Goal: Task Accomplishment & Management: Manage account settings

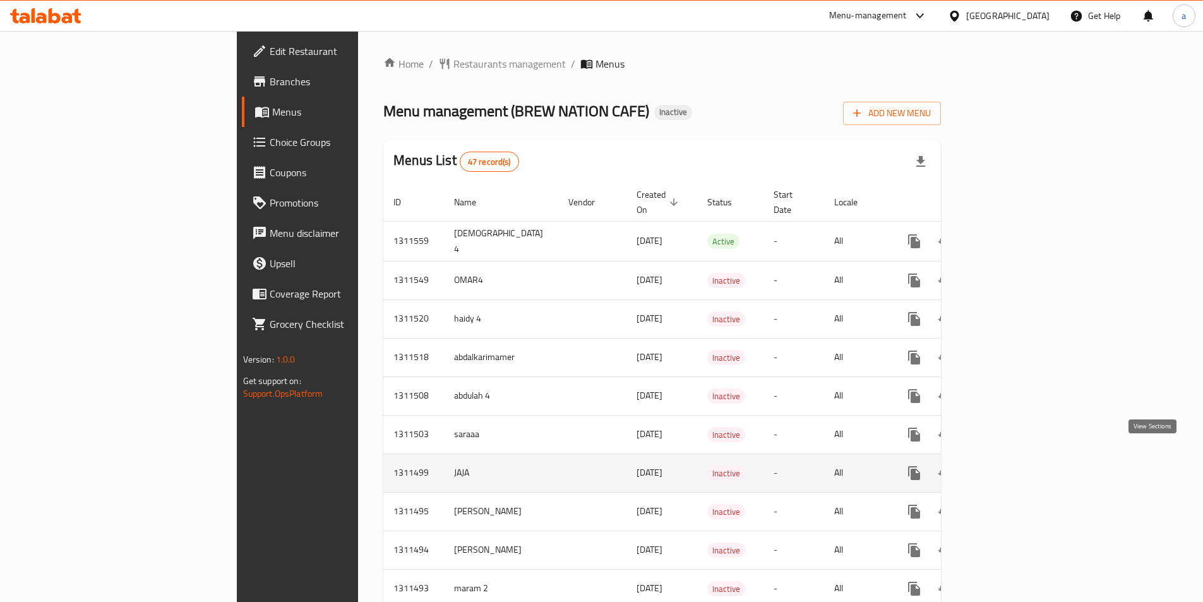
click at [1020, 466] on link "enhanced table" at bounding box center [1005, 473] width 30 height 30
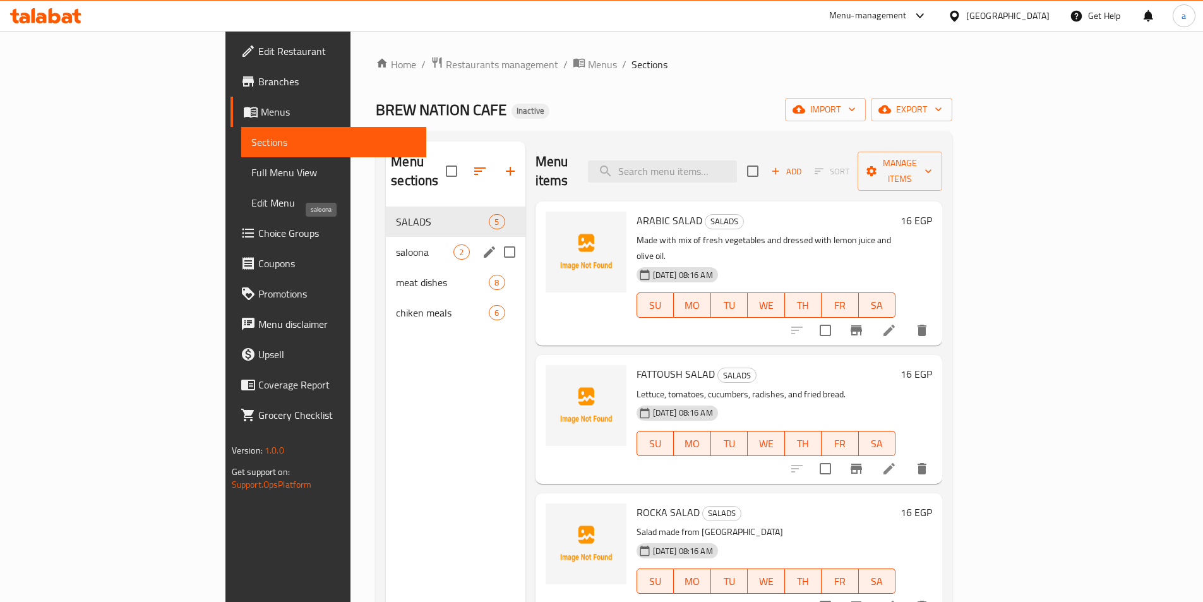
click at [396, 244] on span "saloona" at bounding box center [424, 251] width 57 height 15
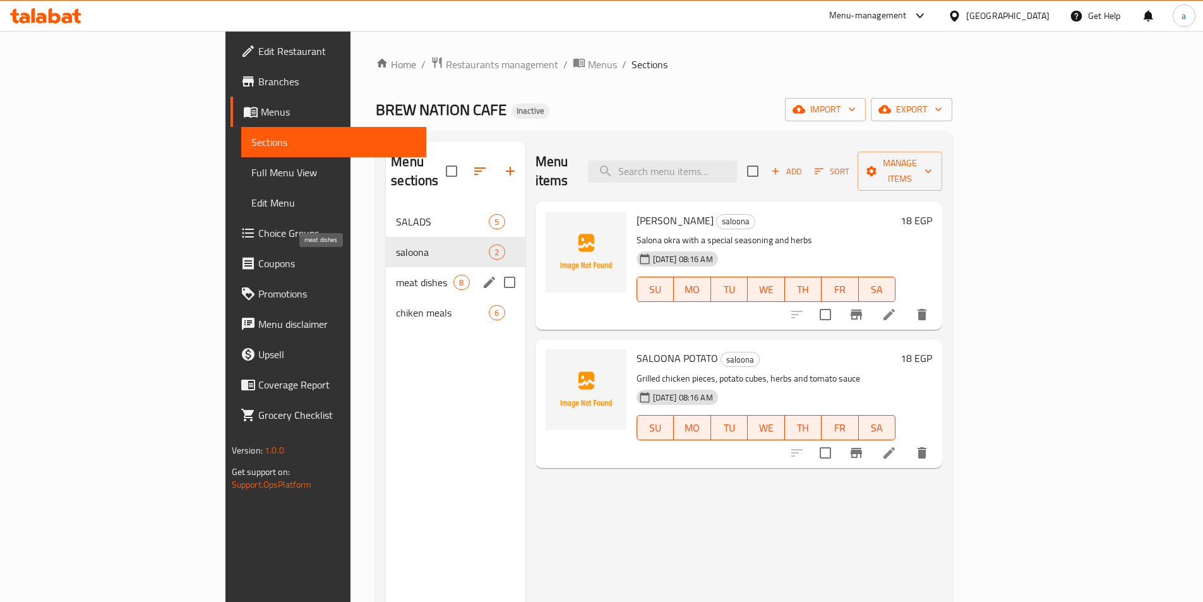
click at [396, 275] on span "meat dishes" at bounding box center [424, 282] width 57 height 15
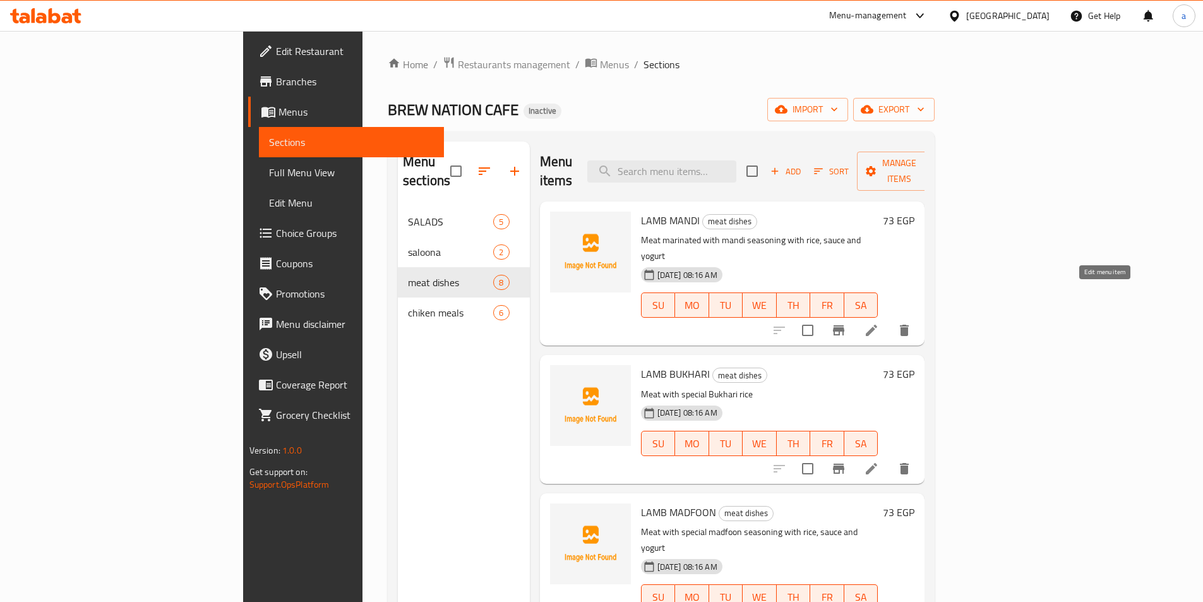
click at [879, 323] on icon at bounding box center [871, 330] width 15 height 15
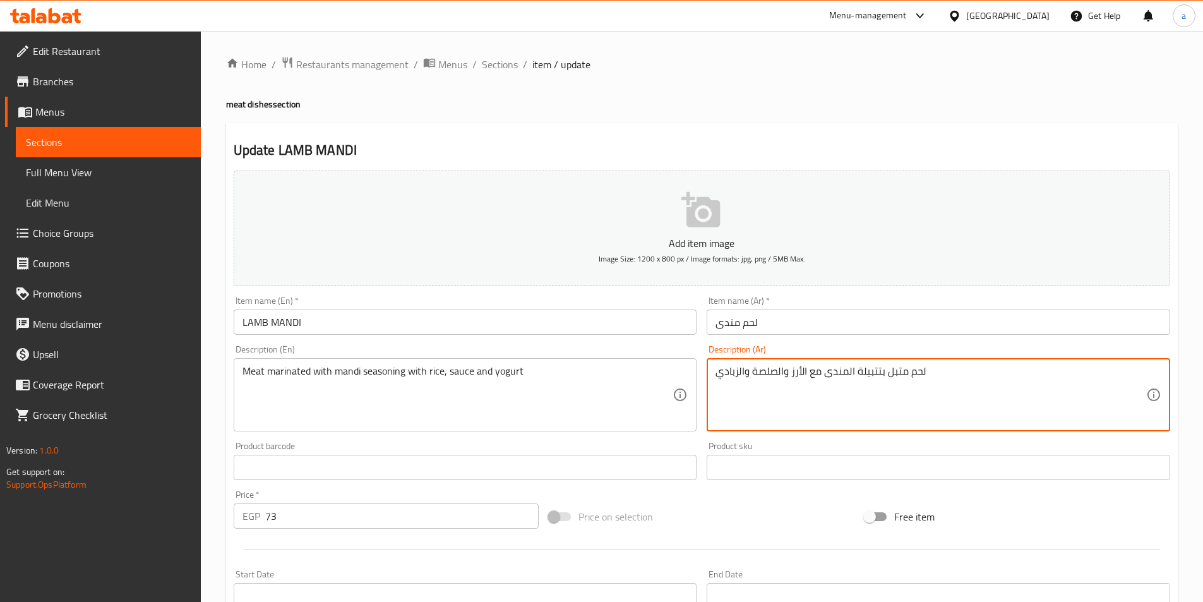
click at [723, 372] on textarea "لحم متبل بتتبيلة المندى مع الأرز والصلصة والزبادي" at bounding box center [930, 395] width 431 height 60
click at [734, 371] on textarea "لحم متبل بتتبيلة المندى مع الأرز والصلصة والزبادي" at bounding box center [930, 395] width 431 height 60
drag, startPoint x: 718, startPoint y: 371, endPoint x: 743, endPoint y: 376, distance: 25.6
click at [743, 376] on textarea "لحم متبل بتتبيلة المندى مع الأرز والصلصة والزبادي" at bounding box center [930, 395] width 431 height 60
click at [746, 374] on textarea "لحم متبل بتتبيلة المندى مع الأرز والصلصة والزبادي" at bounding box center [930, 395] width 431 height 60
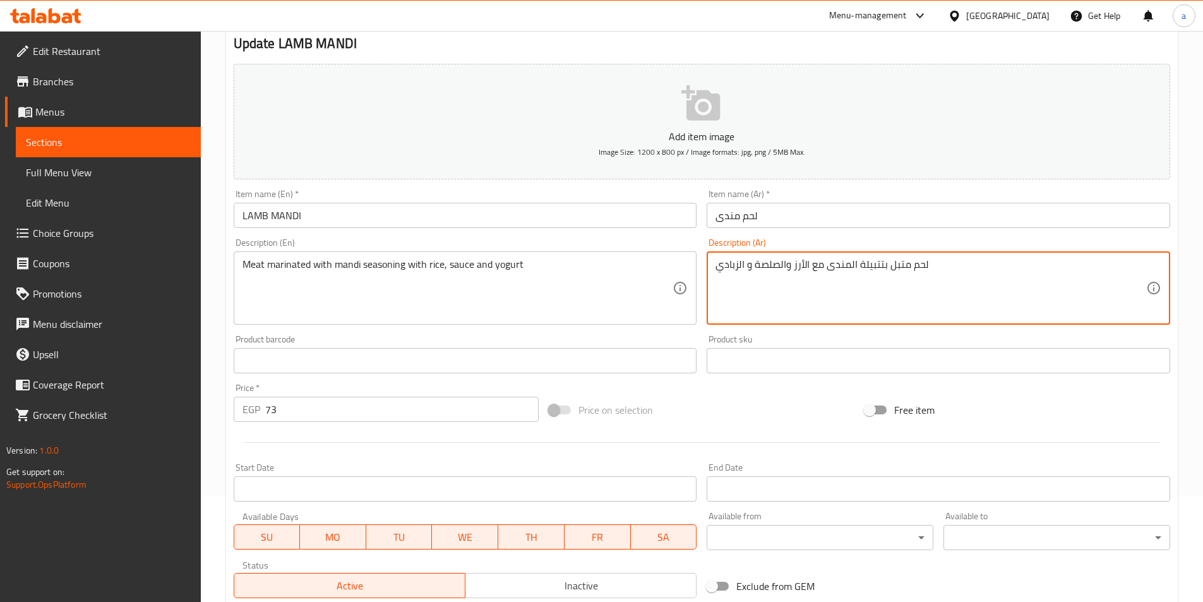
scroll to position [290, 0]
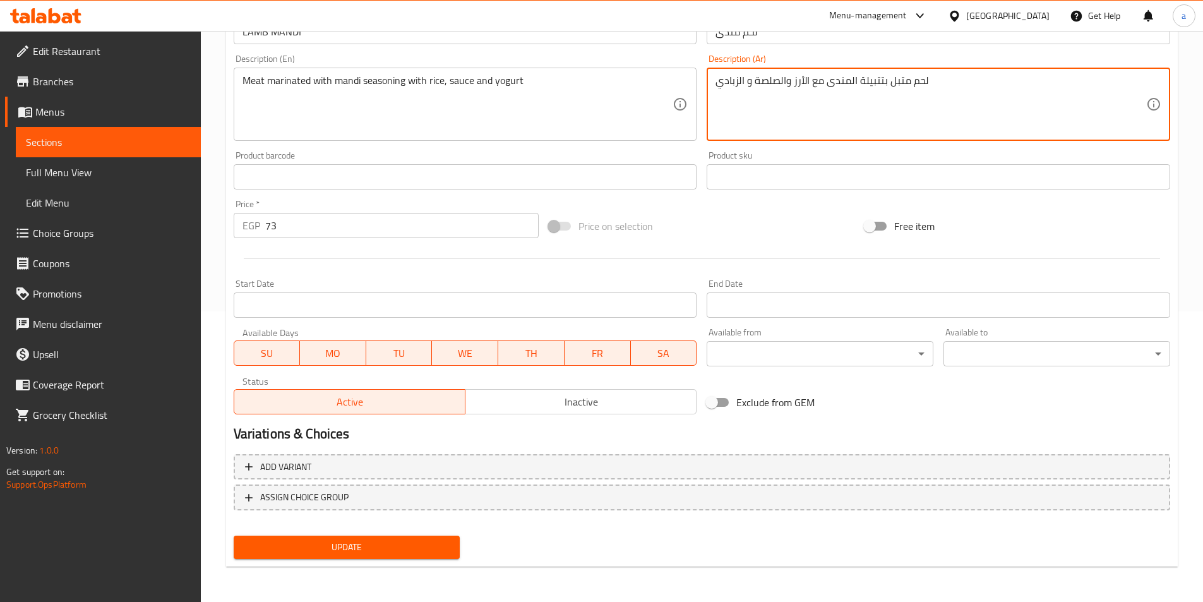
type textarea "لحم متبل بتتبيلة المندى مع الأرز والصلصة و الزبادي"
click at [365, 543] on span "Update" at bounding box center [347, 547] width 206 height 16
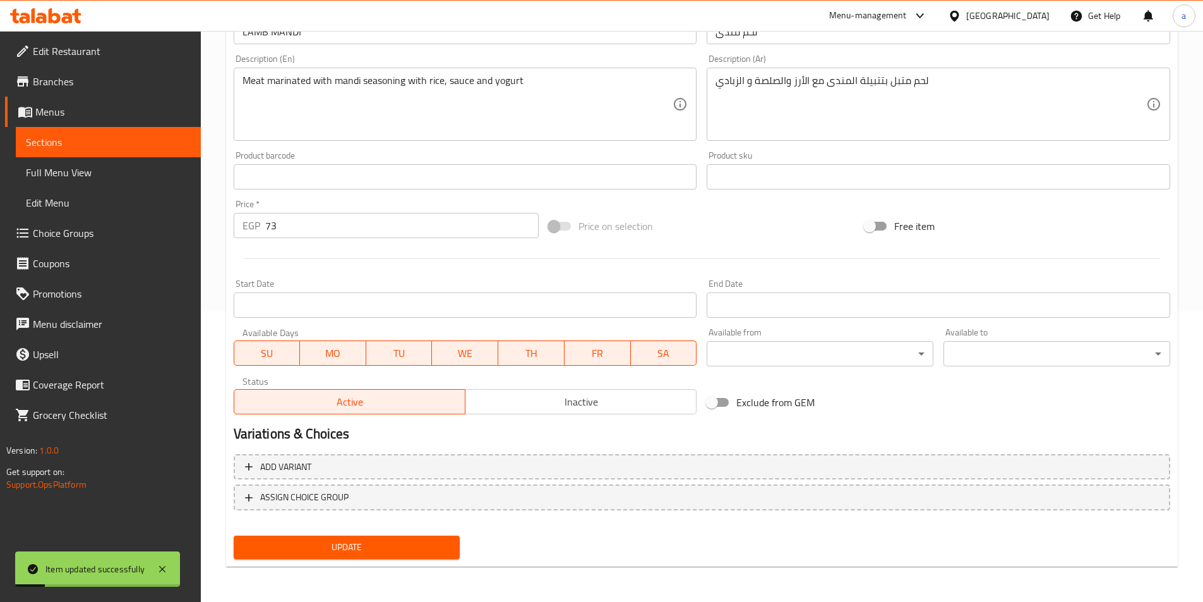
click at [90, 143] on span "Sections" at bounding box center [108, 141] width 165 height 15
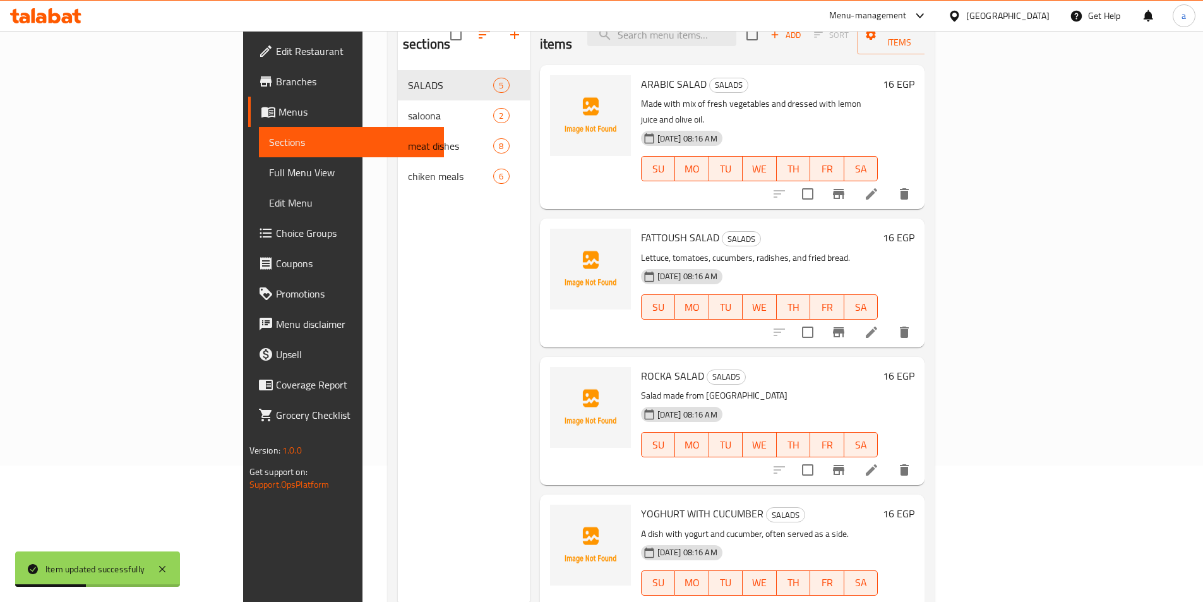
scroll to position [114, 0]
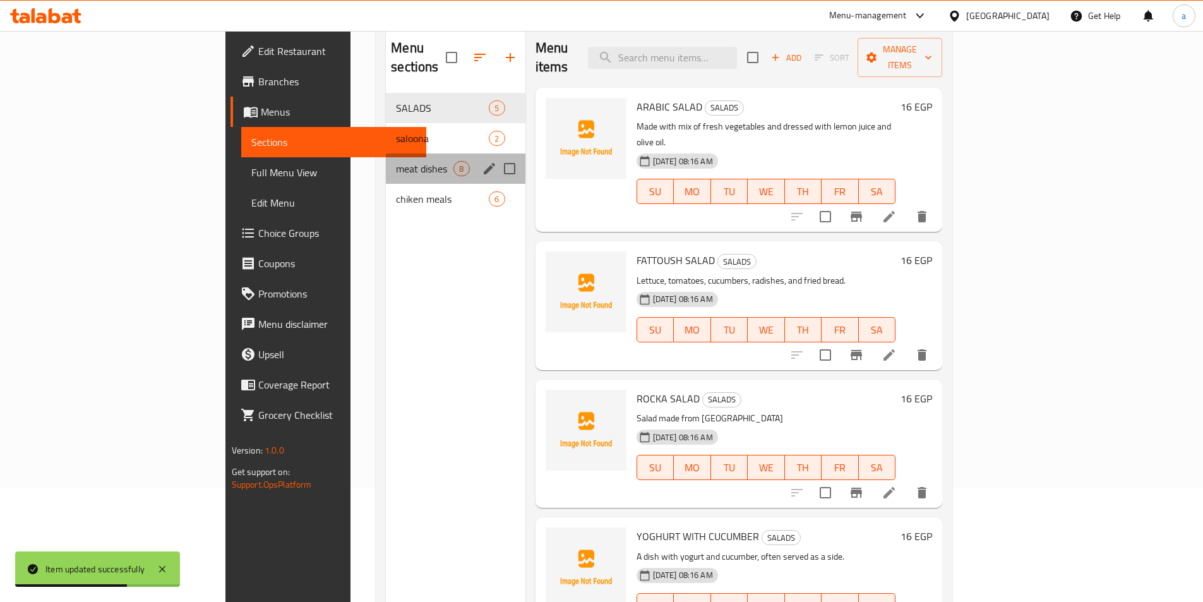
click at [386, 153] on div "meat dishes 8" at bounding box center [455, 168] width 139 height 30
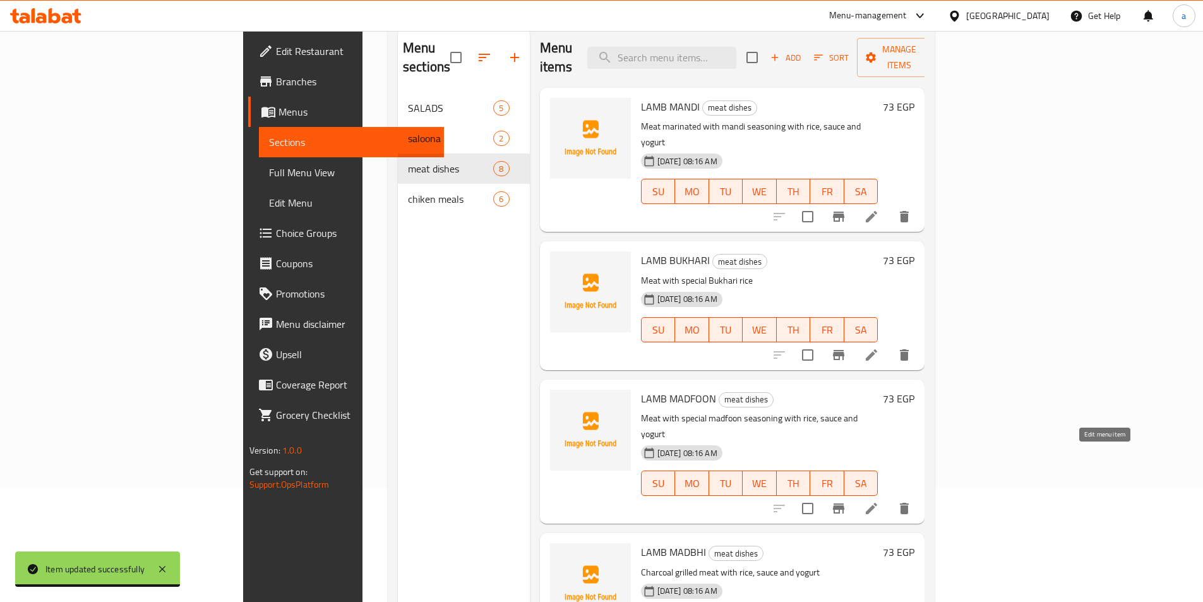
click at [879, 501] on icon at bounding box center [871, 508] width 15 height 15
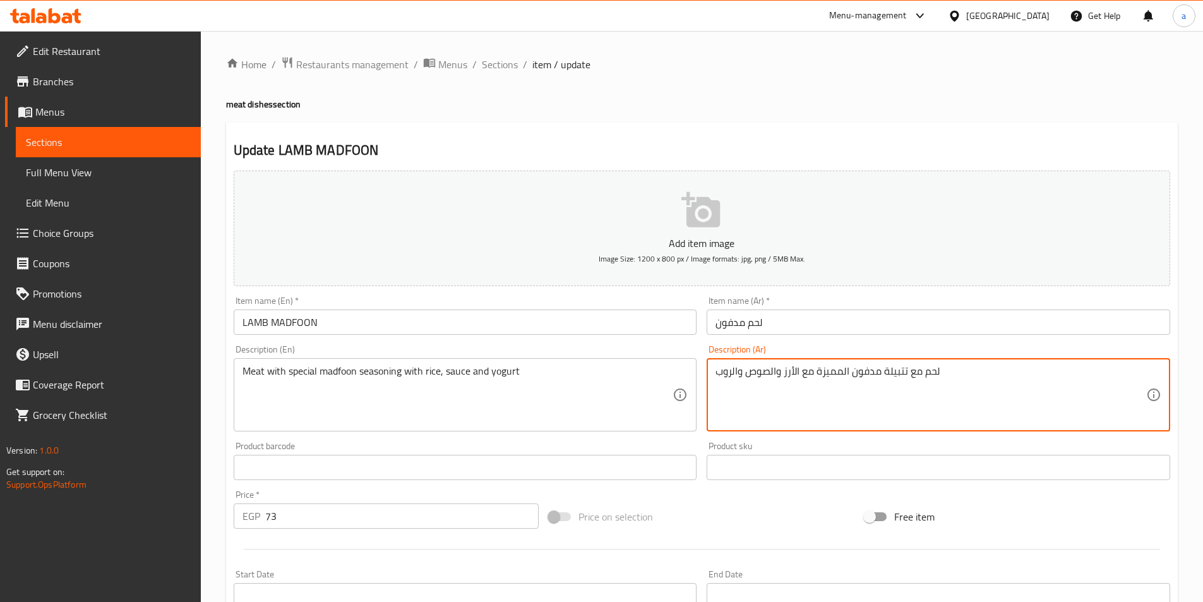
click at [722, 367] on textarea "لحم مع تتبيلة مدفون المميزة مع الأرز والصوص والروب" at bounding box center [930, 395] width 431 height 60
click at [737, 374] on textarea "لحم مع تتبيلة مدفون المميزة مع الأرز والصوص والروب" at bounding box center [930, 395] width 431 height 60
drag, startPoint x: 737, startPoint y: 374, endPoint x: 702, endPoint y: 370, distance: 34.9
click at [702, 370] on div "Description (Ar) لحم مع تتبيلة مدفون المميزة مع الأرز والصوص والروب Description…" at bounding box center [937, 388] width 473 height 97
paste textarea "بادي"
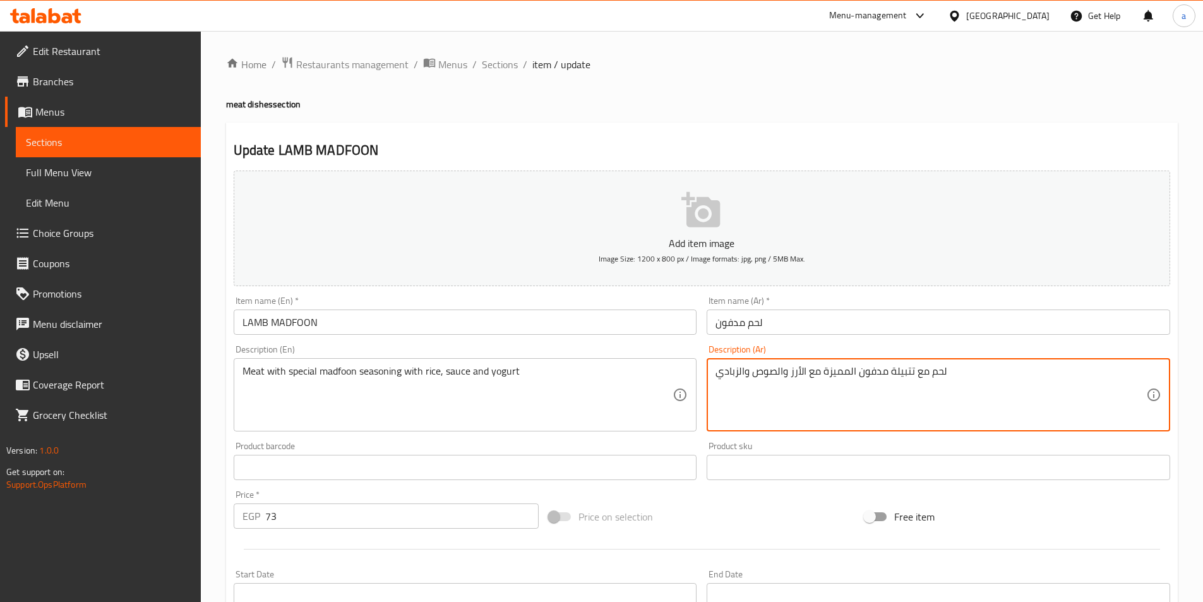
click at [745, 372] on textarea "لحم مع تتبيلة مدفون المميزة مع الأرز والصوص والزبادي" at bounding box center [930, 395] width 431 height 60
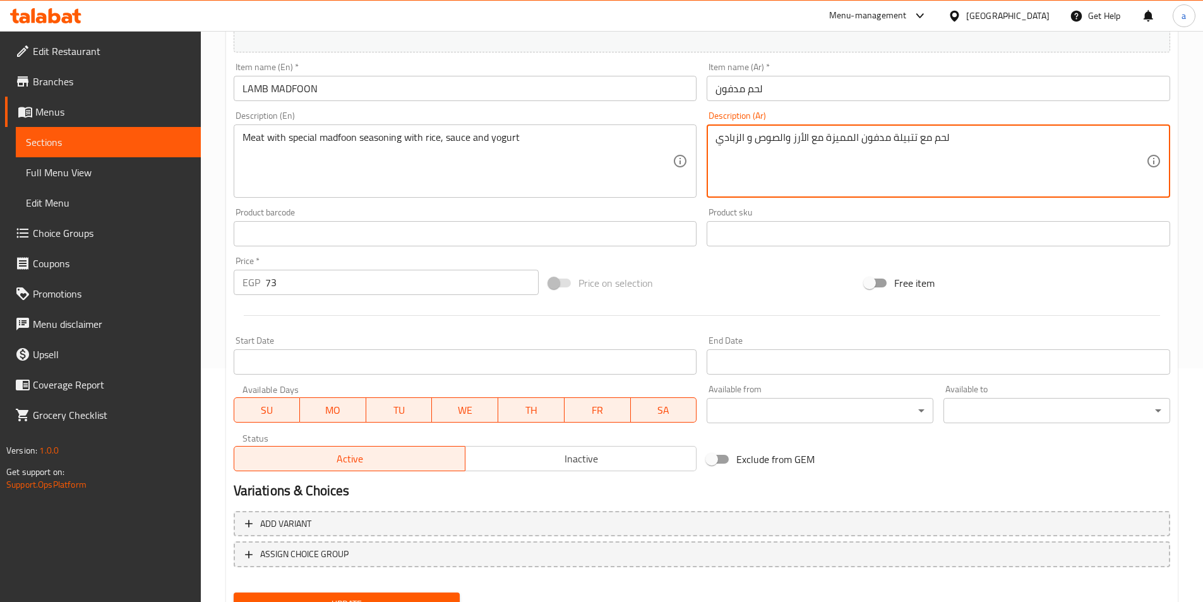
scroll to position [290, 0]
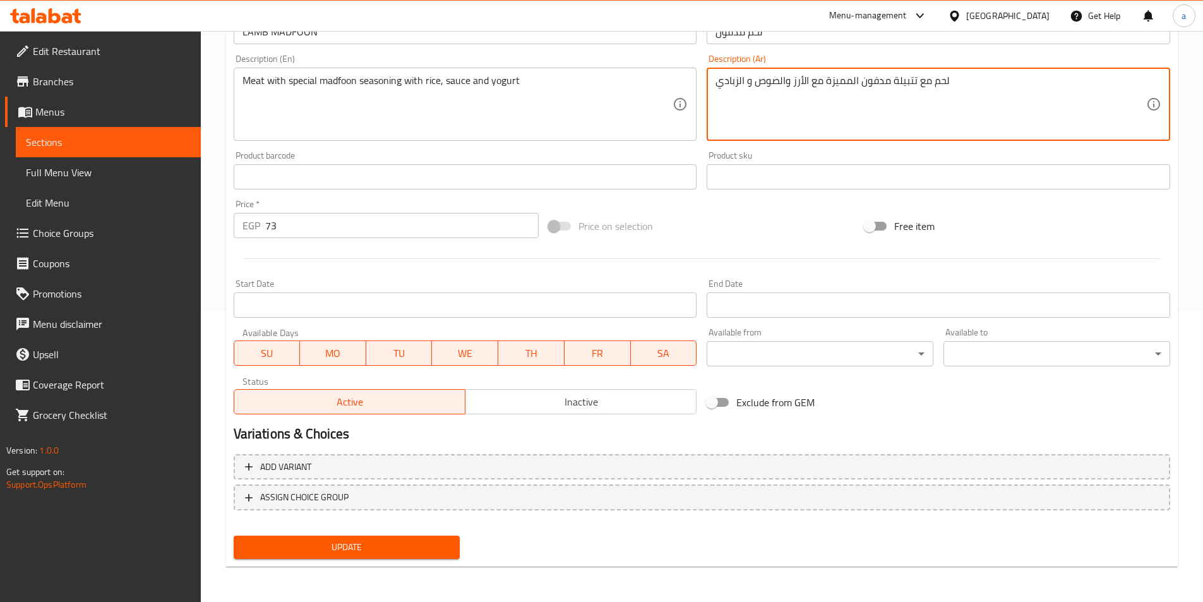
type textarea "لحم مع تتبيلة مدفون المميزة مع الأرز والصوص و الزبادي"
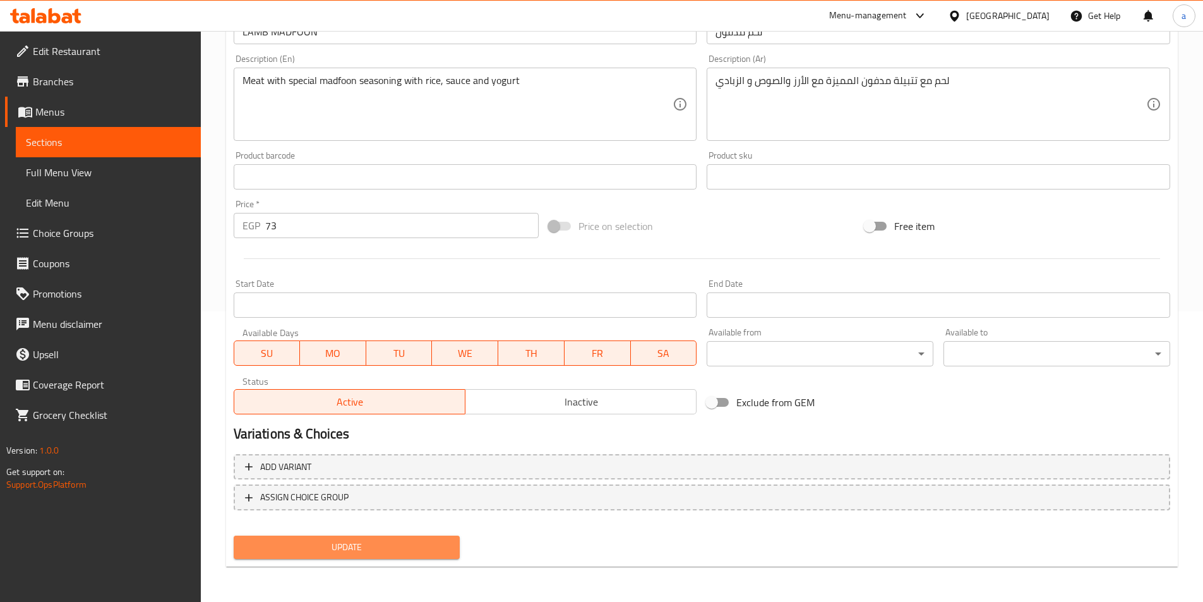
click at [333, 539] on span "Update" at bounding box center [347, 547] width 206 height 16
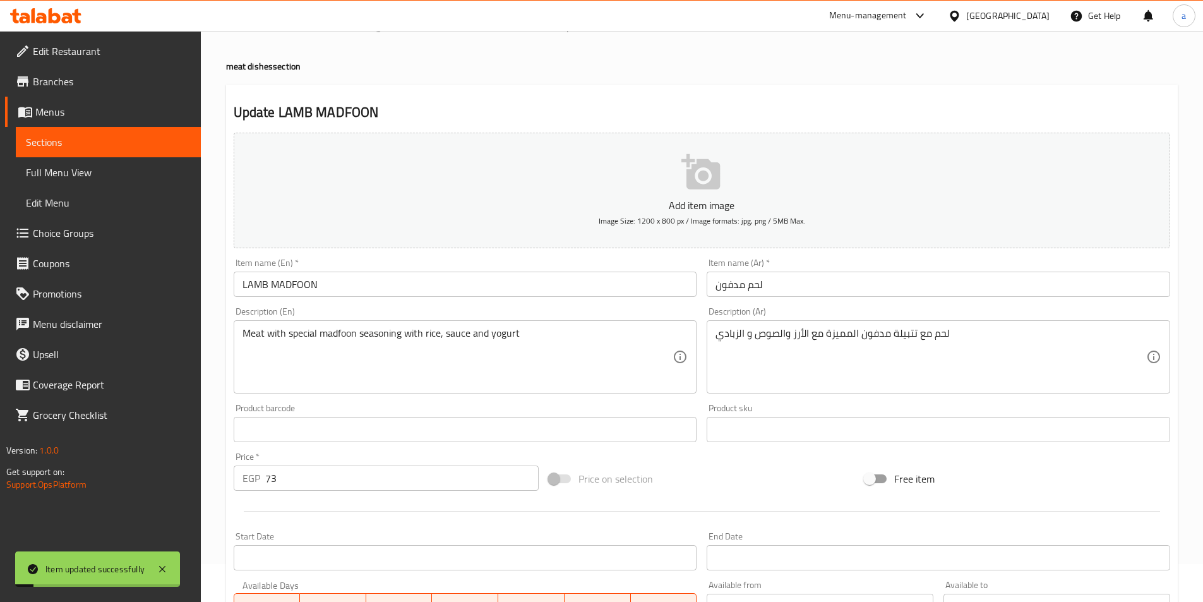
scroll to position [0, 0]
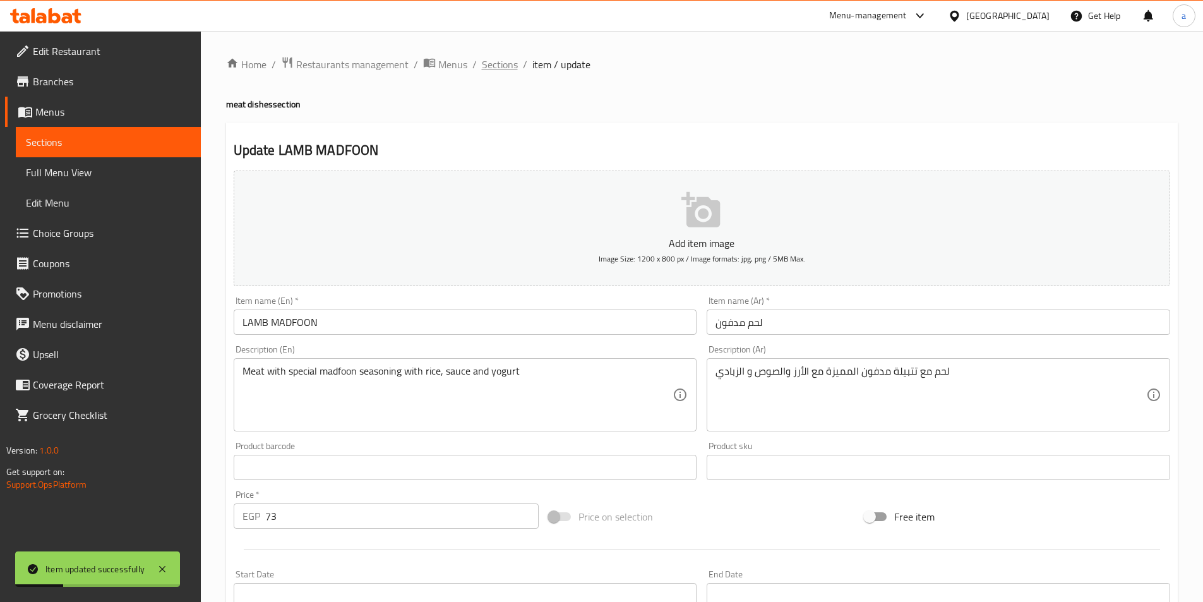
click at [506, 64] on span "Sections" at bounding box center [500, 64] width 36 height 15
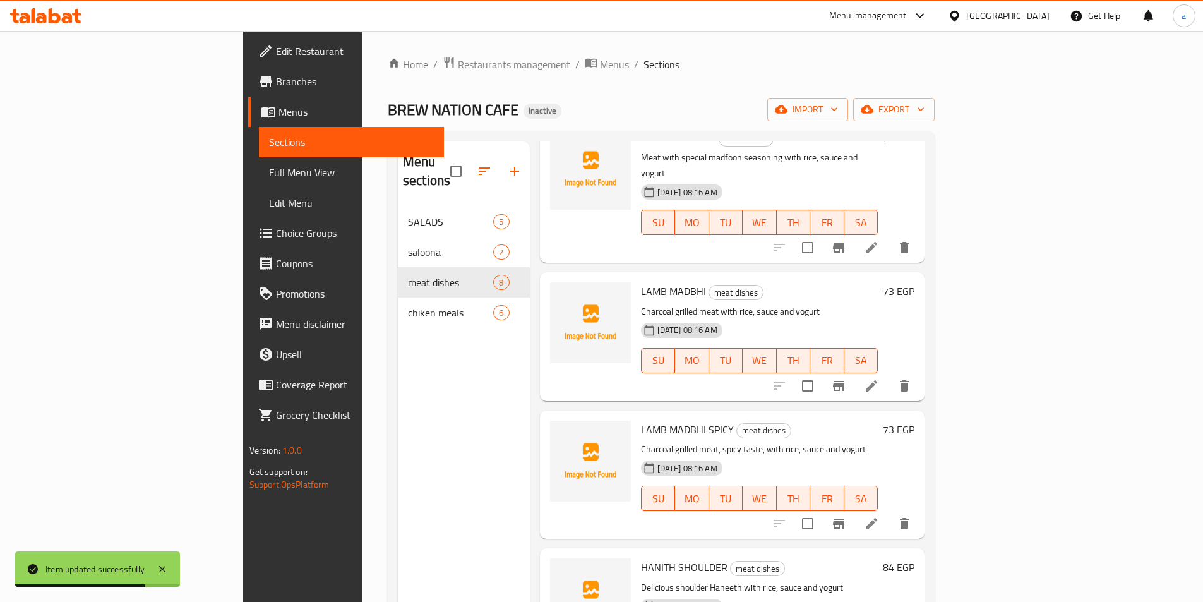
scroll to position [379, 0]
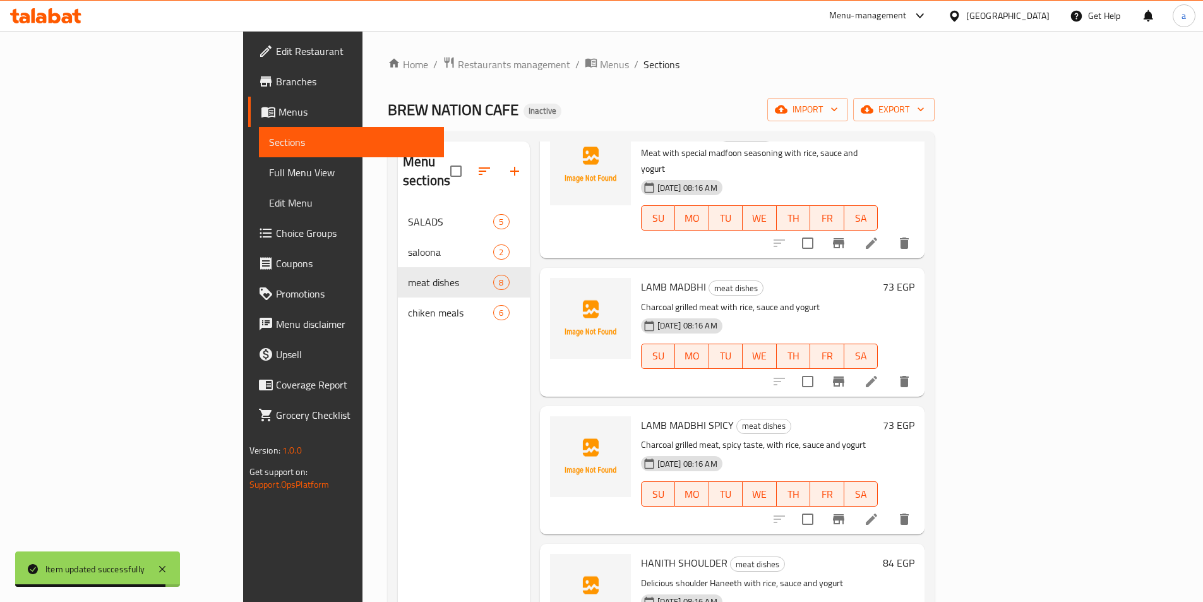
click at [877, 376] on icon at bounding box center [870, 381] width 11 height 11
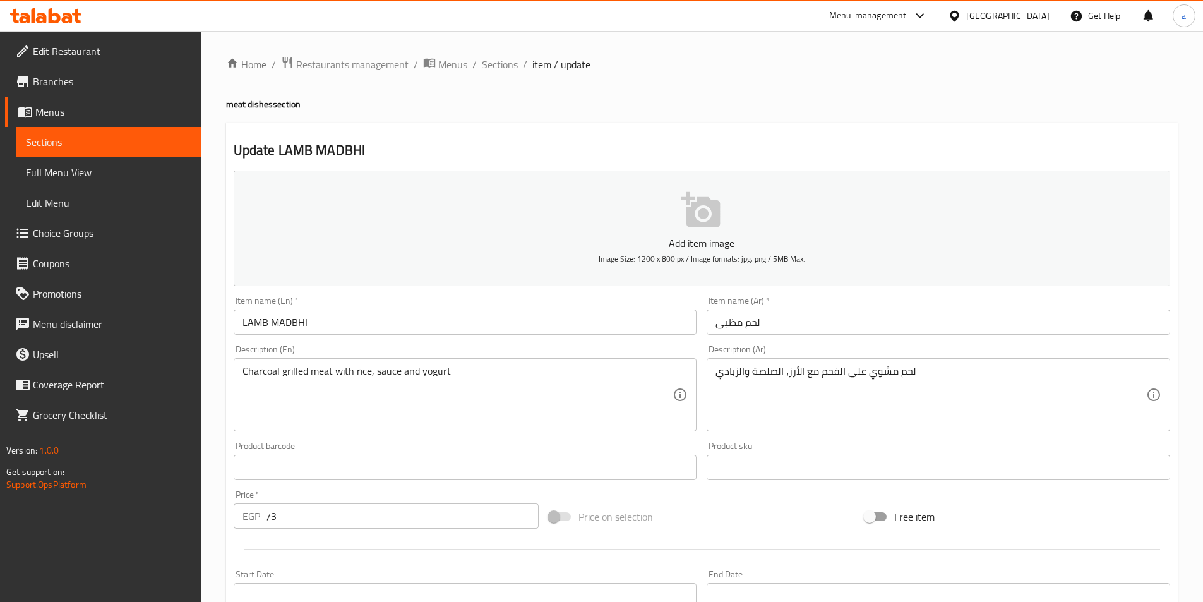
click at [496, 71] on span "Sections" at bounding box center [500, 64] width 36 height 15
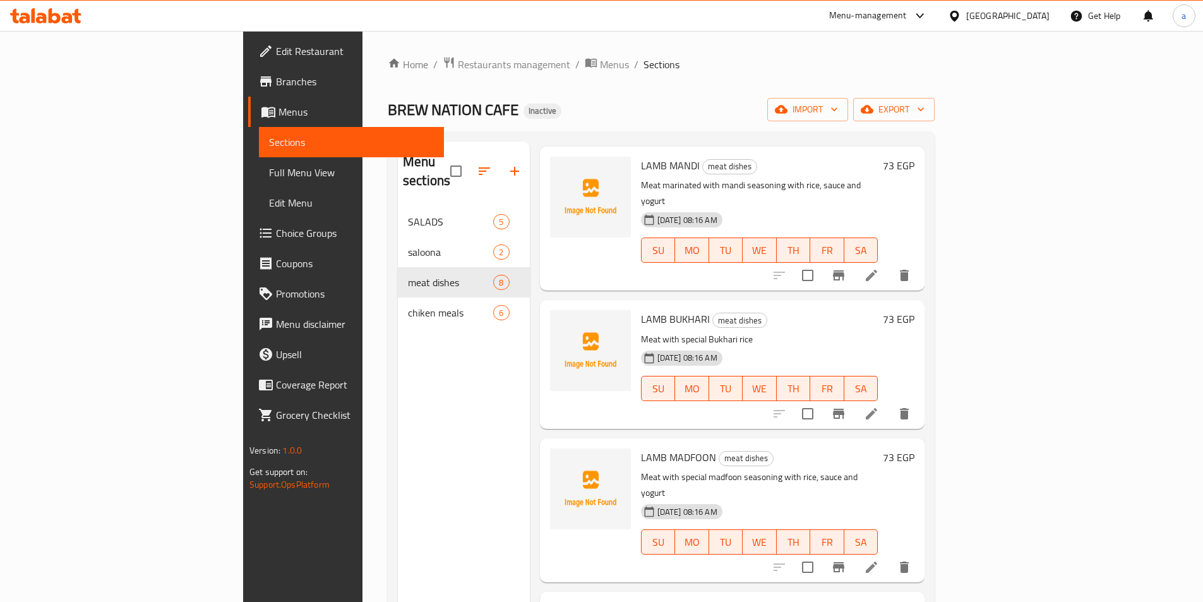
scroll to position [126, 0]
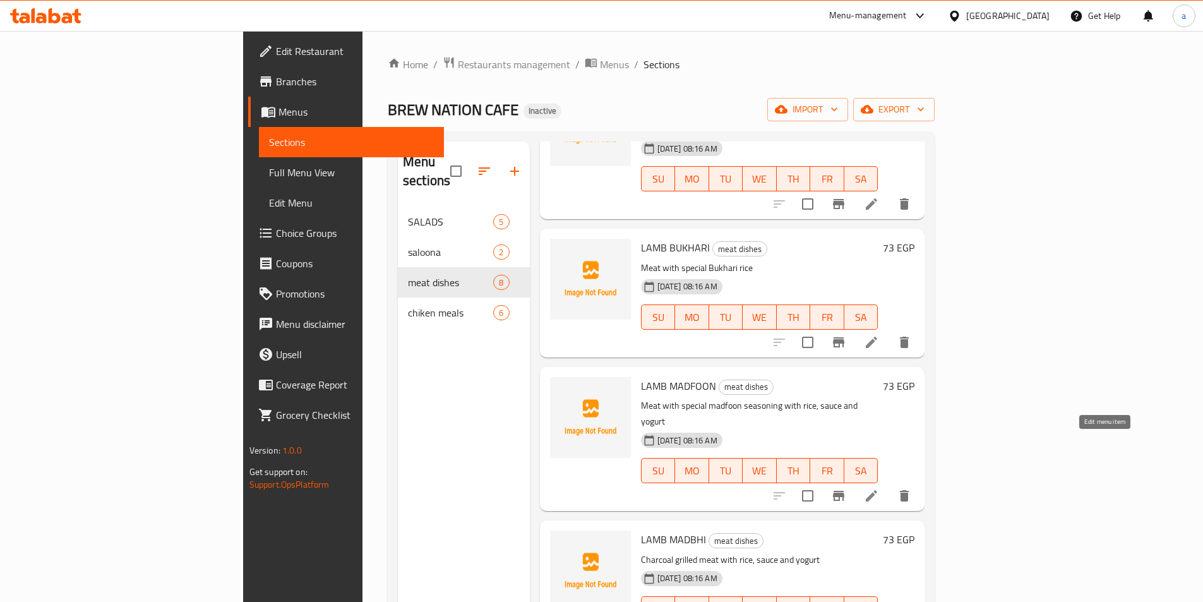
click at [877, 490] on icon at bounding box center [870, 495] width 11 height 11
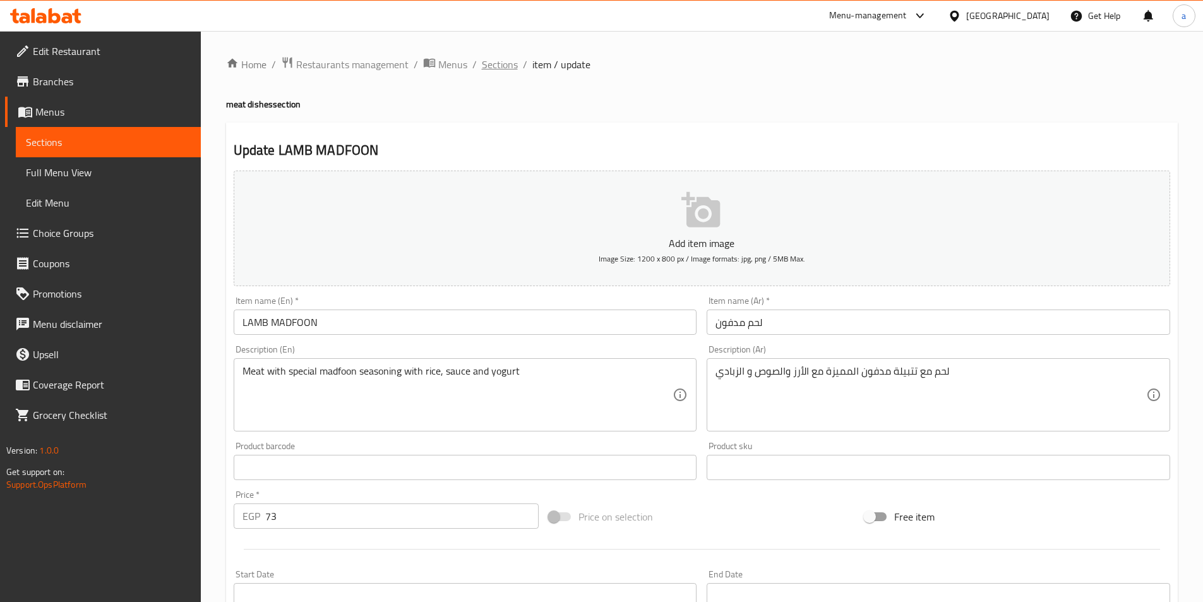
click at [513, 65] on span "Sections" at bounding box center [500, 64] width 36 height 15
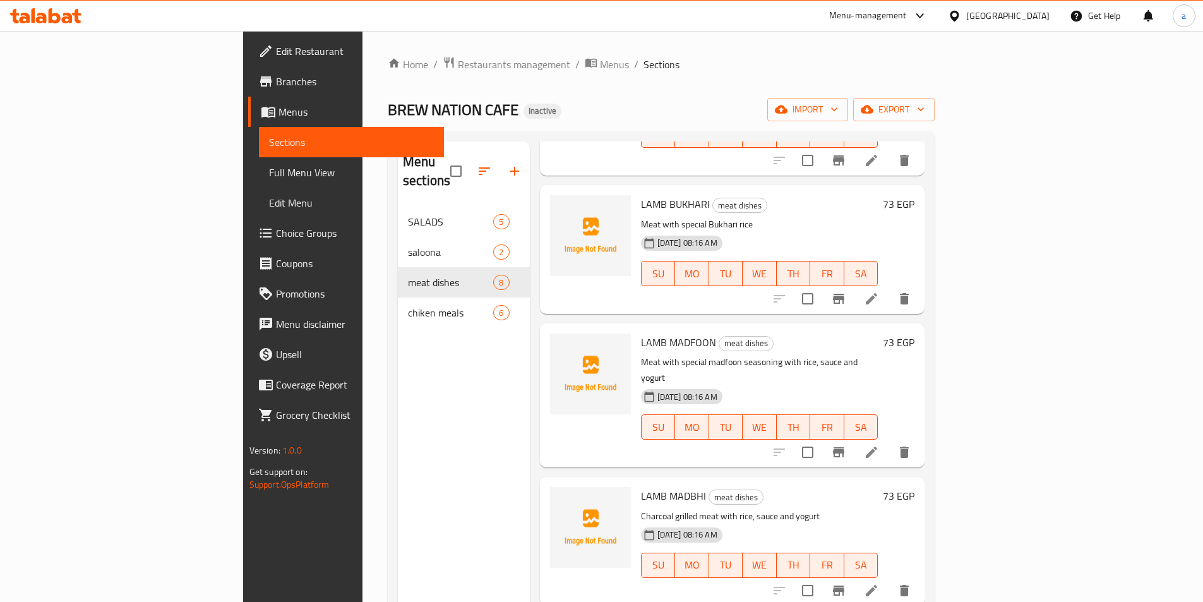
scroll to position [189, 0]
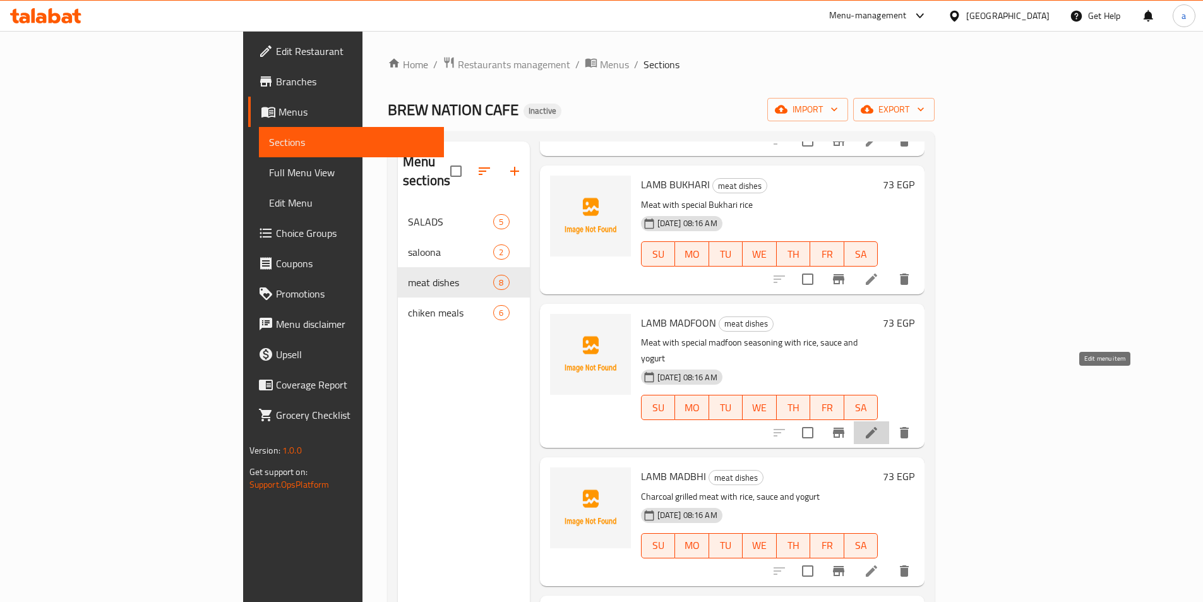
click at [879, 425] on icon at bounding box center [871, 432] width 15 height 15
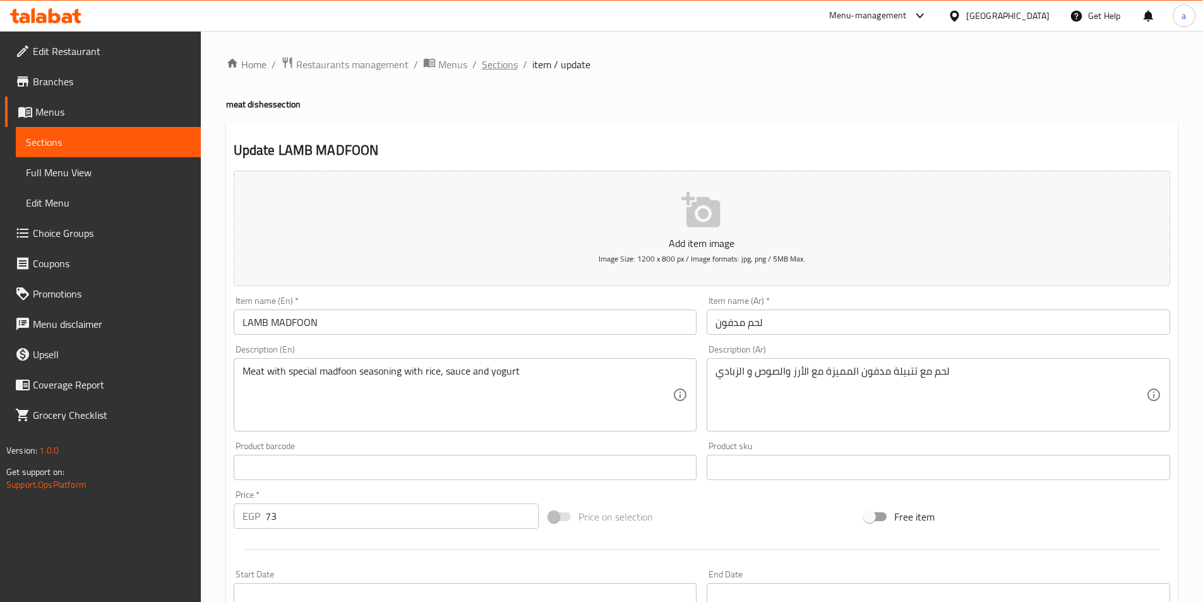
click at [502, 65] on span "Sections" at bounding box center [500, 64] width 36 height 15
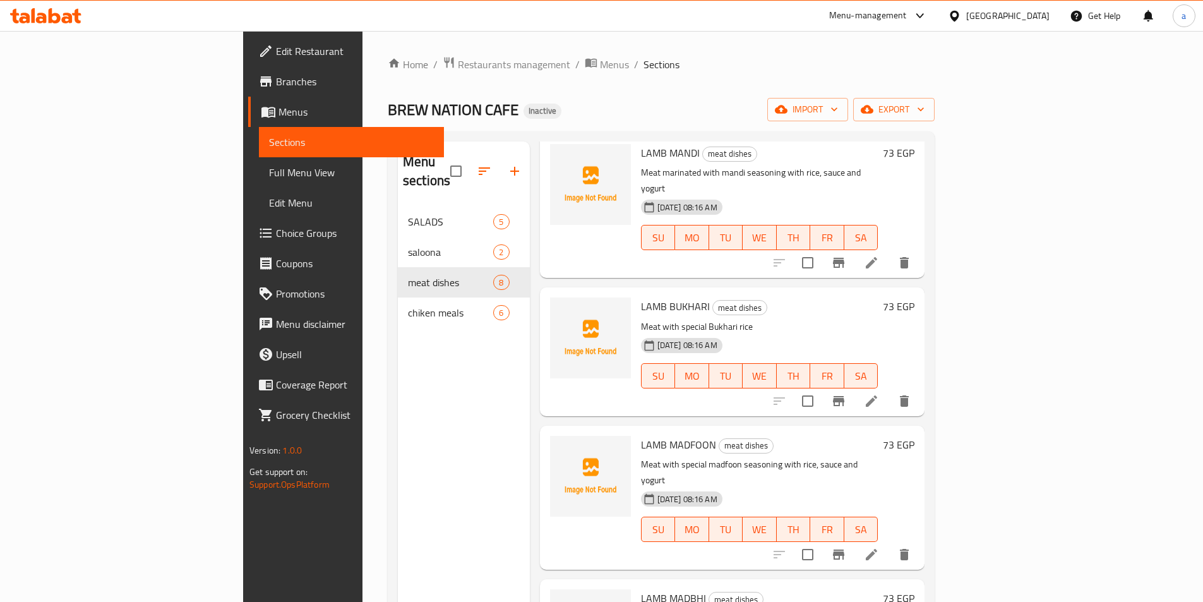
scroll to position [189, 0]
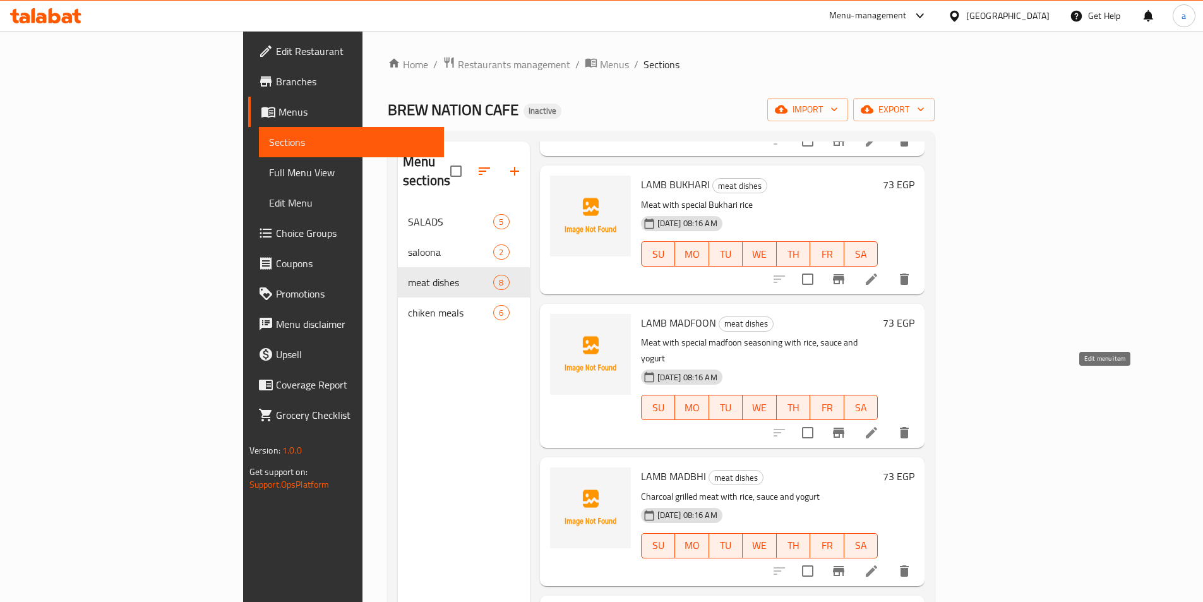
click at [877, 427] on icon at bounding box center [870, 432] width 11 height 11
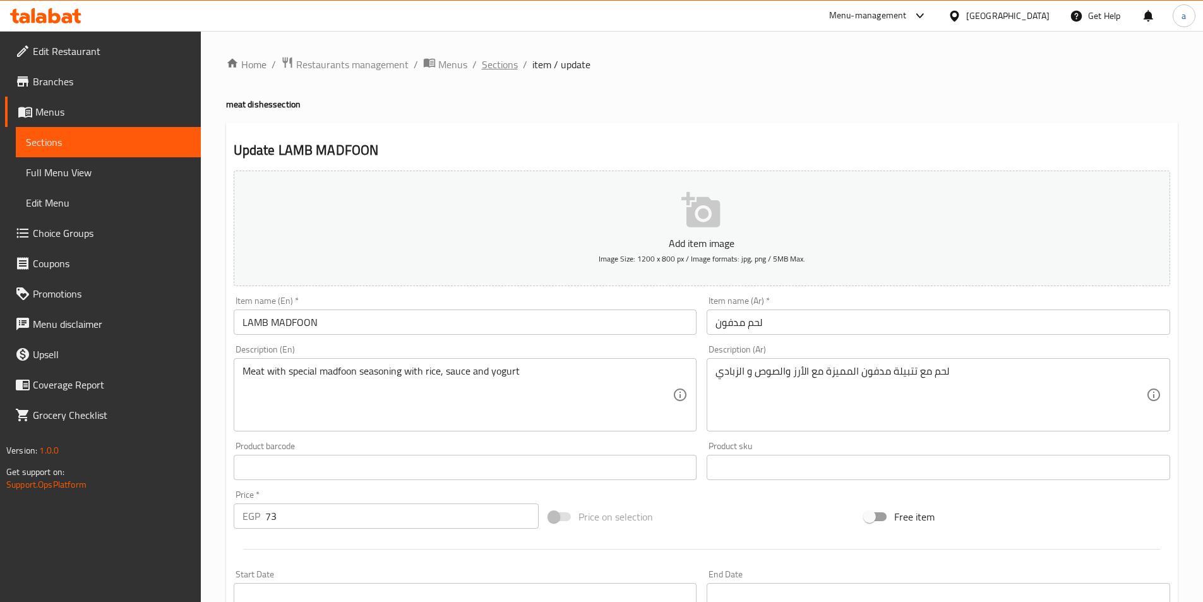
click at [511, 69] on span "Sections" at bounding box center [500, 64] width 36 height 15
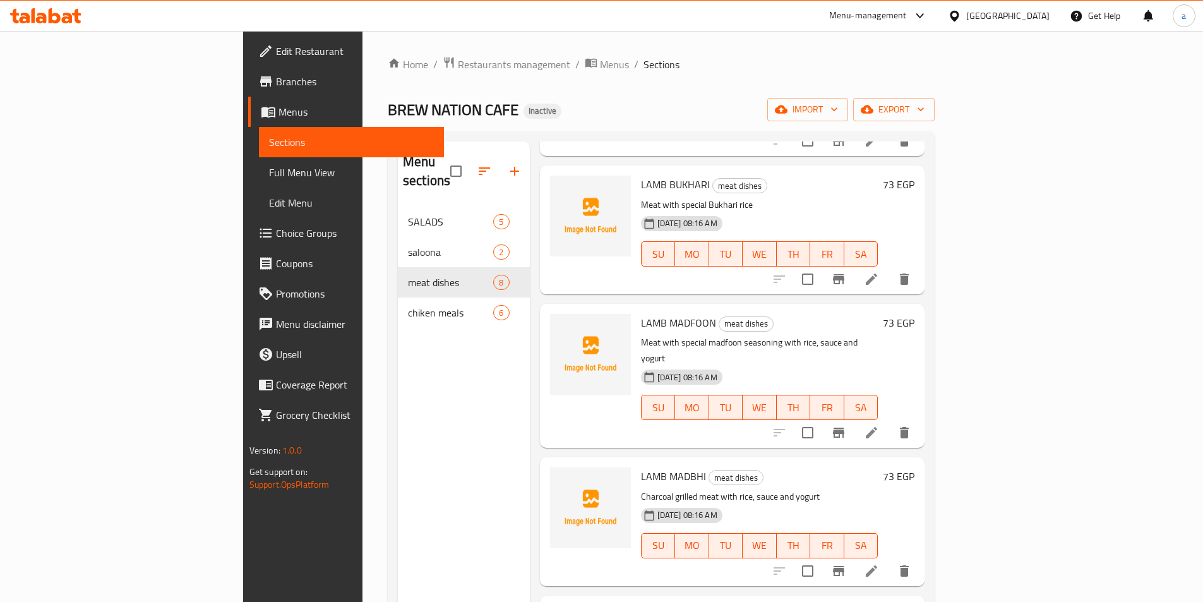
scroll to position [316, 0]
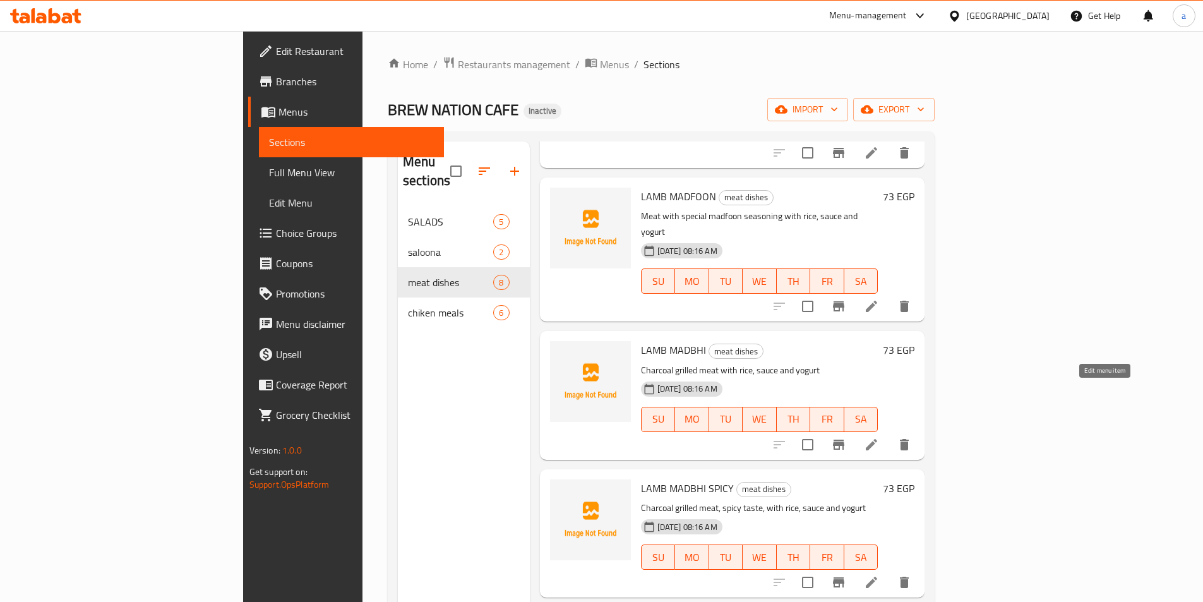
click at [879, 437] on icon at bounding box center [871, 444] width 15 height 15
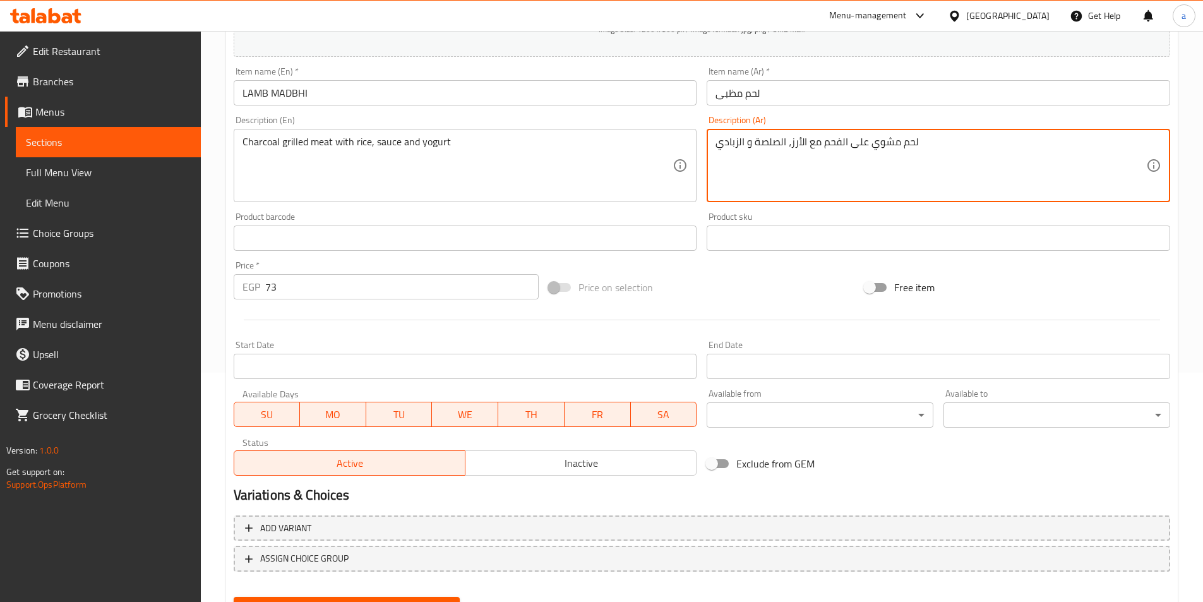
scroll to position [290, 0]
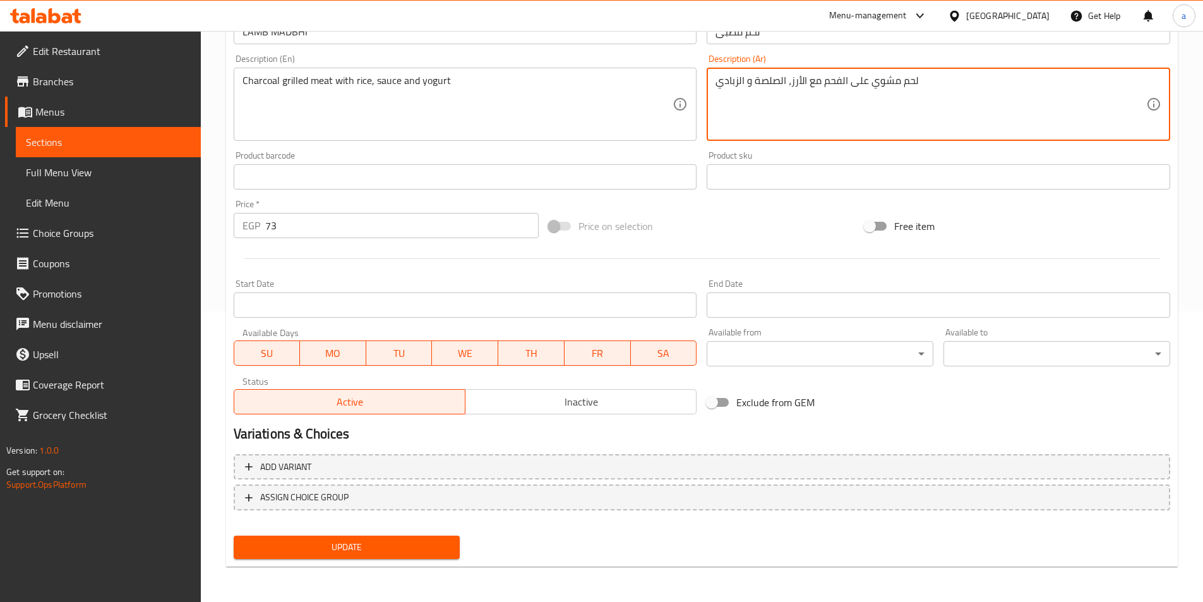
type textarea "لحم مشوي على الفحم مع الأرز، الصلصة و الزبادي"
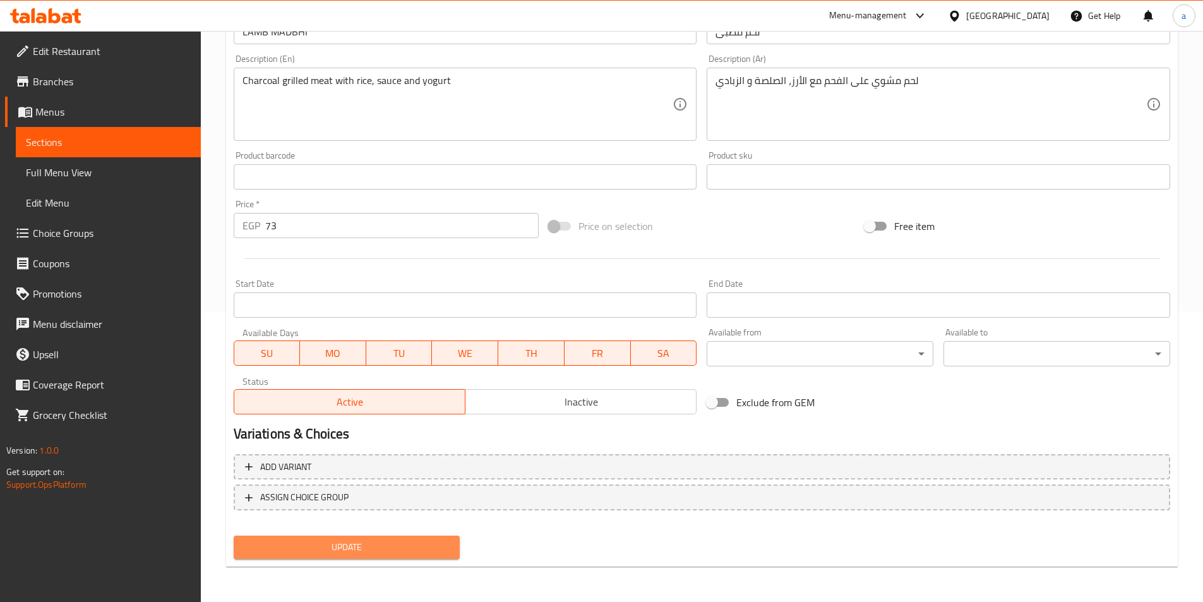
click at [276, 552] on span "Update" at bounding box center [347, 547] width 206 height 16
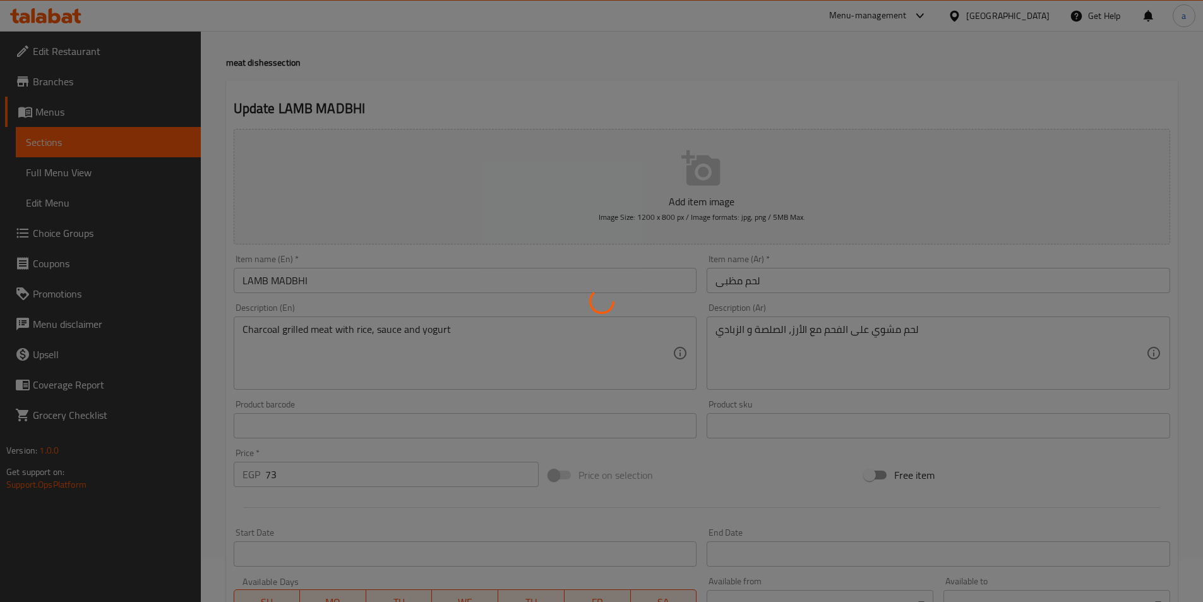
scroll to position [0, 0]
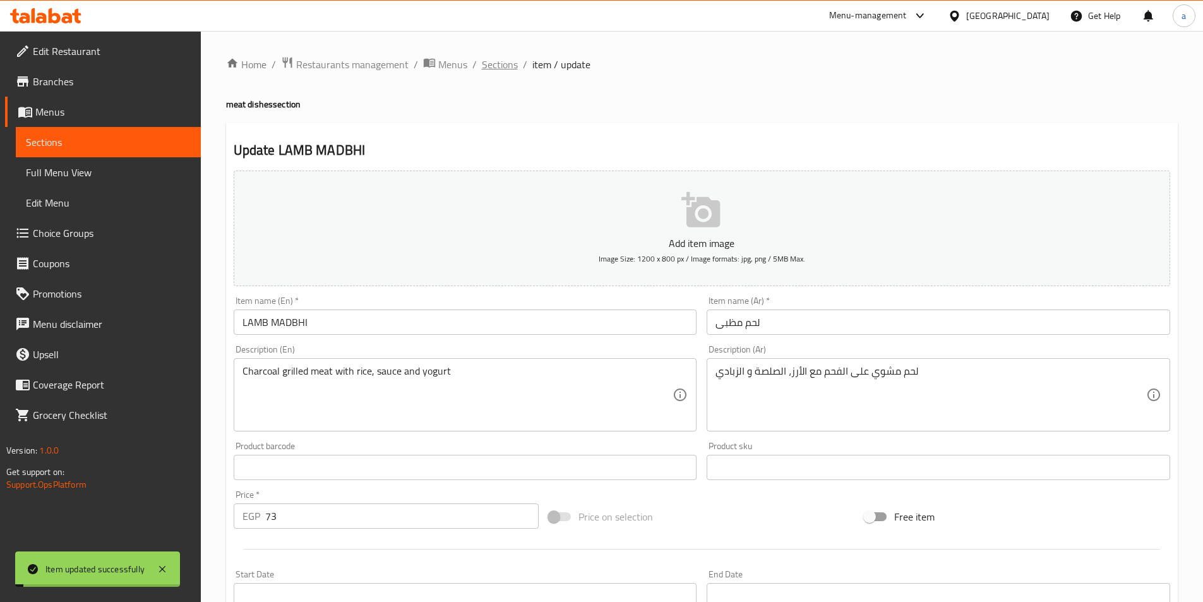
click at [484, 64] on span "Sections" at bounding box center [500, 64] width 36 height 15
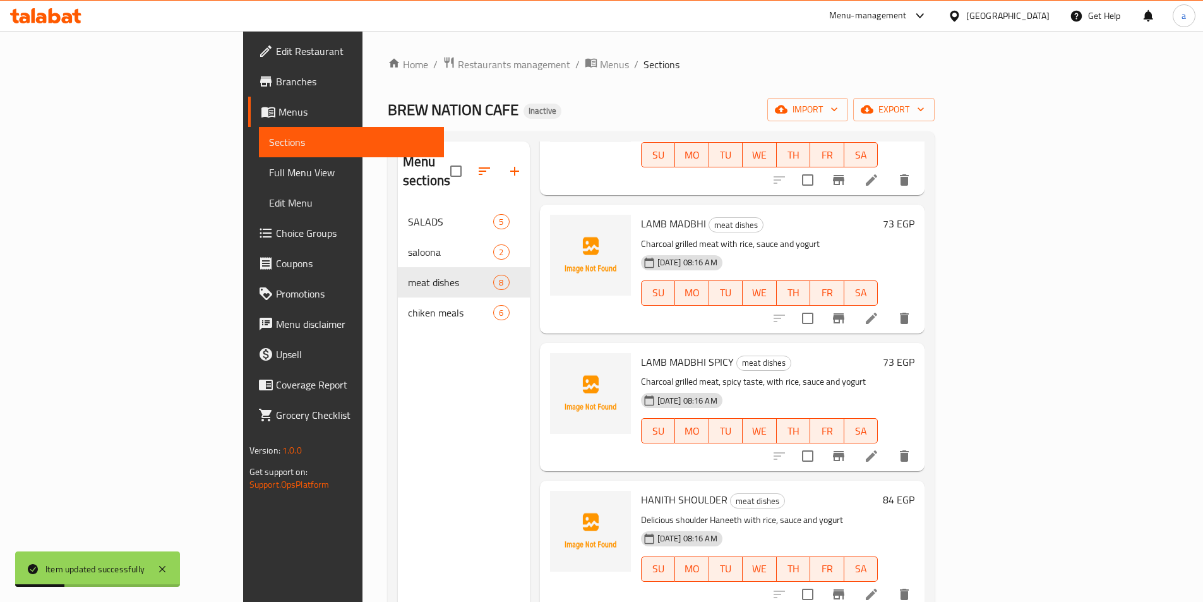
scroll to position [533, 0]
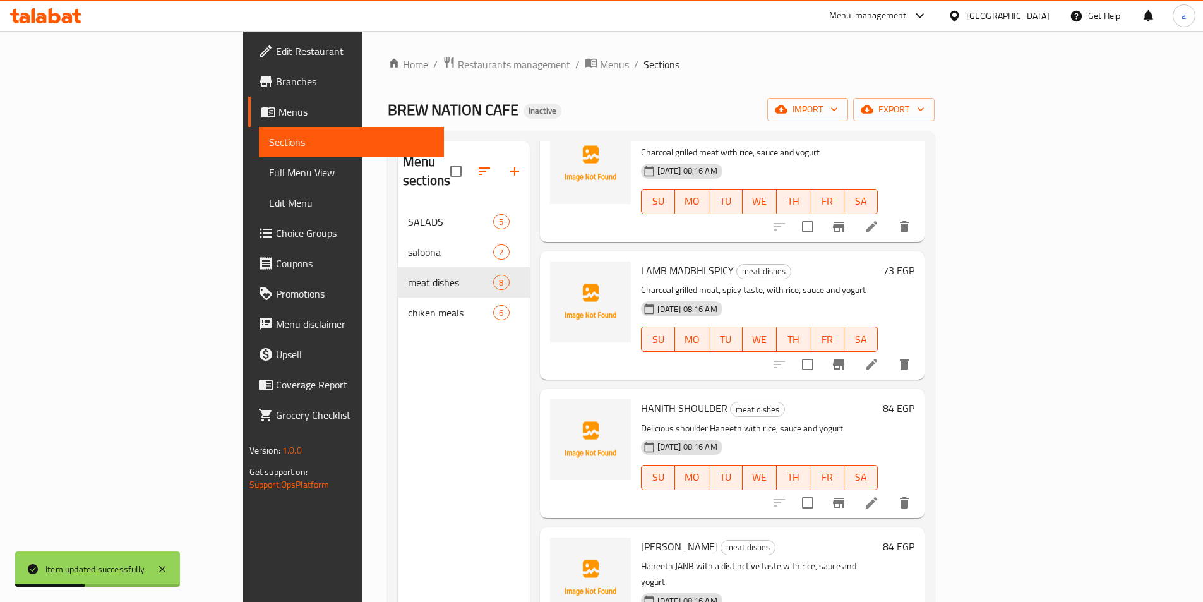
click at [877, 359] on icon at bounding box center [870, 364] width 11 height 11
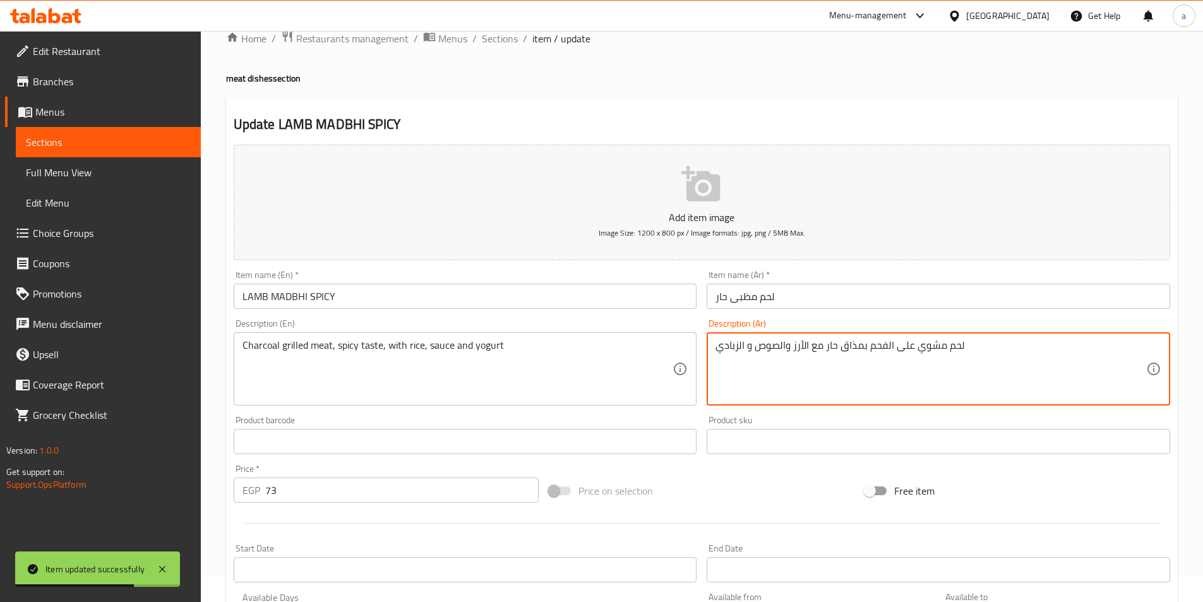
scroll to position [290, 0]
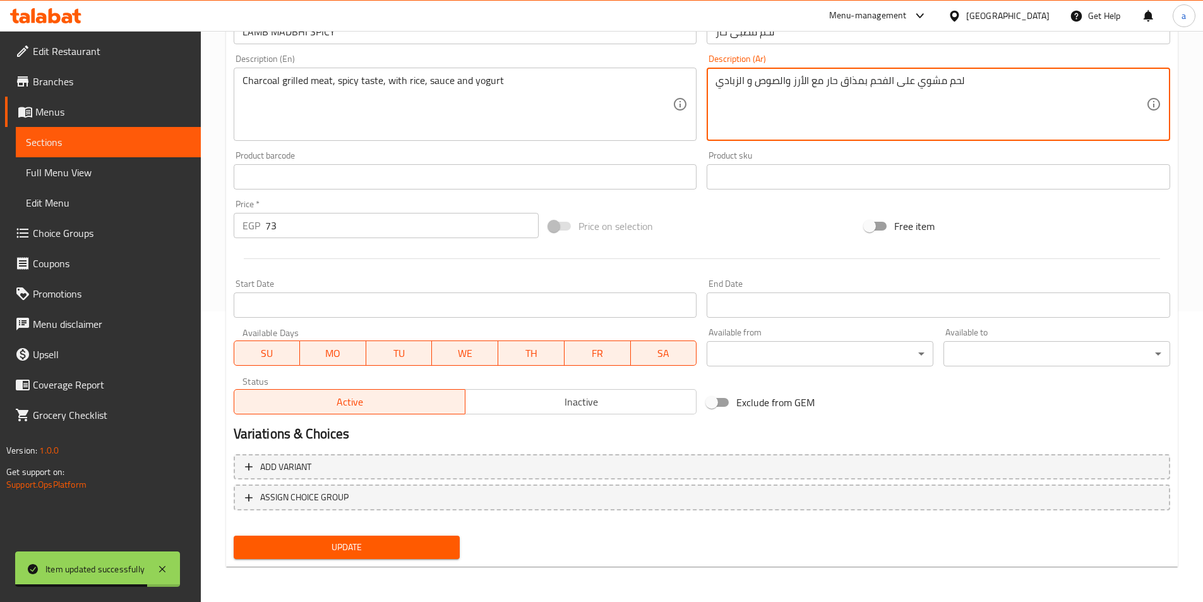
type textarea "لحم مشوي على الفحم بمذاق حار مع الأرز والصوص و الزبادي"
click at [336, 553] on span "Update" at bounding box center [347, 547] width 206 height 16
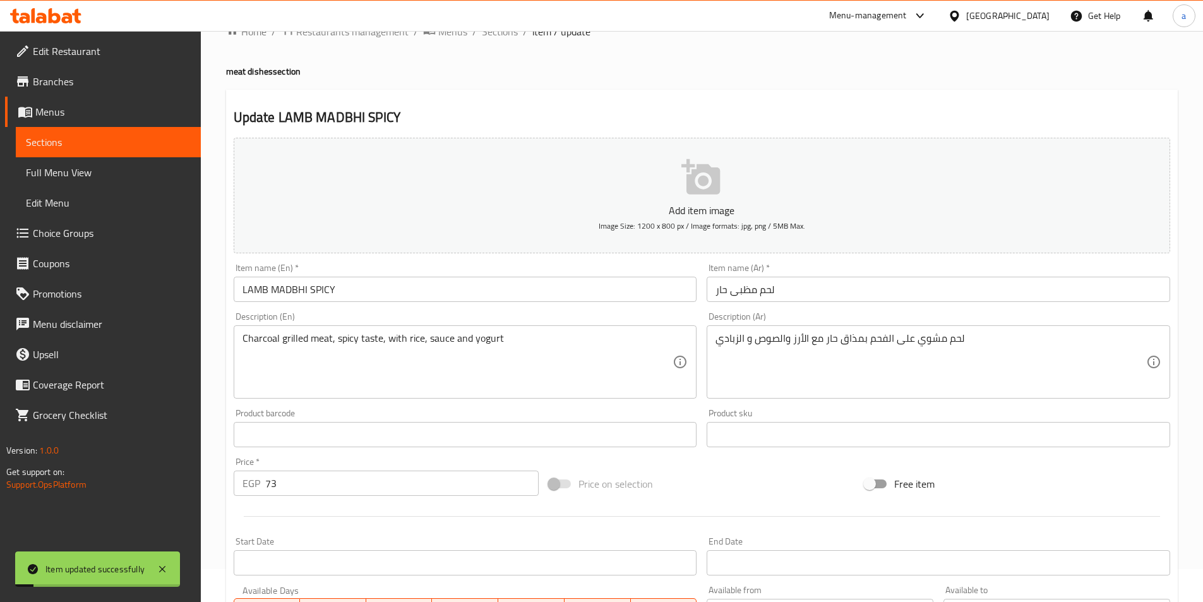
scroll to position [0, 0]
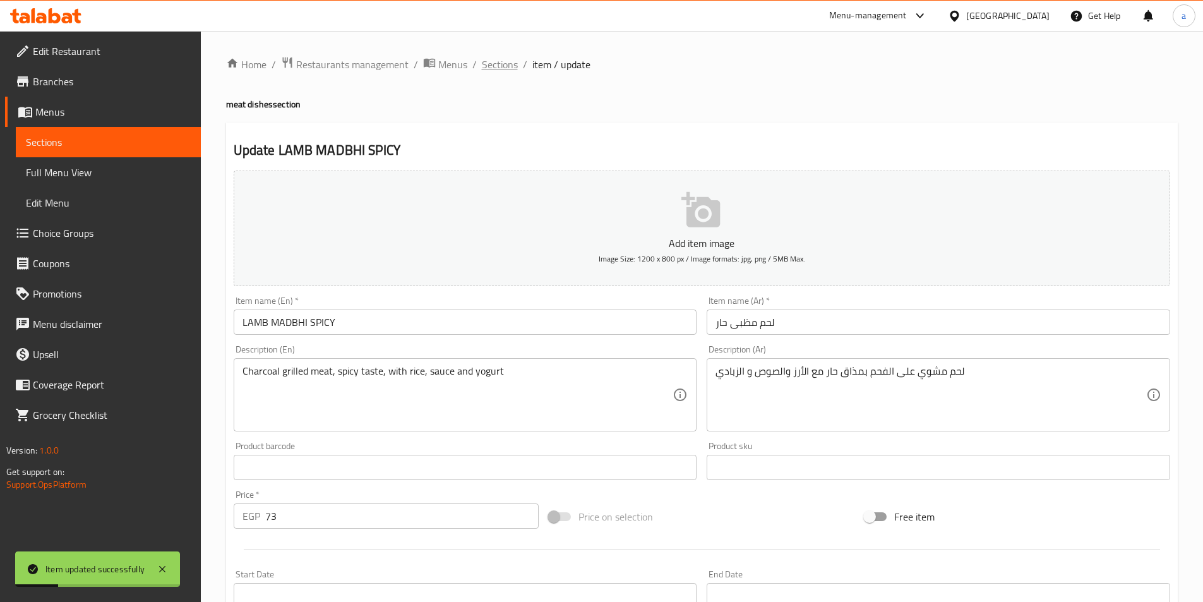
click at [494, 65] on span "Sections" at bounding box center [500, 64] width 36 height 15
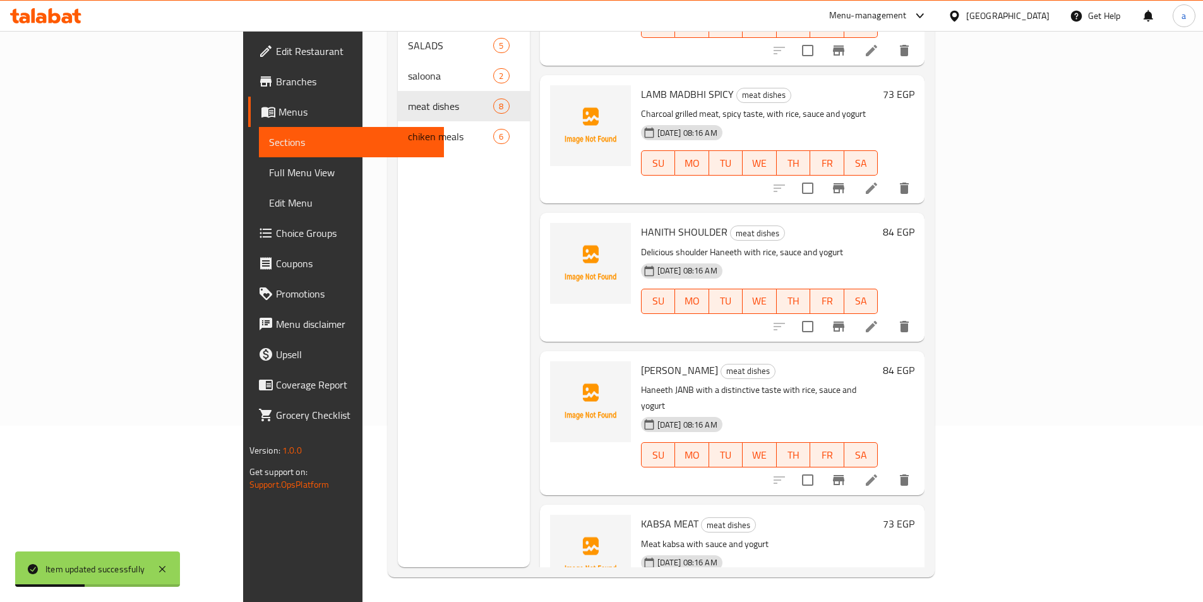
scroll to position [177, 0]
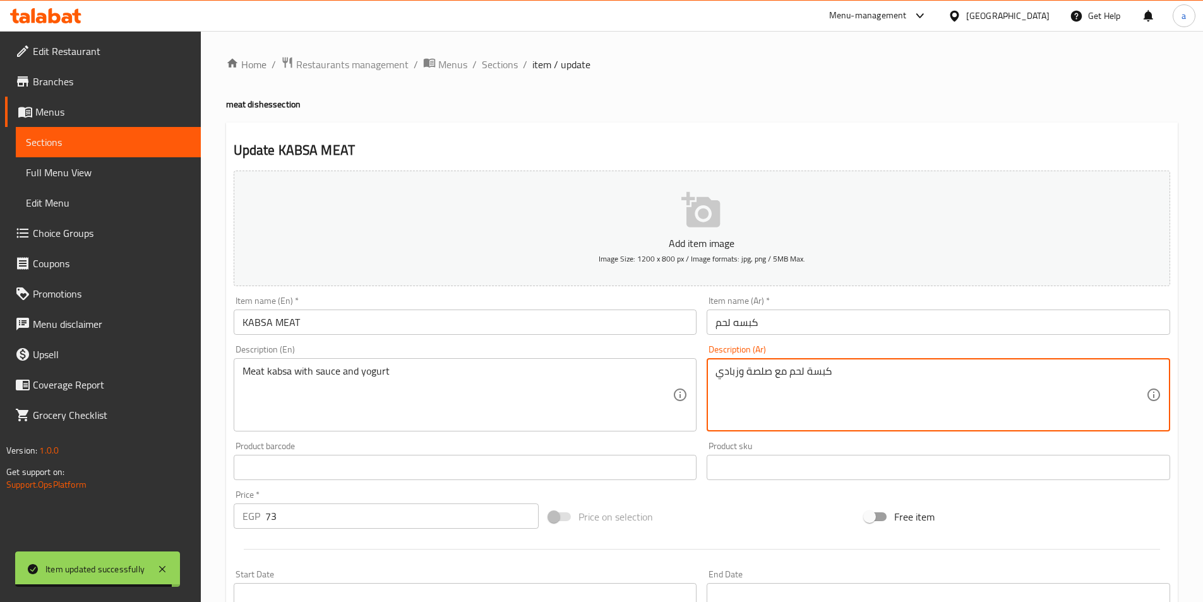
click at [726, 371] on textarea "كبسة لحم مع صلصة وزبادي" at bounding box center [930, 395] width 431 height 60
click at [737, 367] on textarea "كبسة لحم مع صلصة وزبادي" at bounding box center [930, 395] width 431 height 60
click at [737, 369] on textarea "كبسة لحم مع صلصة وزبادي" at bounding box center [930, 395] width 431 height 60
click at [738, 375] on textarea "كبسة لحم مع صلصة وزبادي" at bounding box center [930, 395] width 431 height 60
click at [723, 371] on textarea "كبسة لحم مع صلصة و زبادي" at bounding box center [930, 395] width 431 height 60
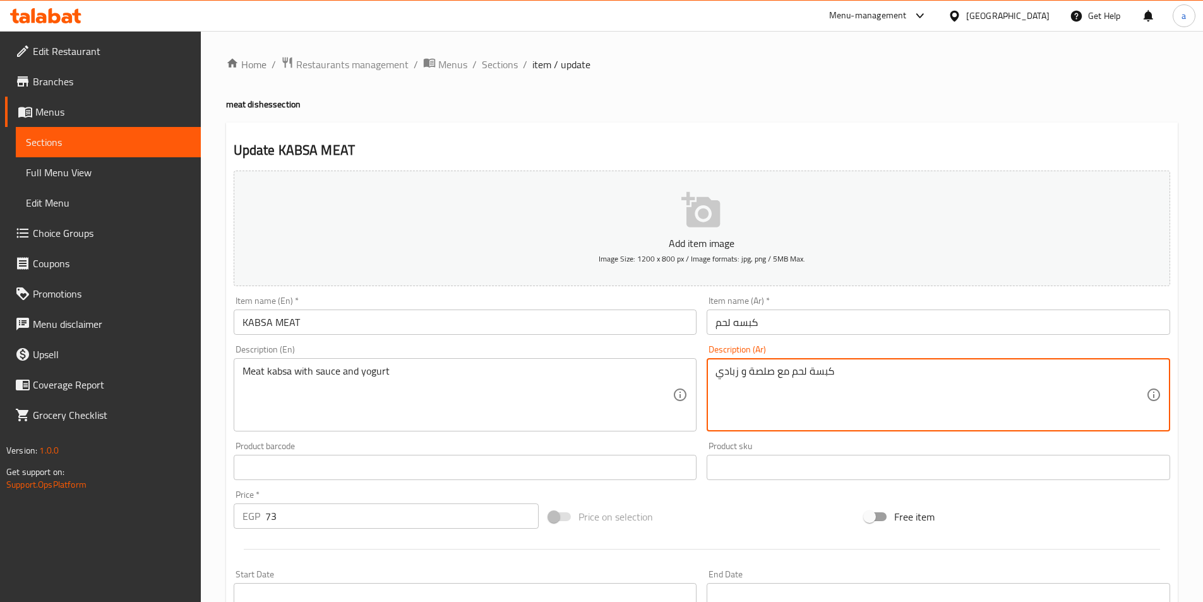
click at [723, 371] on textarea "كبسة لحم مع صلصة و زبادي" at bounding box center [930, 395] width 431 height 60
paste textarea "ل"
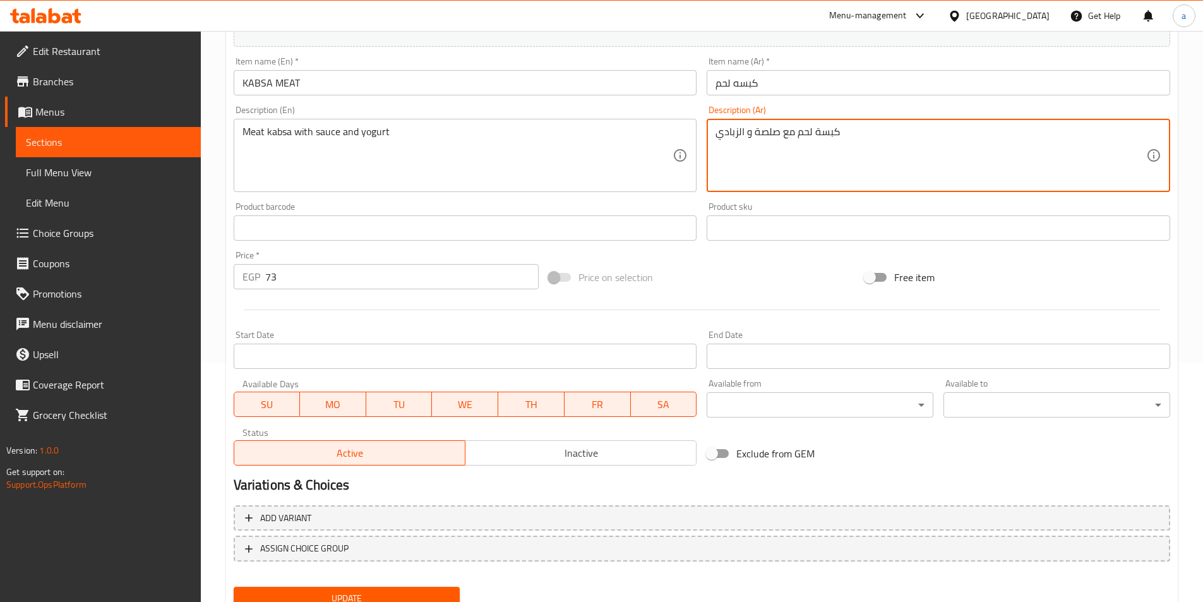
scroll to position [290, 0]
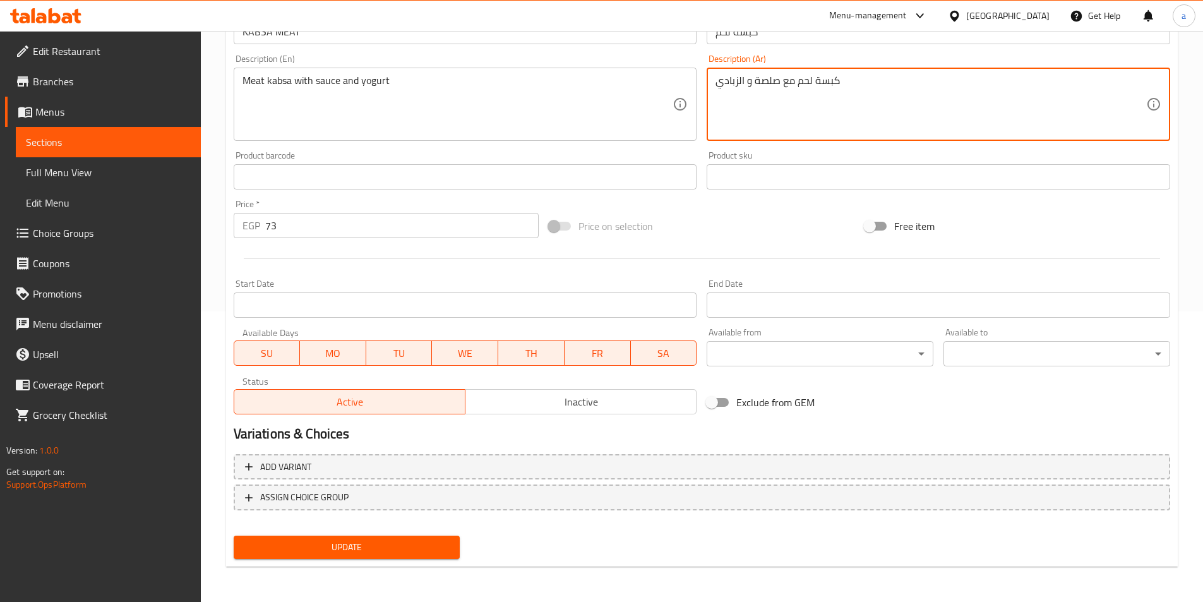
type textarea "كبسة لحم مع صلصة و الزبادي"
click at [369, 544] on span "Update" at bounding box center [347, 547] width 206 height 16
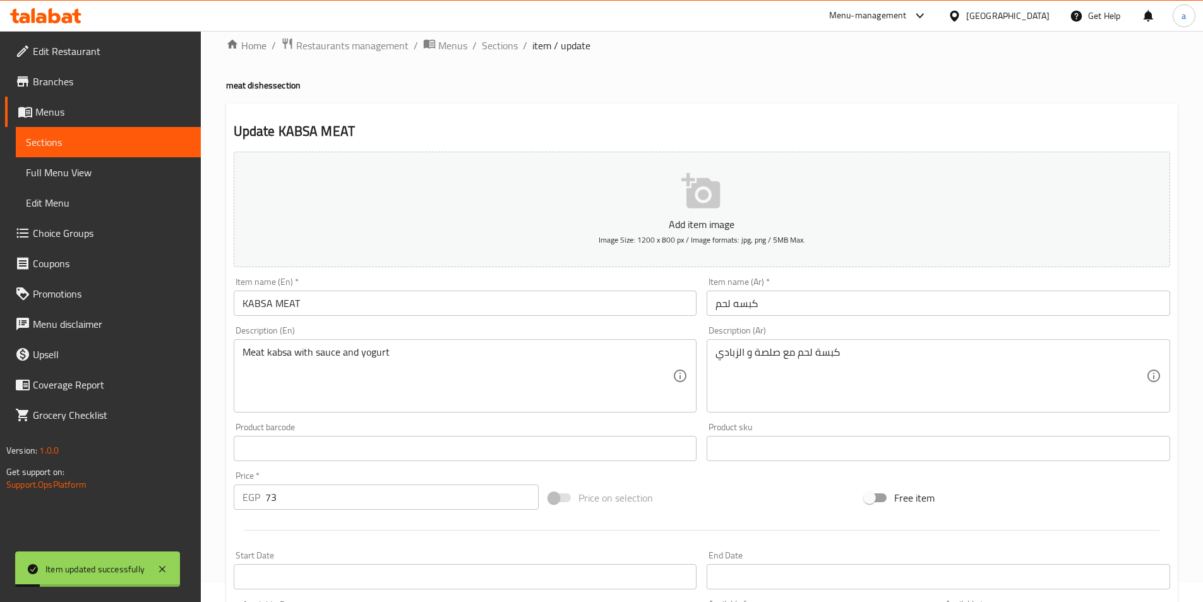
scroll to position [0, 0]
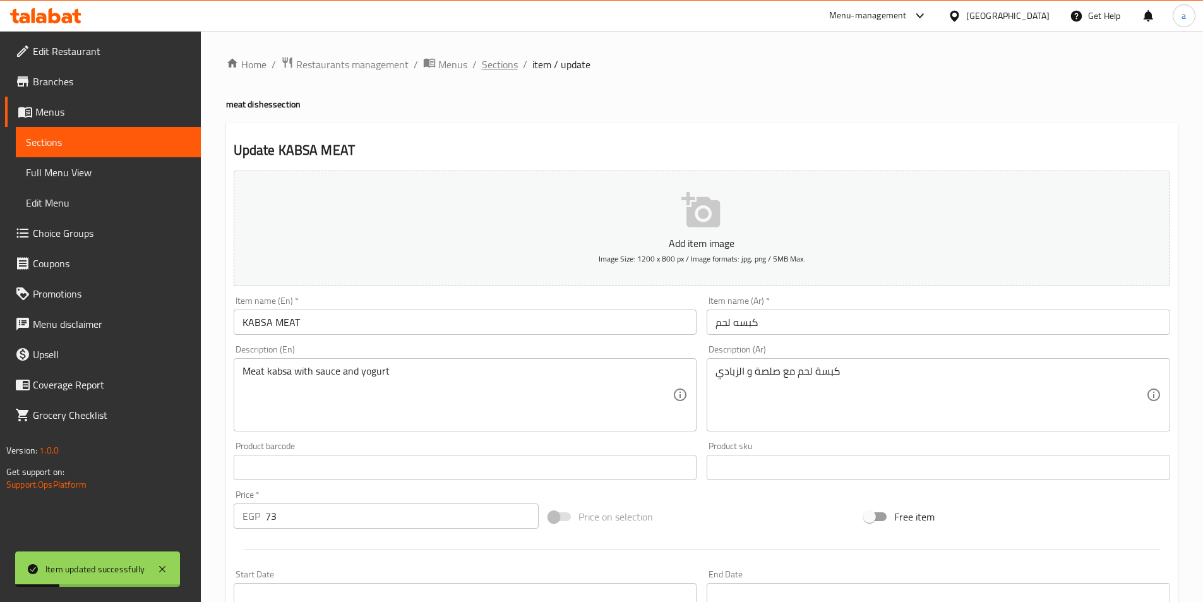
click at [505, 65] on span "Sections" at bounding box center [500, 64] width 36 height 15
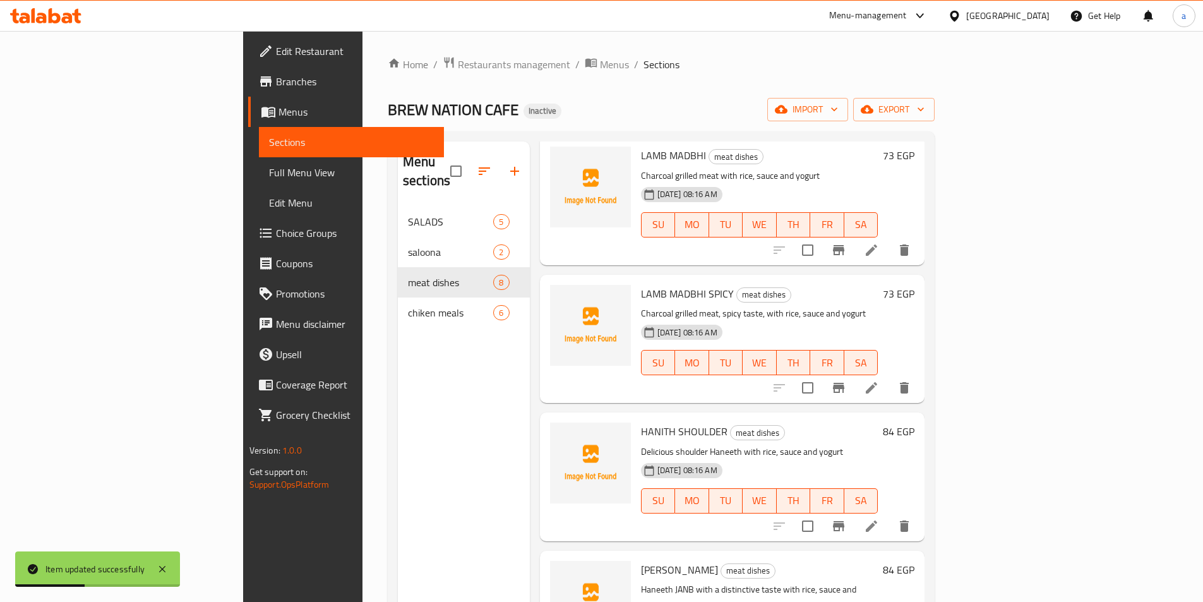
scroll to position [533, 0]
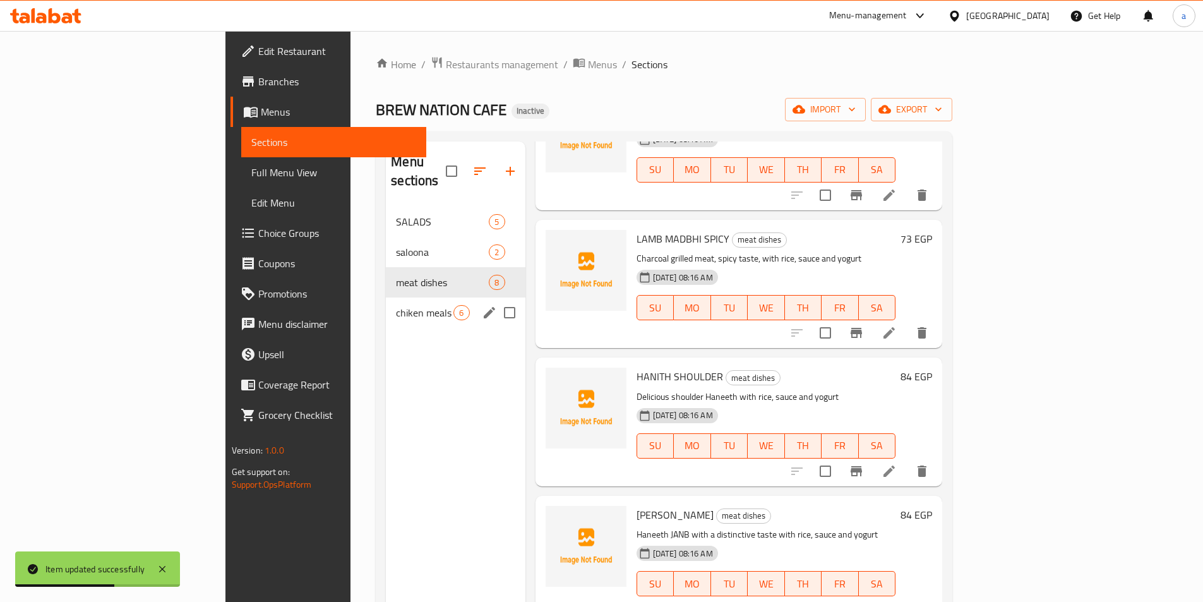
click at [386, 297] on div "chiken meals 6" at bounding box center [455, 312] width 139 height 30
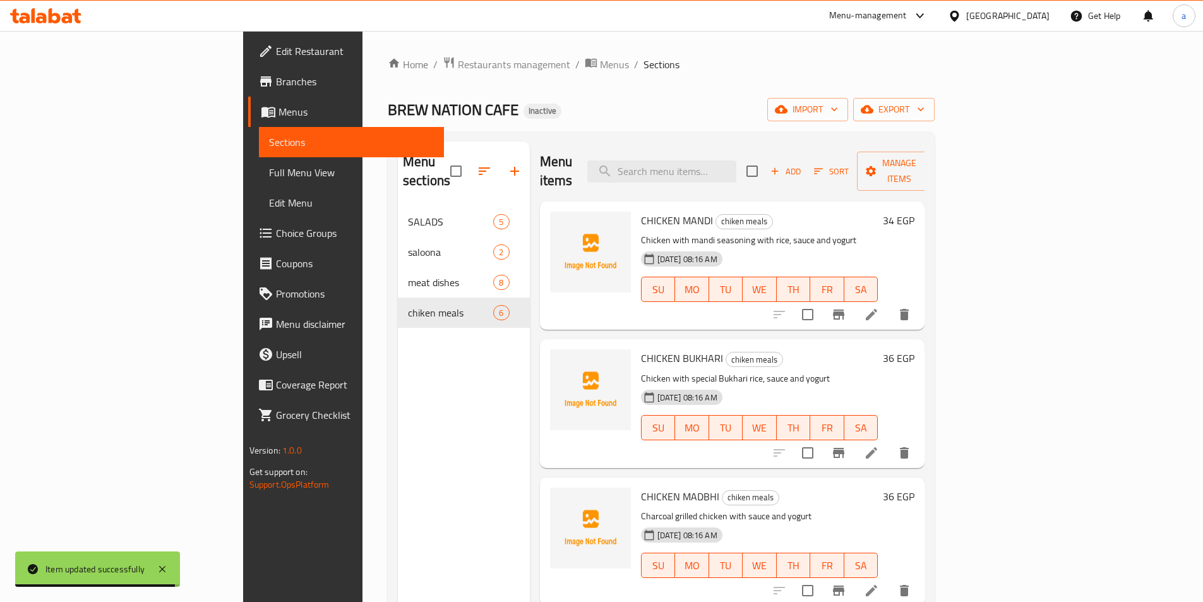
click at [889, 303] on li at bounding box center [870, 314] width 35 height 23
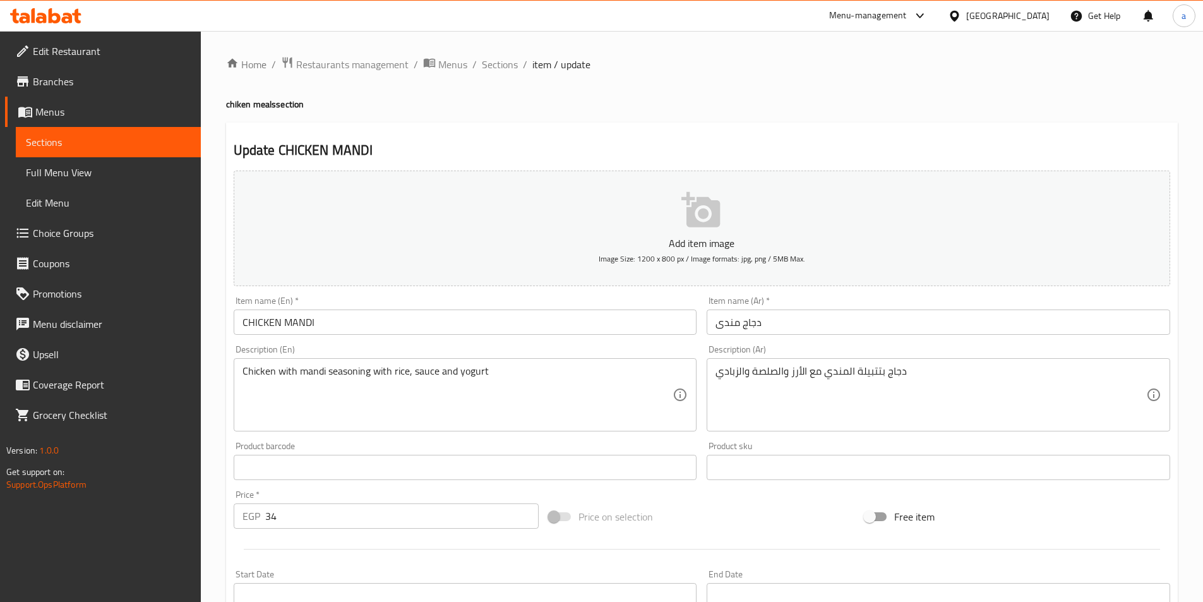
click at [744, 364] on div "دجاج بتتبيلة المندي مع الأرز والصلصة والزبادي Description (Ar)" at bounding box center [937, 394] width 463 height 73
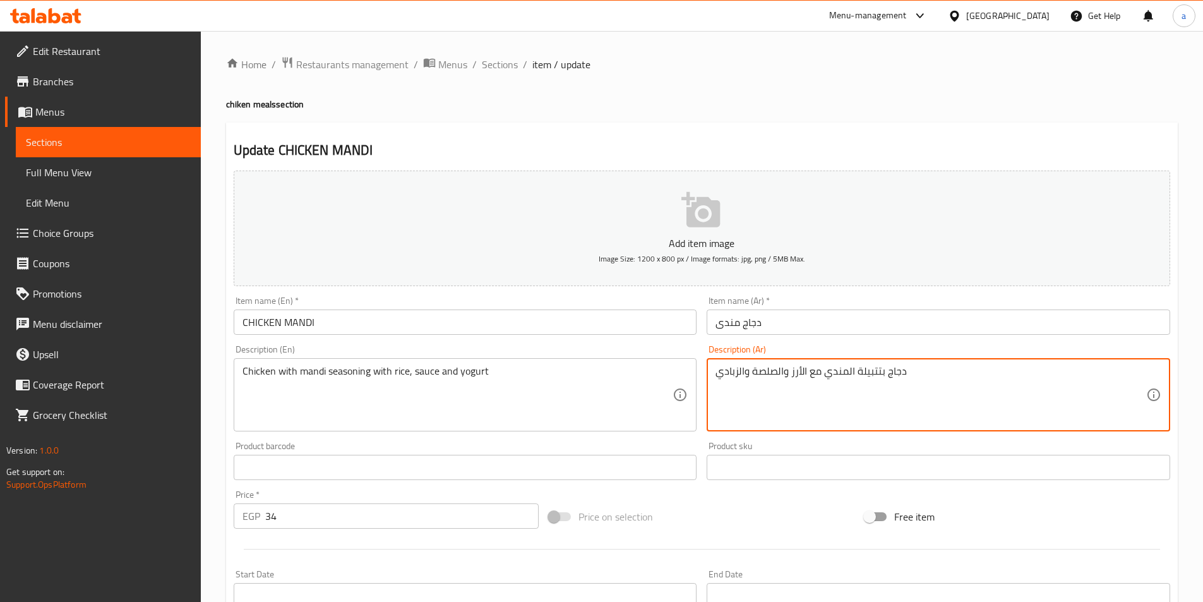
click at [747, 371] on textarea "دجاج بتتبيلة المندي مع الأرز والصلصة والزبادي" at bounding box center [930, 395] width 431 height 60
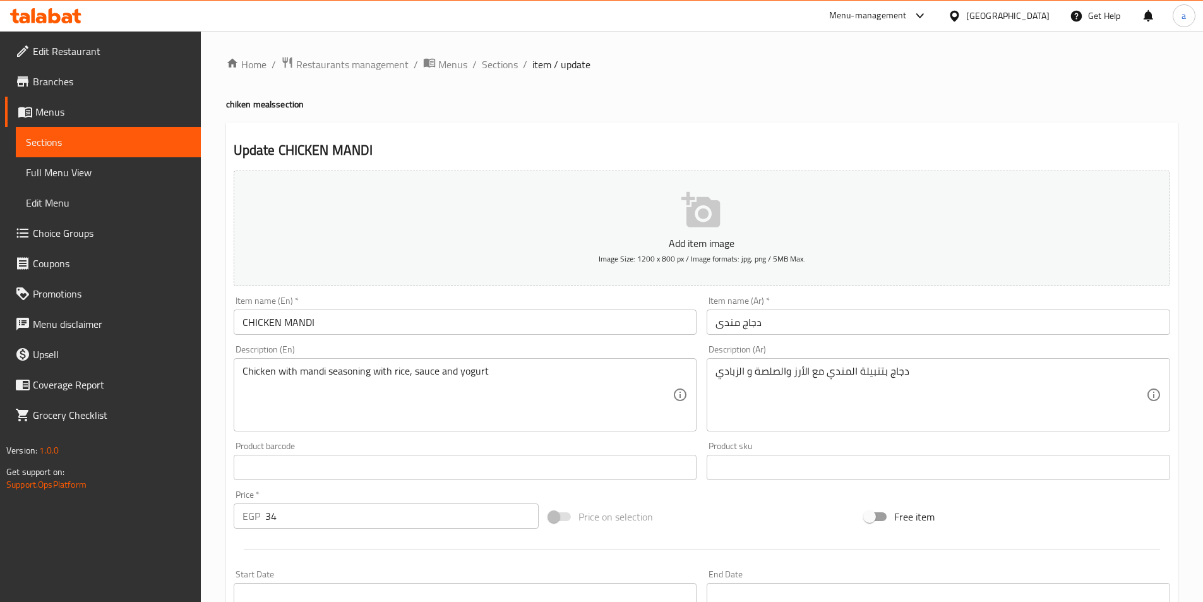
click at [712, 369] on div "دجاج بتتبيلة المندي مع الأرز والصلصة و الزبادي Description (Ar)" at bounding box center [937, 394] width 463 height 73
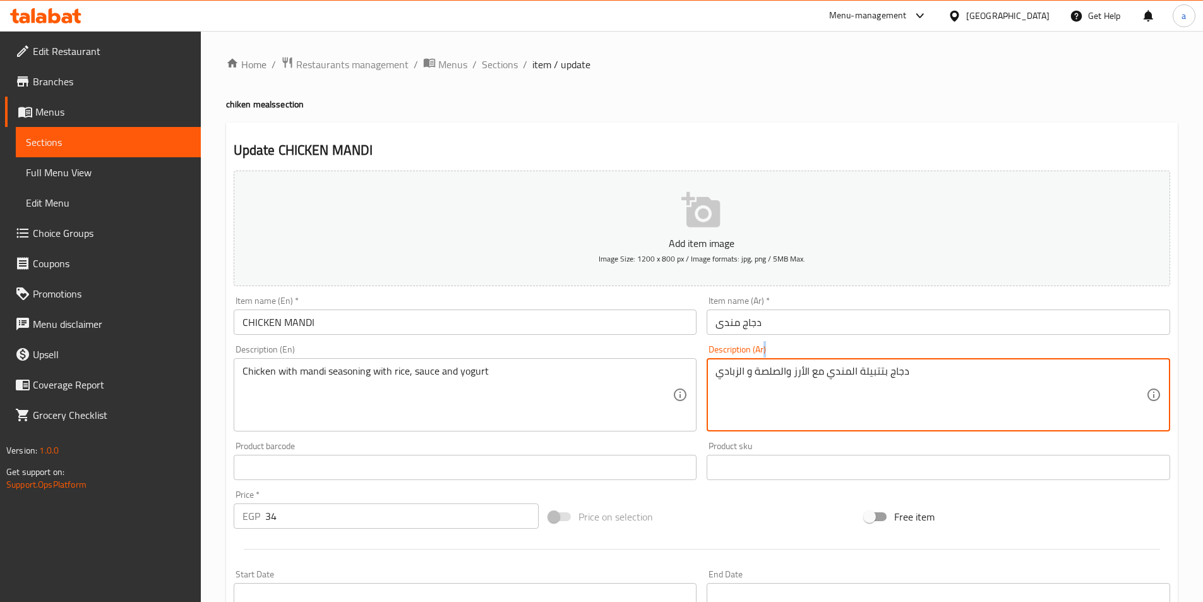
click at [712, 369] on div "دجاج بتتبيلة المندي مع الأرز والصلصة و الزبادي Description (Ar)" at bounding box center [937, 394] width 463 height 73
click at [717, 370] on textarea "دجاج بتتبيلة المندي مع الأرز والصلصة و الزبادي" at bounding box center [930, 395] width 431 height 60
type textarea "دجاج بتتبيلة المندي مع الأرز والصلصة و الزبادي"
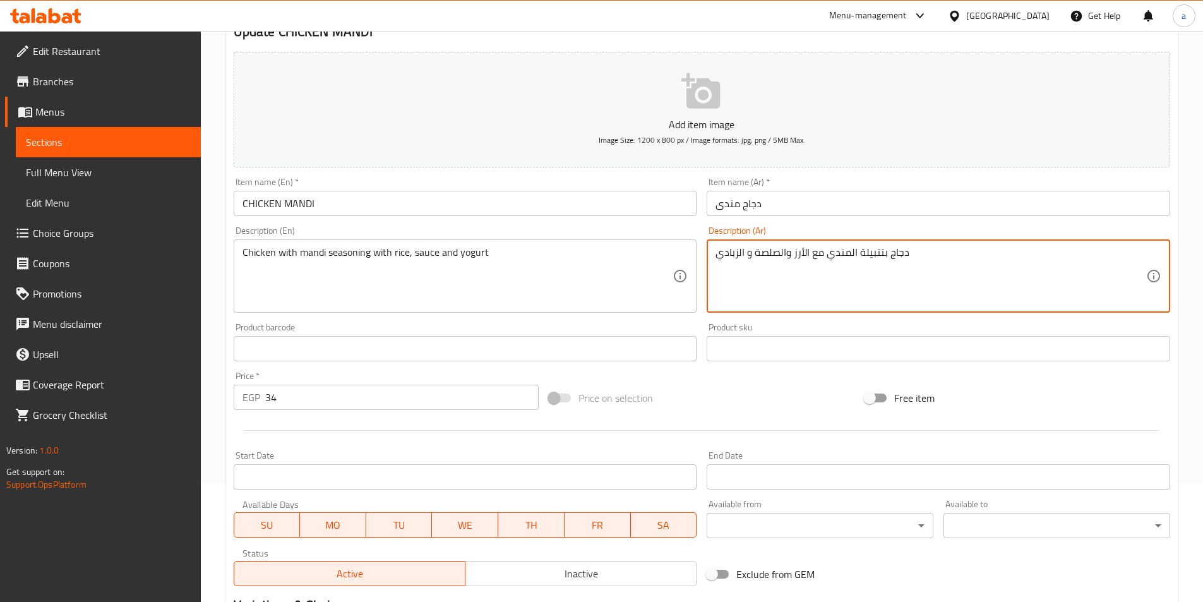
scroll to position [290, 0]
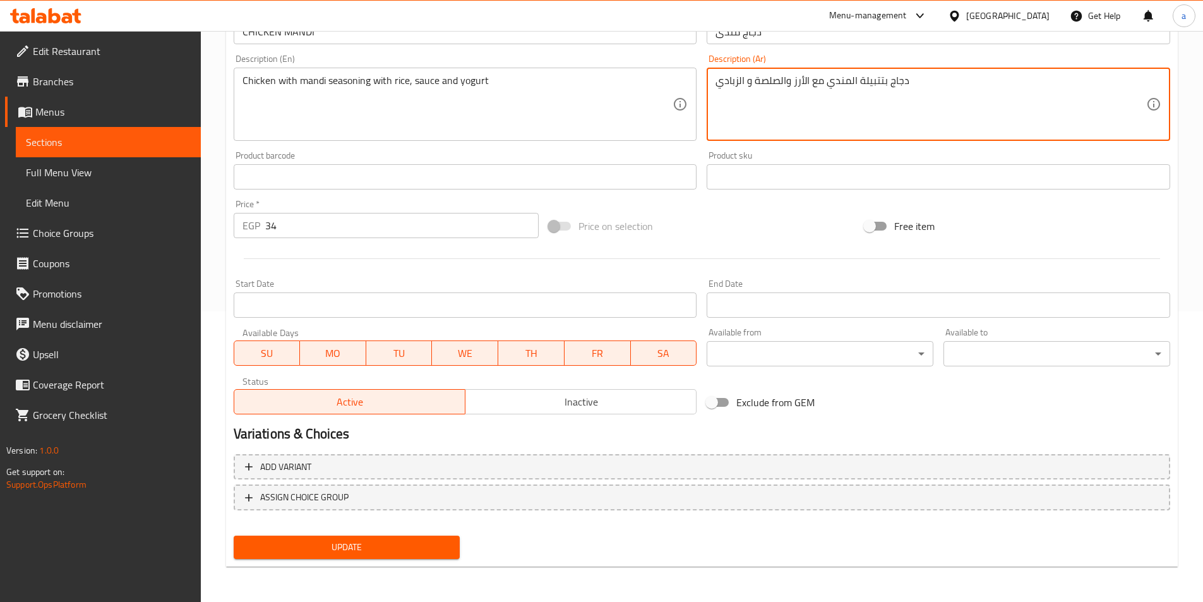
click at [371, 560] on div "Update" at bounding box center [347, 546] width 237 height 33
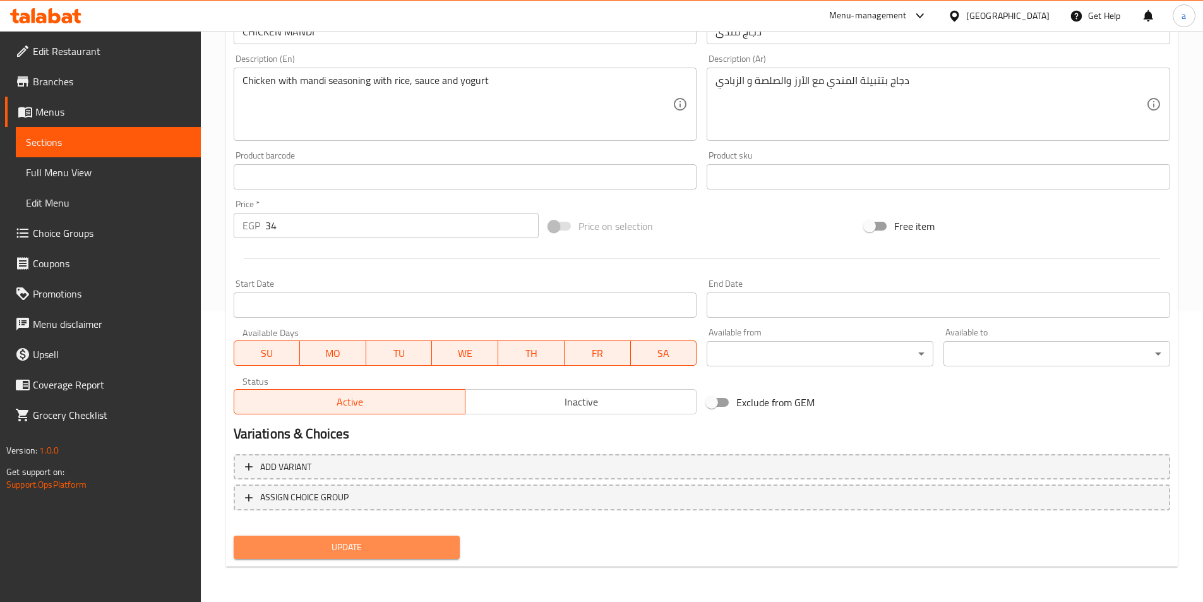
click at [374, 556] on button "Update" at bounding box center [347, 546] width 227 height 23
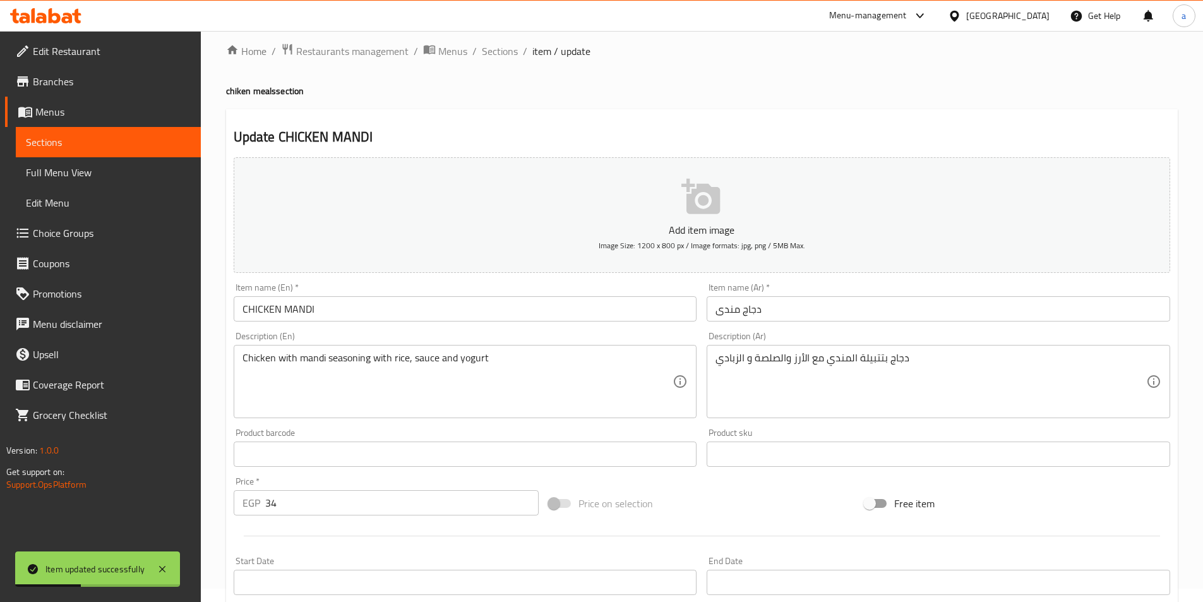
scroll to position [0, 0]
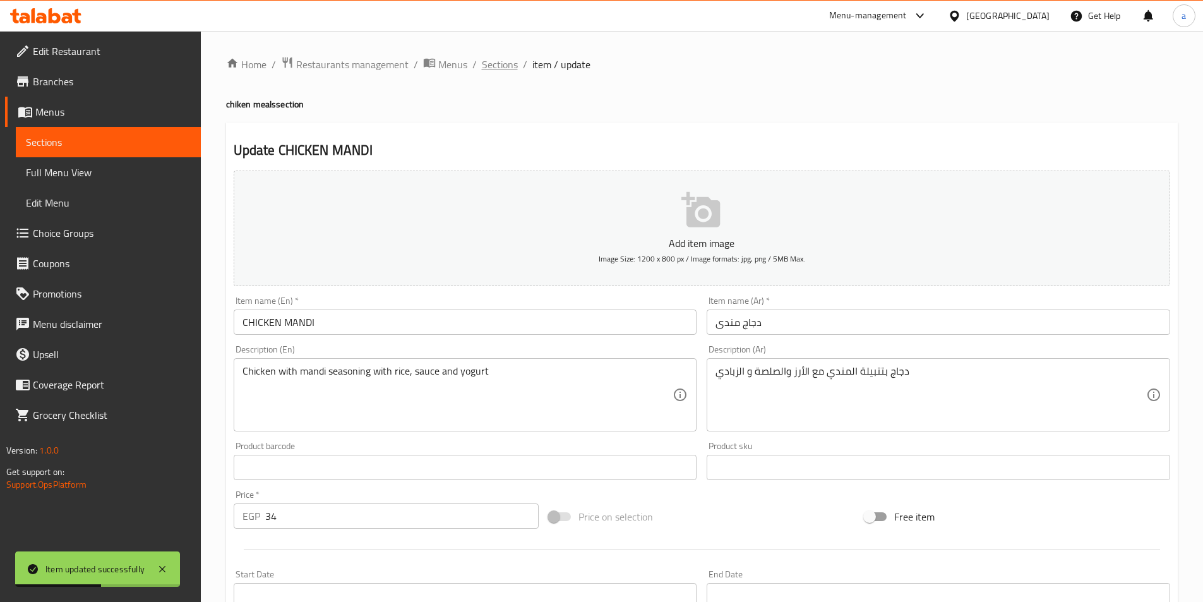
click at [489, 65] on span "Sections" at bounding box center [500, 64] width 36 height 15
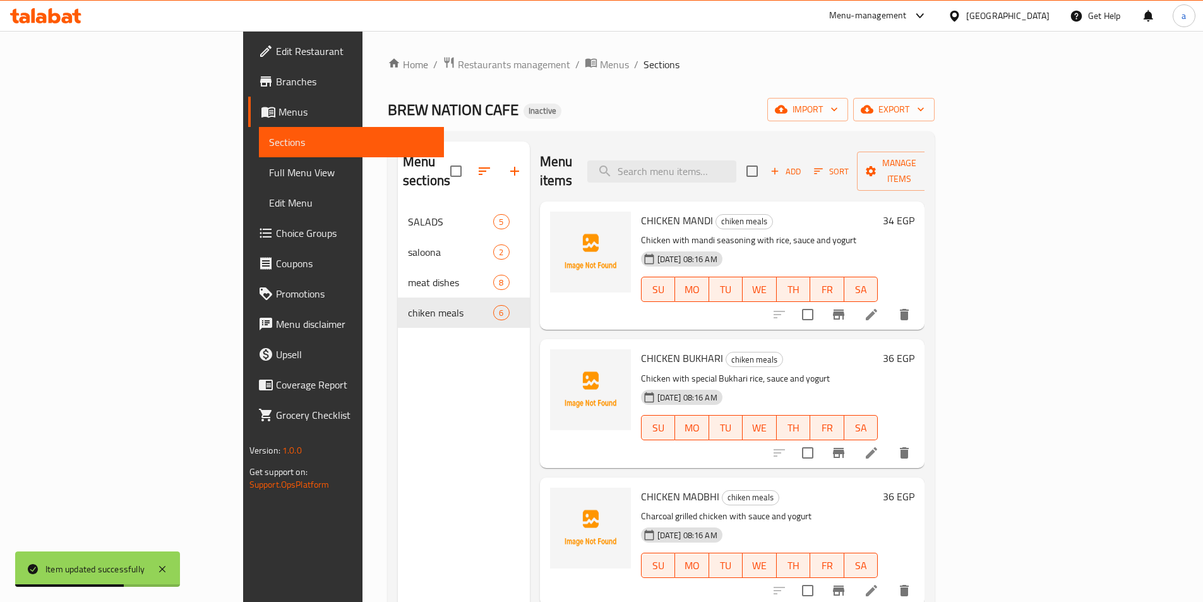
click at [879, 445] on icon at bounding box center [871, 452] width 15 height 15
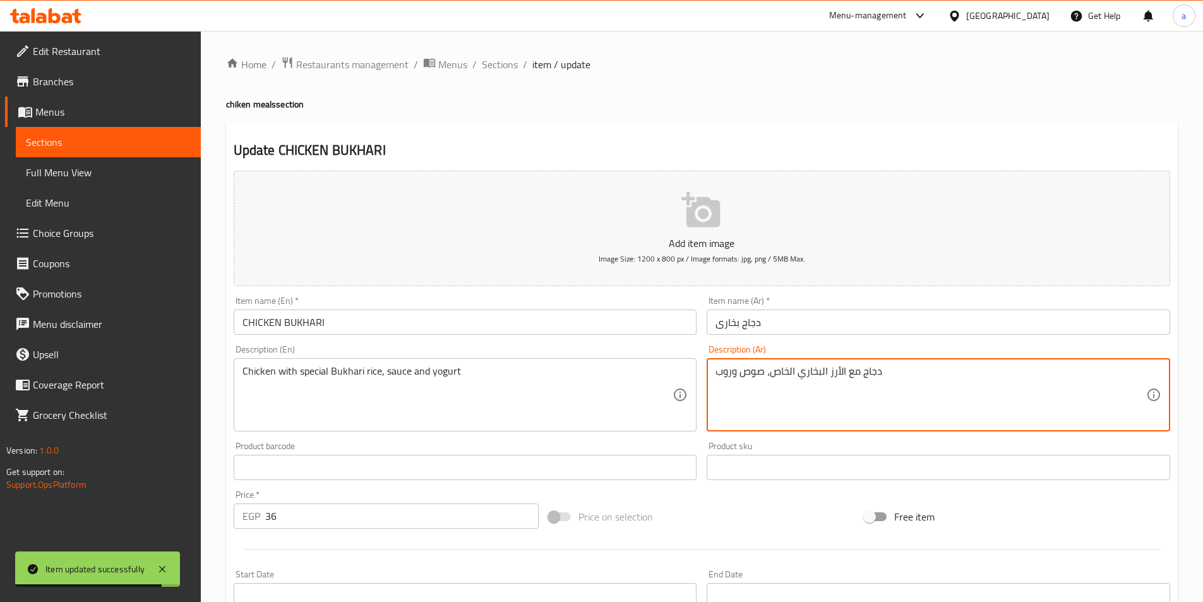
click at [728, 374] on textarea "دجاج مع الأرز البخاري الخاص، صوص وروب" at bounding box center [930, 395] width 431 height 60
click at [730, 372] on textarea "دجاج مع الأرز البخاري الخاص، صوص وروب" at bounding box center [930, 395] width 431 height 60
drag, startPoint x: 732, startPoint y: 372, endPoint x: 715, endPoint y: 375, distance: 16.7
click at [715, 375] on textarea "دجاج مع الأرز البخاري الخاص، صوص وروب" at bounding box center [930, 395] width 431 height 60
paste textarea "لزبادي"
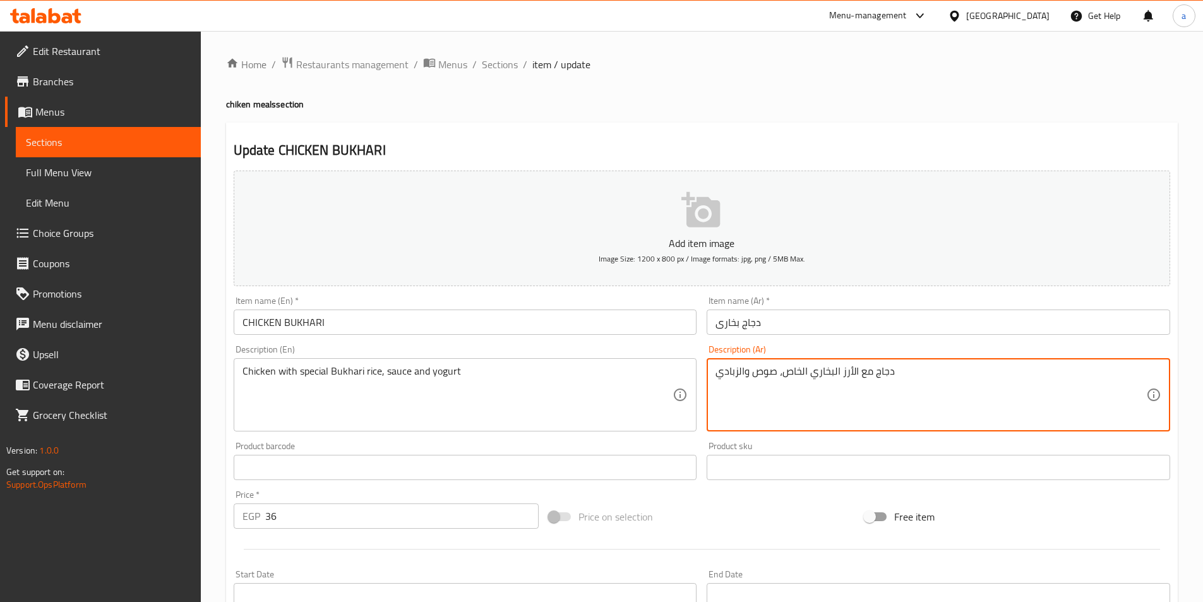
click at [744, 371] on textarea "دجاج مع الأرز البخاري الخاص، صوص والزبادي" at bounding box center [930, 395] width 431 height 60
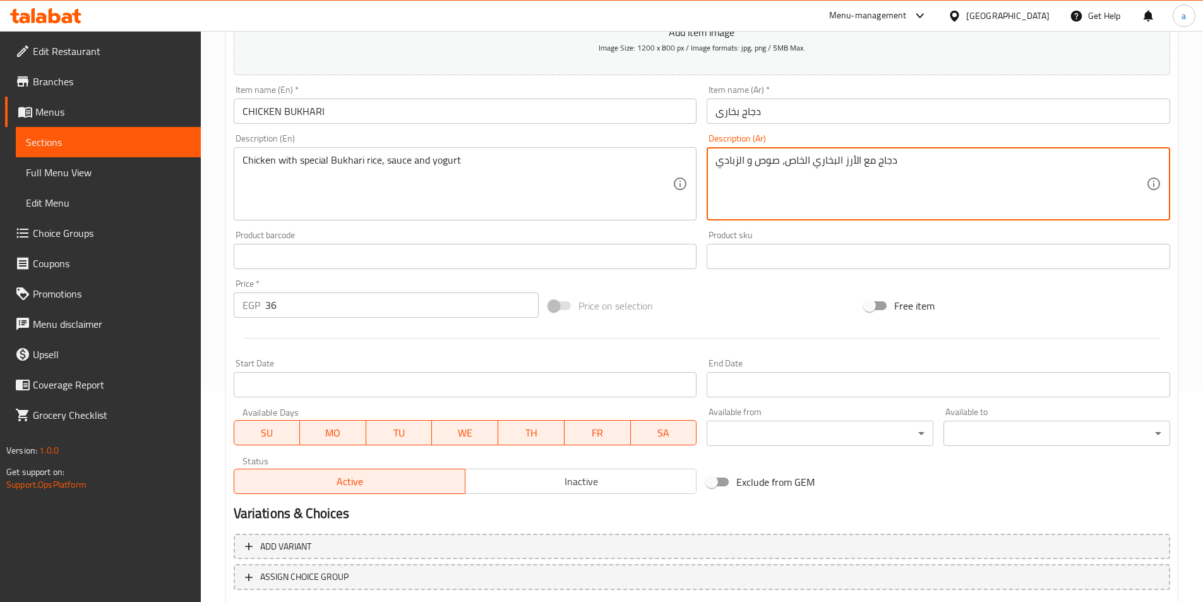
scroll to position [290, 0]
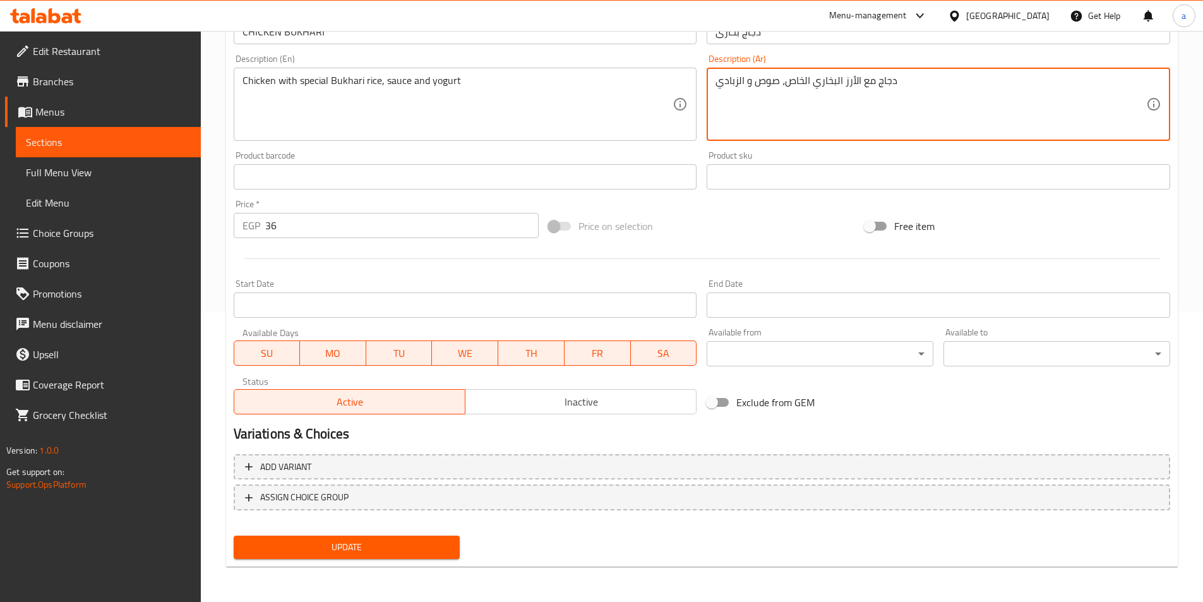
type textarea "دجاج مع الأرز البخاري الخاص، صوص و الزبادي"
click at [350, 553] on span "Update" at bounding box center [347, 547] width 206 height 16
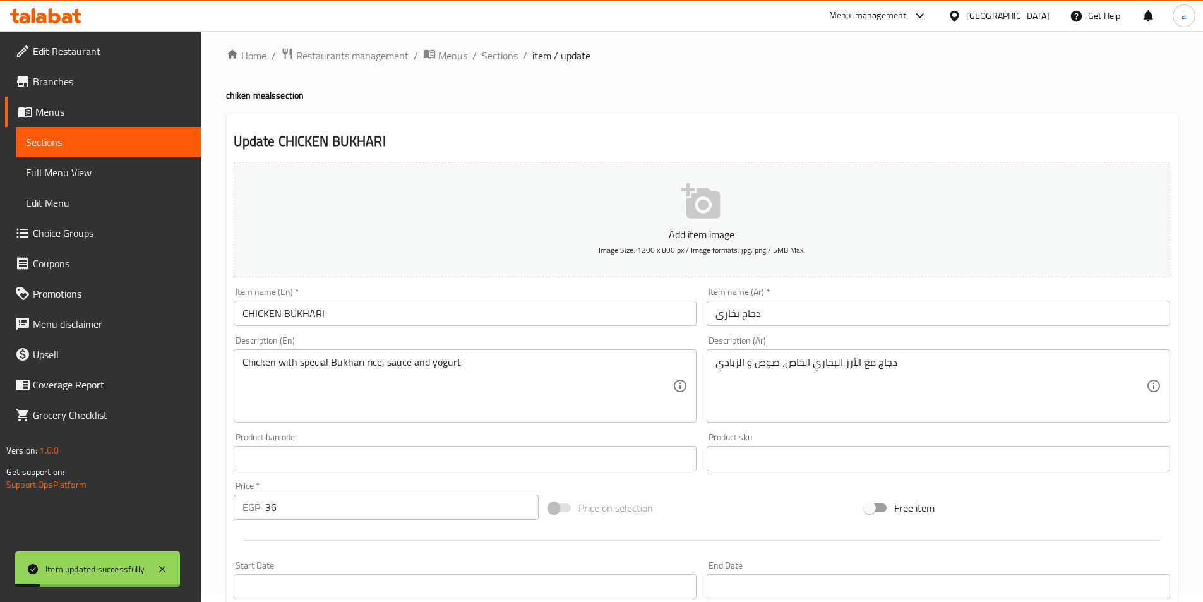
scroll to position [0, 0]
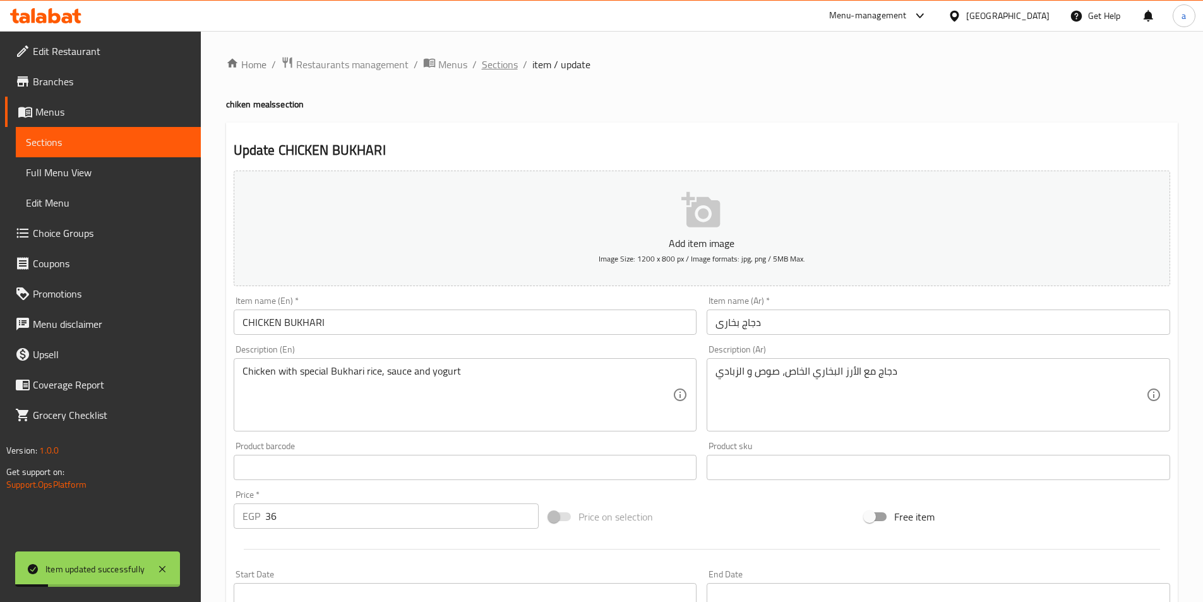
click at [508, 69] on span "Sections" at bounding box center [500, 64] width 36 height 15
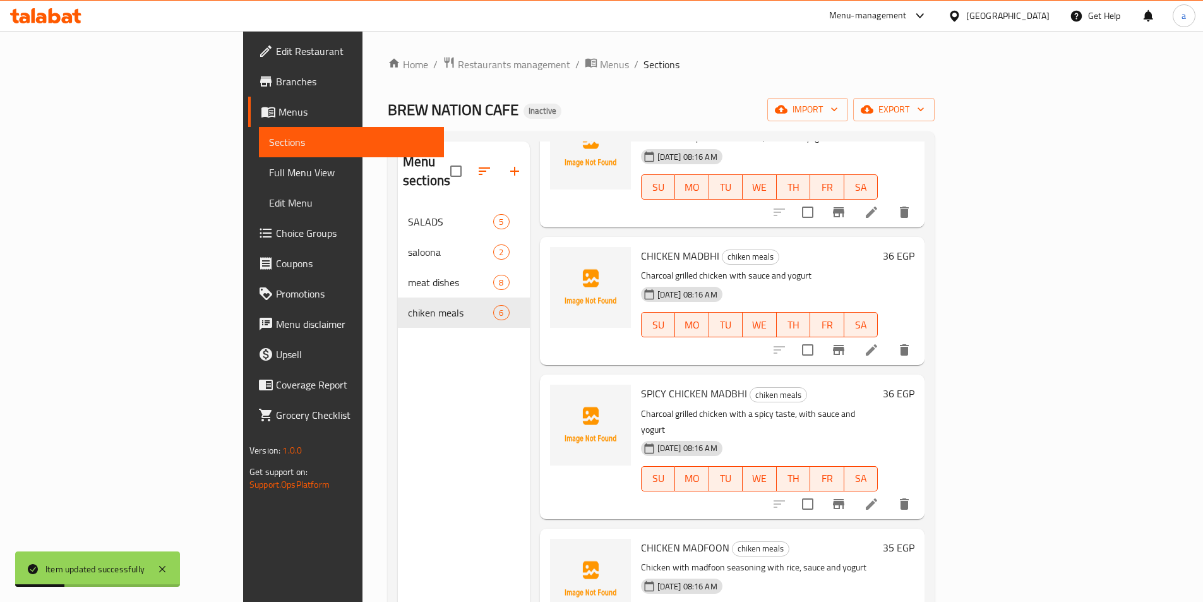
scroll to position [253, 0]
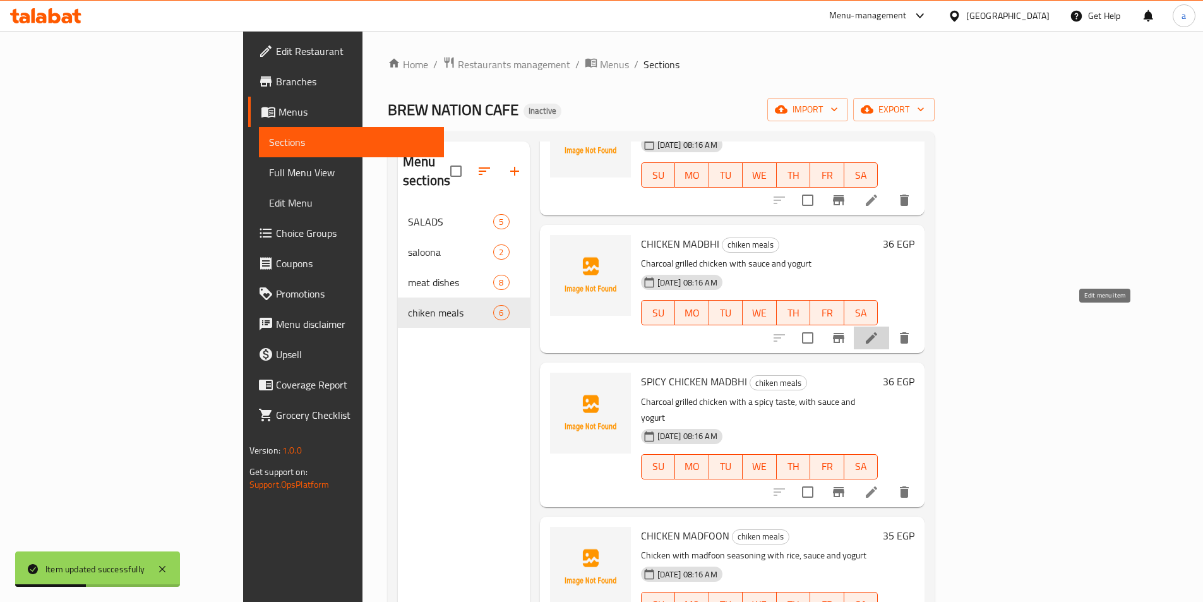
click at [877, 332] on icon at bounding box center [870, 337] width 11 height 11
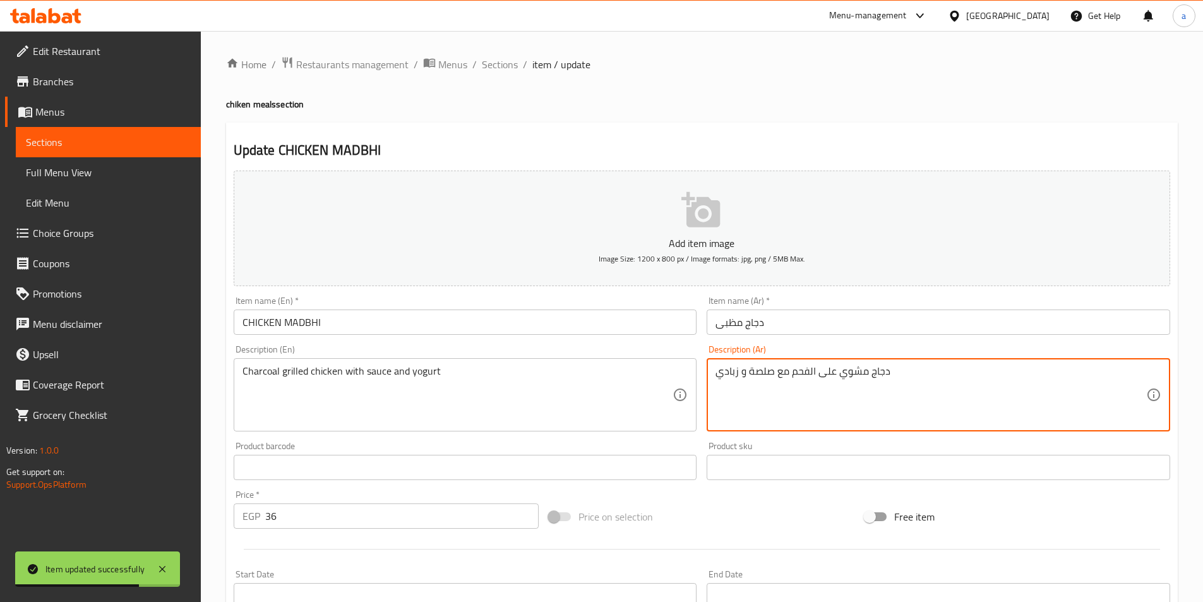
click at [732, 377] on textarea "دجاج مشوي على الفحم مع صلصة و زبادي" at bounding box center [930, 395] width 431 height 60
paste textarea "ل"
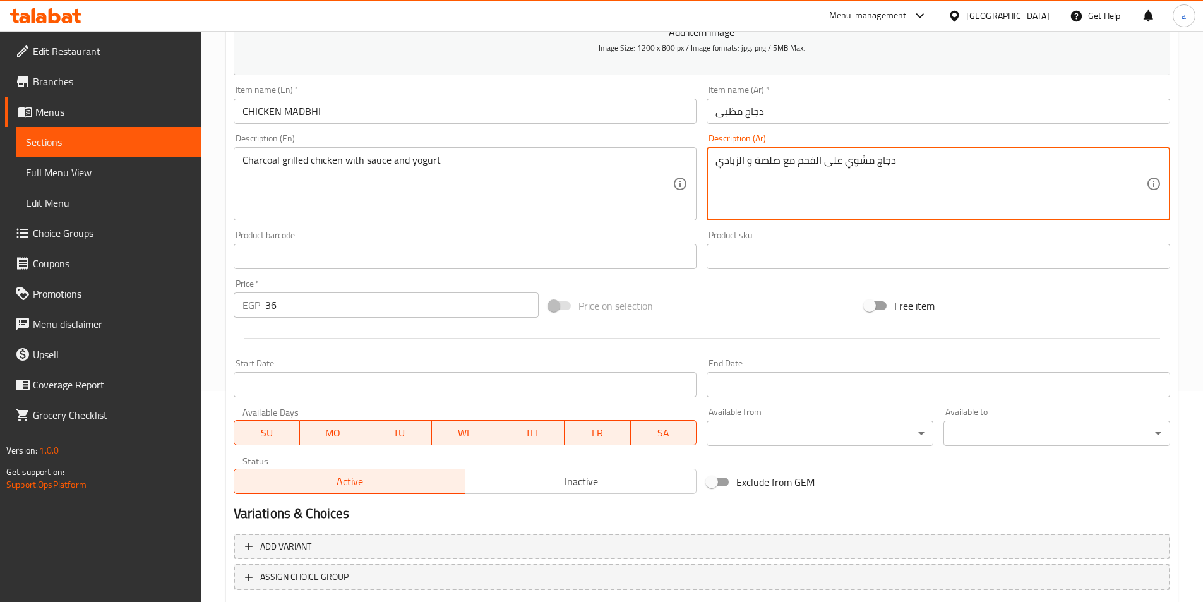
scroll to position [290, 0]
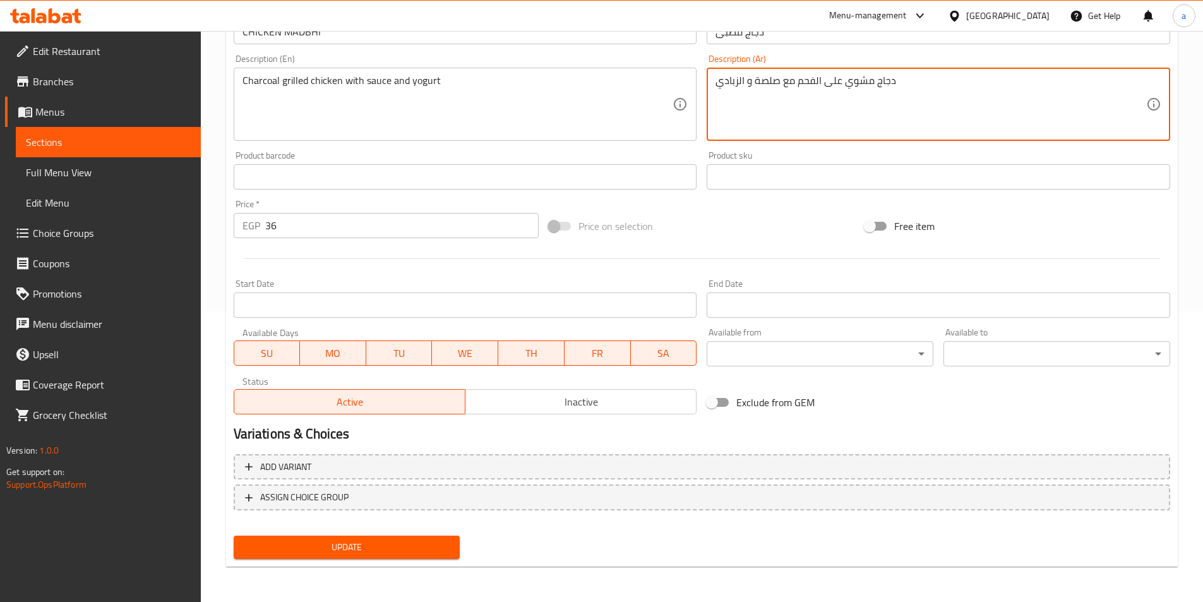
type textarea "دجاج مشوي على الفحم مع صلصة و الزبادي"
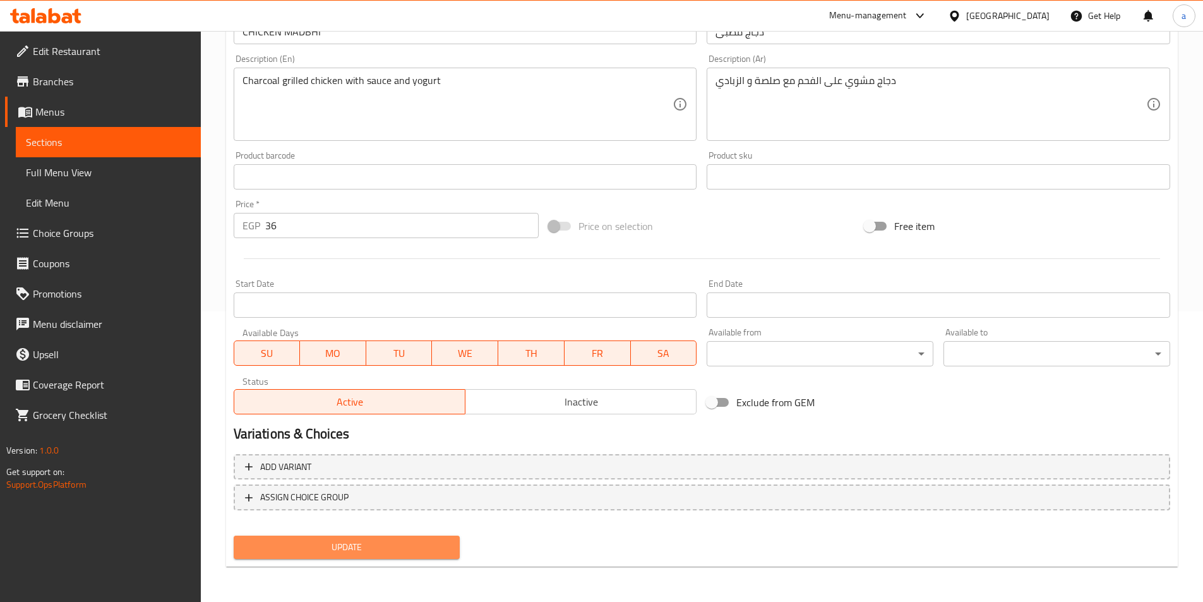
click at [307, 546] on span "Update" at bounding box center [347, 547] width 206 height 16
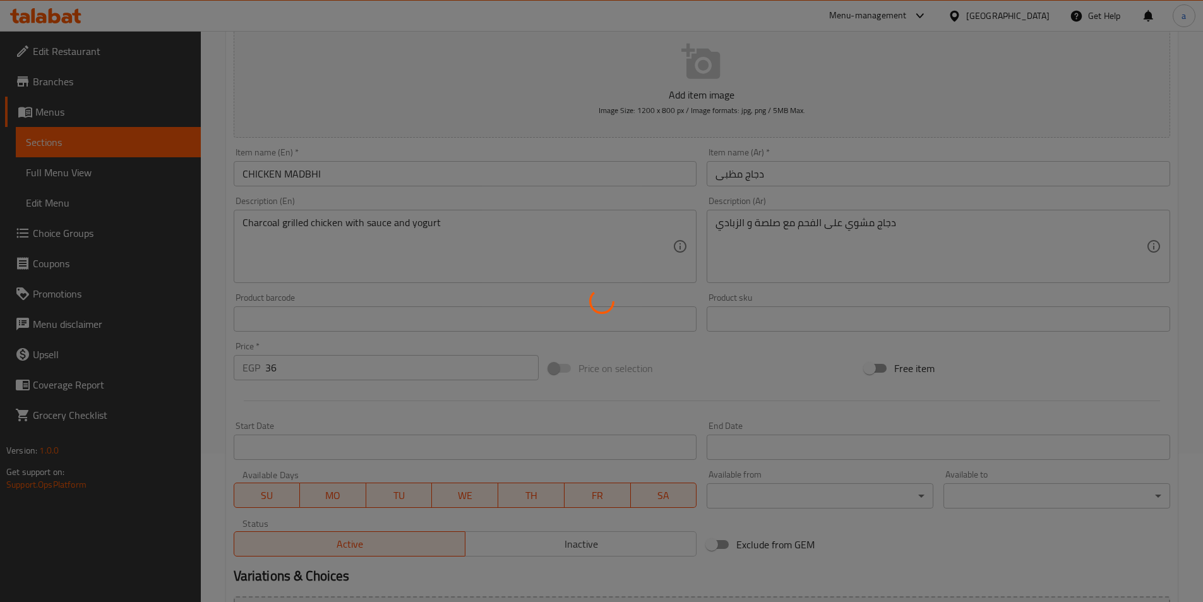
scroll to position [0, 0]
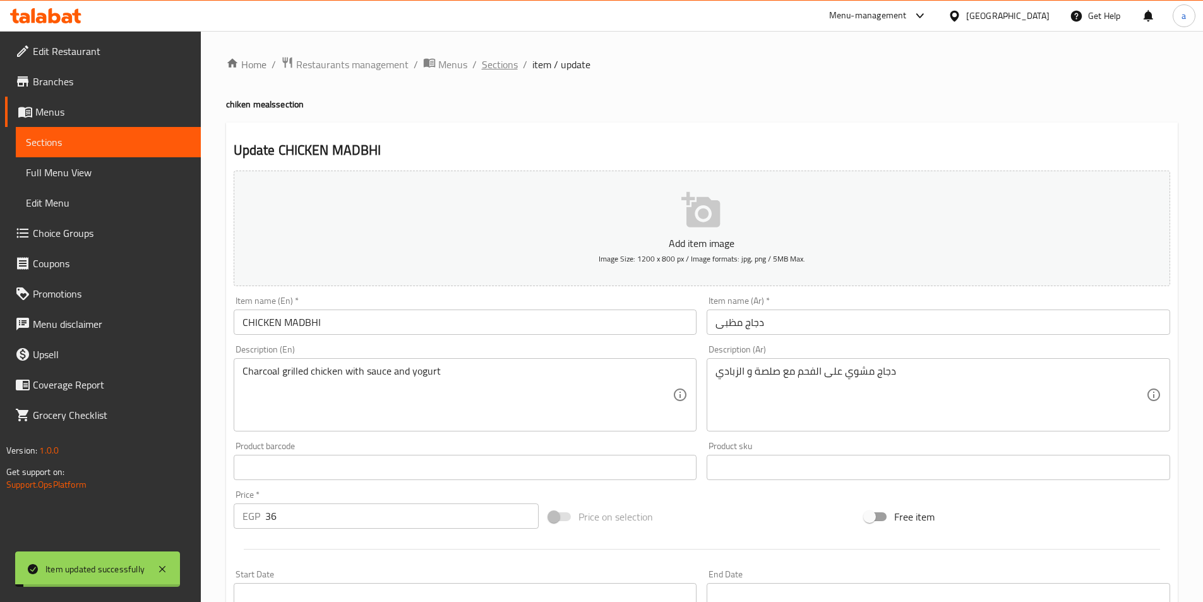
click at [490, 63] on span "Sections" at bounding box center [500, 64] width 36 height 15
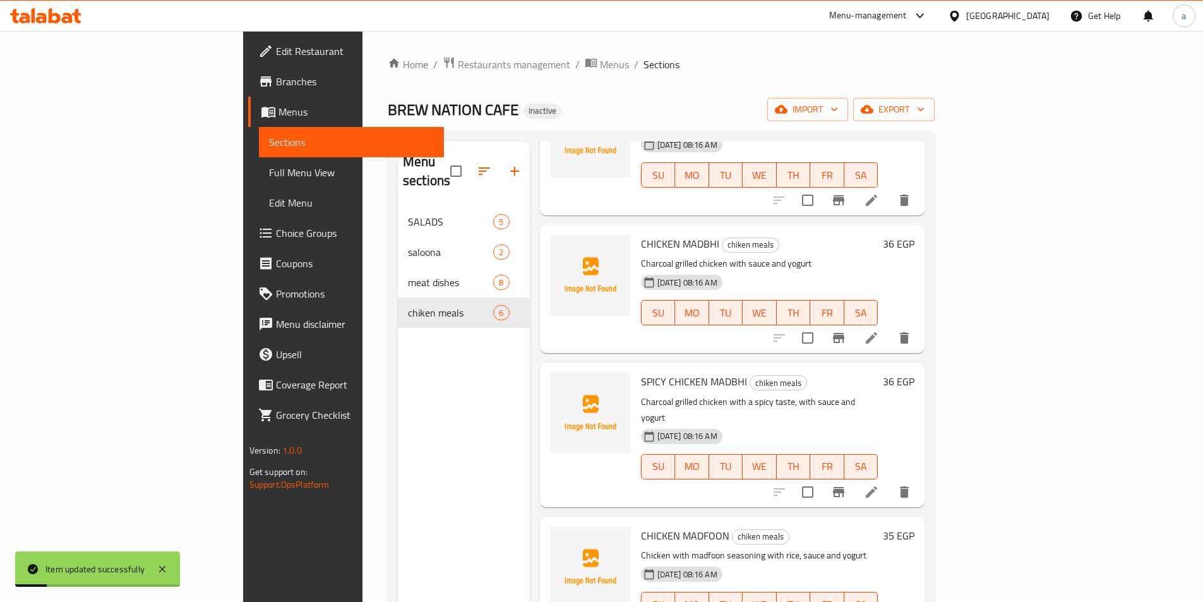
scroll to position [258, 0]
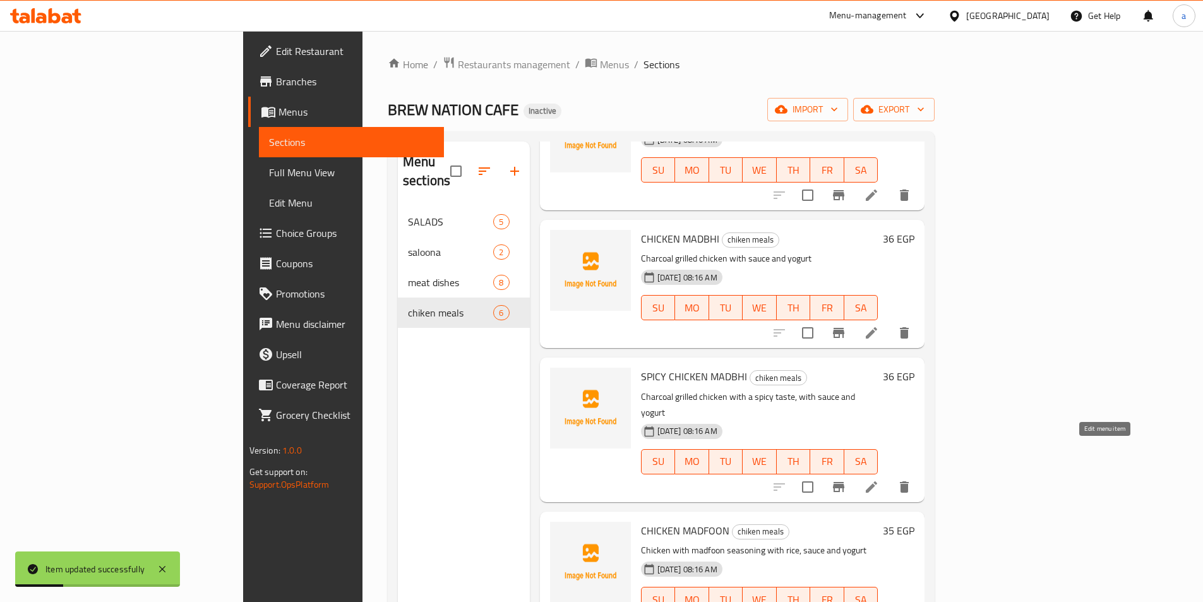
click at [879, 479] on icon at bounding box center [871, 486] width 15 height 15
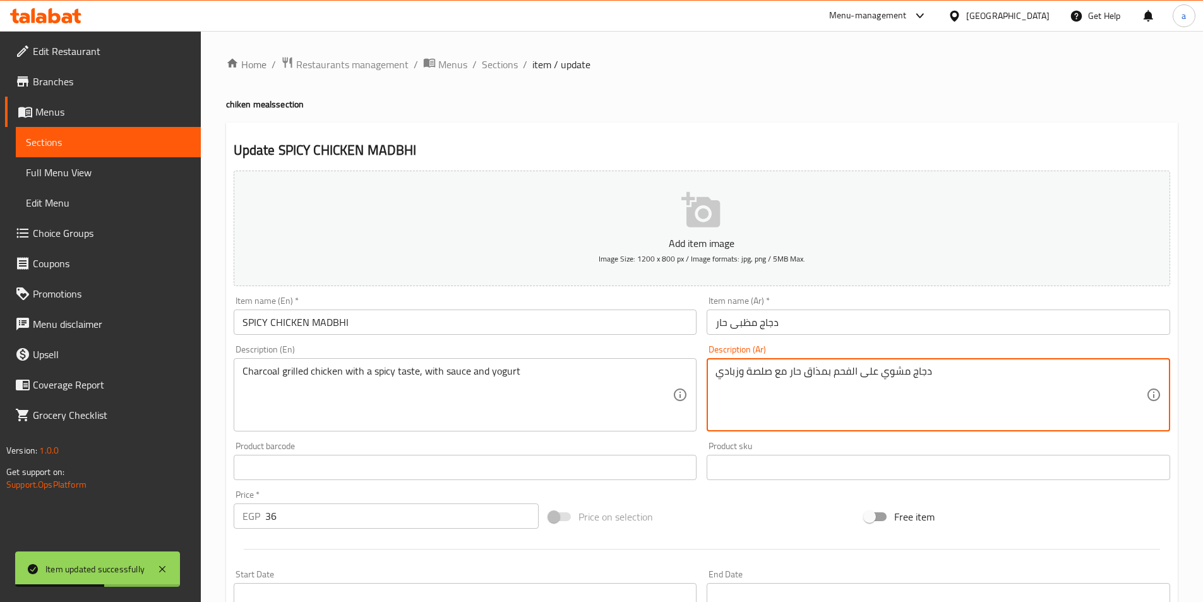
drag, startPoint x: 737, startPoint y: 372, endPoint x: 727, endPoint y: 372, distance: 10.1
click at [727, 372] on textarea "دجاج مشوي على الفحم بمذاق حار مع صلصة وزبادي" at bounding box center [930, 395] width 431 height 60
drag, startPoint x: 716, startPoint y: 371, endPoint x: 738, endPoint y: 370, distance: 21.5
click at [738, 370] on textarea "دجاج مشوي على الفحم بمذاق حار مع صلصة وزبادي" at bounding box center [930, 395] width 431 height 60
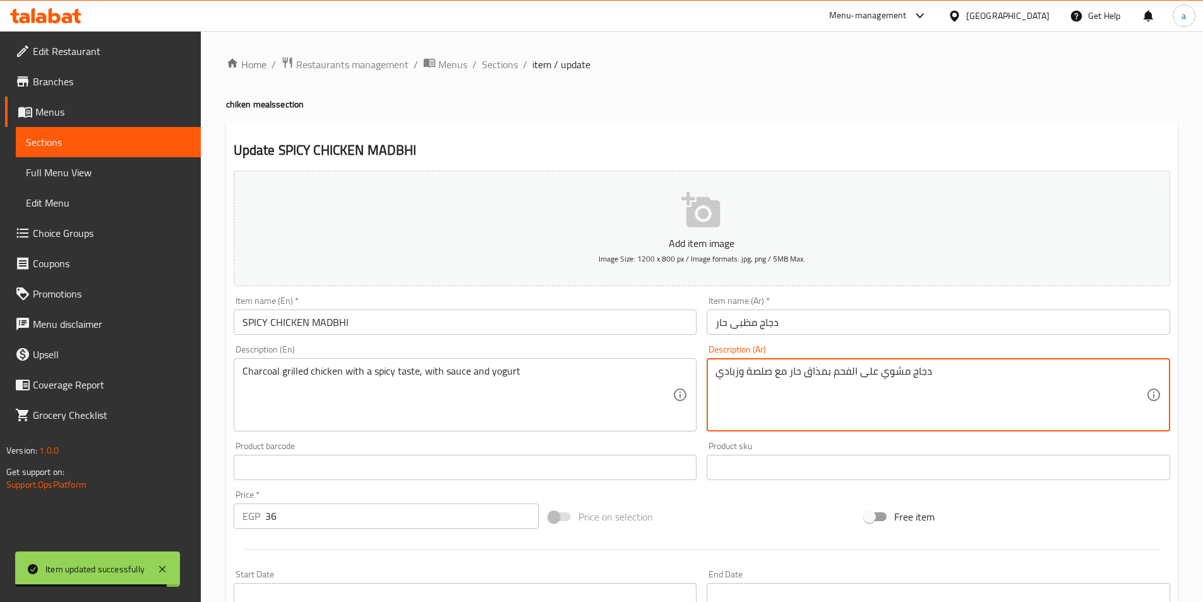
paste textarea "ل"
click at [744, 371] on textarea "دجاج مشوي على الفحم بمذاق حار مع صلصة والزبادي" at bounding box center [930, 395] width 431 height 60
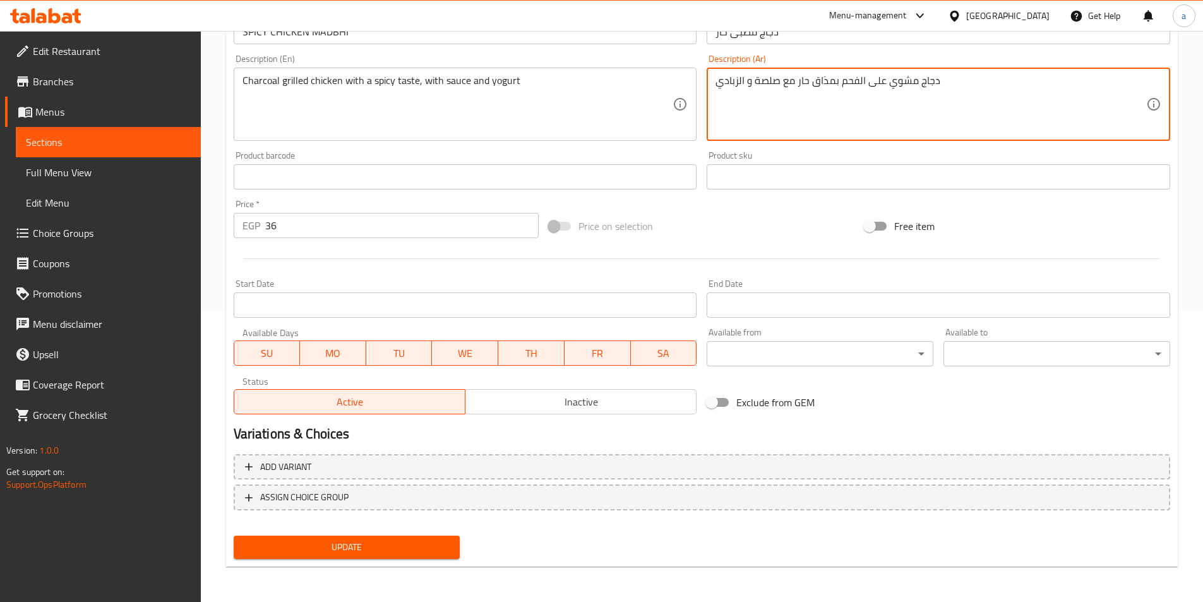
type textarea "دجاج مشوي على الفحم بمذاق حار مع صلصة و الزبادي"
click at [347, 551] on span "Update" at bounding box center [347, 547] width 206 height 16
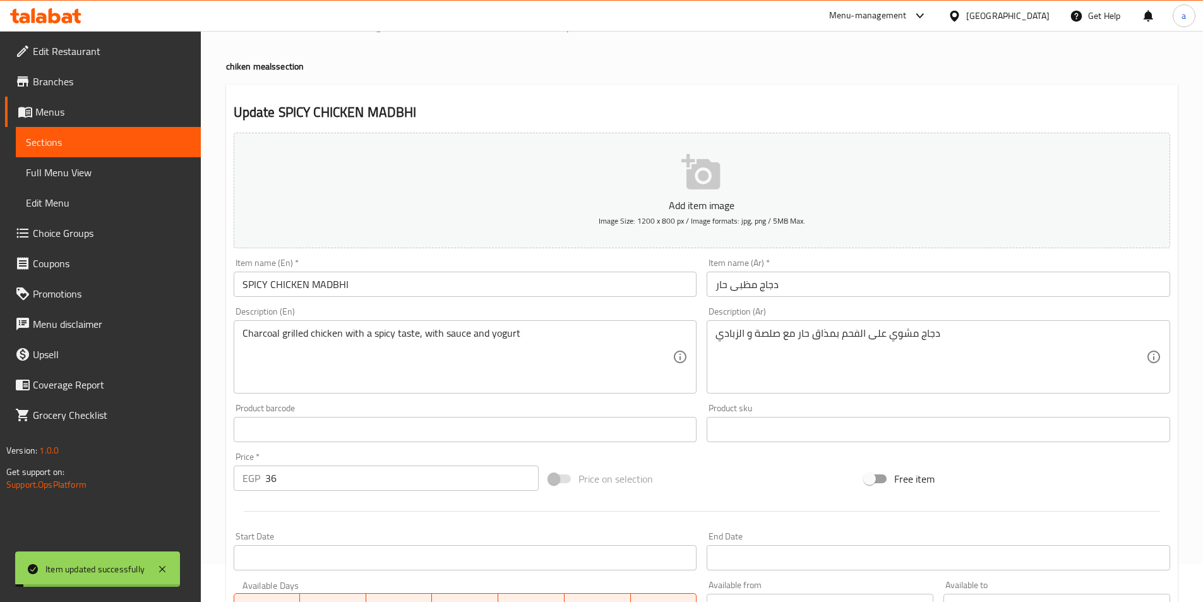
scroll to position [0, 0]
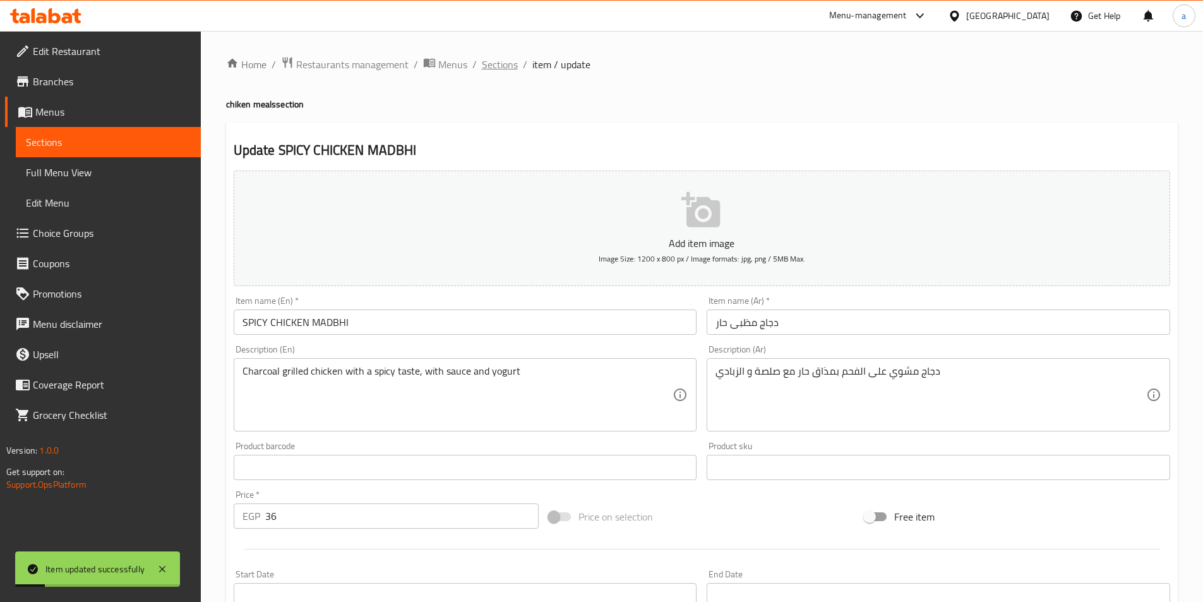
click at [497, 69] on span "Sections" at bounding box center [500, 64] width 36 height 15
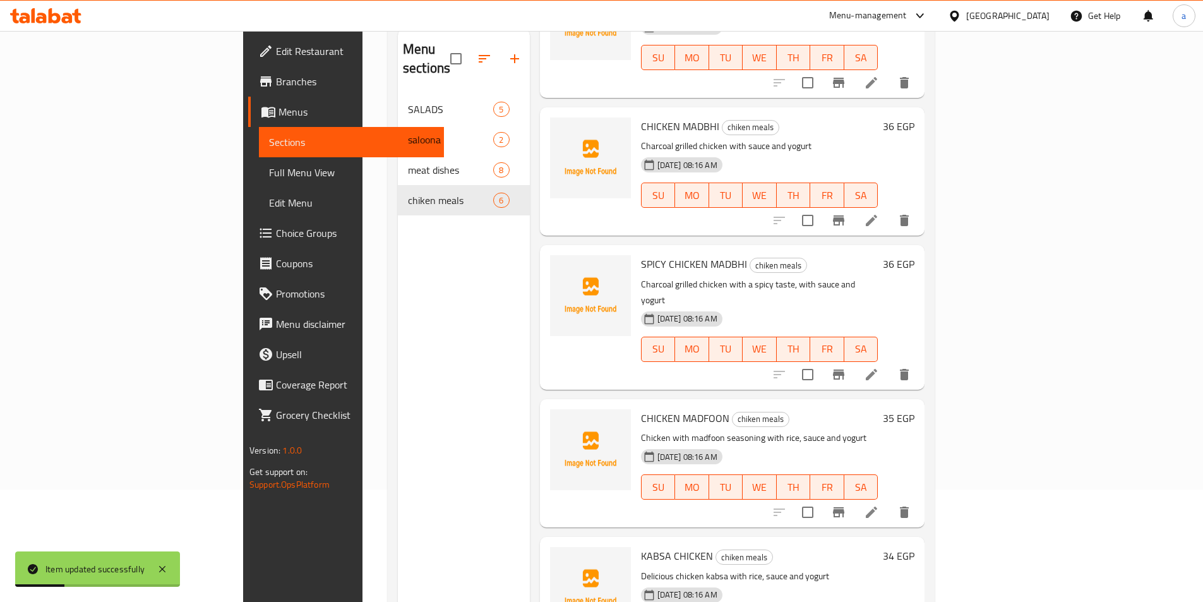
scroll to position [177, 0]
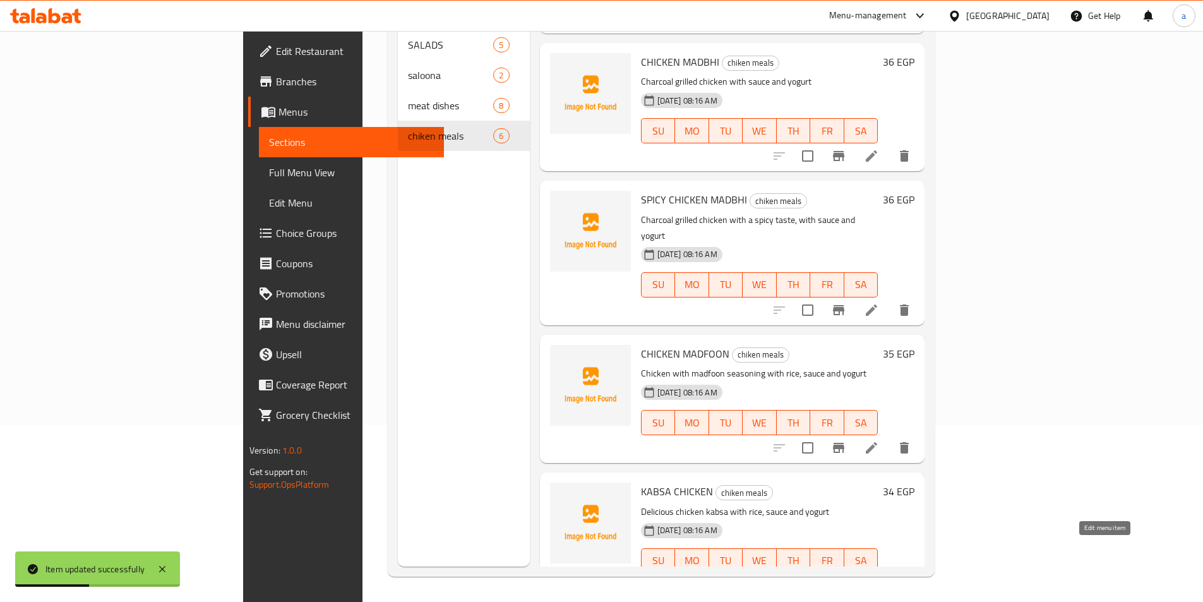
click at [879, 578] on icon at bounding box center [871, 585] width 15 height 15
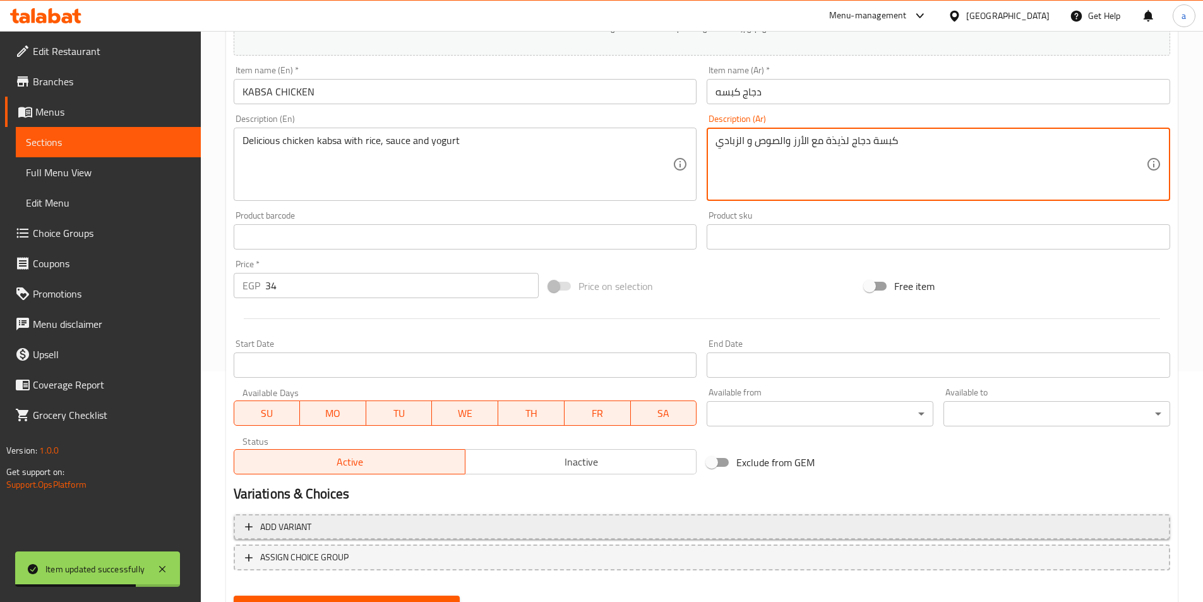
scroll to position [290, 0]
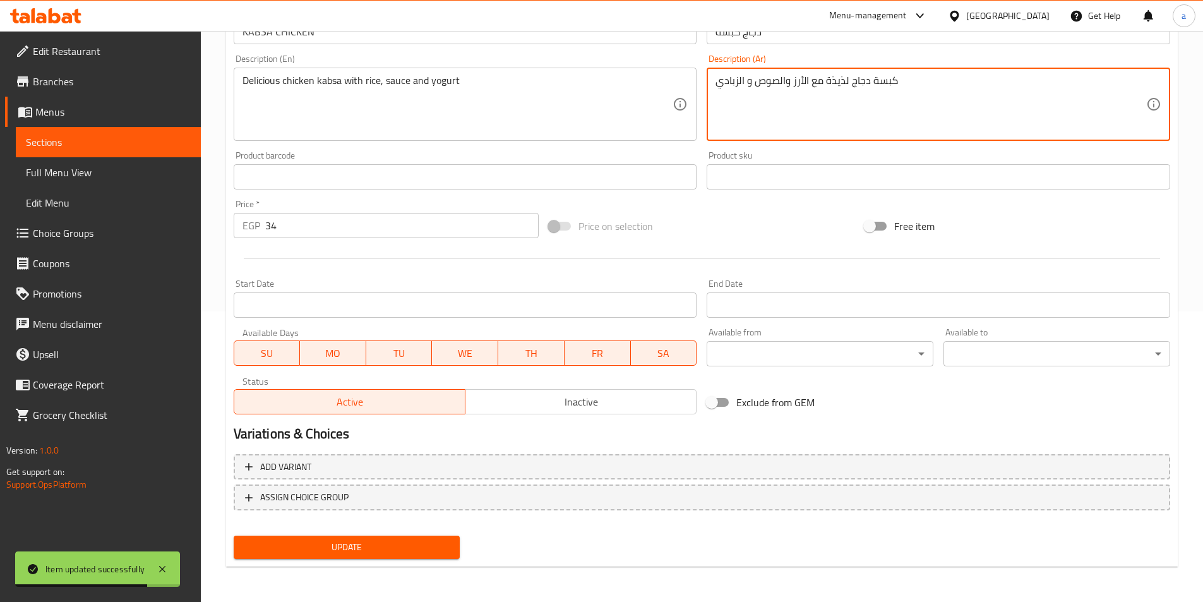
type textarea "كبسة دجاج لذيذة مع الأرز والصوص و الزبادي"
click at [338, 543] on span "Update" at bounding box center [347, 547] width 206 height 16
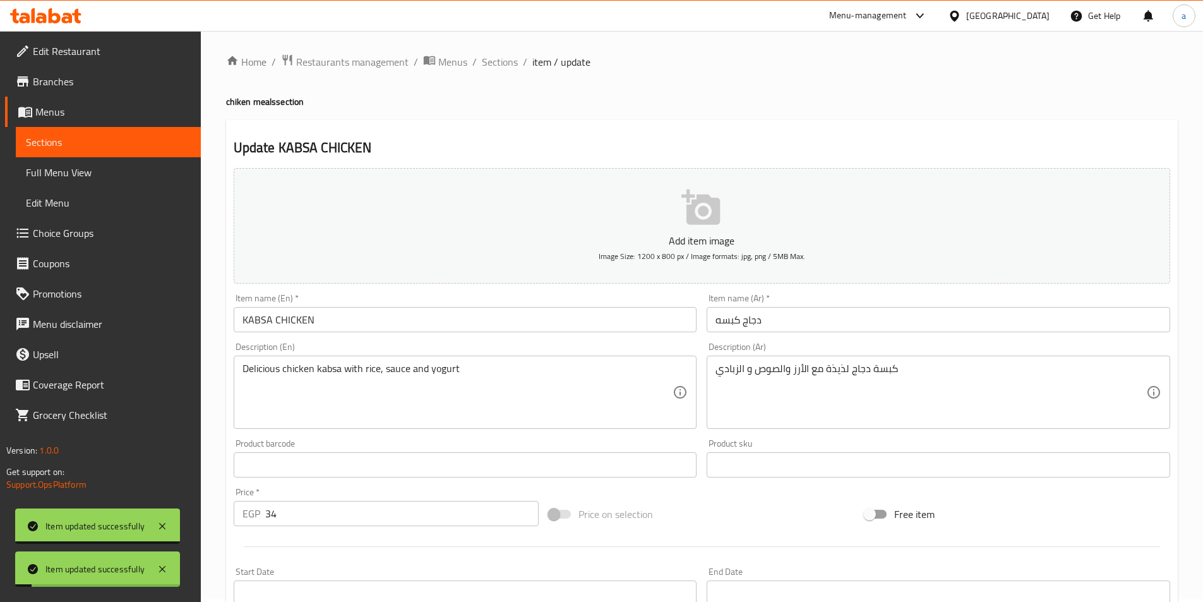
scroll to position [0, 0]
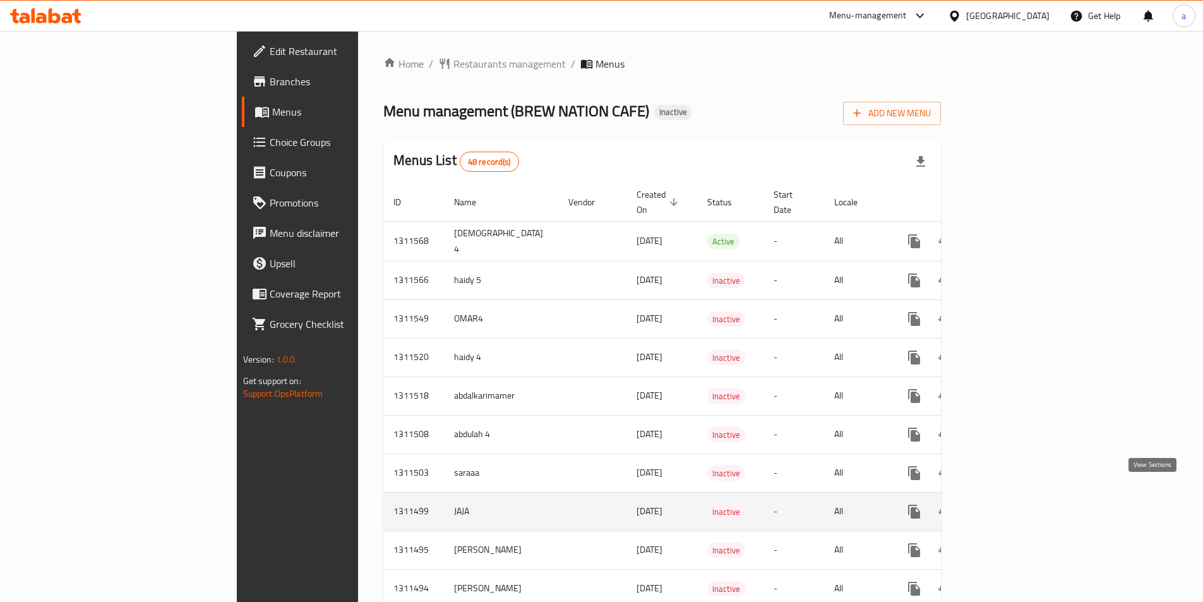
click at [1013, 504] on icon "enhanced table" at bounding box center [1004, 511] width 15 height 15
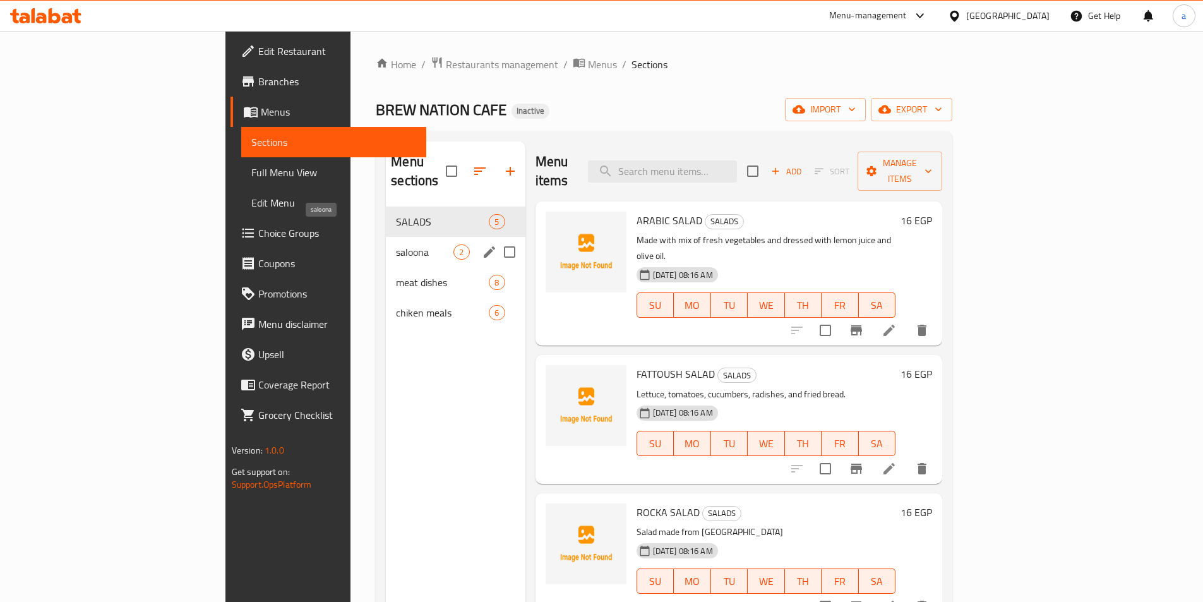
click at [396, 244] on span "saloona" at bounding box center [424, 251] width 57 height 15
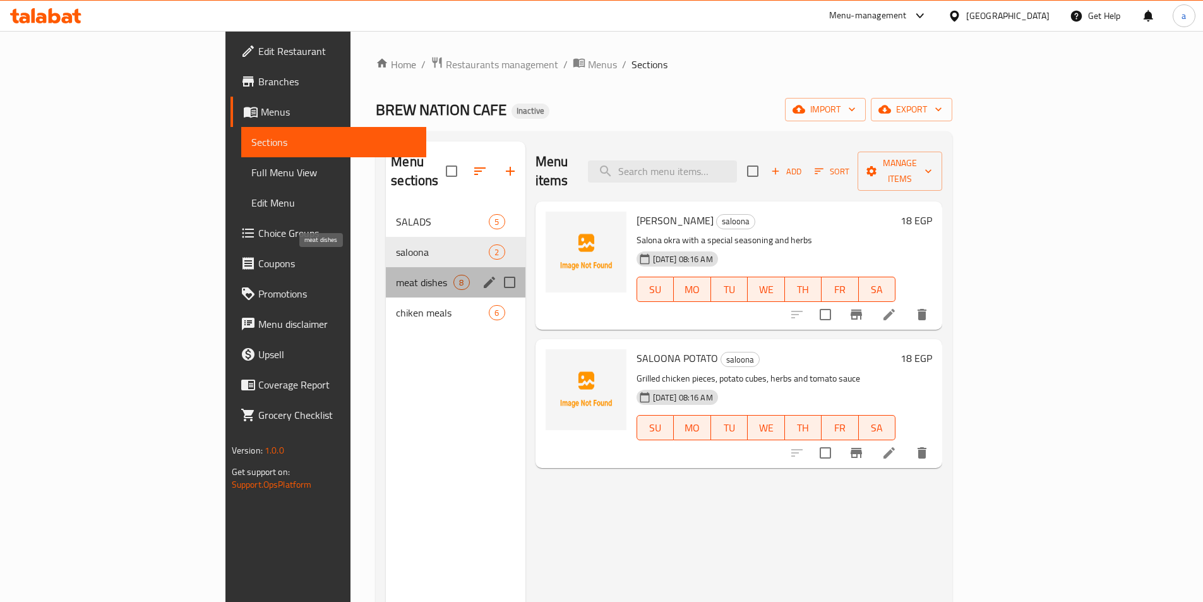
click at [396, 275] on span "meat dishes" at bounding box center [424, 282] width 57 height 15
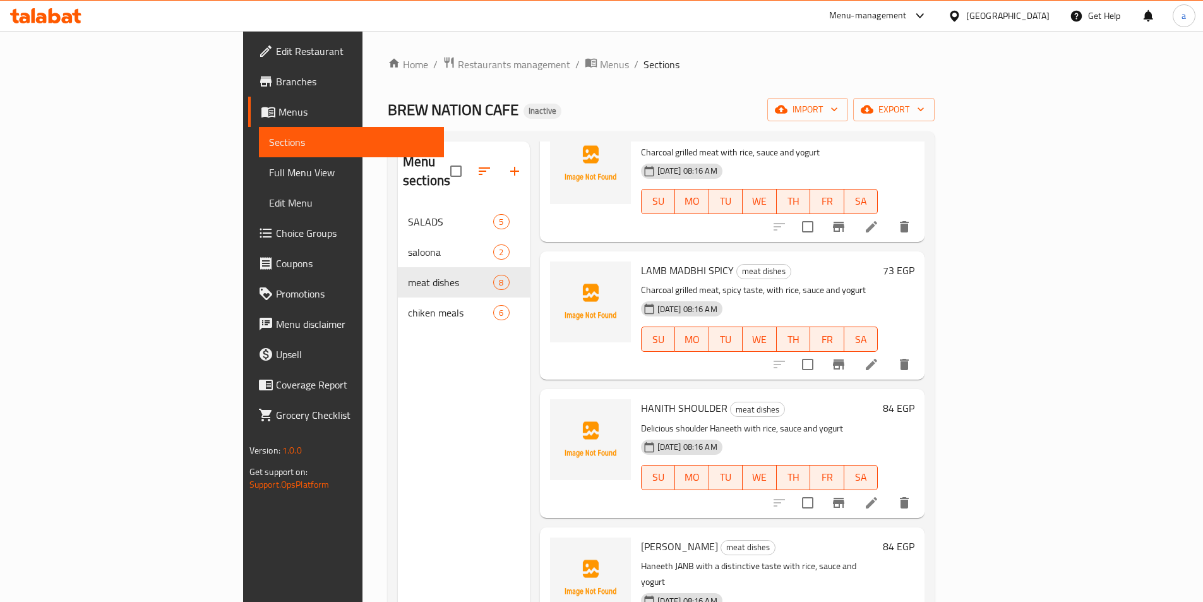
scroll to position [177, 0]
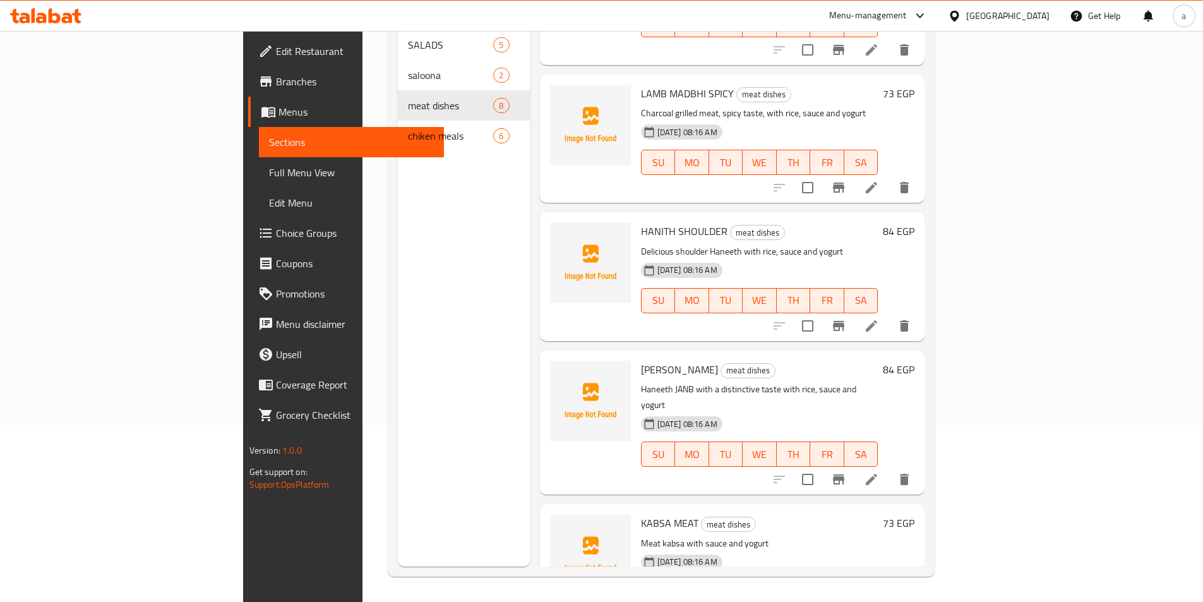
click at [879, 472] on icon at bounding box center [871, 479] width 15 height 15
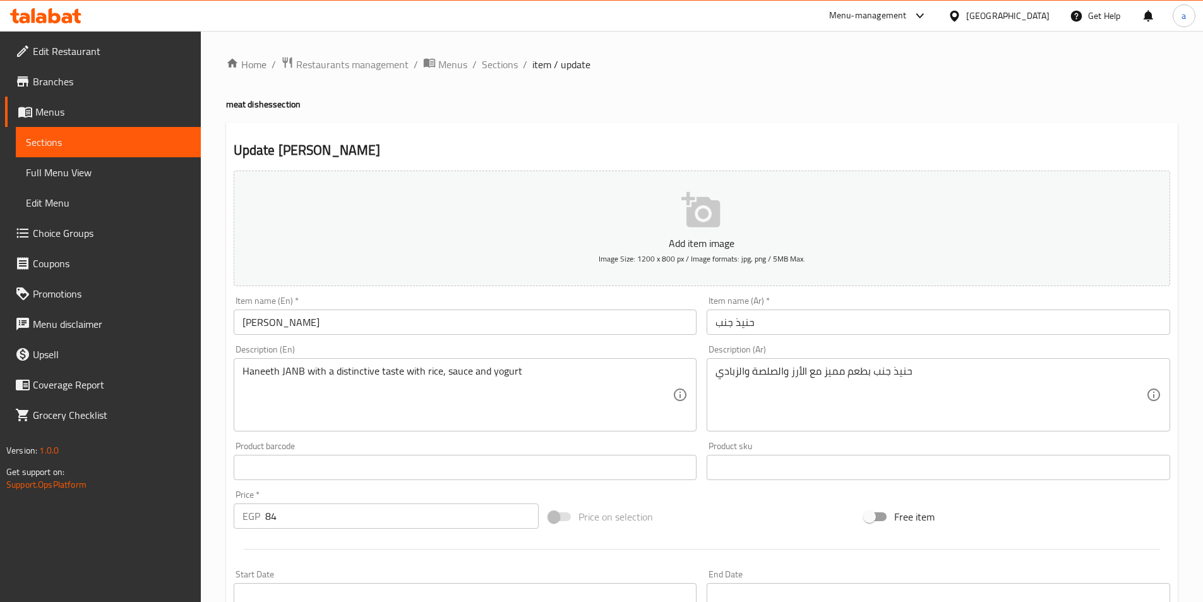
drag, startPoint x: 1047, startPoint y: 497, endPoint x: 907, endPoint y: 410, distance: 164.5
drag, startPoint x: 907, startPoint y: 410, endPoint x: 467, endPoint y: 332, distance: 446.8
click at [467, 332] on input "HANITH JANB" at bounding box center [465, 321] width 463 height 25
click at [485, 64] on span "Sections" at bounding box center [500, 64] width 36 height 15
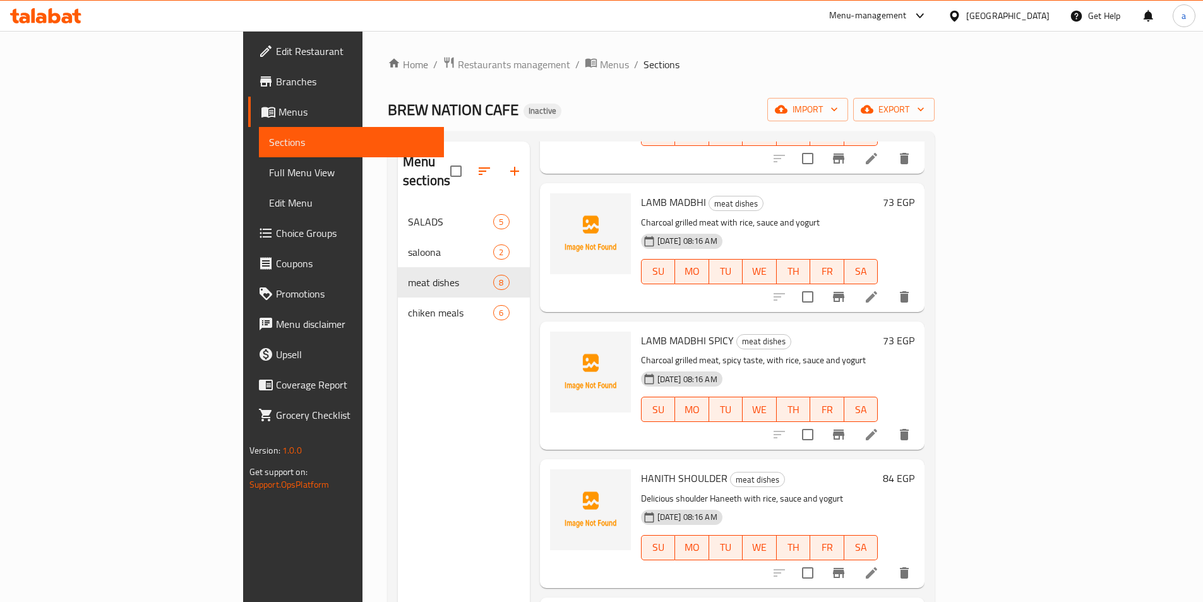
scroll to position [533, 0]
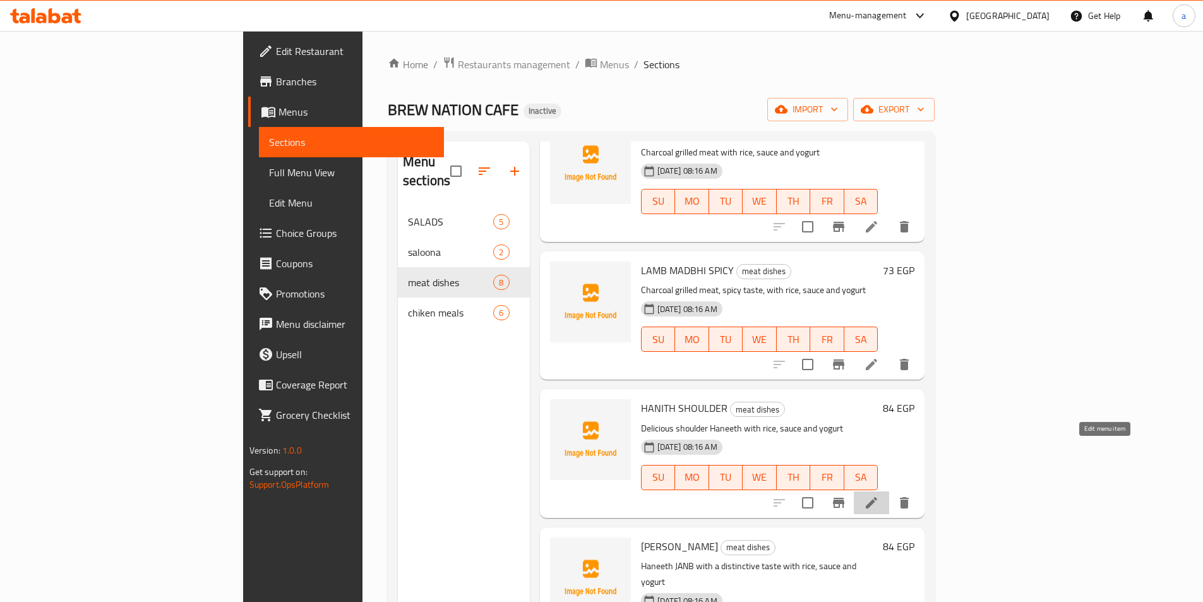
click at [879, 495] on icon at bounding box center [871, 502] width 15 height 15
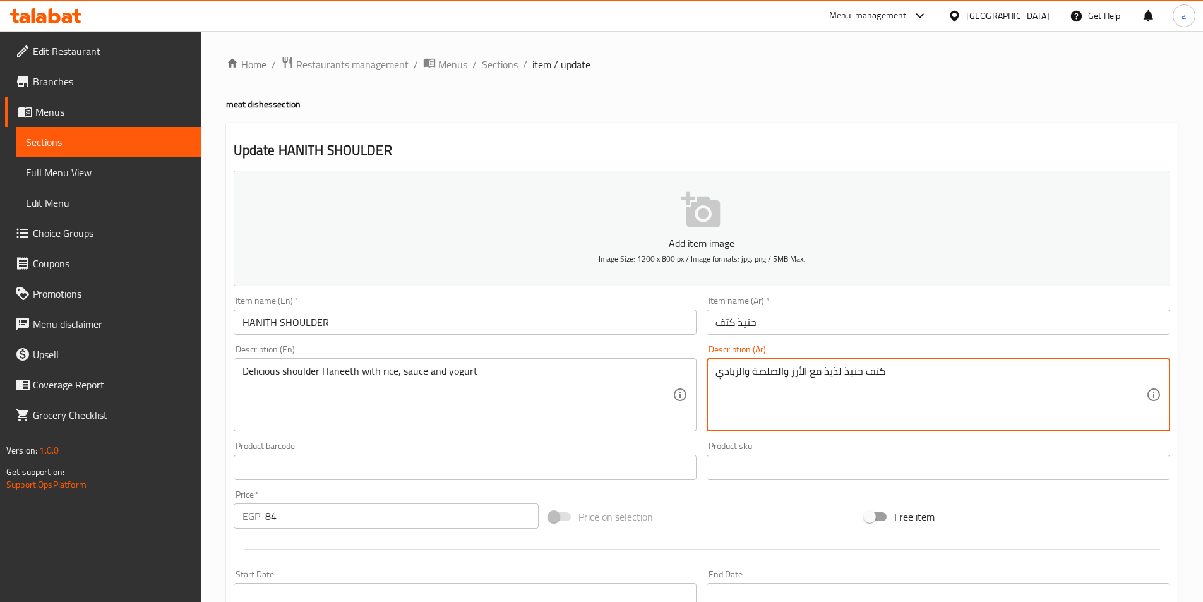
drag, startPoint x: 884, startPoint y: 371, endPoint x: 864, endPoint y: 372, distance: 19.6
click at [777, 397] on textarea "زند حنيذ لذيذ مع الأرز والصلصة والزبادي" at bounding box center [930, 395] width 431 height 60
type textarea "زند حنيذ لذيذ مع الأرز والصلصة والزبادي"
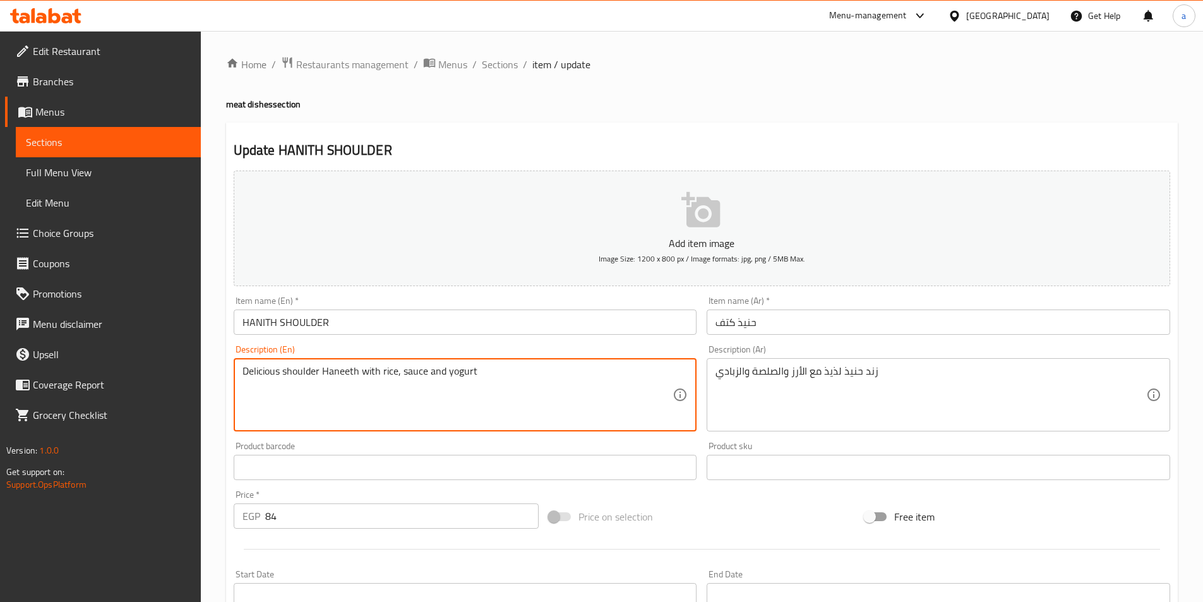
scroll to position [290, 0]
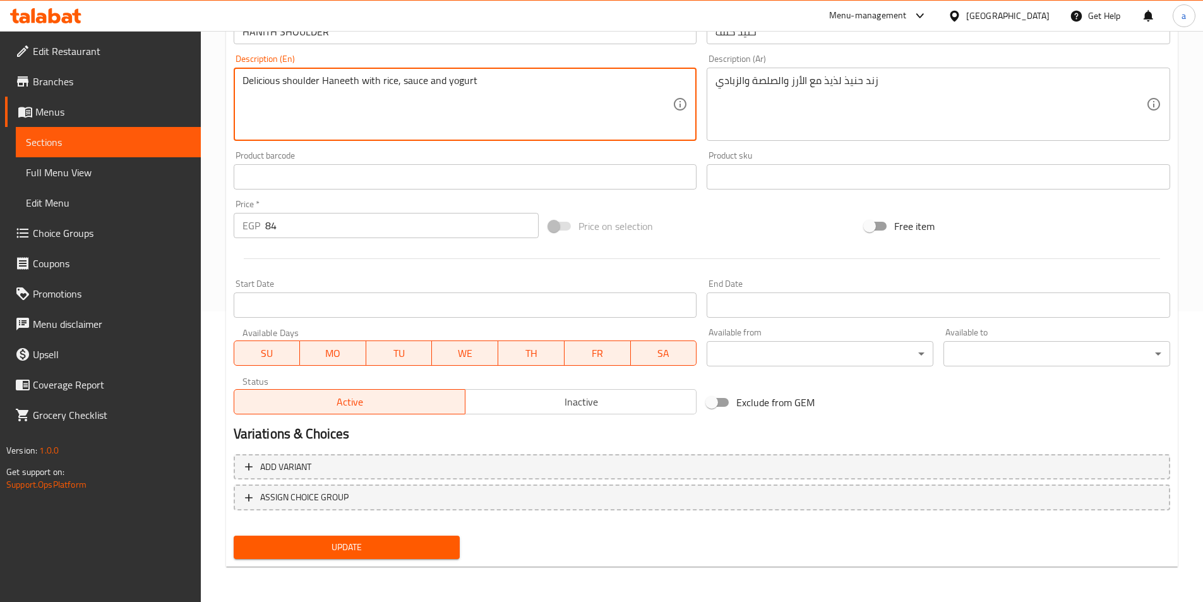
click at [355, 545] on span "Update" at bounding box center [347, 547] width 206 height 16
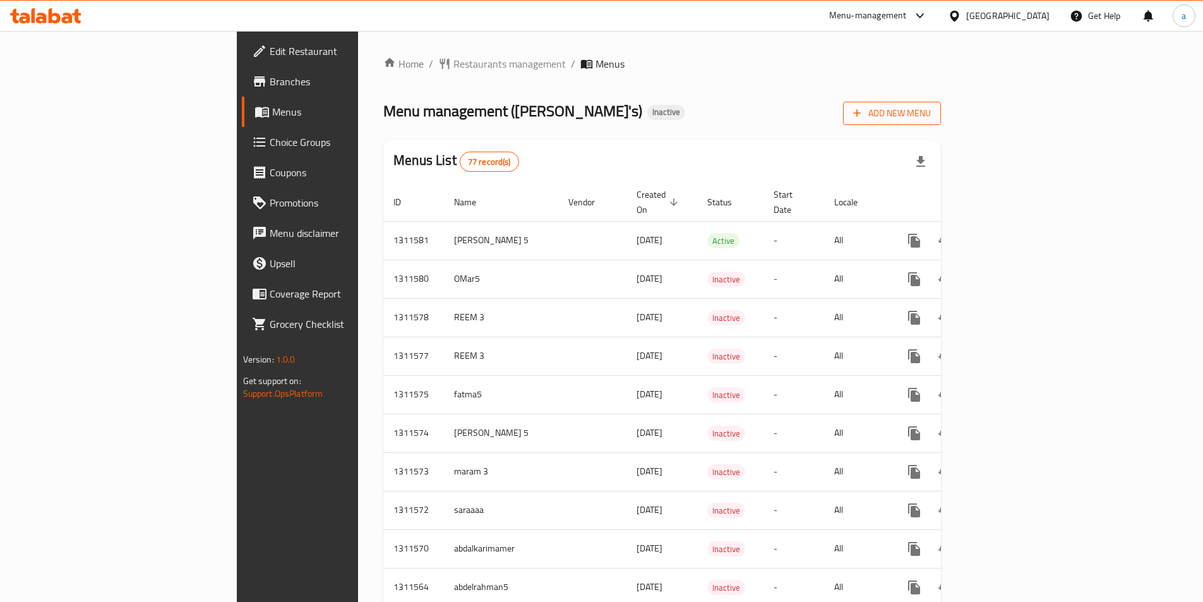
click at [930, 113] on span "Add New Menu" at bounding box center [892, 113] width 78 height 16
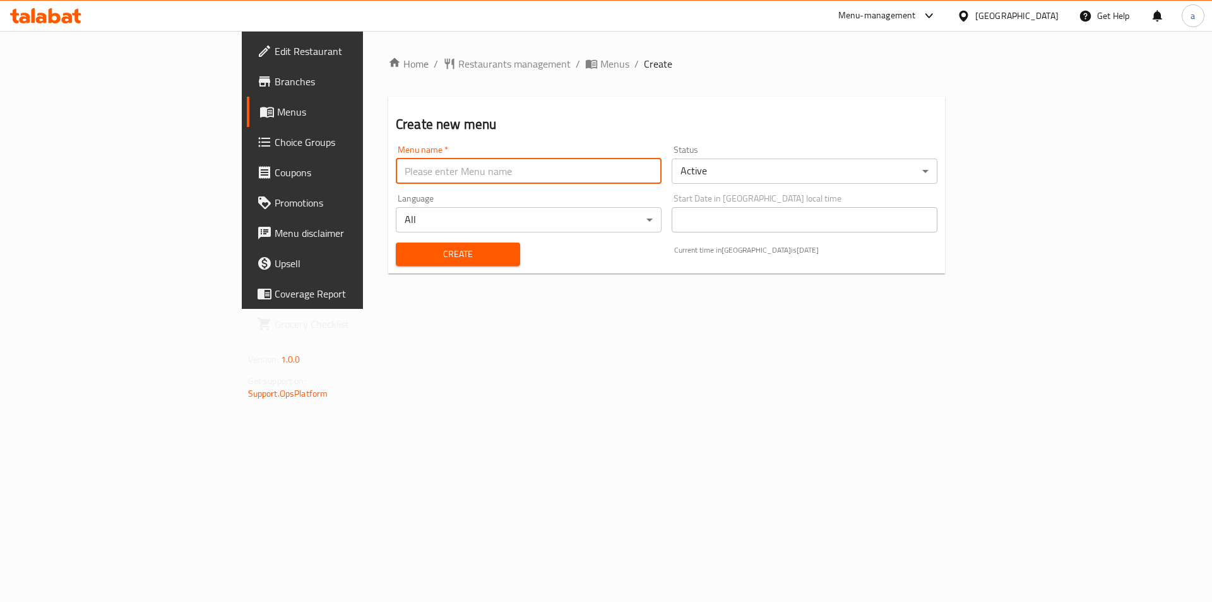
click at [546, 171] on input "text" at bounding box center [529, 170] width 266 height 25
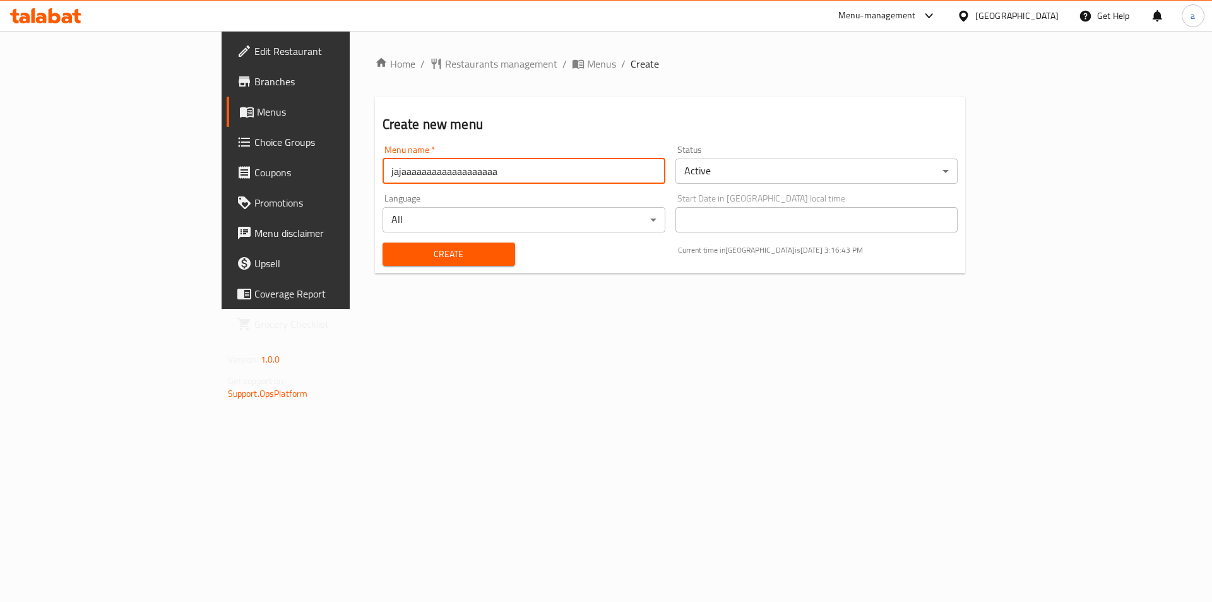
type input "jajaaaaaaaaaaaaaaaaaaa"
click at [393, 247] on span "Create" at bounding box center [449, 254] width 112 height 16
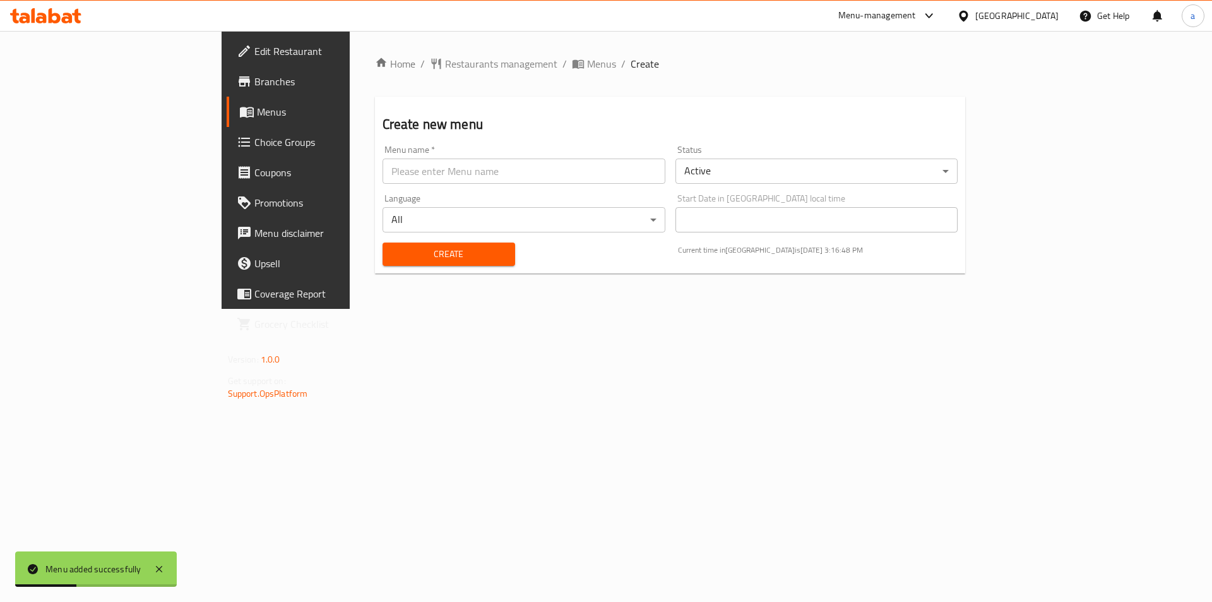
click at [257, 106] on span "Menus" at bounding box center [335, 111] width 157 height 15
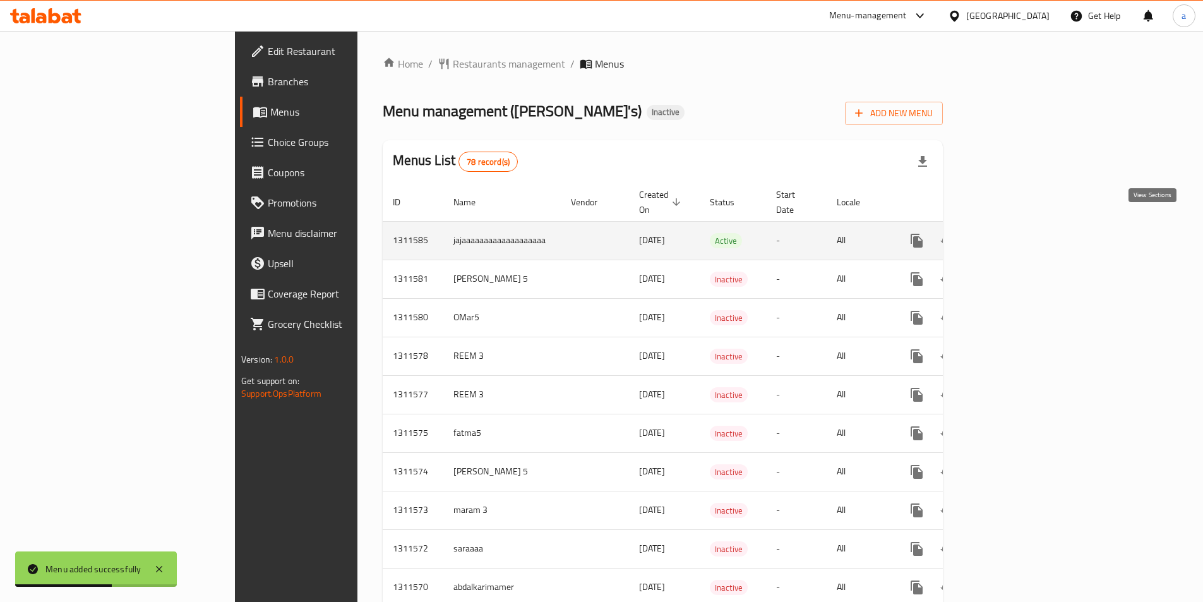
click at [1015, 233] on icon "enhanced table" at bounding box center [1007, 240] width 15 height 15
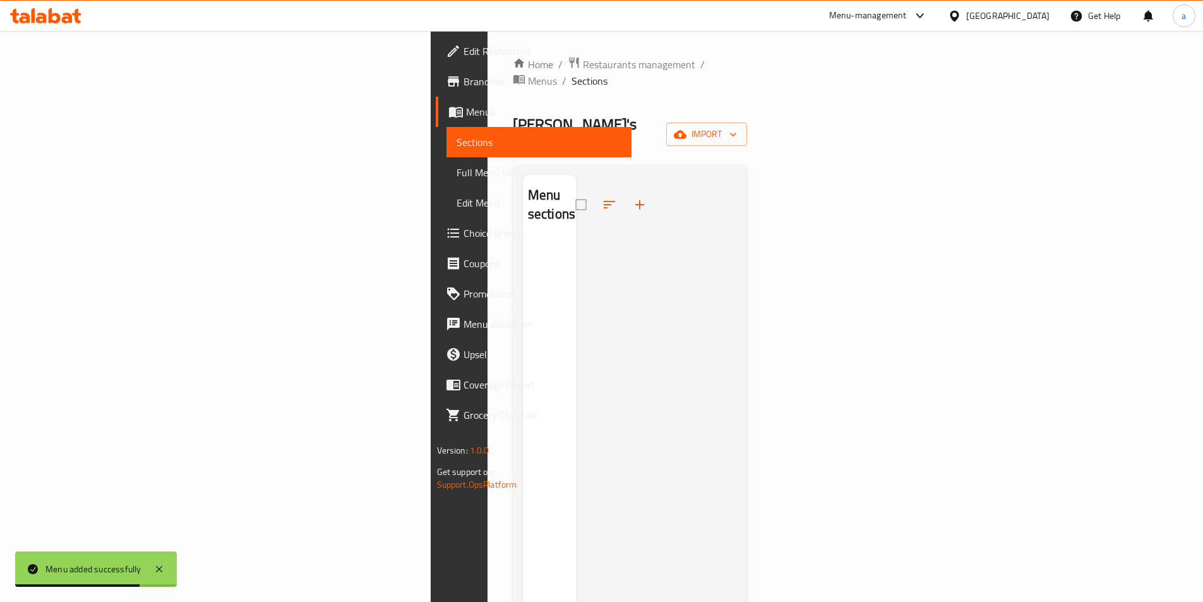
click at [456, 138] on span "Sections" at bounding box center [538, 141] width 165 height 15
click at [737, 126] on span "import" at bounding box center [706, 134] width 61 height 16
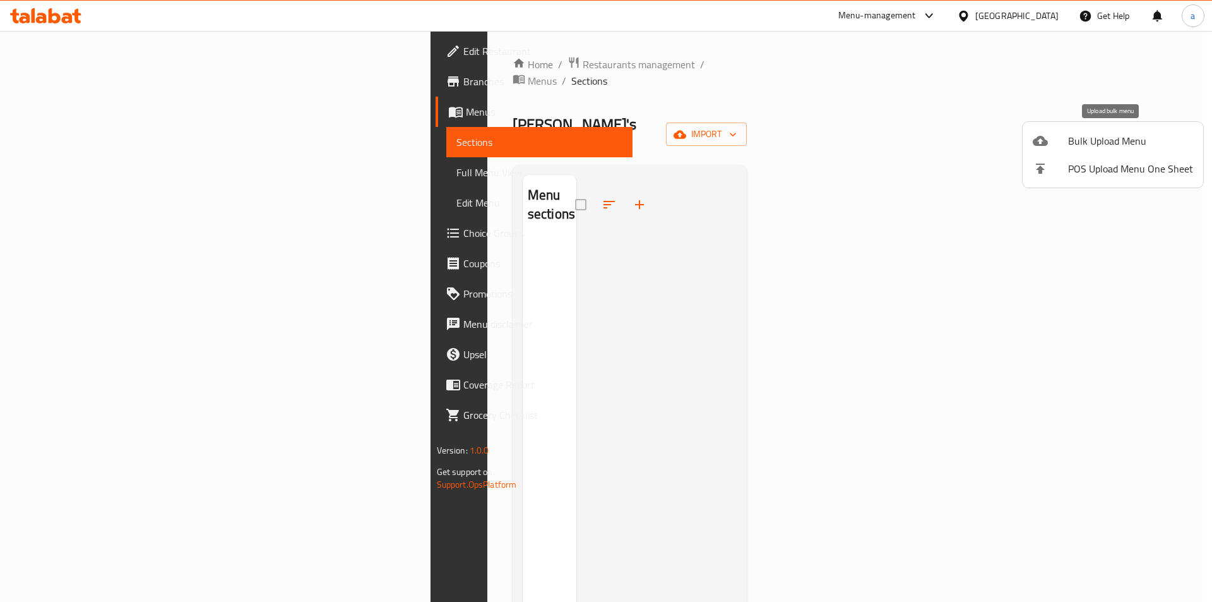
click at [1115, 146] on span "Bulk Upload Menu" at bounding box center [1130, 140] width 125 height 15
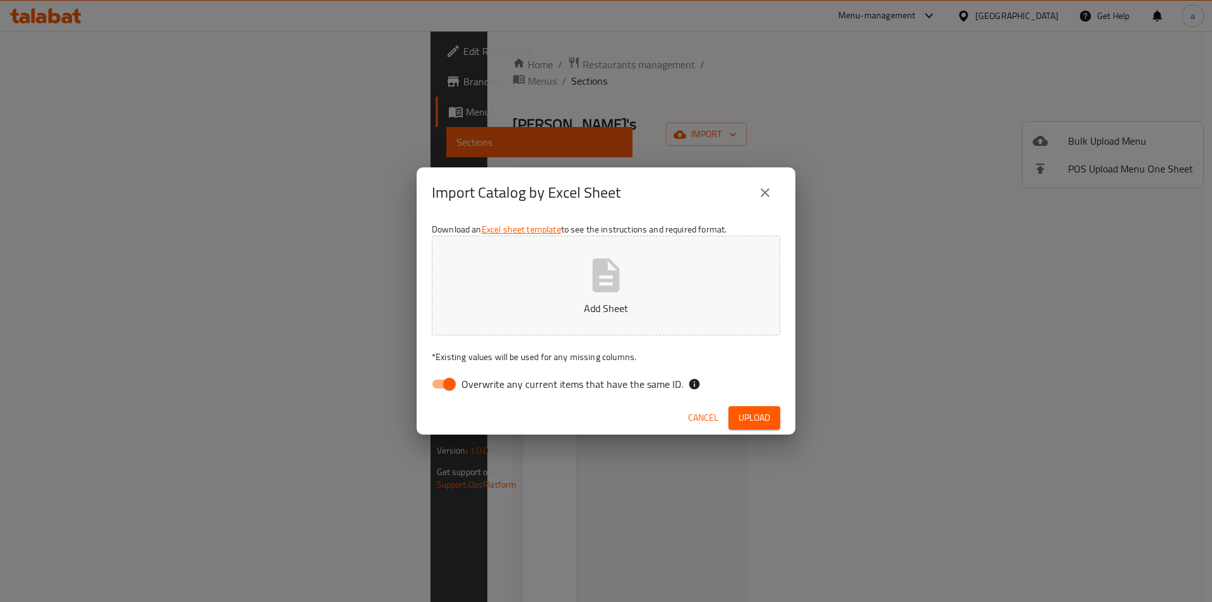
click at [669, 264] on button "Add Sheet" at bounding box center [606, 285] width 348 height 100
click at [754, 420] on span "Upload" at bounding box center [755, 418] width 32 height 16
click at [439, 382] on input "Overwrite any current items that have the same ID." at bounding box center [449, 384] width 72 height 24
click at [439, 382] on input "Overwrite any current items that have the same ID." at bounding box center [437, 384] width 72 height 24
click at [439, 382] on input "Overwrite any current items that have the same ID." at bounding box center [449, 384] width 72 height 24
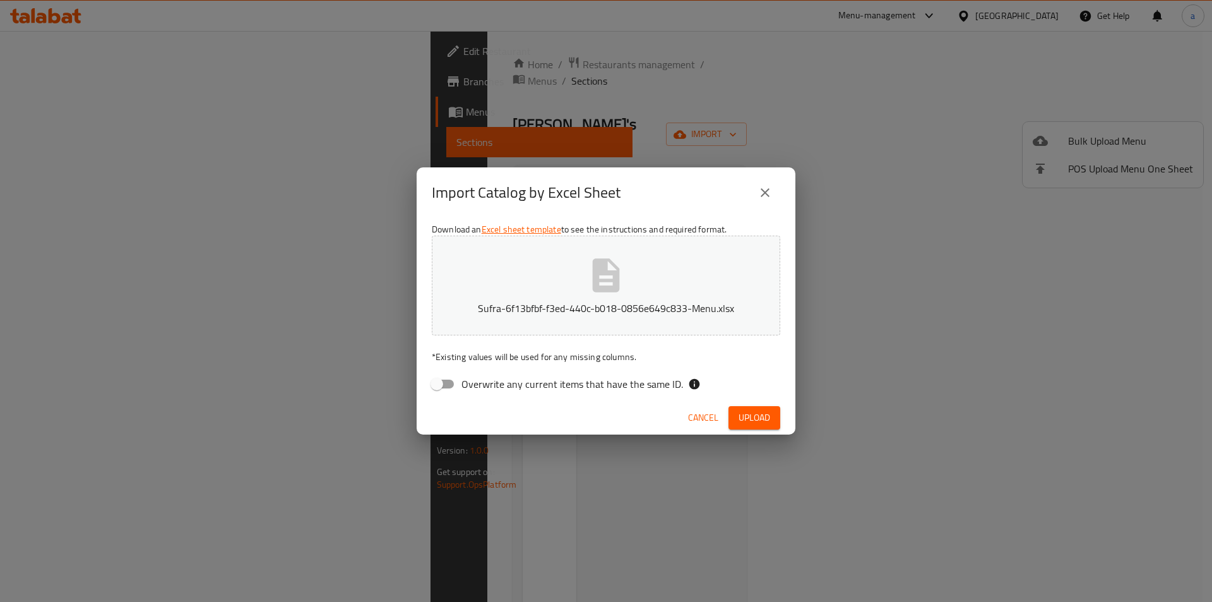
click at [439, 382] on input "Overwrite any current items that have the same ID." at bounding box center [437, 384] width 72 height 24
click at [439, 382] on input "Overwrite any current items that have the same ID." at bounding box center [449, 384] width 72 height 24
checkbox input "false"
click at [739, 422] on span "Upload" at bounding box center [755, 418] width 32 height 16
click at [740, 425] on span "Upload" at bounding box center [755, 418] width 32 height 16
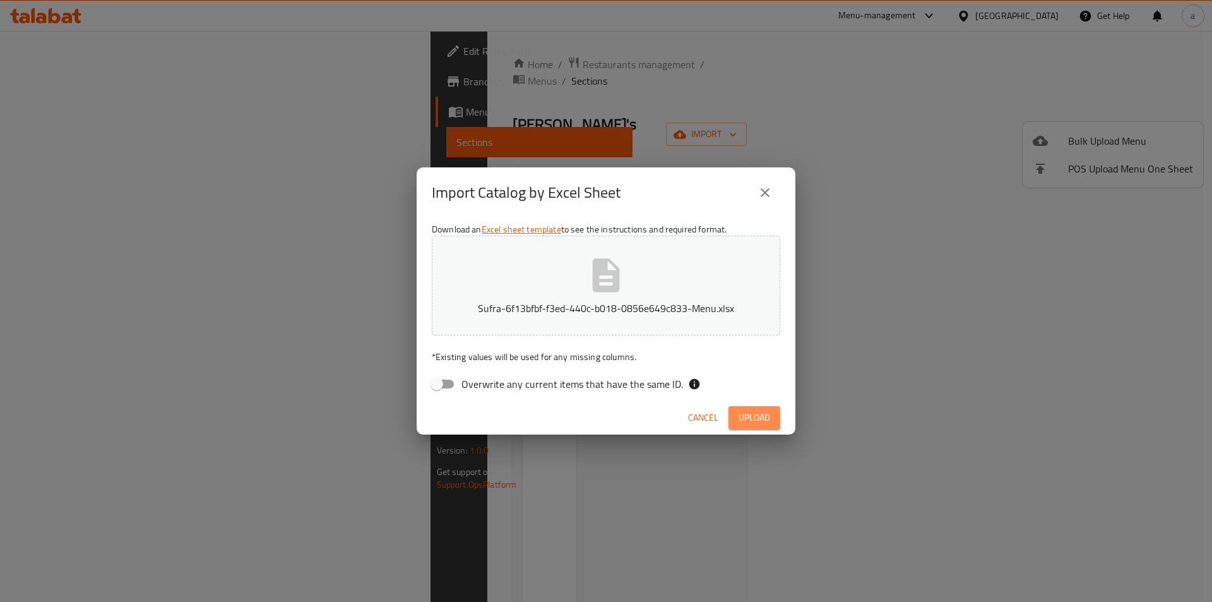
click at [740, 425] on span "Upload" at bounding box center [755, 418] width 32 height 16
click at [768, 193] on icon "close" at bounding box center [765, 192] width 15 height 15
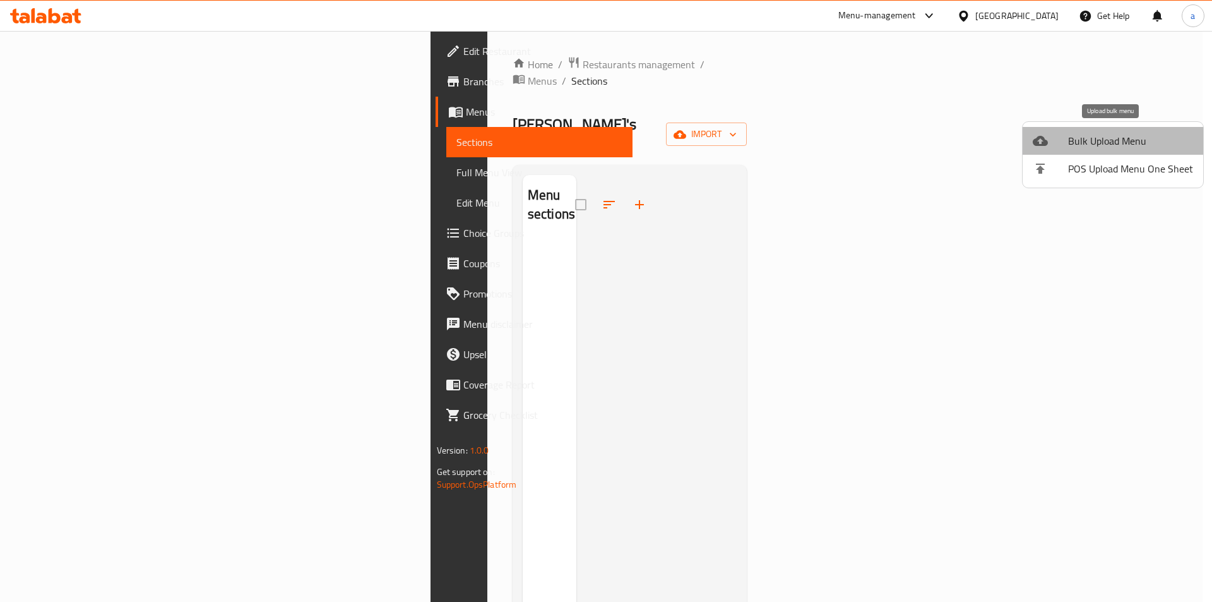
click at [1118, 144] on span "Bulk Upload Menu" at bounding box center [1130, 140] width 125 height 15
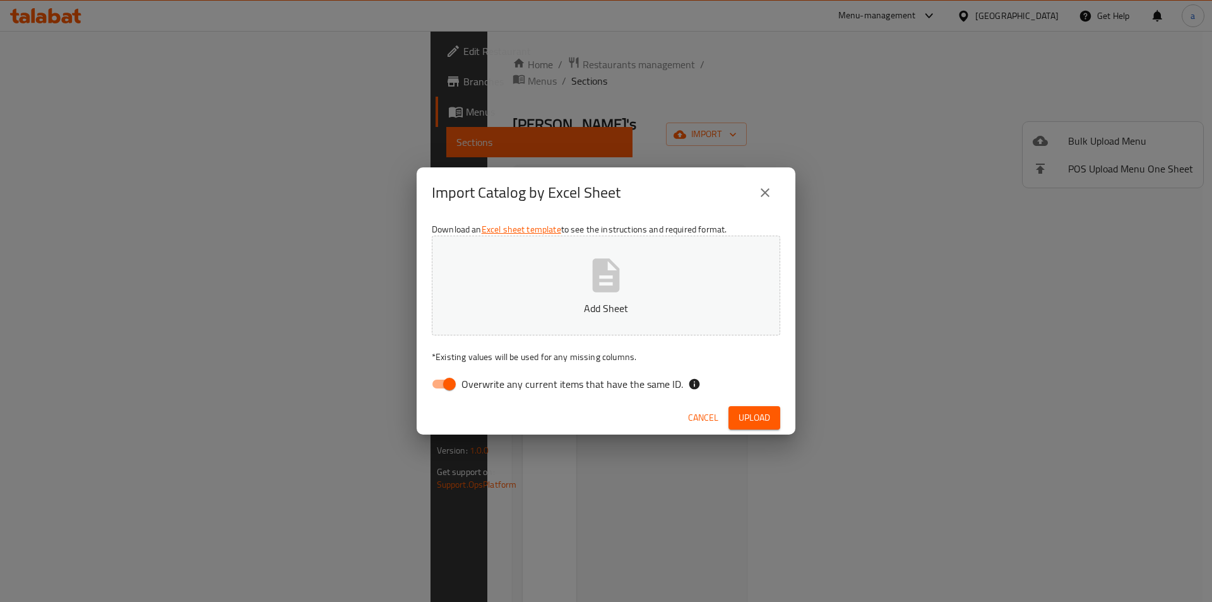
click at [543, 292] on button "Add Sheet" at bounding box center [606, 285] width 348 height 100
click at [432, 378] on input "Overwrite any current items that have the same ID." at bounding box center [449, 384] width 72 height 24
checkbox input "false"
click at [760, 412] on span "Upload" at bounding box center [755, 418] width 32 height 16
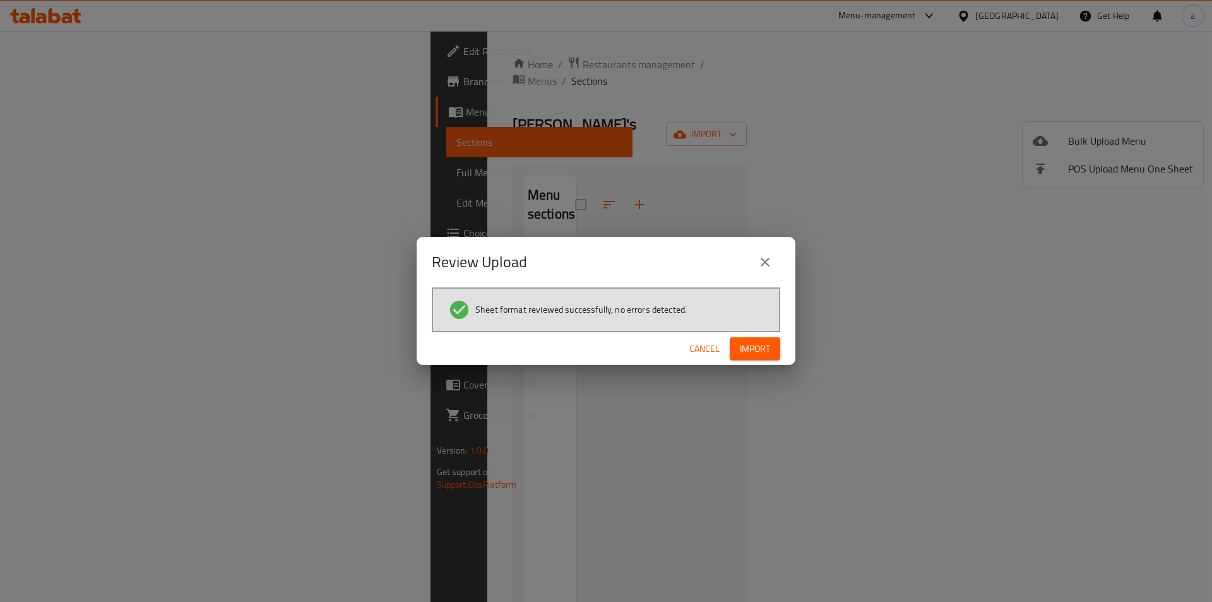
click at [771, 349] on button "Import" at bounding box center [755, 348] width 51 height 23
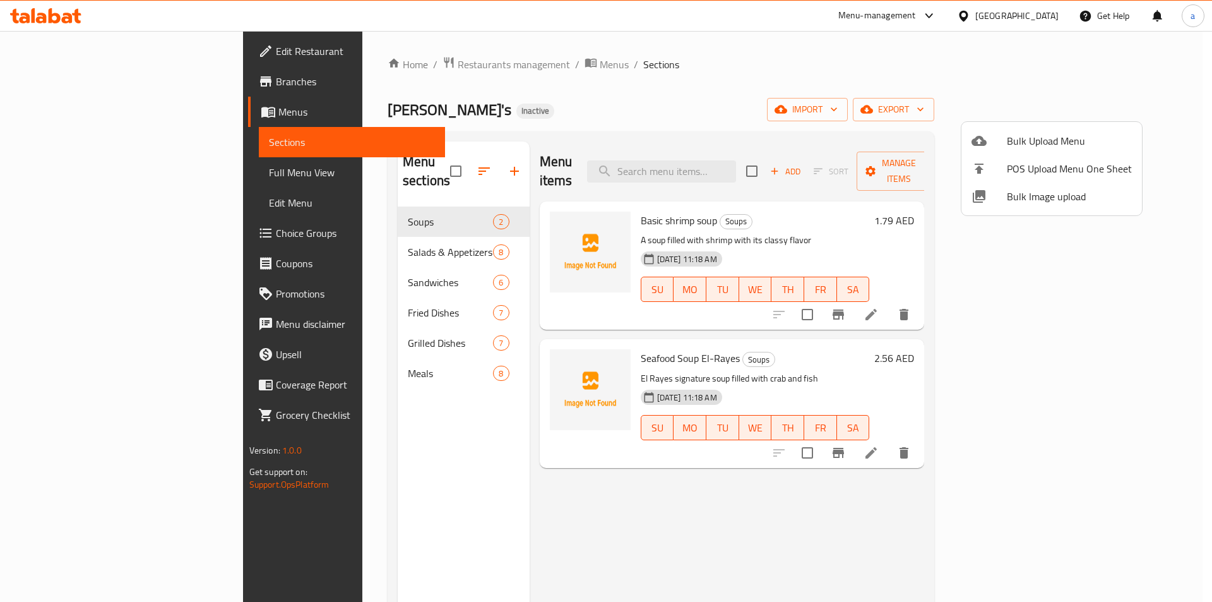
click at [1033, 107] on div at bounding box center [606, 301] width 1212 height 602
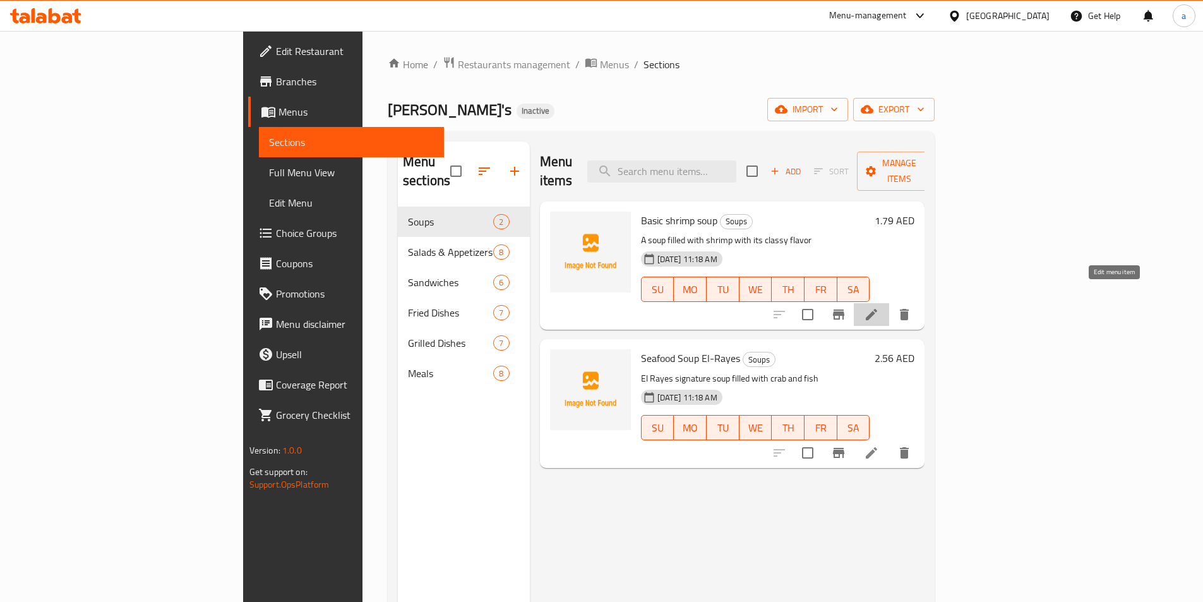
click at [879, 307] on icon at bounding box center [871, 314] width 15 height 15
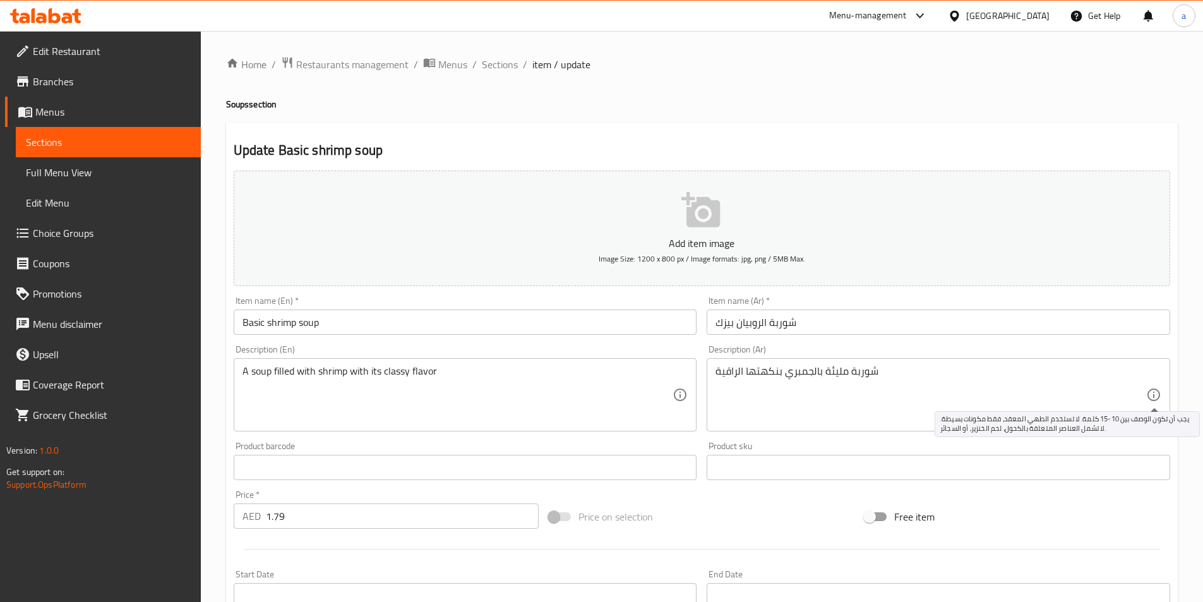
click at [1151, 394] on icon at bounding box center [1153, 394] width 15 height 15
click at [320, 441] on div "Product barcode Product barcode" at bounding box center [465, 460] width 463 height 39
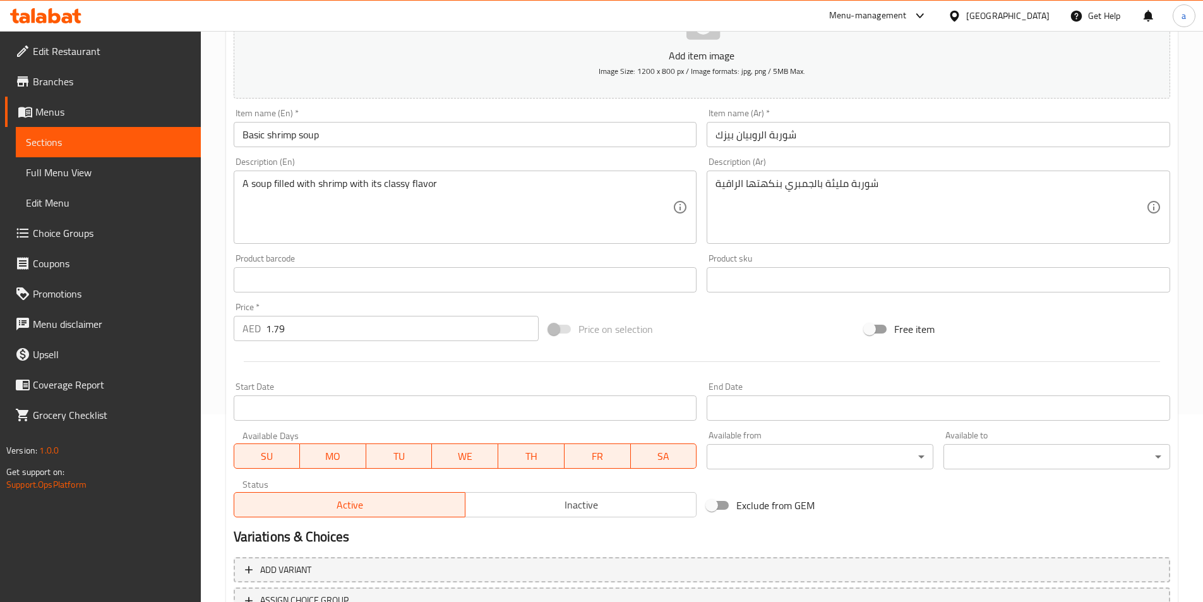
scroll to position [253, 0]
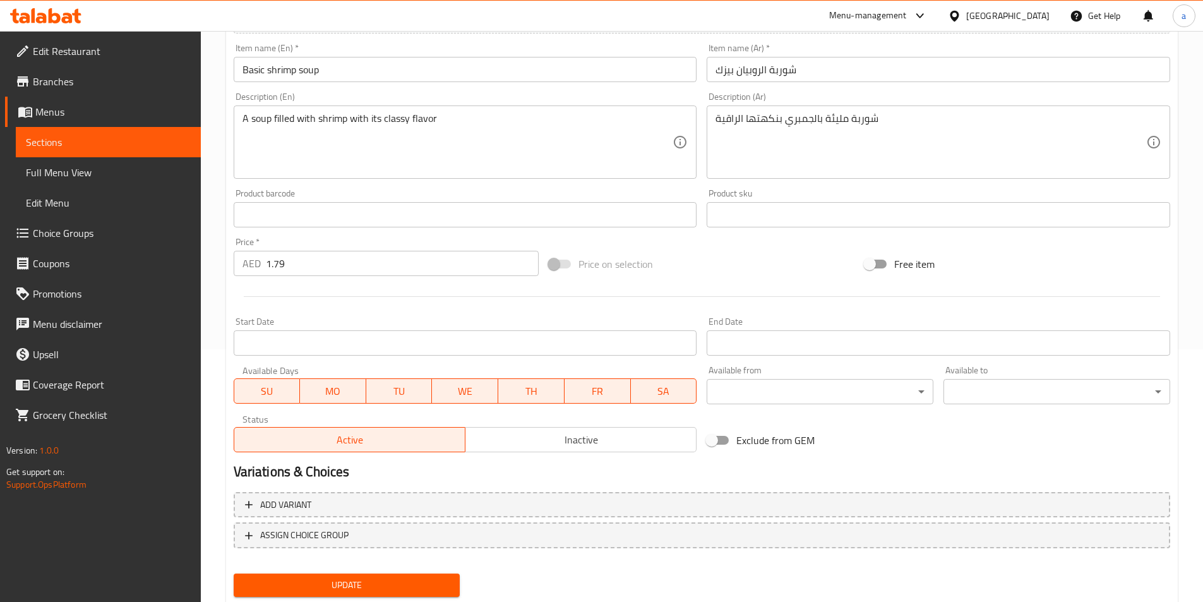
click at [396, 586] on span "Update" at bounding box center [347, 585] width 206 height 16
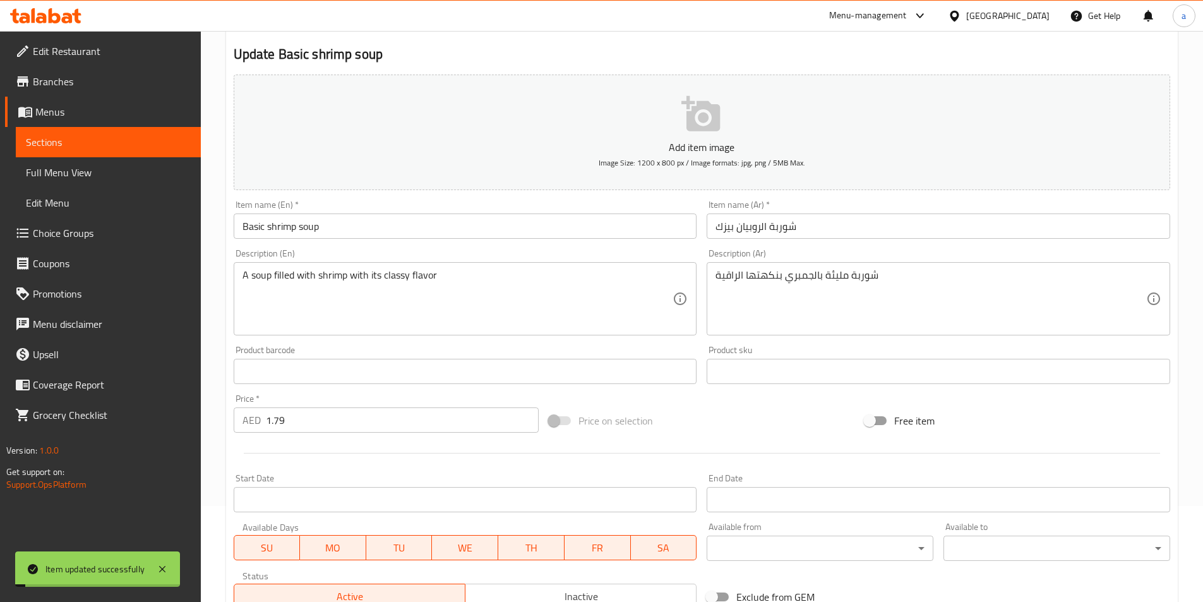
scroll to position [0, 0]
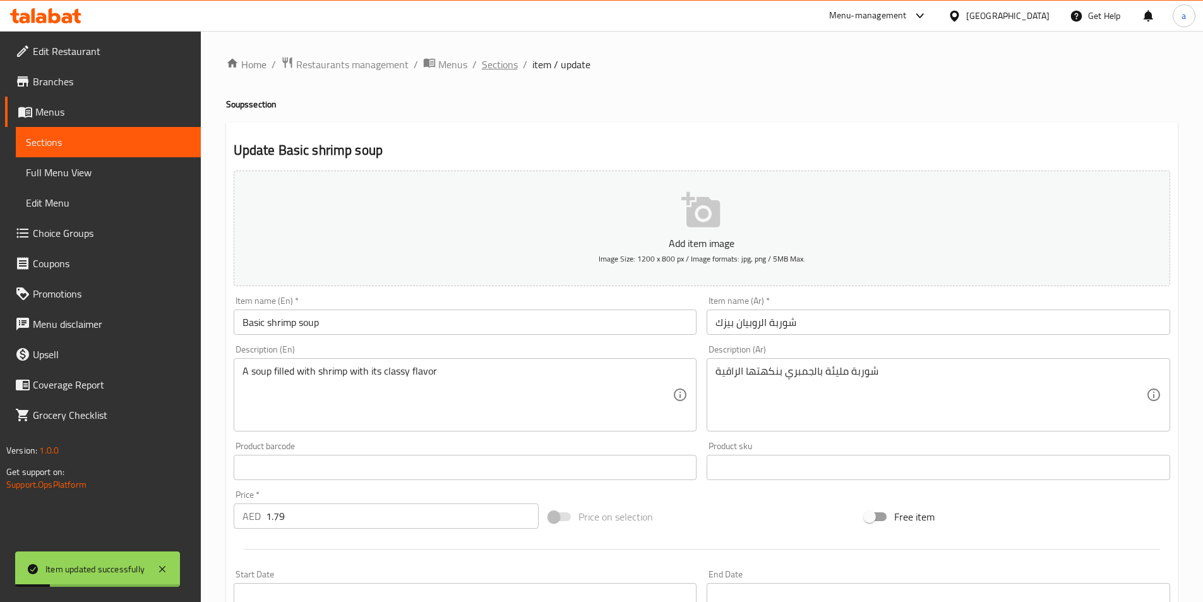
click at [514, 66] on span "Sections" at bounding box center [500, 64] width 36 height 15
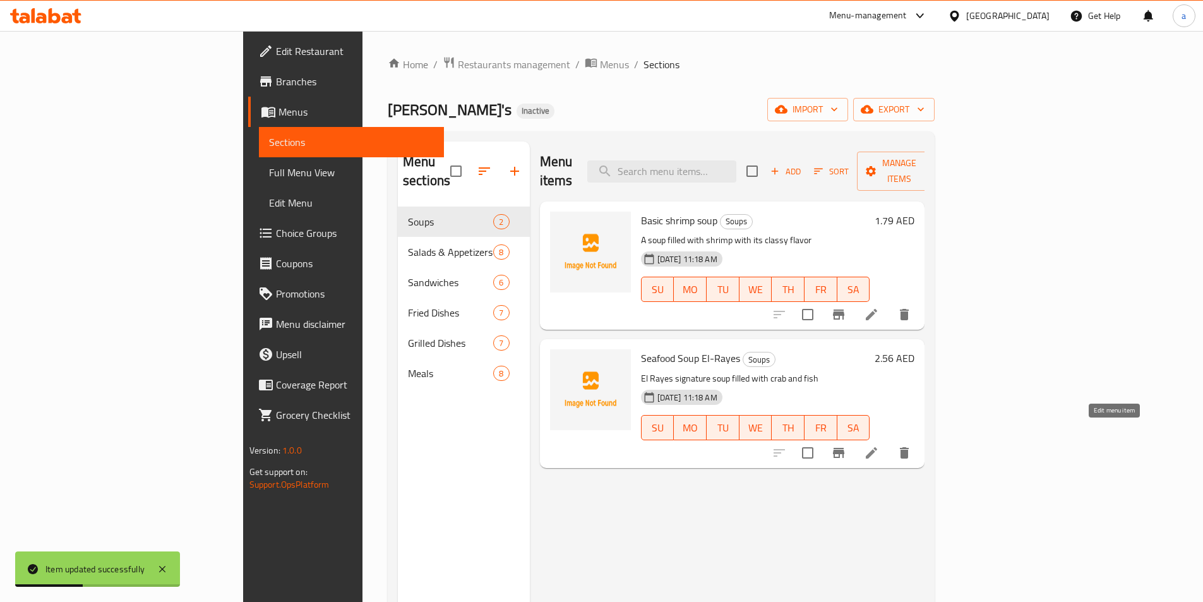
click at [879, 445] on icon at bounding box center [871, 452] width 15 height 15
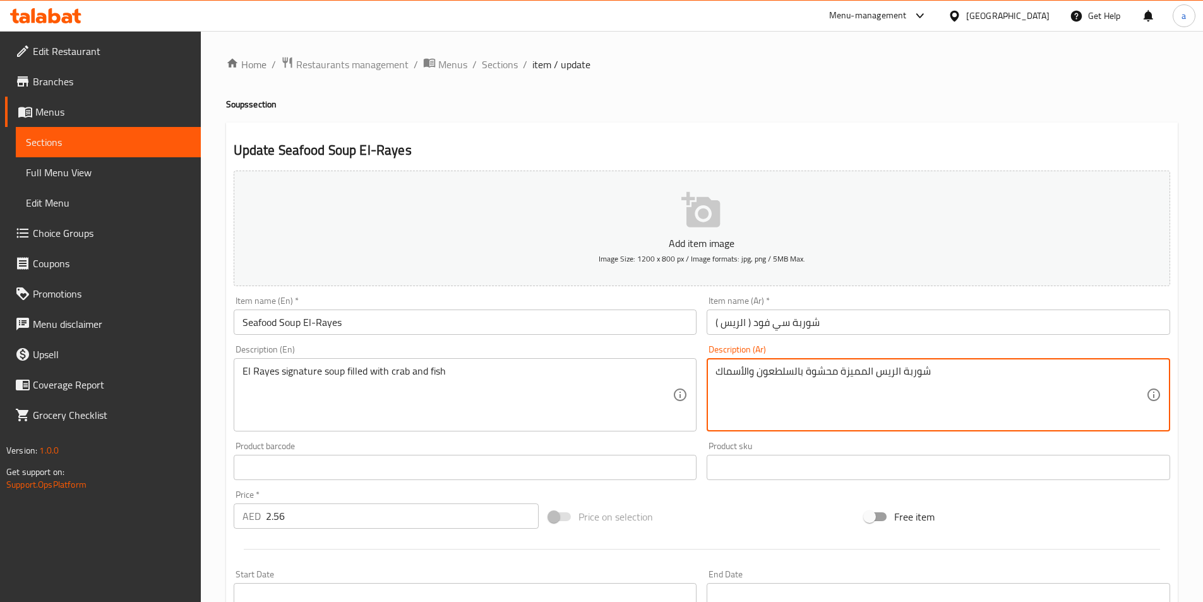
drag, startPoint x: 806, startPoint y: 372, endPoint x: 836, endPoint y: 372, distance: 30.3
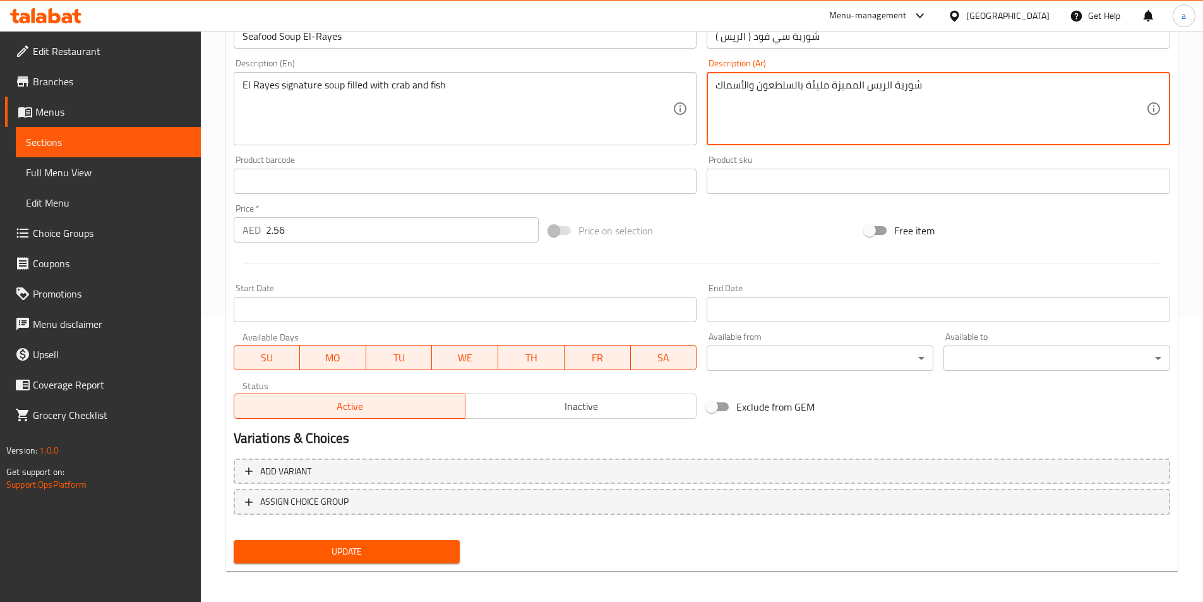
scroll to position [290, 0]
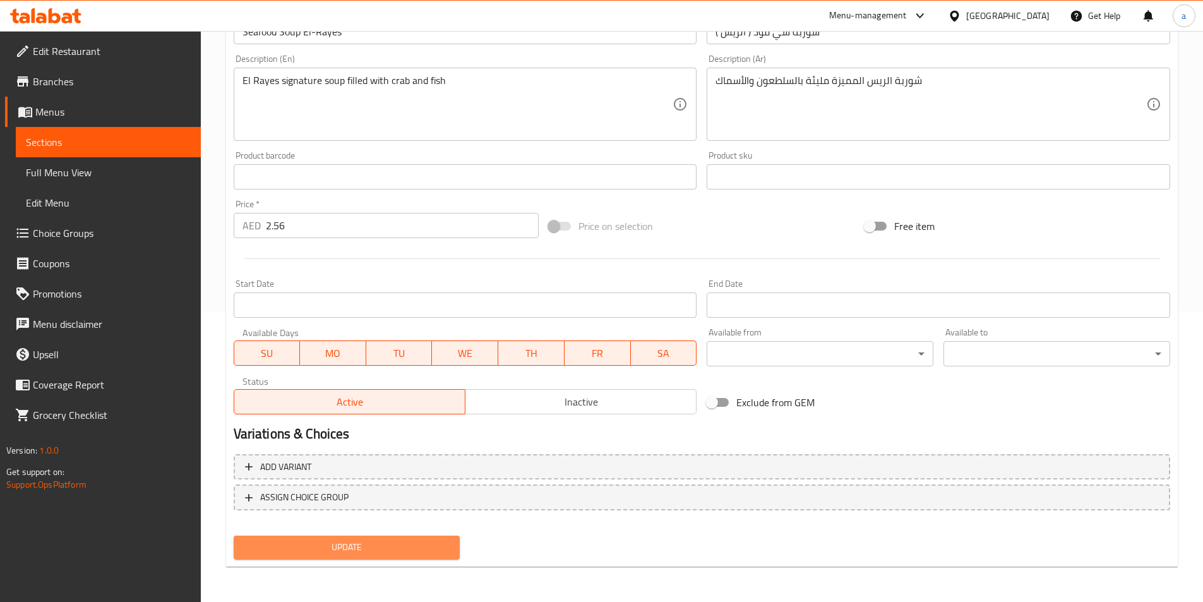
click at [371, 555] on span "Update" at bounding box center [347, 547] width 206 height 16
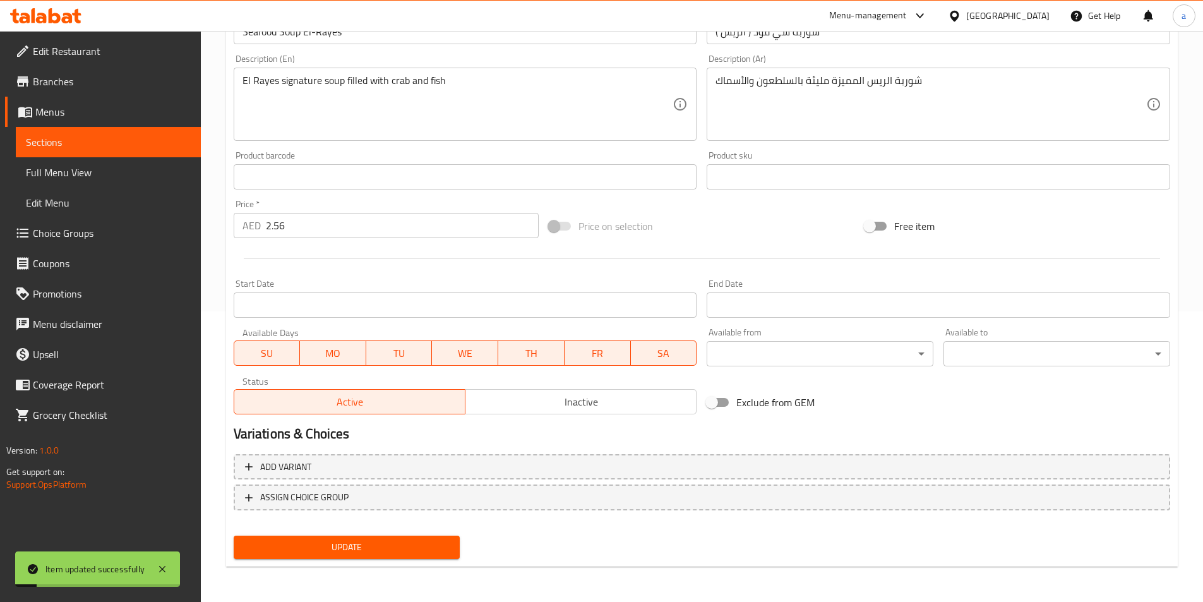
scroll to position [0, 0]
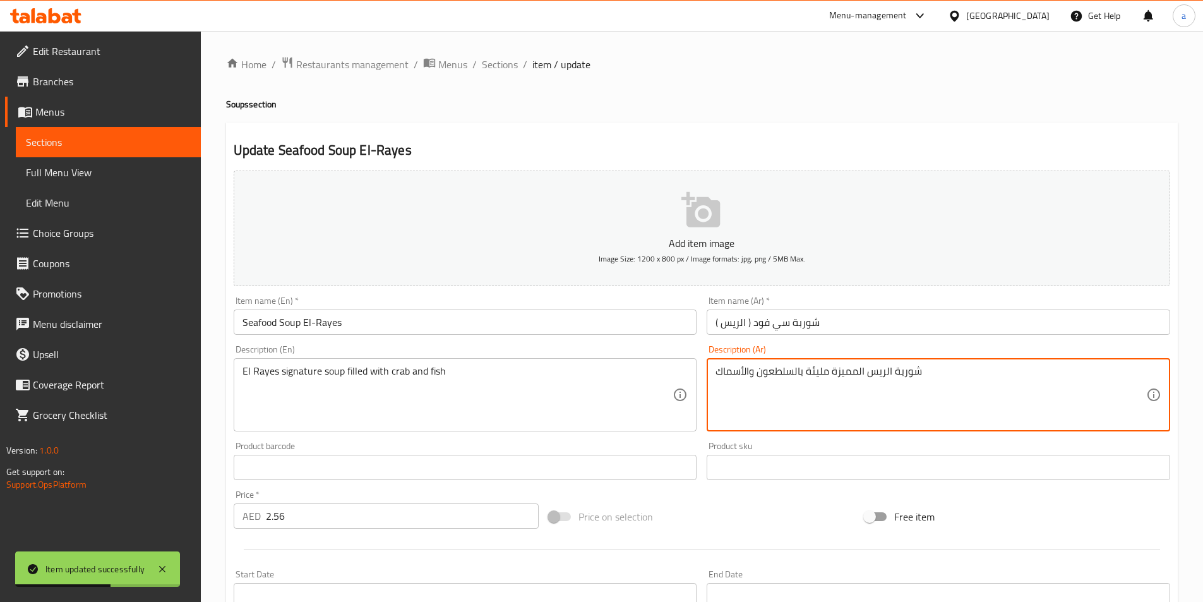
drag, startPoint x: 759, startPoint y: 371, endPoint x: 800, endPoint y: 379, distance: 42.5
click at [783, 373] on textarea "شوربة الريس المميزة مليئة بكابوريا والأسماك" at bounding box center [930, 395] width 431 height 60
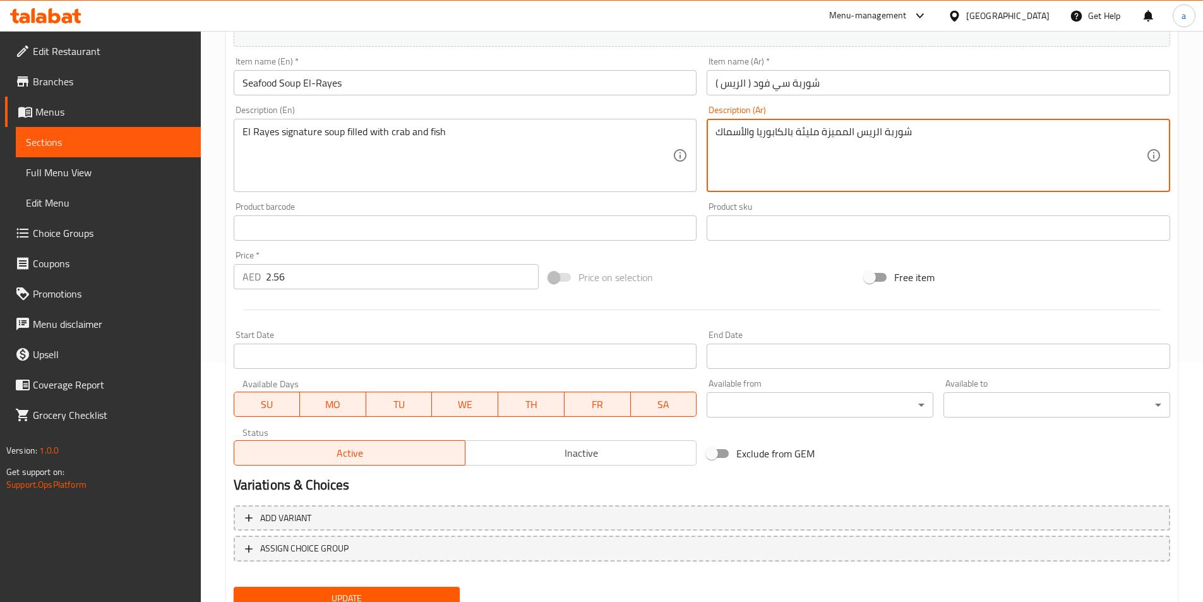
scroll to position [290, 0]
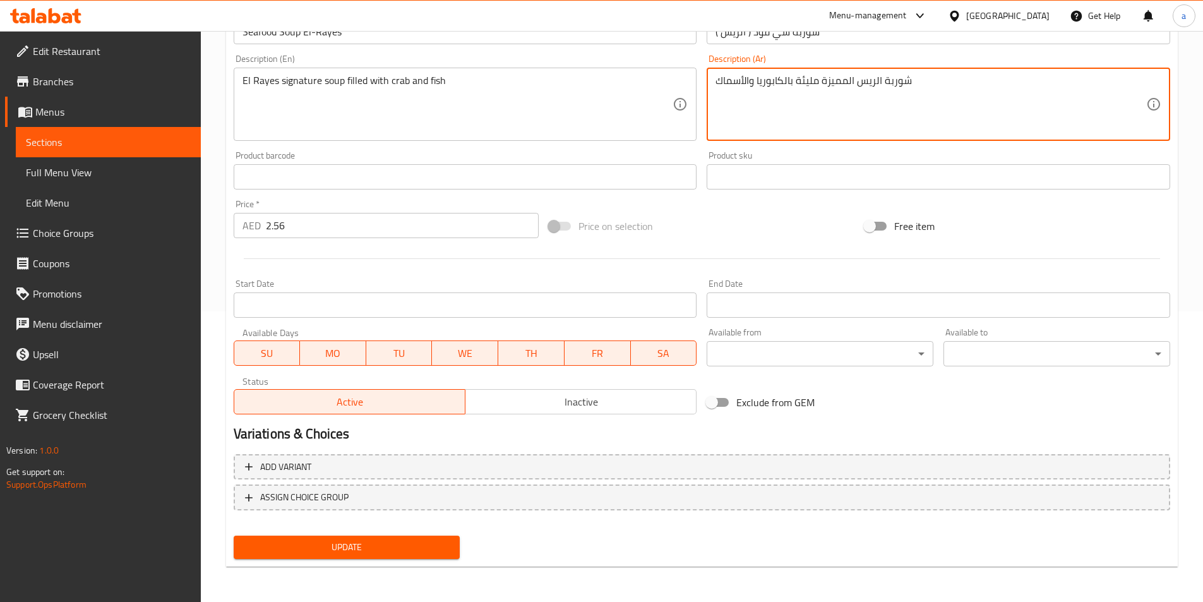
type textarea "شوربة الريس المميزة مليئة بالكابوريا والأسماك"
click at [428, 545] on span "Update" at bounding box center [347, 547] width 206 height 16
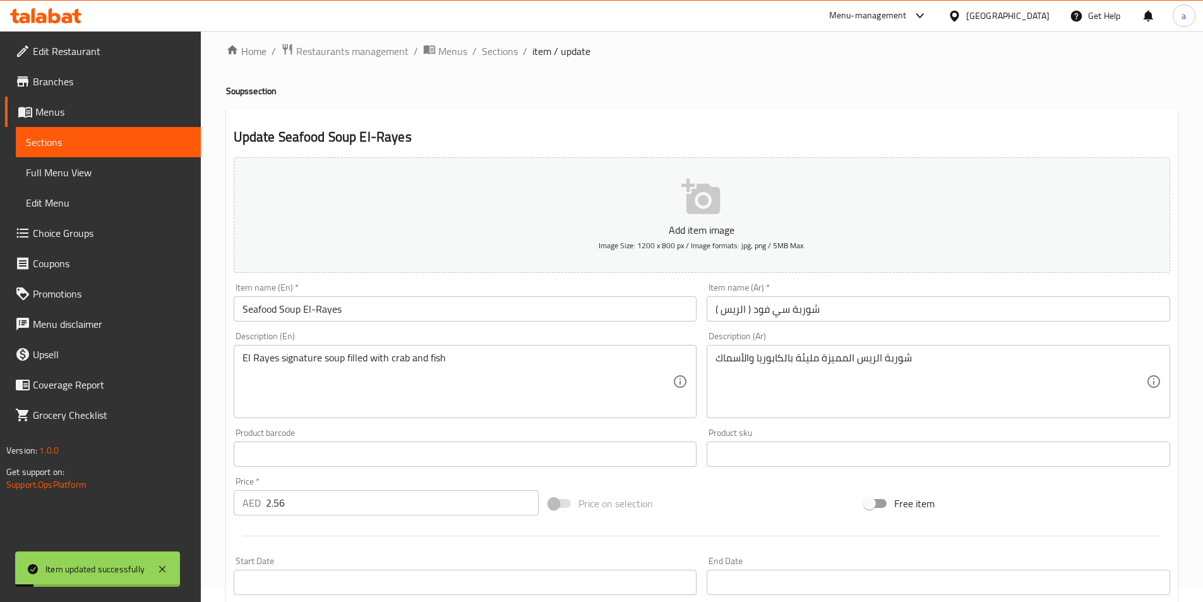
scroll to position [0, 0]
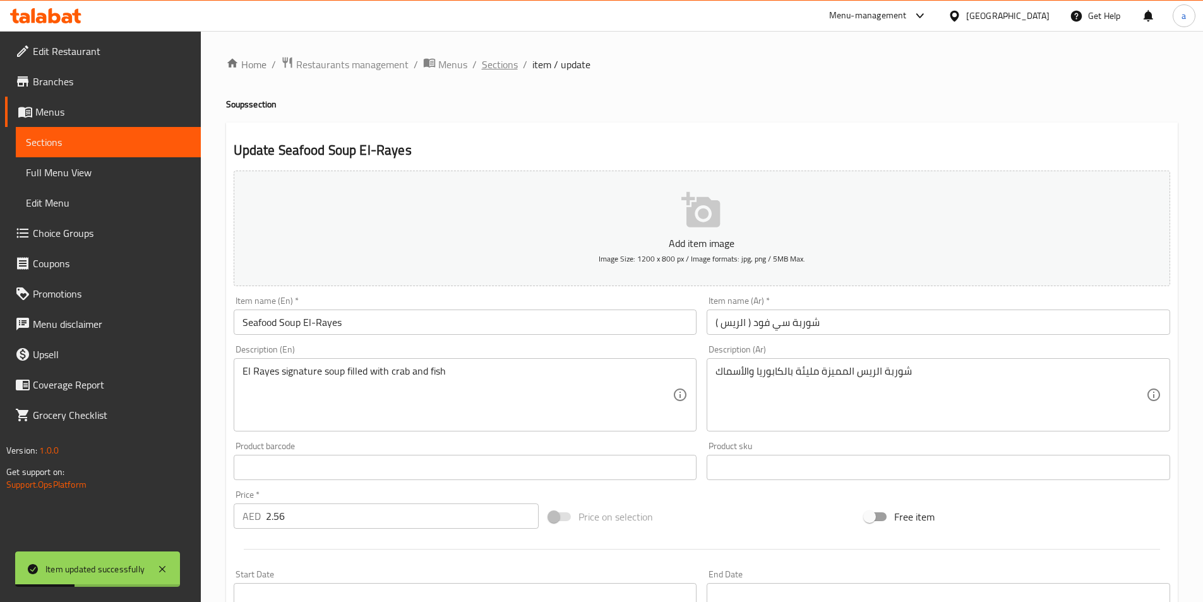
click at [486, 61] on span "Sections" at bounding box center [500, 64] width 36 height 15
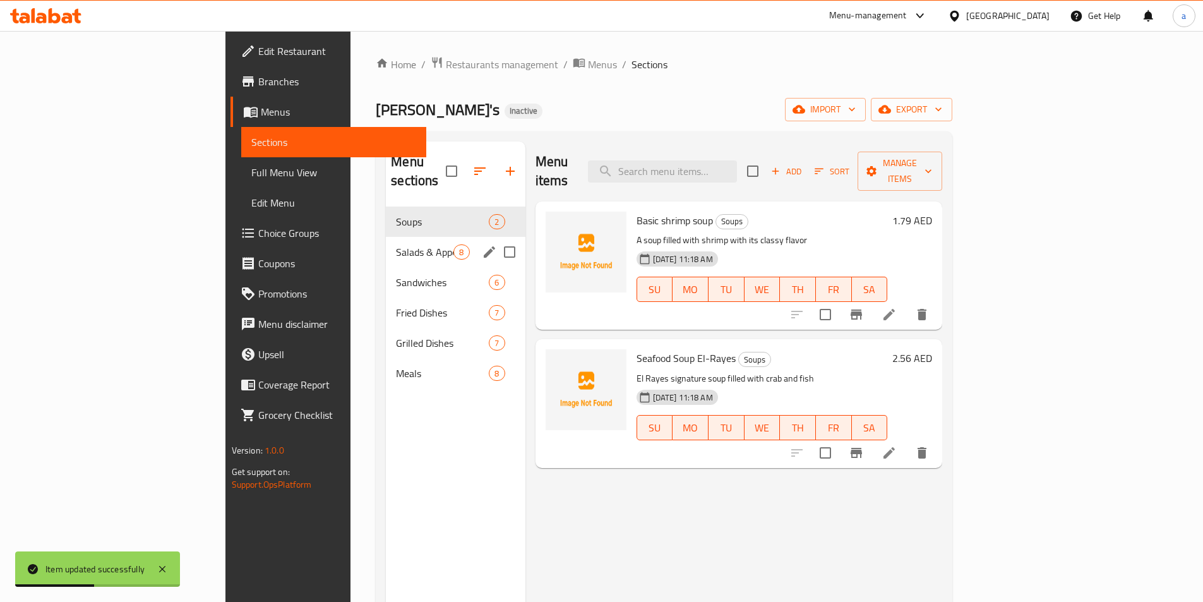
click at [396, 244] on span "Salads & Appetizers" at bounding box center [424, 251] width 57 height 15
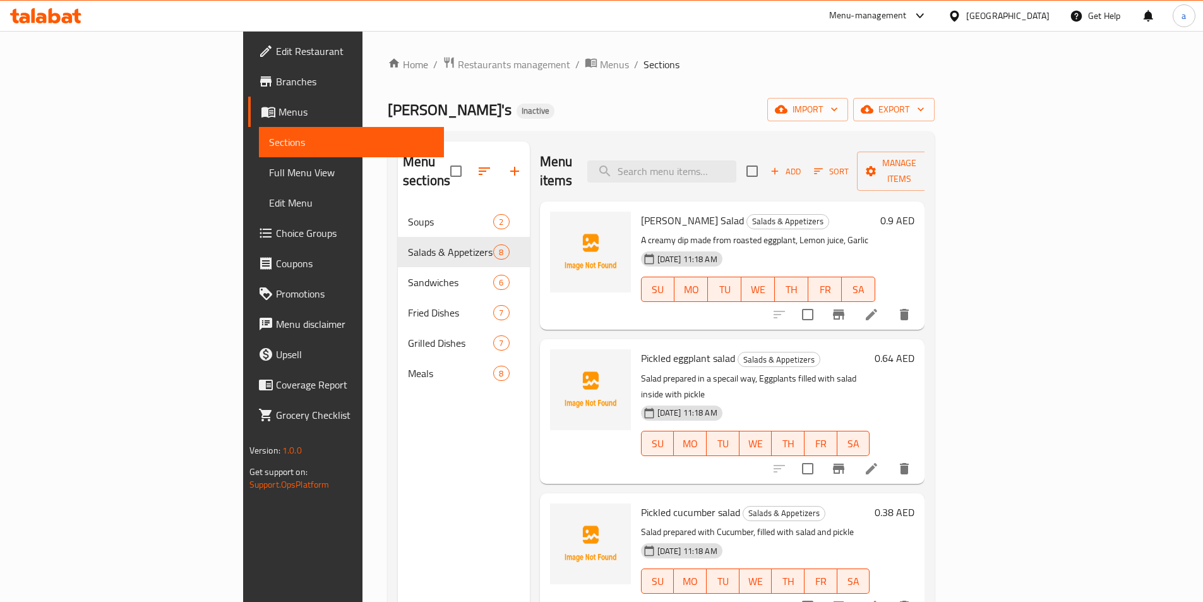
click at [876, 232] on p "A creamy dip made from roasted eggplant, Lemon juice, Garlic" at bounding box center [758, 240] width 235 height 16
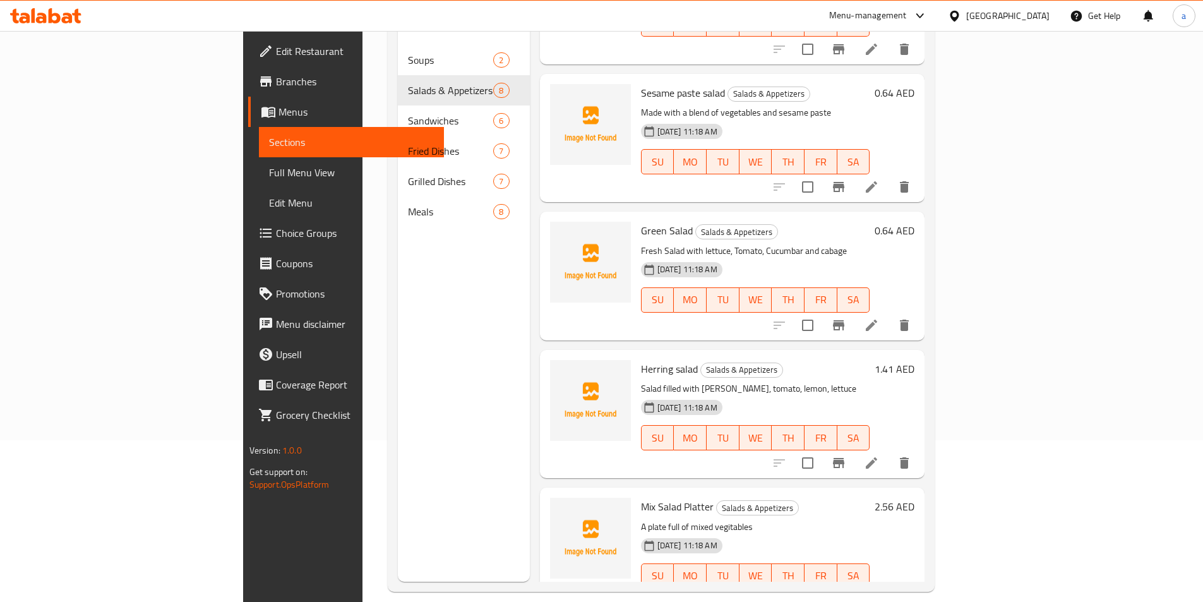
scroll to position [177, 0]
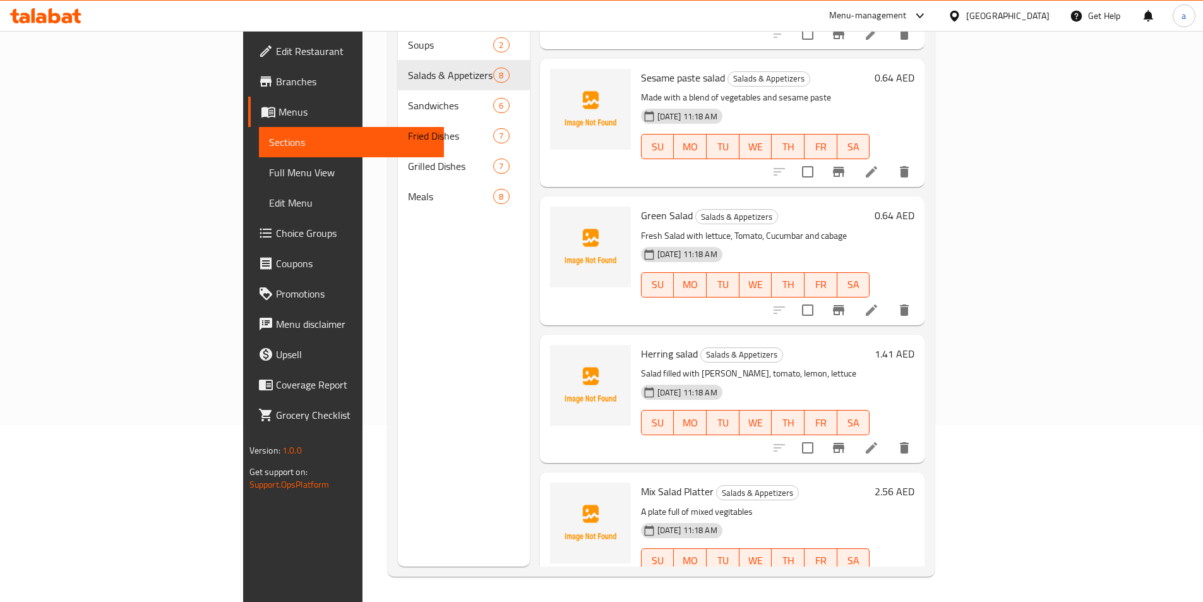
click at [870, 365] on p "Salad filled with [PERSON_NAME], tomato, lemon, lettuce" at bounding box center [755, 373] width 229 height 16
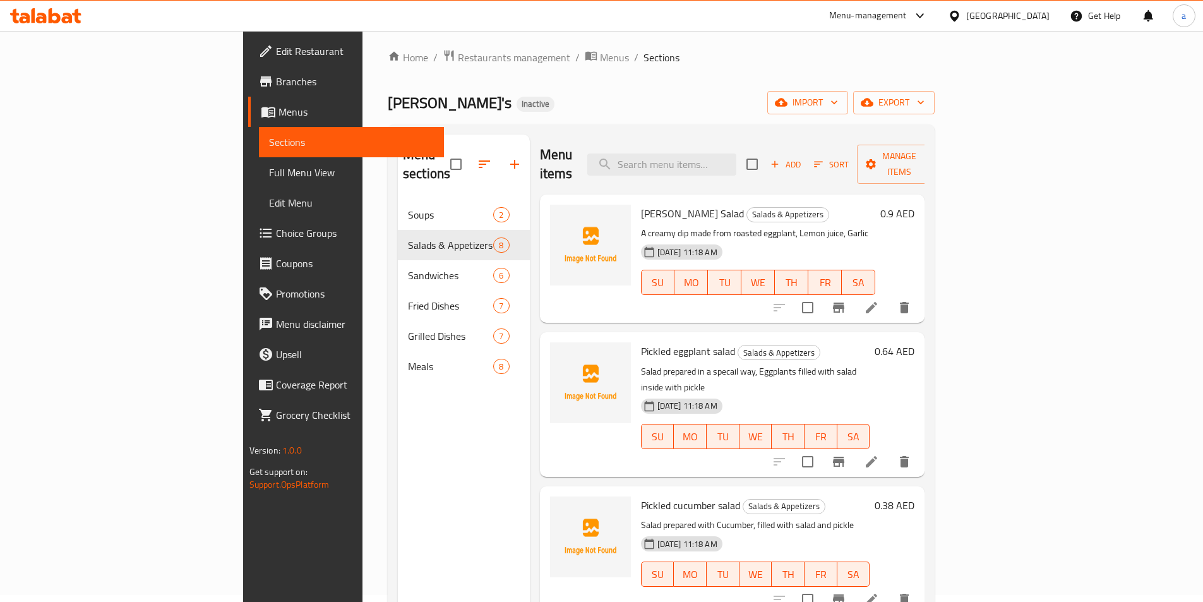
scroll to position [0, 0]
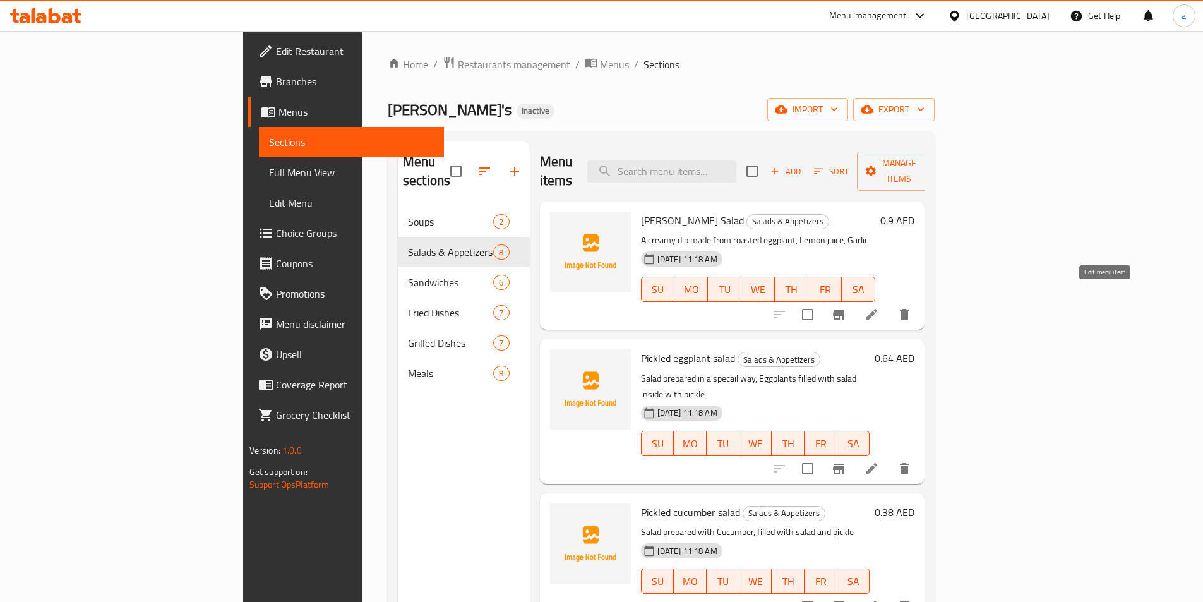
click at [877, 309] on icon at bounding box center [870, 314] width 11 height 11
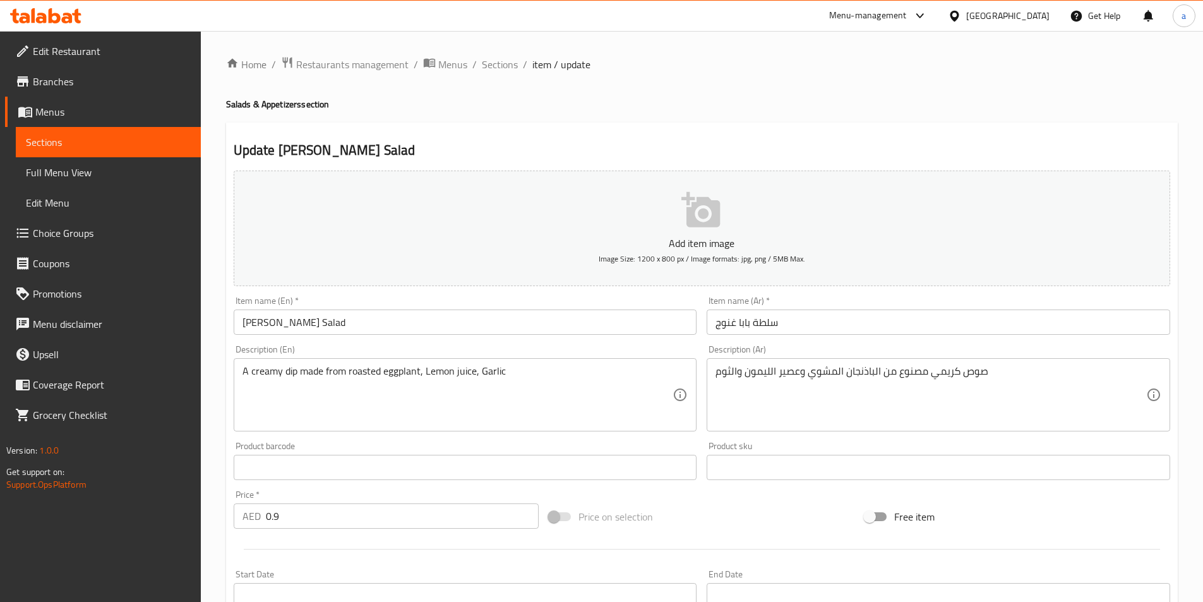
click at [301, 520] on input "0.9" at bounding box center [402, 515] width 273 height 25
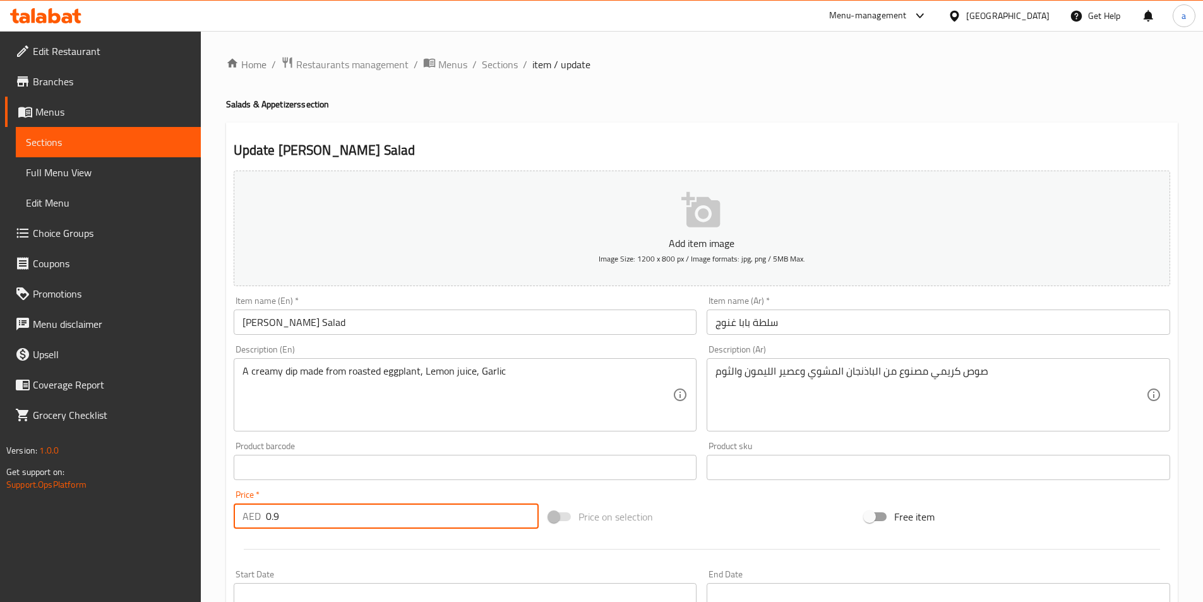
click at [301, 520] on input "0.9" at bounding box center [402, 515] width 273 height 25
click at [300, 515] on input "0.9" at bounding box center [402, 515] width 273 height 25
type input "0.896"
click at [404, 539] on div at bounding box center [702, 548] width 946 height 31
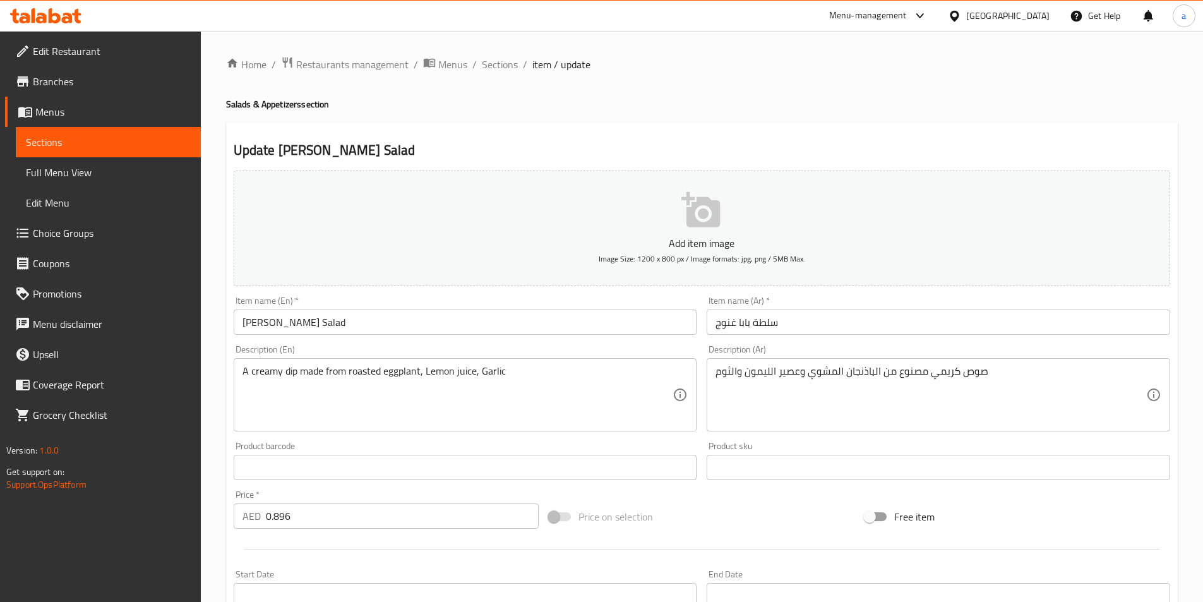
click at [249, 521] on p "AED" at bounding box center [251, 515] width 18 height 15
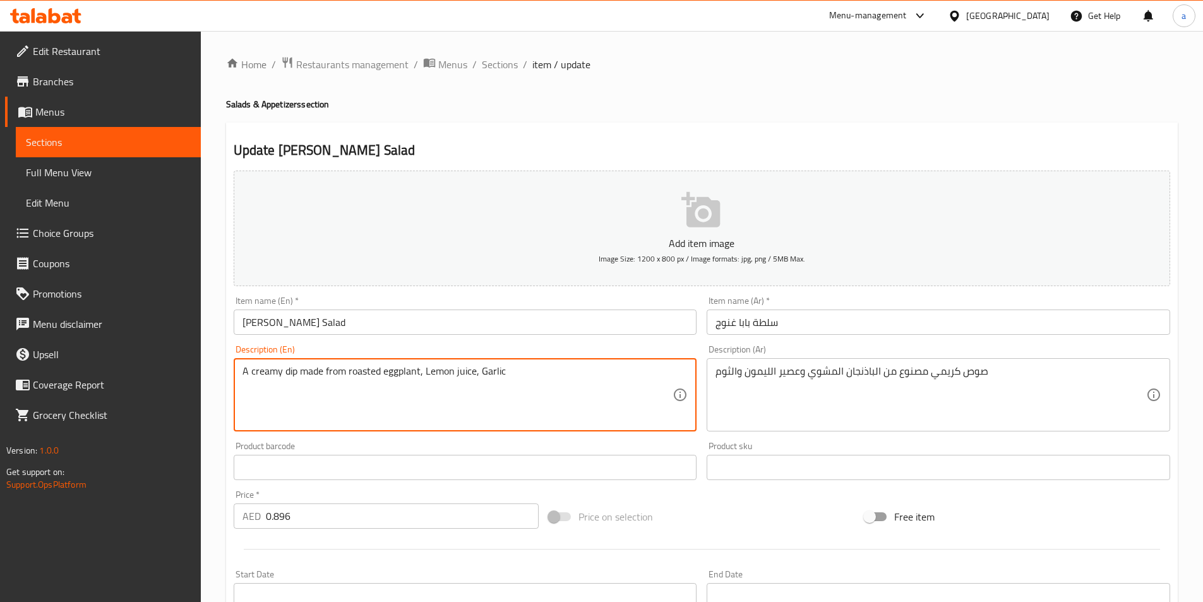
drag, startPoint x: 528, startPoint y: 368, endPoint x: 216, endPoint y: 376, distance: 311.9
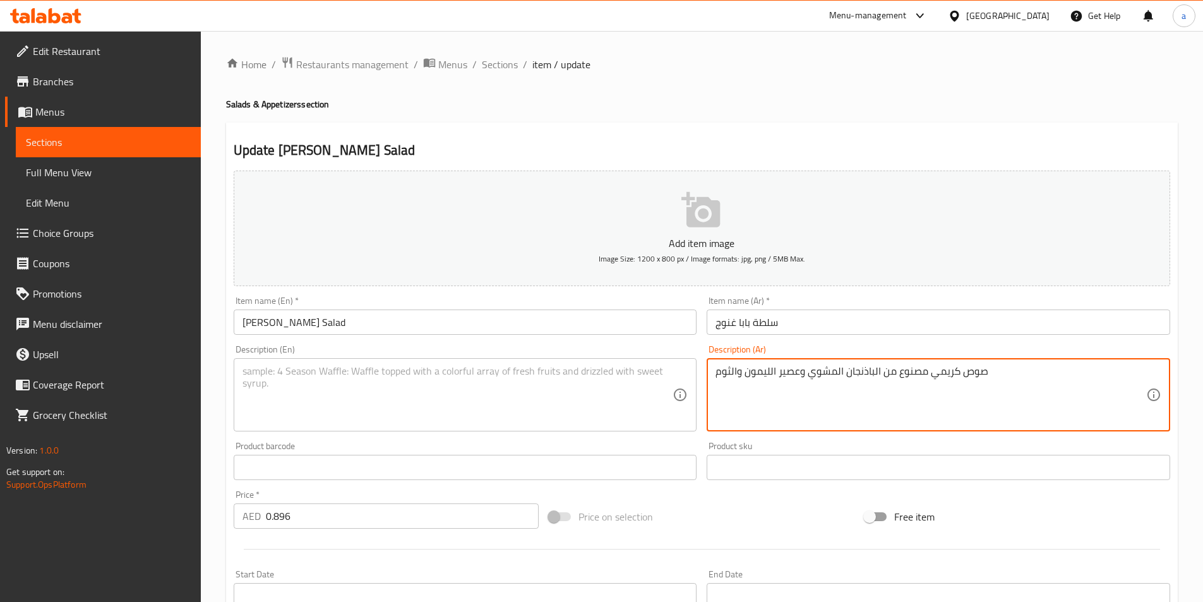
drag, startPoint x: 1016, startPoint y: 367, endPoint x: 541, endPoint y: 366, distance: 475.3
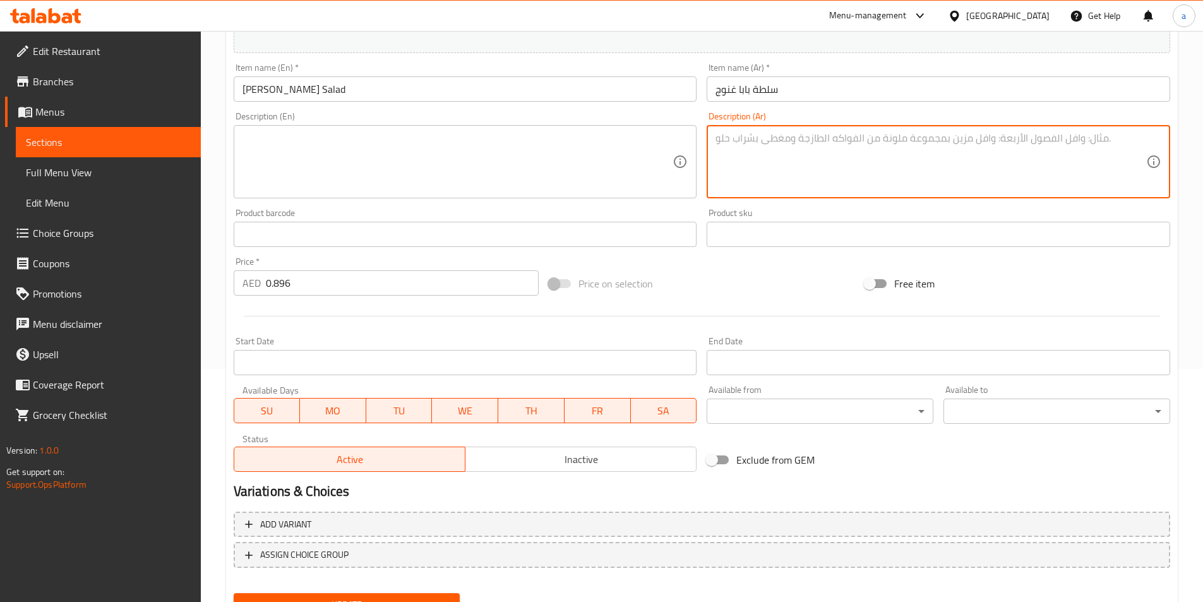
scroll to position [253, 0]
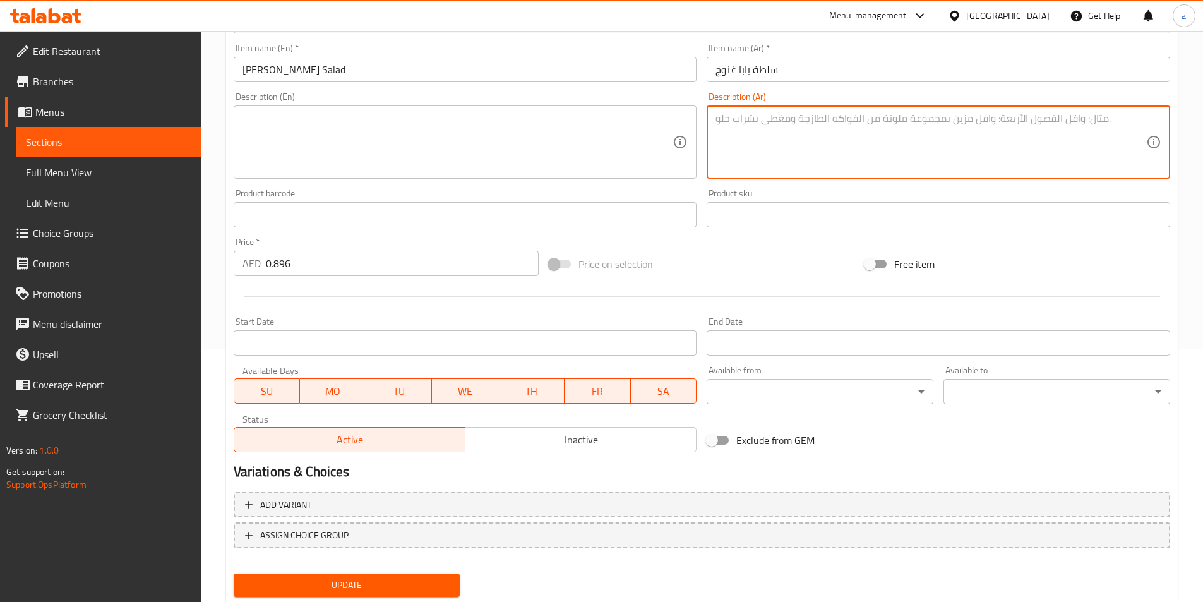
click at [342, 583] on span "Update" at bounding box center [347, 585] width 206 height 16
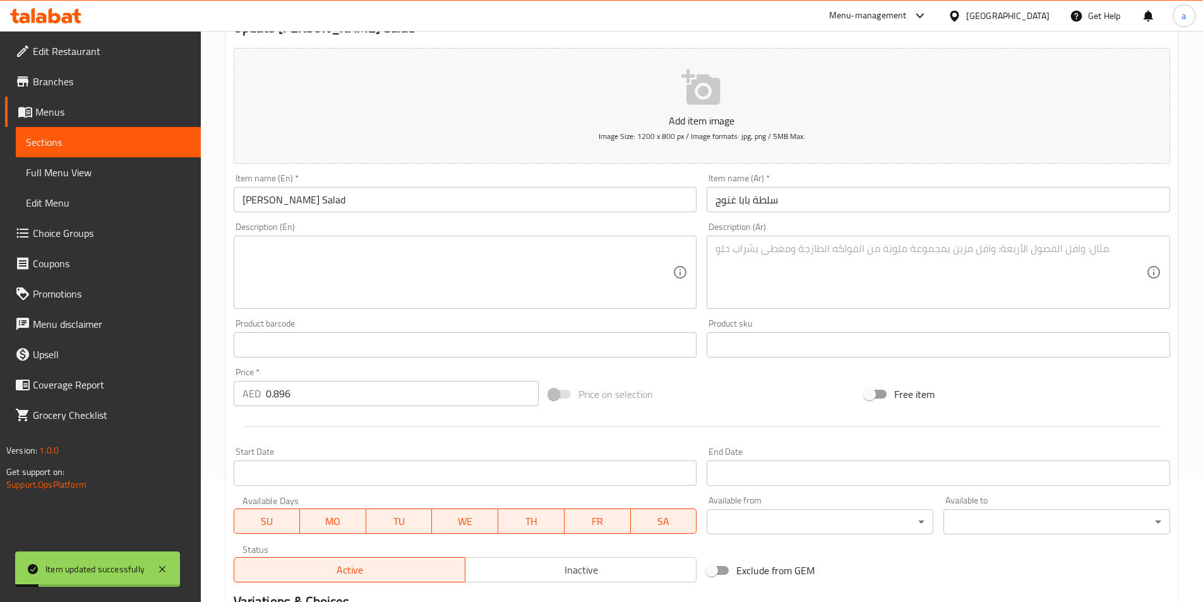
scroll to position [0, 0]
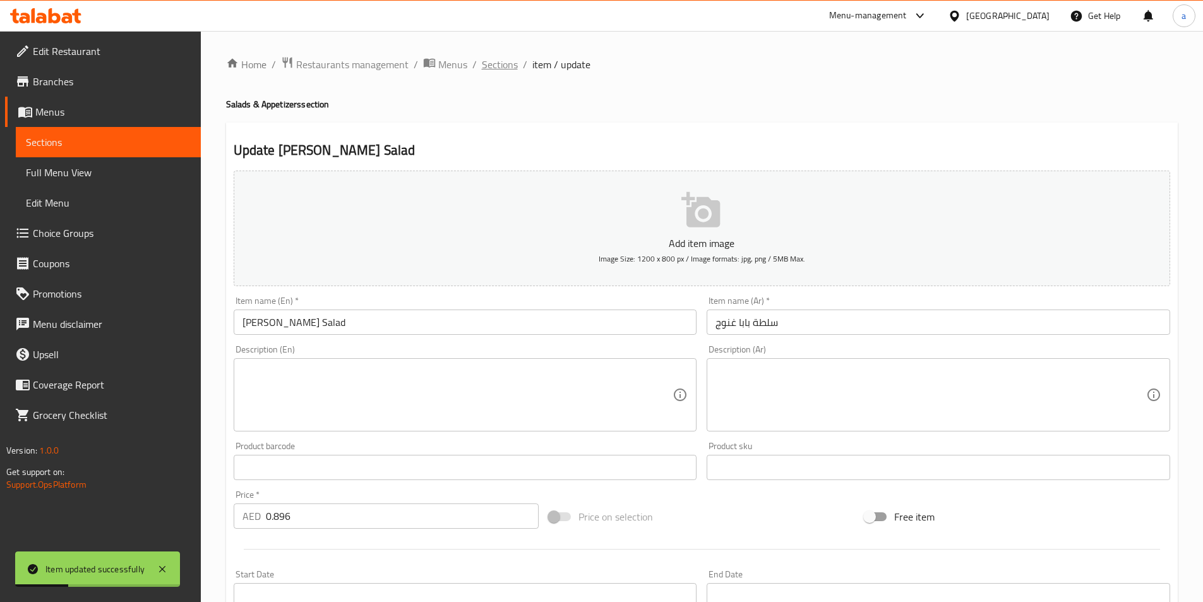
click at [504, 62] on span "Sections" at bounding box center [500, 64] width 36 height 15
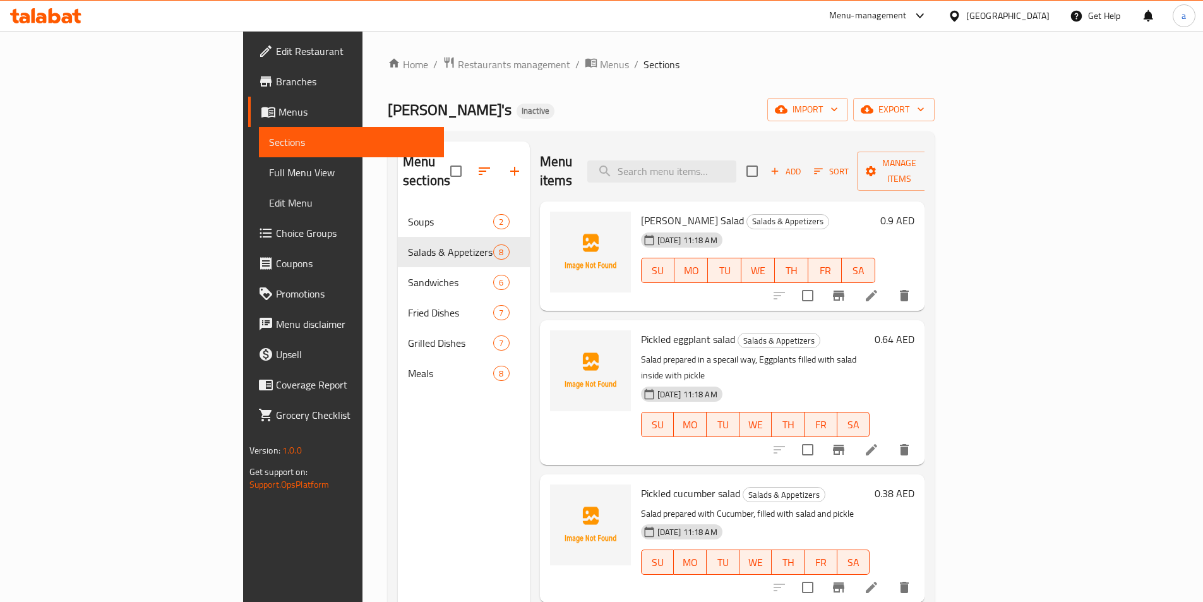
click at [920, 102] on div "Ollie's Inactive import export" at bounding box center [661, 109] width 547 height 23
click at [879, 288] on icon at bounding box center [871, 295] width 15 height 15
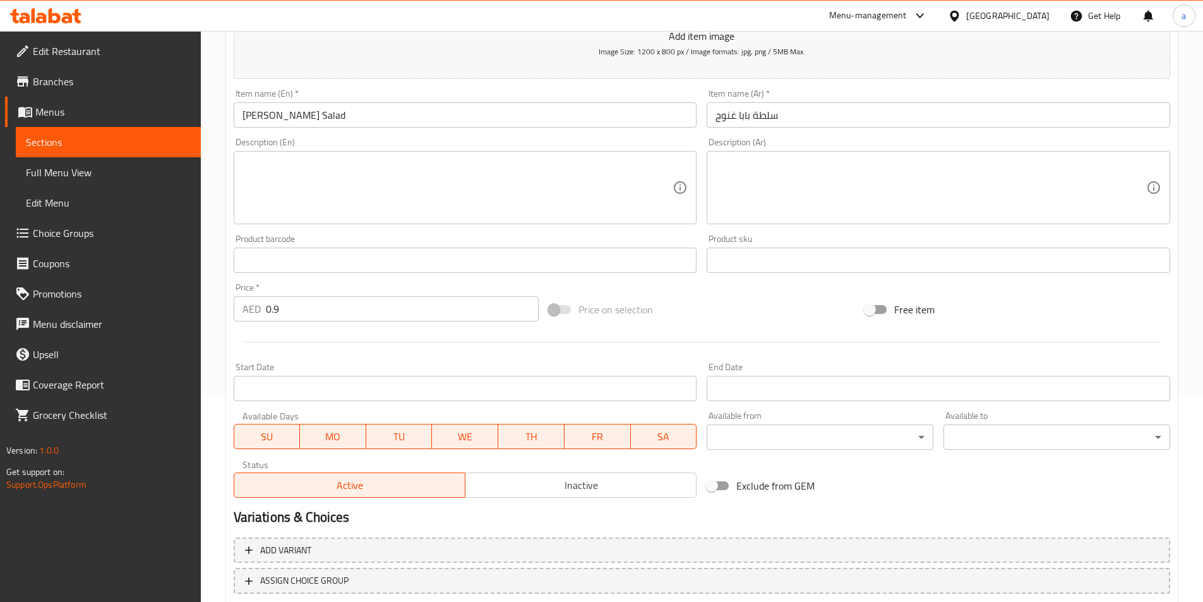
scroll to position [290, 0]
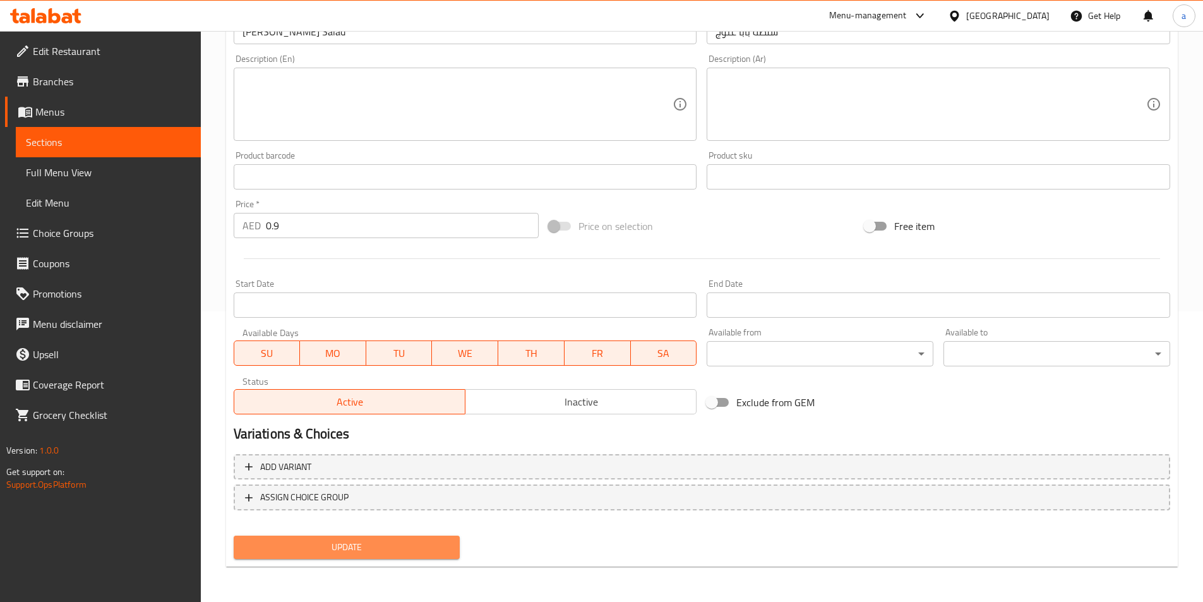
click at [382, 550] on span "Update" at bounding box center [347, 547] width 206 height 16
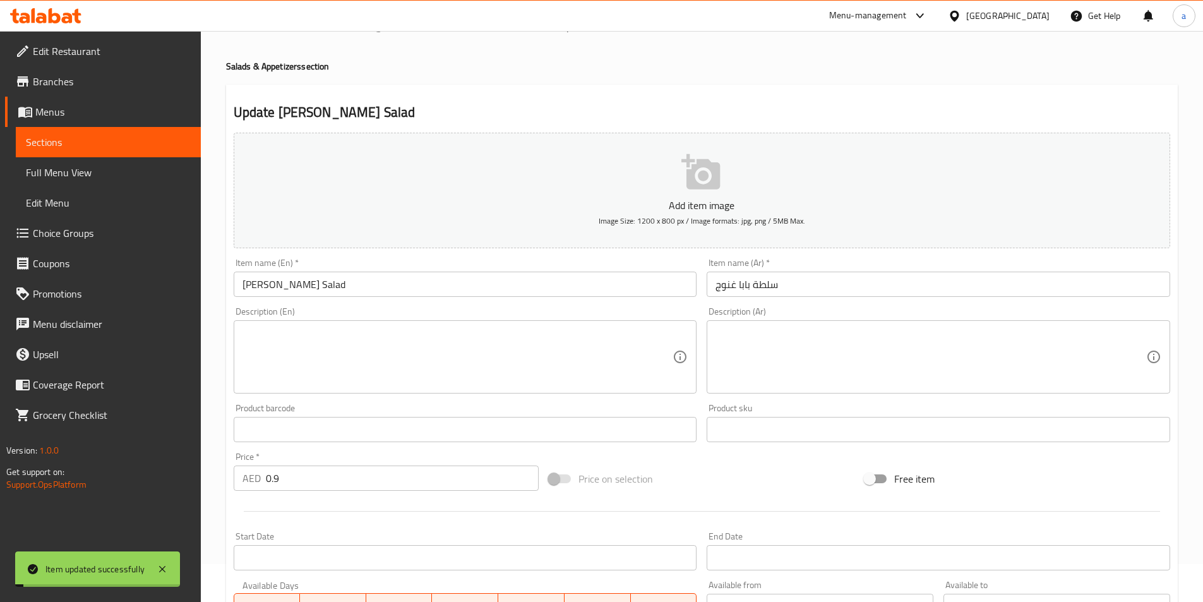
scroll to position [0, 0]
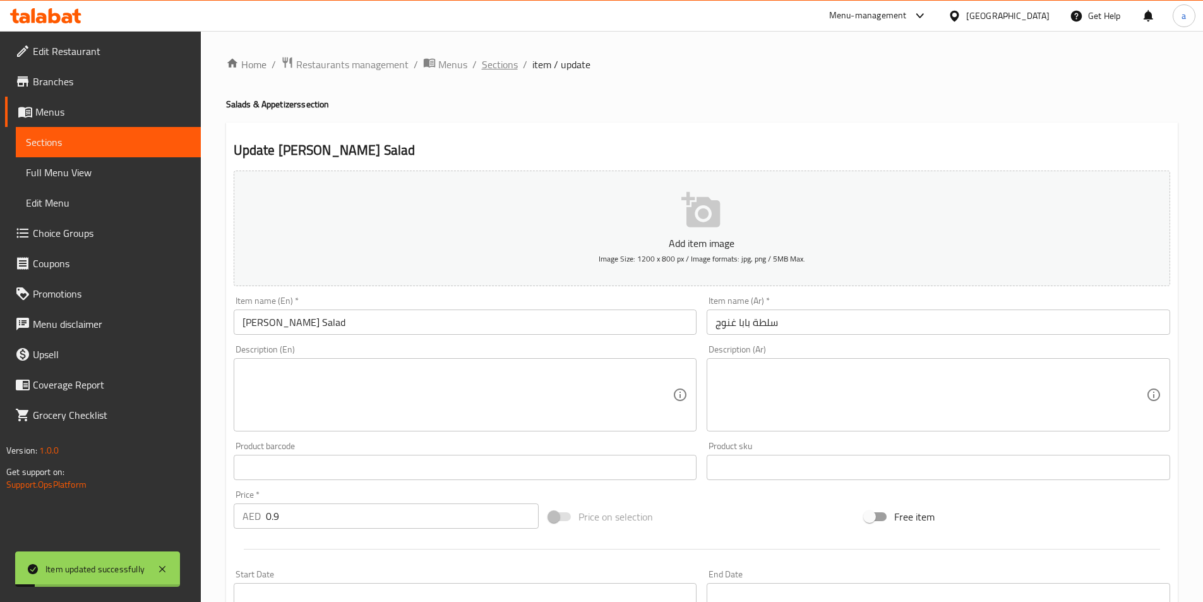
click at [509, 57] on span "Sections" at bounding box center [500, 64] width 36 height 15
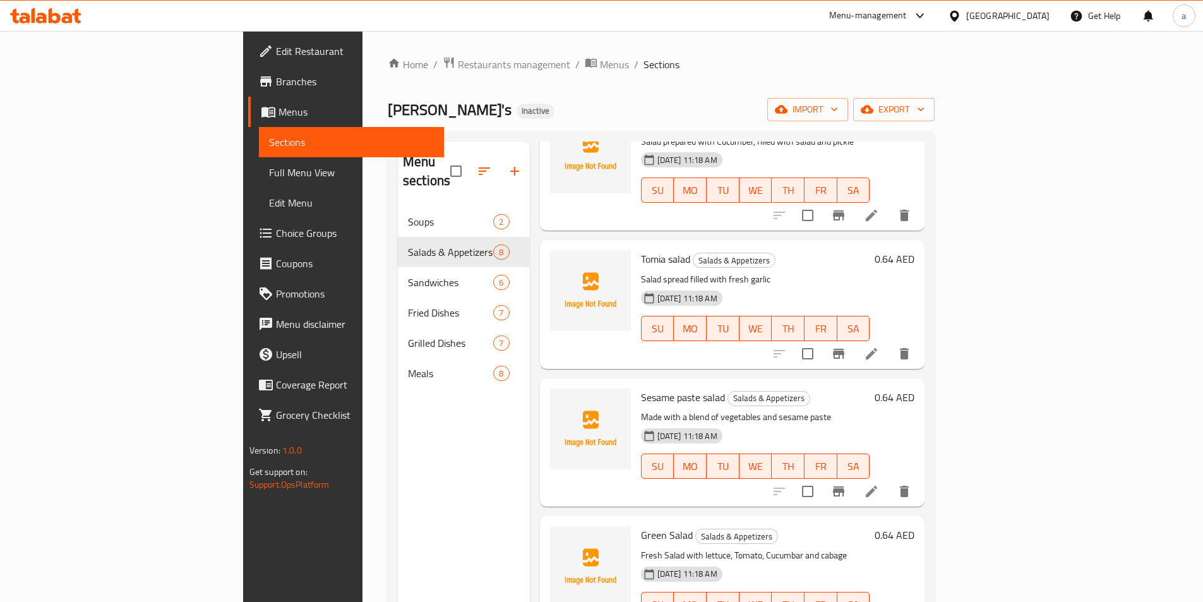
scroll to position [379, 0]
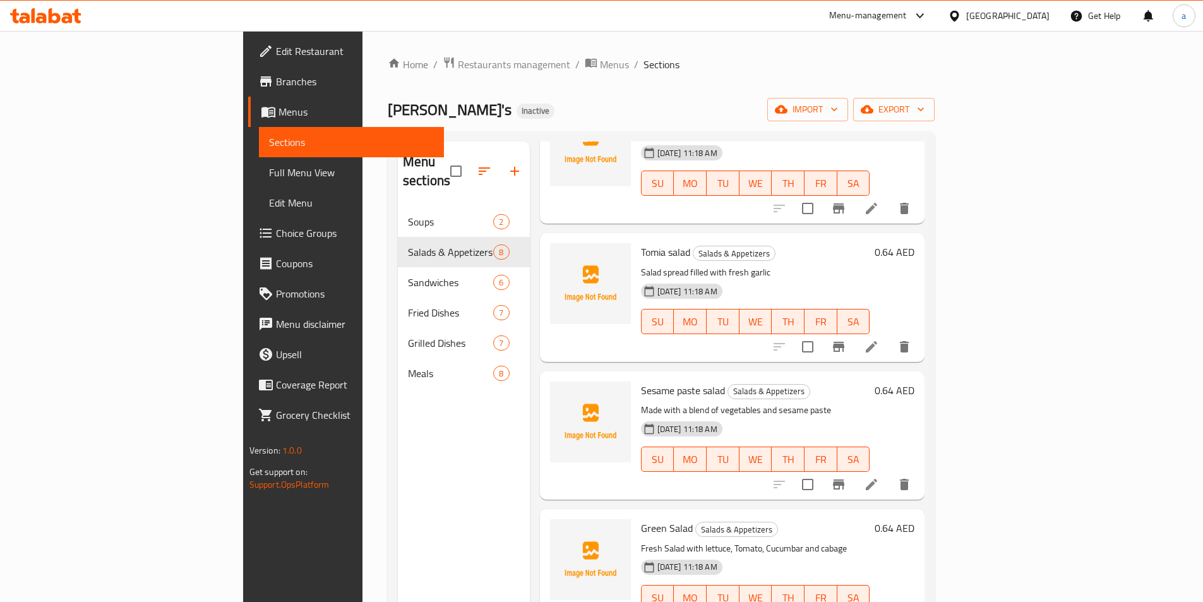
click at [879, 477] on icon at bounding box center [871, 484] width 15 height 15
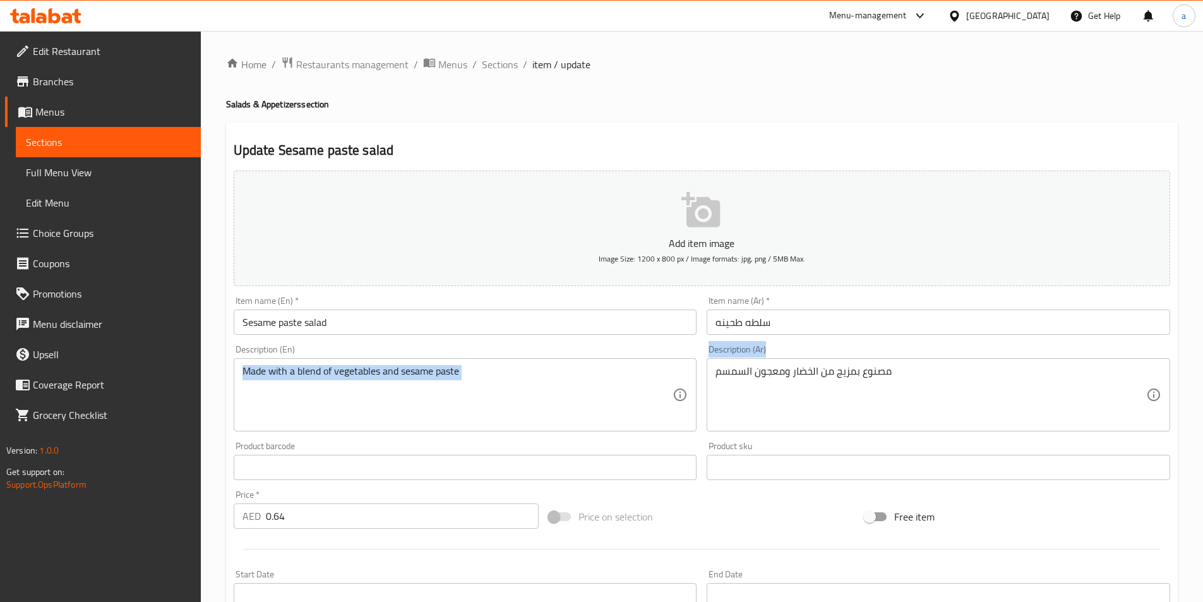
drag, startPoint x: 965, startPoint y: 363, endPoint x: 638, endPoint y: 359, distance: 326.4
click at [638, 359] on div "Add item image Image Size: 1200 x 800 px / Image formats: jpg, png / 5MB Max. I…" at bounding box center [702, 437] width 946 height 544
click at [722, 355] on div "Description (Ar) مصنوع بمزيج من الخضار ومعجون السمسم Description (Ar)" at bounding box center [937, 388] width 463 height 86
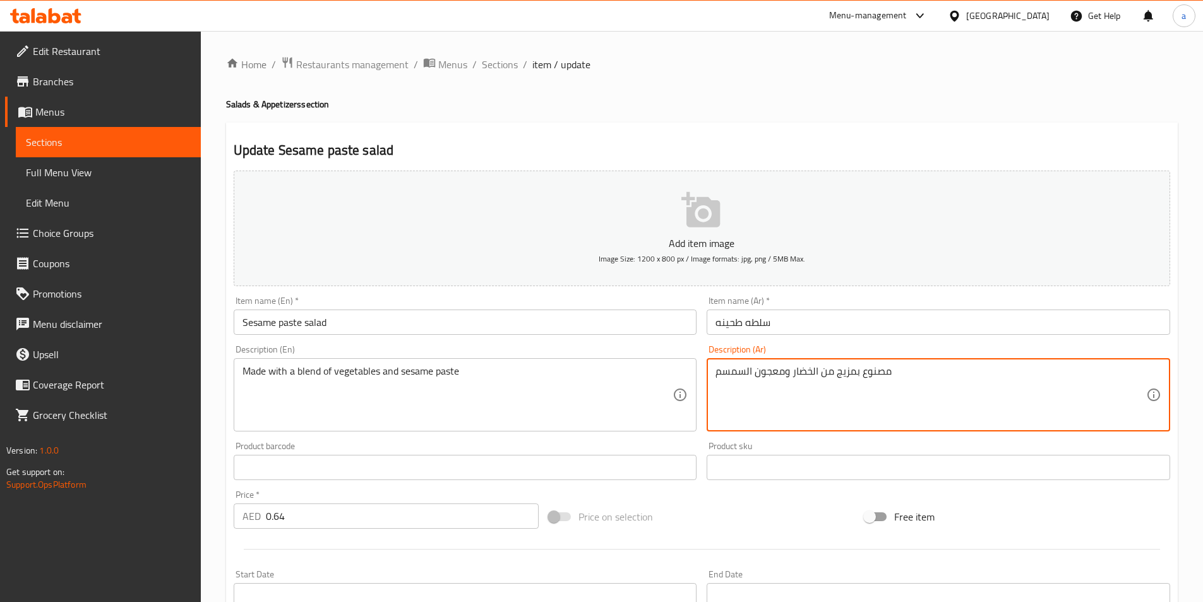
drag, startPoint x: 715, startPoint y: 373, endPoint x: 943, endPoint y: 388, distance: 228.4
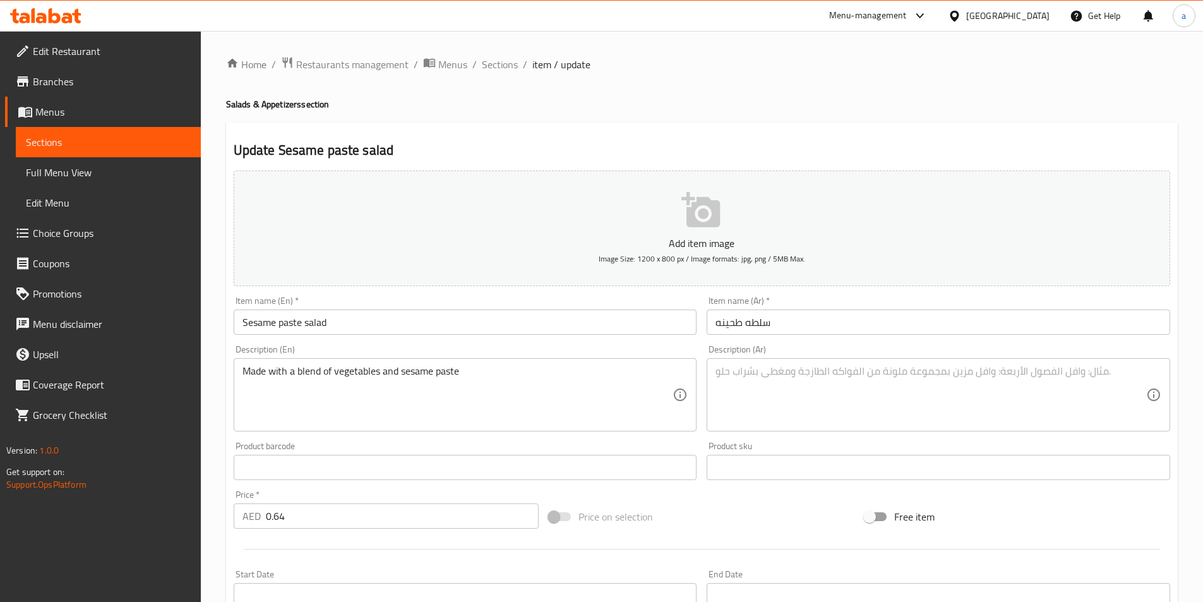
drag, startPoint x: 506, startPoint y: 363, endPoint x: 325, endPoint y: 369, distance: 181.3
click at [325, 369] on div "Made with a blend of vegetables and sesame paste Description (En)" at bounding box center [465, 394] width 463 height 73
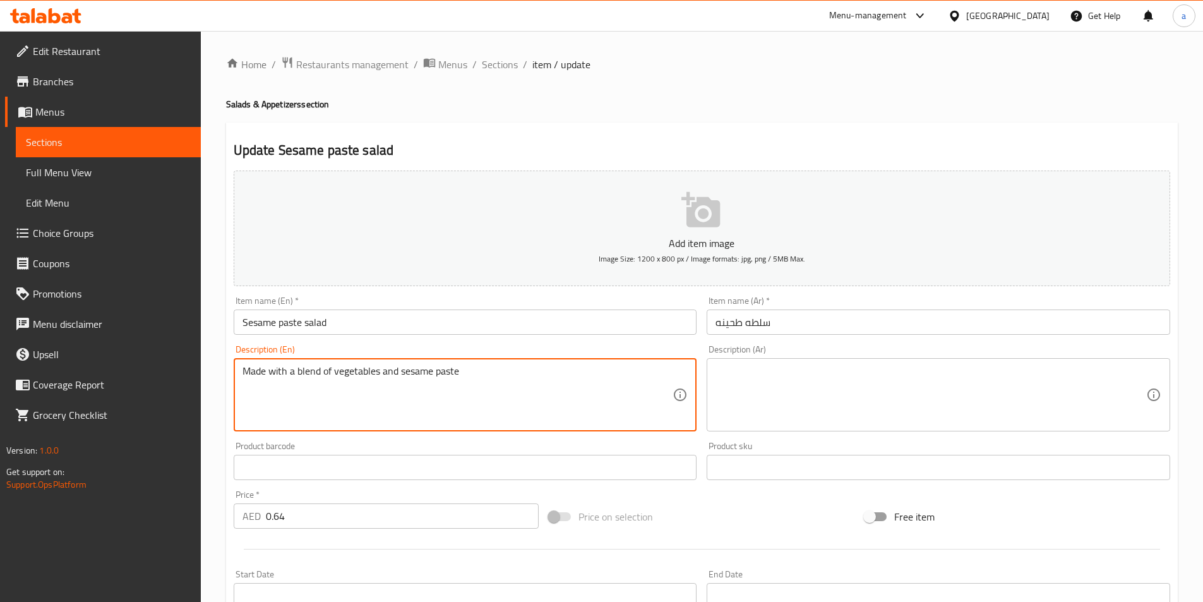
click at [264, 383] on textarea "Made with a blend of vegetables and sesame paste" at bounding box center [457, 395] width 431 height 60
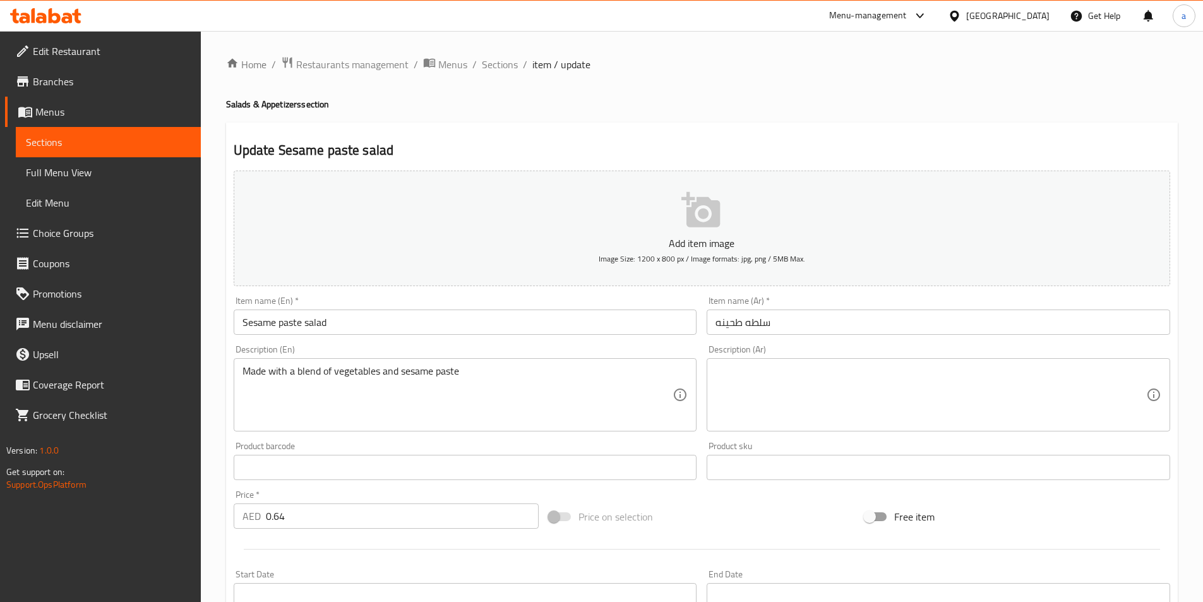
click at [238, 367] on div "Made with a blend of vegetables and sesame paste Description (En)" at bounding box center [465, 394] width 463 height 73
drag, startPoint x: 238, startPoint y: 367, endPoint x: 437, endPoint y: 387, distance: 200.5
click at [437, 387] on div "Made with a blend of vegetables and sesame paste Description (En)" at bounding box center [465, 394] width 463 height 73
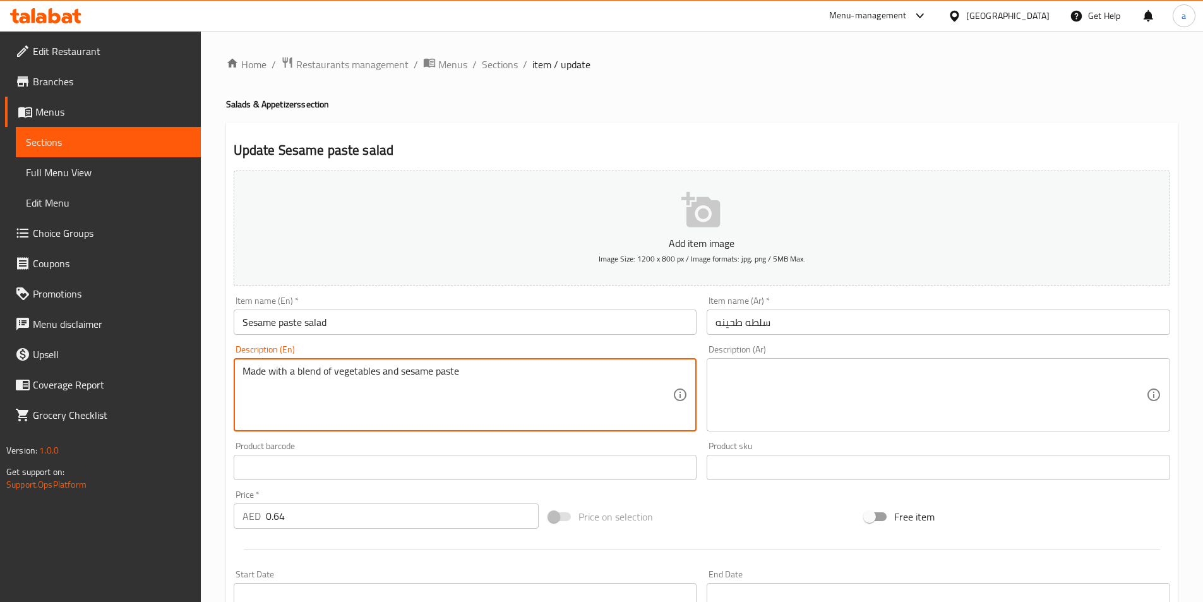
drag, startPoint x: 458, startPoint y: 371, endPoint x: 223, endPoint y: 371, distance: 234.8
click at [223, 371] on div "Home / Restaurants management / Menus / Sections / item / update Salads & Appet…" at bounding box center [702, 461] width 1002 height 861
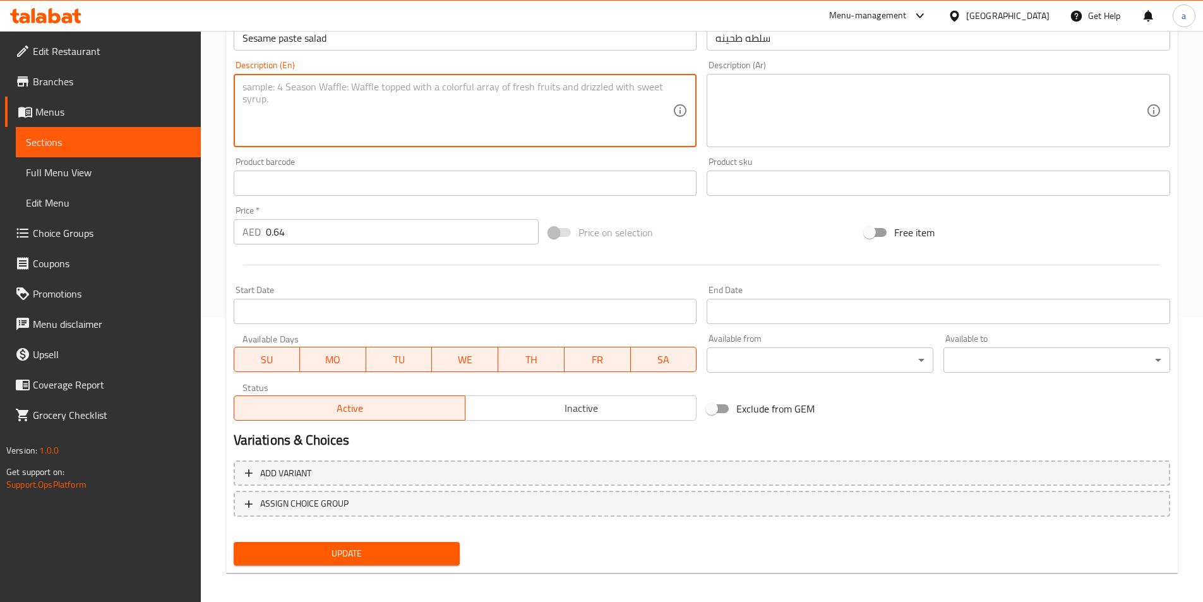
scroll to position [290, 0]
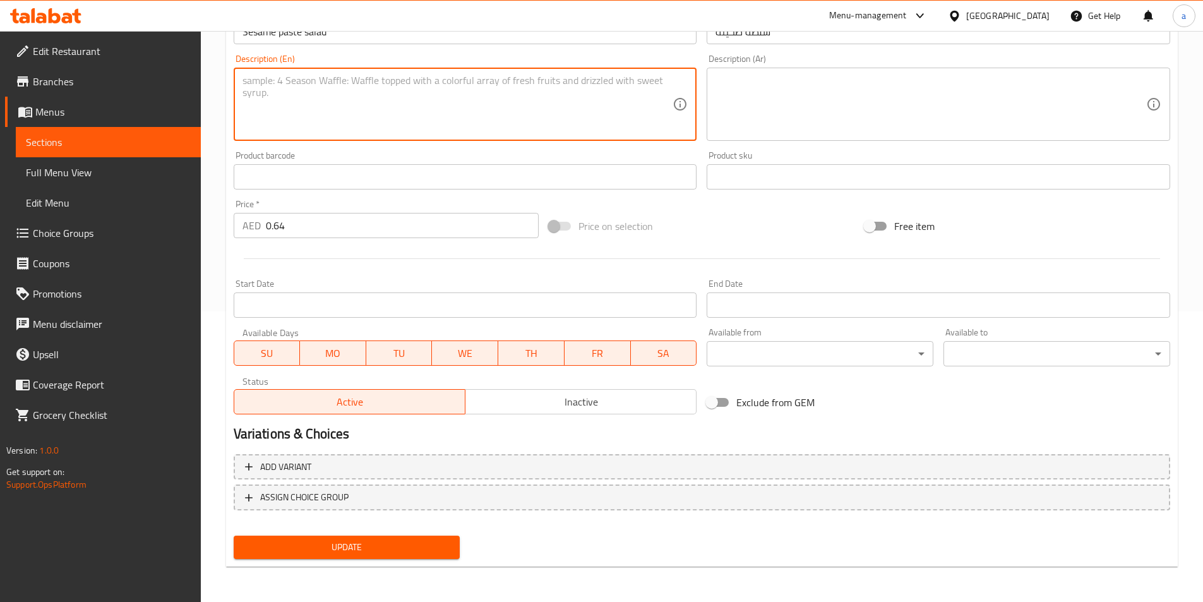
click at [318, 540] on span "Update" at bounding box center [347, 547] width 206 height 16
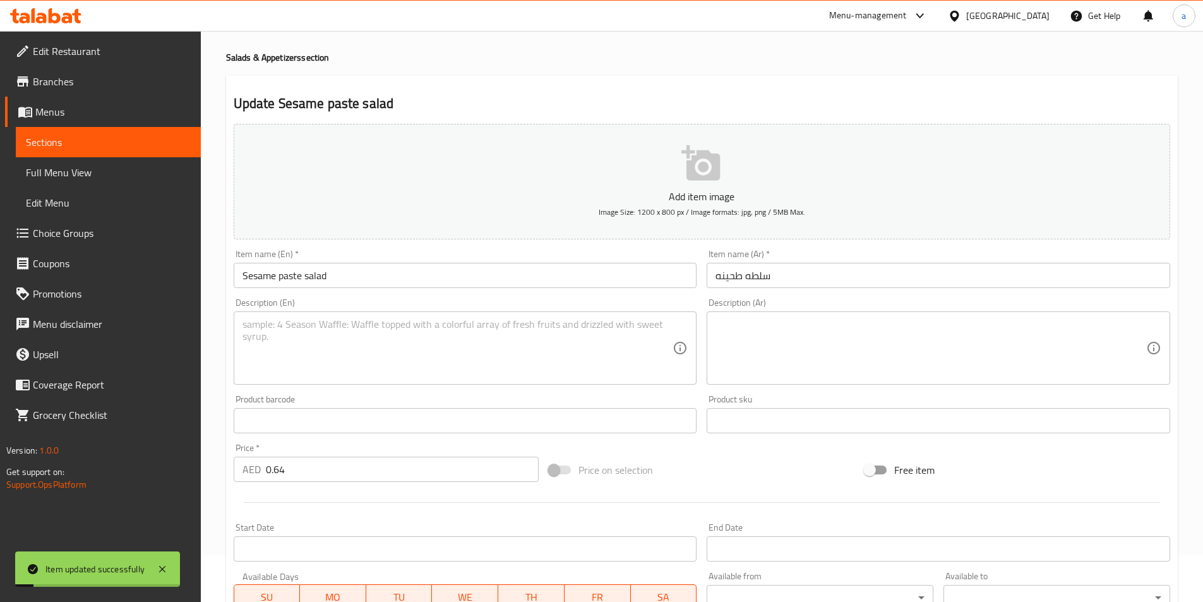
scroll to position [0, 0]
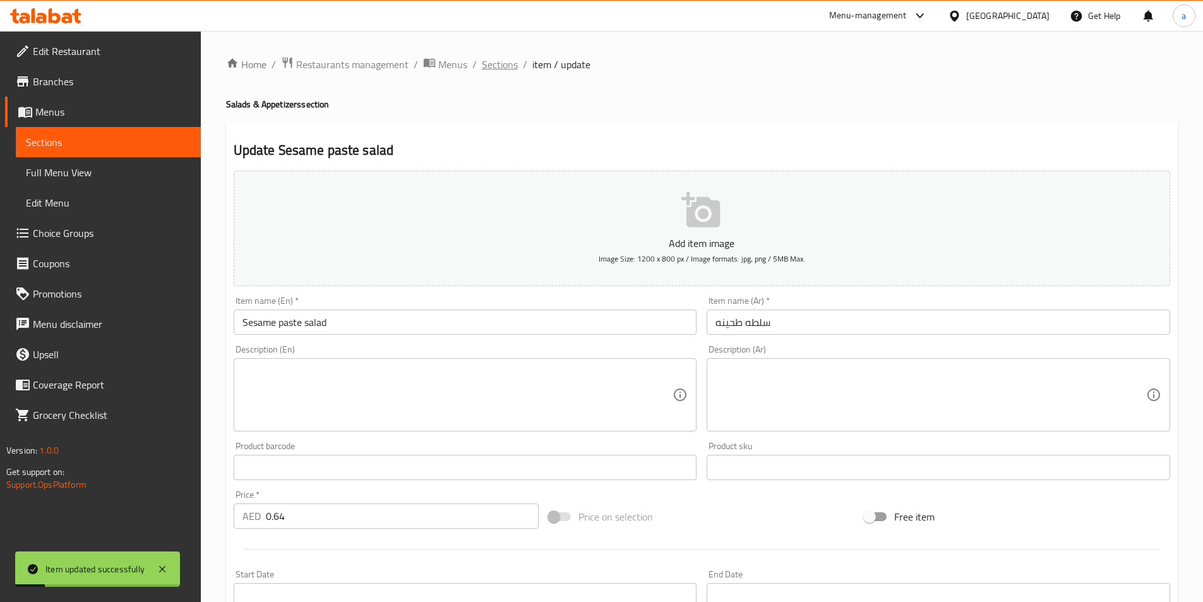
click at [503, 68] on span "Sections" at bounding box center [500, 64] width 36 height 15
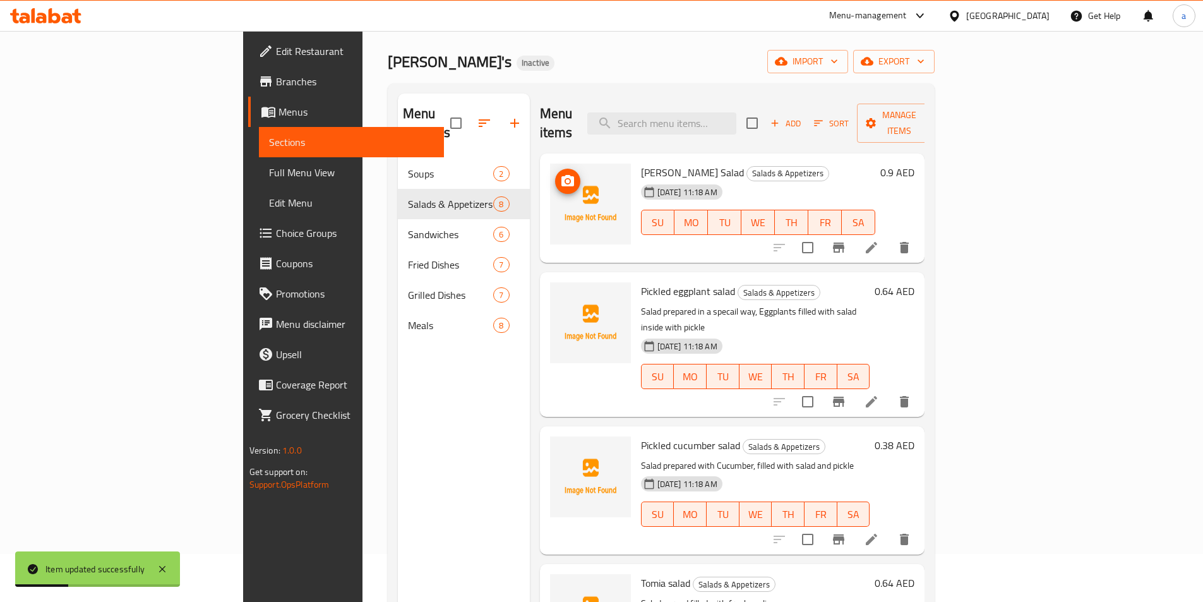
scroll to position [126, 0]
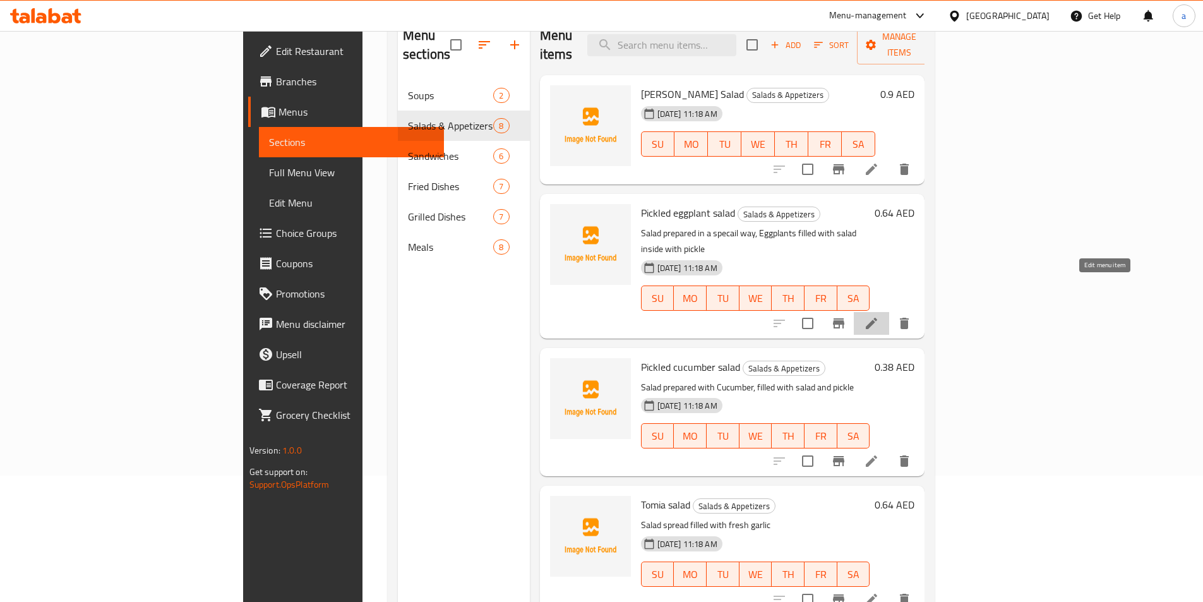
click at [879, 316] on icon at bounding box center [871, 323] width 15 height 15
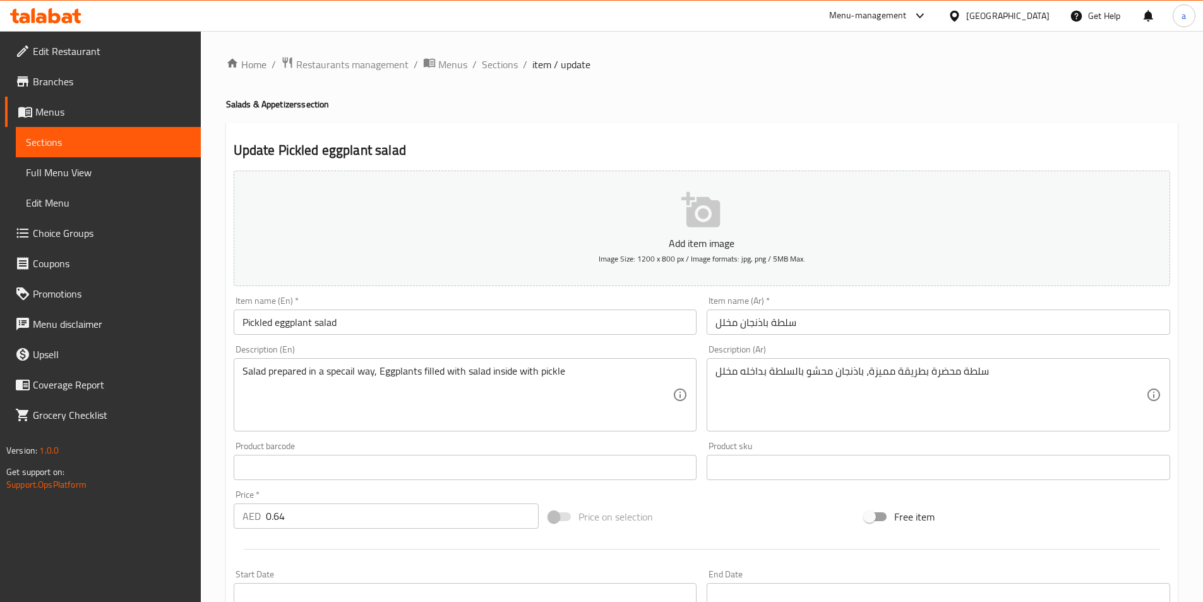
click at [283, 317] on input "Pickled eggplant salad" at bounding box center [465, 321] width 463 height 25
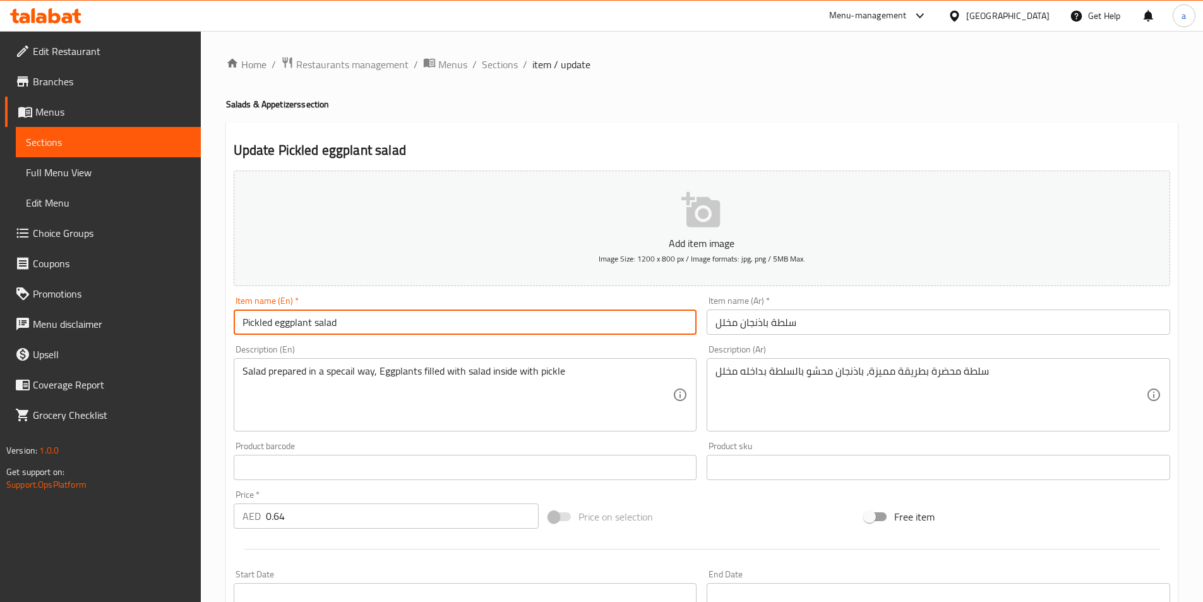
click at [283, 317] on input "Pickled eggplant salad" at bounding box center [465, 321] width 463 height 25
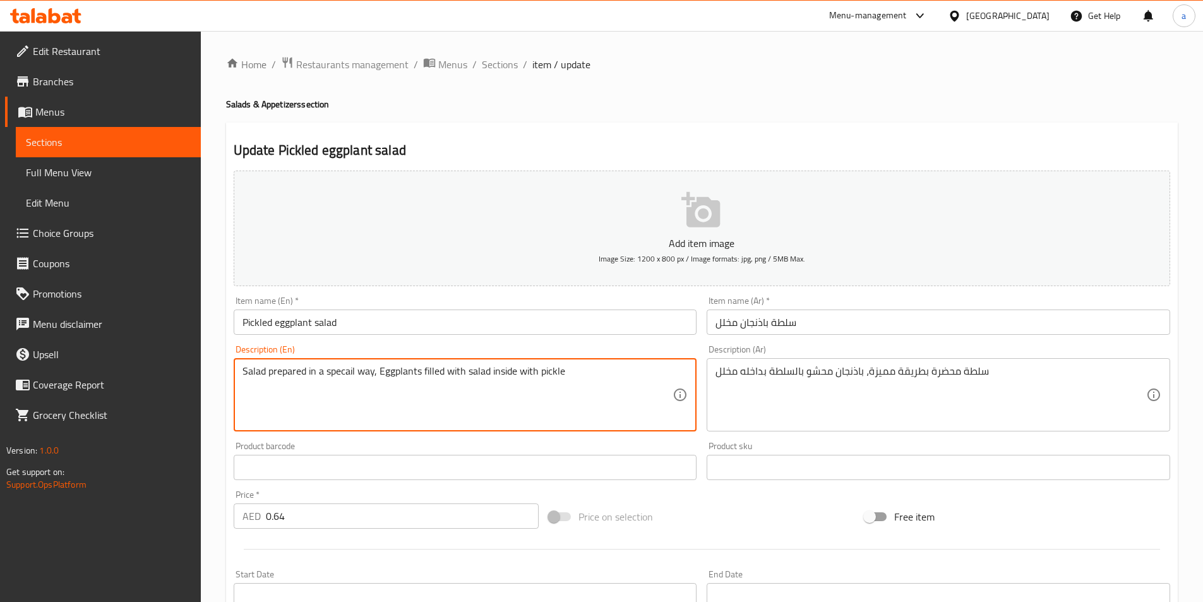
click at [335, 376] on textarea "Salad prepared in a specail way, Eggplants filled with salad inside with pickle" at bounding box center [457, 395] width 431 height 60
click at [350, 372] on textarea "Salad prepared in a specail way, Eggplants filled with salad inside with pickle" at bounding box center [457, 395] width 431 height 60
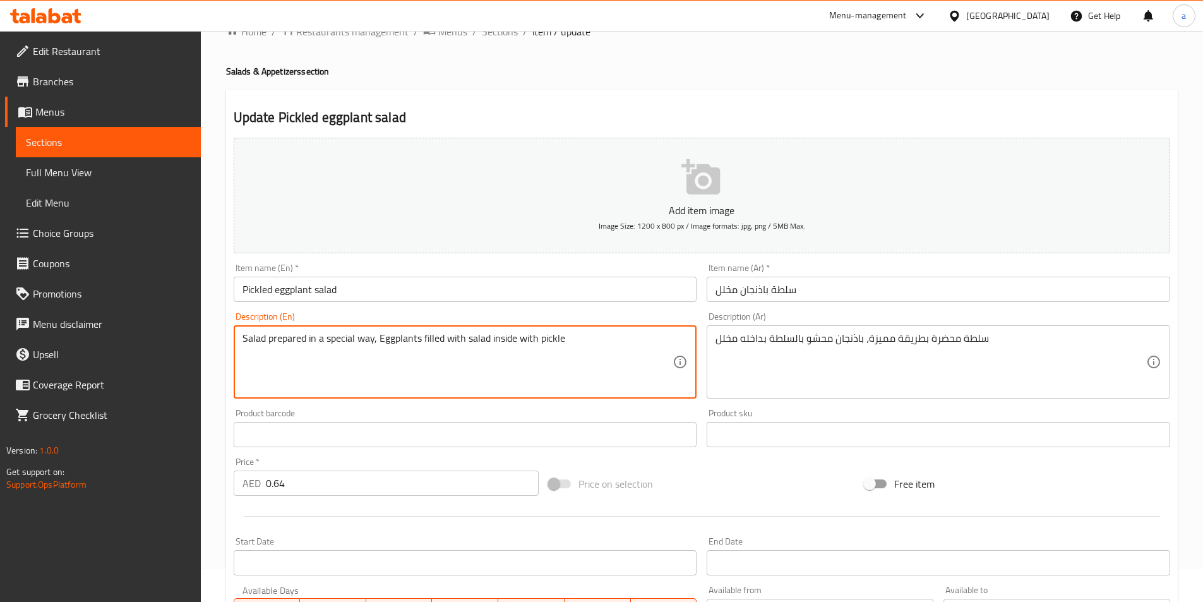
scroll to position [63, 0]
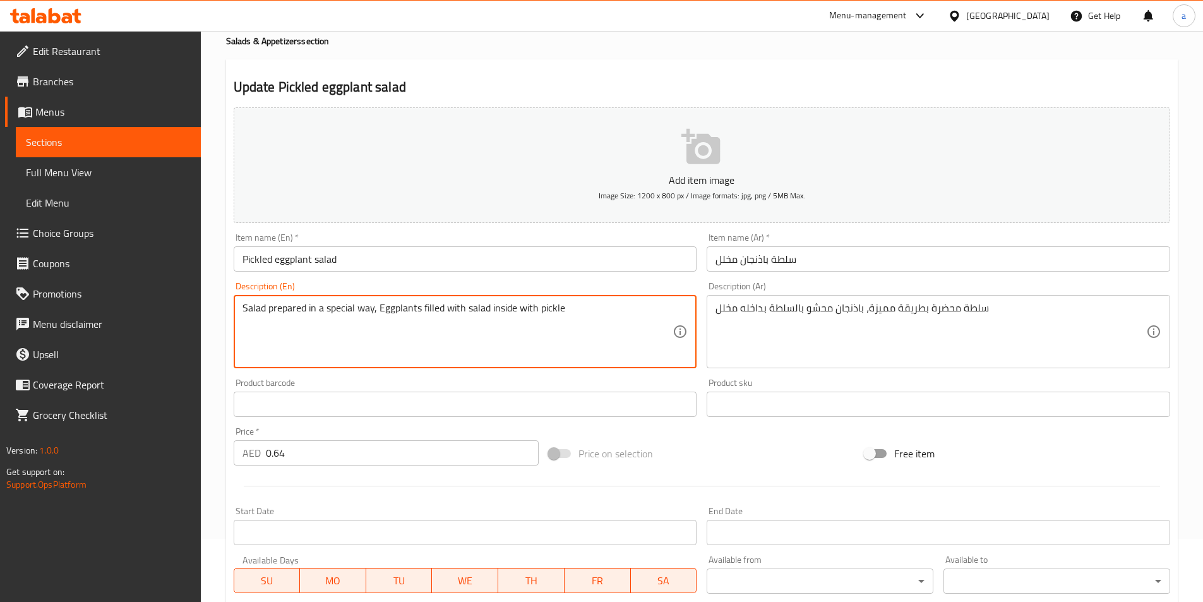
type textarea "Salad prepared in a special way, Eggplants filled with salad inside with pickle"
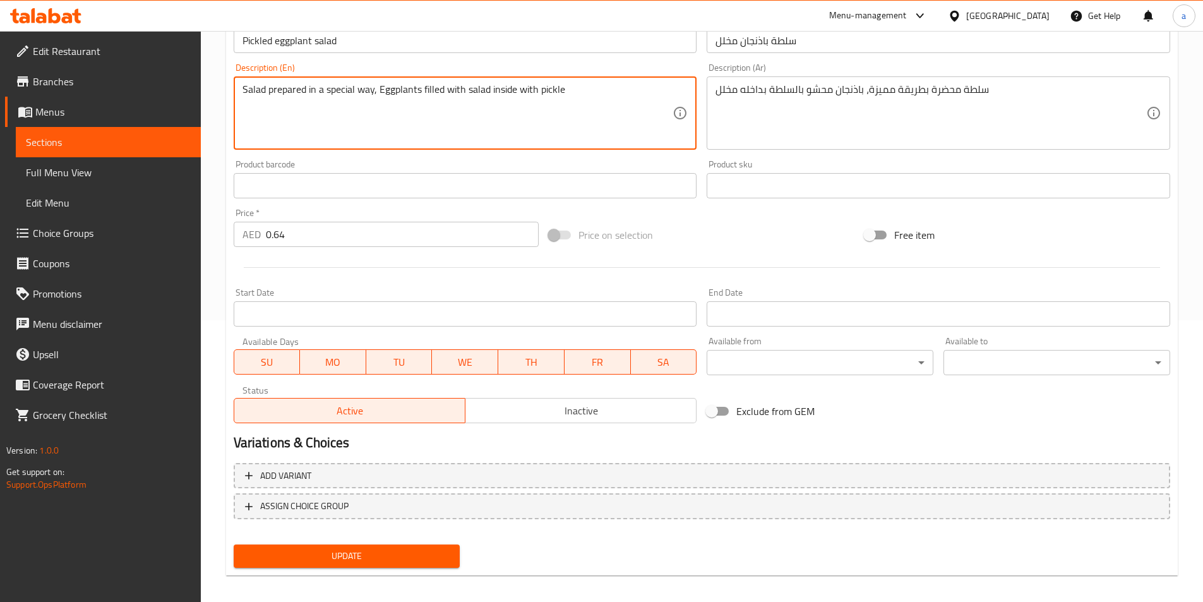
scroll to position [290, 0]
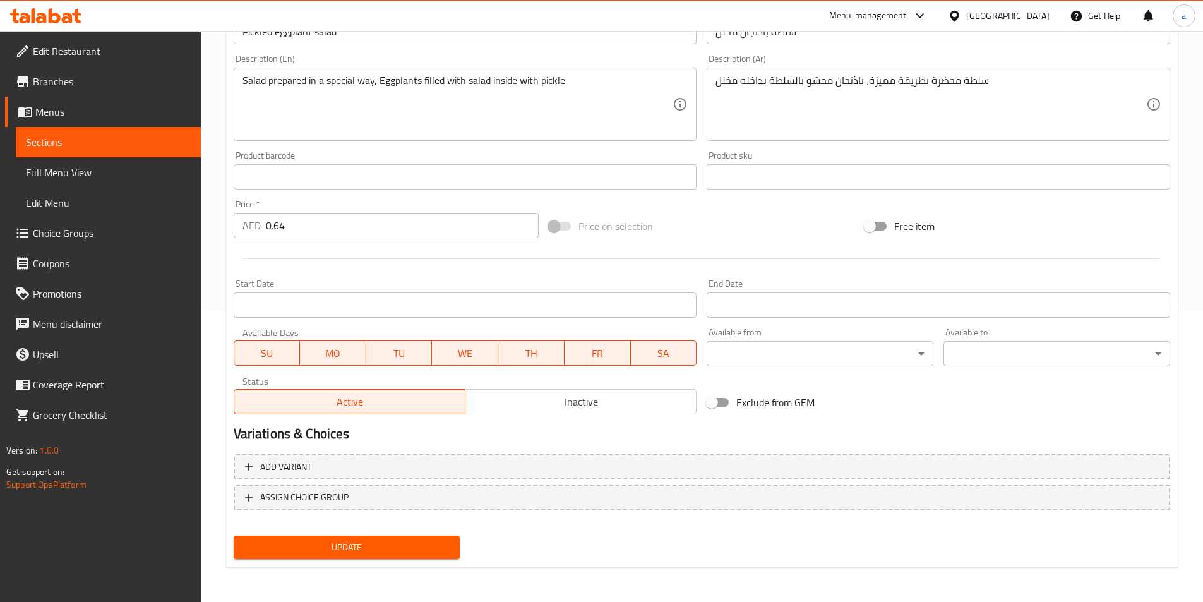
click at [395, 540] on span "Update" at bounding box center [347, 547] width 206 height 16
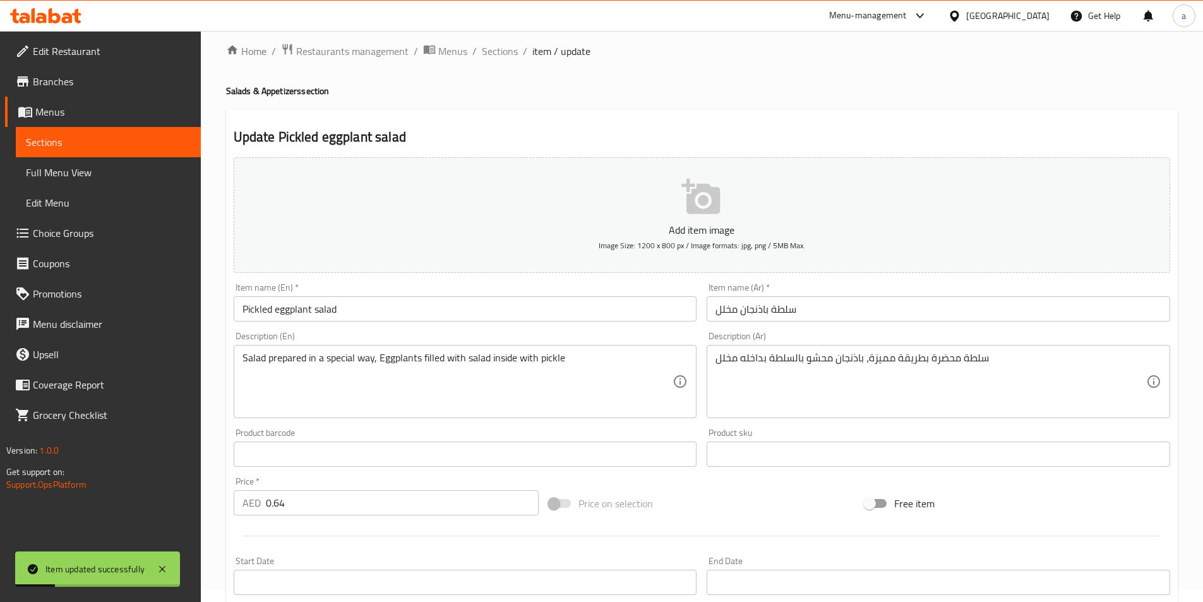
scroll to position [0, 0]
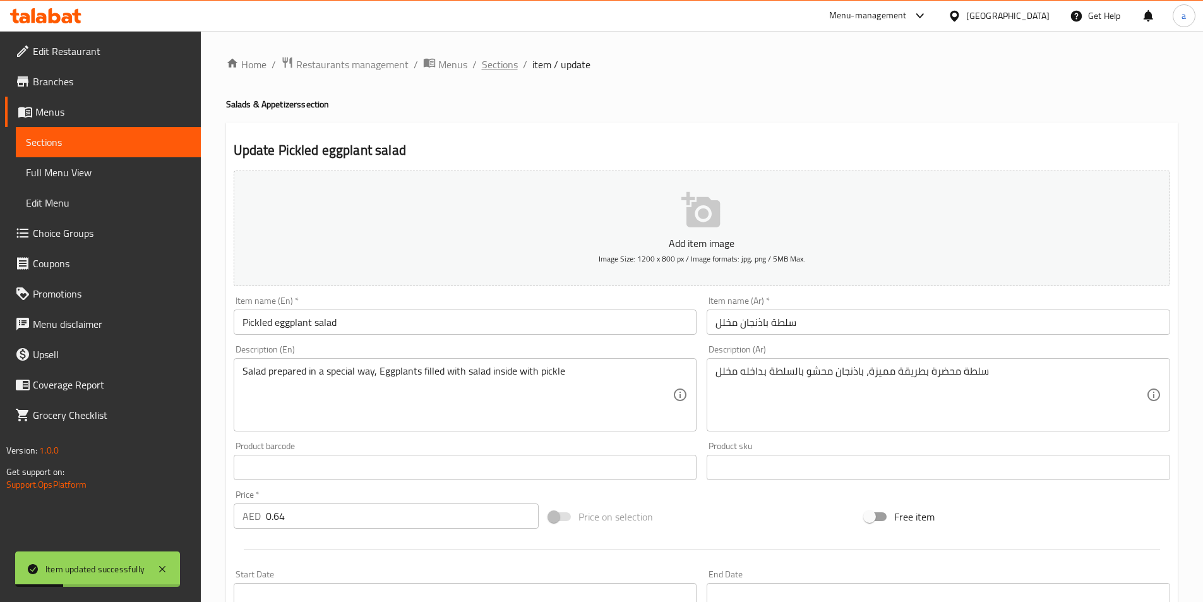
click at [487, 64] on span "Sections" at bounding box center [500, 64] width 36 height 15
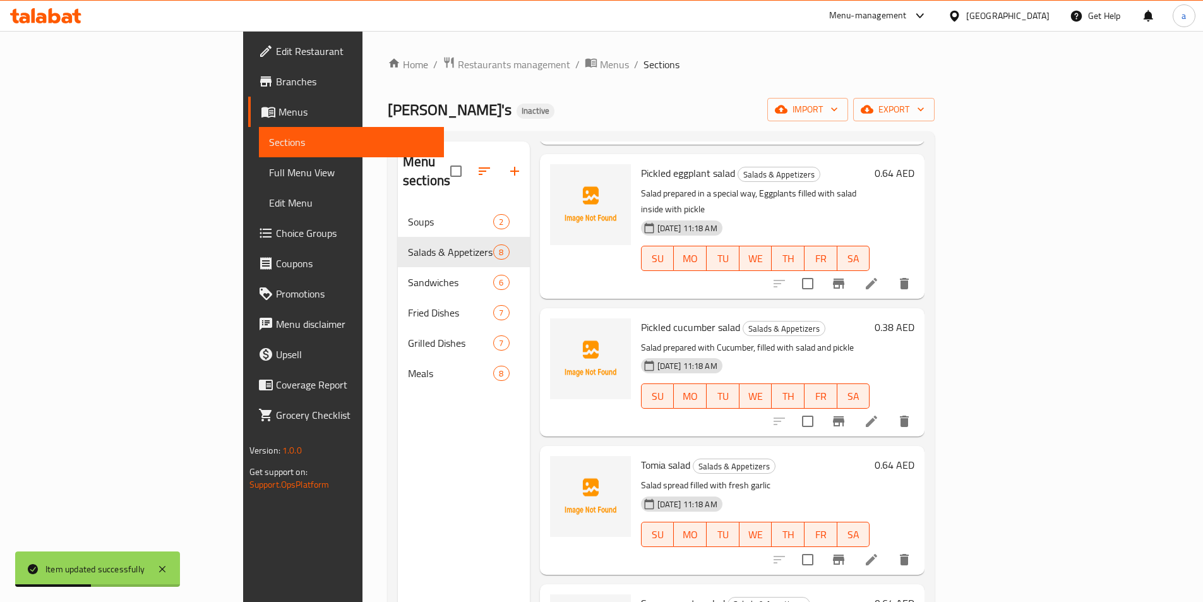
scroll to position [189, 0]
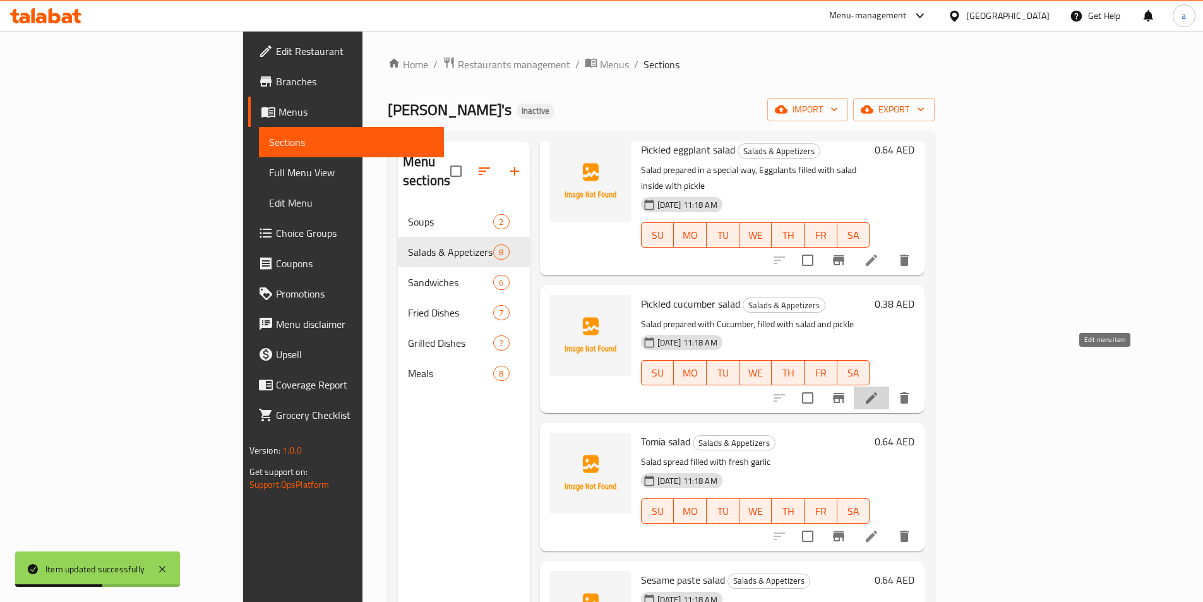
click at [879, 390] on icon at bounding box center [871, 397] width 15 height 15
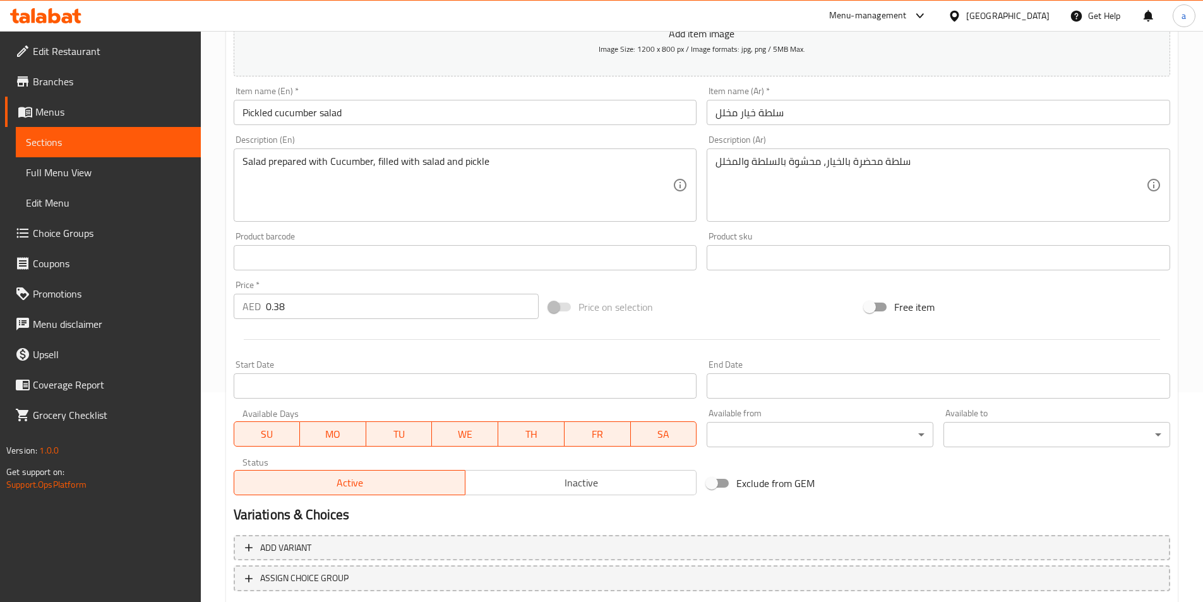
scroll to position [253, 0]
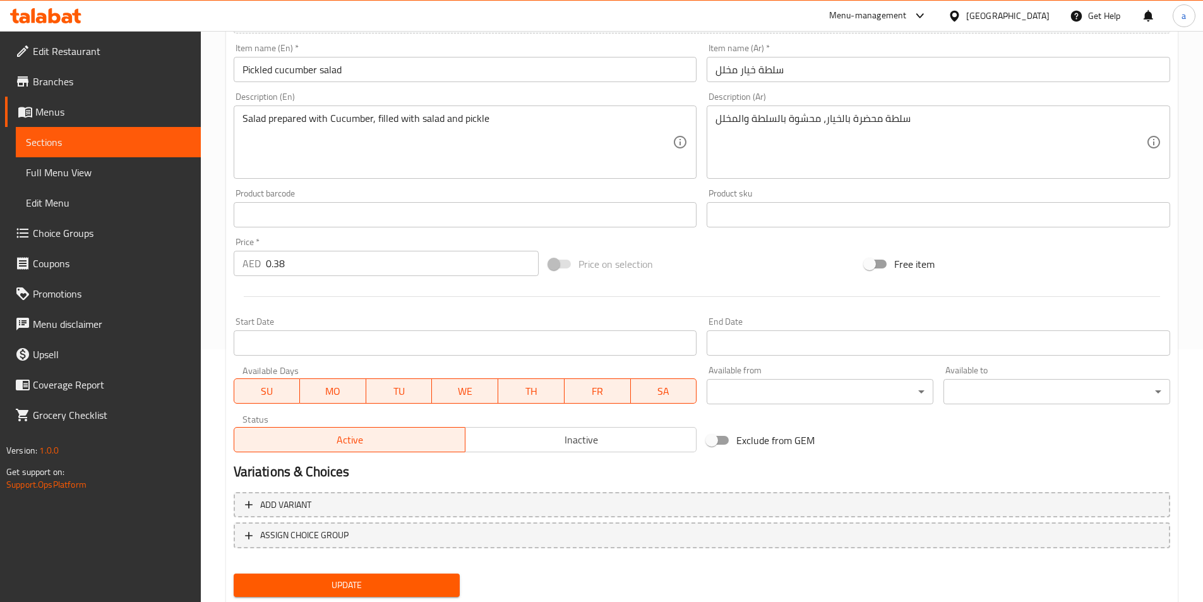
click at [307, 583] on span "Update" at bounding box center [347, 585] width 206 height 16
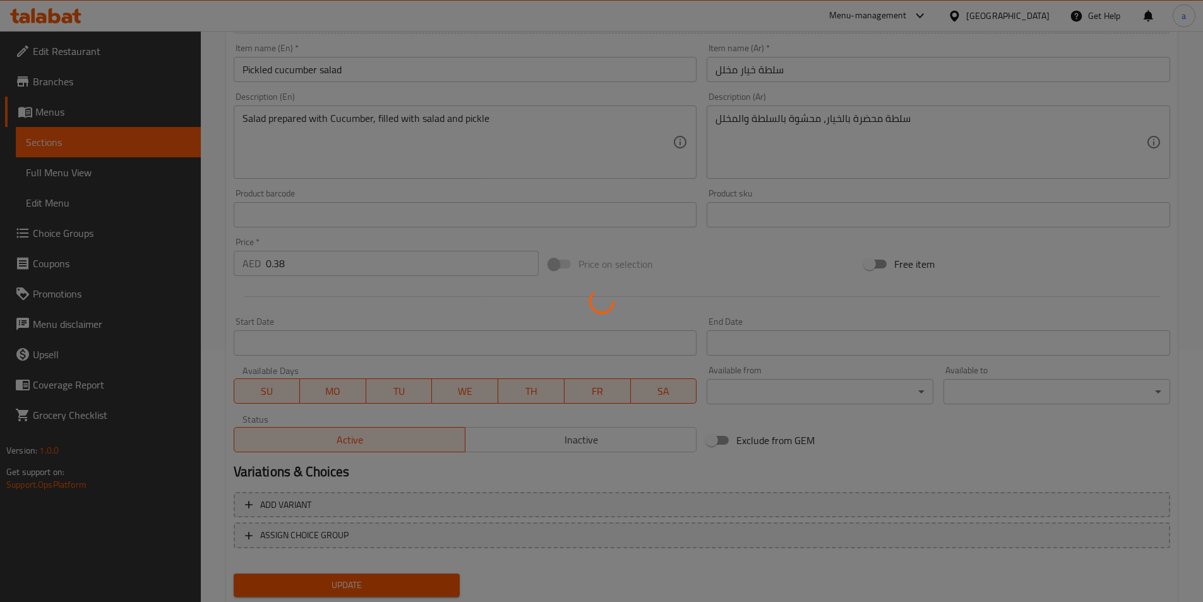
scroll to position [0, 0]
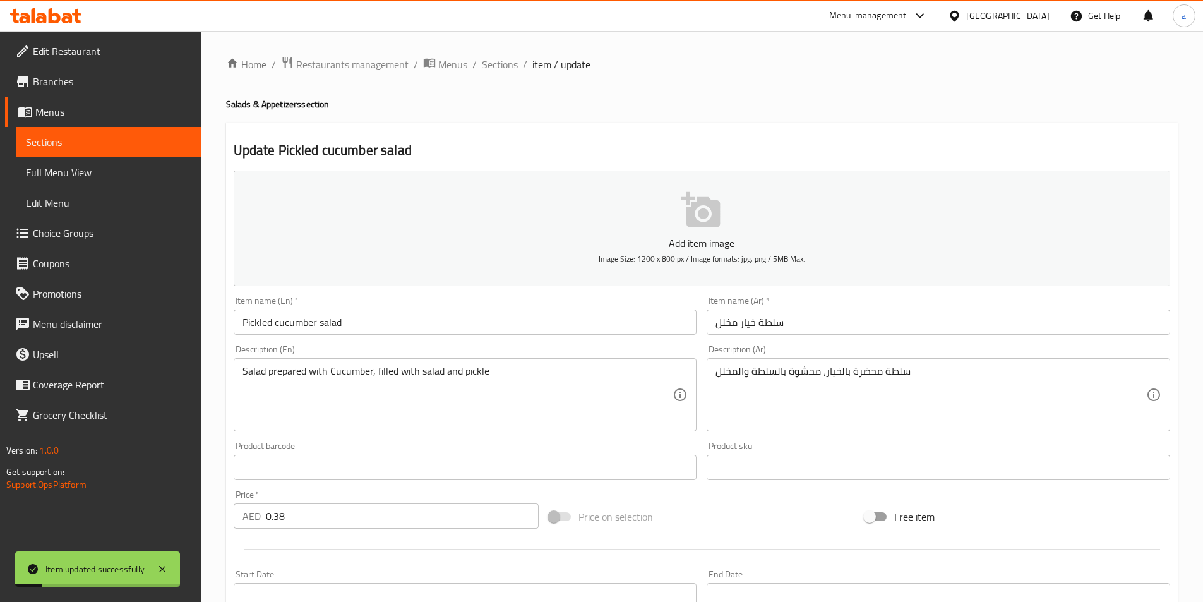
click at [502, 62] on span "Sections" at bounding box center [500, 64] width 36 height 15
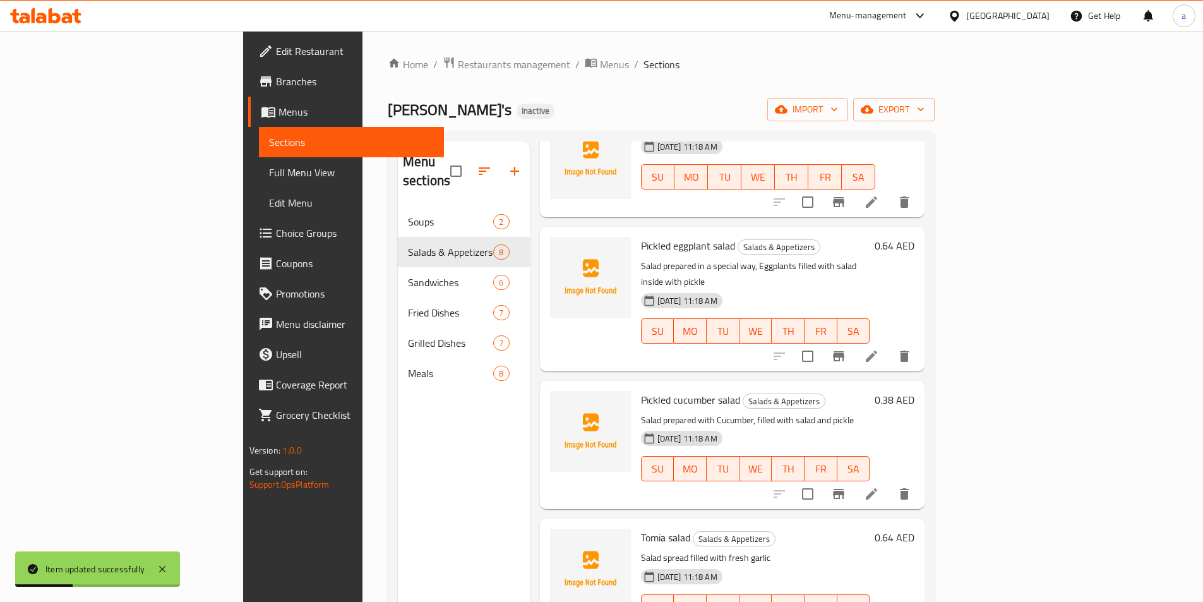
scroll to position [189, 0]
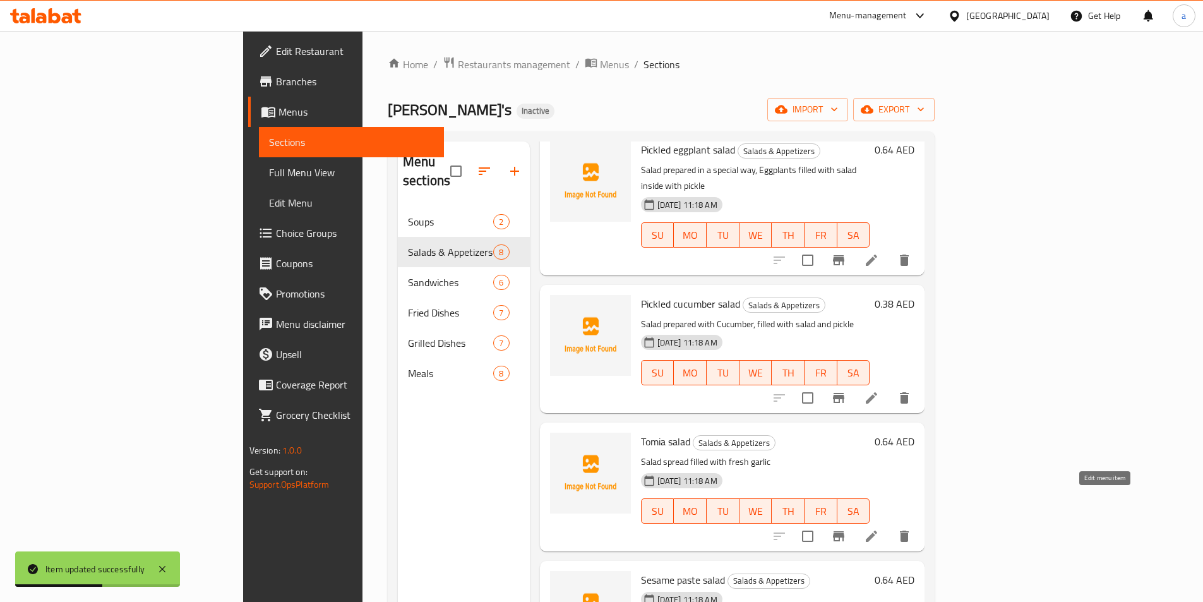
click at [879, 528] on icon at bounding box center [871, 535] width 15 height 15
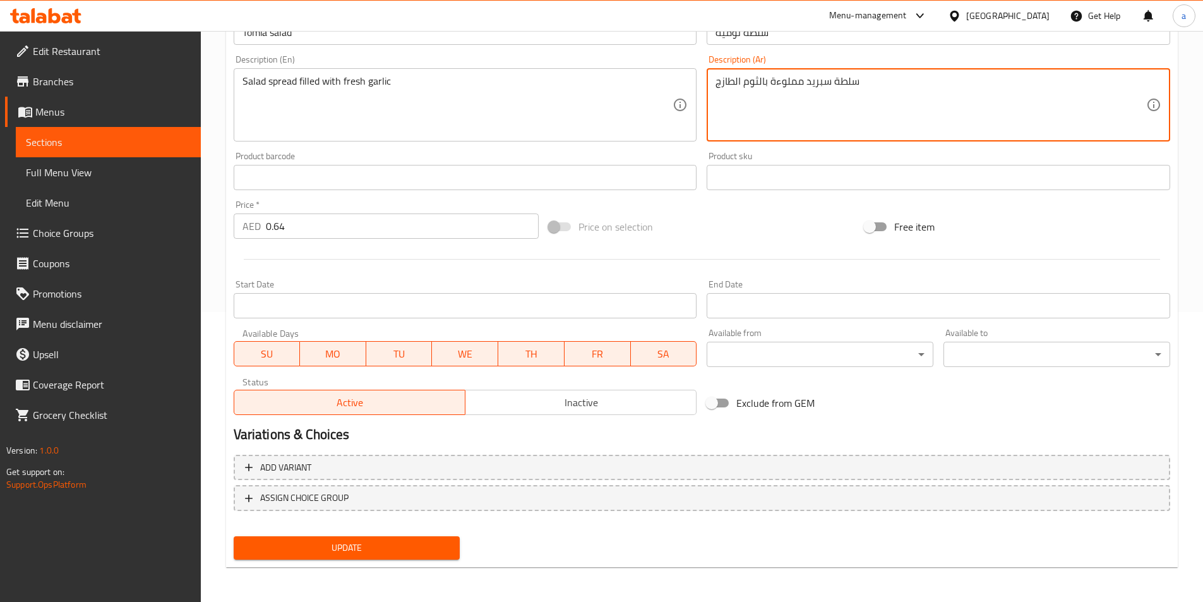
scroll to position [290, 0]
type textarea "سلطة سبريد مملوءة بالثوم الطازج"
click at [364, 544] on span "Update" at bounding box center [347, 547] width 206 height 16
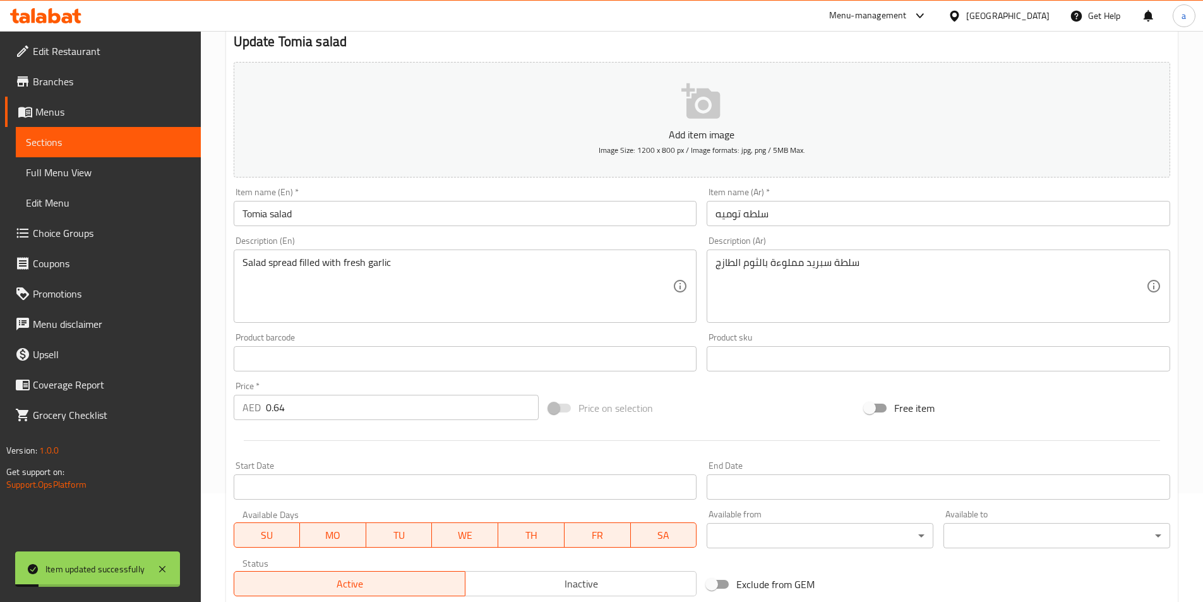
scroll to position [0, 0]
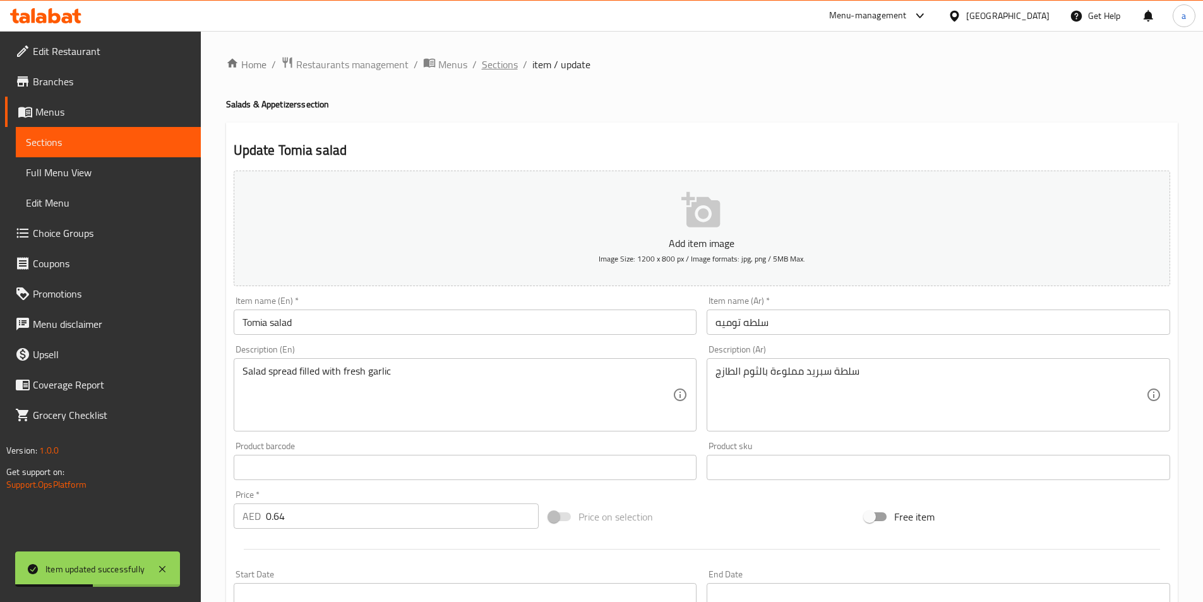
click at [497, 68] on span "Sections" at bounding box center [500, 64] width 36 height 15
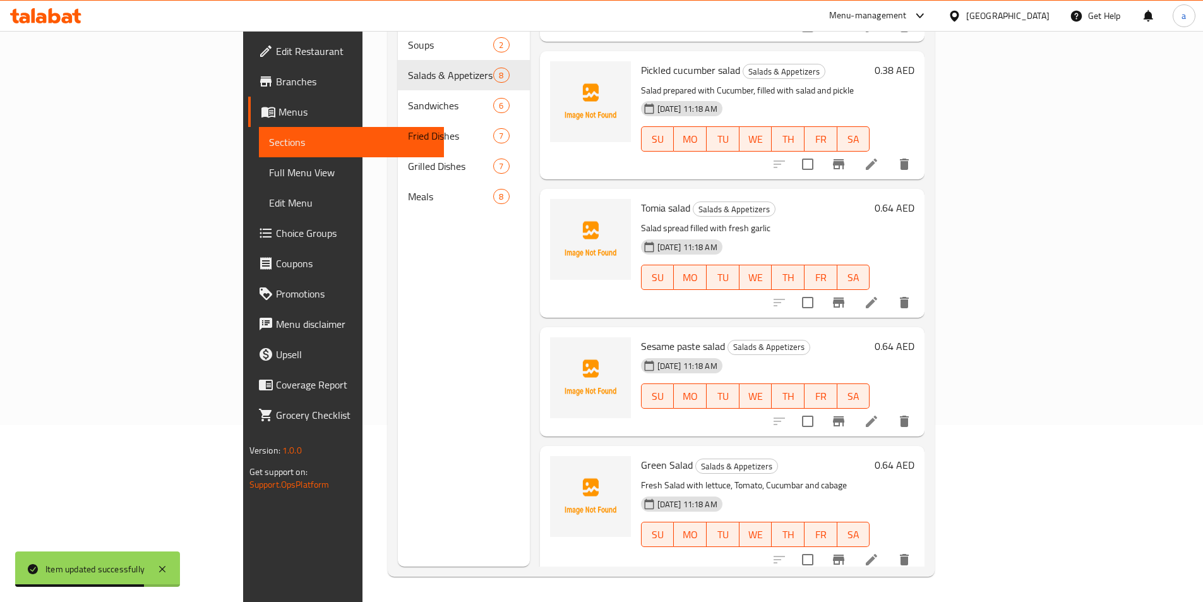
scroll to position [316, 0]
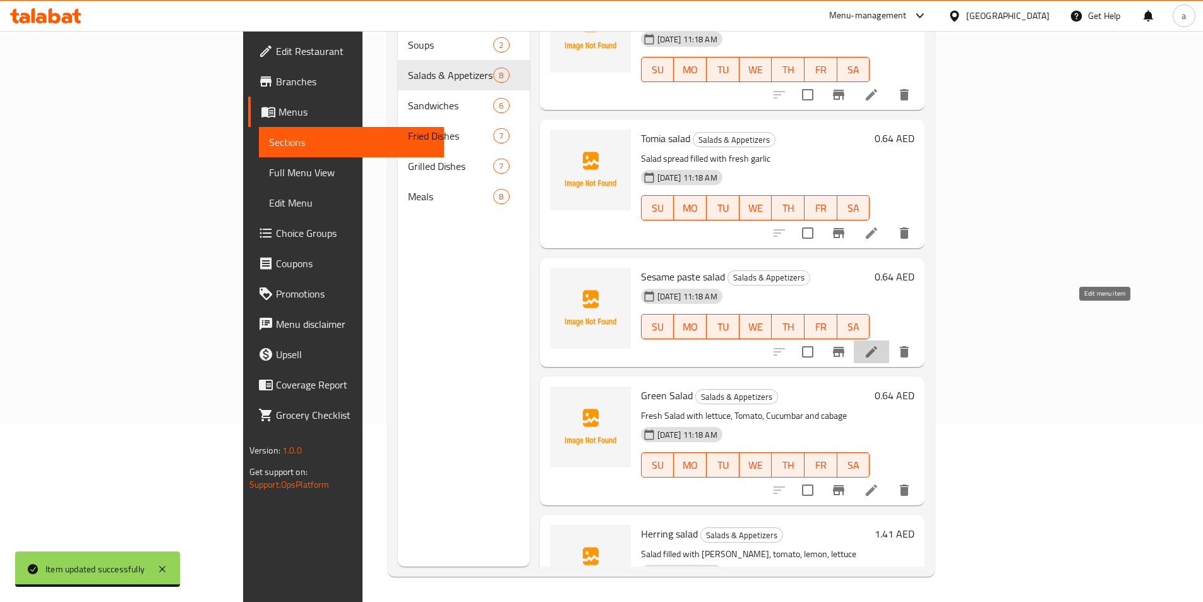
click at [879, 344] on icon at bounding box center [871, 351] width 15 height 15
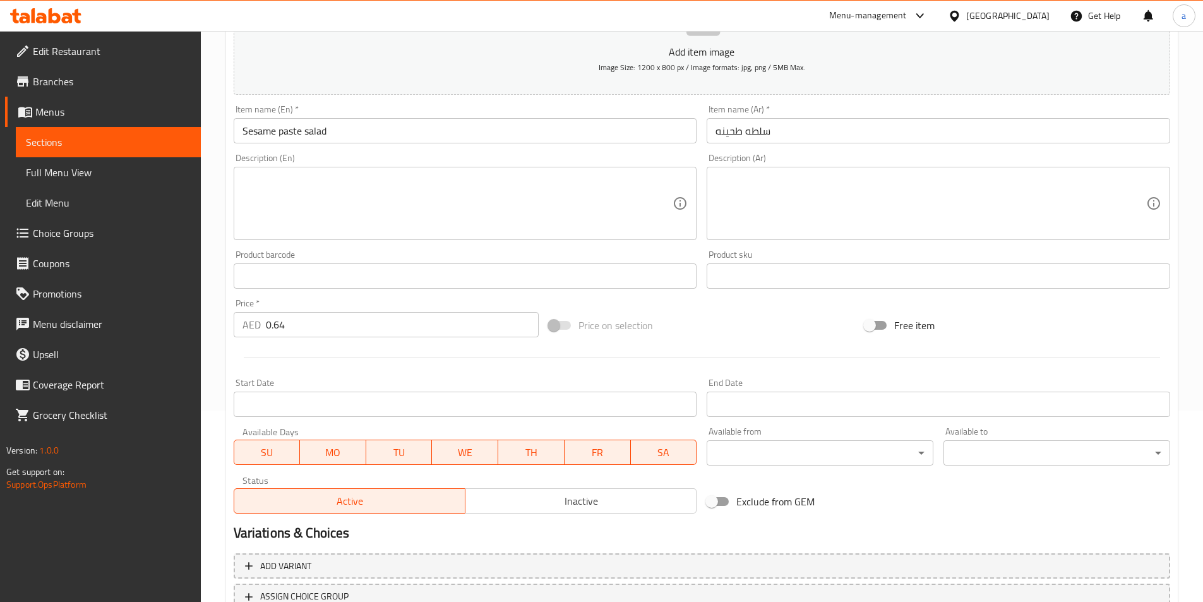
scroll to position [290, 0]
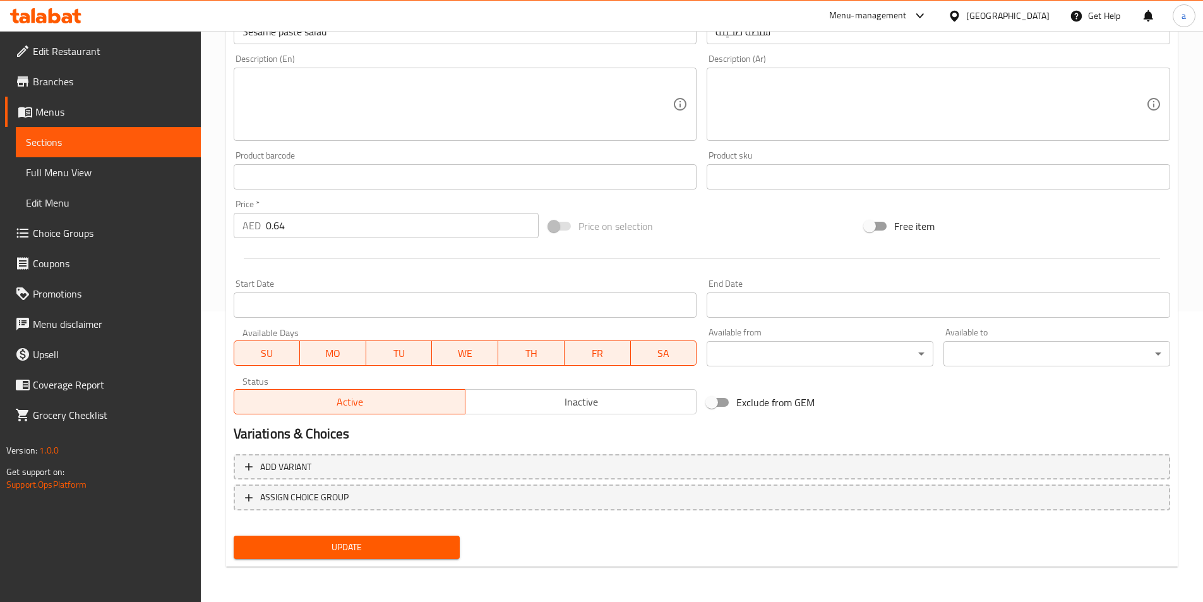
click at [406, 554] on span "Update" at bounding box center [347, 547] width 206 height 16
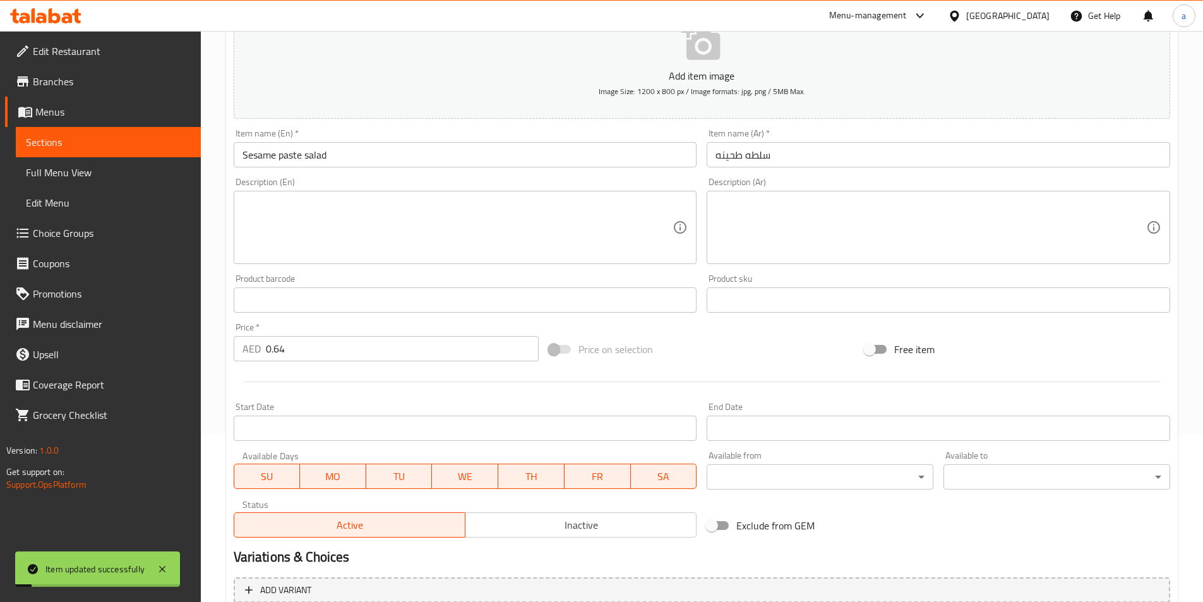
scroll to position [0, 0]
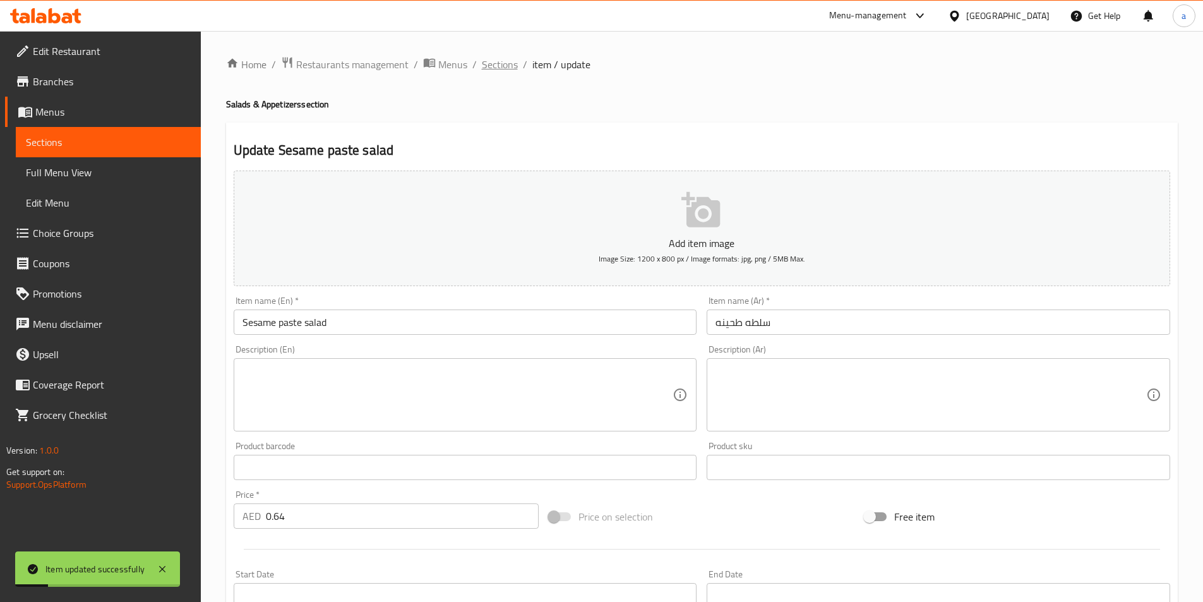
click at [491, 66] on span "Sections" at bounding box center [500, 64] width 36 height 15
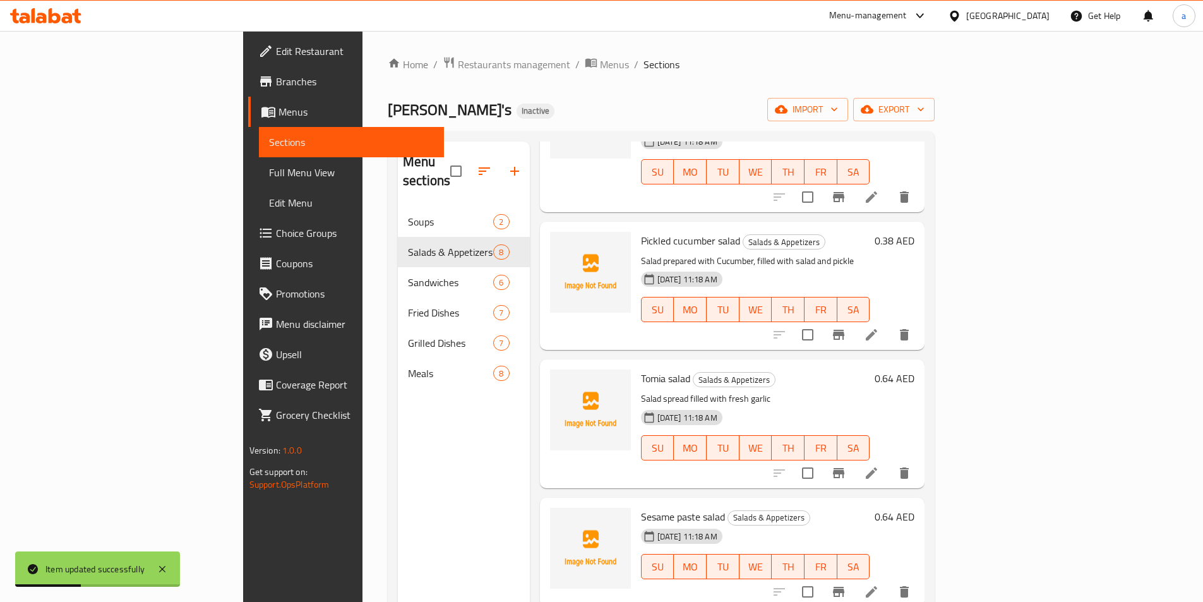
scroll to position [442, 0]
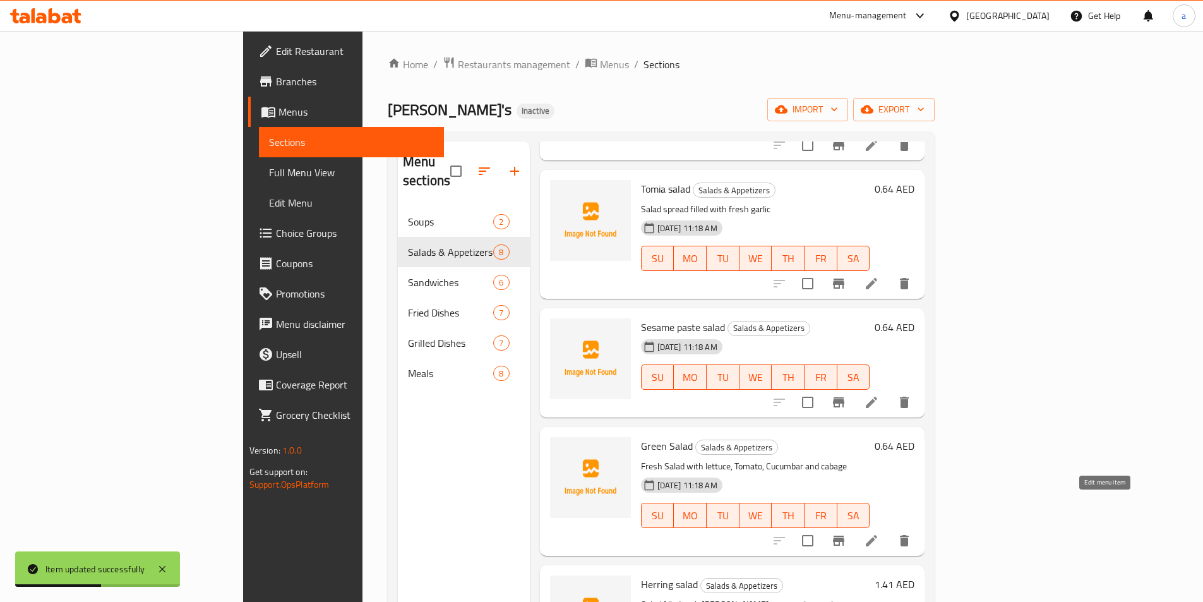
click at [879, 533] on icon at bounding box center [871, 540] width 15 height 15
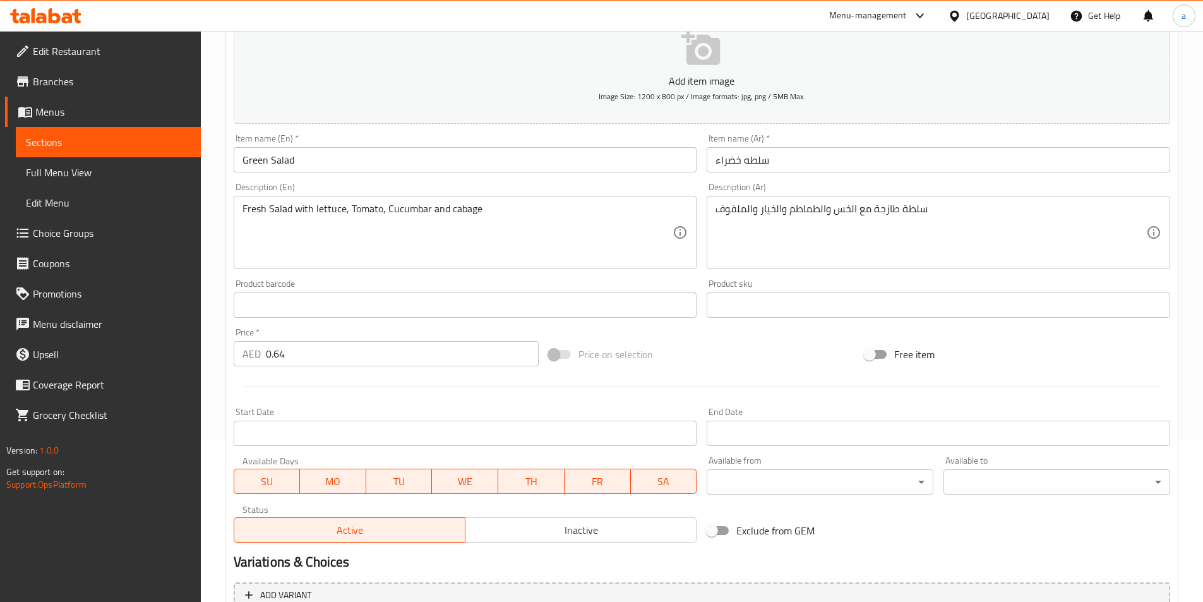
scroll to position [290, 0]
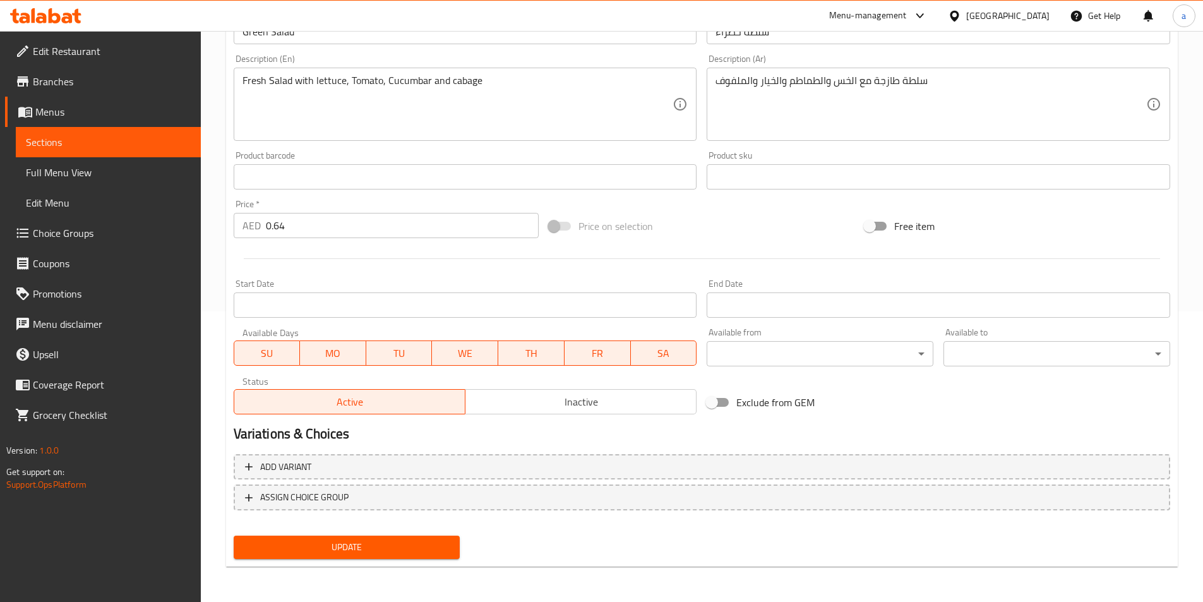
click at [296, 541] on span "Update" at bounding box center [347, 547] width 206 height 16
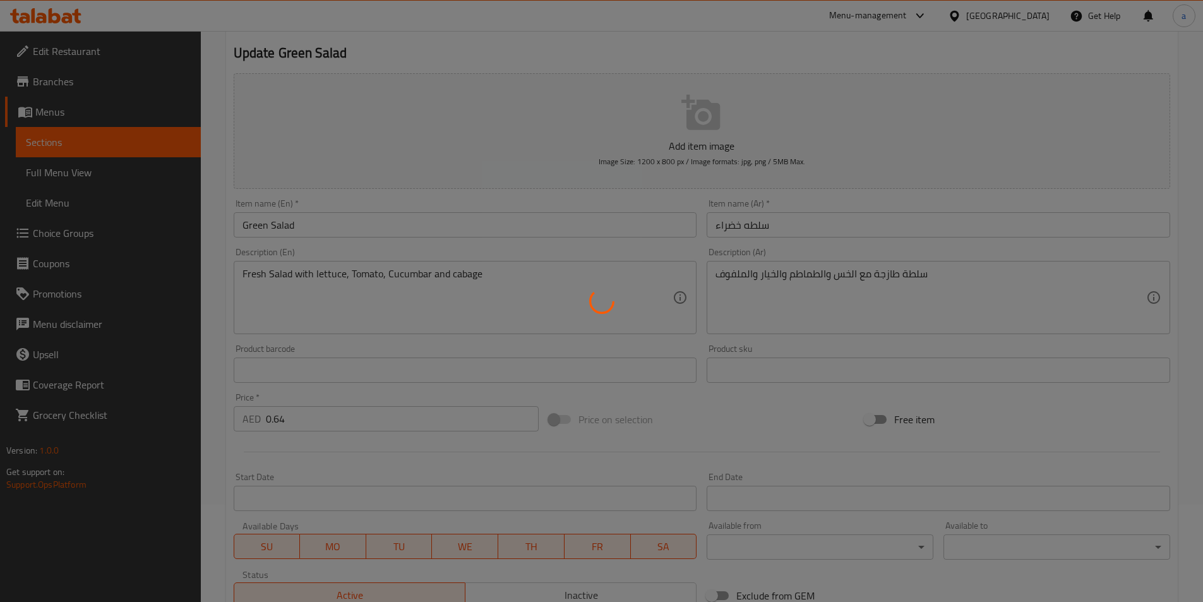
scroll to position [0, 0]
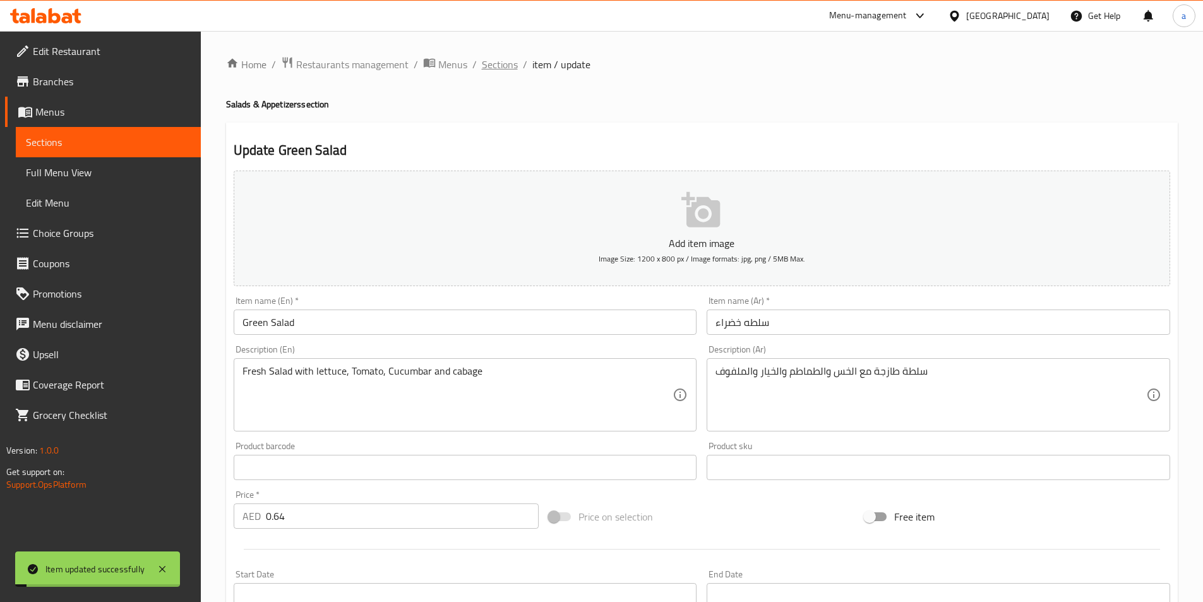
click at [502, 69] on span "Sections" at bounding box center [500, 64] width 36 height 15
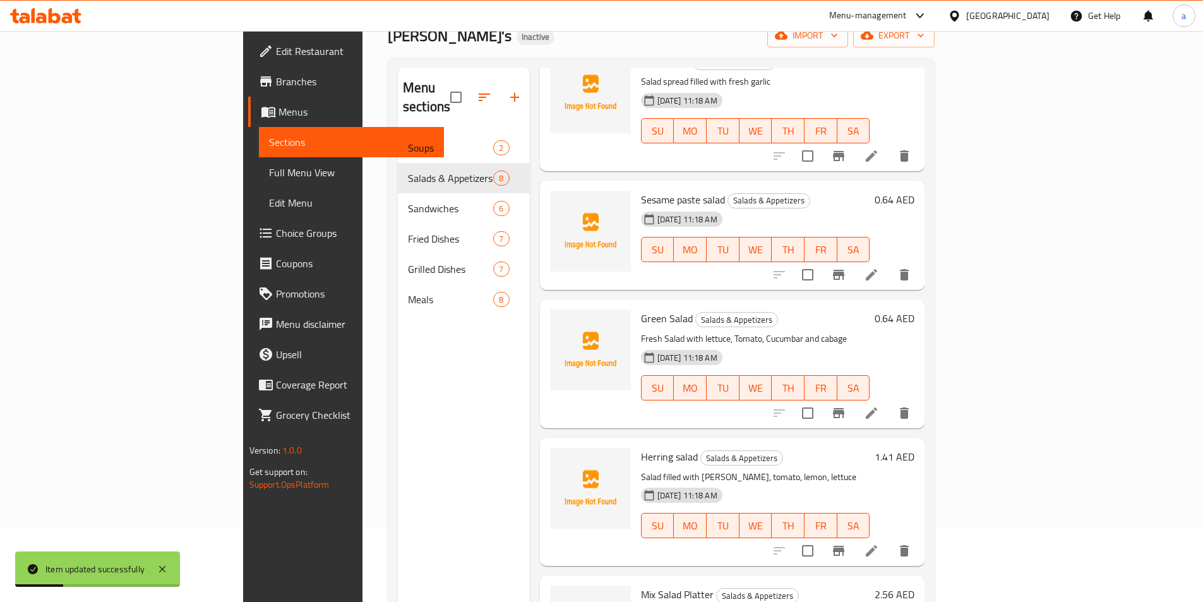
scroll to position [177, 0]
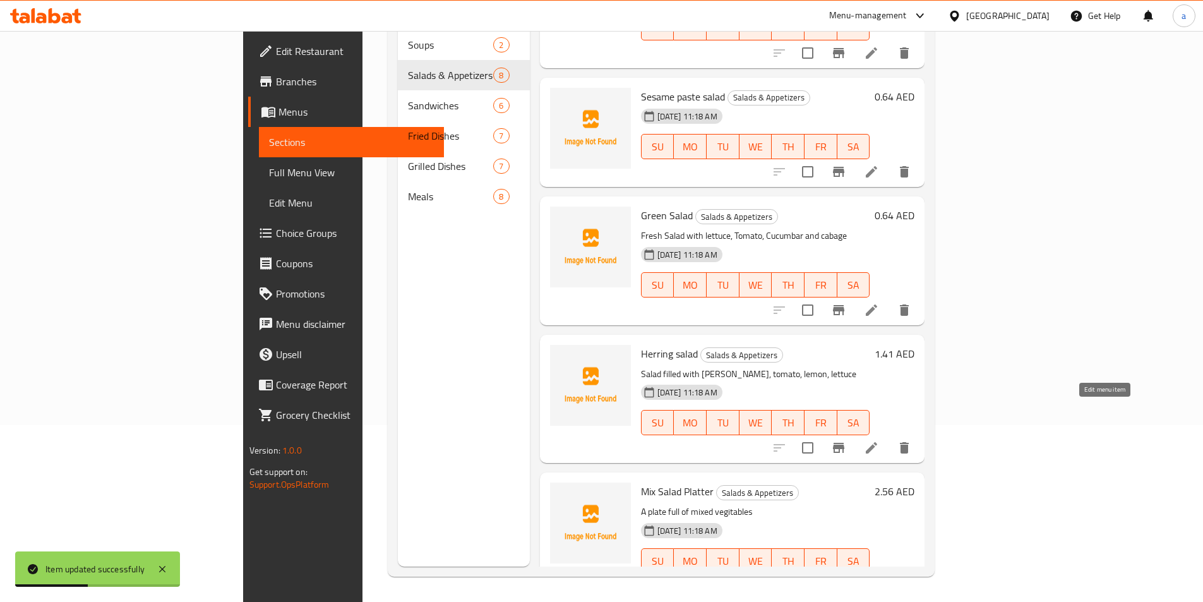
click at [879, 440] on icon at bounding box center [871, 447] width 15 height 15
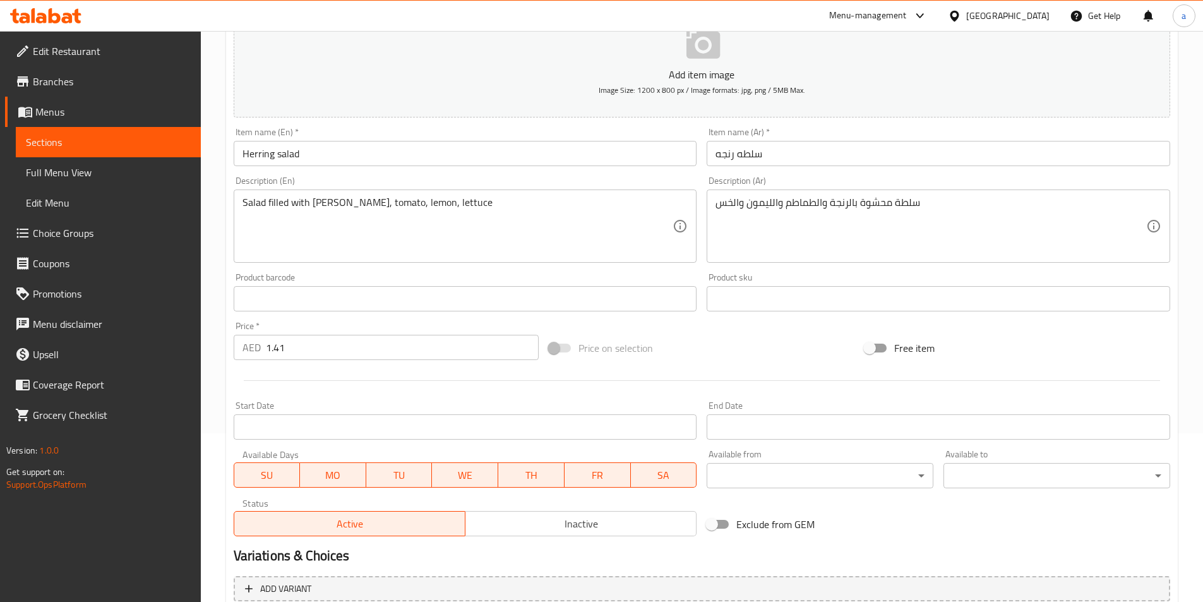
scroll to position [290, 0]
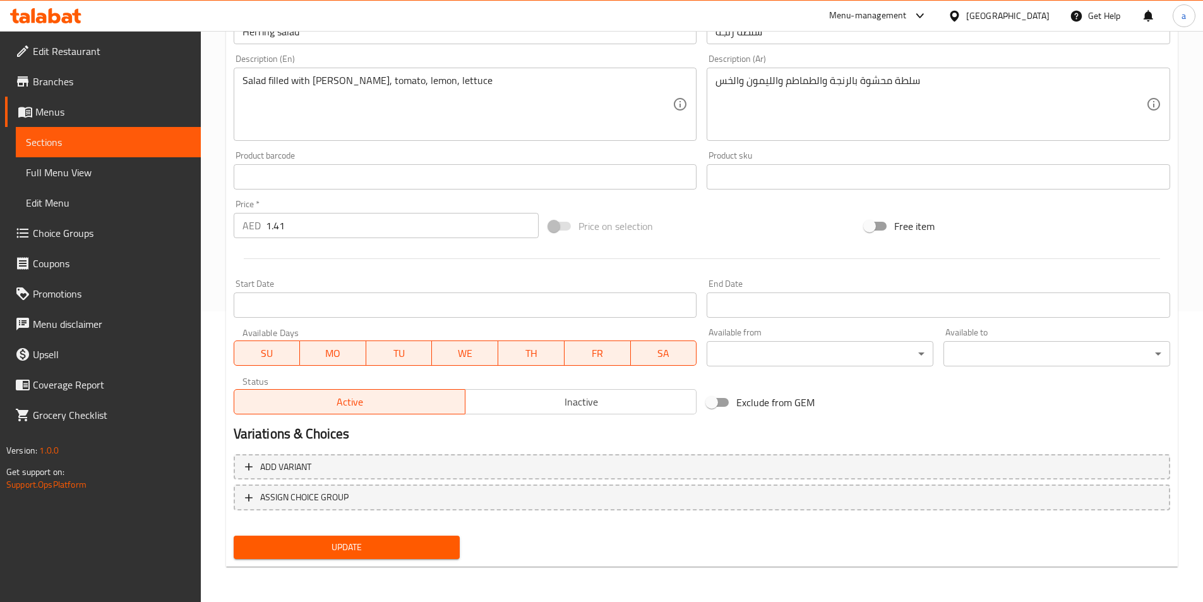
click at [441, 540] on span "Update" at bounding box center [347, 547] width 206 height 16
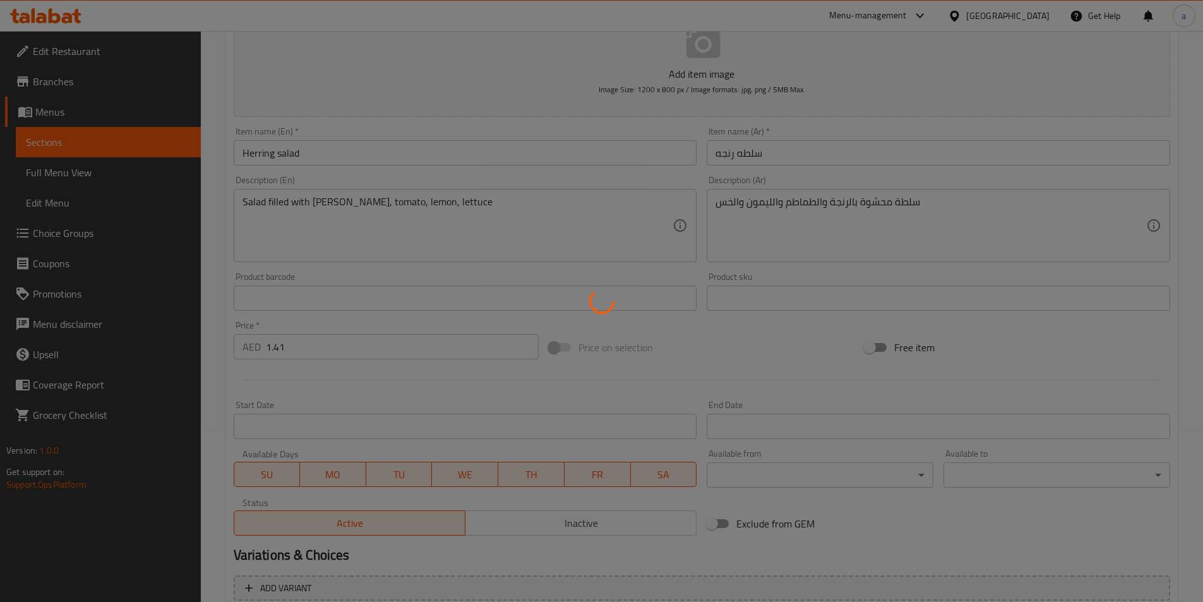
scroll to position [0, 0]
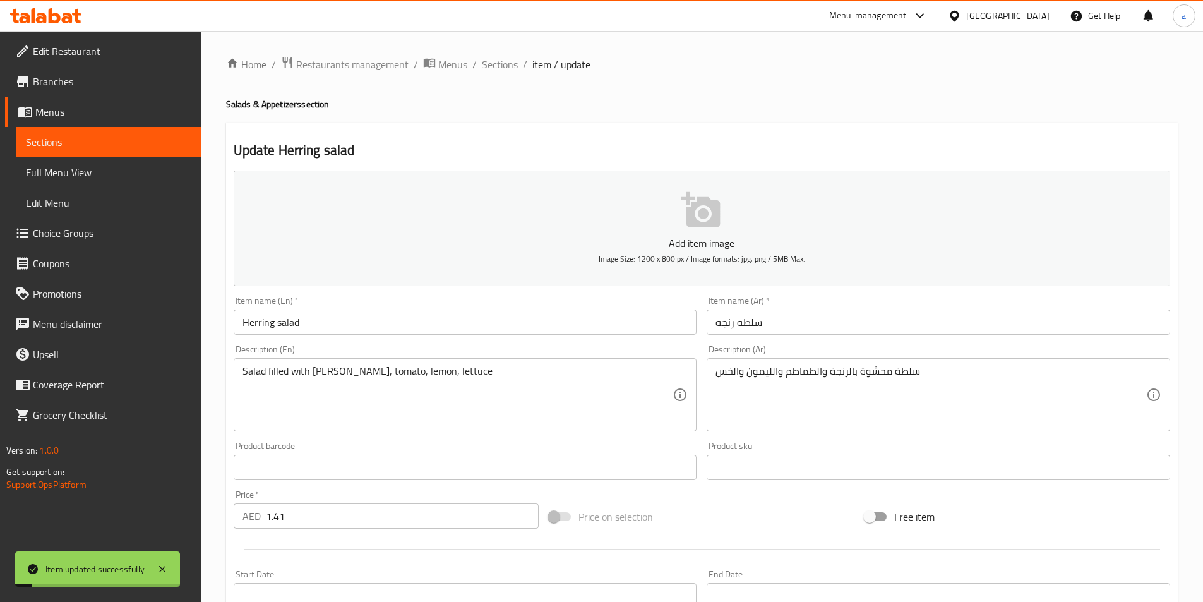
click at [500, 68] on span "Sections" at bounding box center [500, 64] width 36 height 15
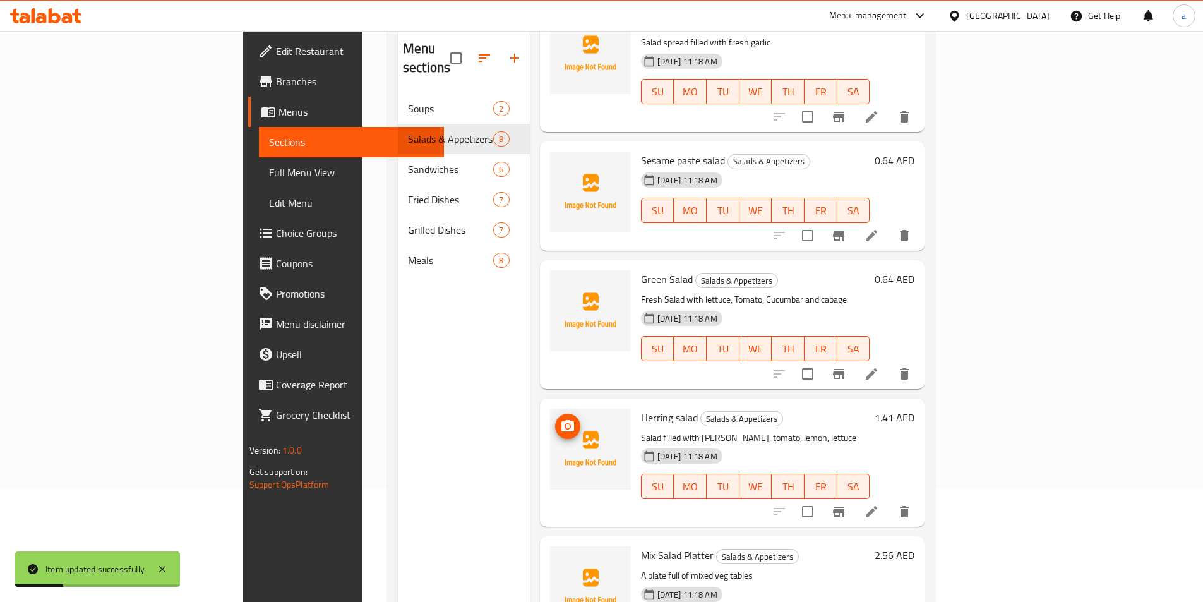
scroll to position [177, 0]
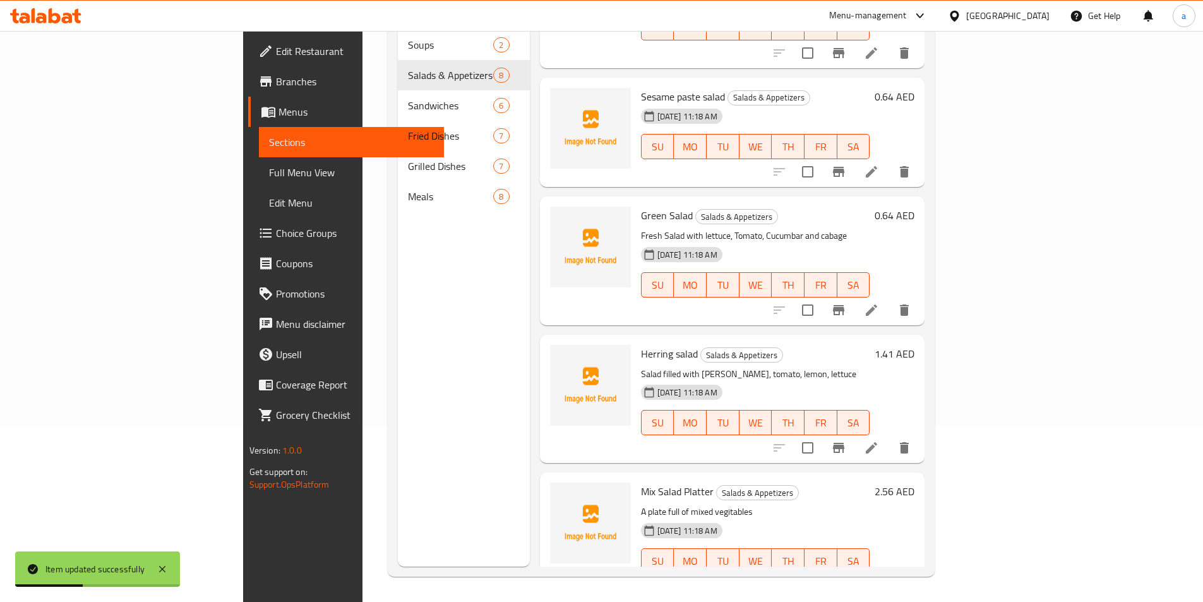
click at [877, 580] on icon at bounding box center [870, 585] width 11 height 11
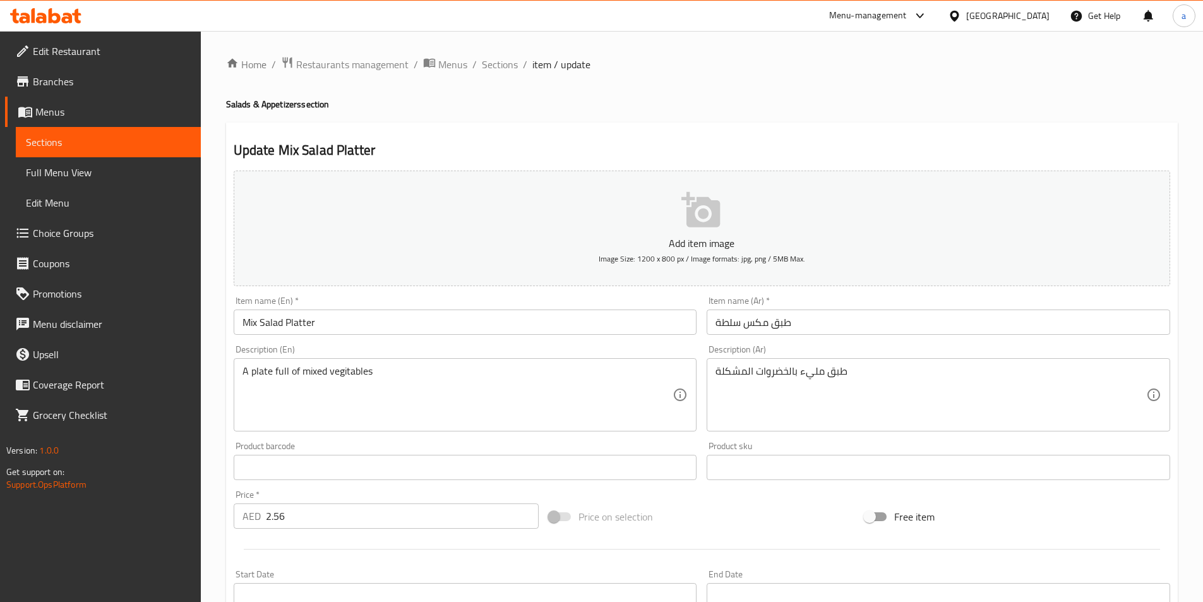
scroll to position [290, 0]
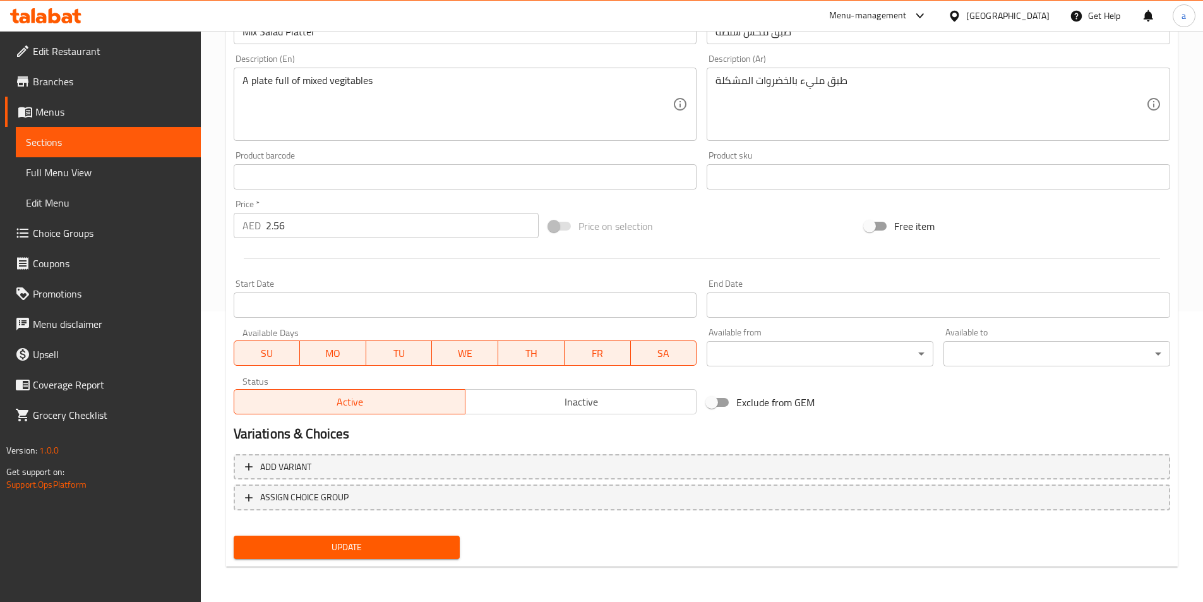
click at [371, 533] on div "Update" at bounding box center [347, 546] width 237 height 33
click at [378, 542] on span "Update" at bounding box center [347, 547] width 206 height 16
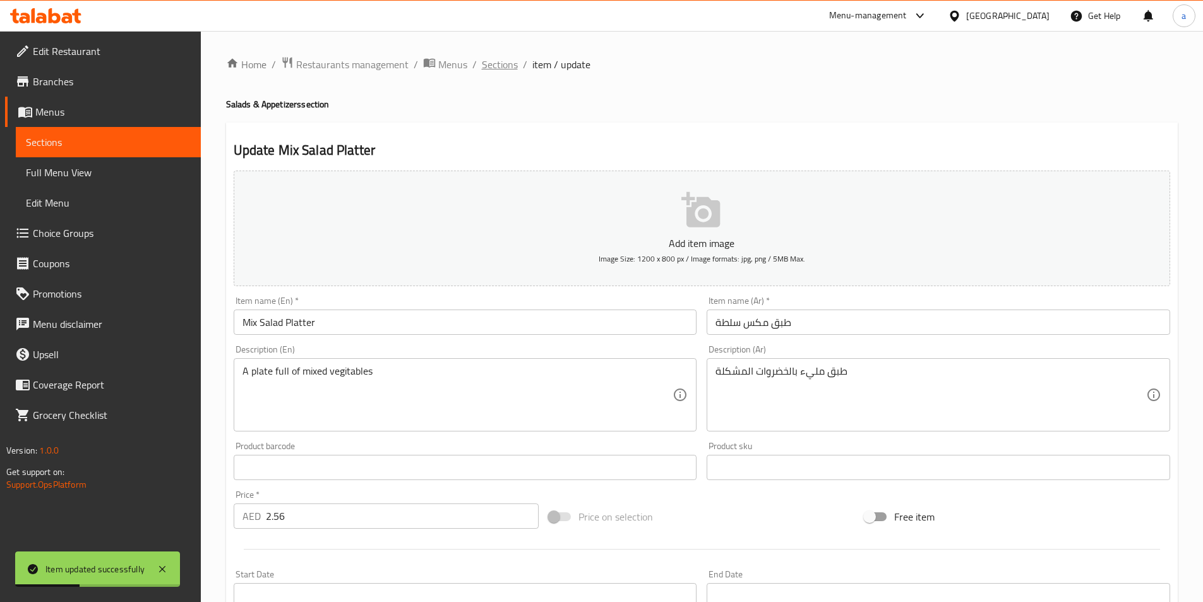
click at [509, 64] on span "Sections" at bounding box center [500, 64] width 36 height 15
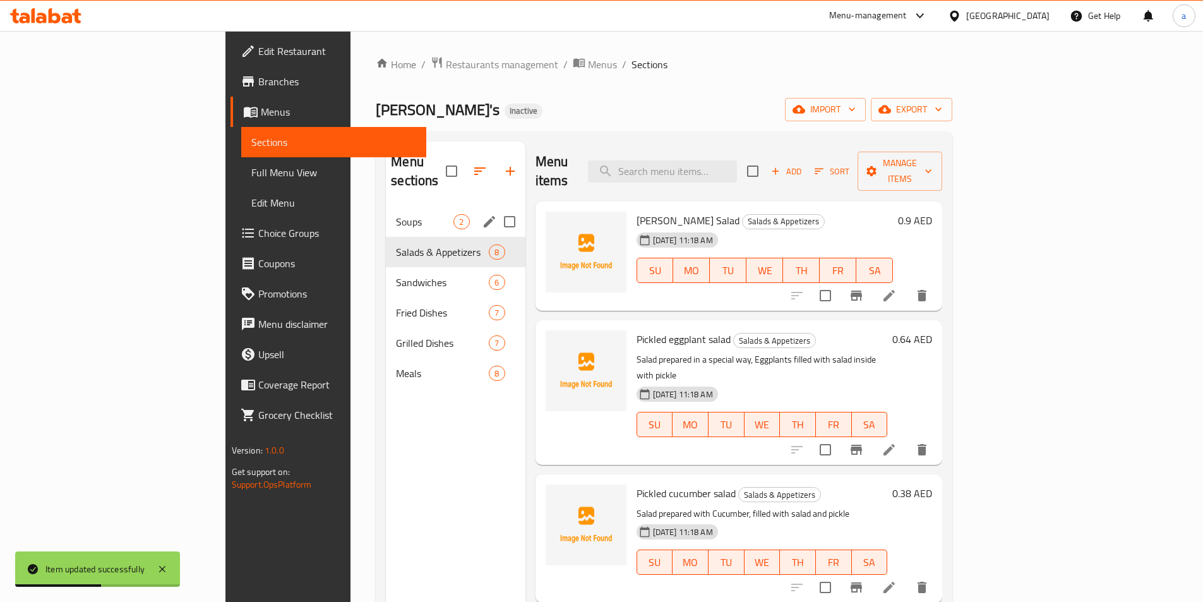
click at [386, 211] on div "Soups 2" at bounding box center [455, 221] width 139 height 30
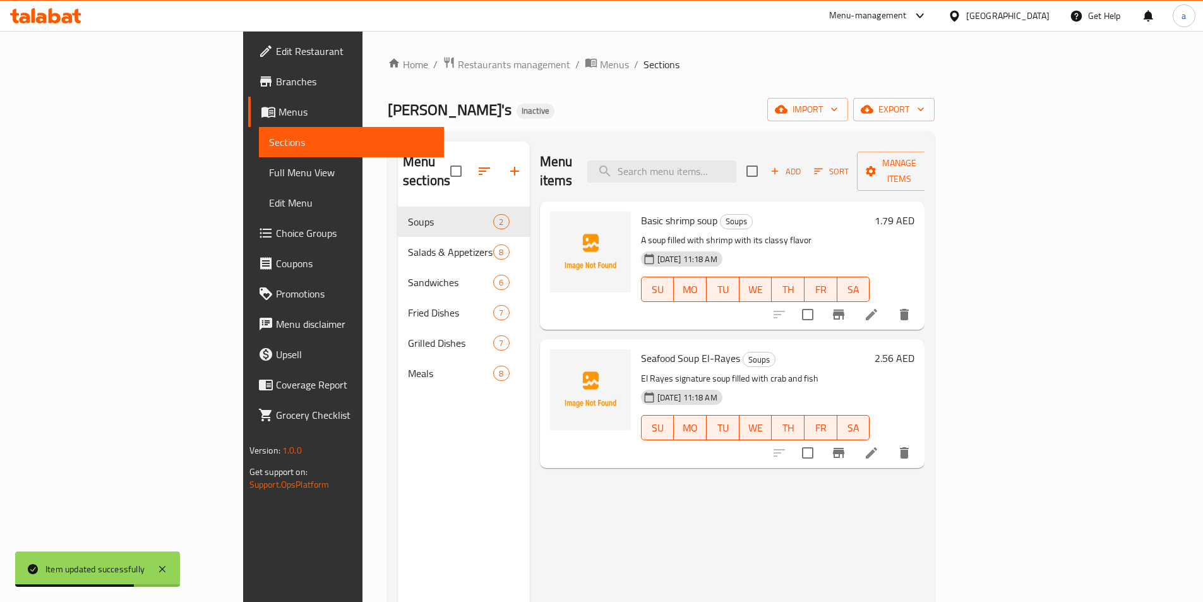
click at [877, 447] on icon at bounding box center [870, 452] width 11 height 11
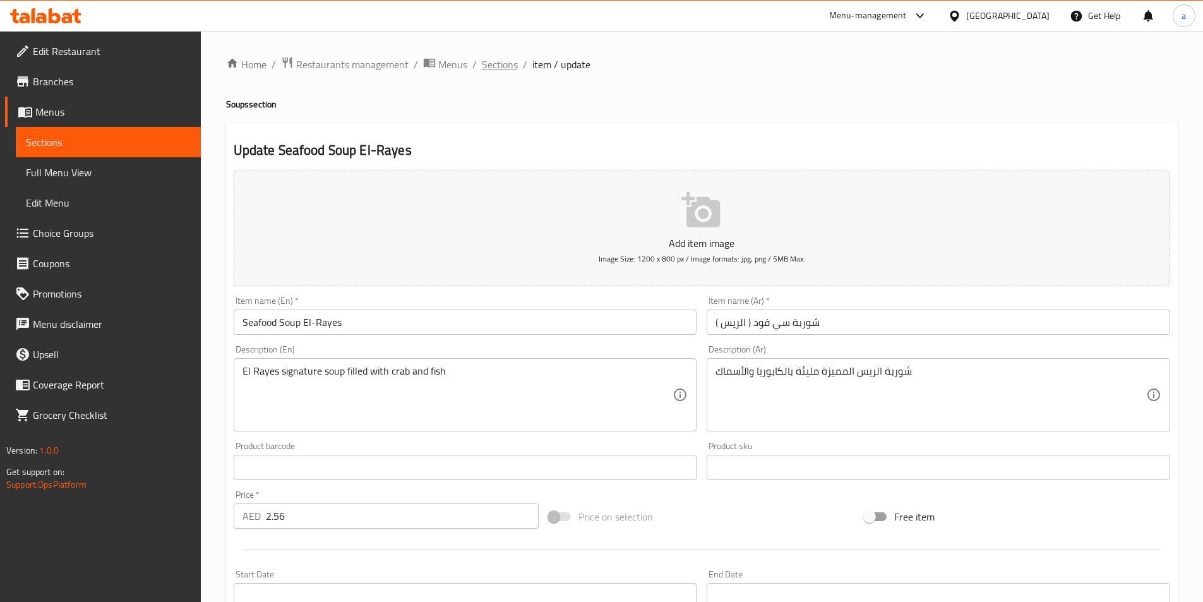
click at [511, 66] on span "Sections" at bounding box center [500, 64] width 36 height 15
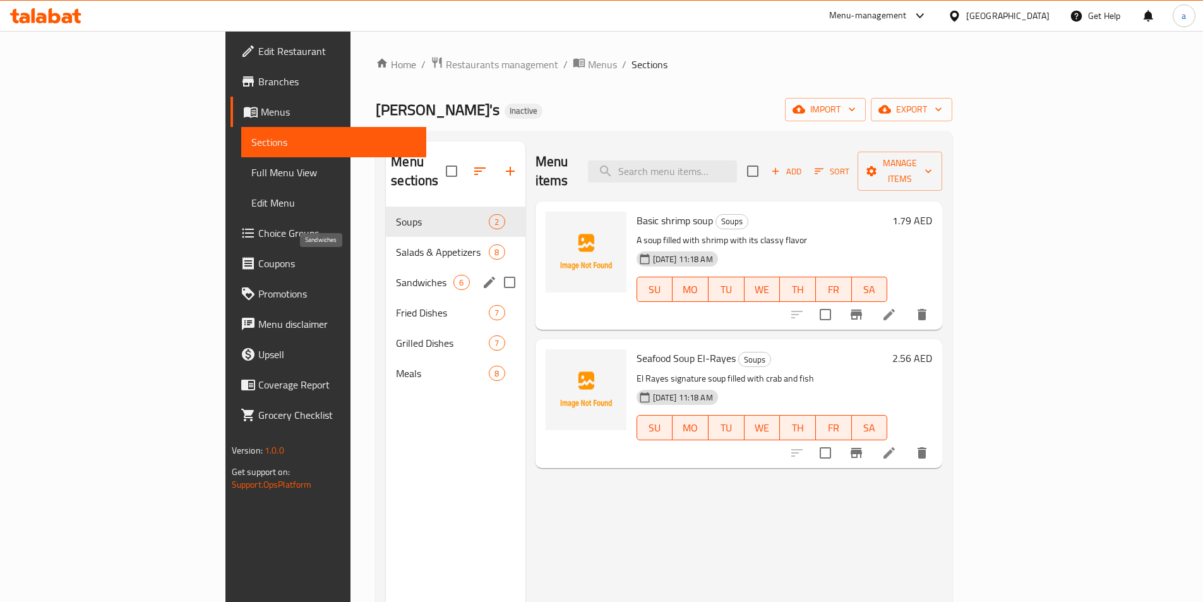
click at [396, 275] on span "Sandwiches" at bounding box center [424, 282] width 57 height 15
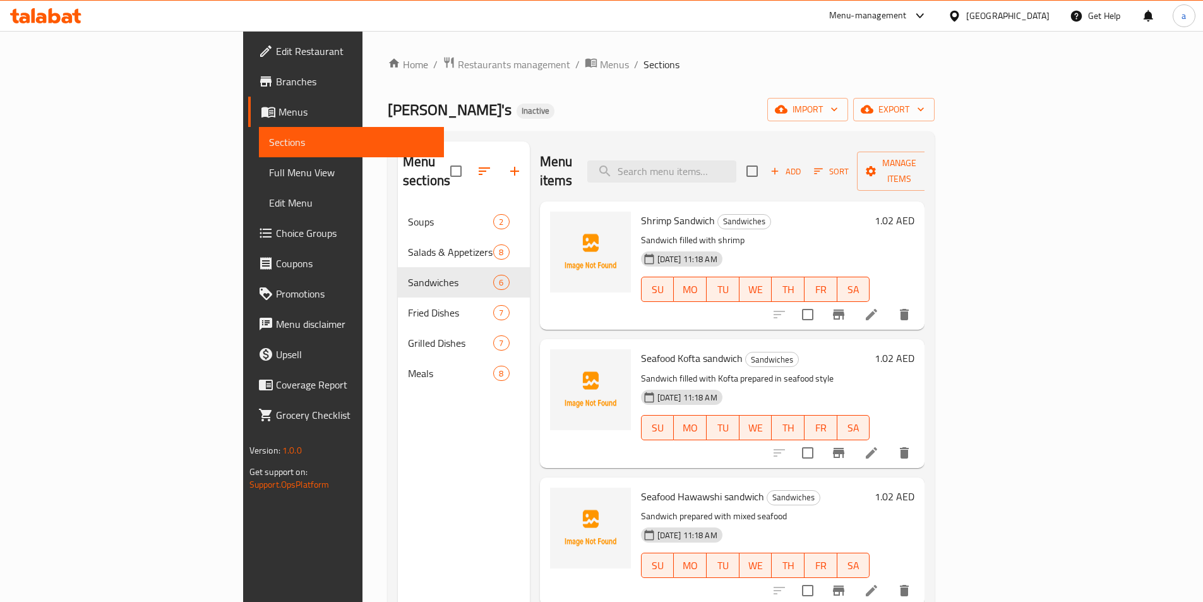
click at [889, 303] on li at bounding box center [870, 314] width 35 height 23
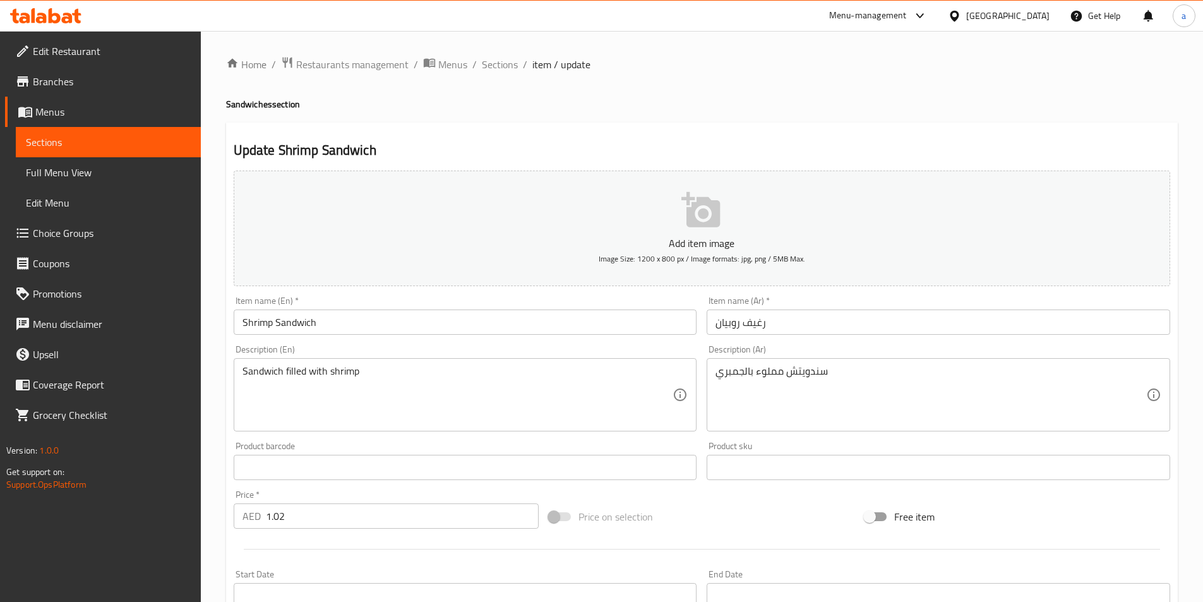
click at [573, 348] on div "Description (En) Sandwich filled with shrimp Description (En)" at bounding box center [465, 388] width 463 height 86
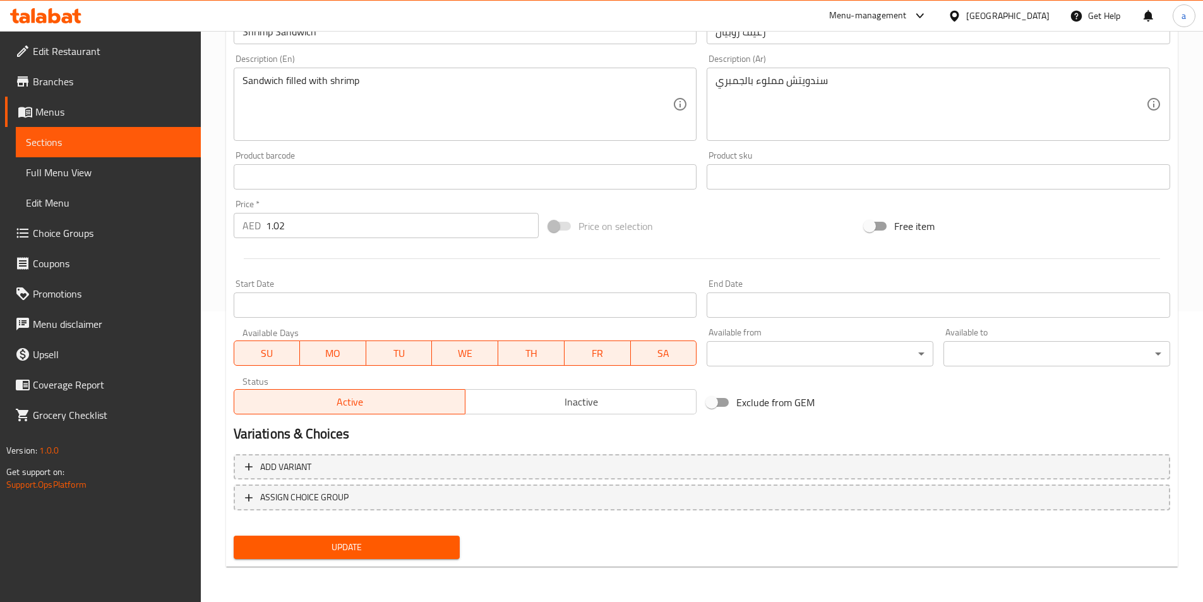
click at [440, 549] on span "Update" at bounding box center [347, 547] width 206 height 16
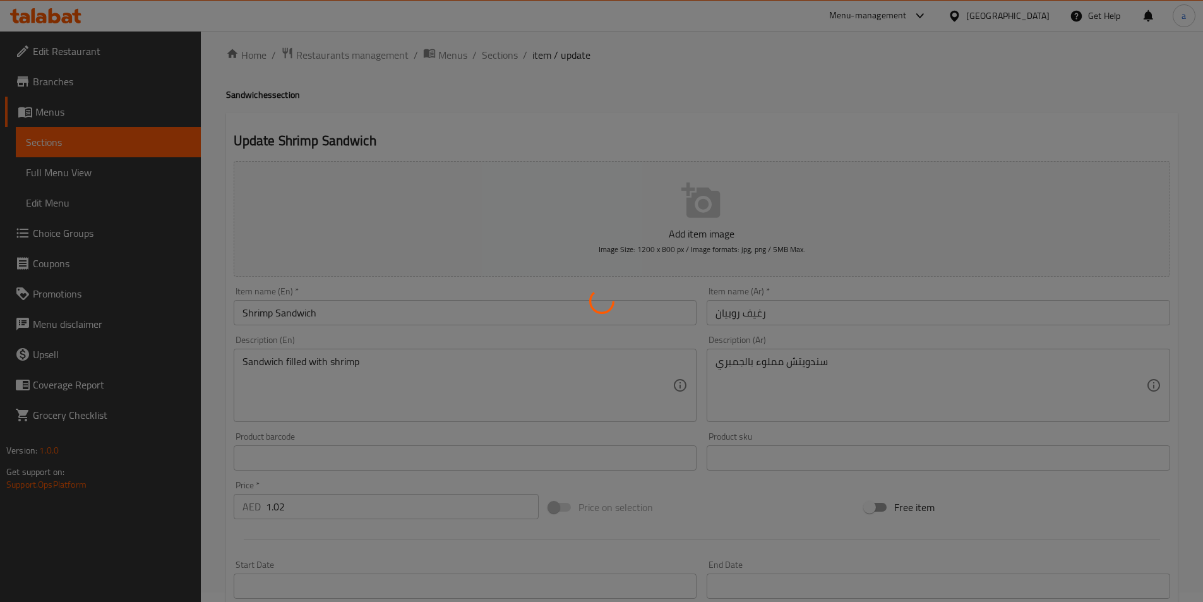
scroll to position [0, 0]
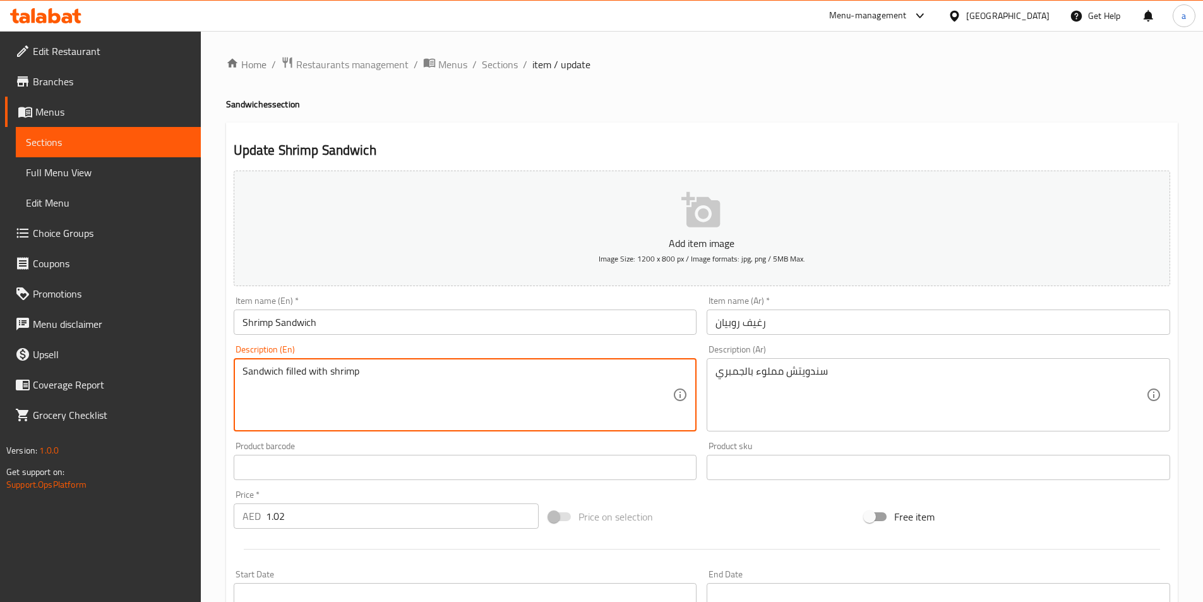
drag, startPoint x: 559, startPoint y: 379, endPoint x: 199, endPoint y: 379, distance: 360.4
click at [199, 379] on div "Edit Restaurant Branches Menus Sections Full Menu View Edit Menu Choice Groups …" at bounding box center [601, 461] width 1203 height 861
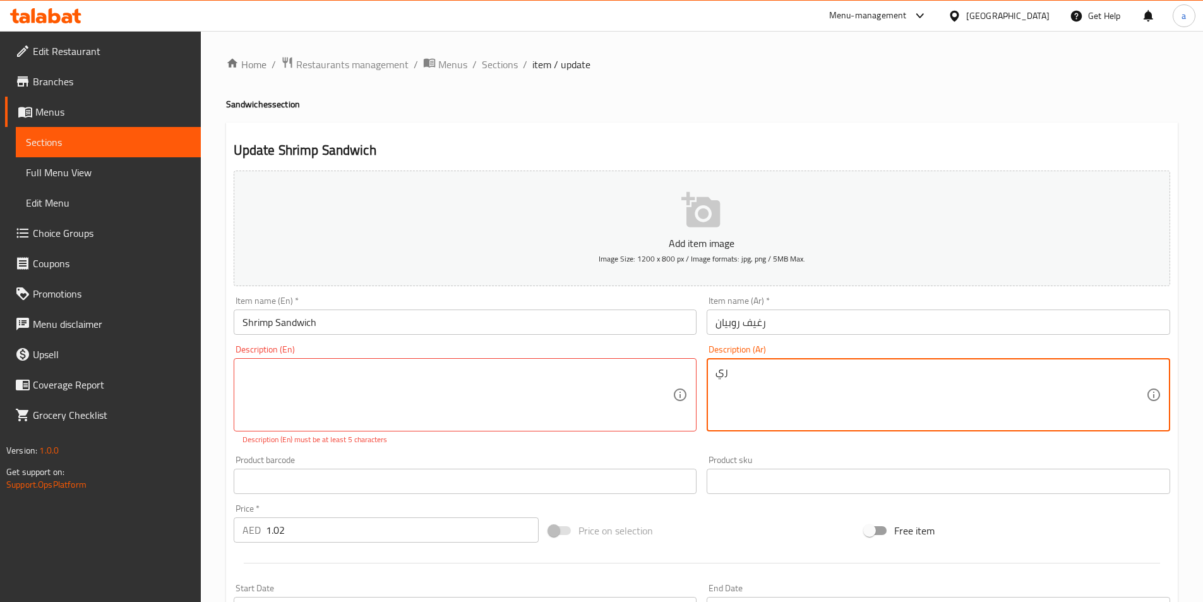
type textarea "ي"
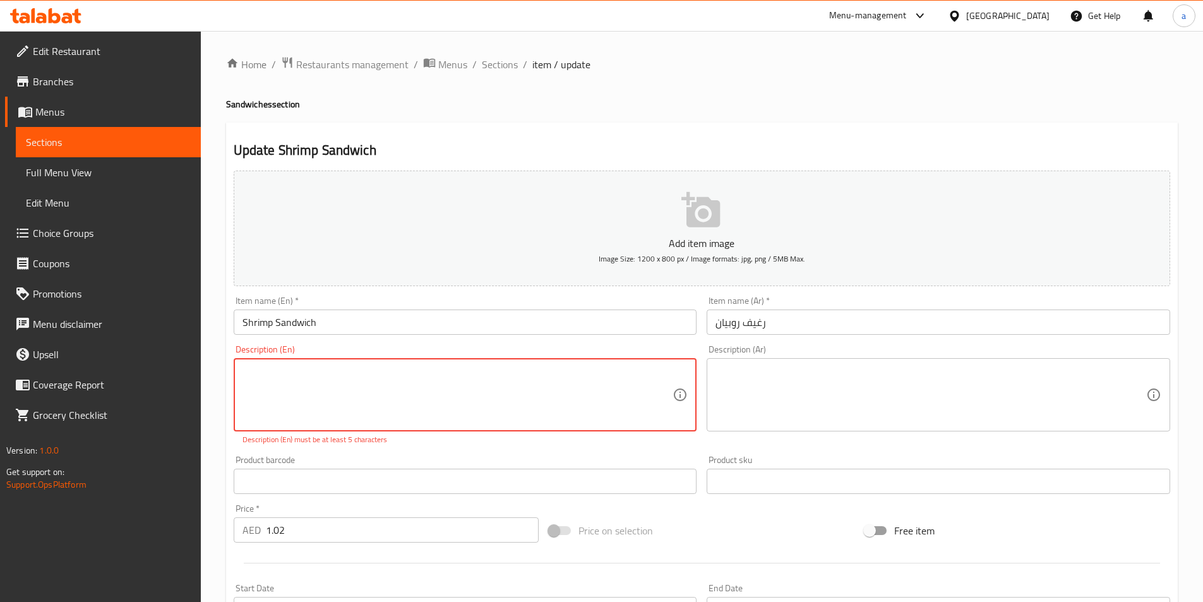
click at [331, 398] on textarea at bounding box center [457, 395] width 431 height 60
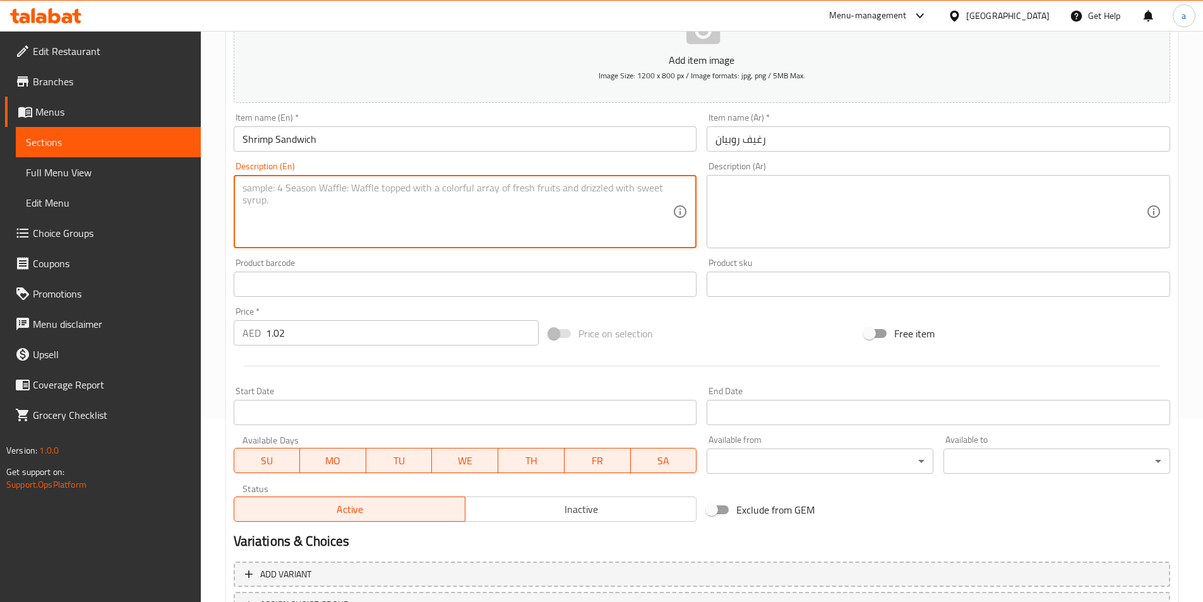
scroll to position [290, 0]
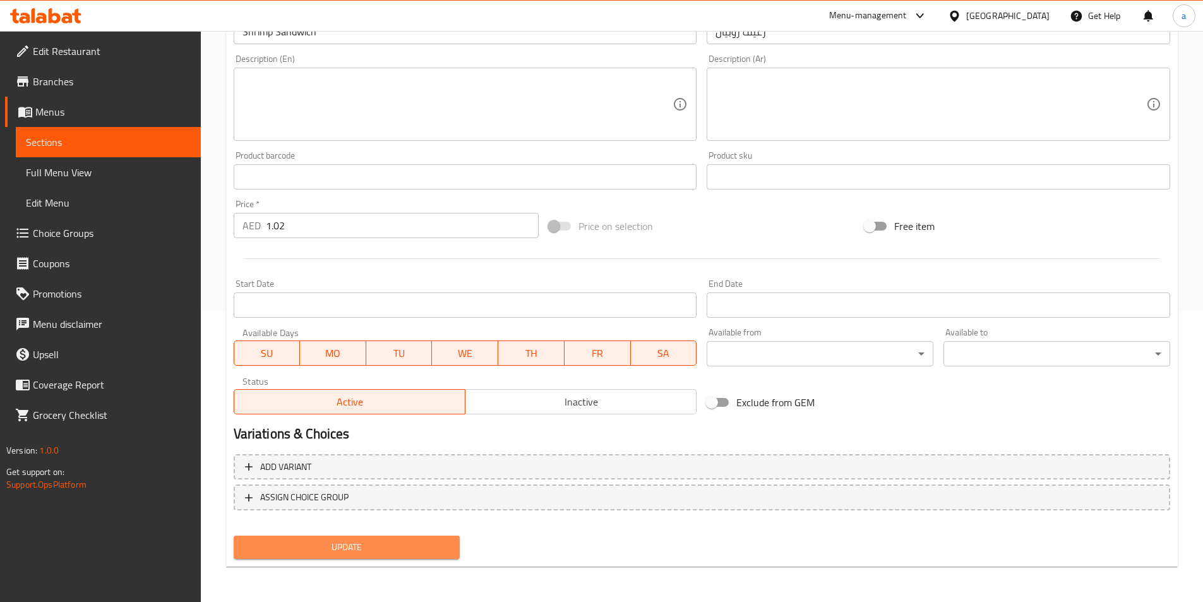
click at [434, 548] on span "Update" at bounding box center [347, 547] width 206 height 16
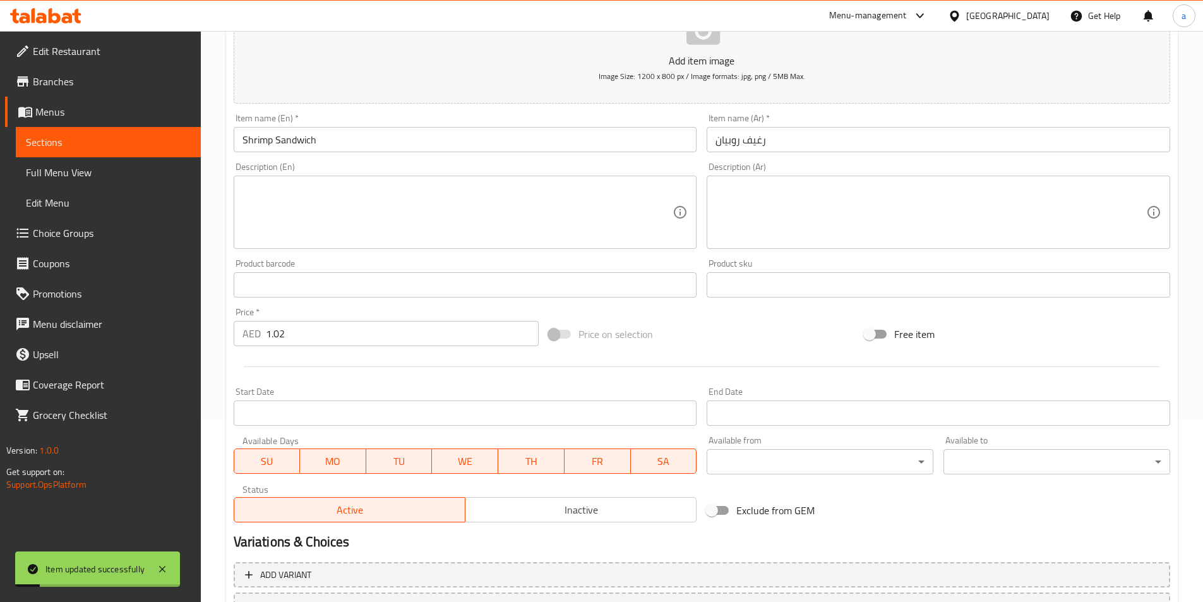
scroll to position [0, 0]
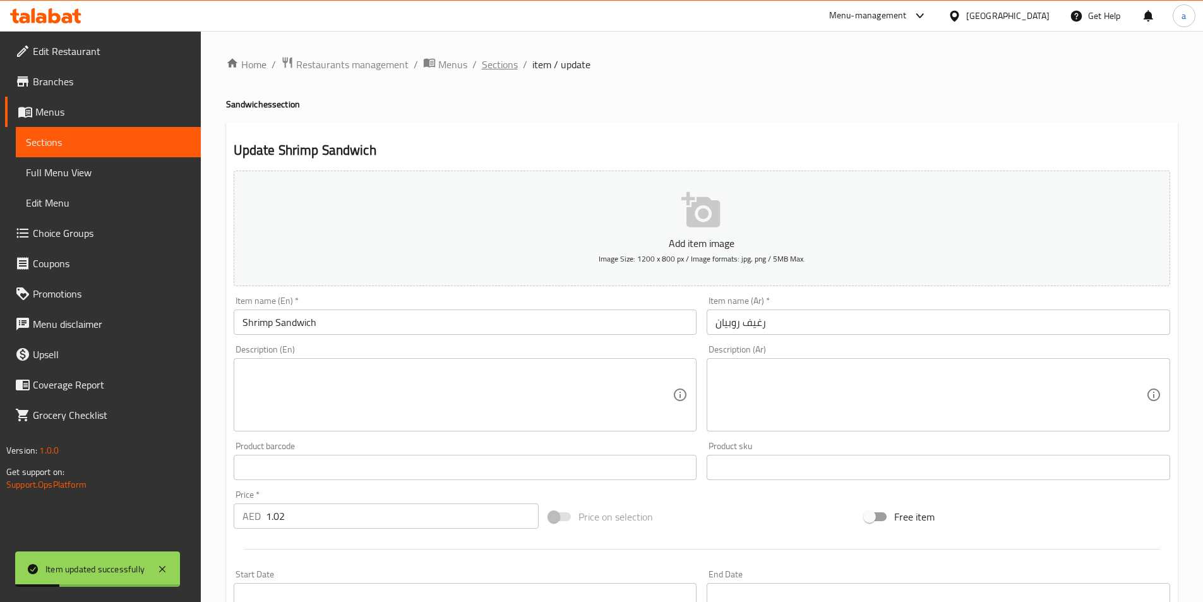
click at [486, 65] on span "Sections" at bounding box center [500, 64] width 36 height 15
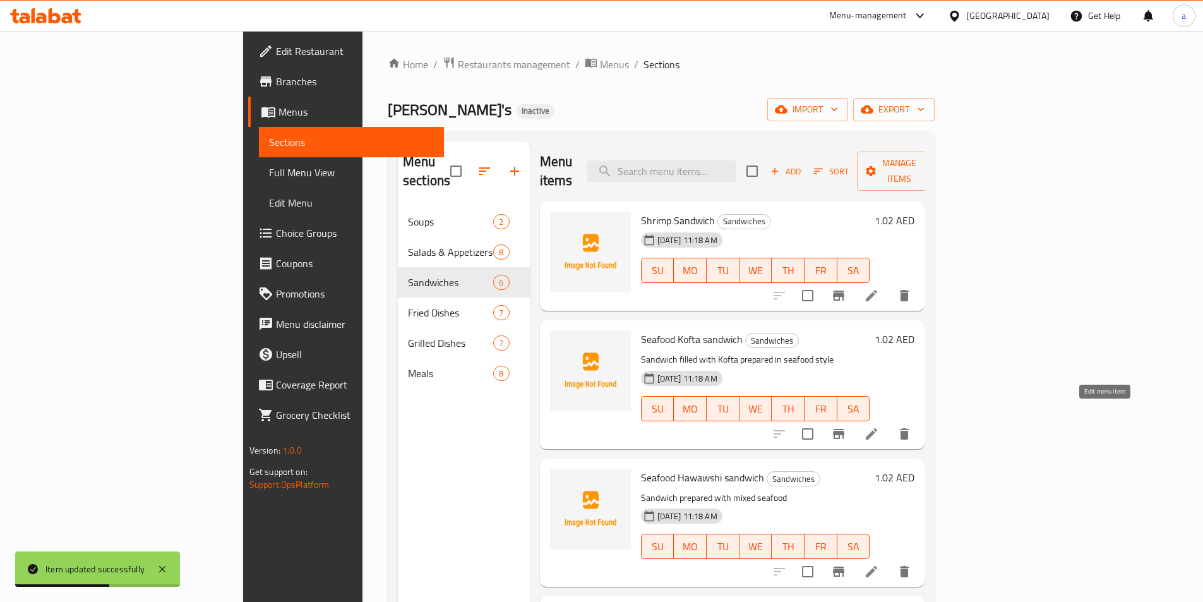
click at [879, 426] on icon at bounding box center [871, 433] width 15 height 15
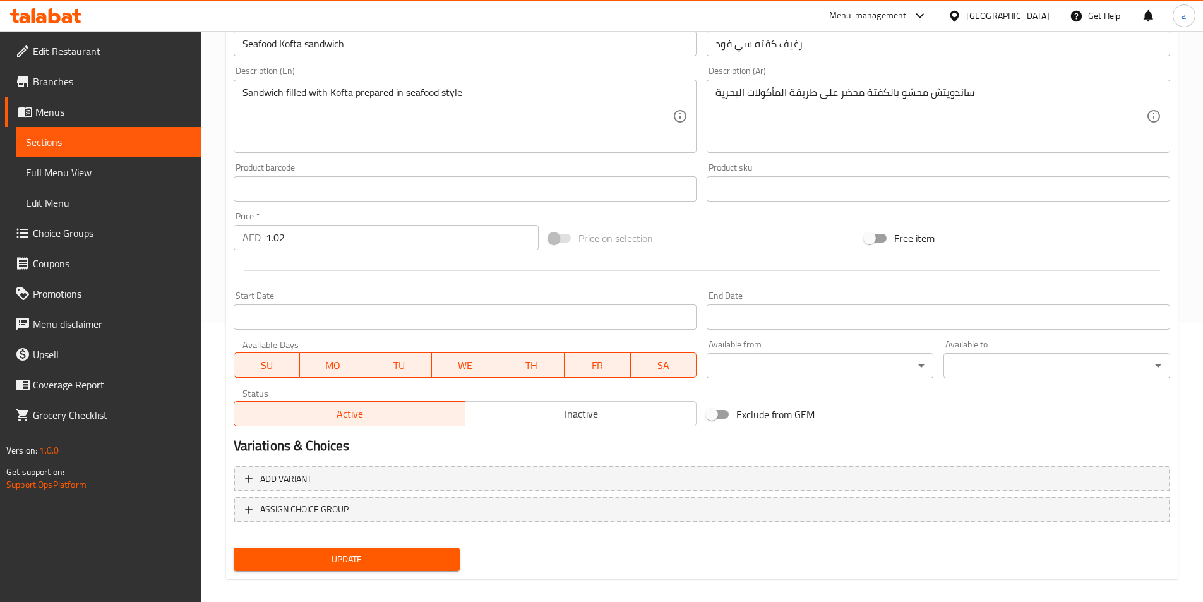
scroll to position [290, 0]
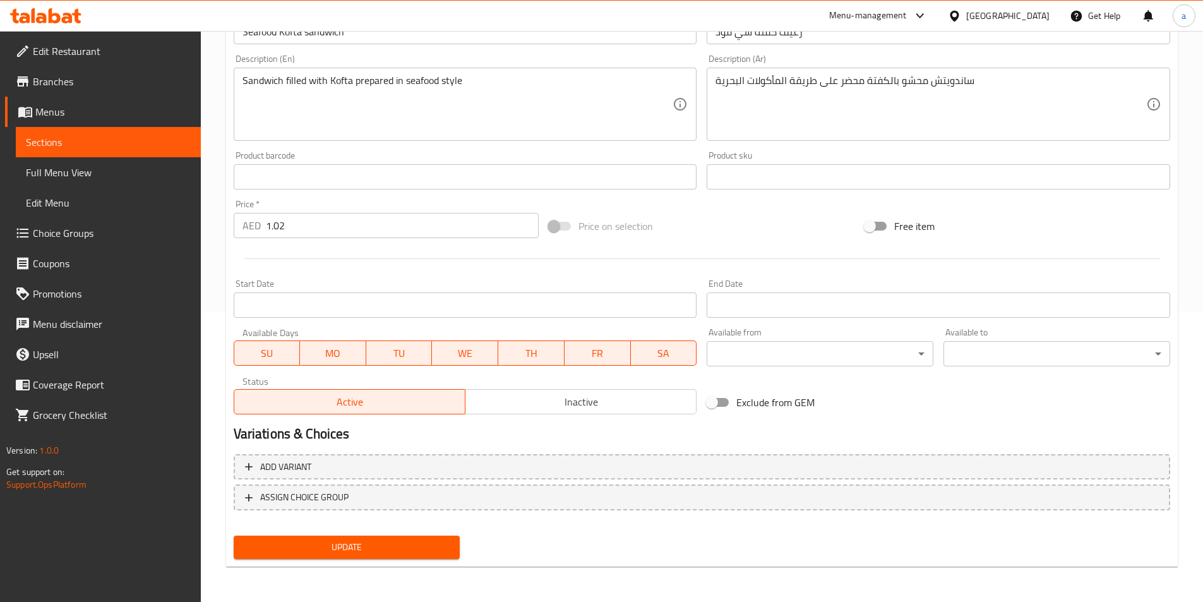
click at [372, 541] on span "Update" at bounding box center [347, 547] width 206 height 16
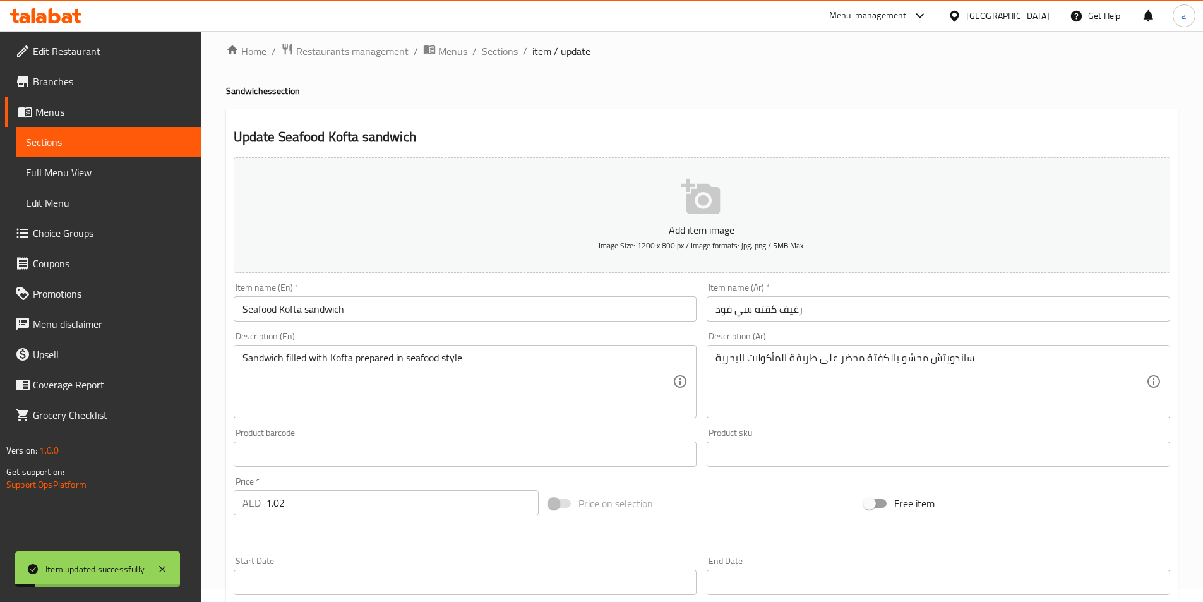
scroll to position [0, 0]
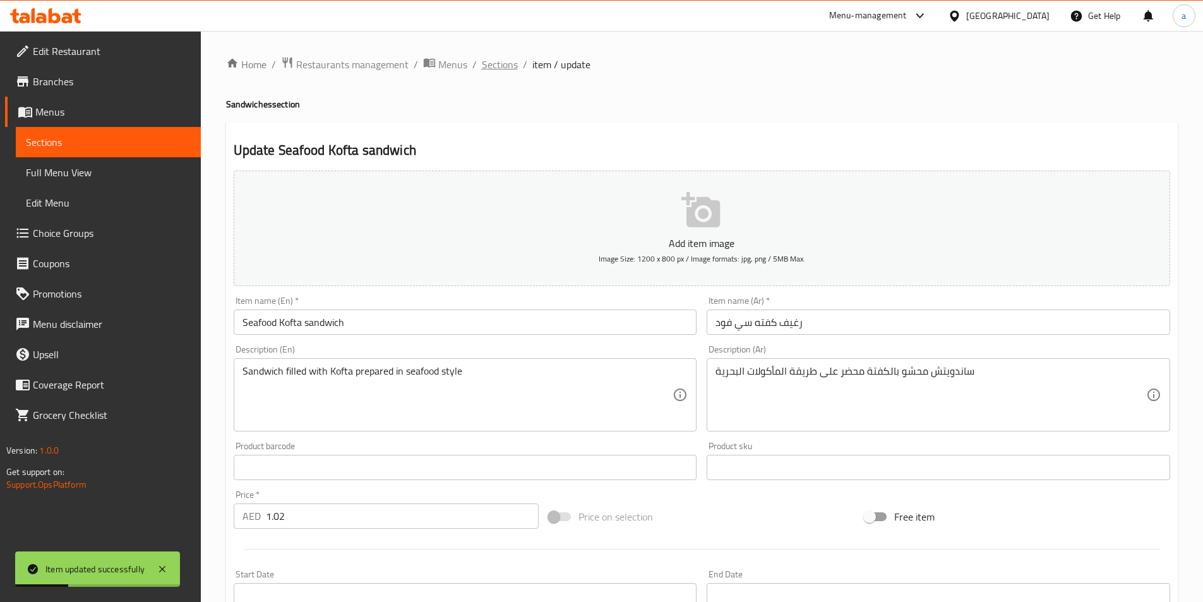
click at [486, 57] on span "Sections" at bounding box center [500, 64] width 36 height 15
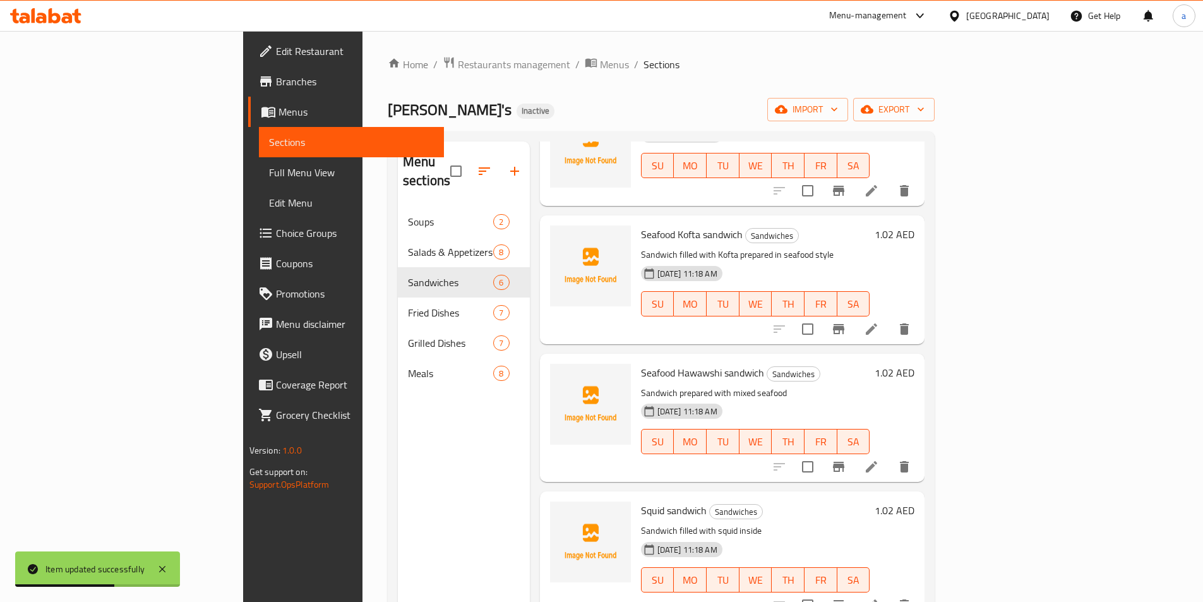
scroll to position [126, 0]
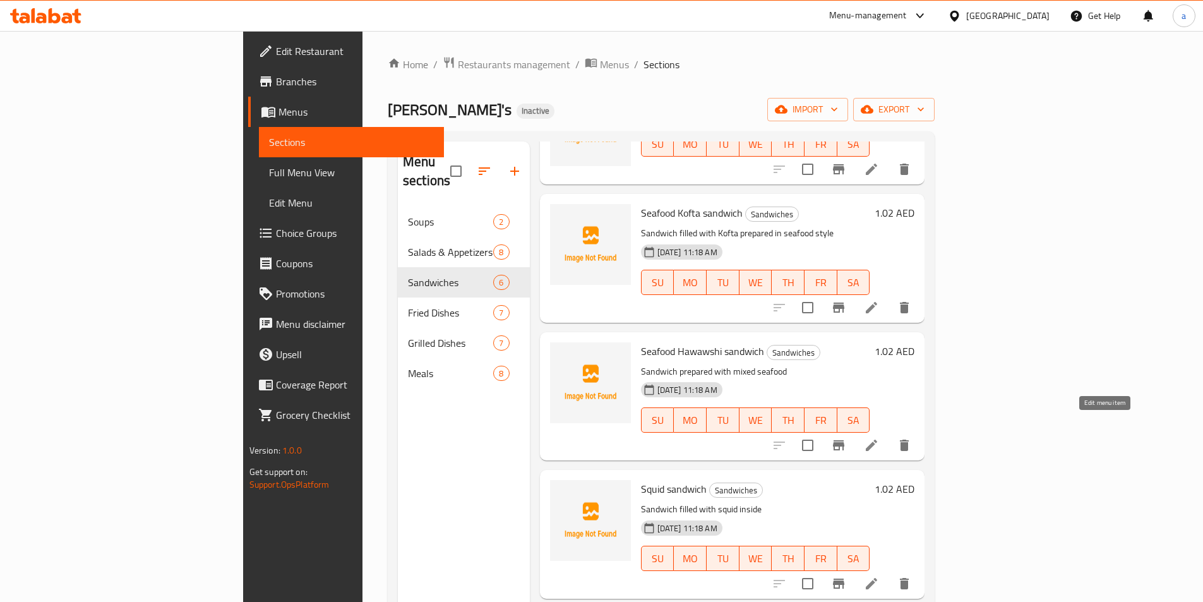
click at [877, 439] on icon at bounding box center [870, 444] width 11 height 11
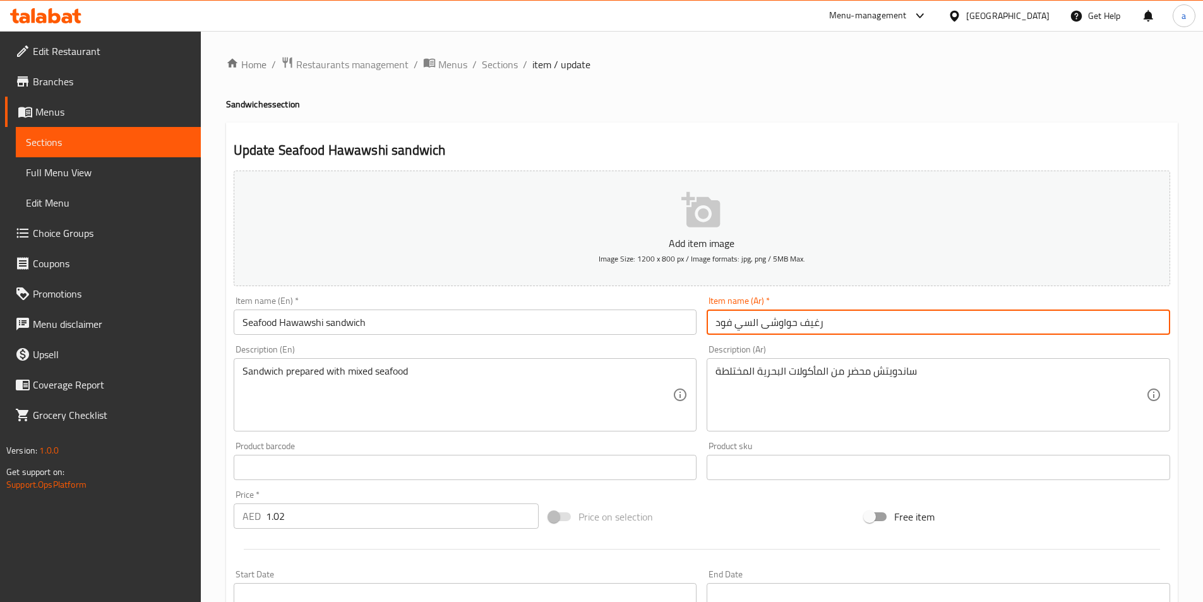
drag, startPoint x: 804, startPoint y: 324, endPoint x: 817, endPoint y: 323, distance: 13.9
click at [817, 323] on input "رغيف حواوشى السي فود" at bounding box center [937, 321] width 463 height 25
drag, startPoint x: 801, startPoint y: 324, endPoint x: 824, endPoint y: 323, distance: 22.8
click at [824, 323] on input "رغيف حواوشى السي فود" at bounding box center [937, 321] width 463 height 25
type input "ساندويتش حواوشى السي فود"
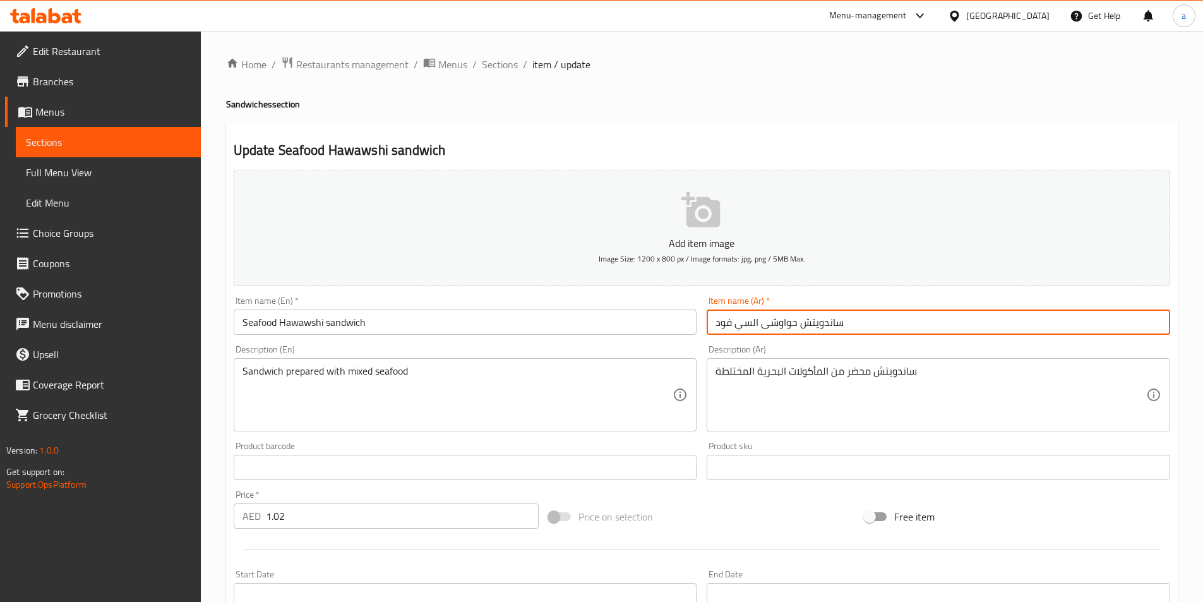
click at [417, 313] on input "Seafood Hawawshi sandwich" at bounding box center [465, 321] width 463 height 25
click at [810, 319] on input "ساندويتش حواوشى السي فود" at bounding box center [937, 321] width 463 height 25
drag, startPoint x: 810, startPoint y: 319, endPoint x: 821, endPoint y: 319, distance: 11.4
click at [821, 319] on input "ساندويتش حواوشى السي فود" at bounding box center [937, 321] width 463 height 25
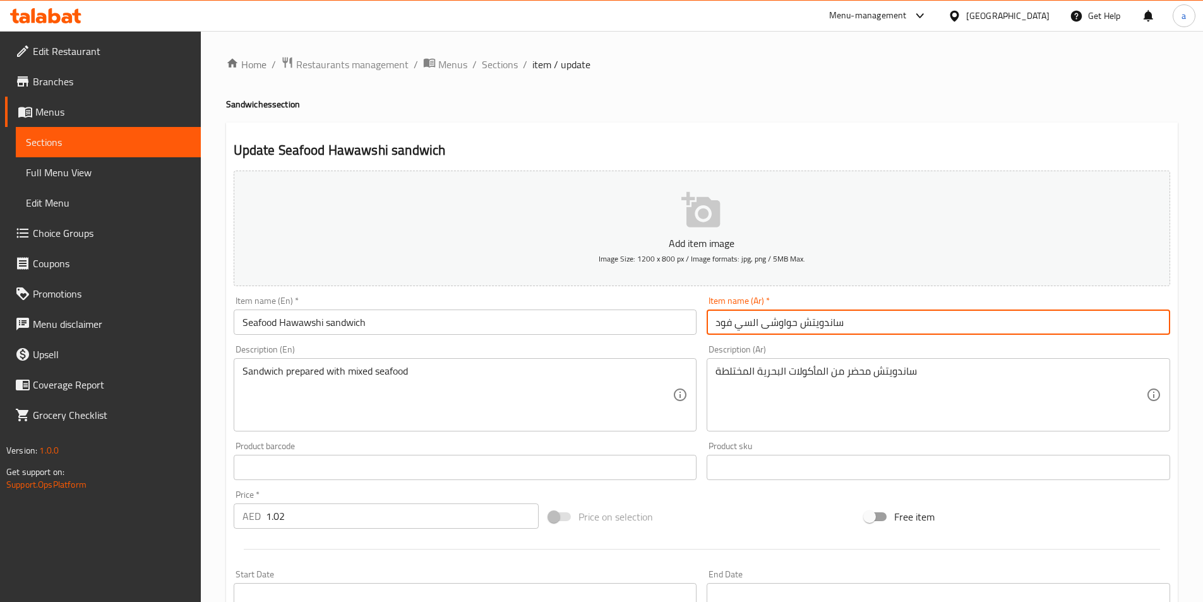
drag, startPoint x: 845, startPoint y: 323, endPoint x: 801, endPoint y: 326, distance: 44.4
click at [801, 326] on input "ساندويتش حواوشى السي فود" at bounding box center [937, 321] width 463 height 25
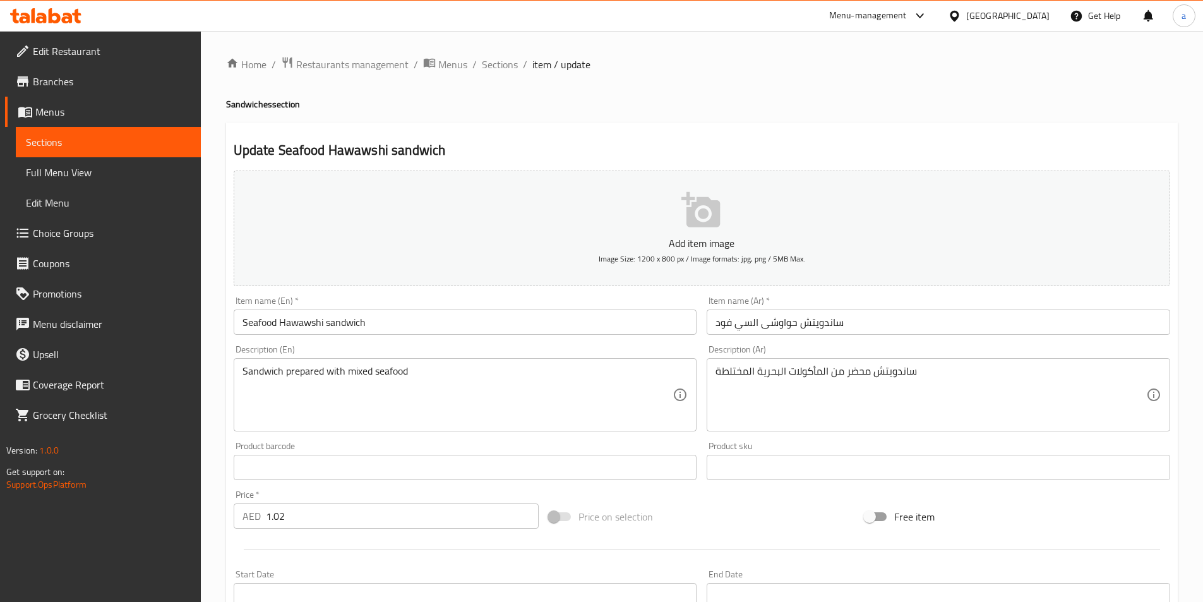
click at [567, 295] on div "Item name (En)   * Seafood Hawawshi sandwich Item name (En) *" at bounding box center [465, 315] width 473 height 49
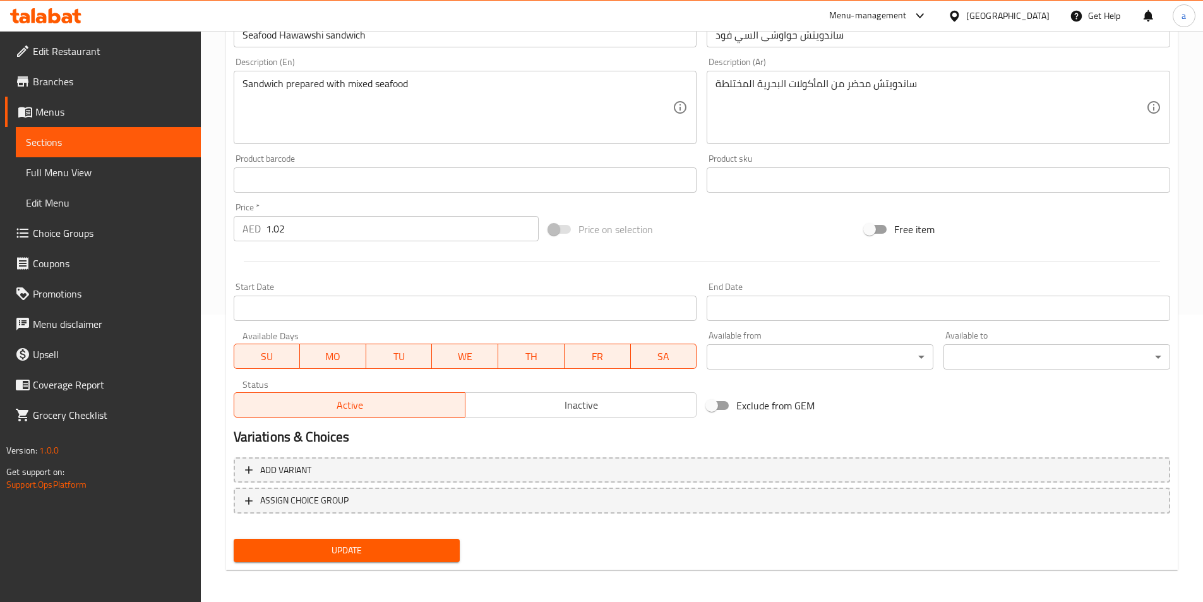
scroll to position [290, 0]
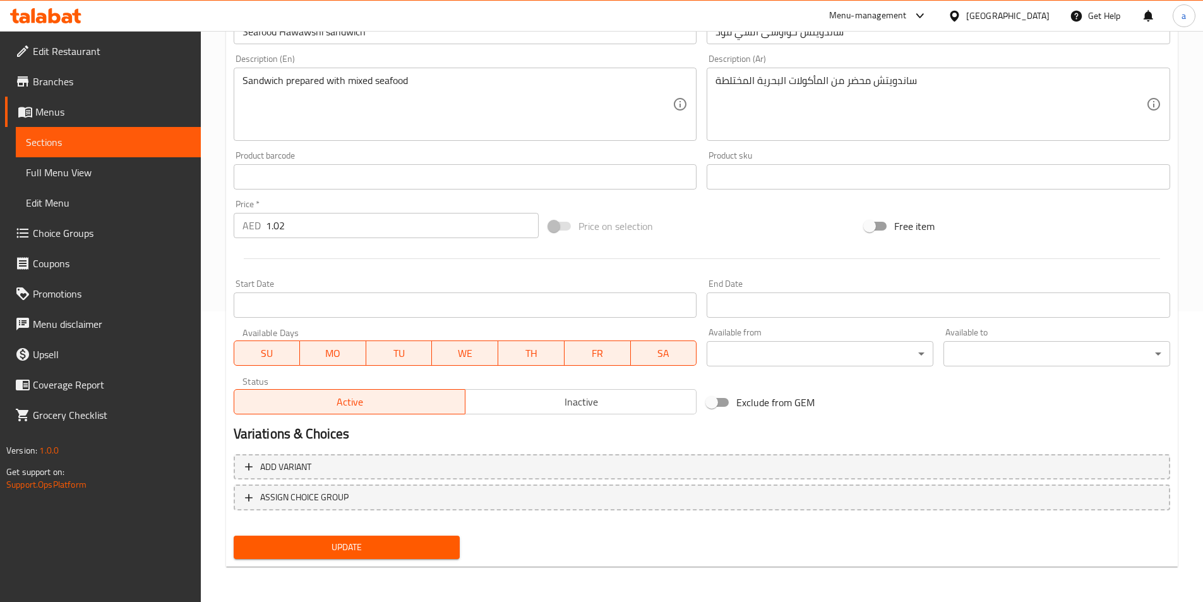
click at [336, 544] on span "Update" at bounding box center [347, 547] width 206 height 16
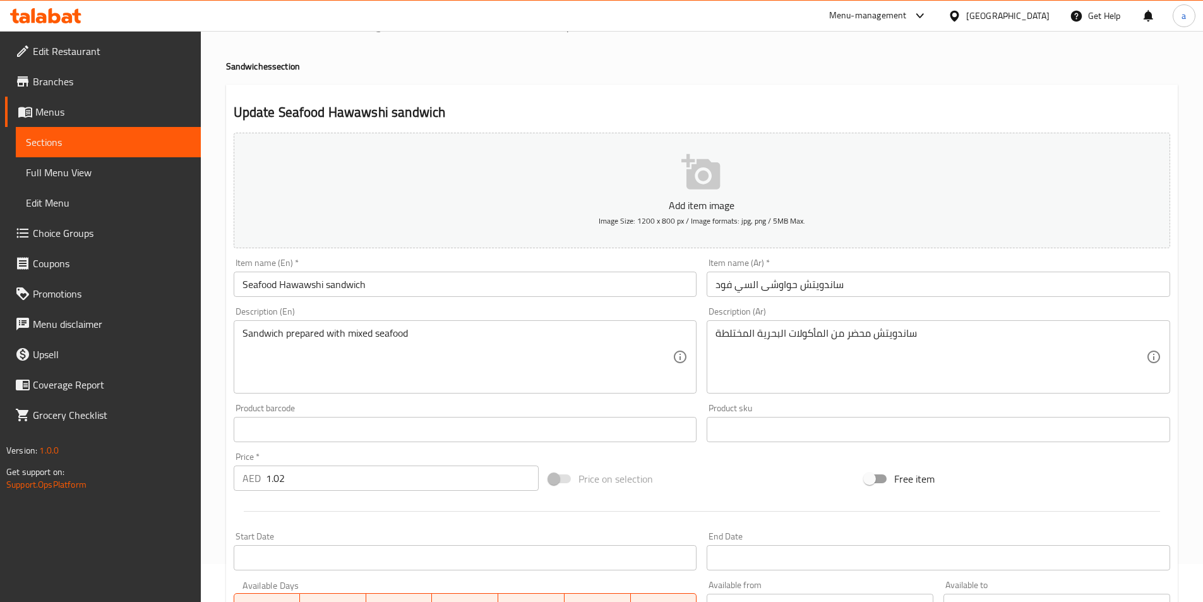
scroll to position [0, 0]
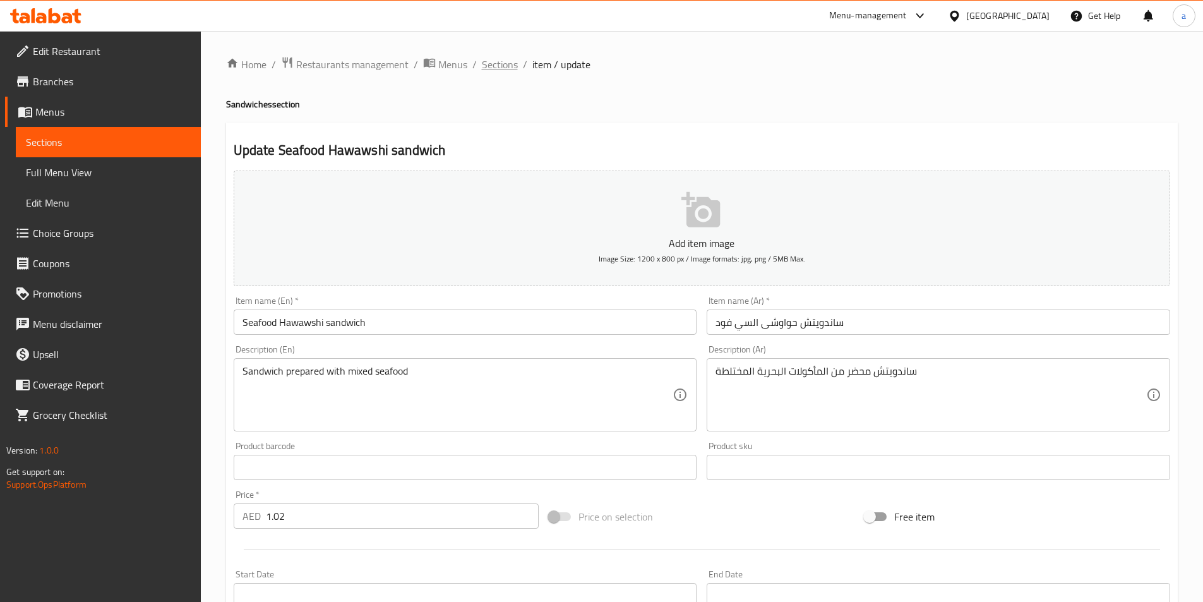
click at [499, 69] on span "Sections" at bounding box center [500, 64] width 36 height 15
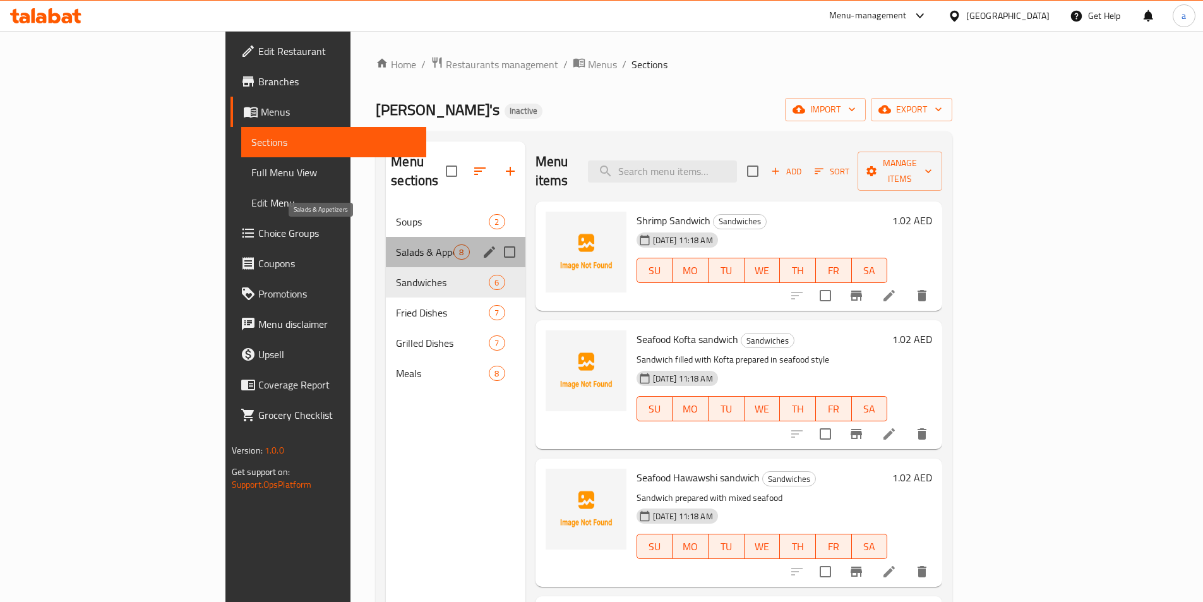
click at [396, 244] on span "Salads & Appetizers" at bounding box center [424, 251] width 57 height 15
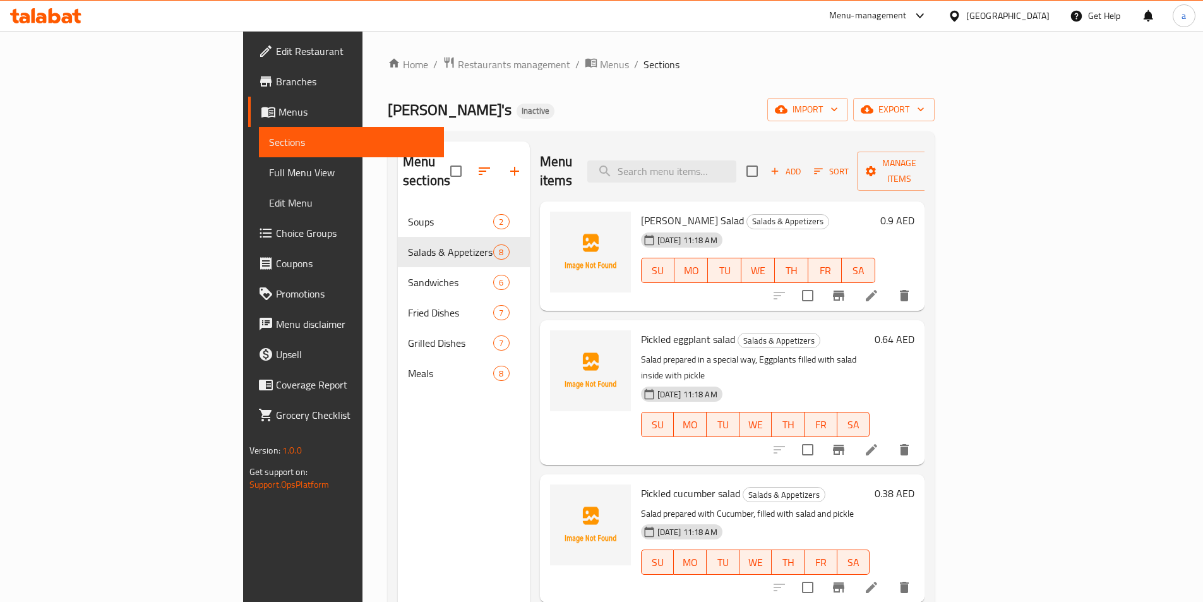
click at [879, 442] on icon at bounding box center [871, 449] width 15 height 15
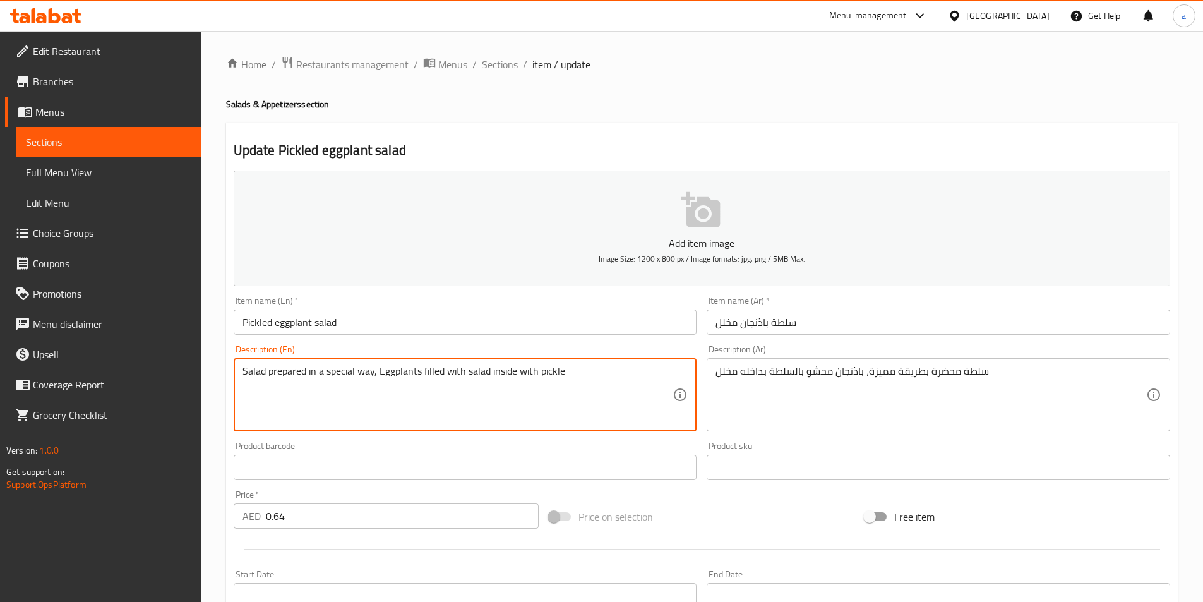
drag, startPoint x: 562, startPoint y: 368, endPoint x: 219, endPoint y: 353, distance: 343.1
paste textarea "Pickled in a solution of vinegar, water, salt, and spices"
type textarea "Pickled in a solution of vinegar, water, salt, and spices"
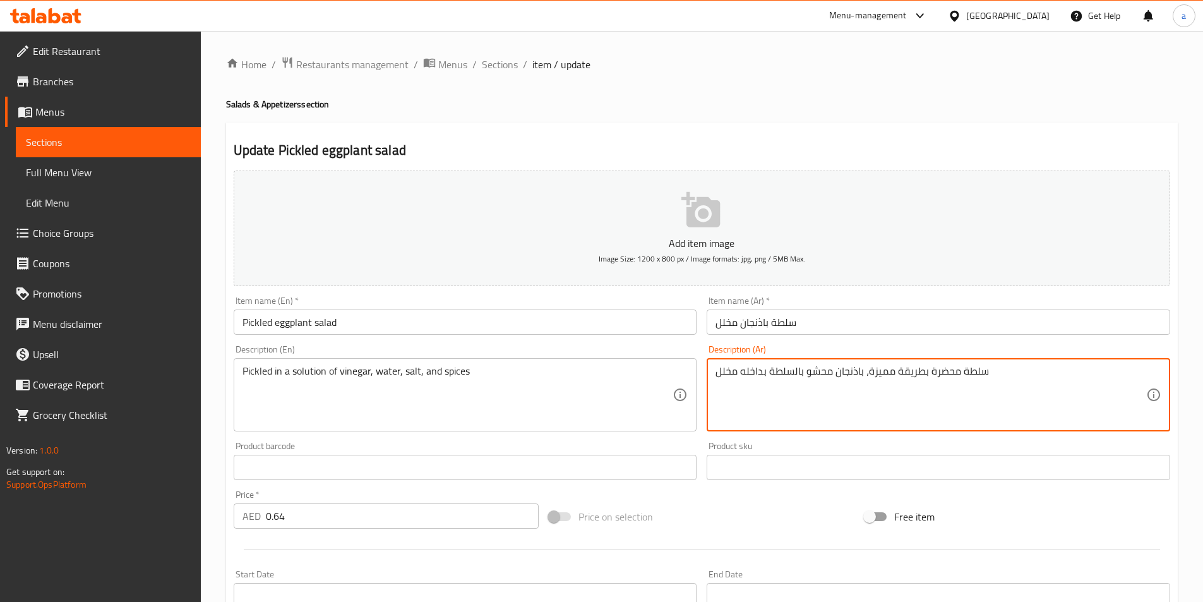
drag, startPoint x: 996, startPoint y: 371, endPoint x: 695, endPoint y: 356, distance: 301.5
paste textarea "مخلل في محلول الخل والماء والملح والتواب"
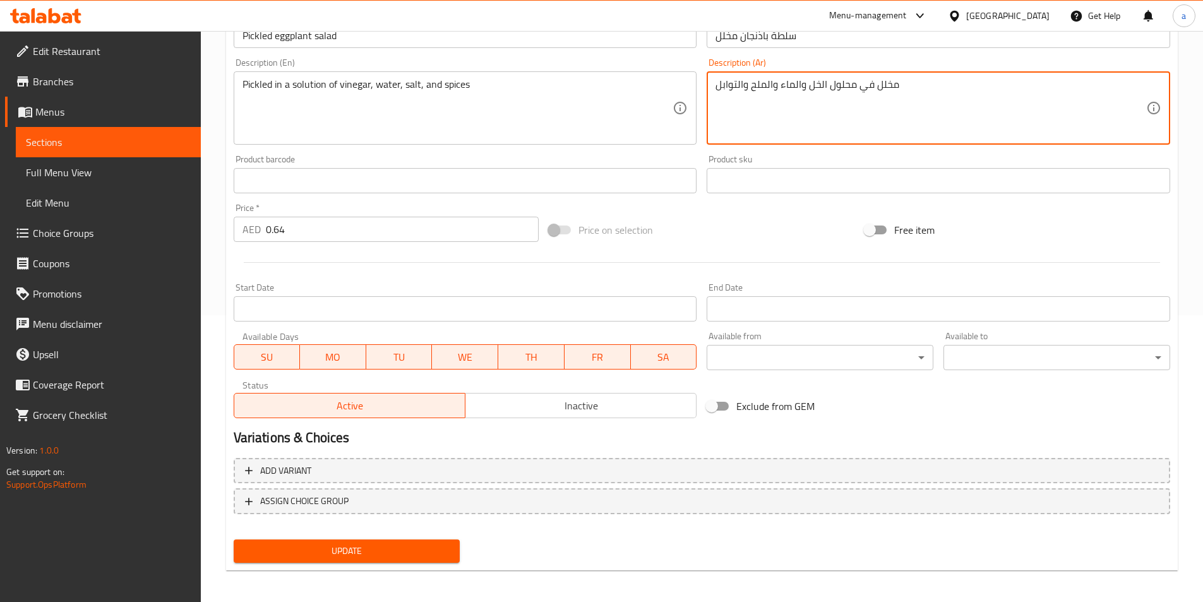
scroll to position [290, 0]
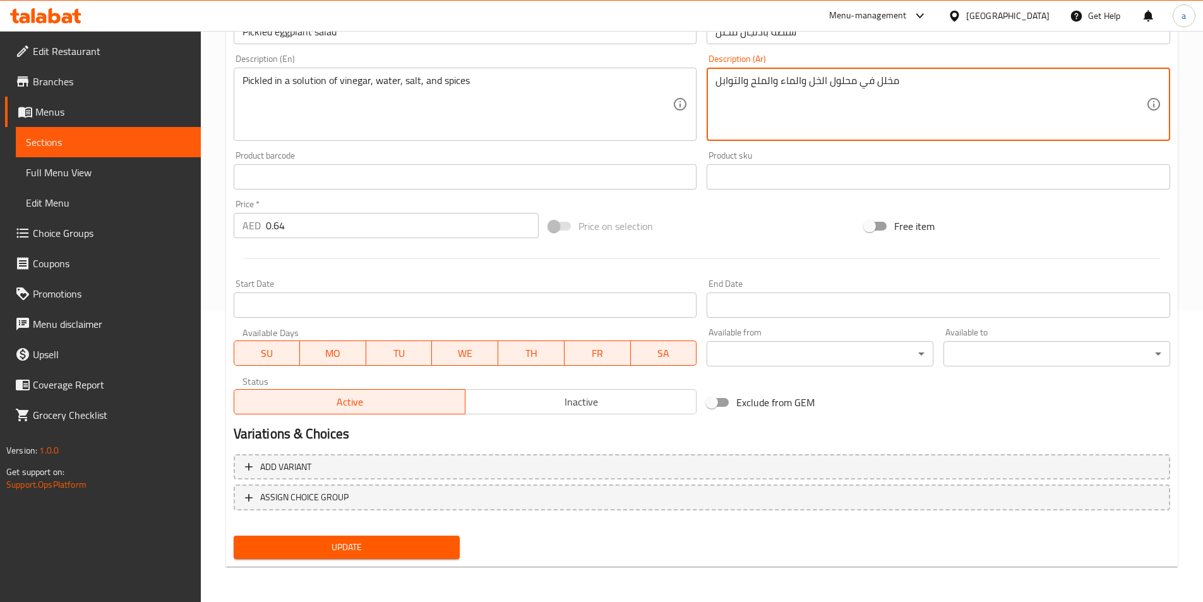
type textarea "مخلل في محلول الخل والماء والملح والتوابل"
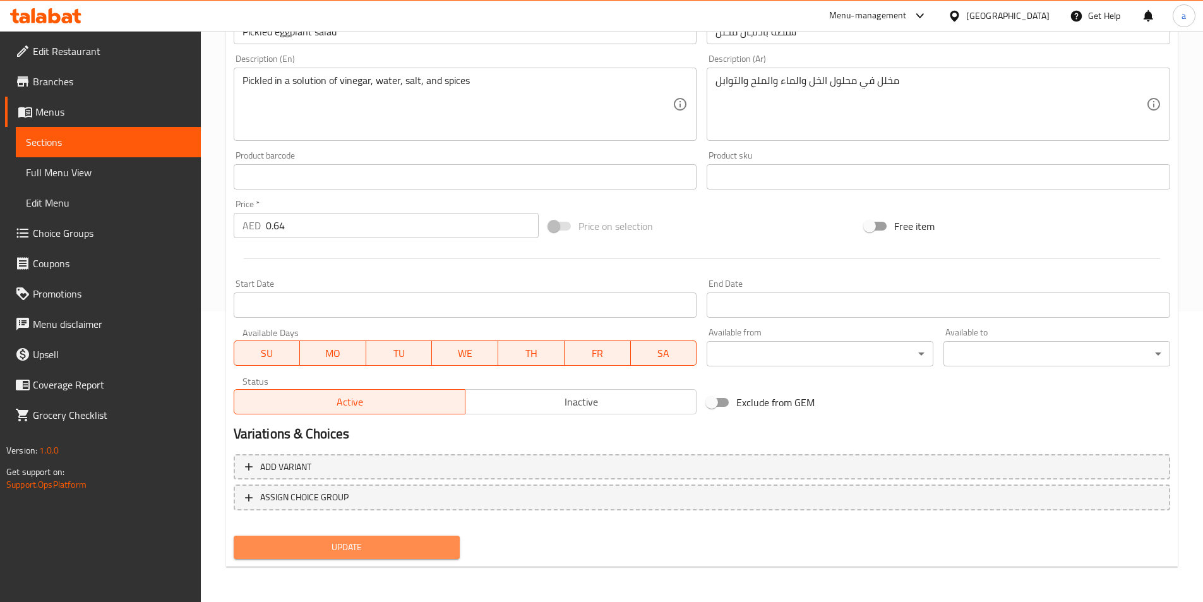
click at [345, 554] on span "Update" at bounding box center [347, 547] width 206 height 16
click at [373, 547] on span "Update" at bounding box center [347, 547] width 206 height 16
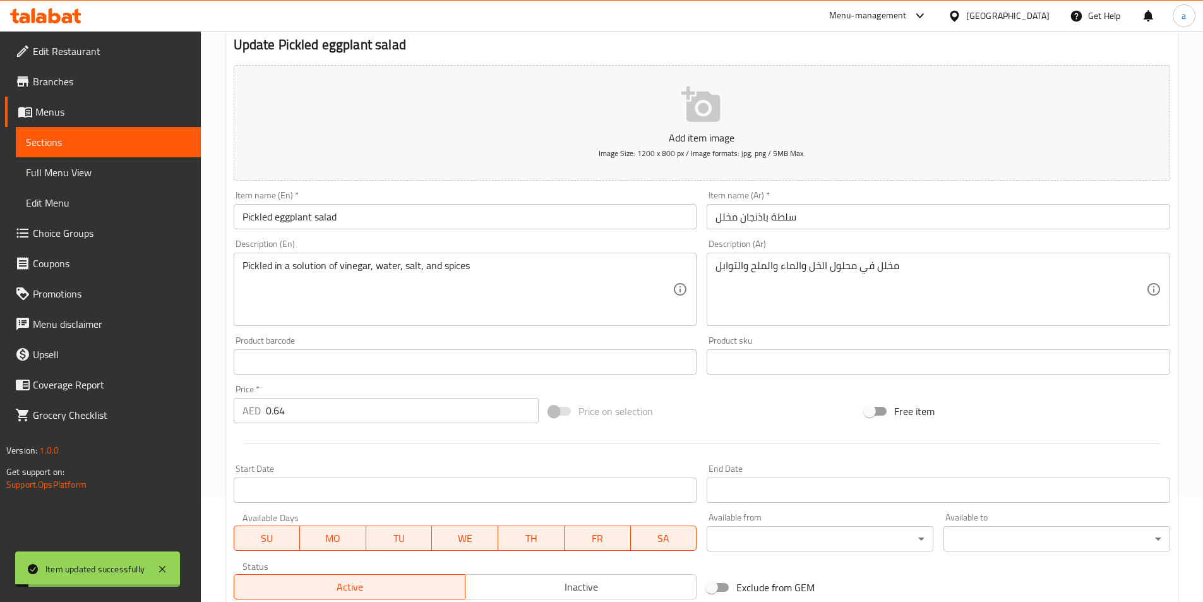
scroll to position [0, 0]
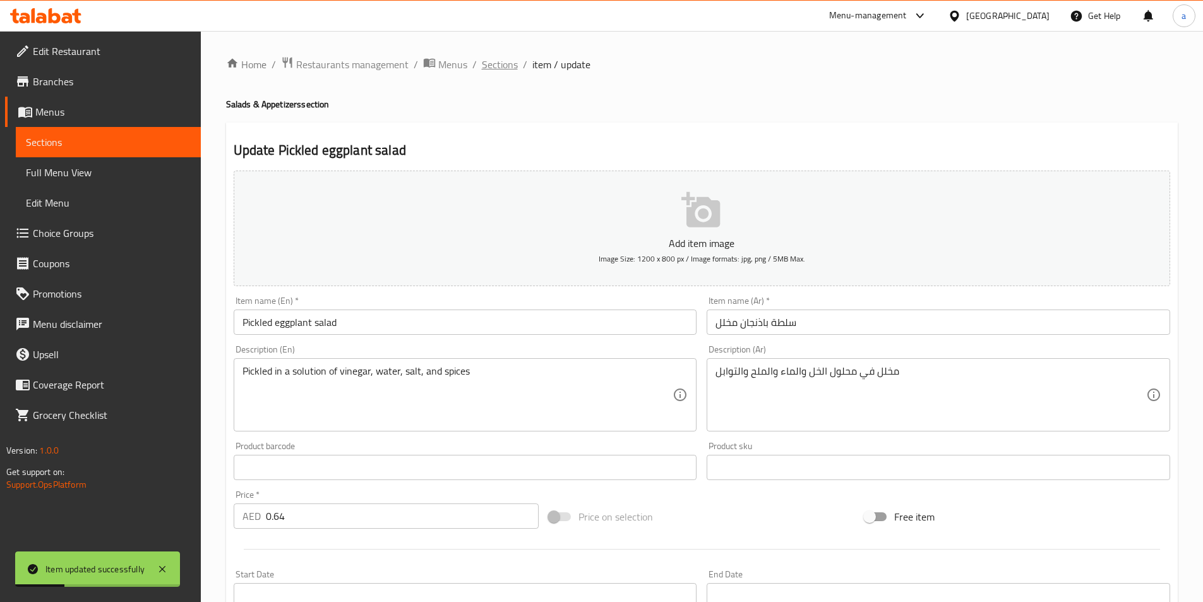
click at [499, 62] on span "Sections" at bounding box center [500, 64] width 36 height 15
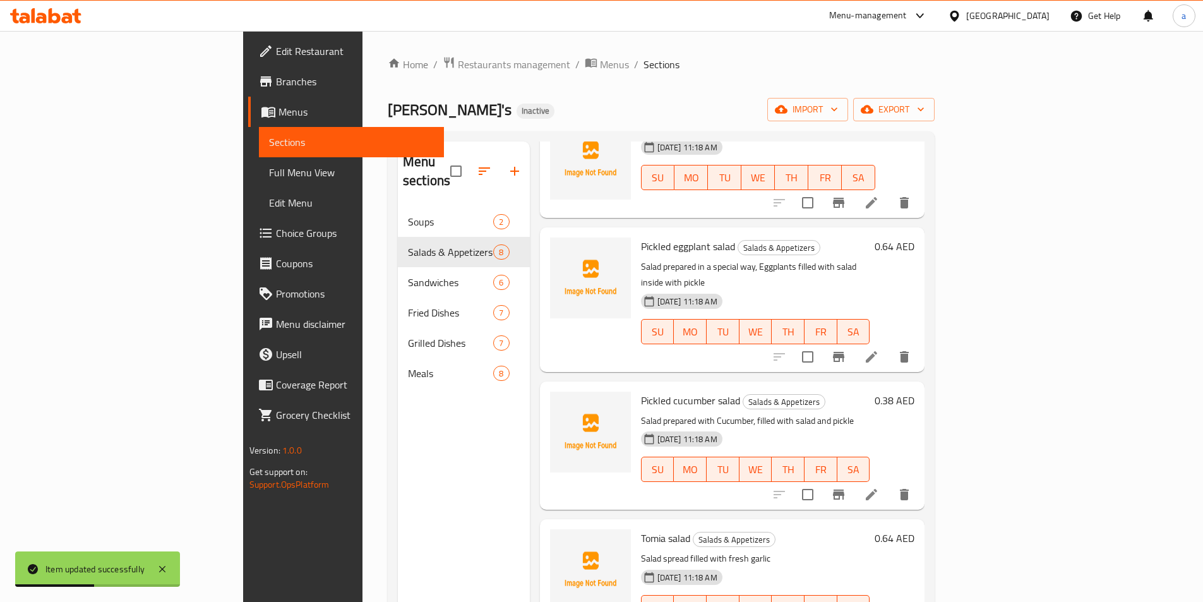
scroll to position [189, 0]
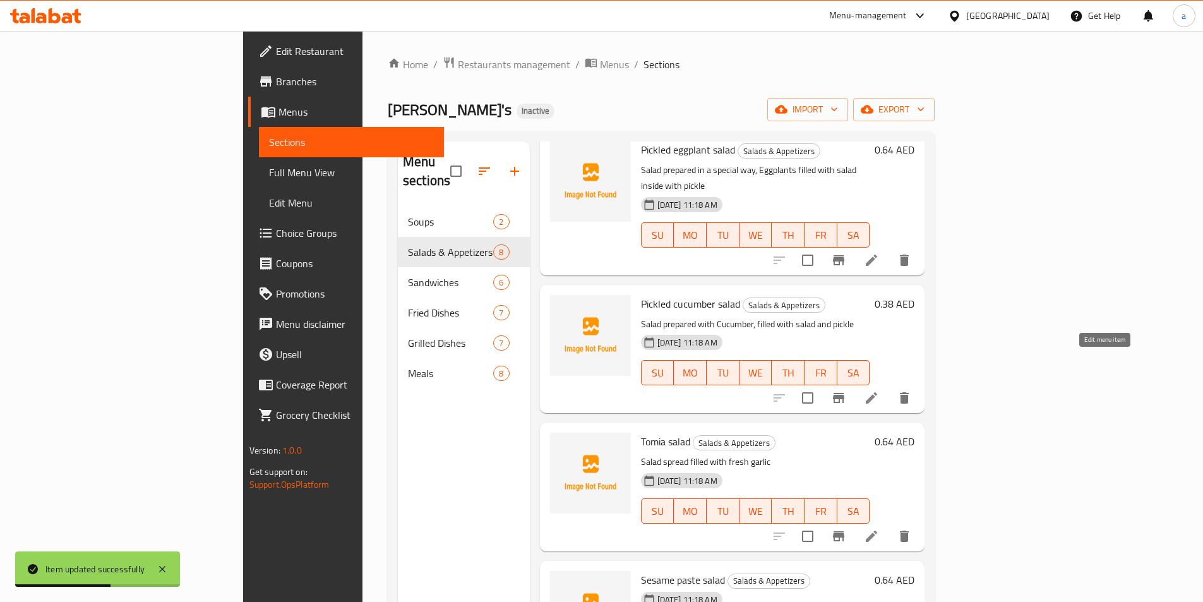
click at [879, 390] on icon at bounding box center [871, 397] width 15 height 15
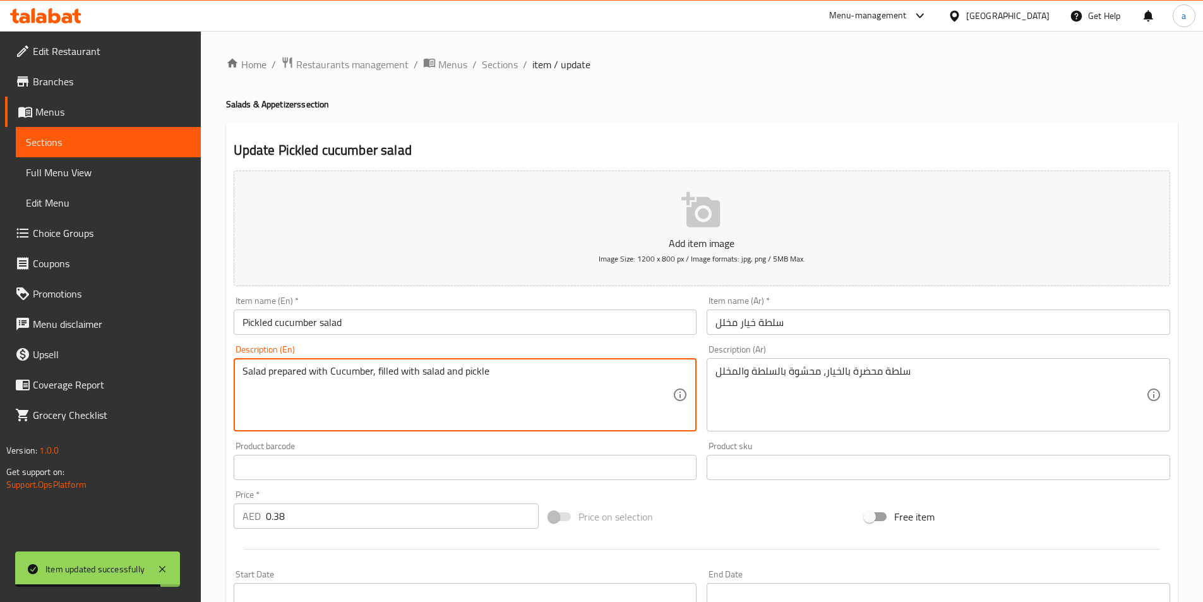
drag, startPoint x: 502, startPoint y: 371, endPoint x: 241, endPoint y: 372, distance: 262.0
click at [241, 372] on div "Salad prepared with Cucumber, filled with salad and pickle Description (En)" at bounding box center [465, 394] width 463 height 73
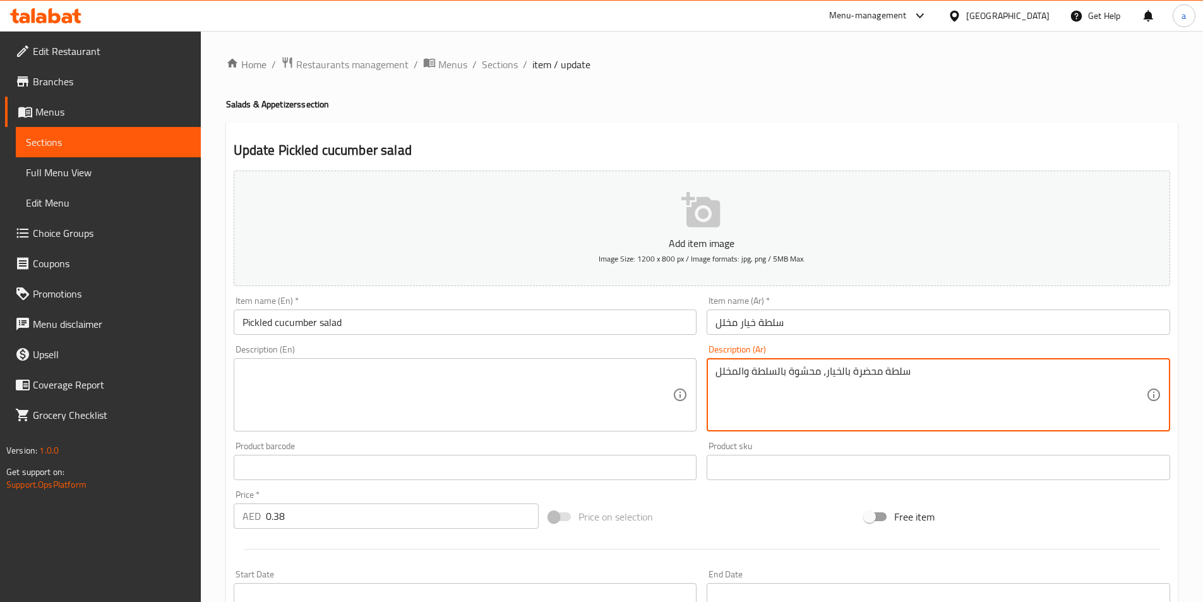
drag, startPoint x: 947, startPoint y: 393, endPoint x: 652, endPoint y: 355, distance: 297.1
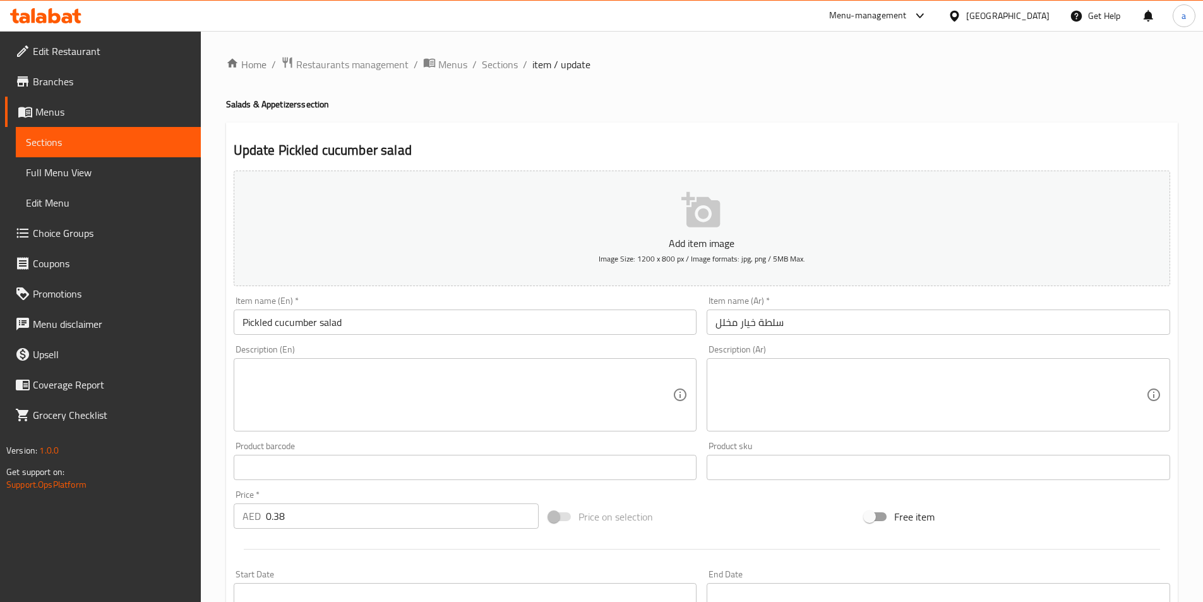
click at [769, 120] on div "Home / Restaurants management / Menus / Sections / item / update Salads & Appet…" at bounding box center [701, 461] width 951 height 811
click at [293, 322] on input "Pickled cucumber salad" at bounding box center [465, 321] width 463 height 25
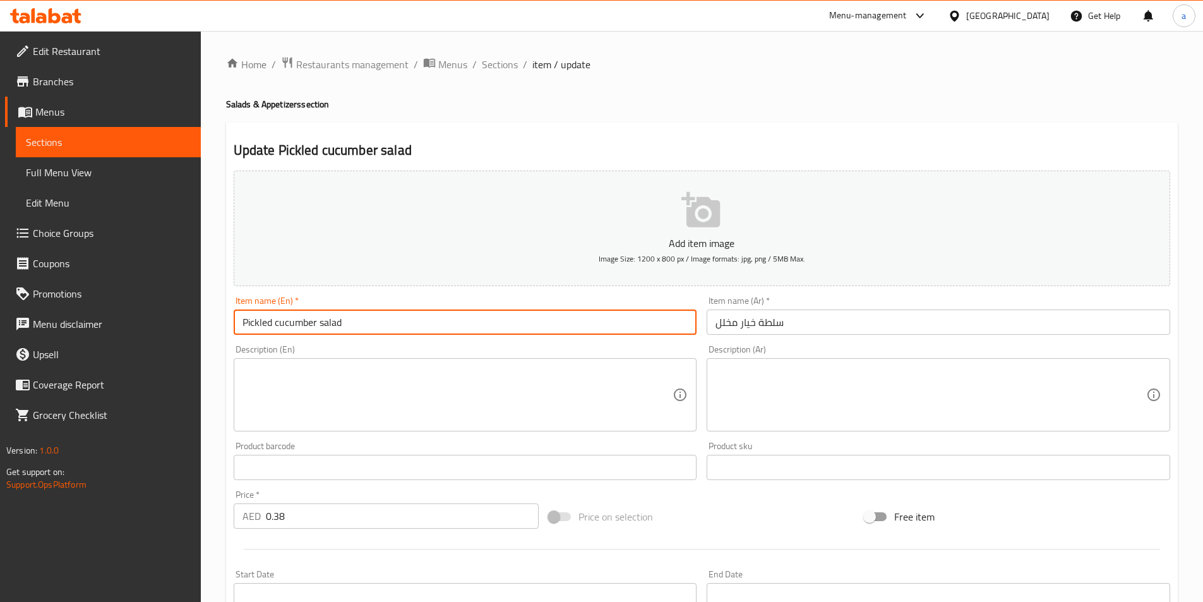
click at [293, 322] on input "Pickled cucumber salad" at bounding box center [465, 321] width 463 height 25
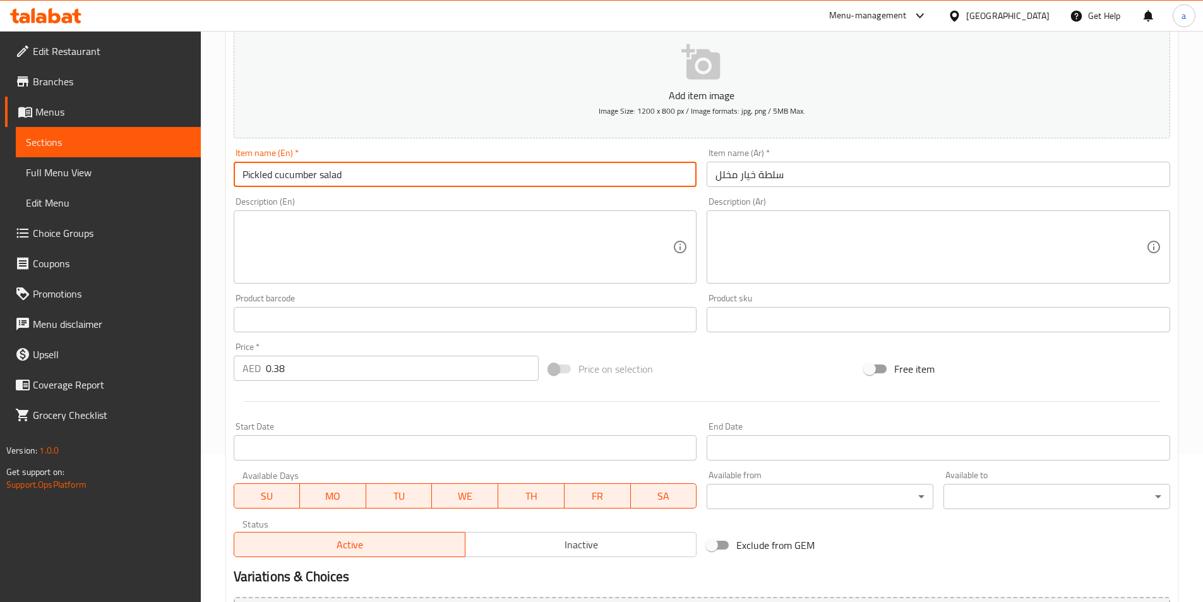
scroll to position [290, 0]
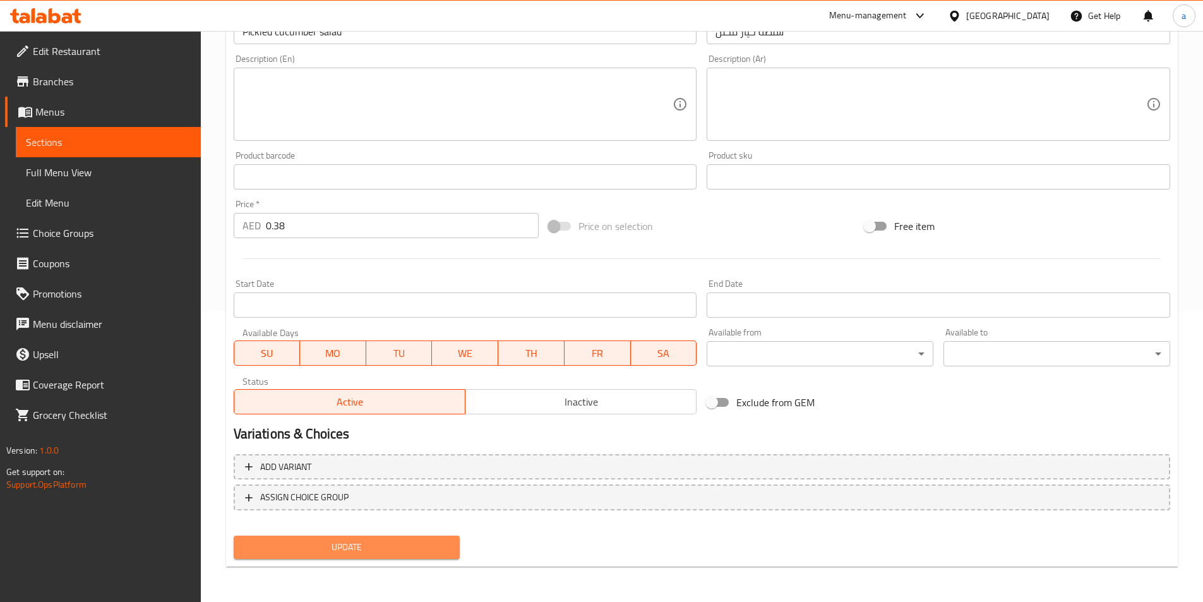
click at [371, 548] on span "Update" at bounding box center [347, 547] width 206 height 16
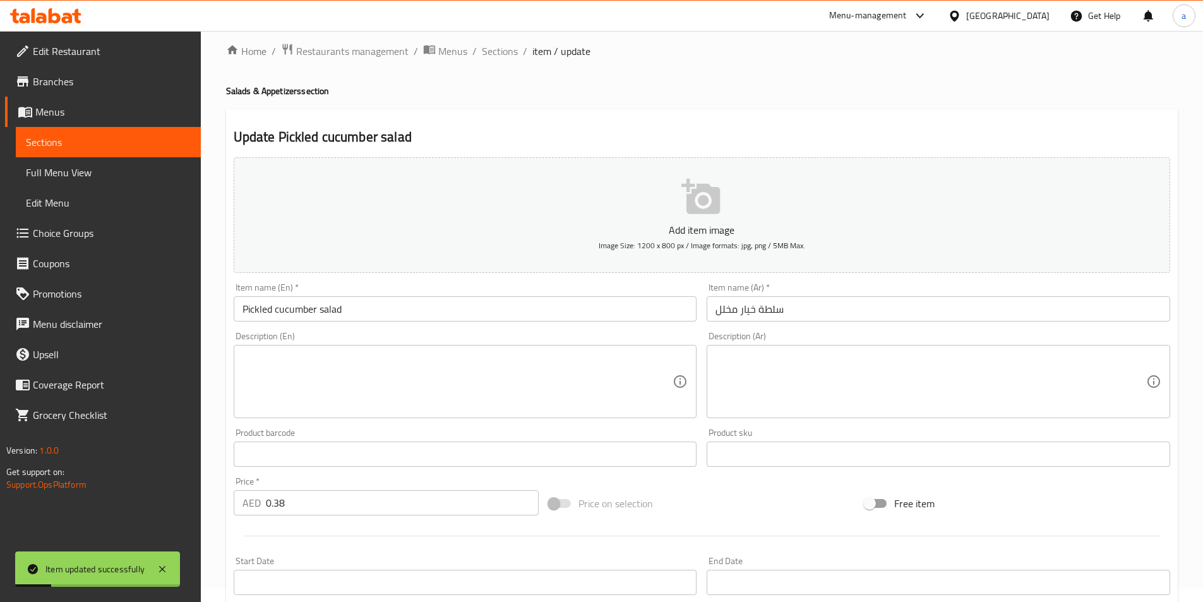
scroll to position [0, 0]
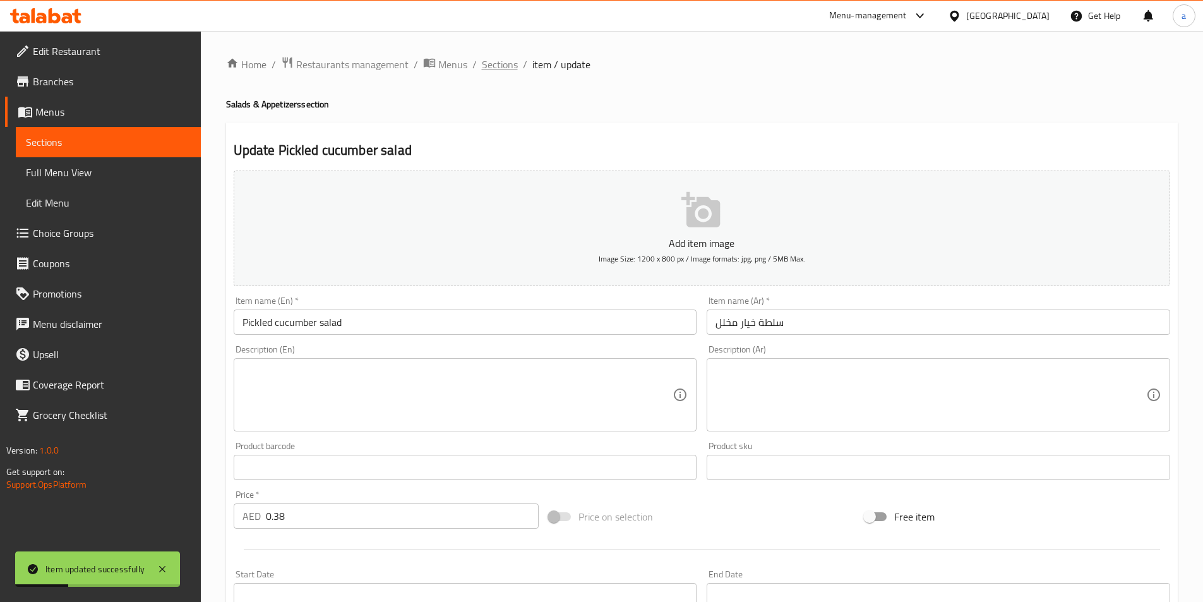
click at [504, 71] on span "Sections" at bounding box center [500, 64] width 36 height 15
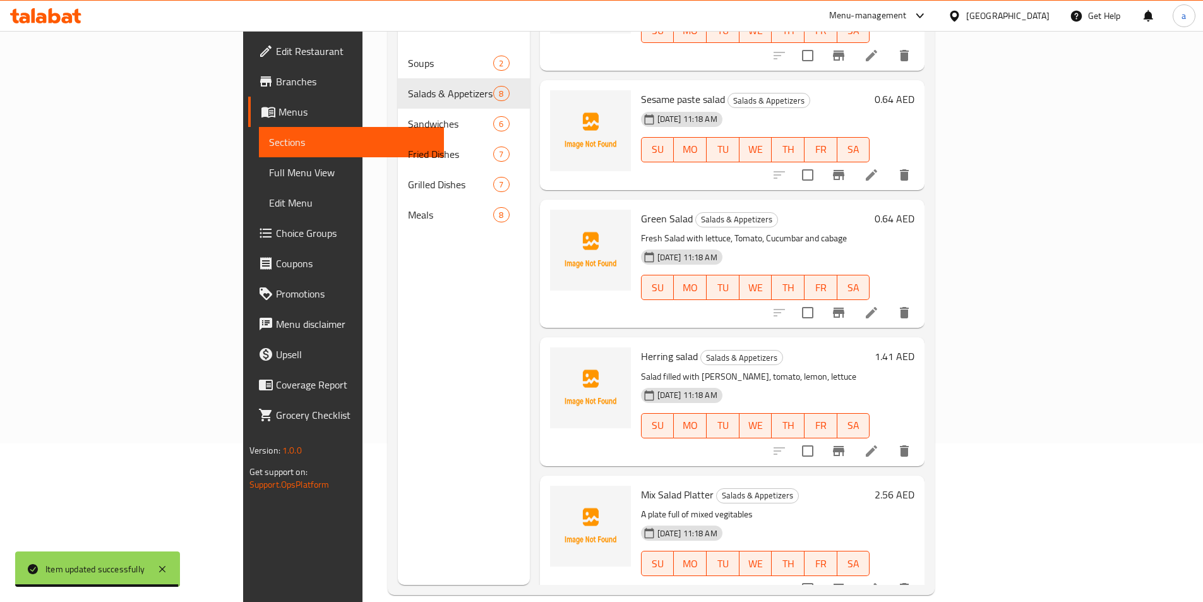
scroll to position [177, 0]
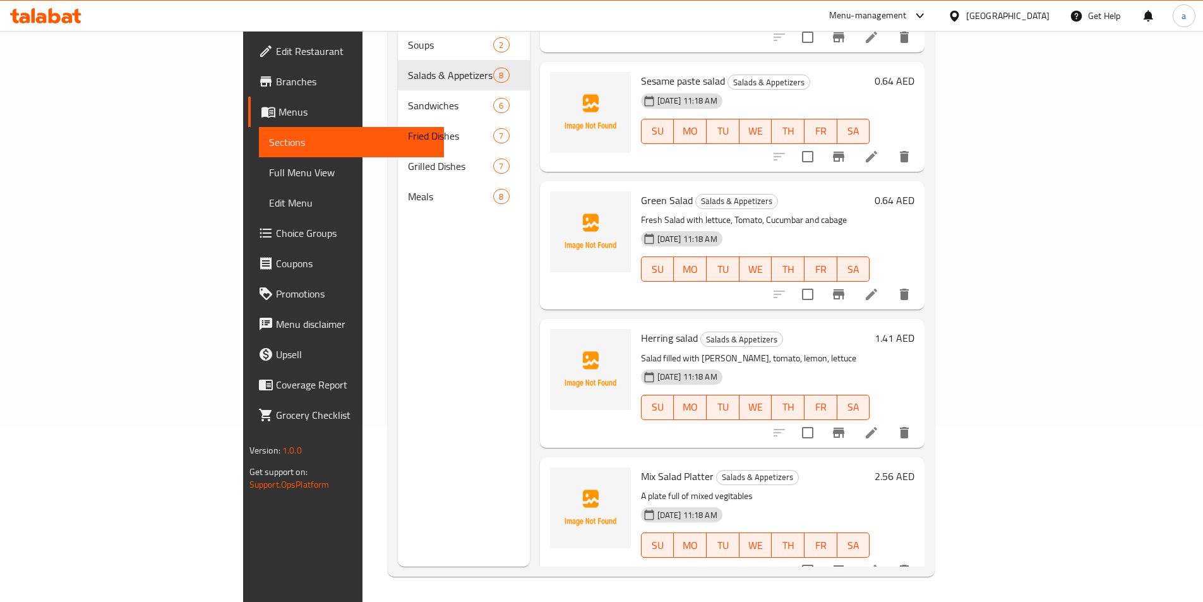
click at [879, 425] on icon at bounding box center [871, 432] width 15 height 15
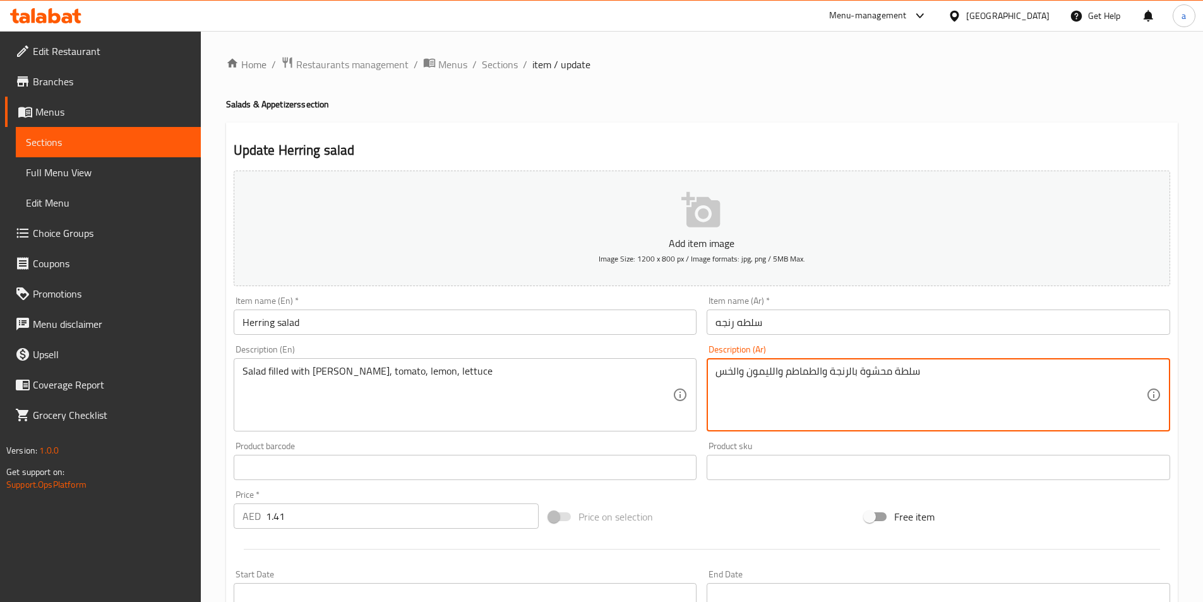
drag, startPoint x: 862, startPoint y: 374, endPoint x: 890, endPoint y: 374, distance: 28.4
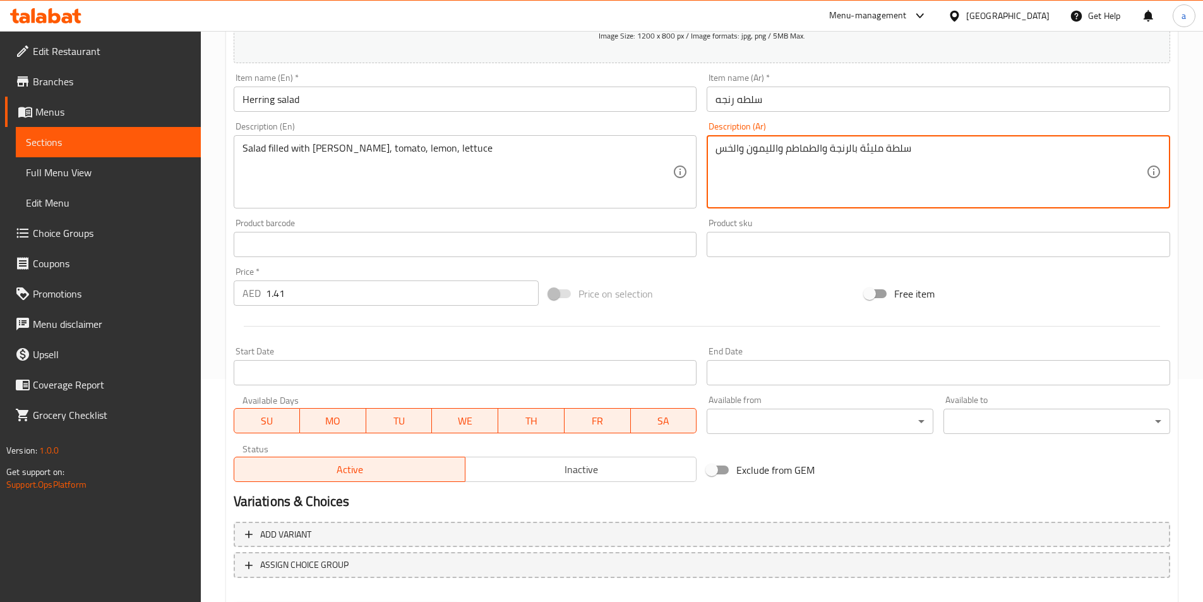
scroll to position [290, 0]
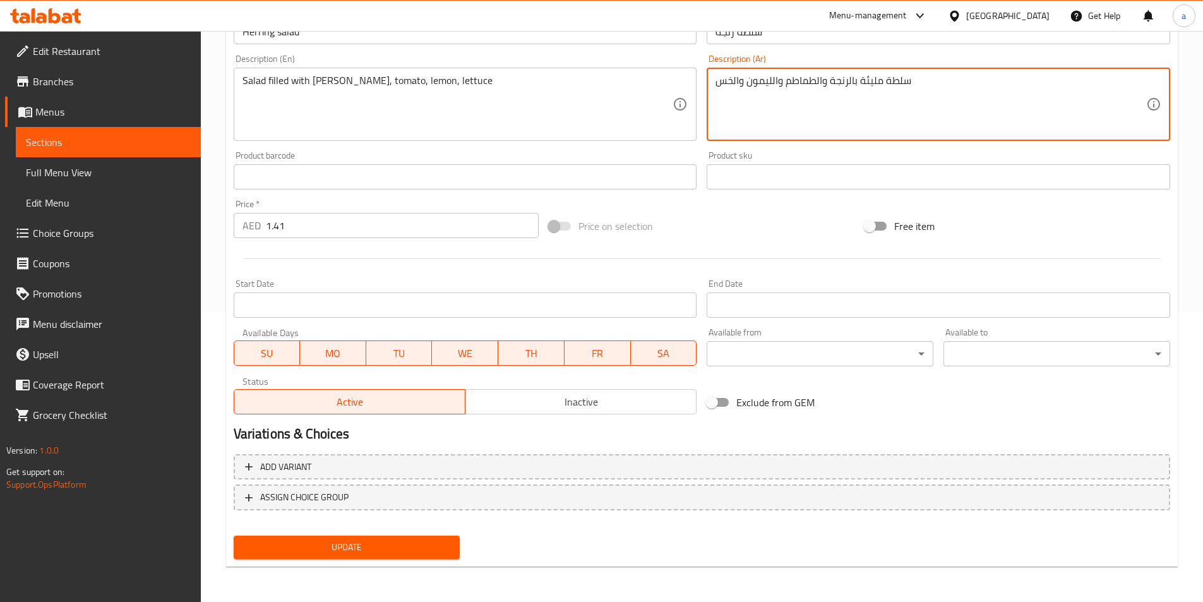
type textarea "سلطة مليئة بالرنجة والطماطم والليمون والخس"
click at [403, 554] on span "Update" at bounding box center [347, 547] width 206 height 16
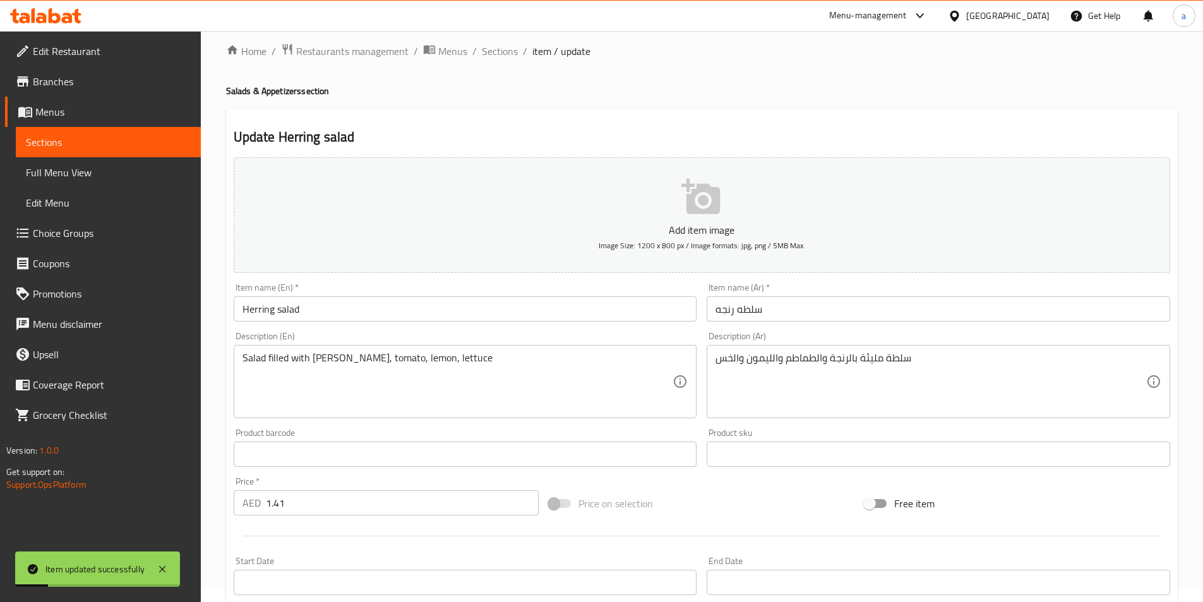
scroll to position [0, 0]
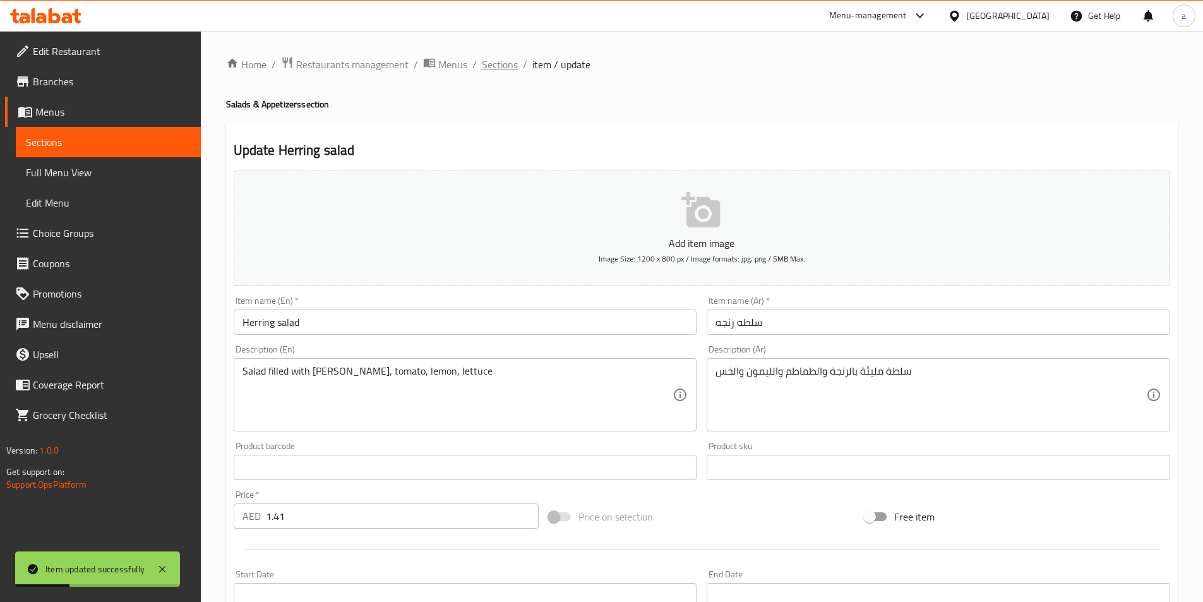
click at [511, 71] on span "Sections" at bounding box center [500, 64] width 36 height 15
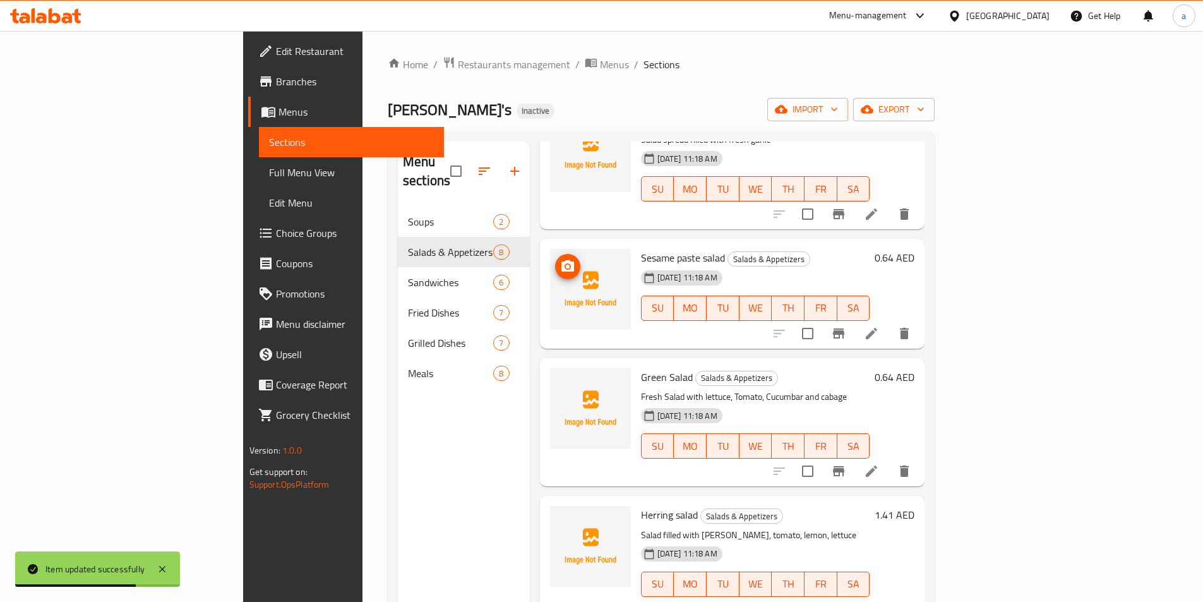
scroll to position [177, 0]
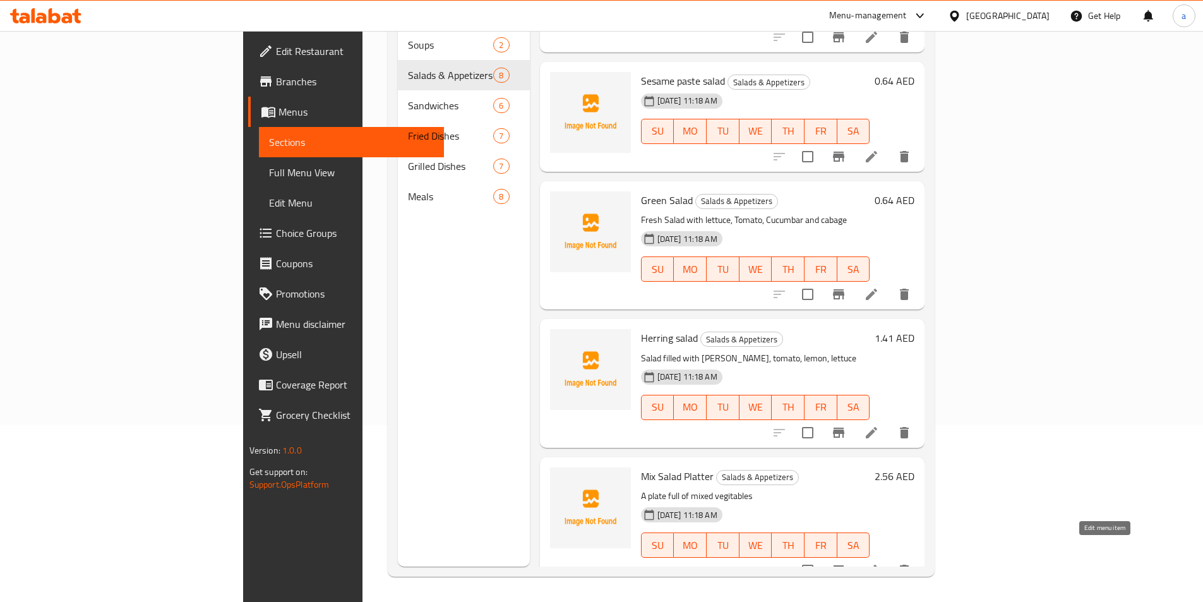
click at [877, 564] on icon at bounding box center [870, 569] width 11 height 11
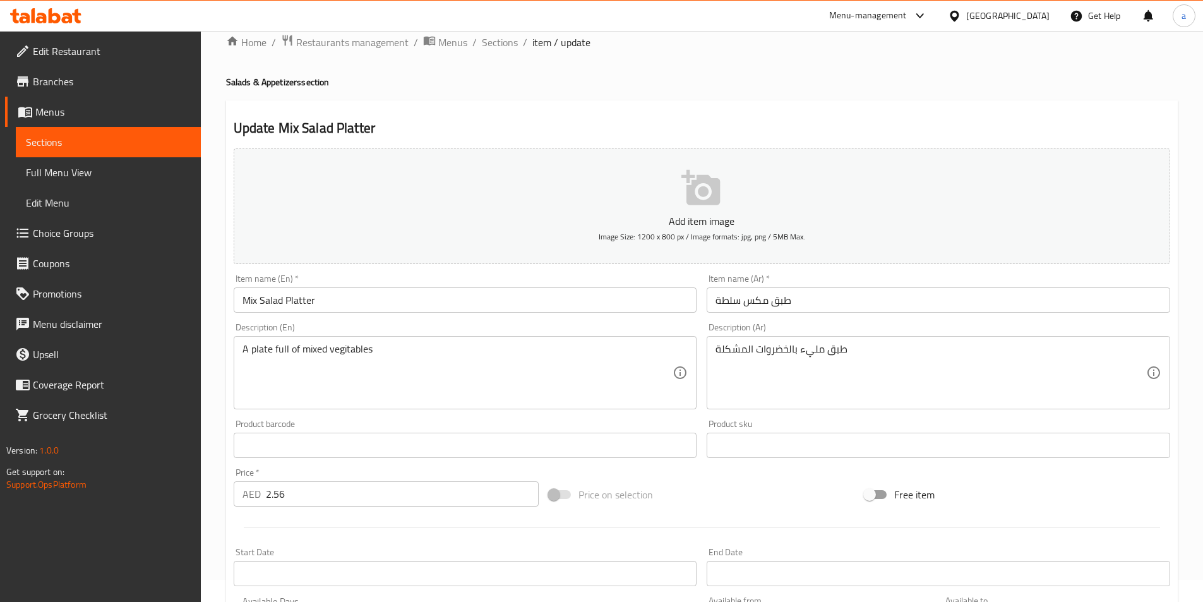
scroll to position [290, 0]
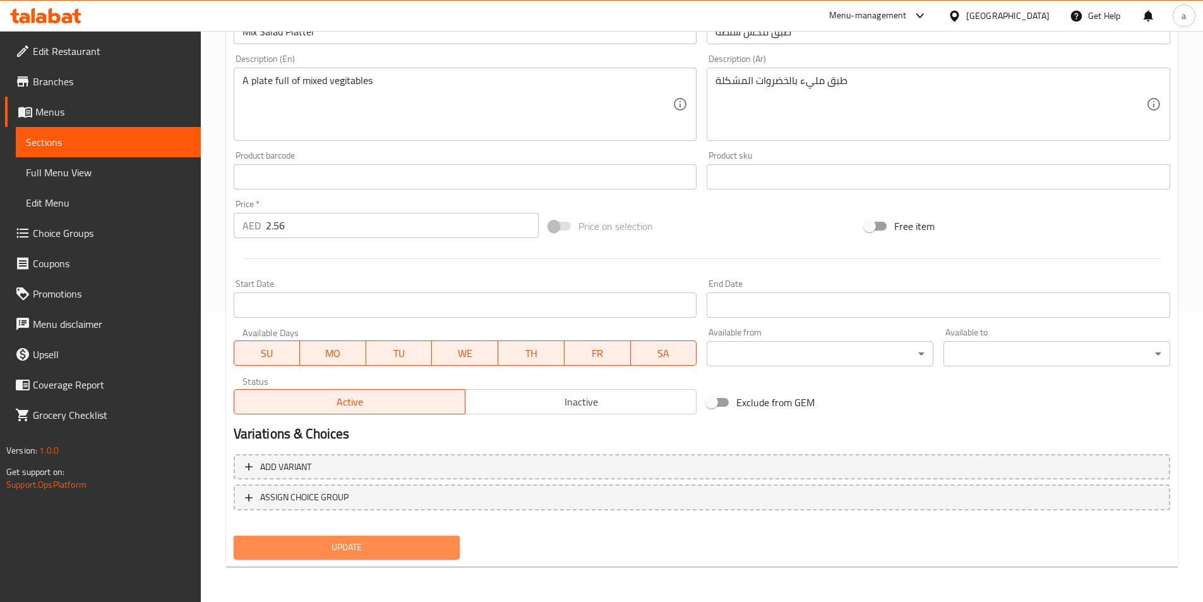
click at [340, 538] on button "Update" at bounding box center [347, 546] width 227 height 23
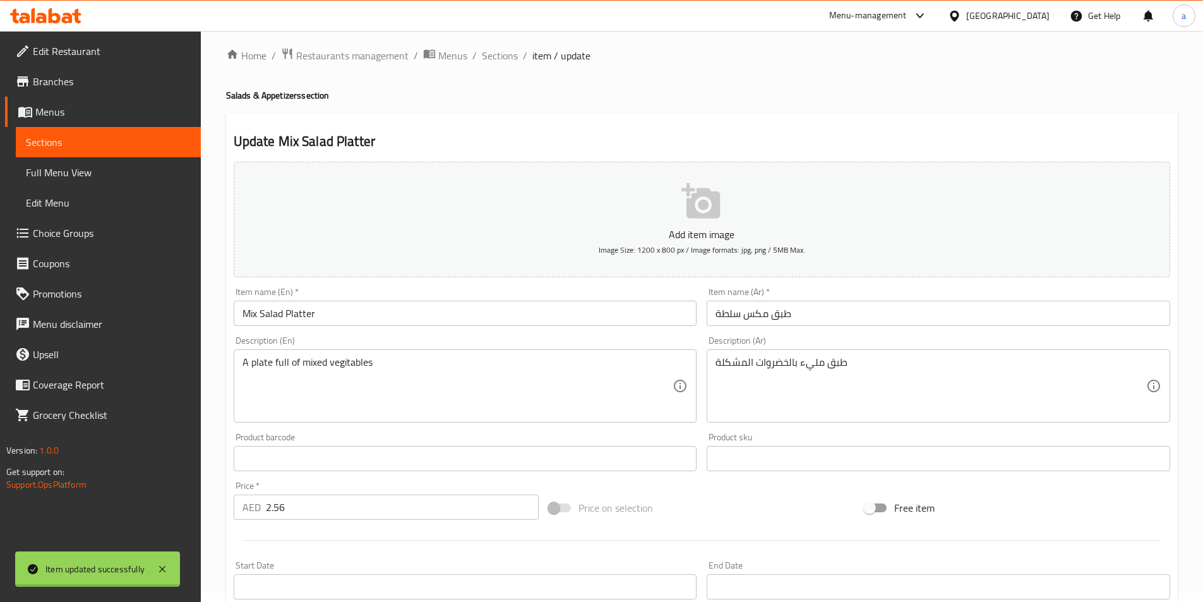
scroll to position [0, 0]
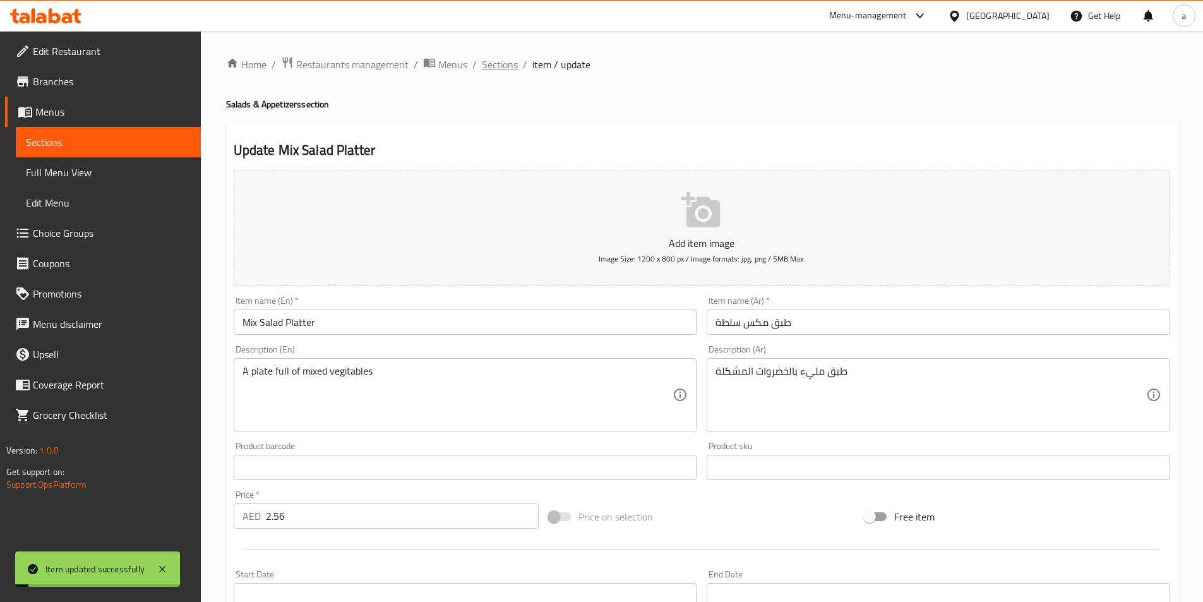
click at [506, 65] on span "Sections" at bounding box center [500, 64] width 36 height 15
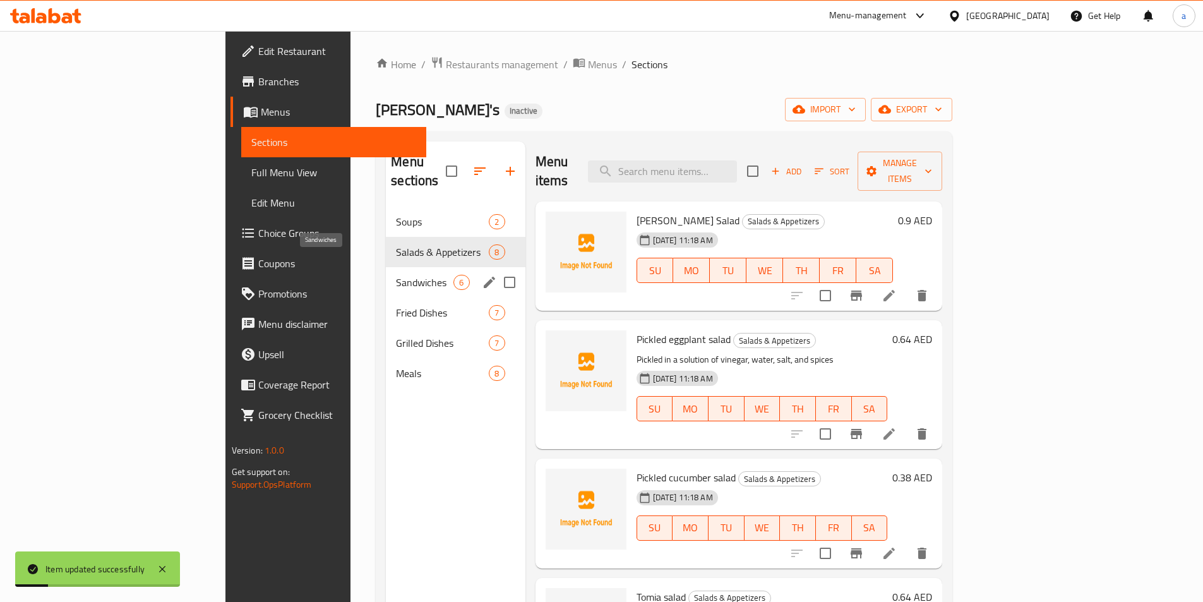
click at [396, 275] on span "Sandwiches" at bounding box center [424, 282] width 57 height 15
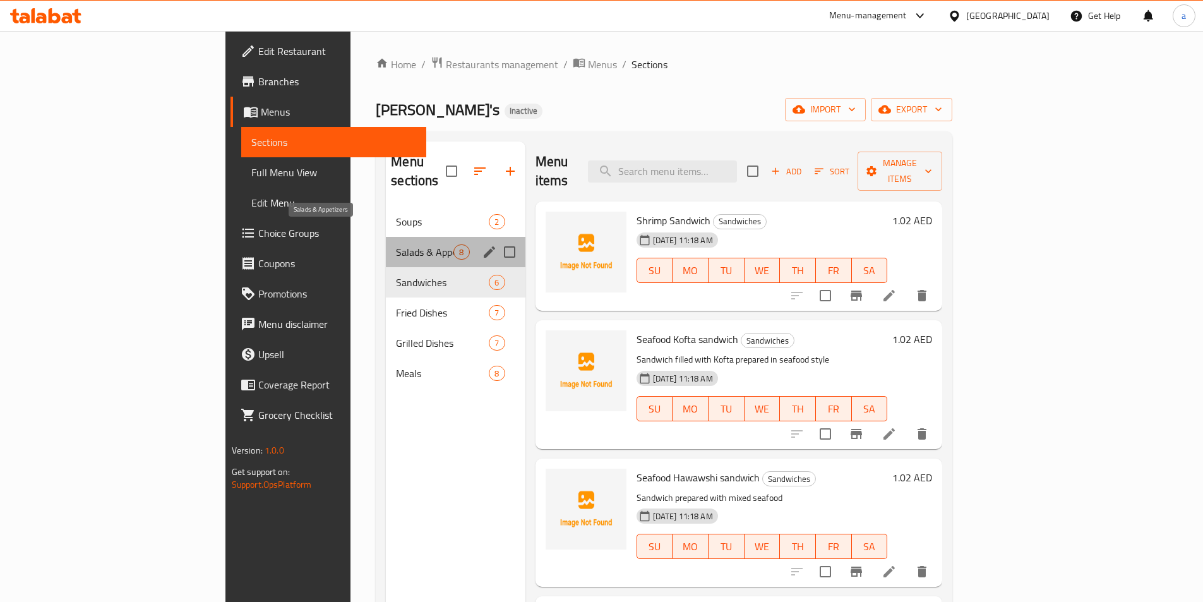
click at [396, 244] on span "Salads & Appetizers" at bounding box center [424, 251] width 57 height 15
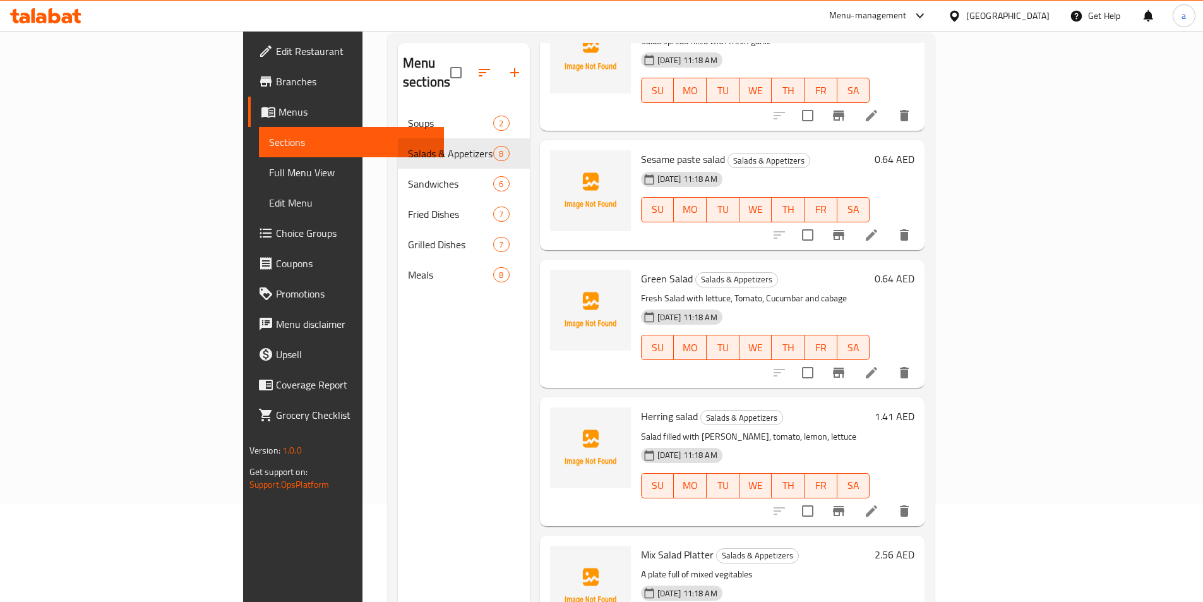
scroll to position [177, 0]
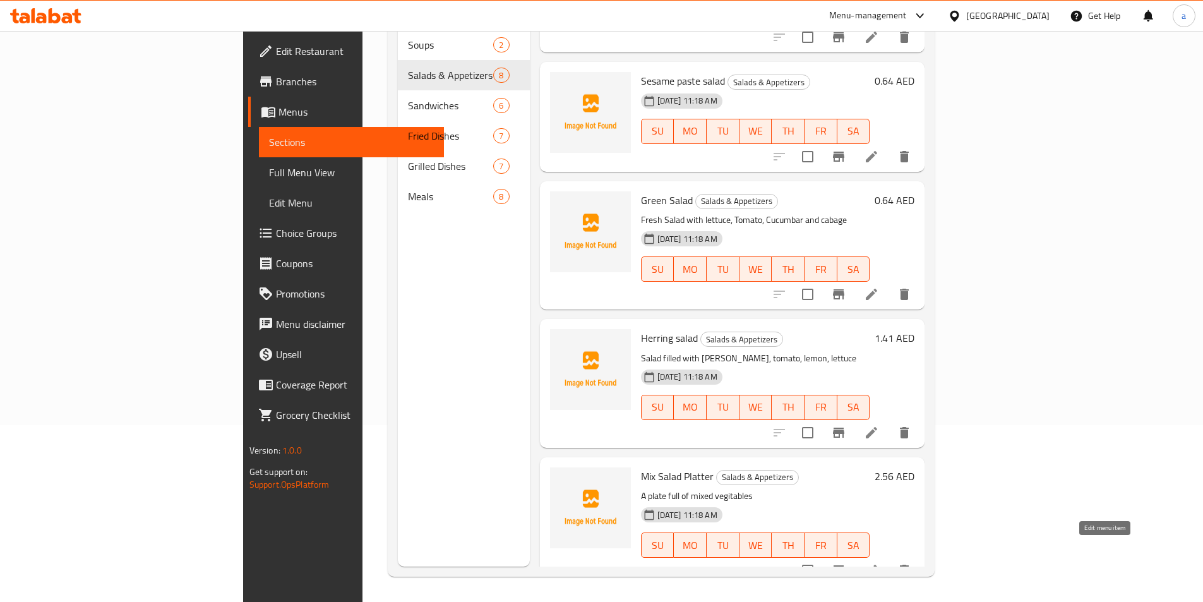
click at [877, 564] on icon at bounding box center [870, 569] width 11 height 11
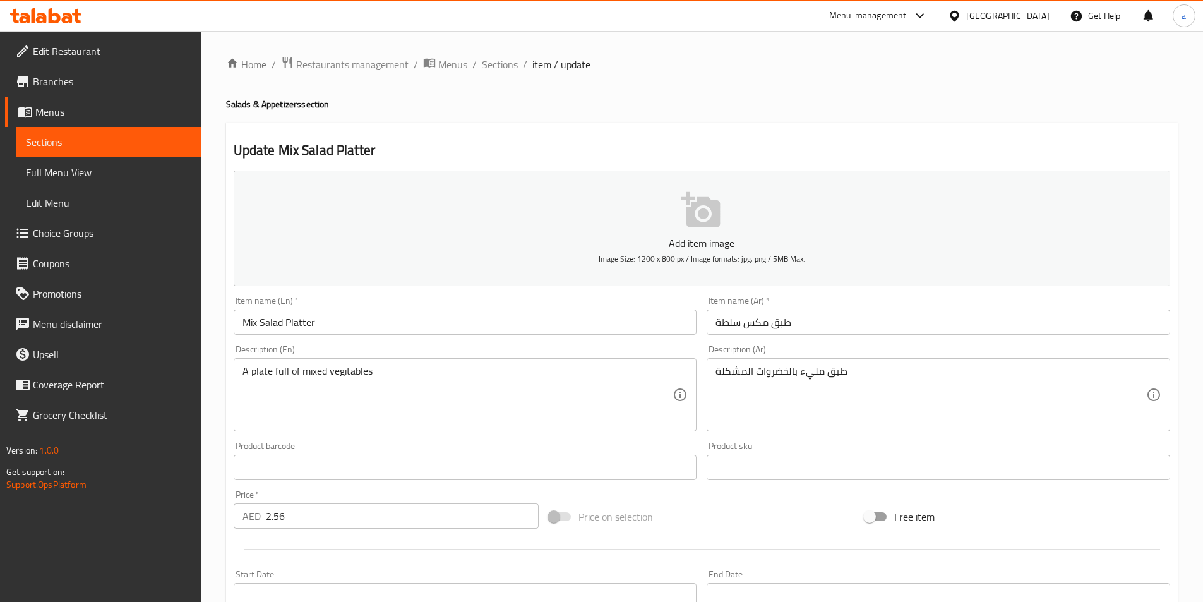
click at [507, 71] on span "Sections" at bounding box center [500, 64] width 36 height 15
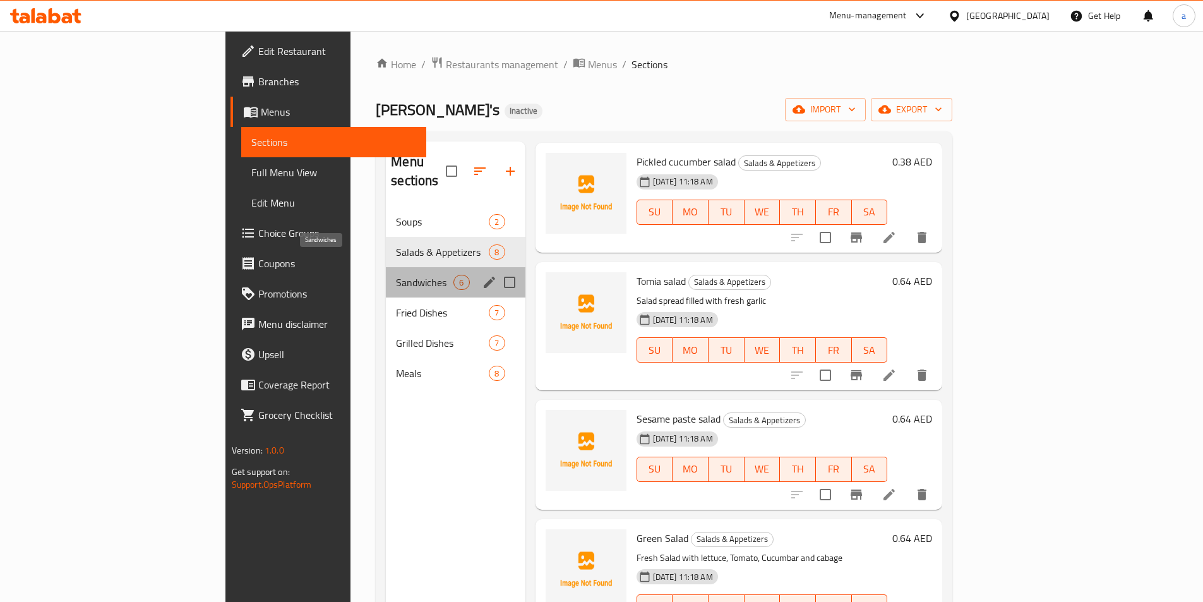
click at [396, 275] on span "Sandwiches" at bounding box center [424, 282] width 57 height 15
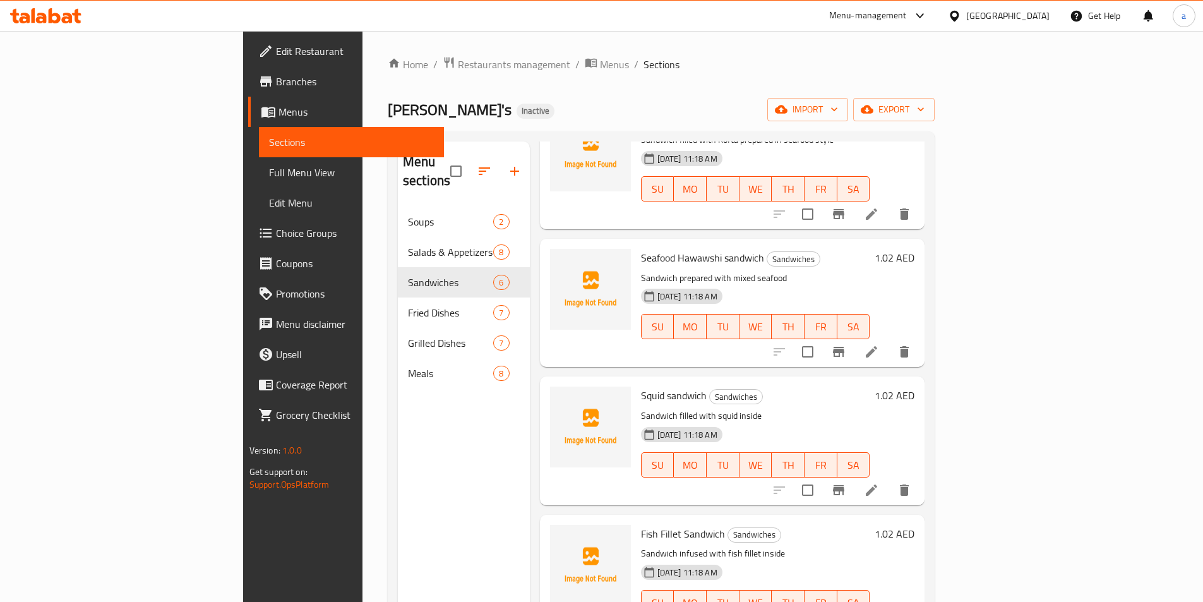
click at [879, 344] on icon at bounding box center [871, 351] width 15 height 15
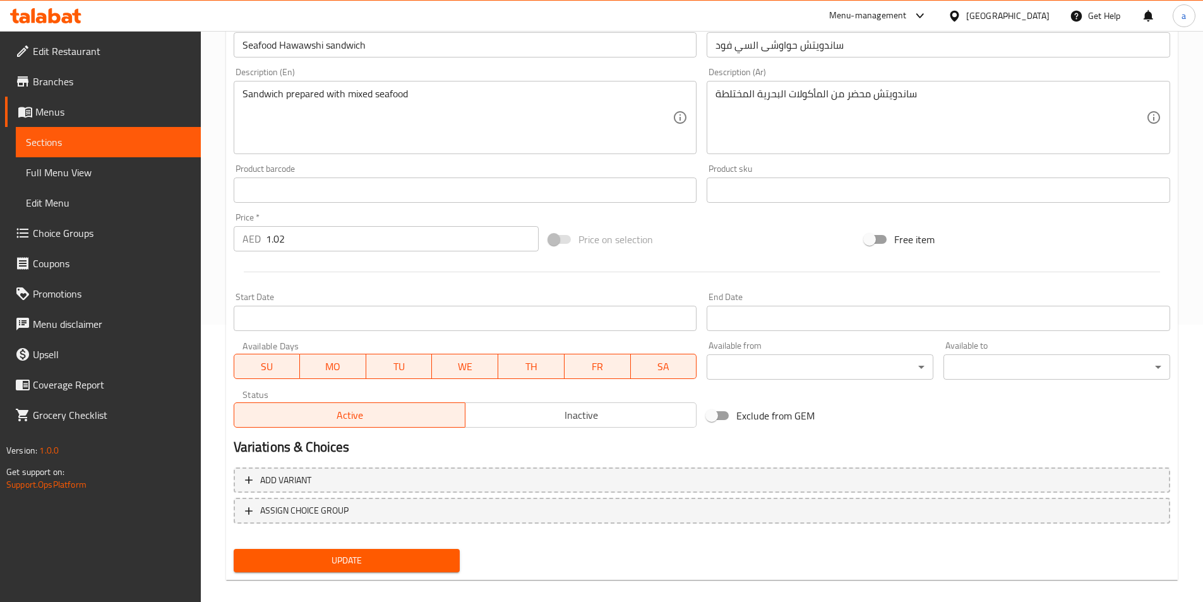
scroll to position [290, 0]
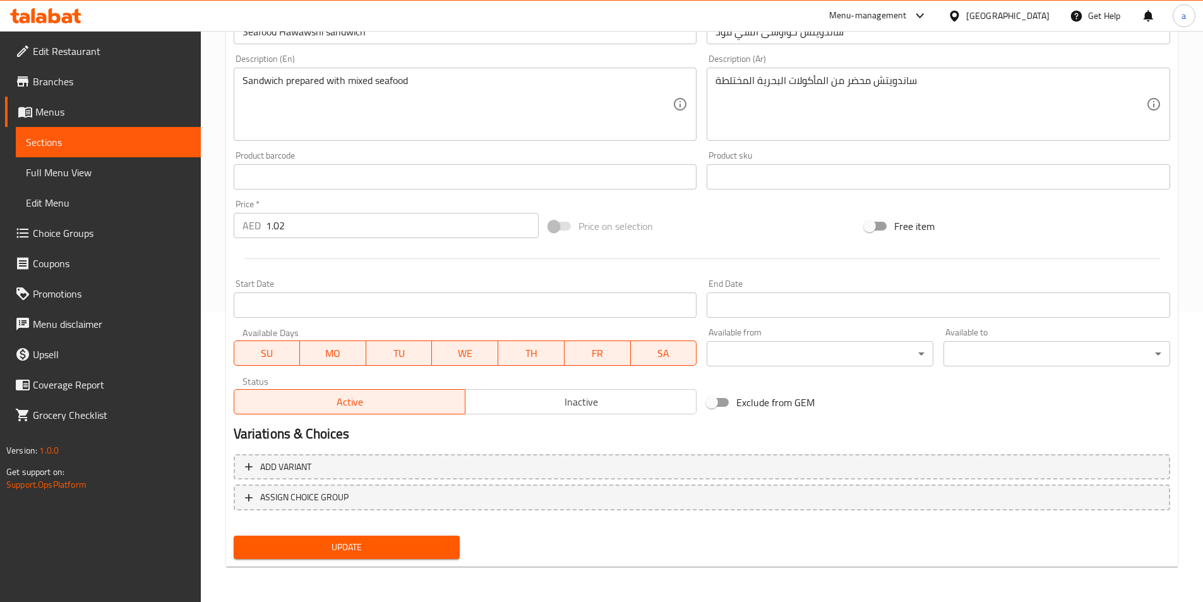
click at [429, 541] on span "Update" at bounding box center [347, 547] width 206 height 16
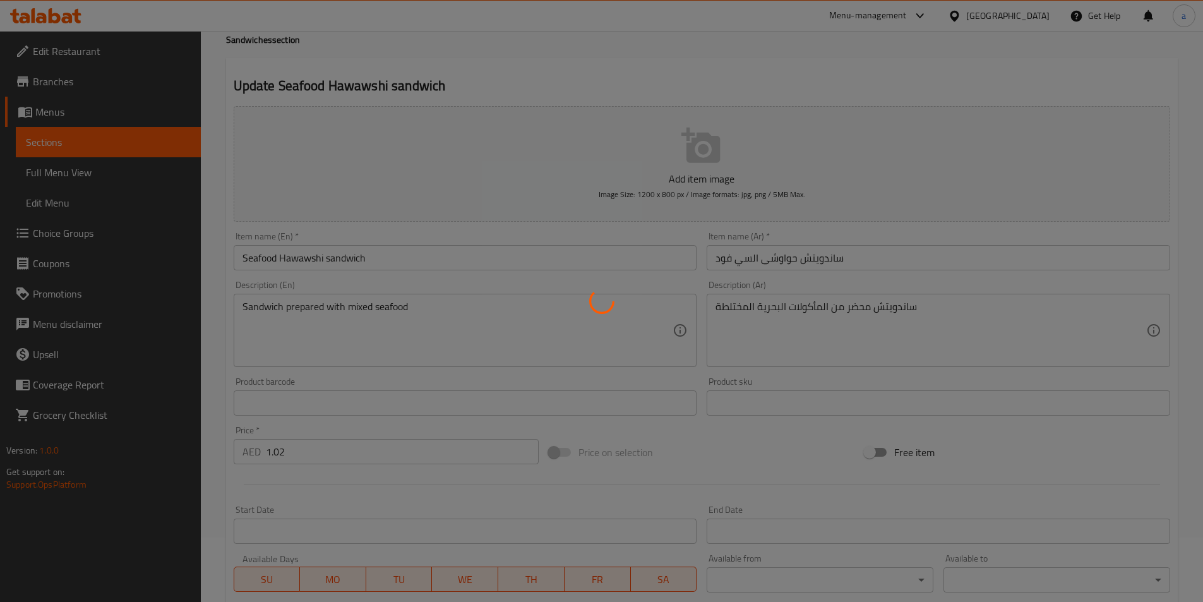
scroll to position [0, 0]
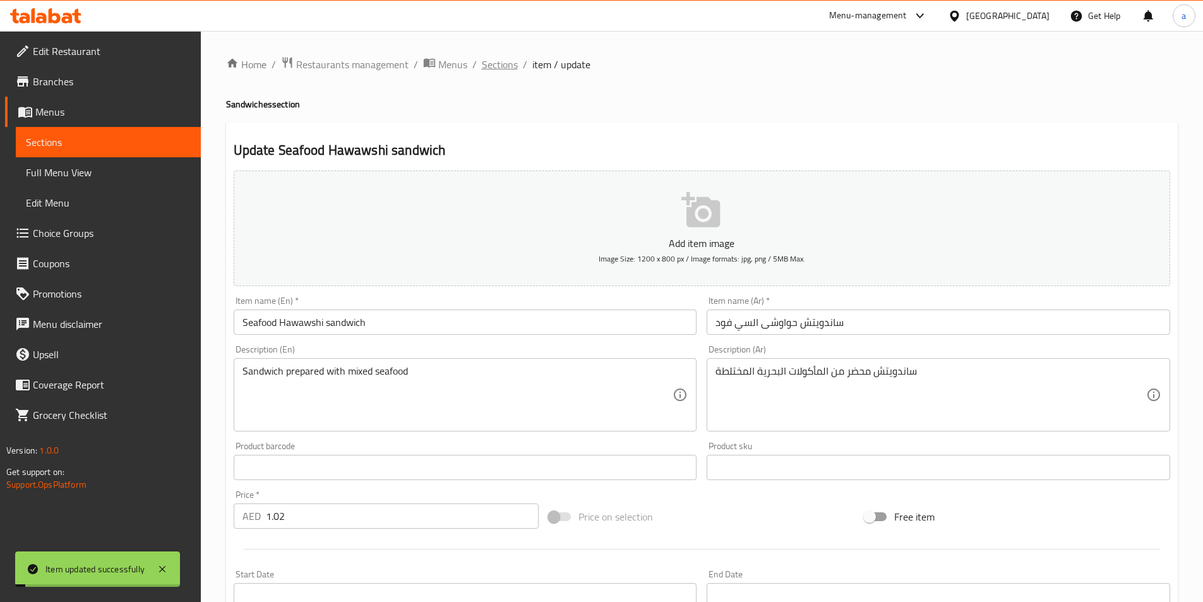
click at [506, 71] on span "Sections" at bounding box center [500, 64] width 36 height 15
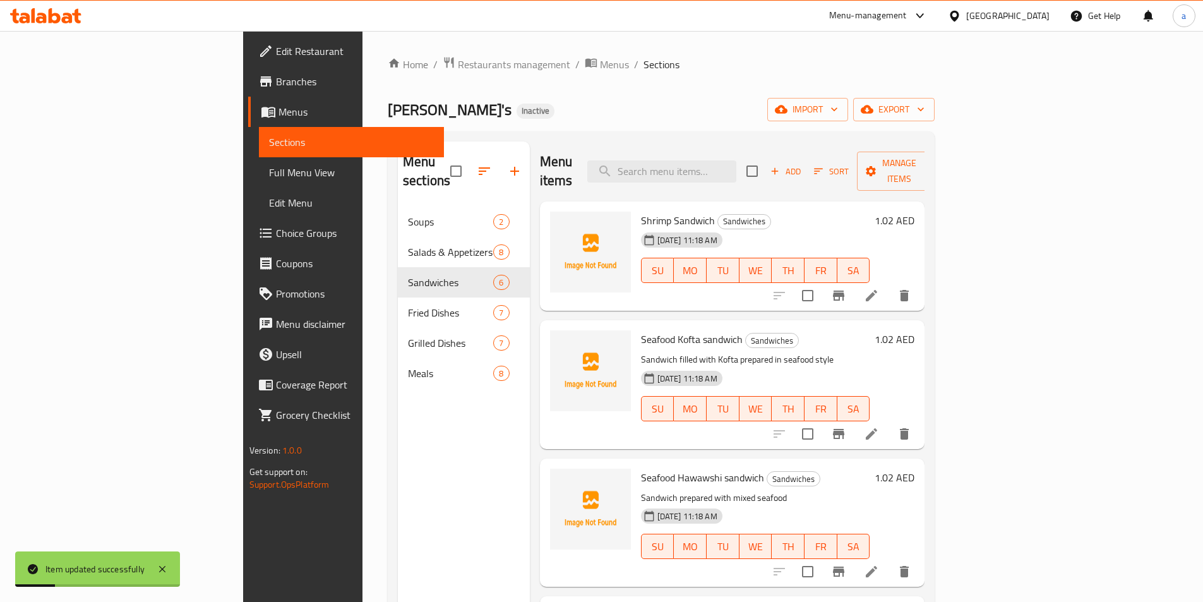
click at [889, 284] on li at bounding box center [870, 295] width 35 height 23
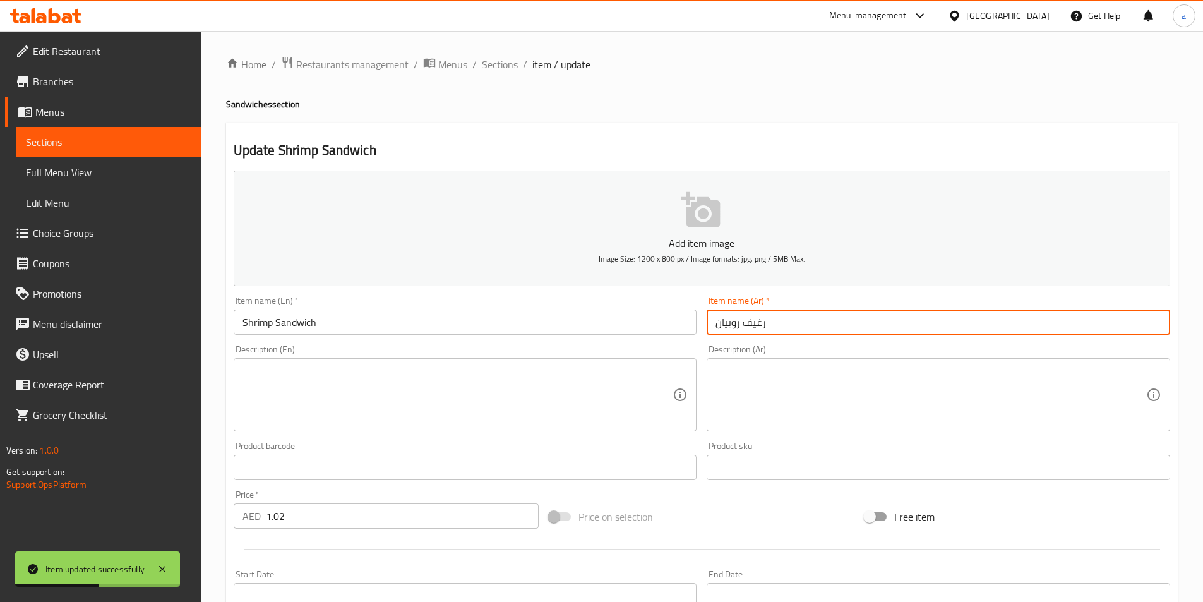
drag, startPoint x: 766, startPoint y: 326, endPoint x: 746, endPoint y: 325, distance: 20.2
click at [746, 325] on input "رغيف روبيان" at bounding box center [937, 321] width 463 height 25
type input "ساندويتش روبيان"
click at [856, 395] on textarea at bounding box center [930, 395] width 431 height 60
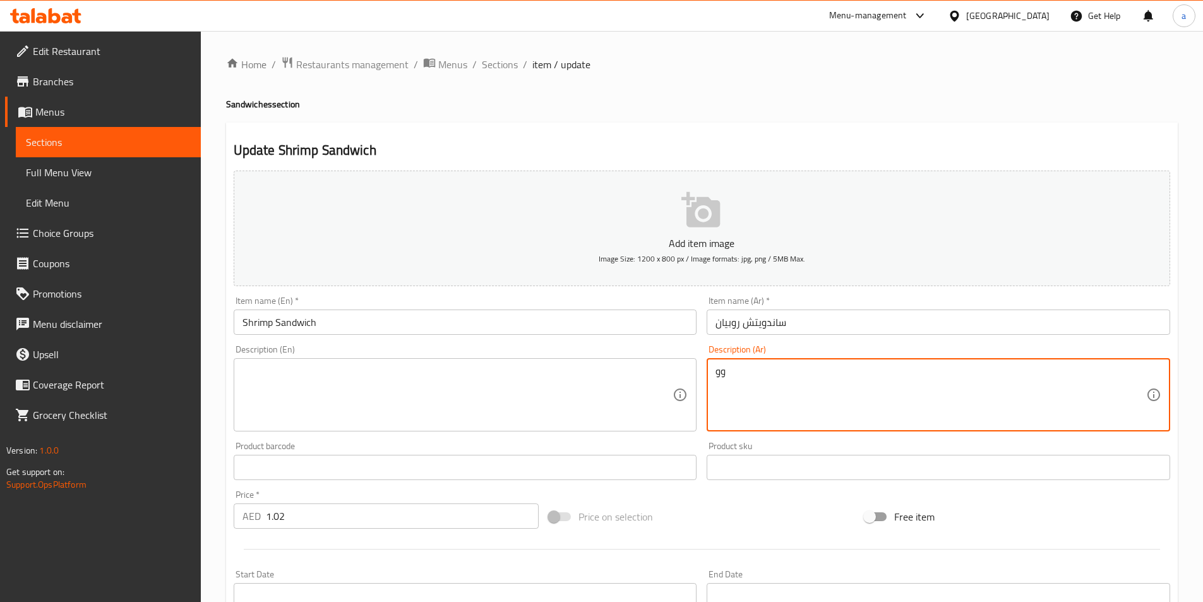
type textarea "و"
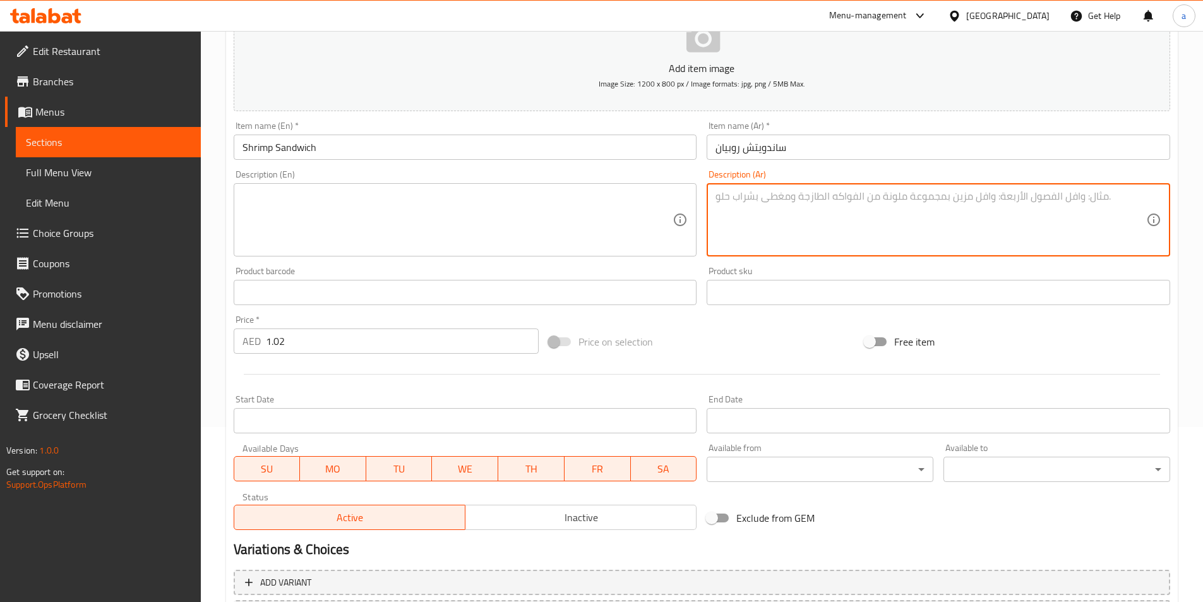
scroll to position [164, 0]
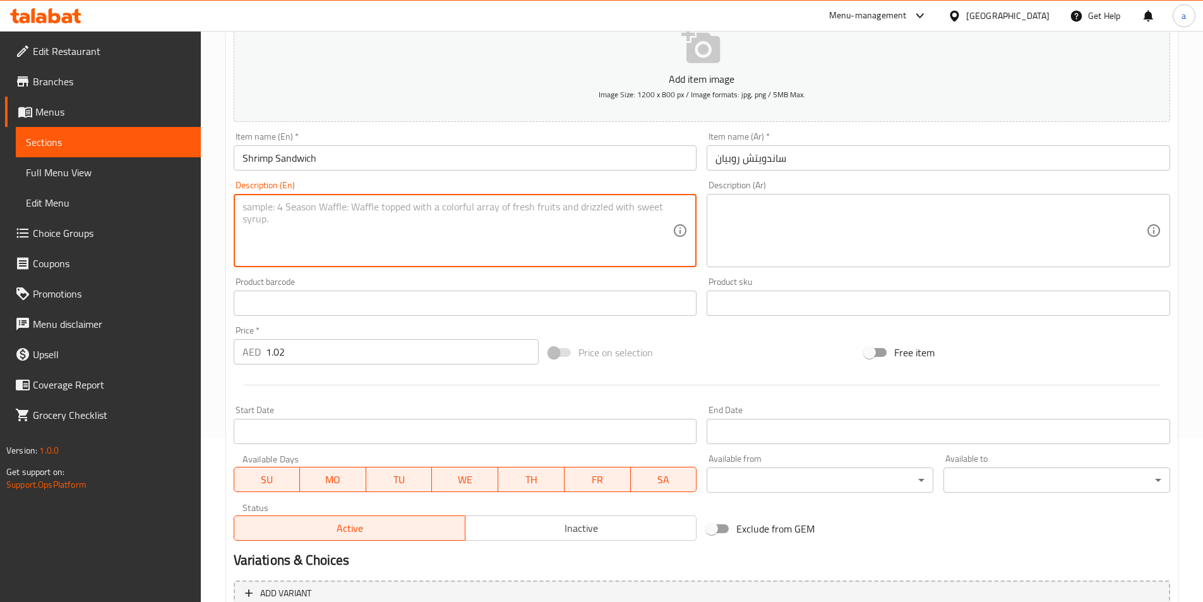
click at [515, 222] on textarea at bounding box center [457, 231] width 431 height 60
paste textarea "Pickled cucumber salad"
type textarea "Pickled cucumber salad"
drag, startPoint x: 421, startPoint y: 213, endPoint x: 198, endPoint y: 189, distance: 224.1
click at [198, 190] on div "Edit Restaurant Branches Menus Sections Full Menu View Edit Menu Choice Groups …" at bounding box center [601, 297] width 1203 height 861
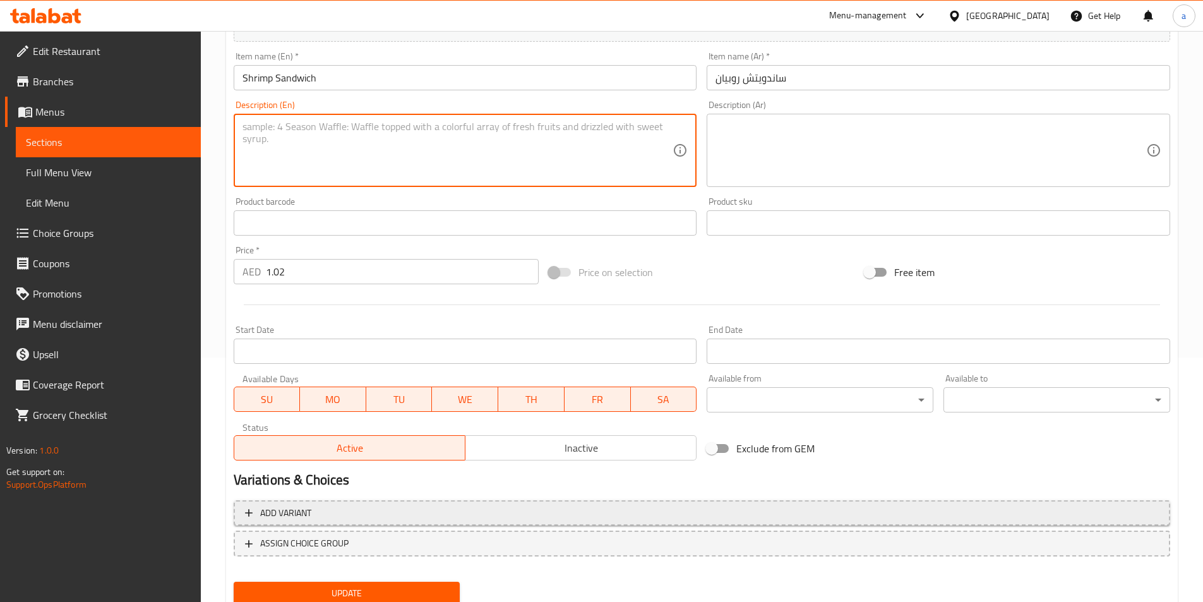
scroll to position [290, 0]
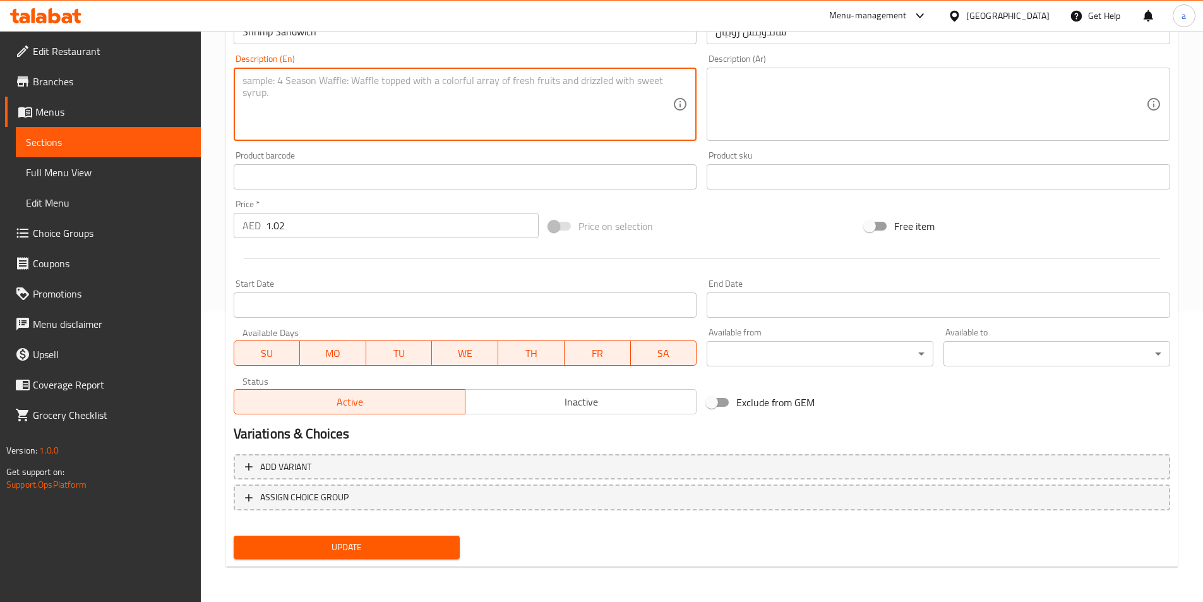
click at [371, 551] on span "Update" at bounding box center [347, 547] width 206 height 16
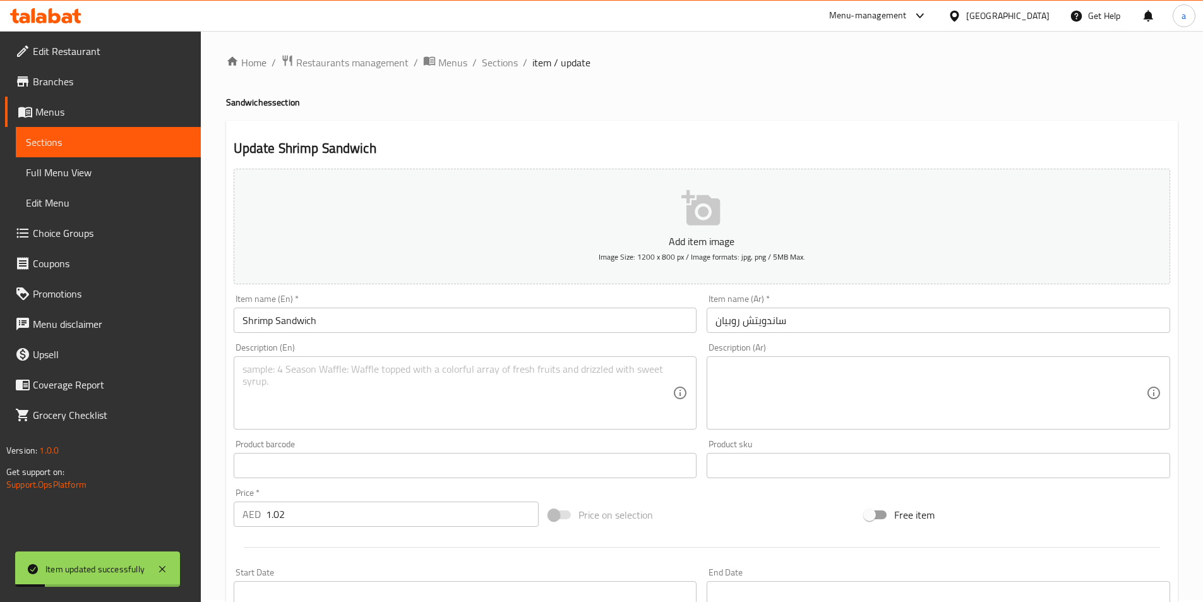
scroll to position [0, 0]
click at [506, 59] on span "Sections" at bounding box center [500, 64] width 36 height 15
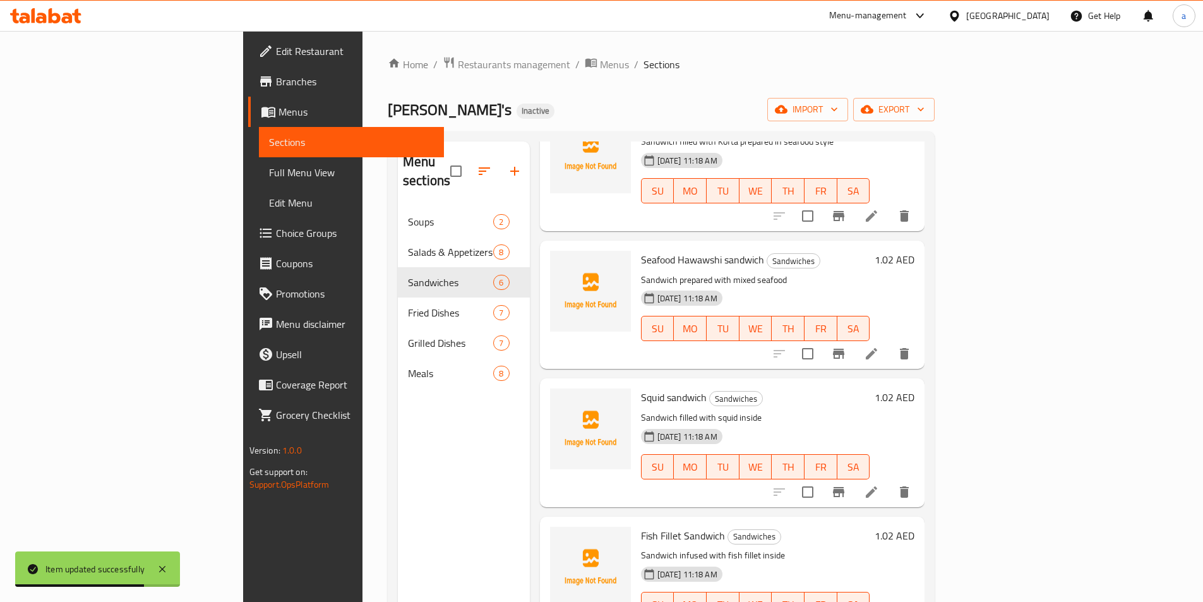
scroll to position [220, 0]
click at [879, 344] on icon at bounding box center [871, 351] width 15 height 15
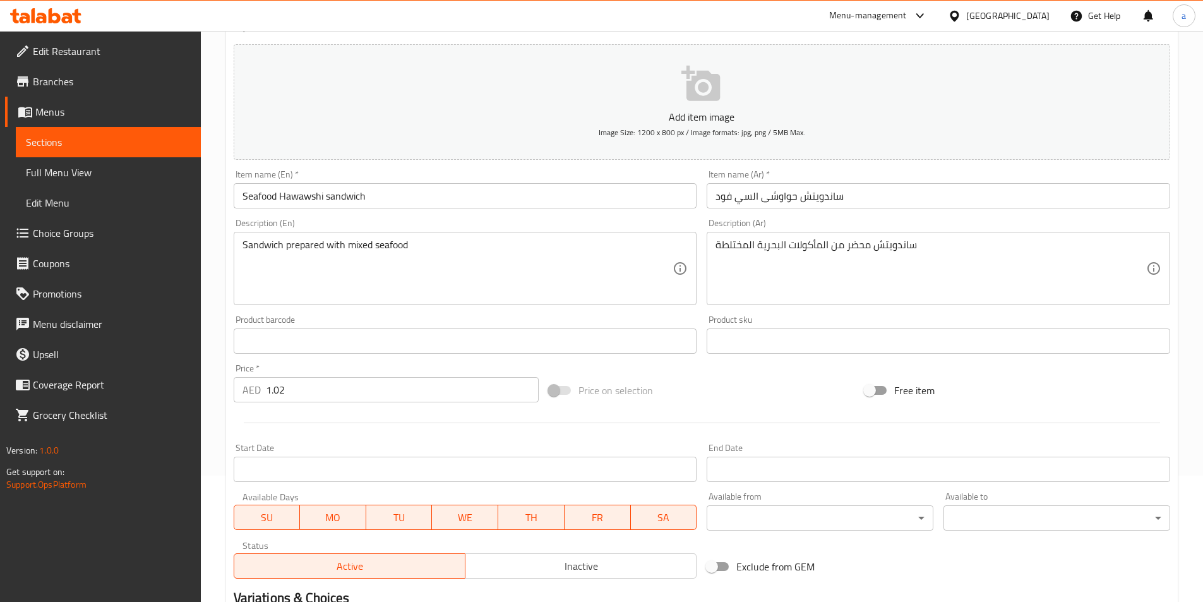
scroll to position [290, 0]
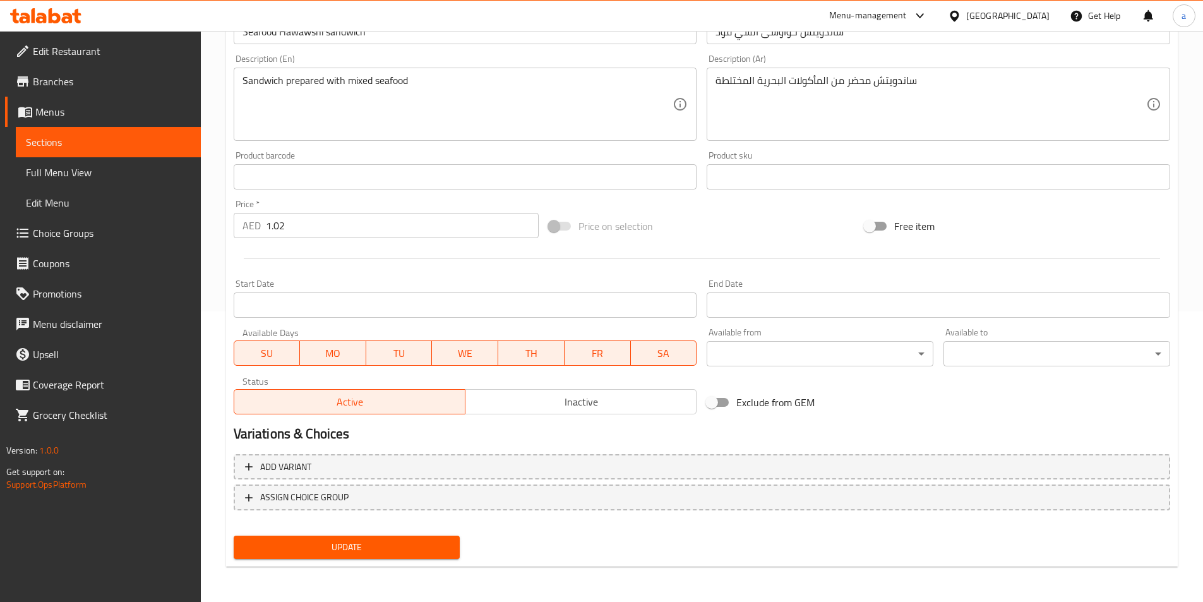
click at [338, 544] on span "Update" at bounding box center [347, 547] width 206 height 16
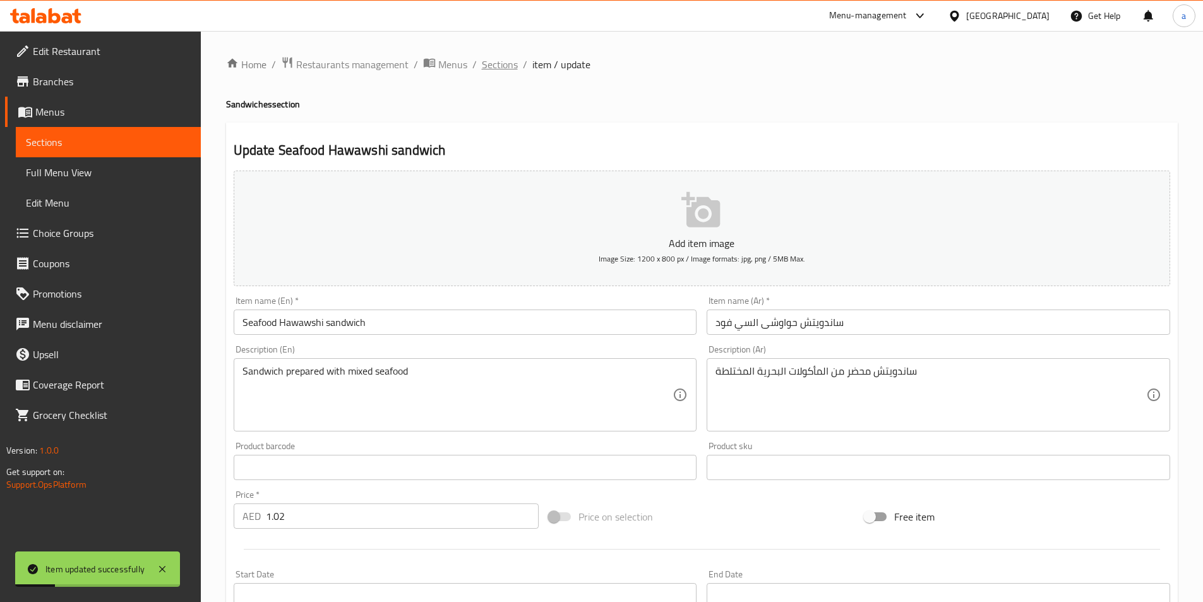
click at [499, 71] on span "Sections" at bounding box center [500, 64] width 36 height 15
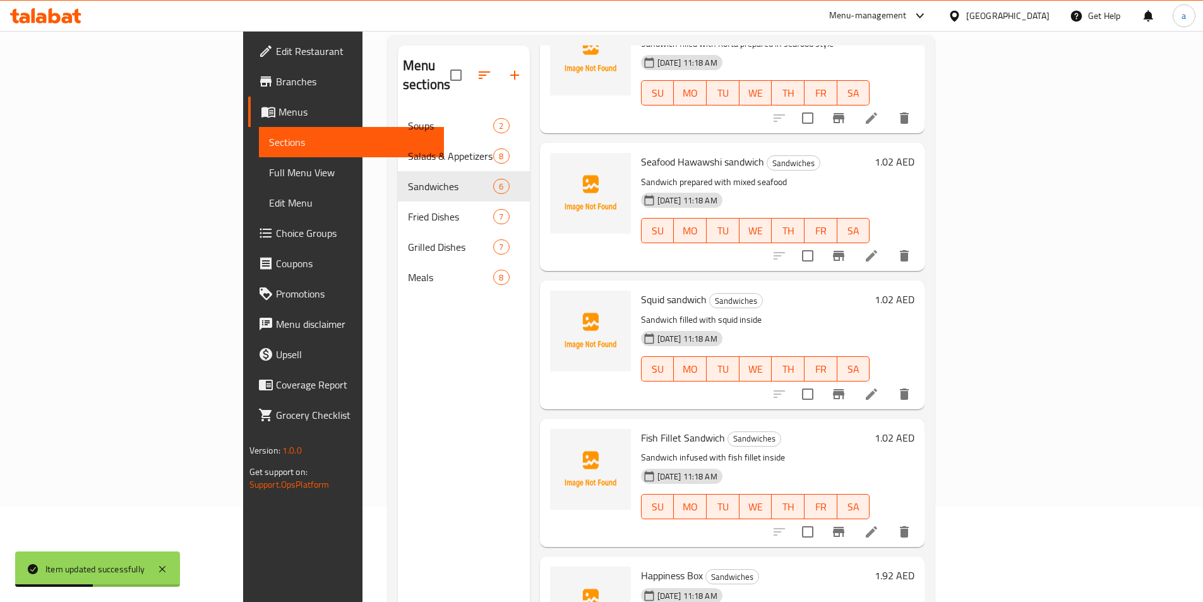
scroll to position [177, 0]
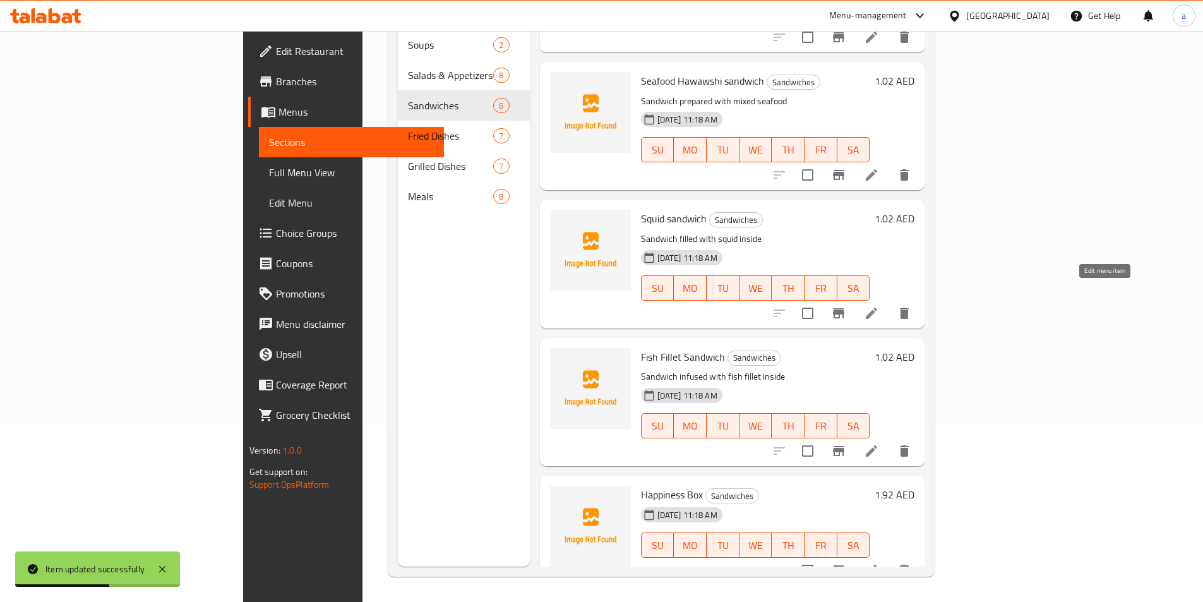
click at [879, 306] on icon at bounding box center [871, 313] width 15 height 15
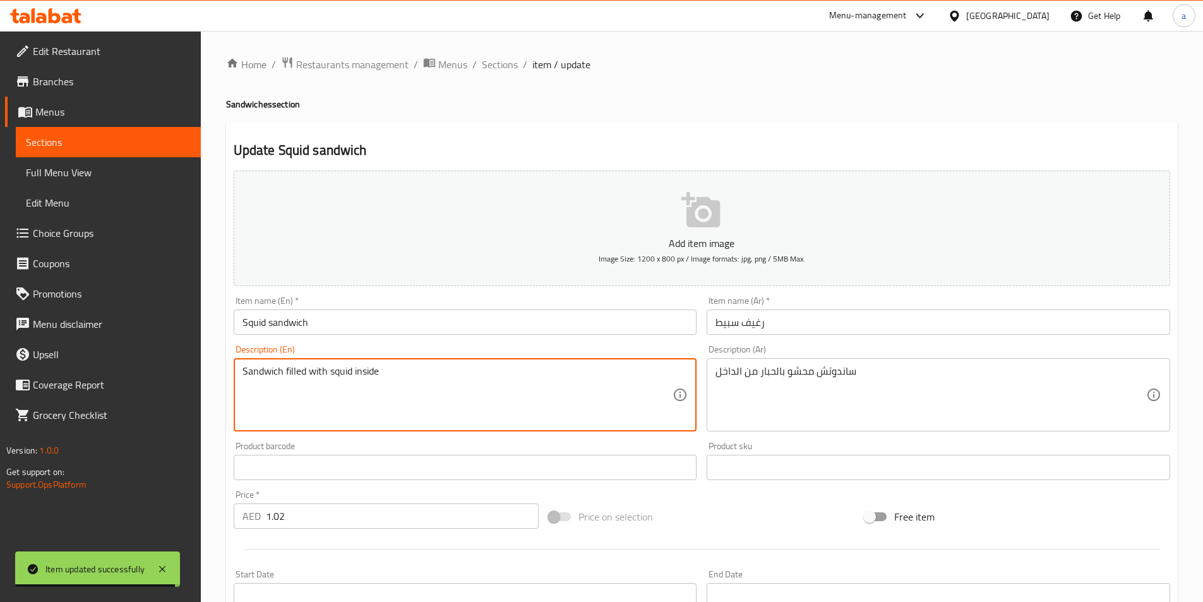
drag, startPoint x: 395, startPoint y: 378, endPoint x: 179, endPoint y: 348, distance: 218.0
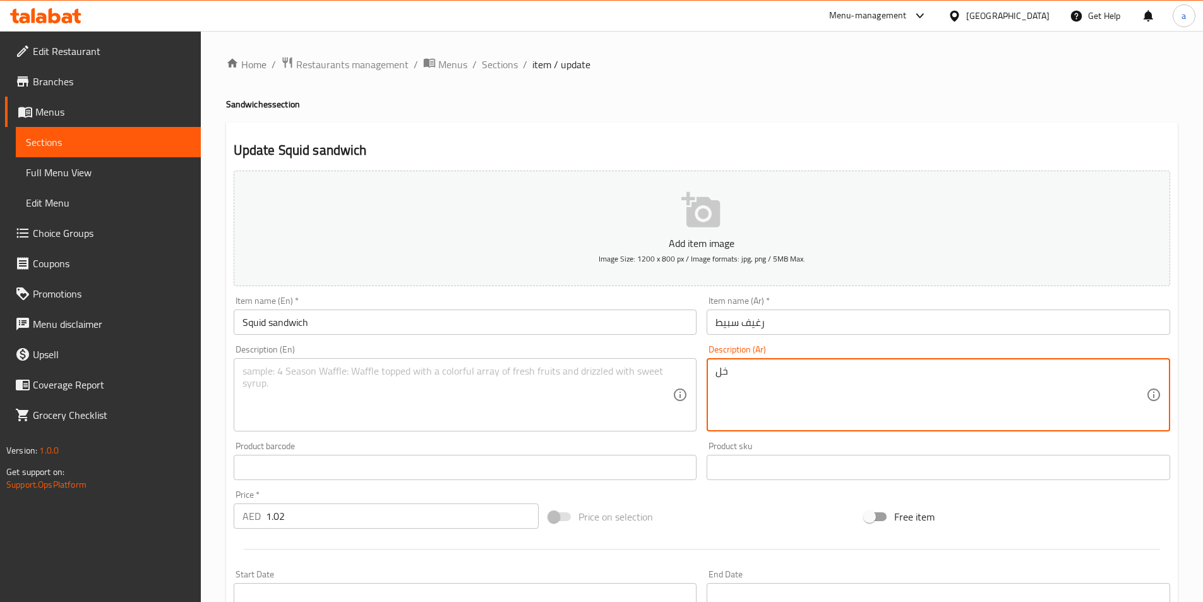
type textarea "ل"
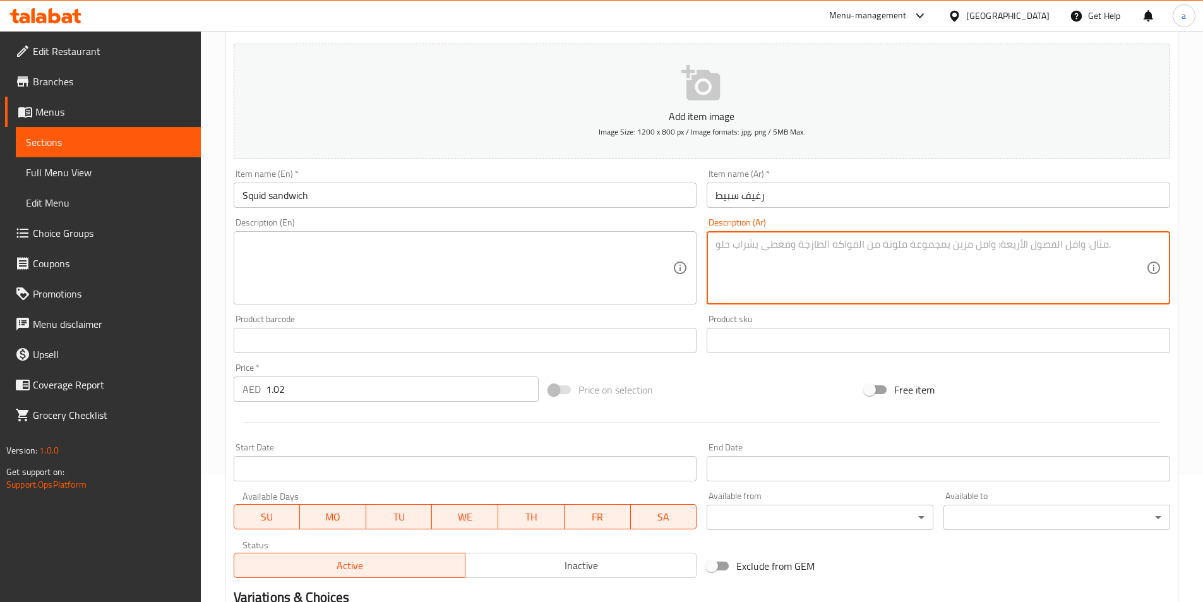
scroll to position [253, 0]
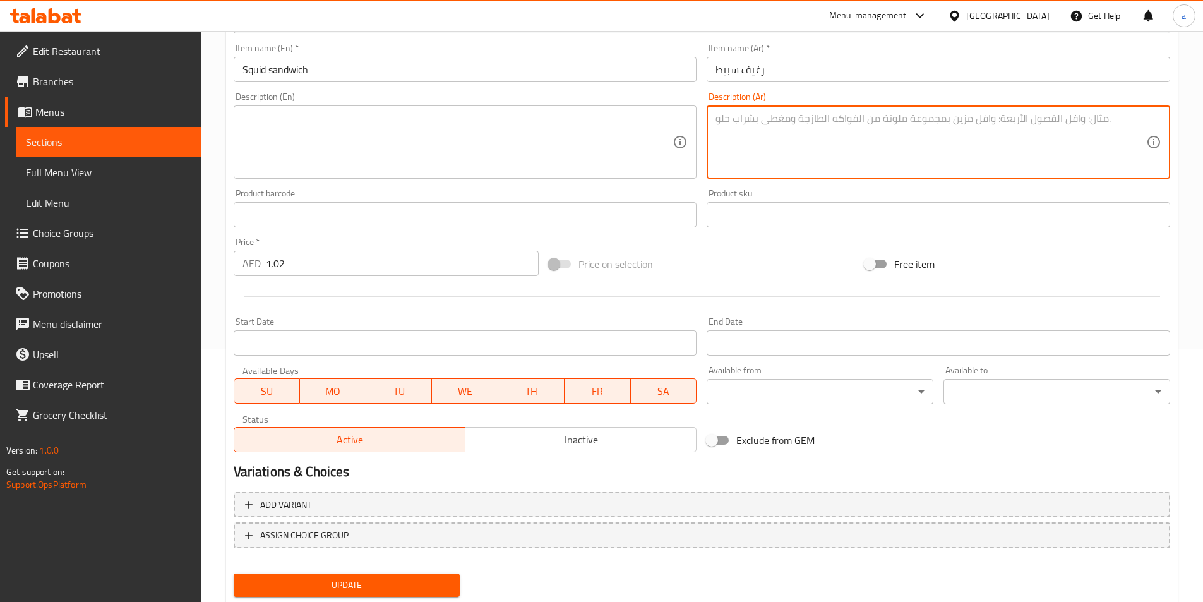
click at [383, 581] on span "Update" at bounding box center [347, 585] width 206 height 16
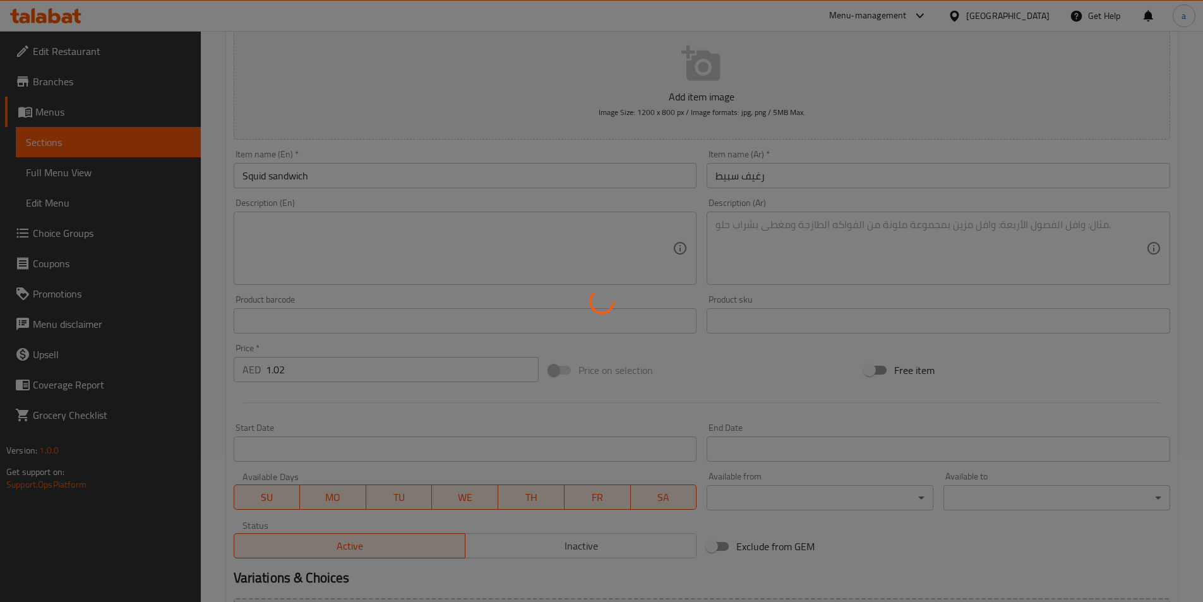
scroll to position [0, 0]
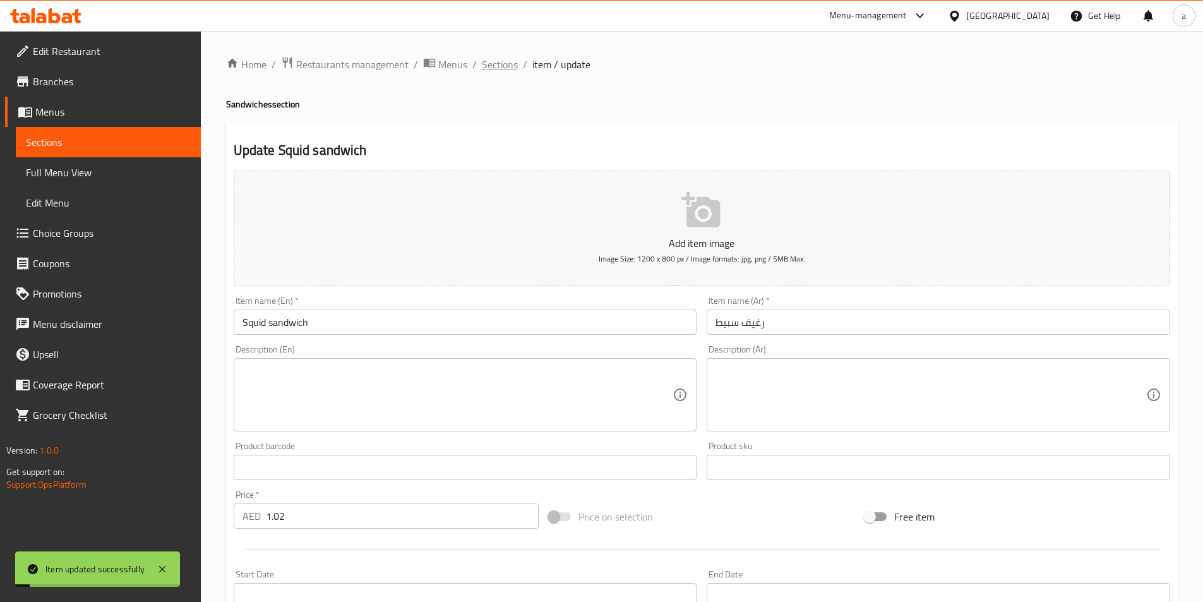
click at [494, 67] on span "Sections" at bounding box center [500, 64] width 36 height 15
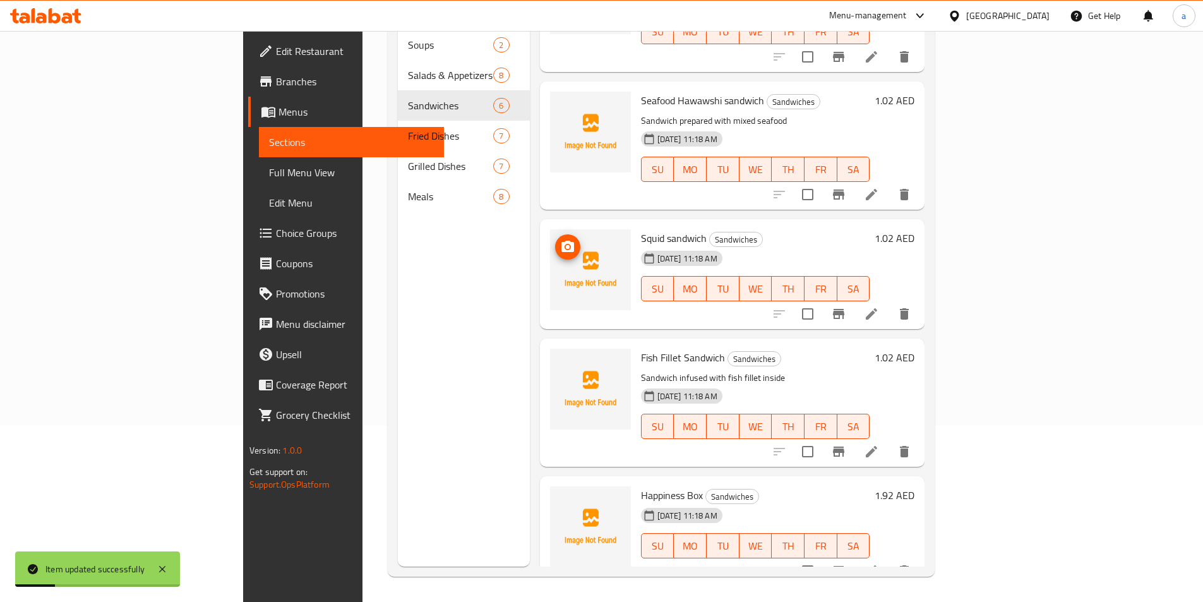
scroll to position [201, 0]
click at [877, 445] on icon at bounding box center [870, 450] width 11 height 11
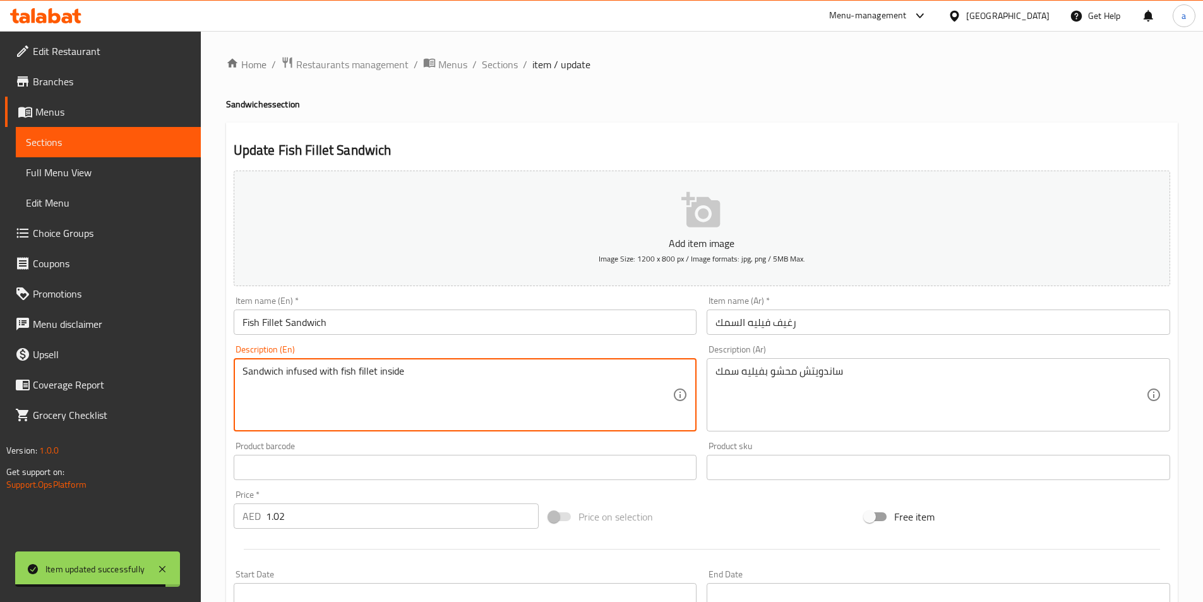
drag, startPoint x: 418, startPoint y: 368, endPoint x: 206, endPoint y: 365, distance: 211.5
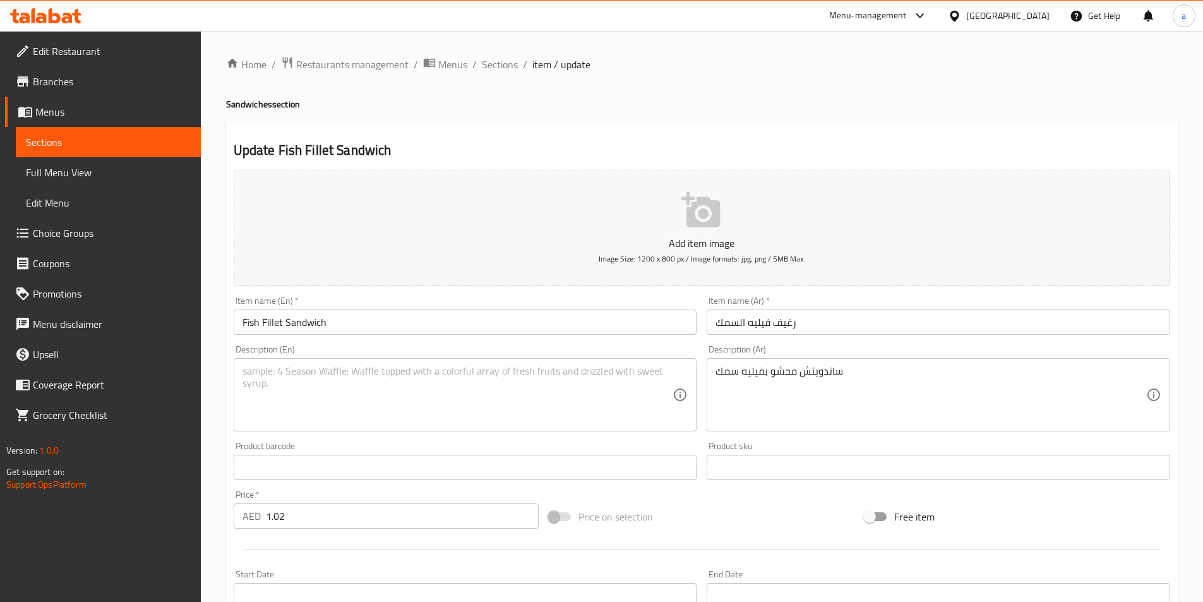
drag, startPoint x: 847, startPoint y: 365, endPoint x: 725, endPoint y: 384, distance: 122.7
click at [725, 384] on div "ساندويتش محشو بفيليه سمك Description (Ar)" at bounding box center [937, 394] width 463 height 73
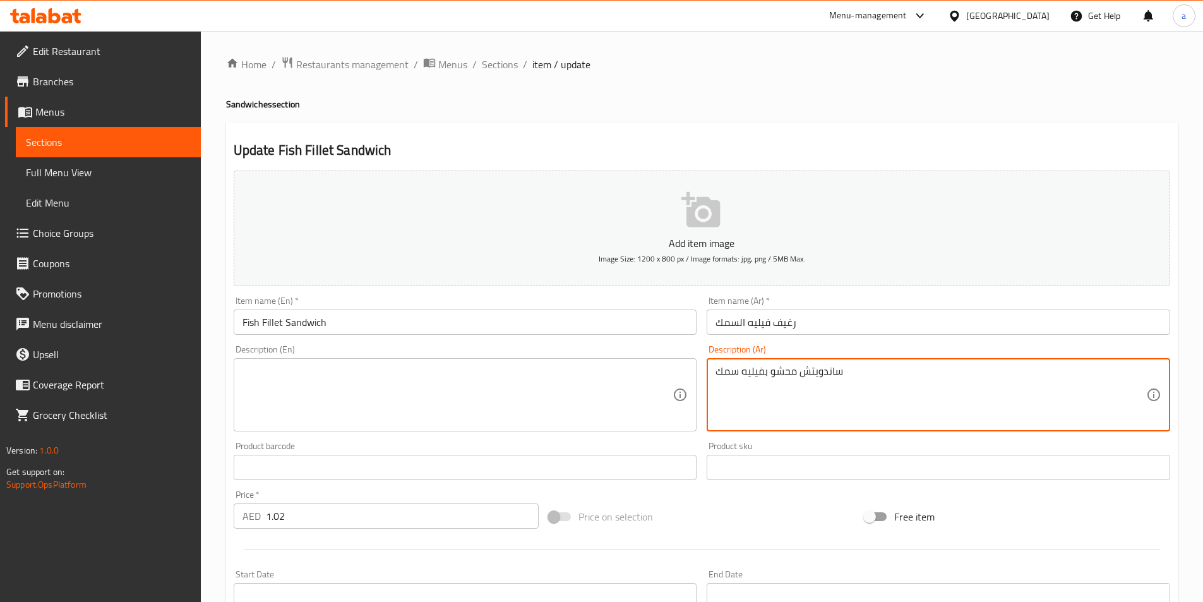
drag, startPoint x: 840, startPoint y: 372, endPoint x: 668, endPoint y: 374, distance: 172.3
click at [669, 378] on div "Add item image Image Size: 1200 x 800 px / Image formats: jpg, png / 5MB Max. I…" at bounding box center [702, 437] width 946 height 544
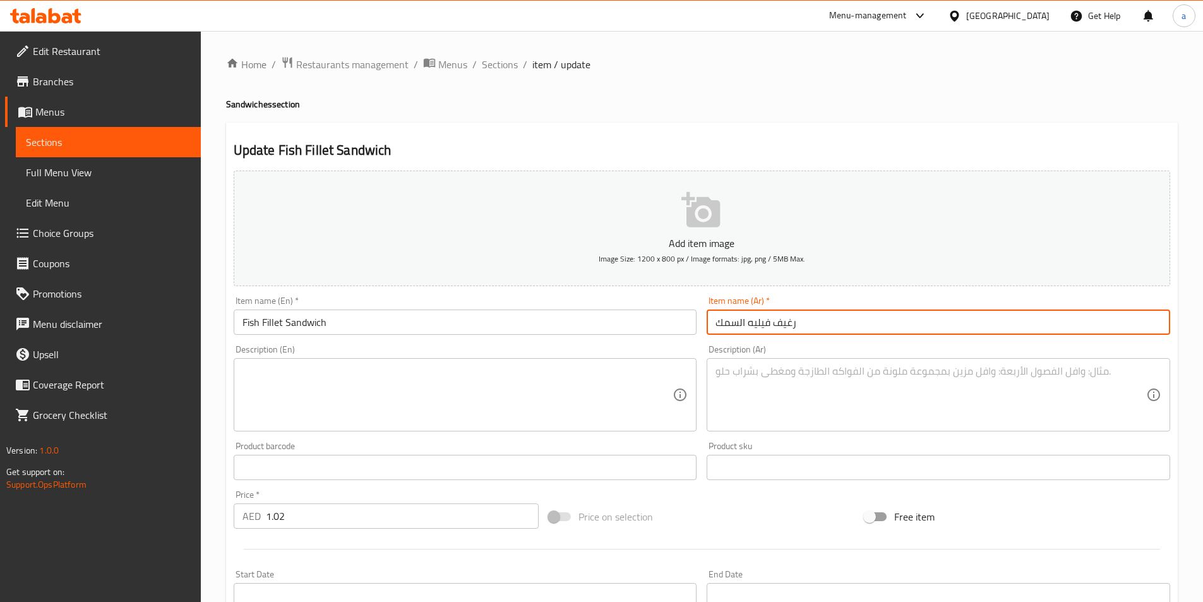
drag, startPoint x: 796, startPoint y: 320, endPoint x: 774, endPoint y: 323, distance: 22.2
click at [773, 323] on input "رغيف فيليه السمك" at bounding box center [937, 321] width 463 height 25
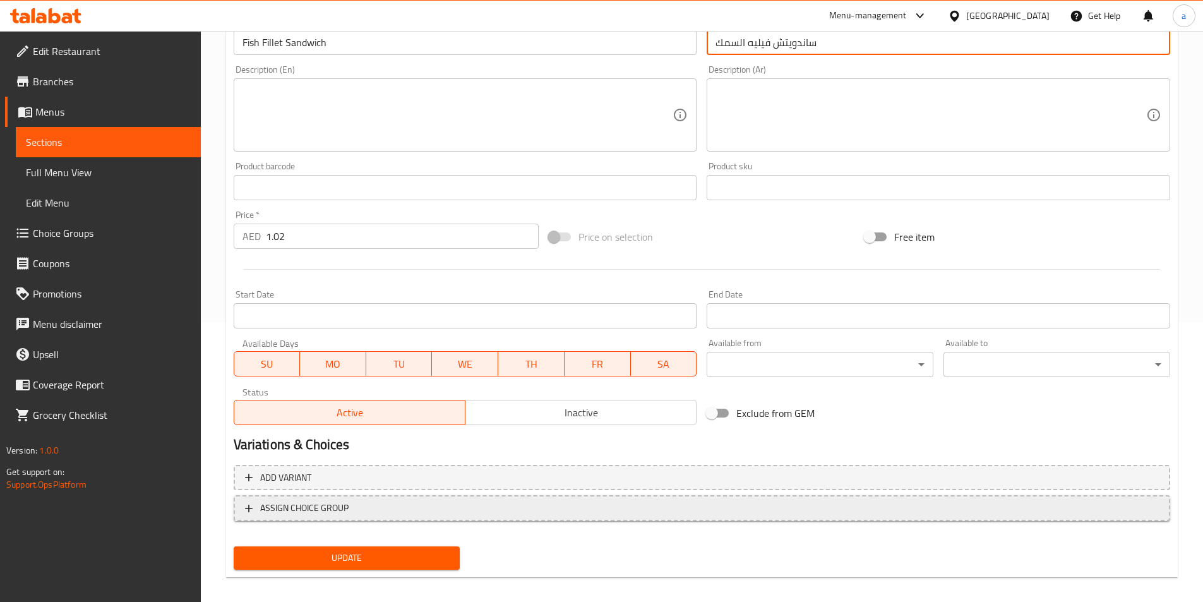
scroll to position [290, 0]
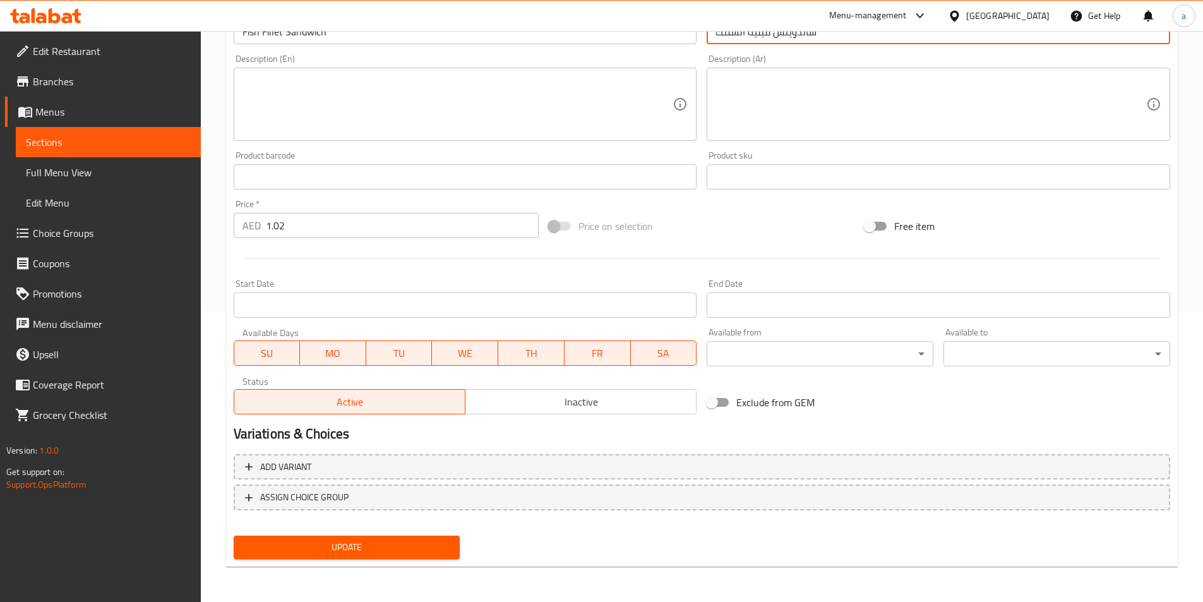
type input "ساندويتش فيليه السمك"
click at [355, 555] on span "Update" at bounding box center [347, 547] width 206 height 16
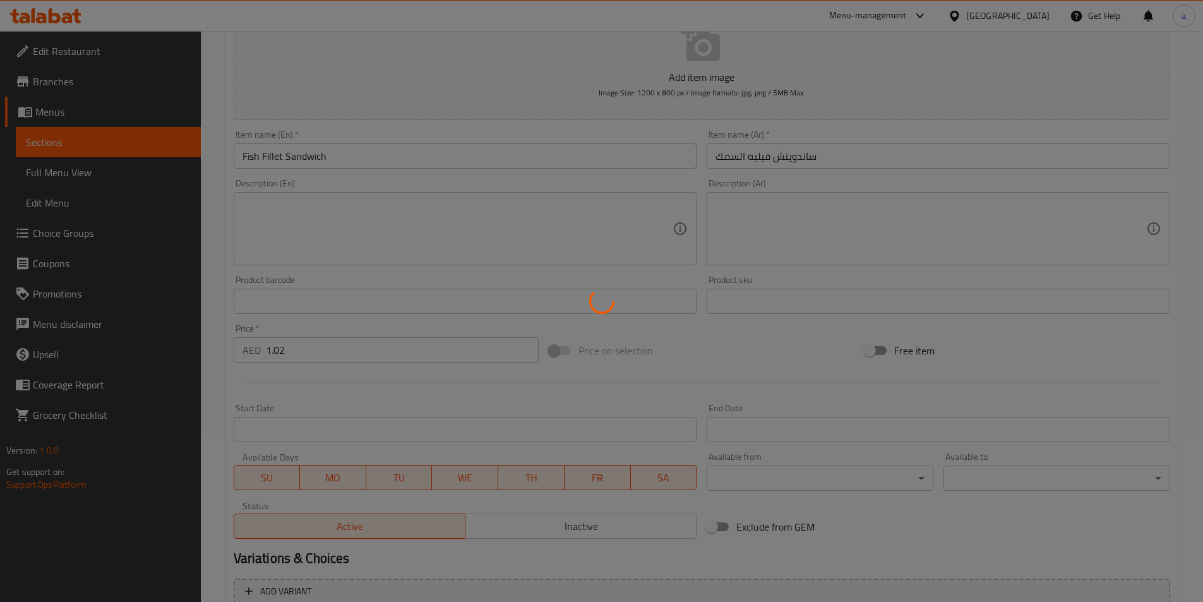
scroll to position [0, 0]
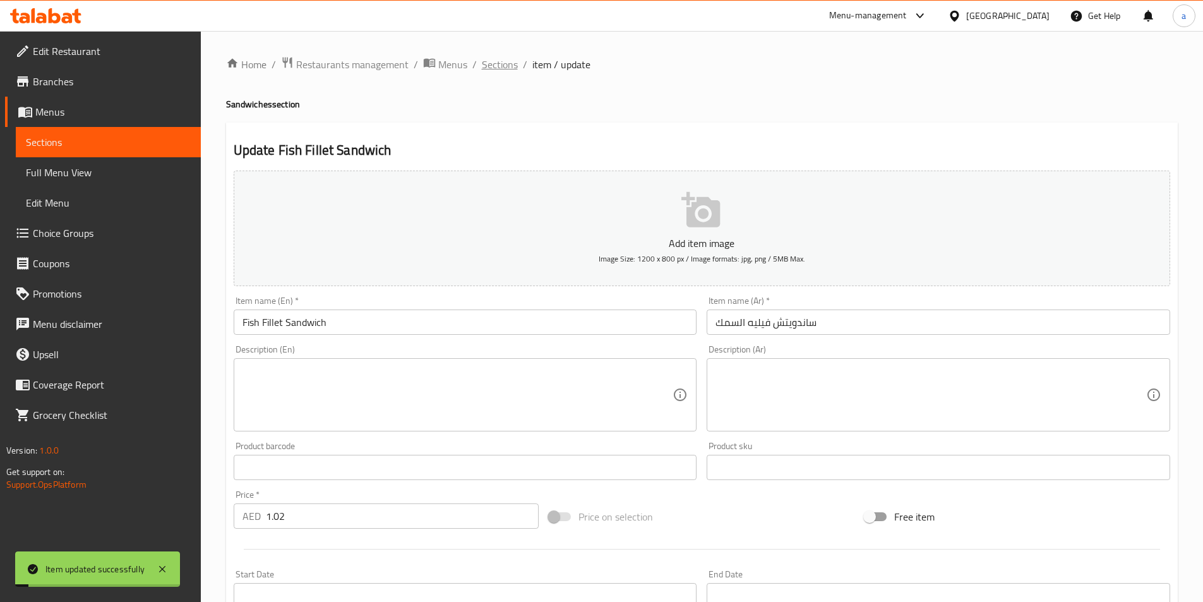
click at [492, 67] on span "Sections" at bounding box center [500, 64] width 36 height 15
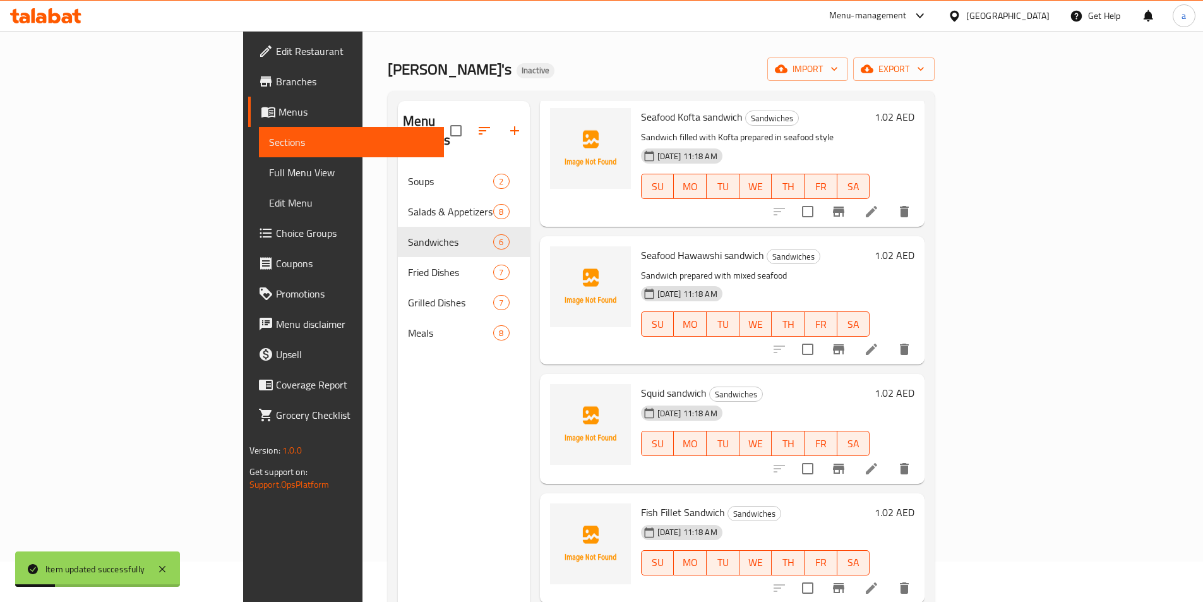
scroll to position [63, 0]
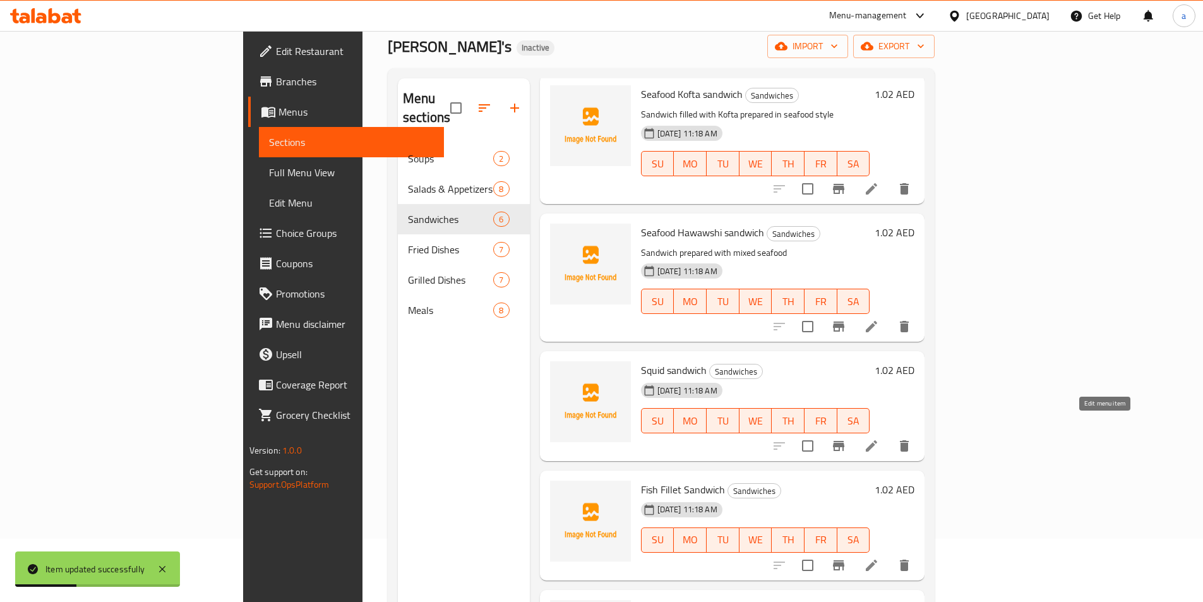
click at [877, 440] on icon at bounding box center [870, 445] width 11 height 11
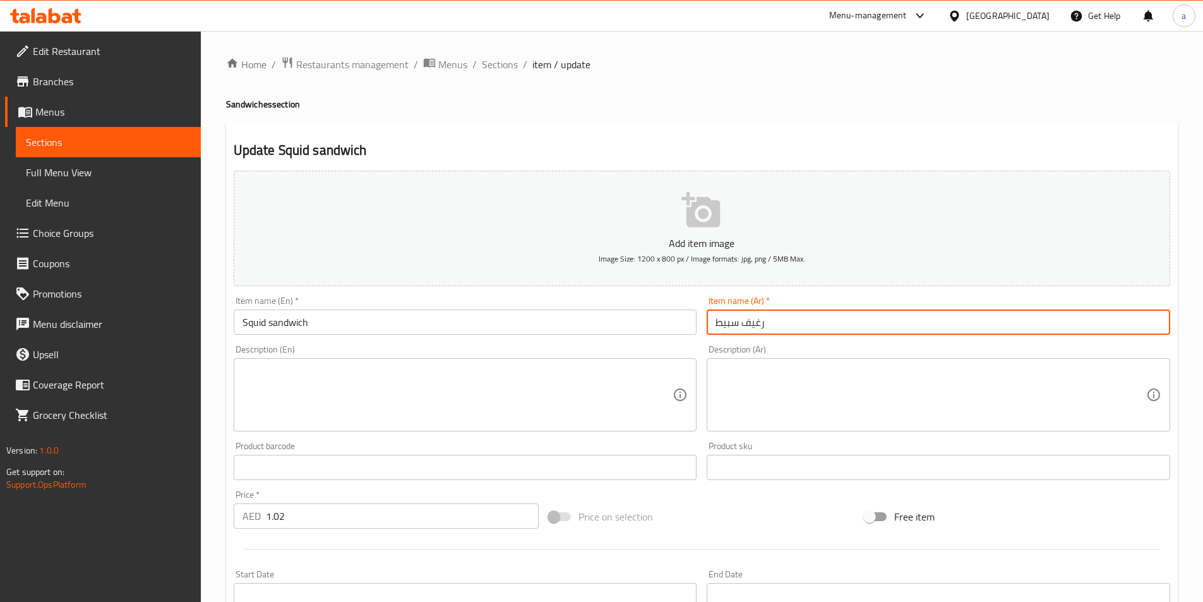
drag, startPoint x: 764, startPoint y: 321, endPoint x: 744, endPoint y: 321, distance: 20.2
click at [744, 321] on input "رغيف سبيط" at bounding box center [937, 321] width 463 height 25
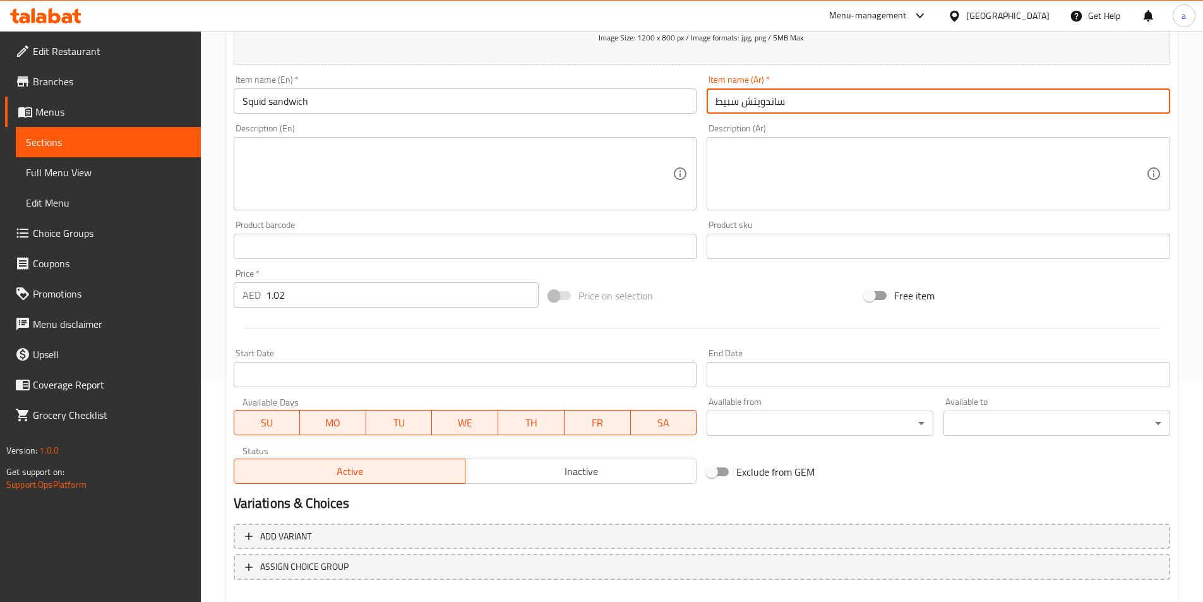
scroll to position [290, 0]
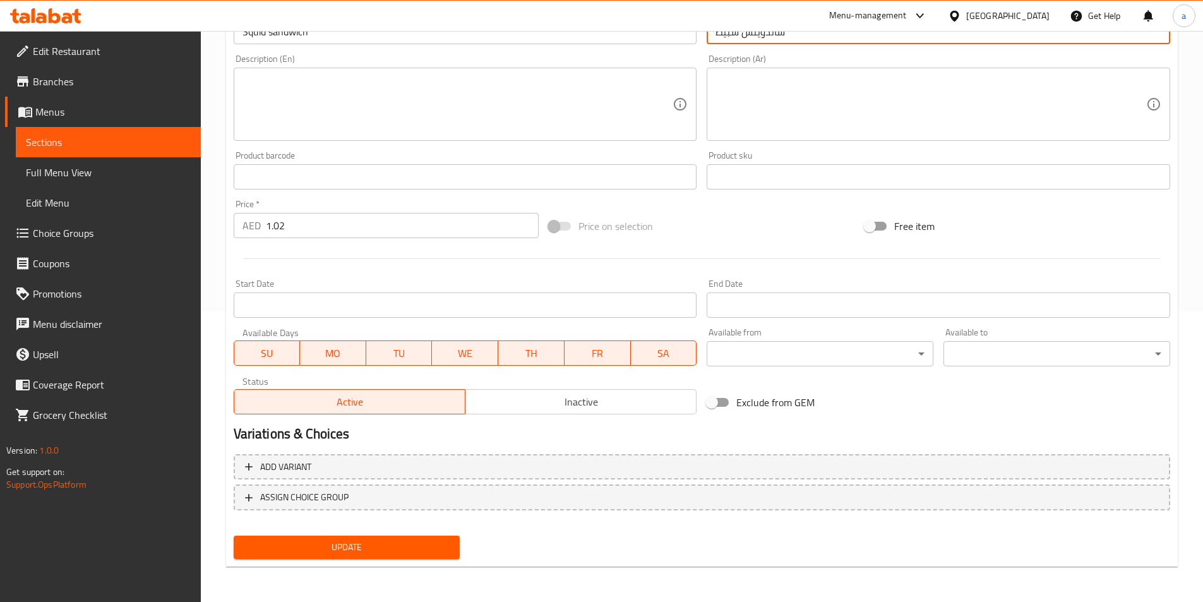
type input "ساندويتش سبيط"
click at [389, 544] on span "Update" at bounding box center [347, 547] width 206 height 16
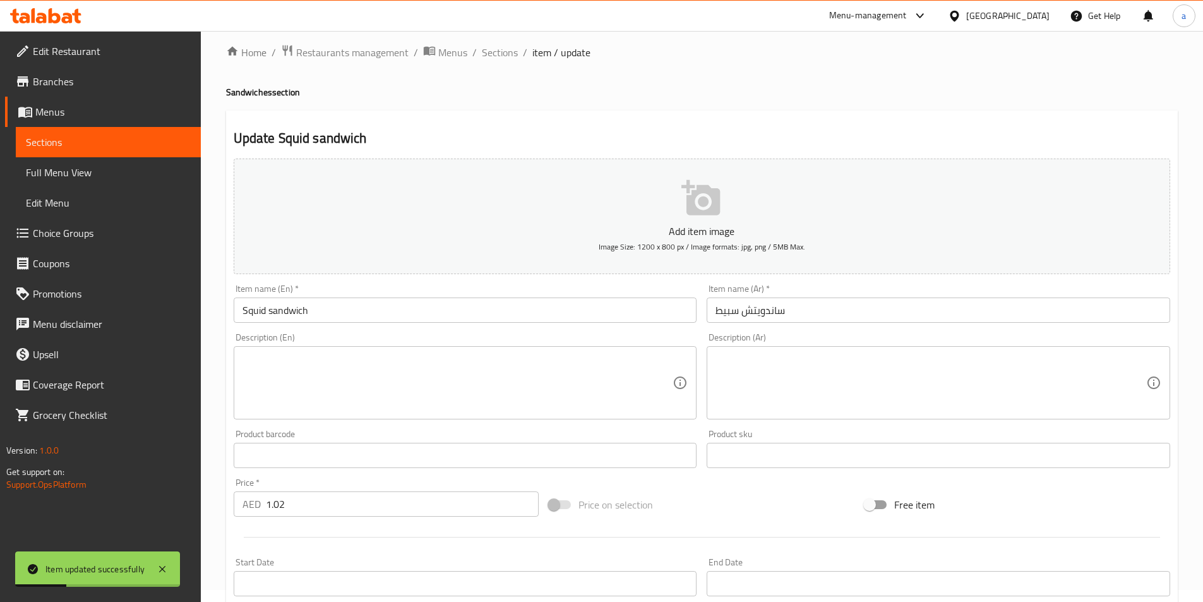
scroll to position [0, 0]
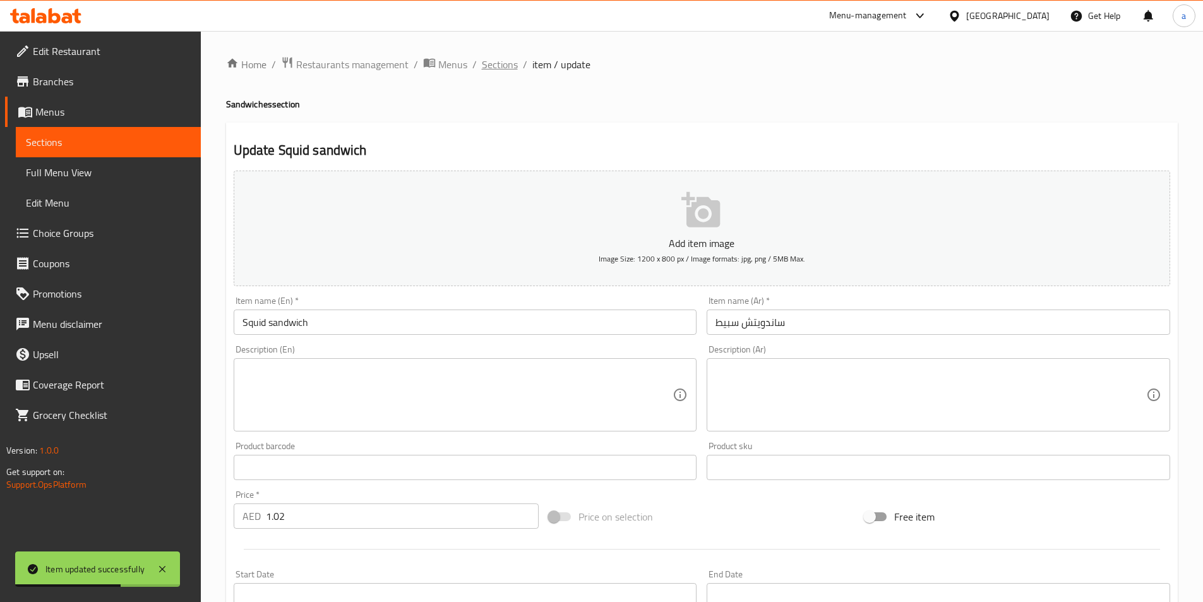
click at [500, 69] on span "Sections" at bounding box center [500, 64] width 36 height 15
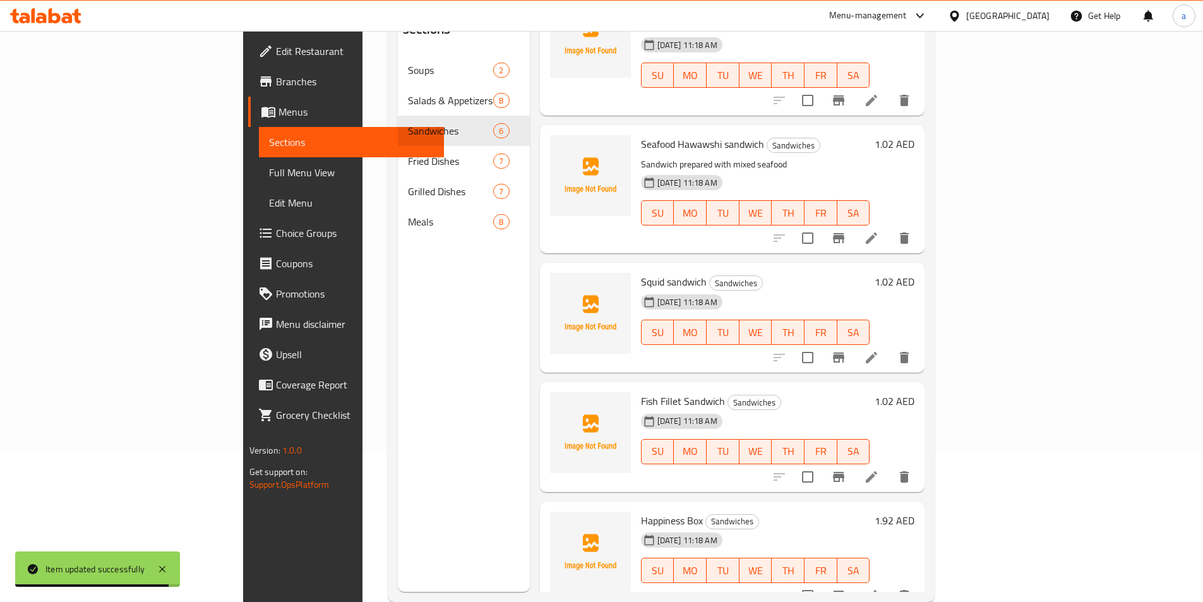
scroll to position [177, 0]
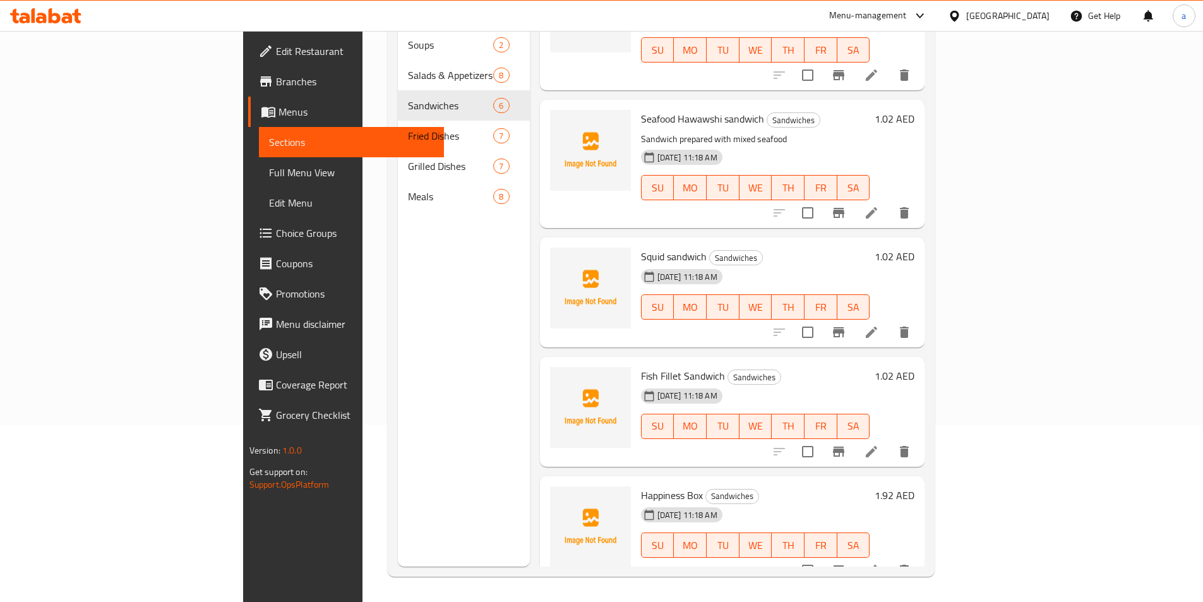
click at [889, 559] on li at bounding box center [870, 570] width 35 height 23
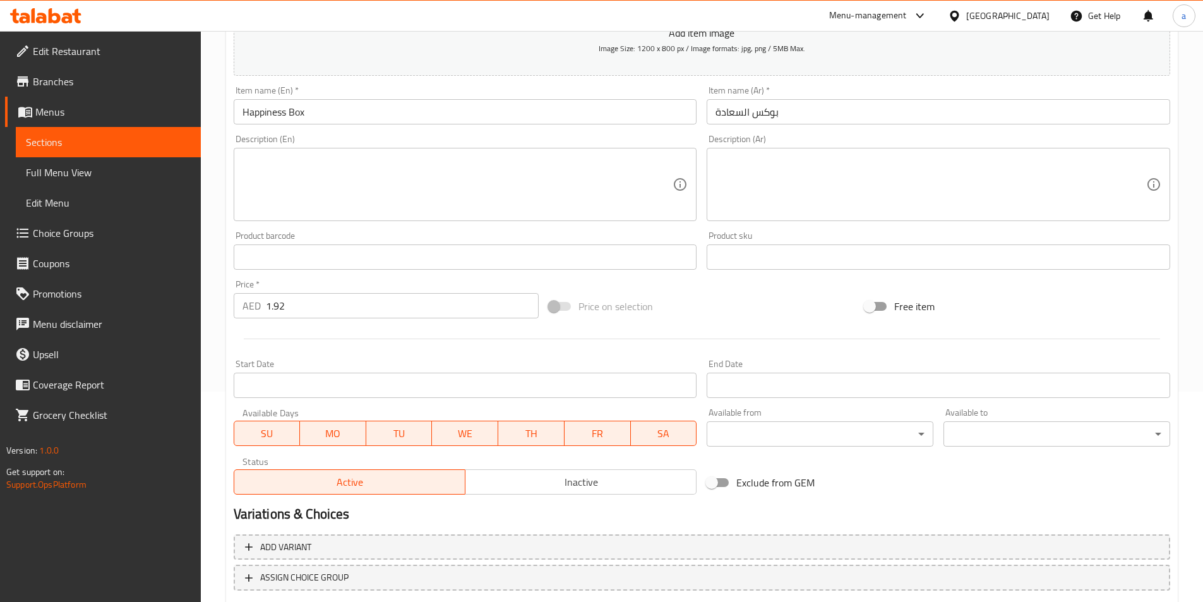
scroll to position [290, 0]
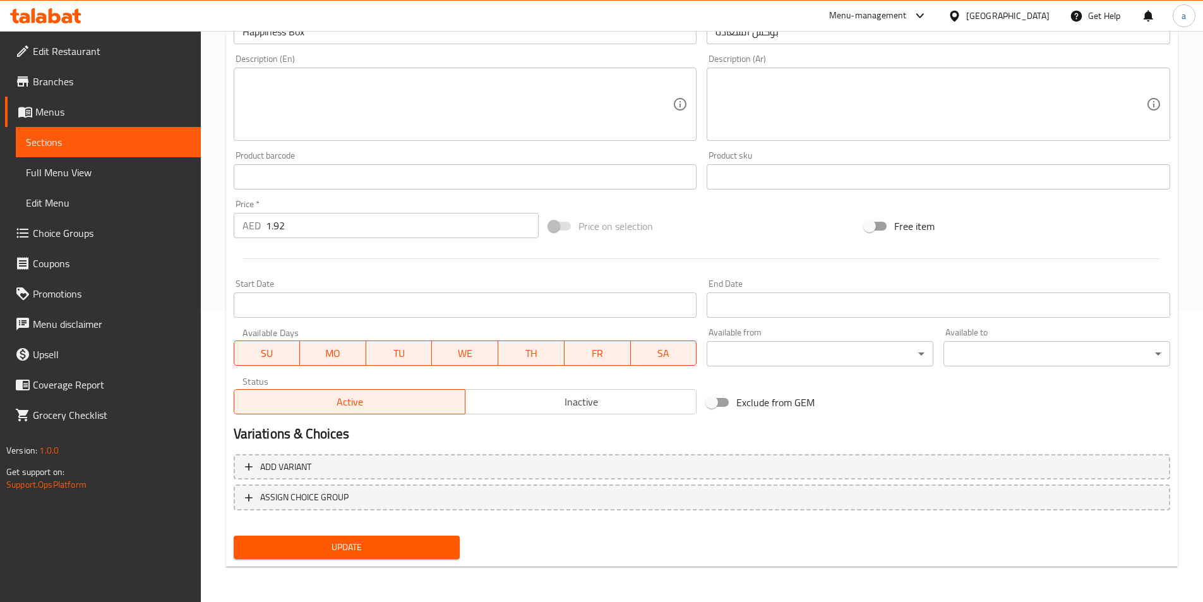
click at [373, 554] on span "Update" at bounding box center [347, 547] width 206 height 16
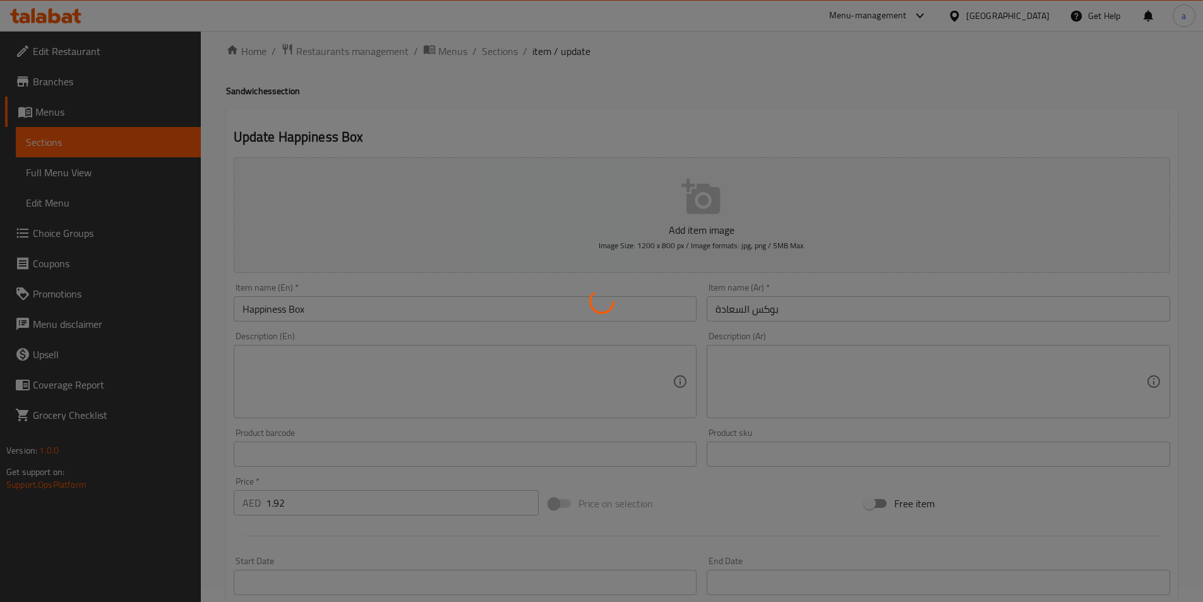
scroll to position [0, 0]
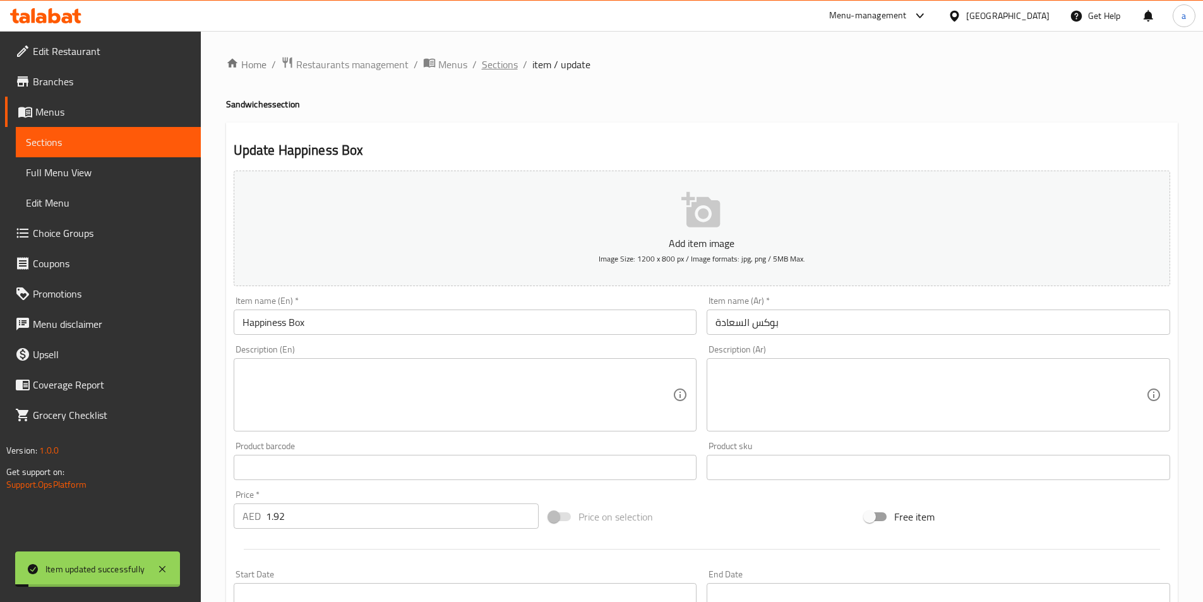
click at [503, 69] on span "Sections" at bounding box center [500, 64] width 36 height 15
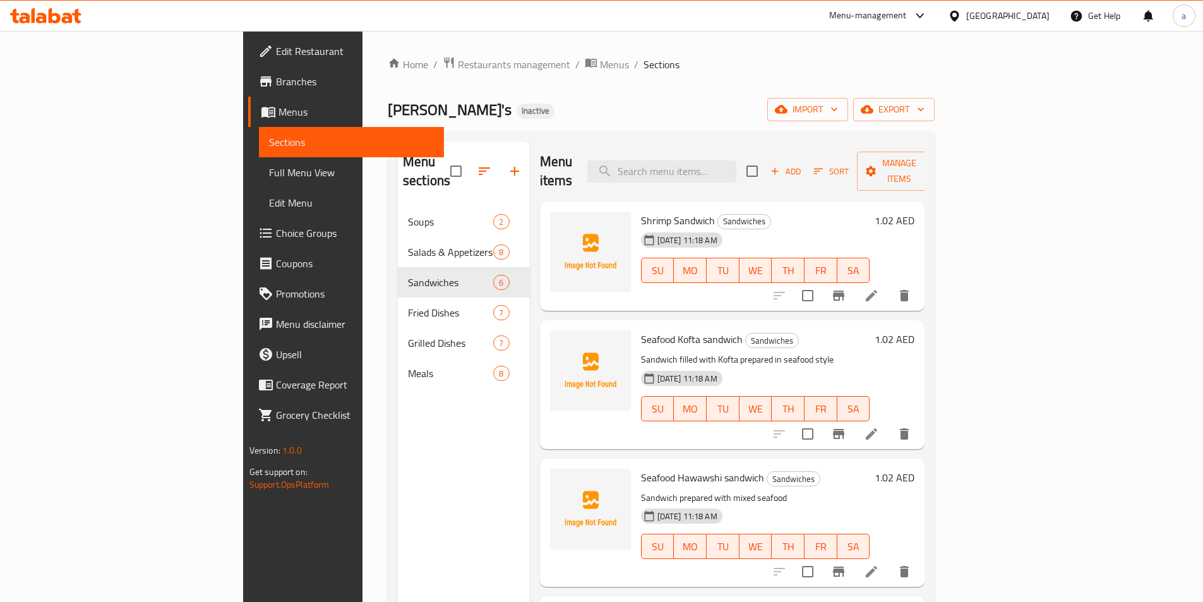
click at [934, 116] on div "Ollie's Inactive import export" at bounding box center [661, 109] width 547 height 23
click at [879, 288] on icon at bounding box center [871, 295] width 15 height 15
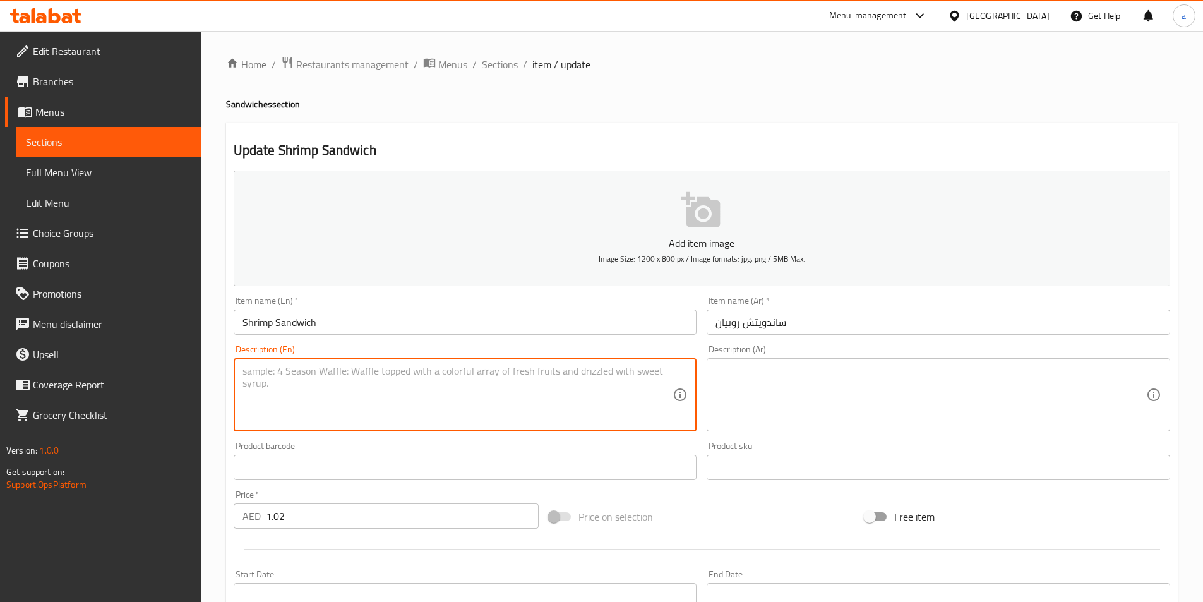
click at [371, 381] on textarea at bounding box center [457, 395] width 431 height 60
paste textarea "Made with marinated shrimps and tangy sauce, all nestled in a fresh bread"
type textarea "Made with marinated shrimps and tangy sauce, all nestled in a fresh bread"
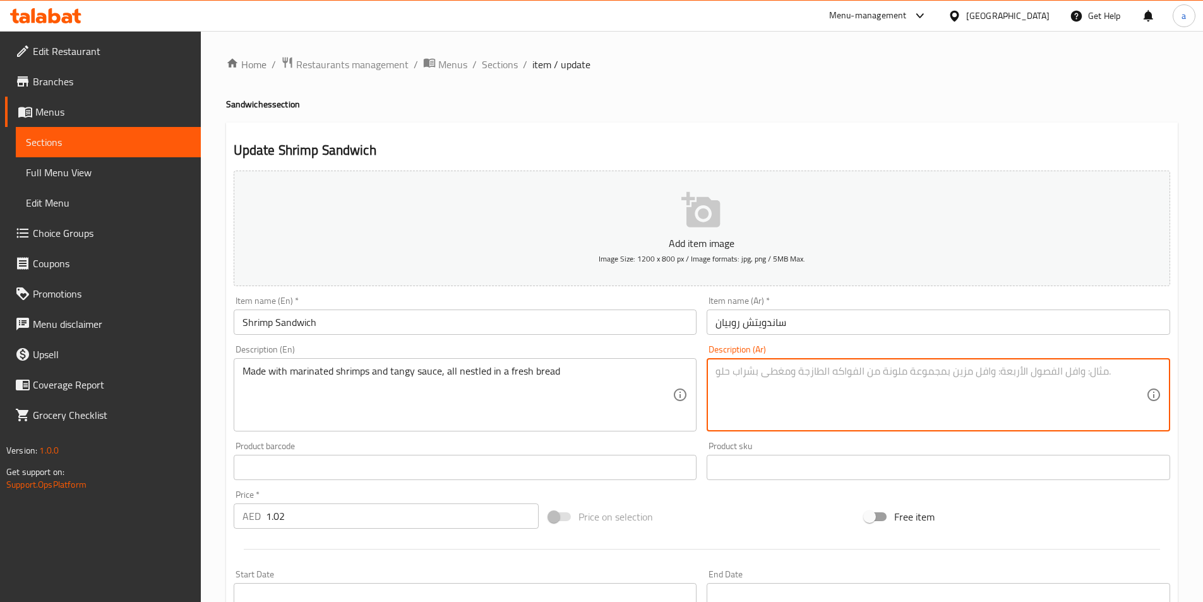
click at [756, 381] on textarea at bounding box center [930, 395] width 431 height 60
paste textarea "محضرة من روبيان متبل و صوص تانجى فى خبز طازج"
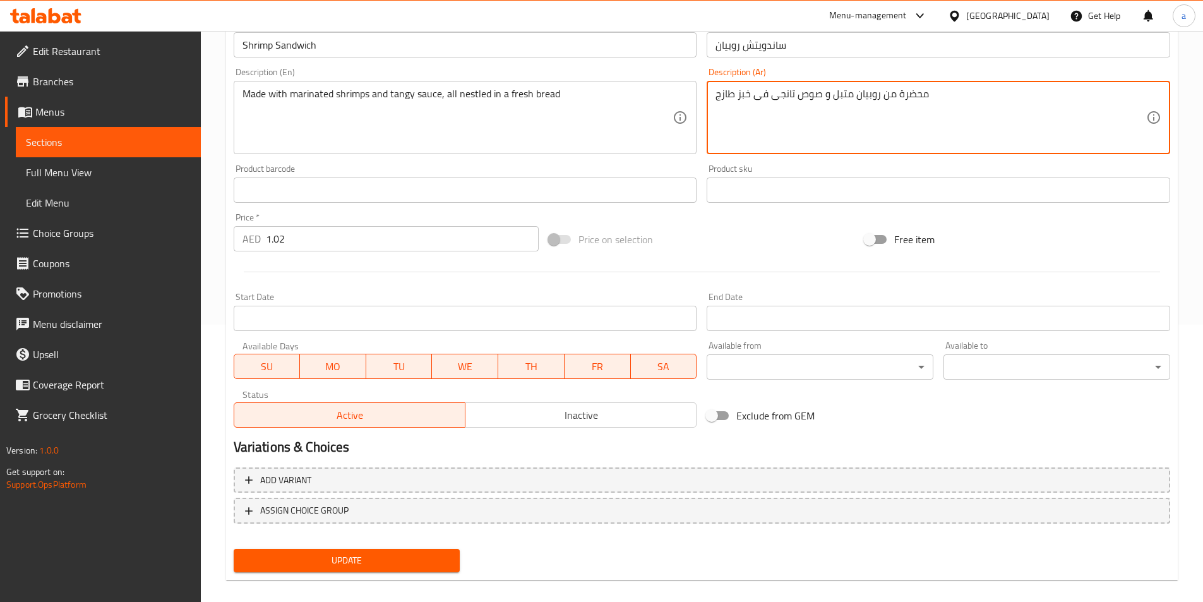
scroll to position [290, 0]
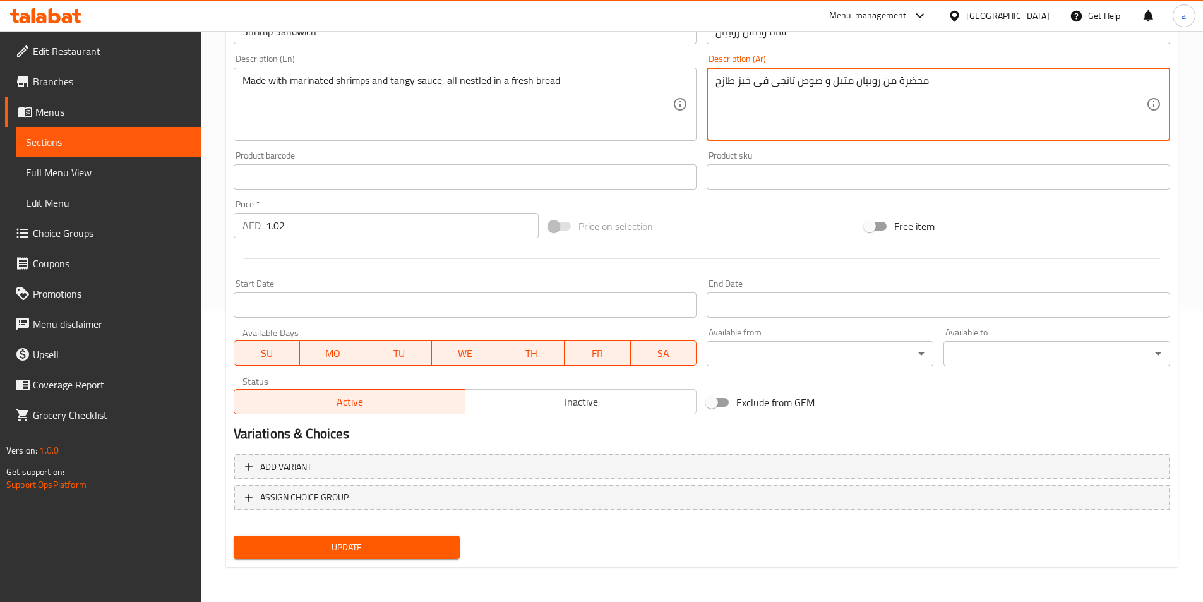
type textarea "محضرة من روبيان متبل و صوص تانجى فى خبز طازج"
click at [401, 547] on span "Update" at bounding box center [347, 547] width 206 height 16
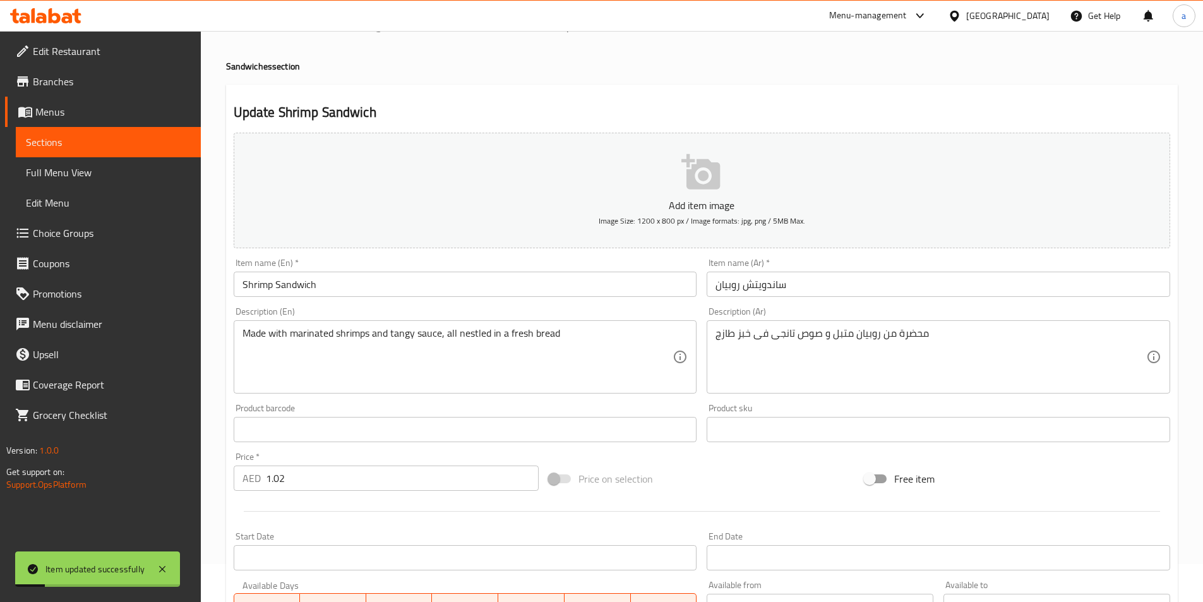
scroll to position [0, 0]
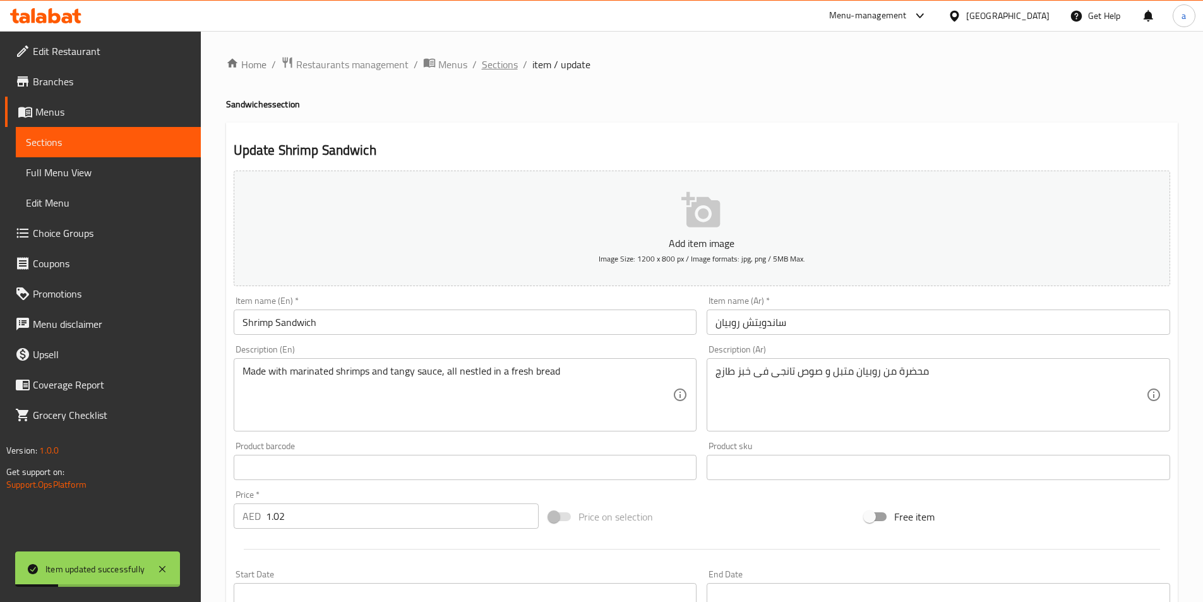
click at [501, 70] on span "Sections" at bounding box center [500, 64] width 36 height 15
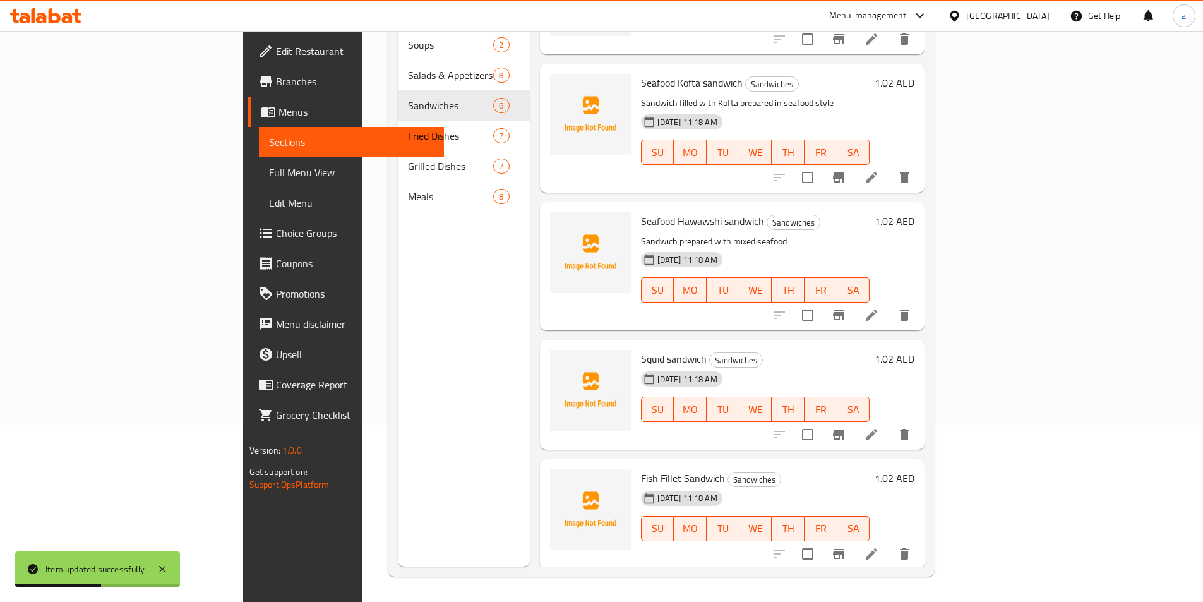
scroll to position [182, 0]
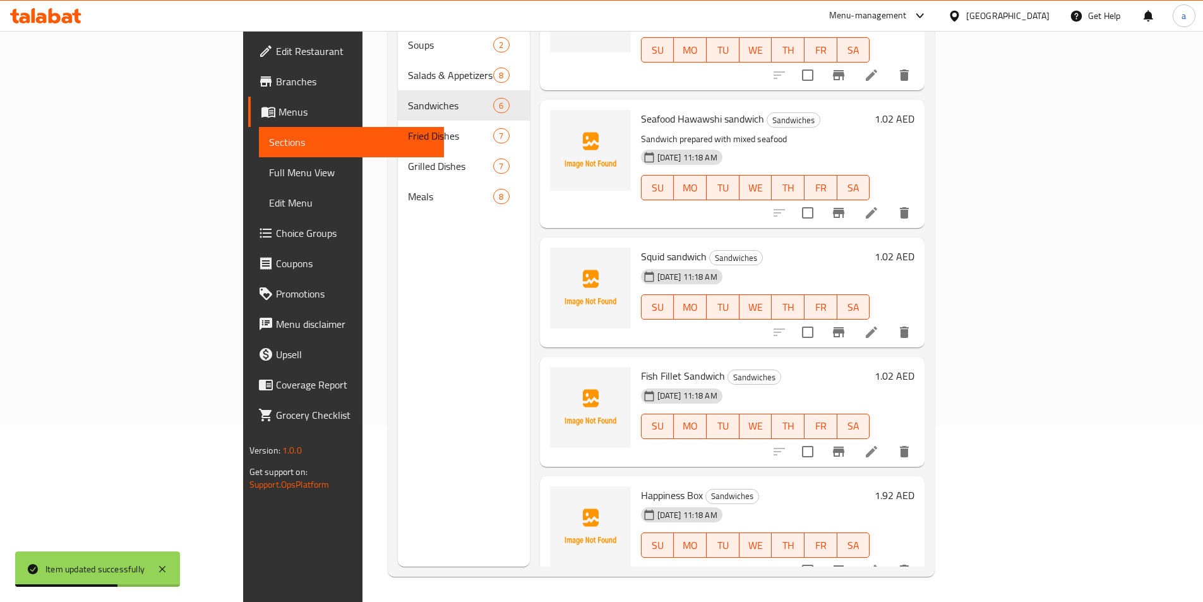
click at [879, 324] on icon at bounding box center [871, 331] width 15 height 15
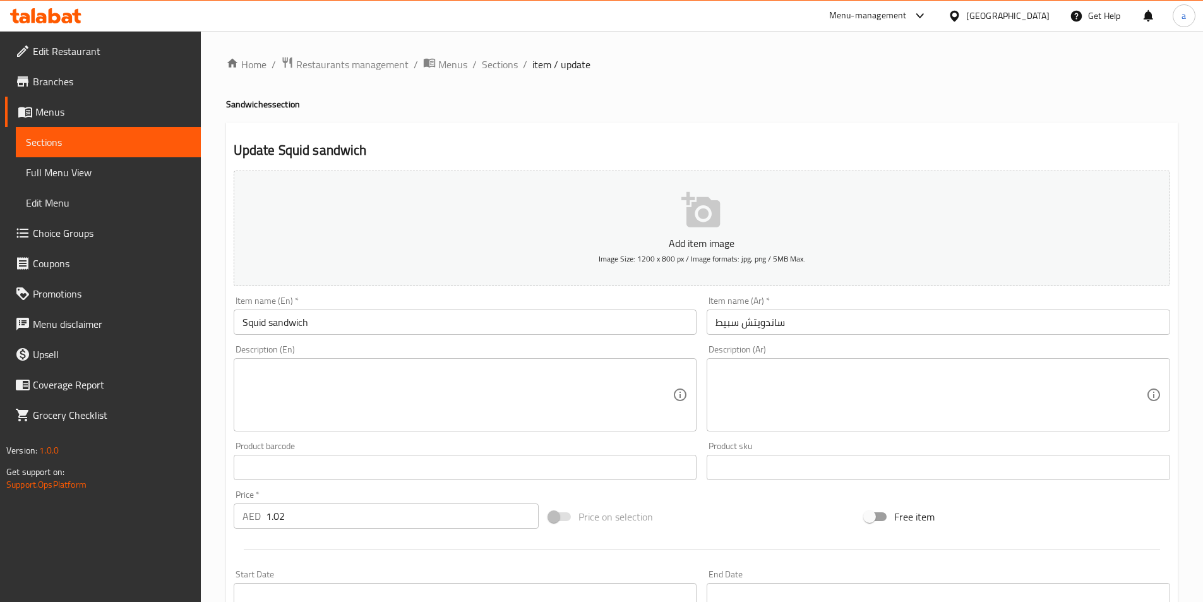
click at [370, 387] on textarea at bounding box center [457, 395] width 431 height 60
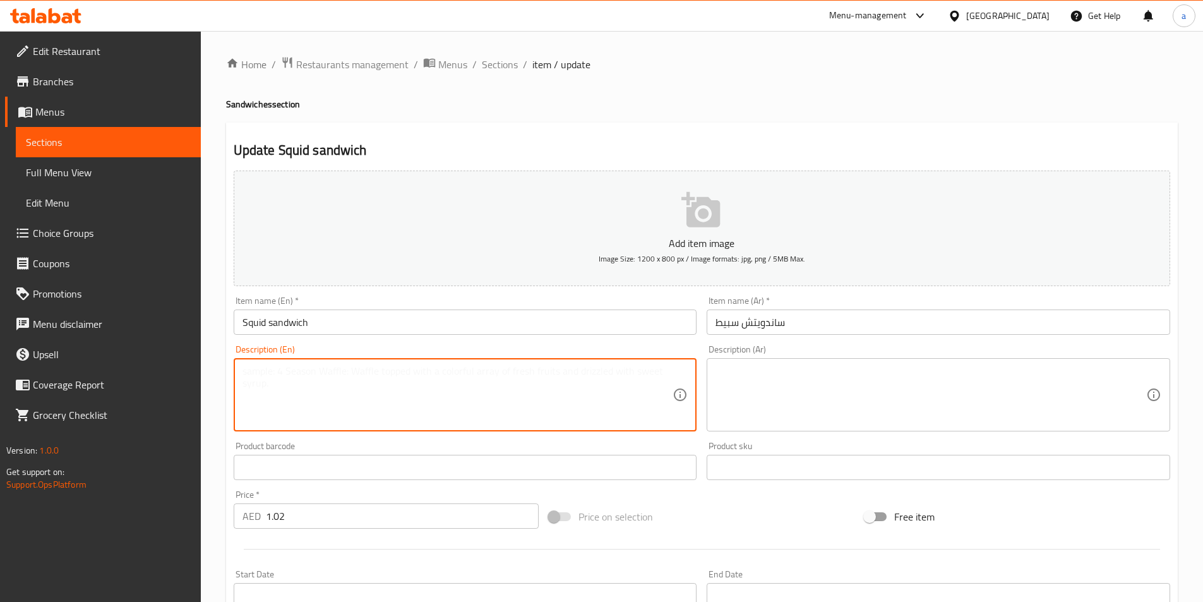
paste textarea "Made with crispy and tender squid, fresh lettuce, juicy tomatoes, and a zesty s…"
type textarea "Made with crispy and tender squid, fresh lettuce, juicy tomatoes, and a zesty s…"
click at [786, 388] on textarea at bounding box center [930, 395] width 431 height 60
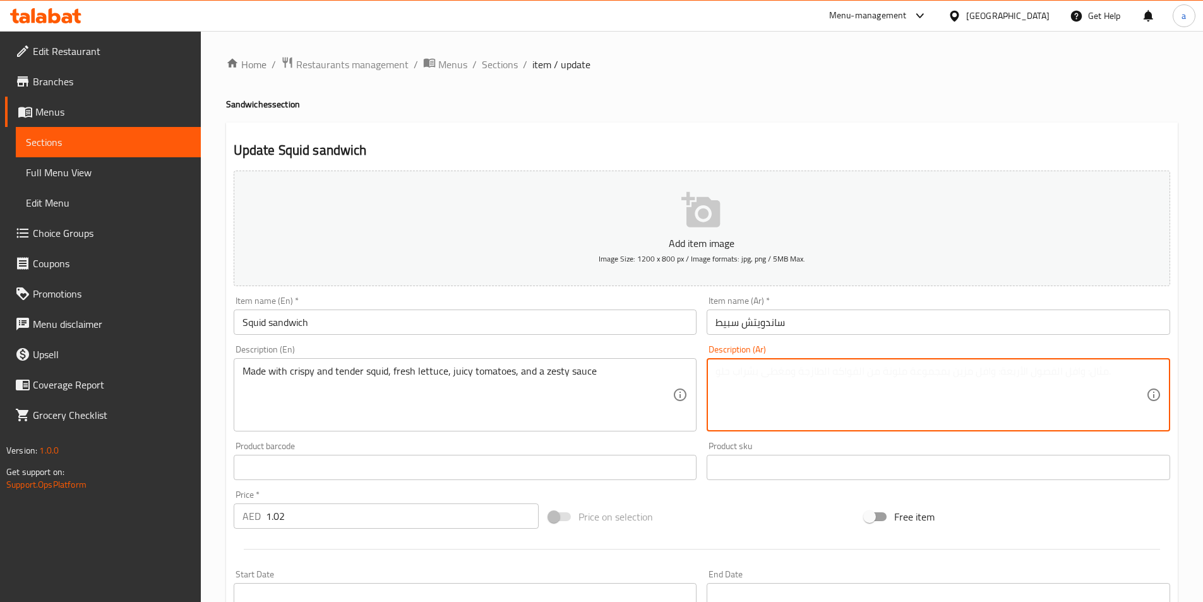
paste textarea "محضر من الحبار المقرمش والطري ، والخس الطازج ، والطماطم ، والصلصة الحارة"
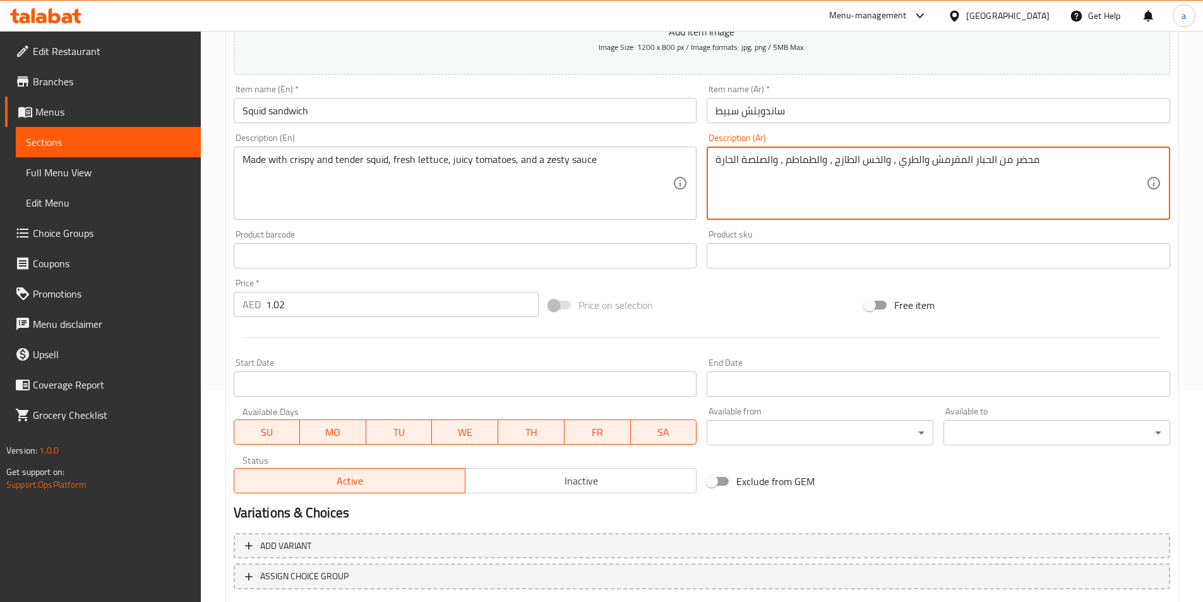
scroll to position [290, 0]
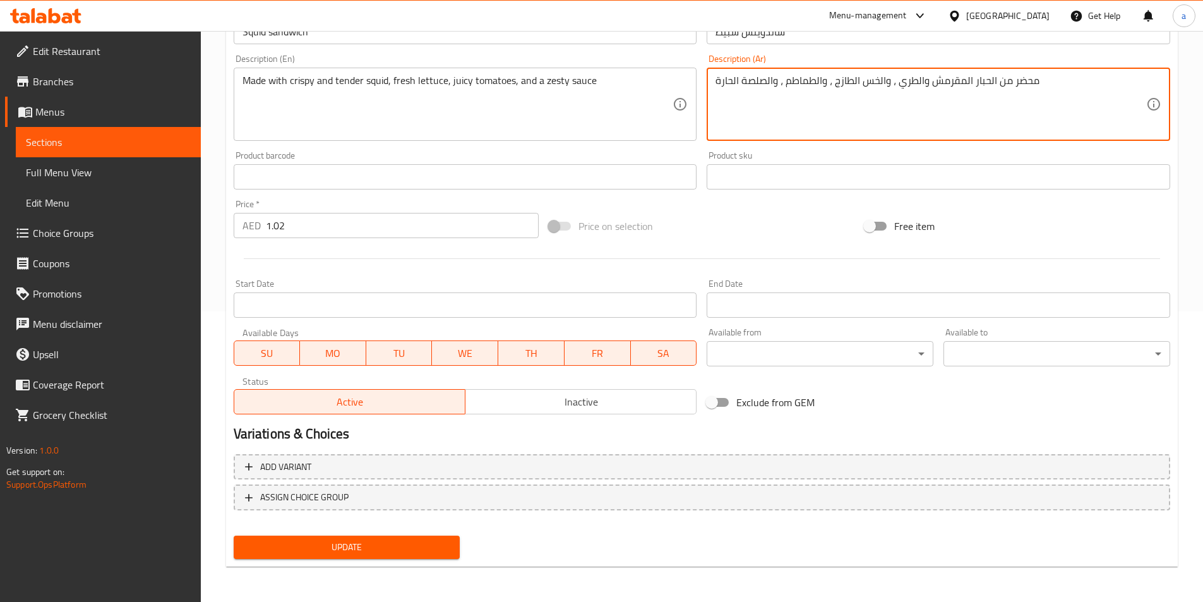
type textarea "محضر من الحبار المقرمش والطري ، والخس الطازج ، والطماطم ، والصلصة الحارة"
click at [335, 551] on span "Update" at bounding box center [347, 547] width 206 height 16
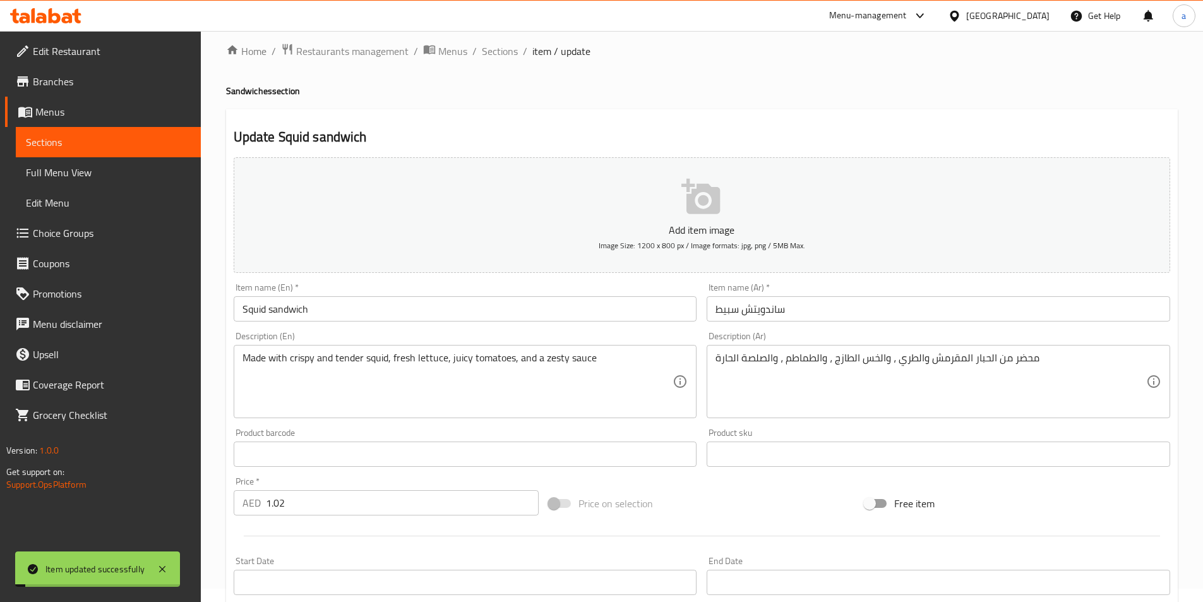
scroll to position [0, 0]
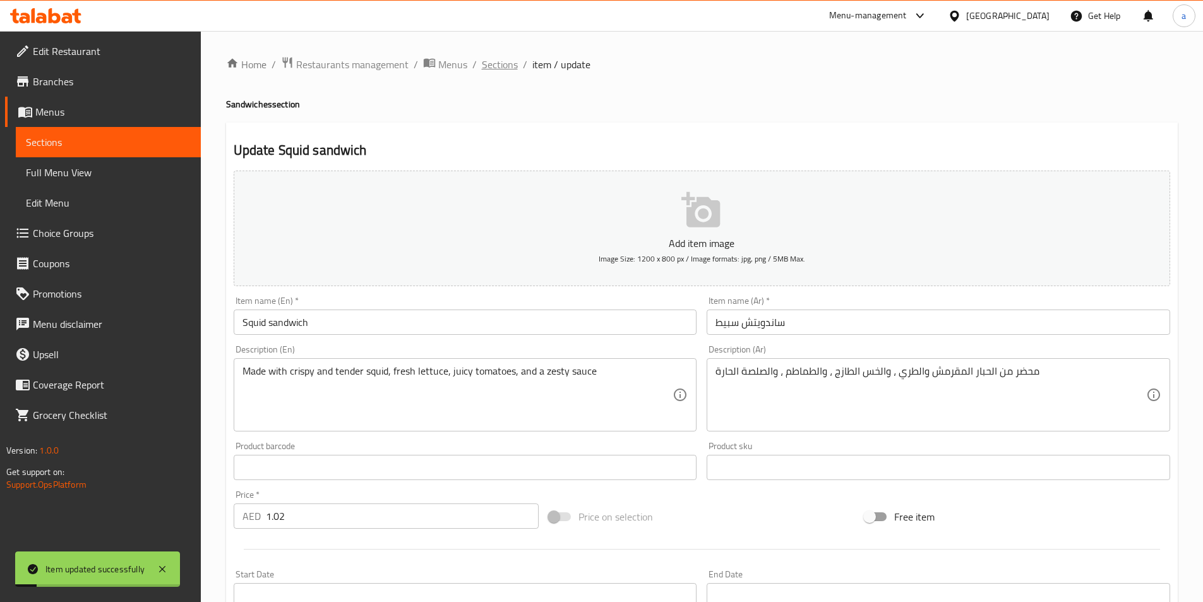
click at [492, 62] on span "Sections" at bounding box center [500, 64] width 36 height 15
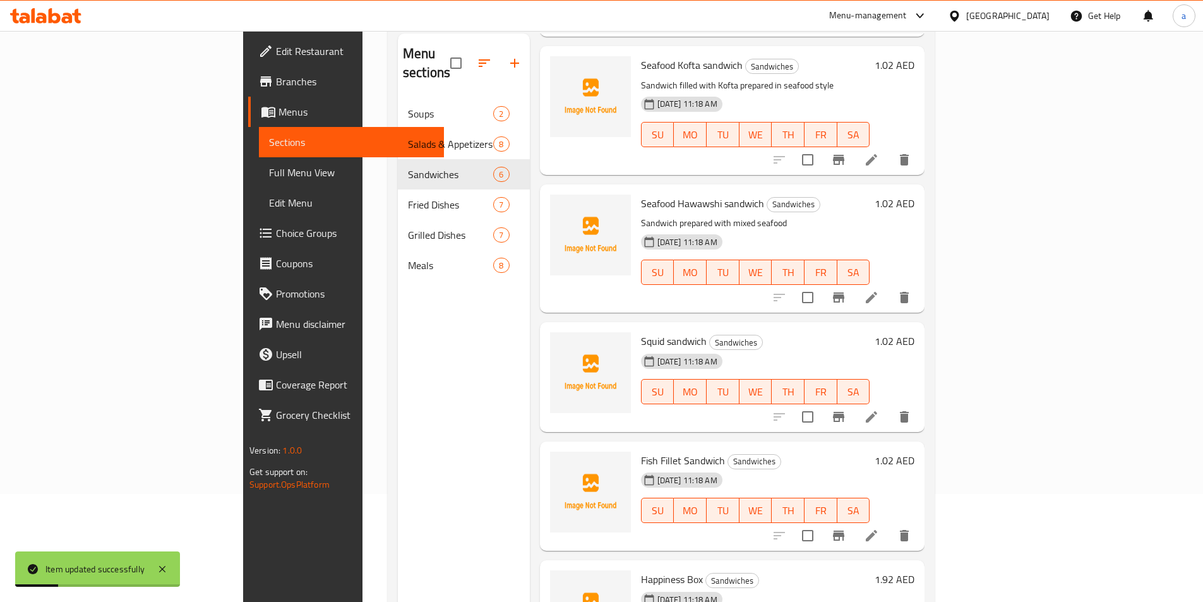
scroll to position [177, 0]
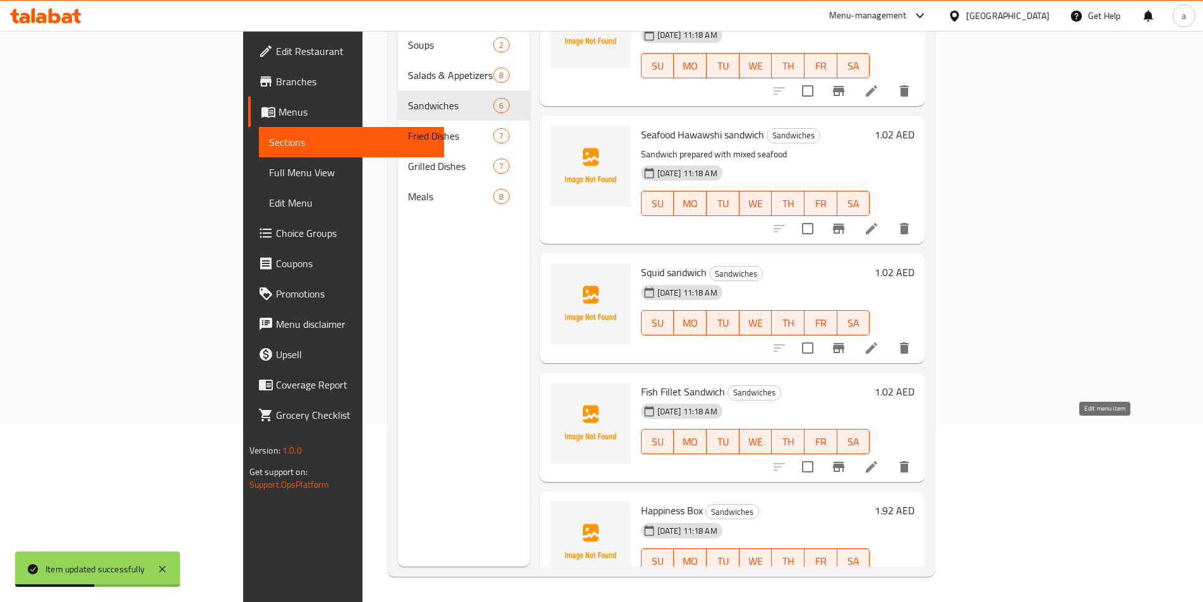
click at [877, 461] on icon at bounding box center [870, 466] width 11 height 11
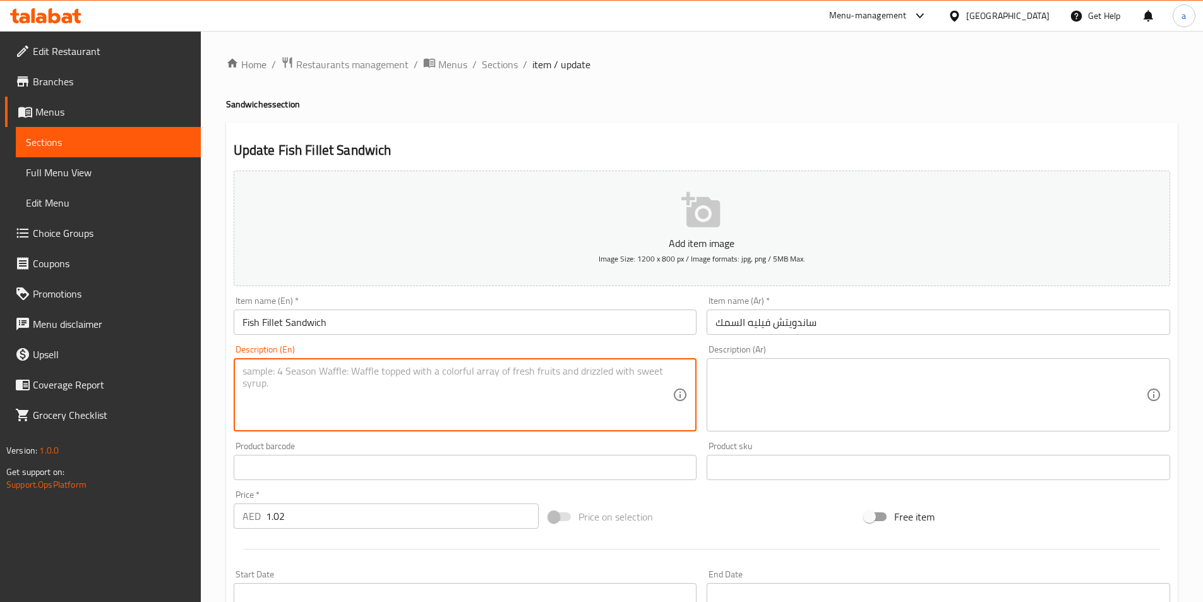
click at [332, 377] on textarea at bounding box center [457, 395] width 431 height 60
paste textarea "Made with crispy and [PERSON_NAME] fillet of fresh fish, nestled between two to…"
type textarea "Made with crispy and [PERSON_NAME] fillet of fresh fish, nestled between two to…"
click at [906, 379] on textarea at bounding box center [930, 395] width 431 height 60
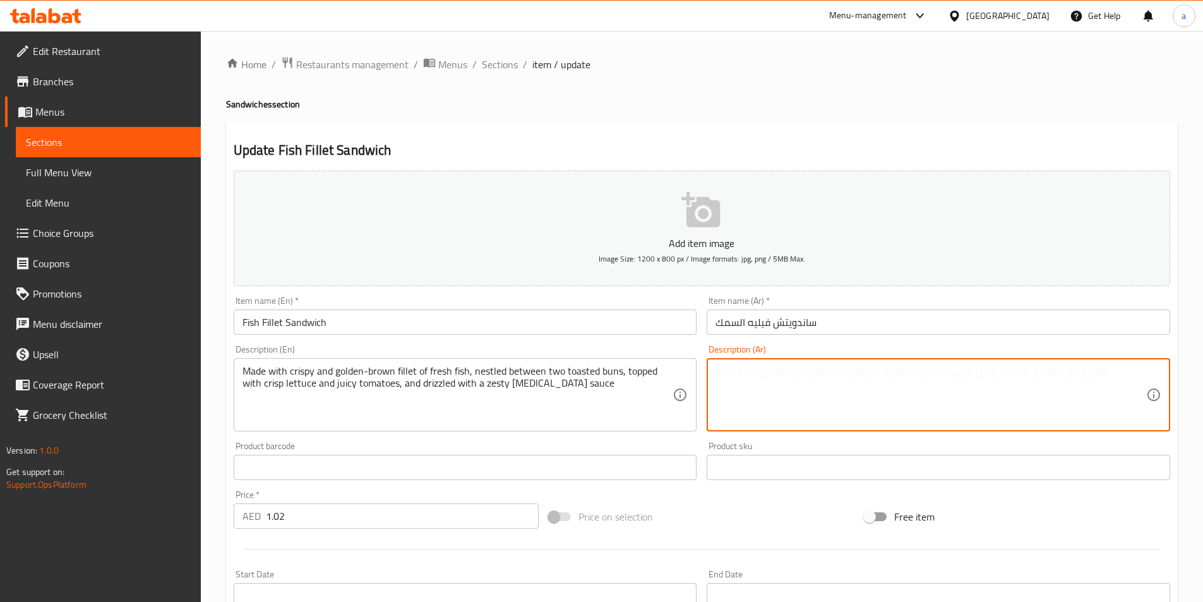
paste textarea "محضرة من شرائح السمك الطازجة المقرمشة ذات اللون البني الذهبي ، بين قطعتين من ال…"
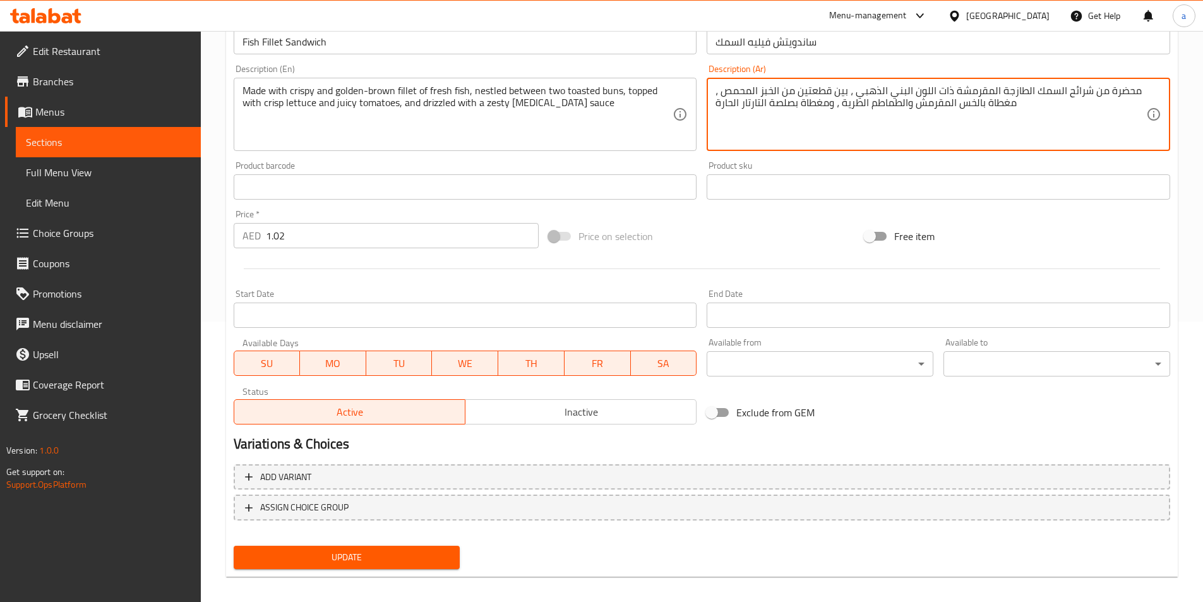
scroll to position [290, 0]
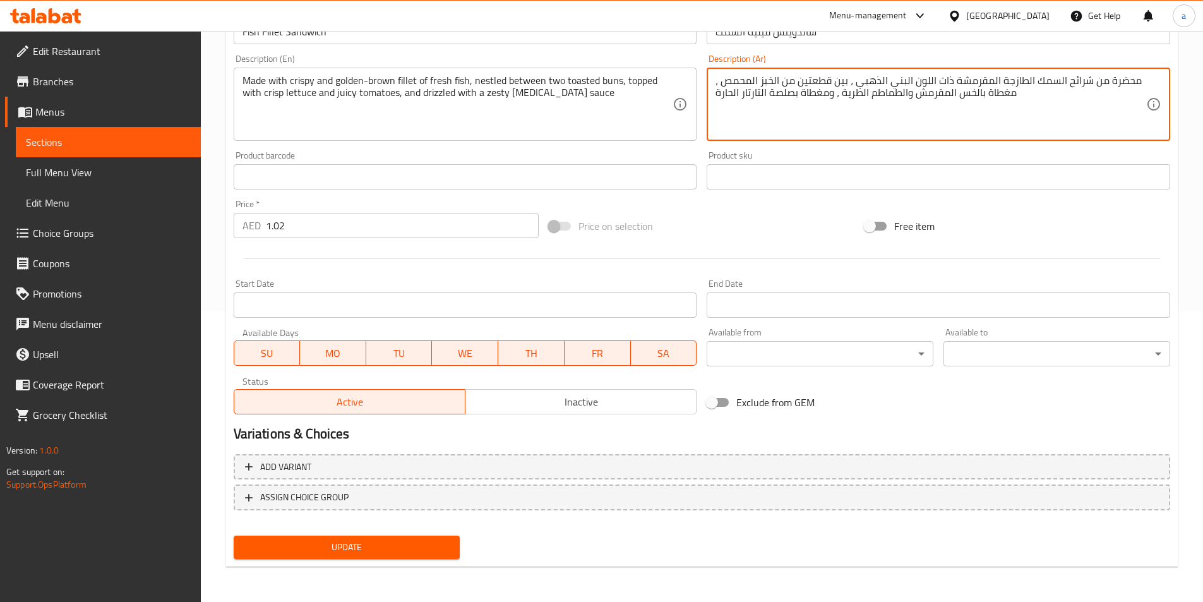
type textarea "محضرة من شرائح السمك الطازجة المقرمشة ذات اللون البني الذهبي ، بين قطعتين من ال…"
click at [338, 531] on div "Update" at bounding box center [347, 546] width 237 height 33
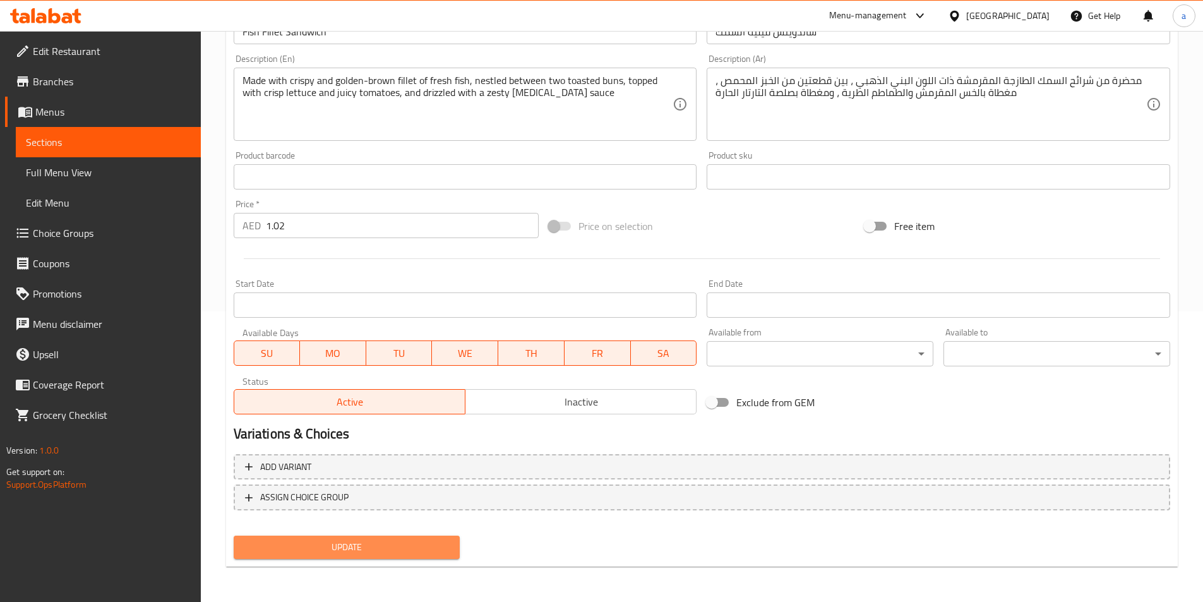
click at [345, 544] on span "Update" at bounding box center [347, 547] width 206 height 16
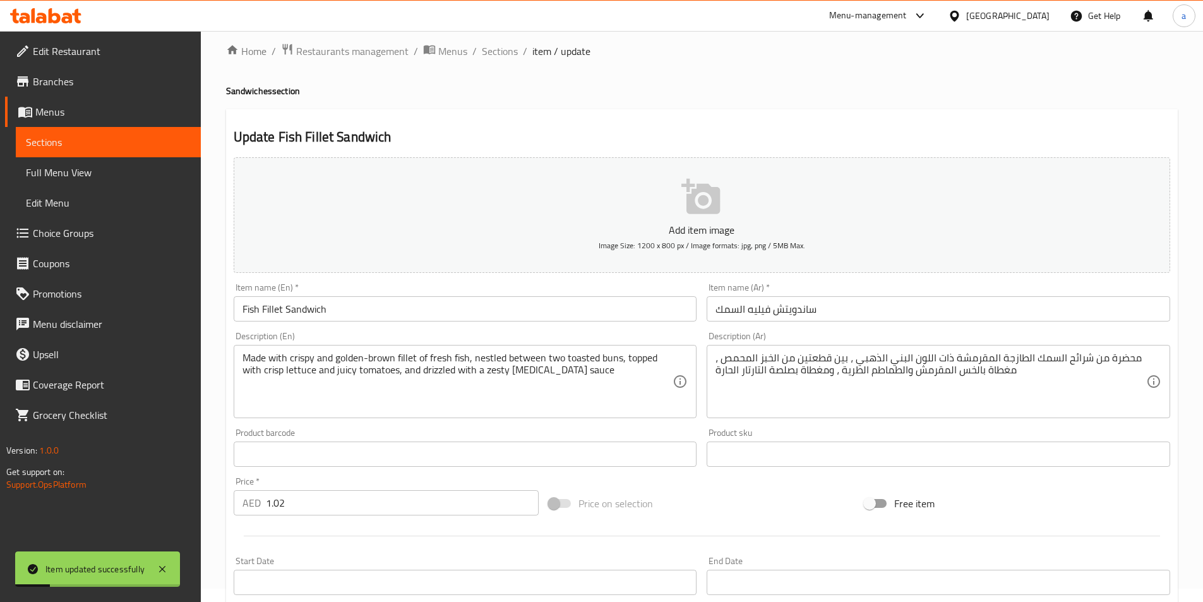
scroll to position [0, 0]
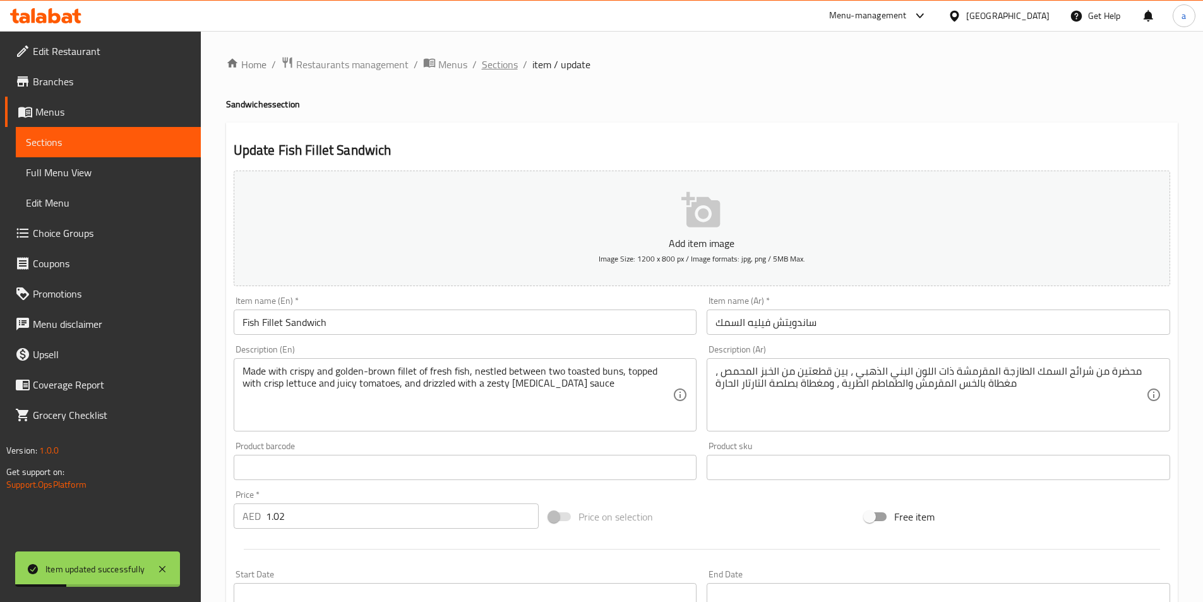
click at [492, 68] on span "Sections" at bounding box center [500, 64] width 36 height 15
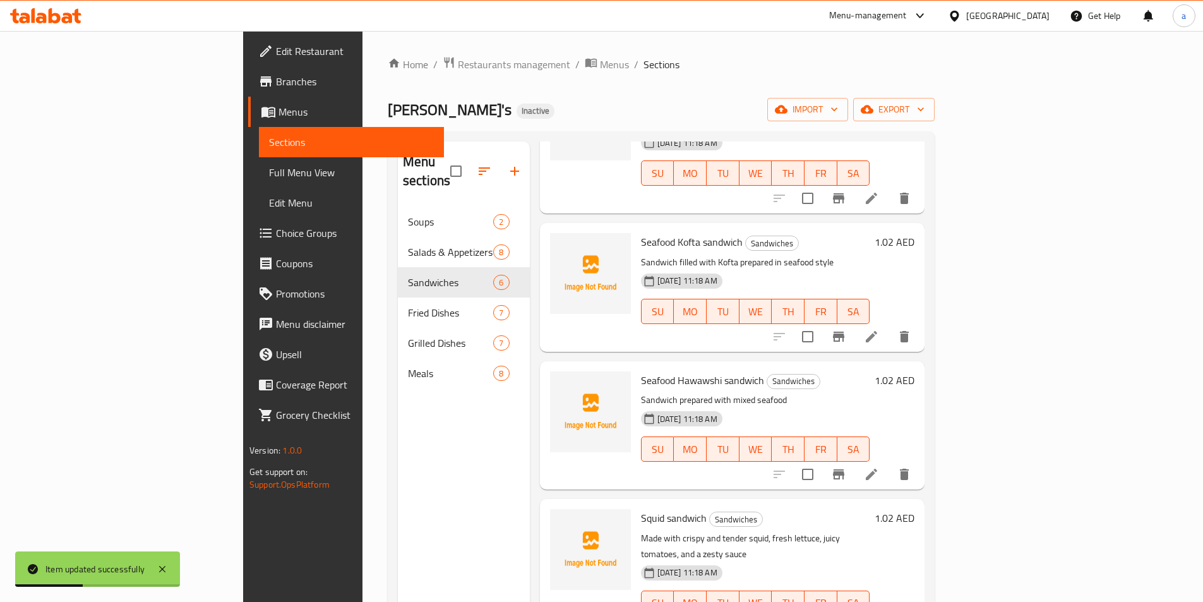
scroll to position [220, 0]
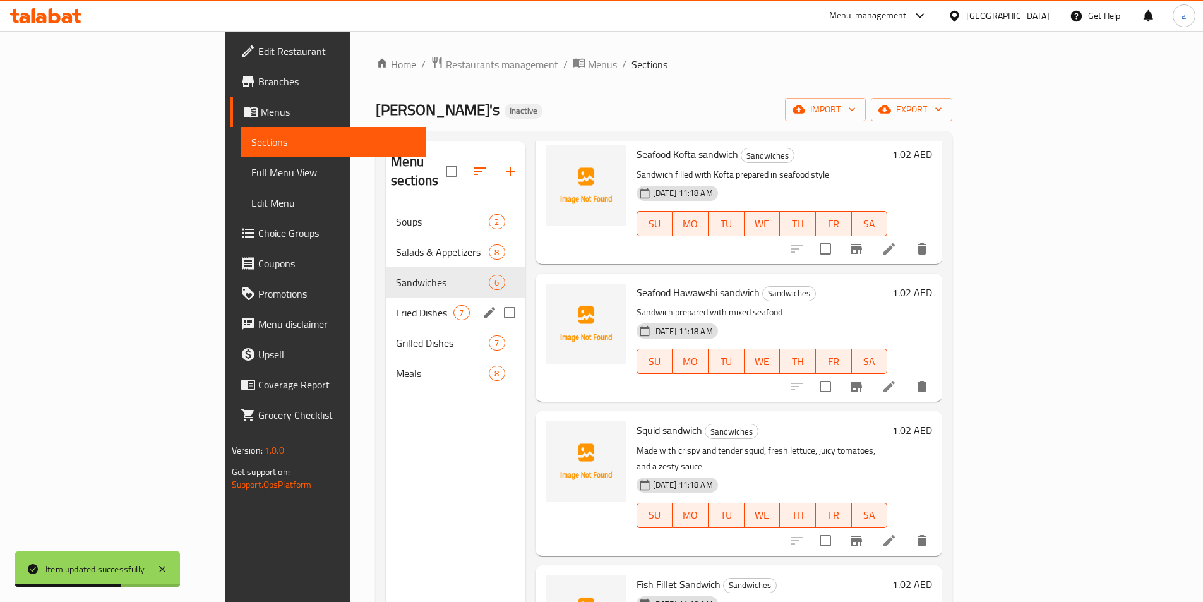
click at [386, 303] on div "Fried Dishes 7" at bounding box center [455, 312] width 139 height 30
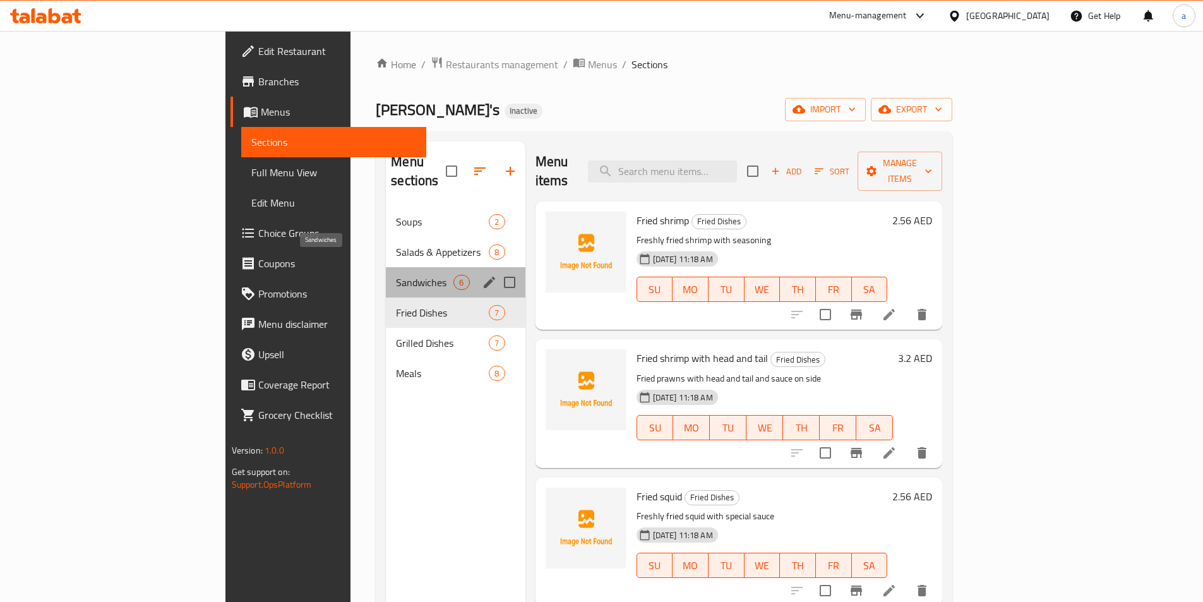
click at [396, 275] on span "Sandwiches" at bounding box center [424, 282] width 57 height 15
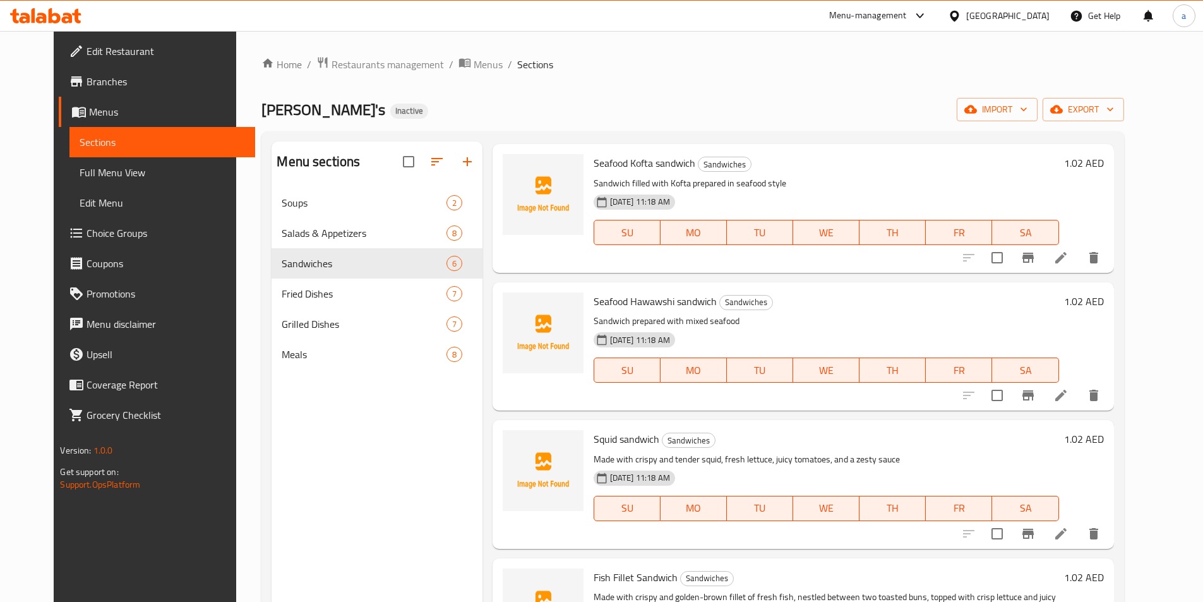
scroll to position [189, 0]
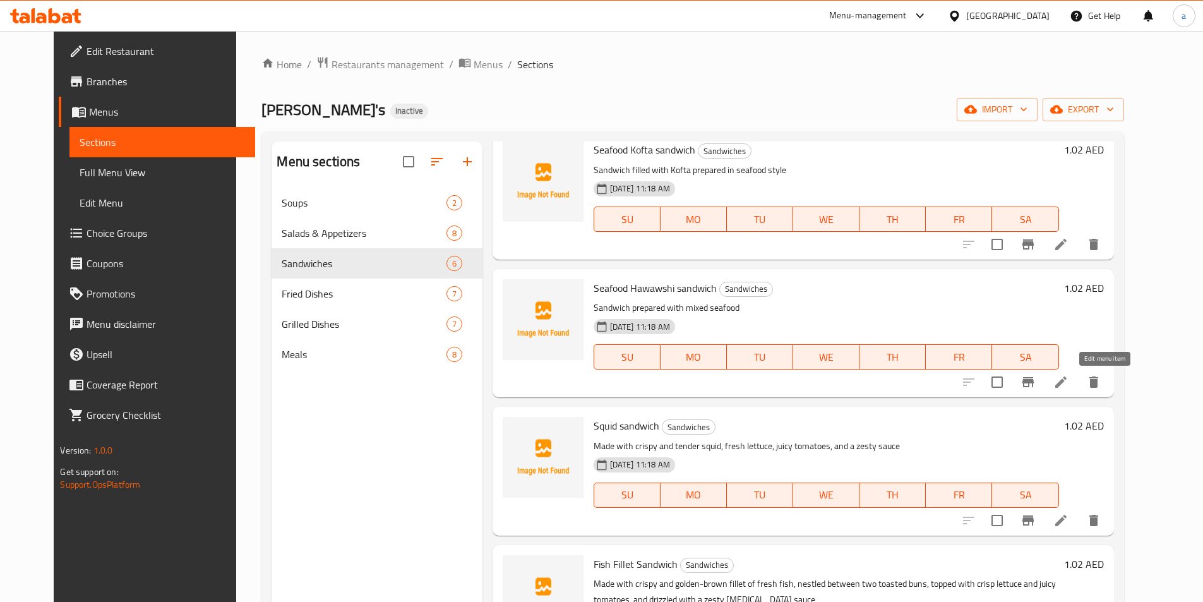
click at [1066, 384] on icon at bounding box center [1060, 381] width 11 height 11
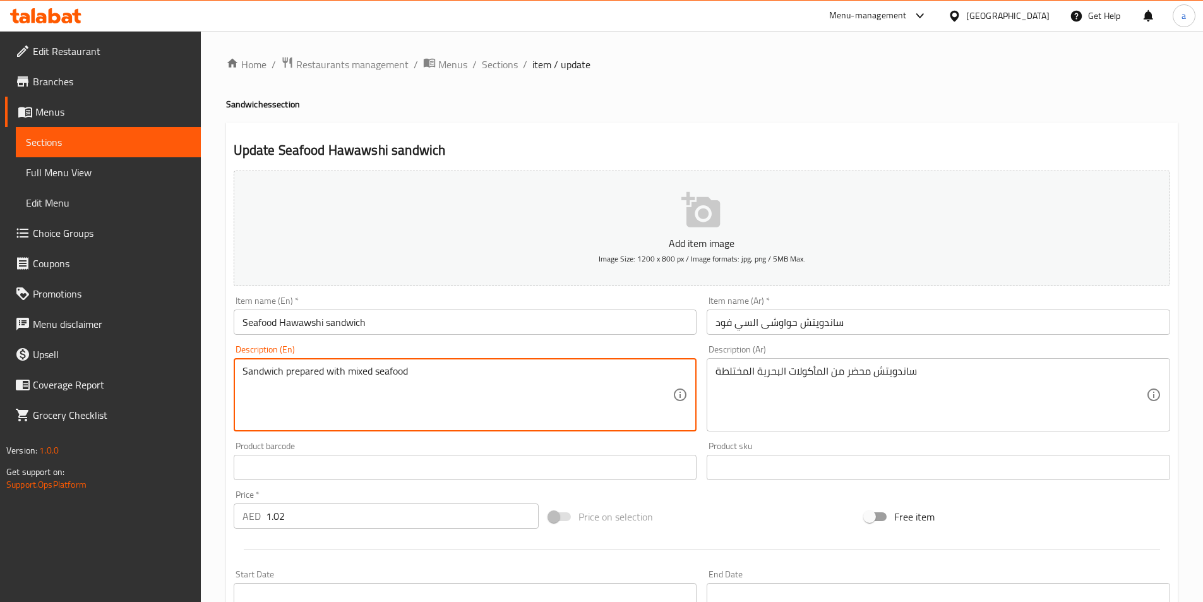
drag, startPoint x: 410, startPoint y: 381, endPoint x: 184, endPoint y: 371, distance: 226.2
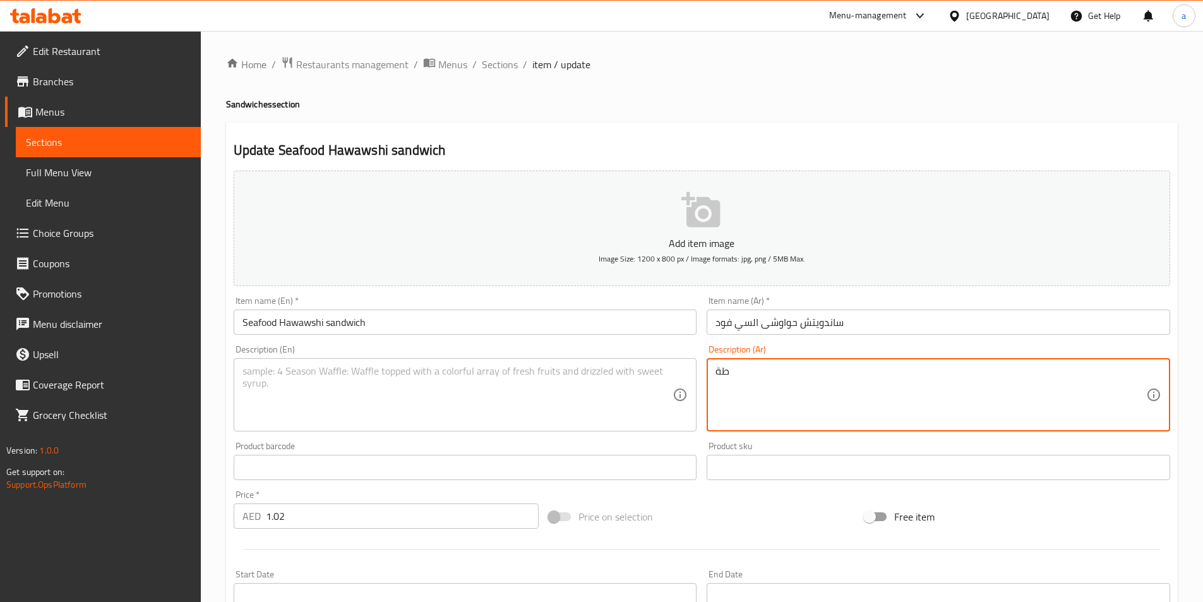
type textarea "ة"
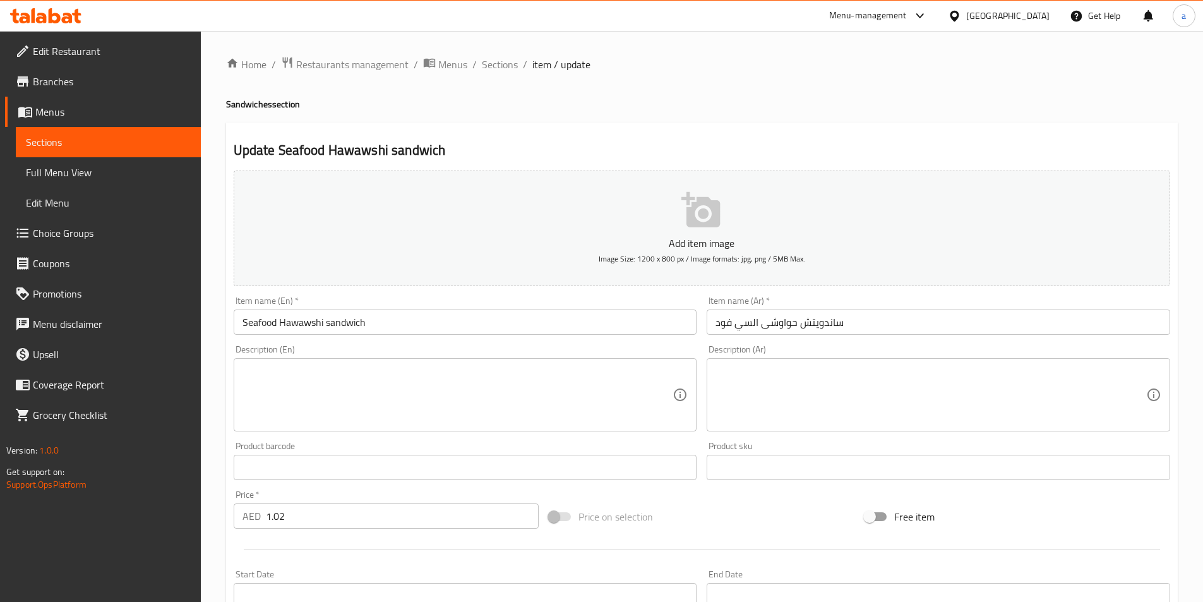
click at [941, 121] on div "Home / Restaurants management / Menus / Sections / item / update Sandwiches sec…" at bounding box center [701, 461] width 951 height 811
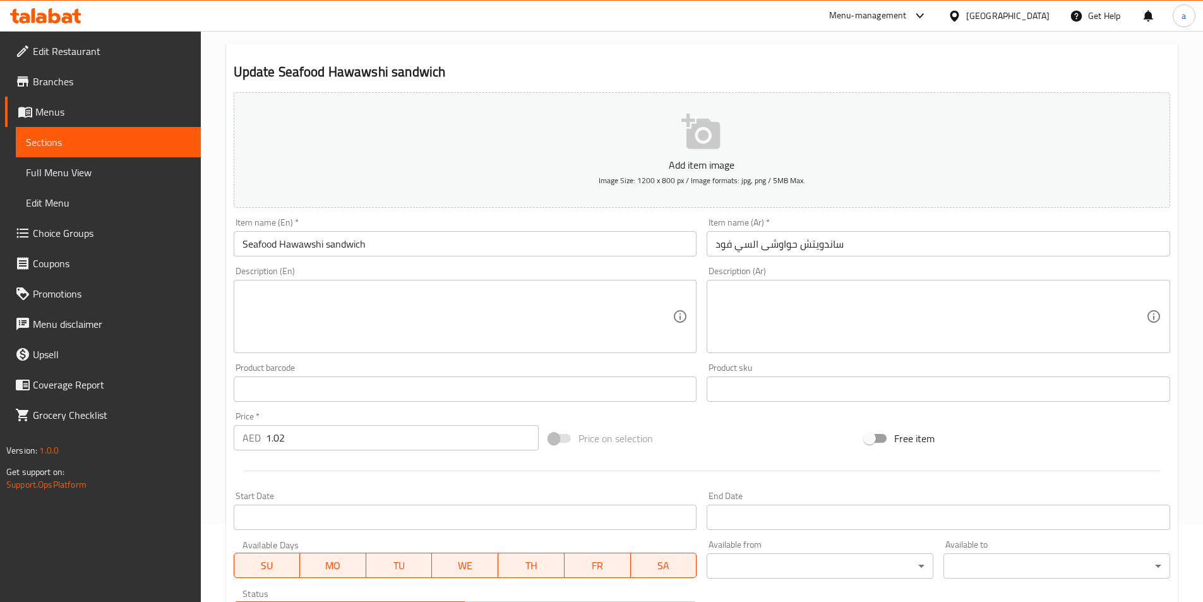
scroll to position [290, 0]
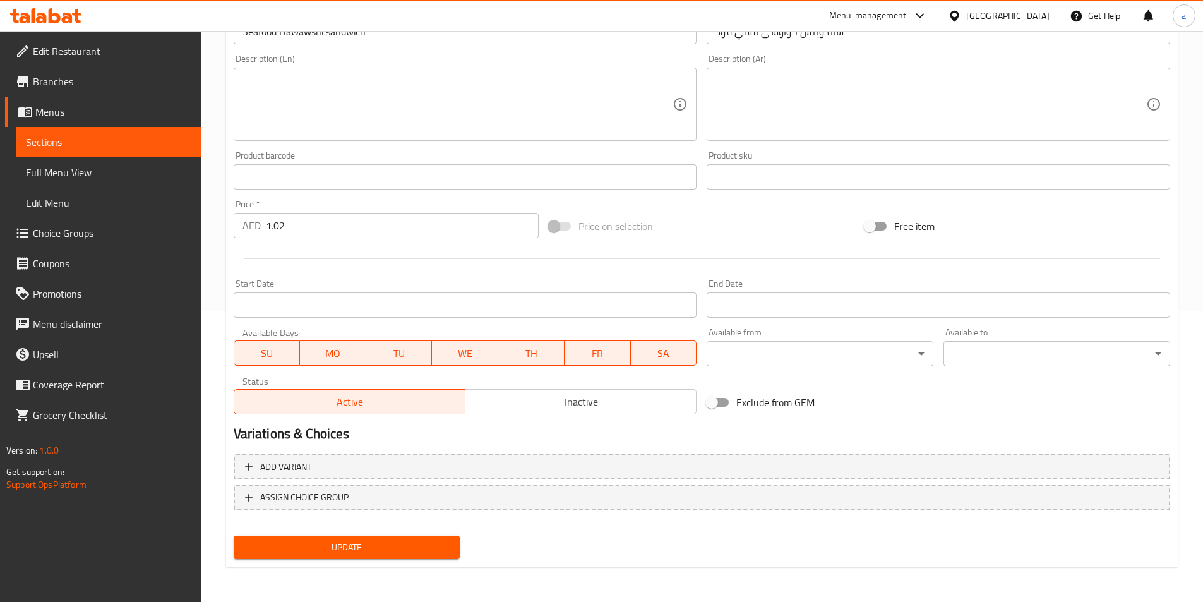
click at [444, 552] on span "Update" at bounding box center [347, 547] width 206 height 16
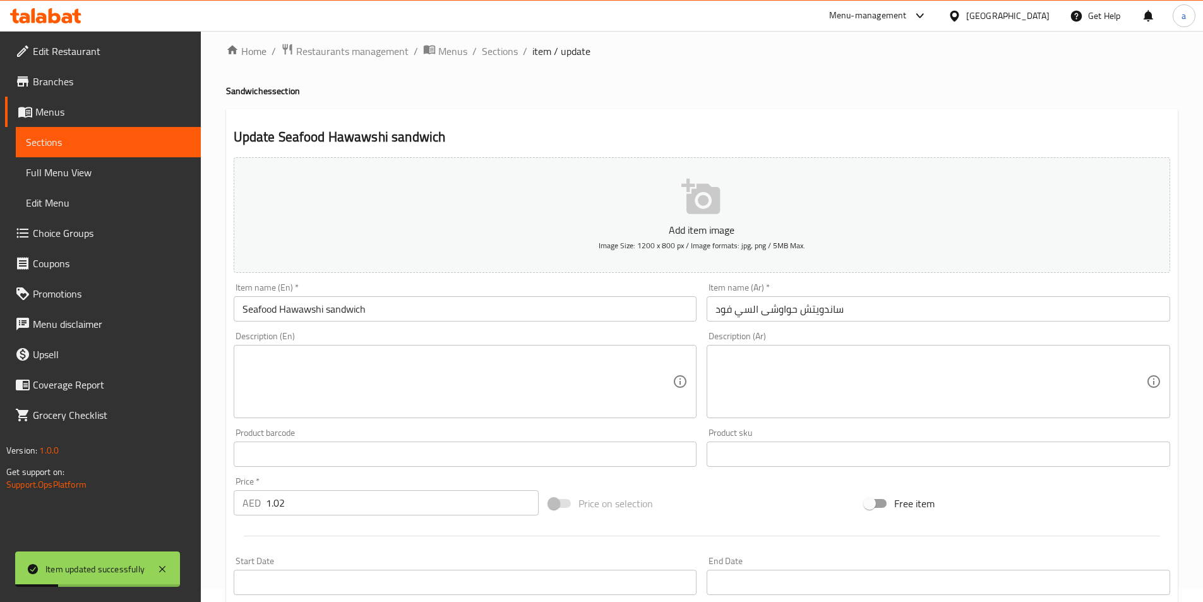
scroll to position [0, 0]
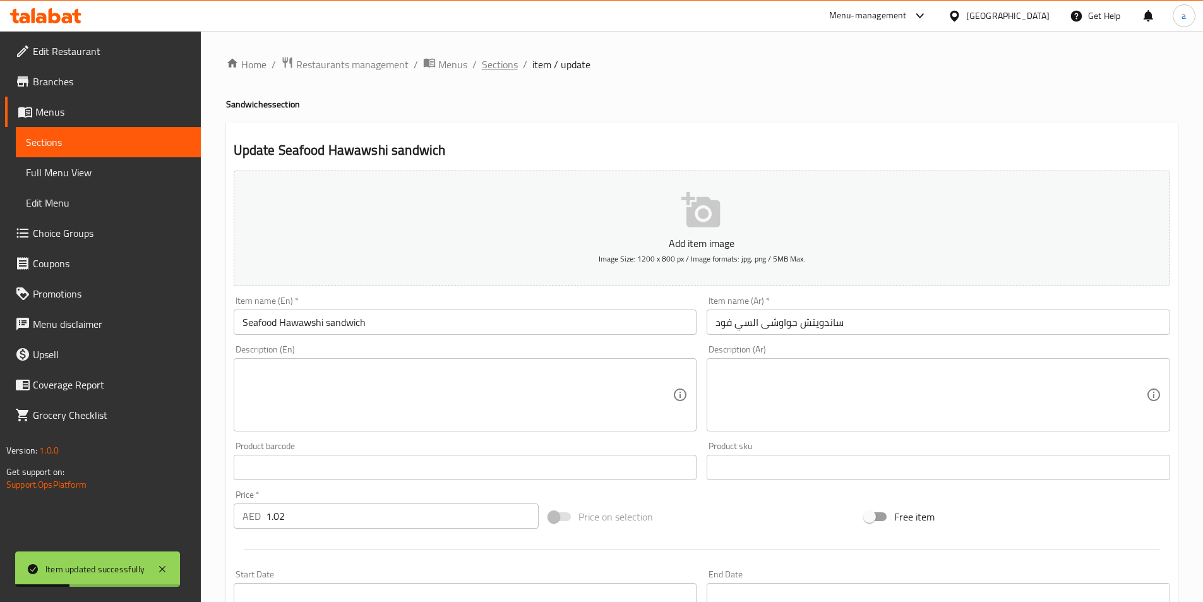
click at [500, 69] on span "Sections" at bounding box center [500, 64] width 36 height 15
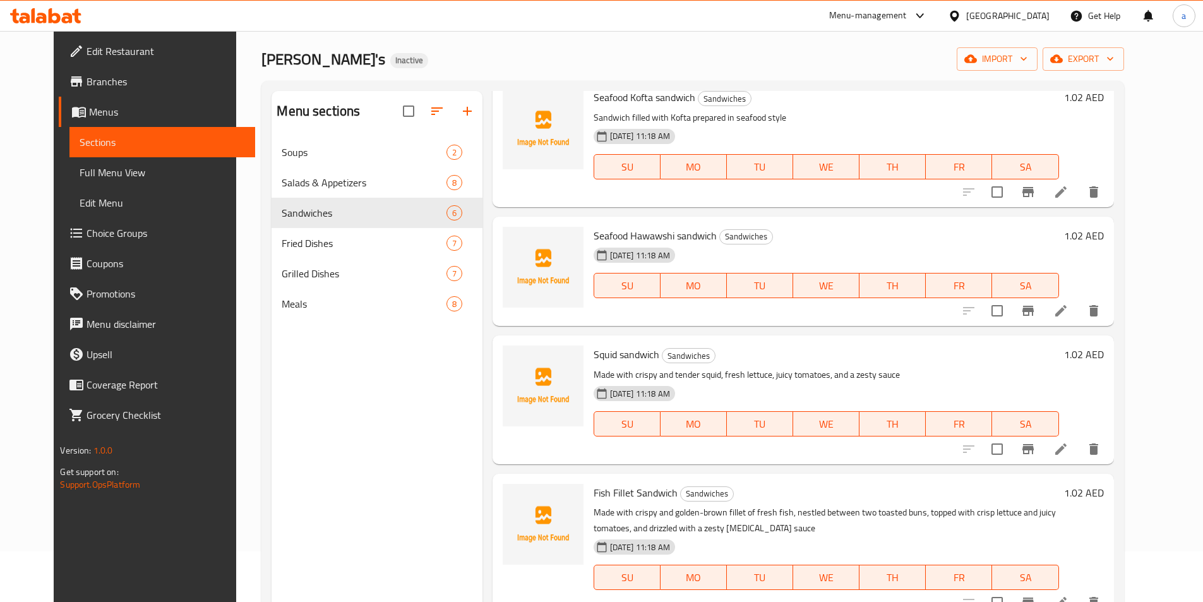
scroll to position [172, 0]
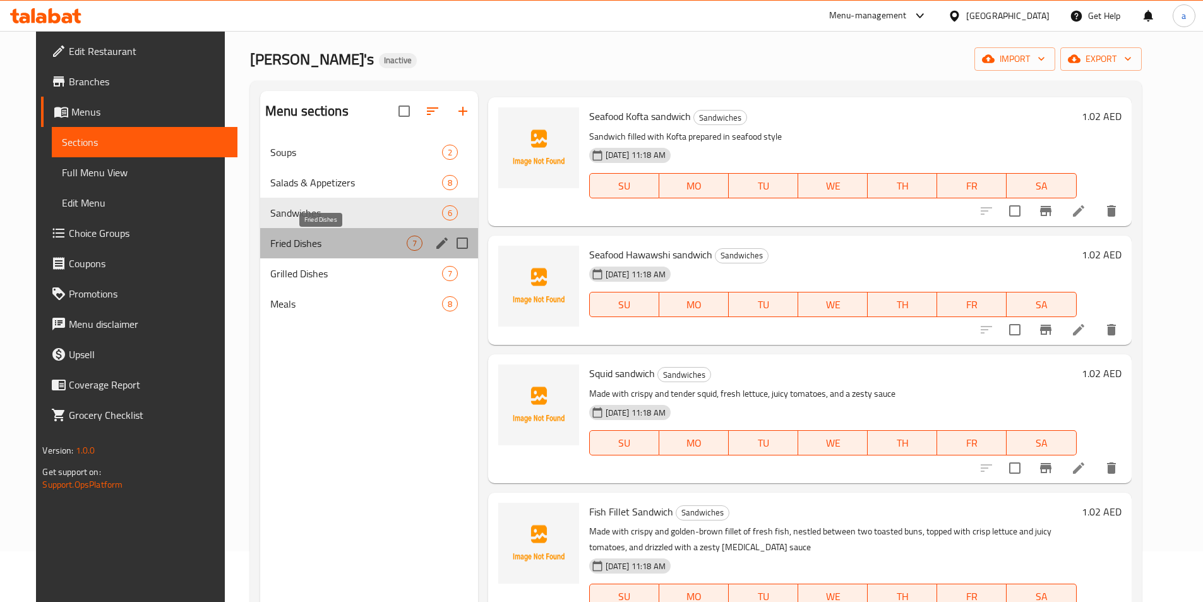
click at [339, 243] on span "Fried Dishes" at bounding box center [338, 242] width 136 height 15
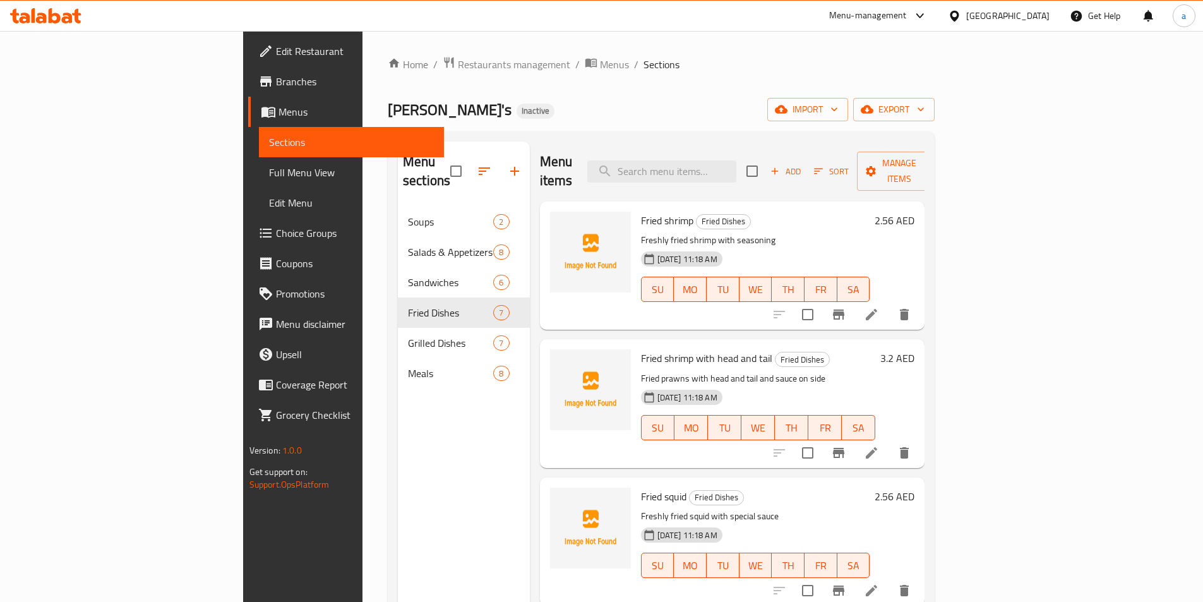
click at [876, 371] on p "Fried prawns with head and tail and sauce on side" at bounding box center [758, 379] width 235 height 16
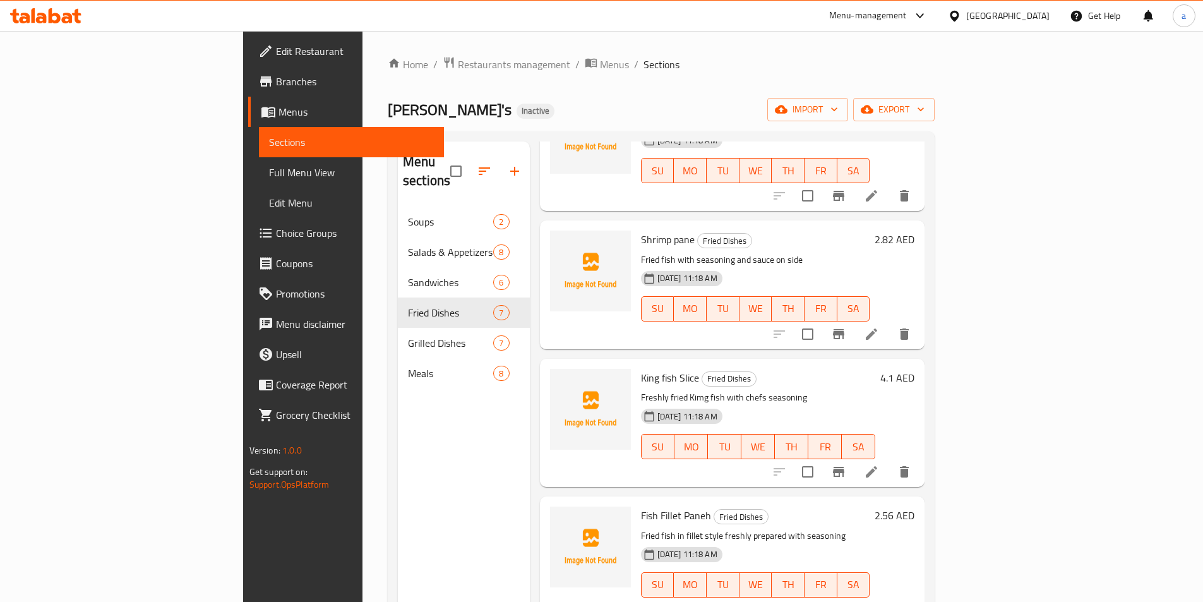
scroll to position [395, 0]
click at [788, 230] on h6 "Shrimp pane Fried Dishes" at bounding box center [755, 239] width 229 height 18
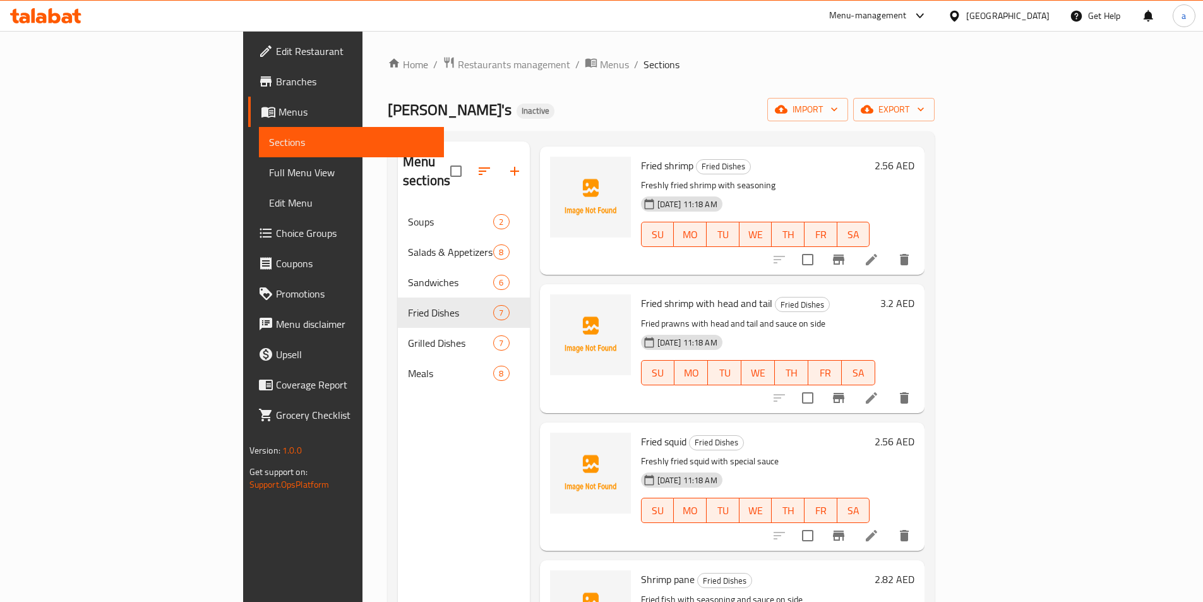
scroll to position [0, 0]
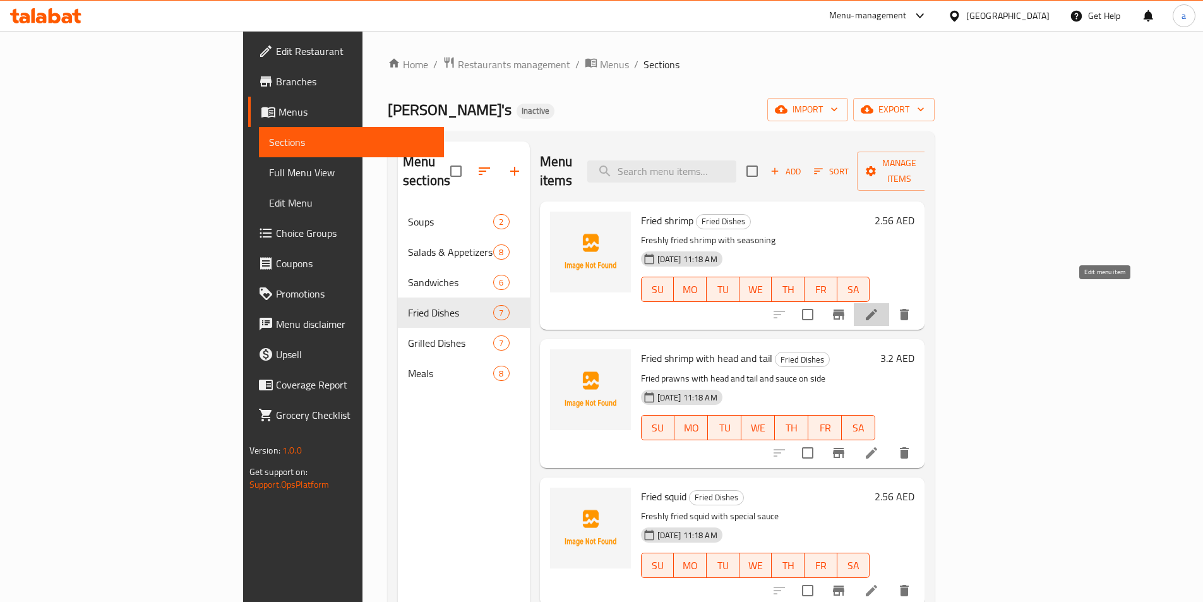
click at [879, 307] on icon at bounding box center [871, 314] width 15 height 15
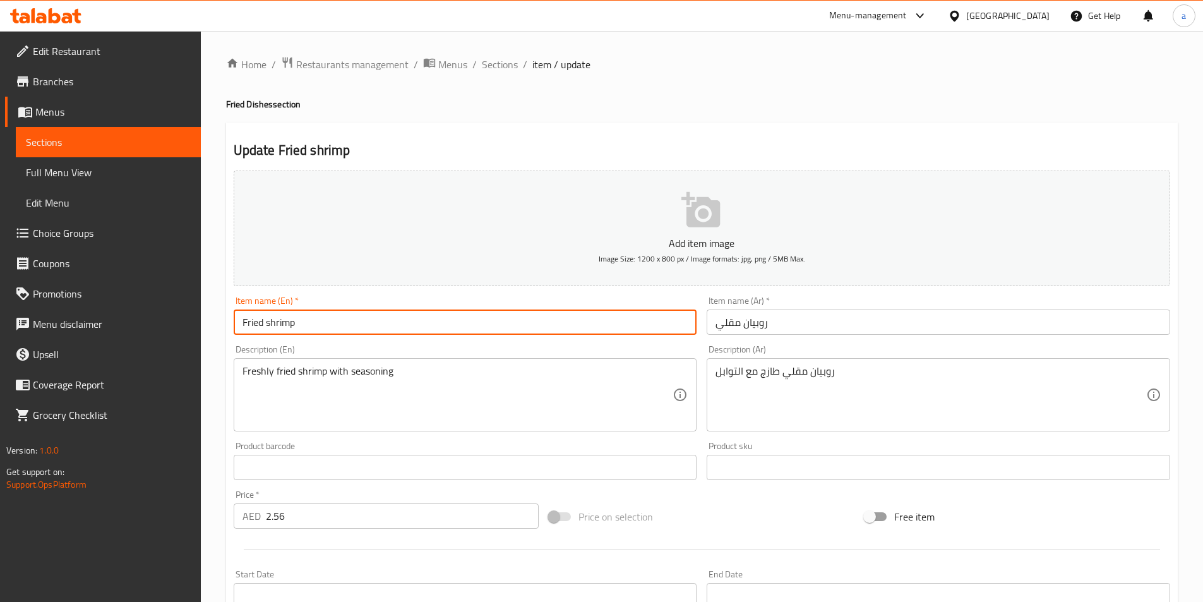
click at [302, 321] on input "Fried shrimp" at bounding box center [465, 321] width 463 height 25
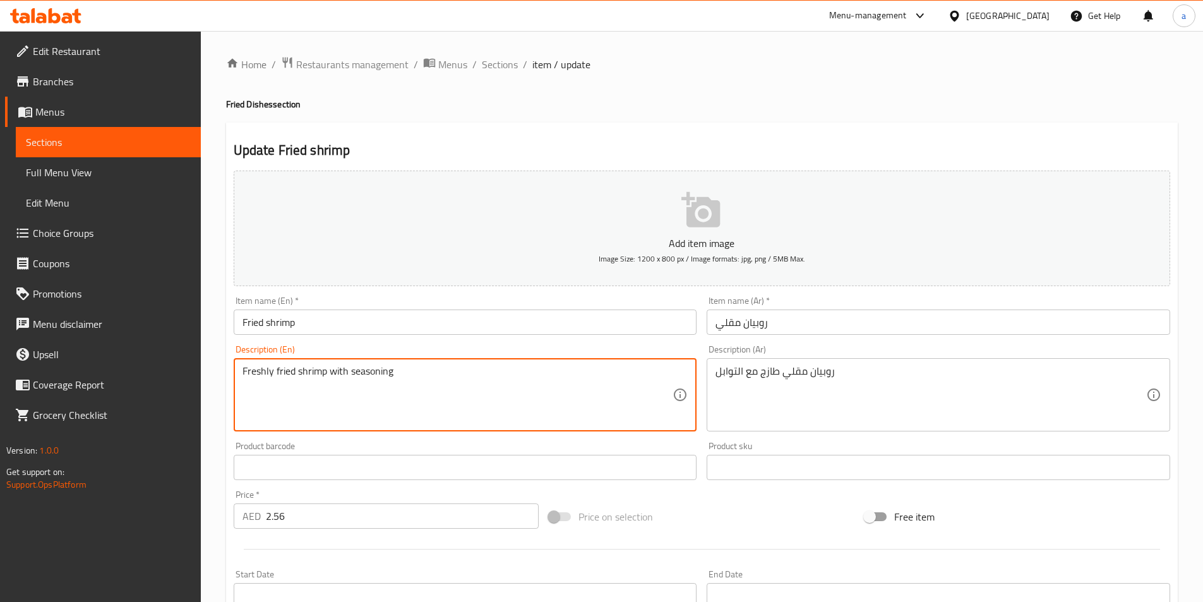
drag, startPoint x: 403, startPoint y: 369, endPoint x: 233, endPoint y: 371, distance: 170.5
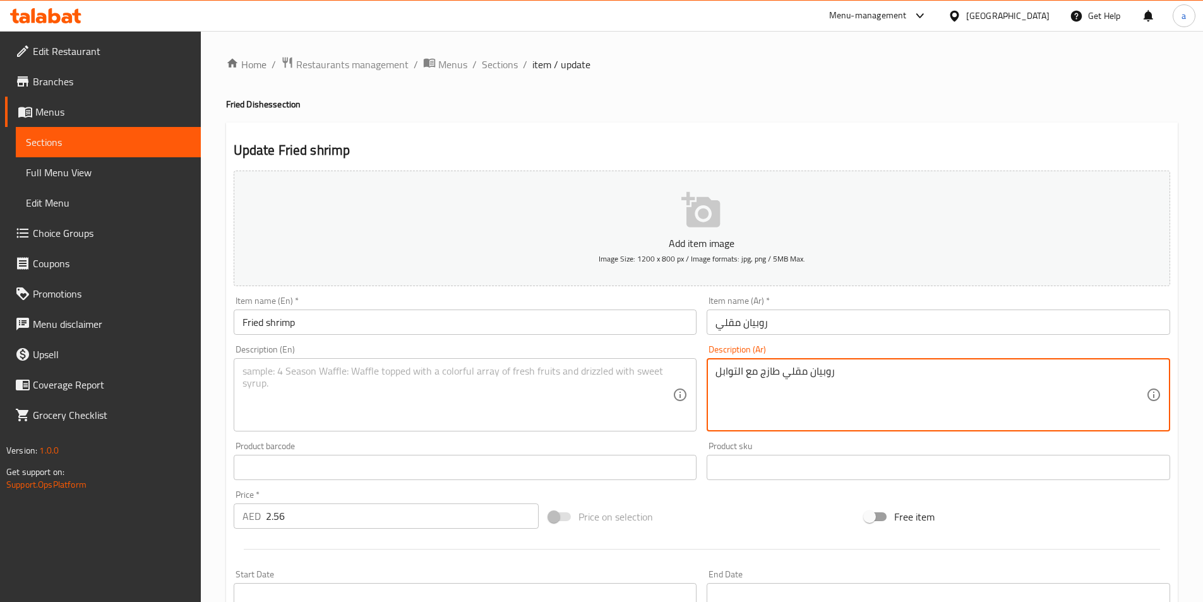
drag, startPoint x: 845, startPoint y: 377, endPoint x: 674, endPoint y: 377, distance: 171.1
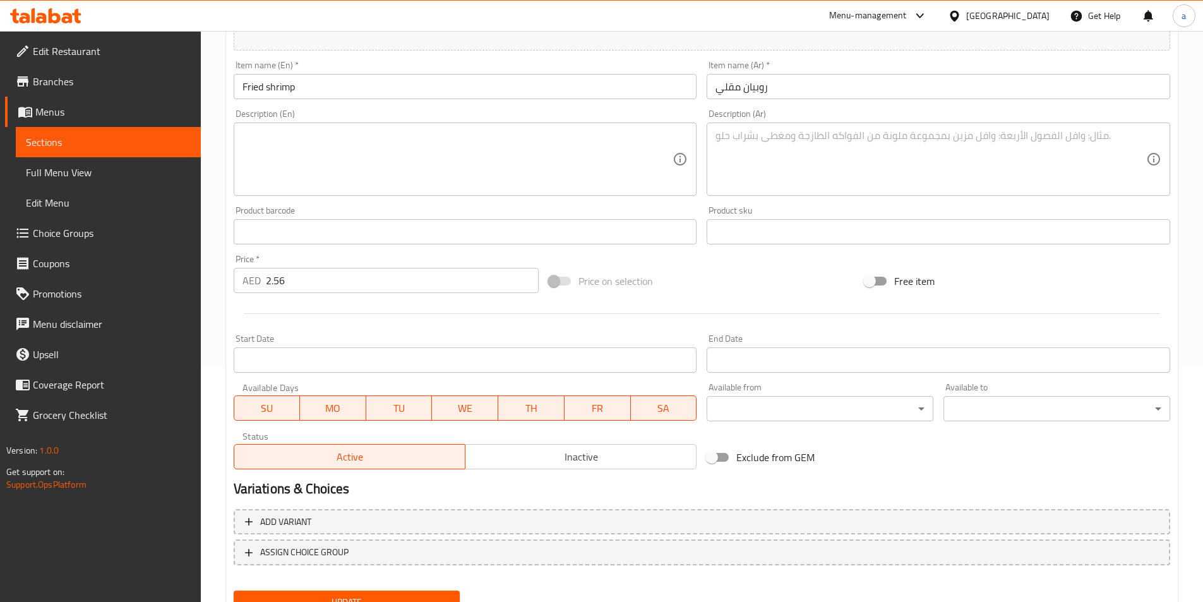
scroll to position [290, 0]
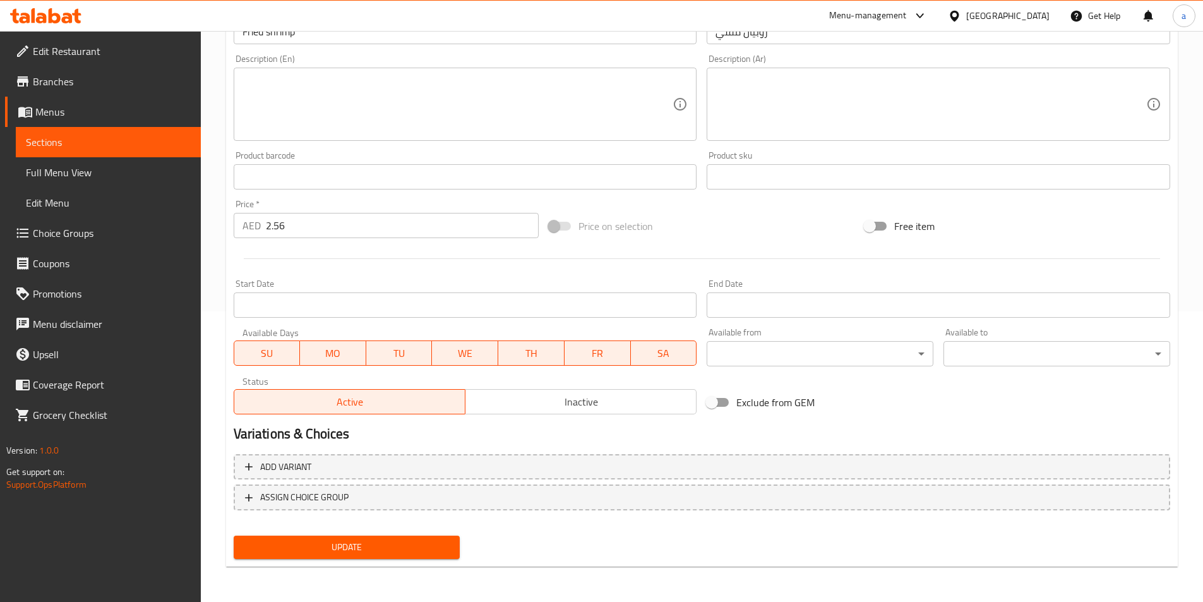
click at [369, 554] on span "Update" at bounding box center [347, 547] width 206 height 16
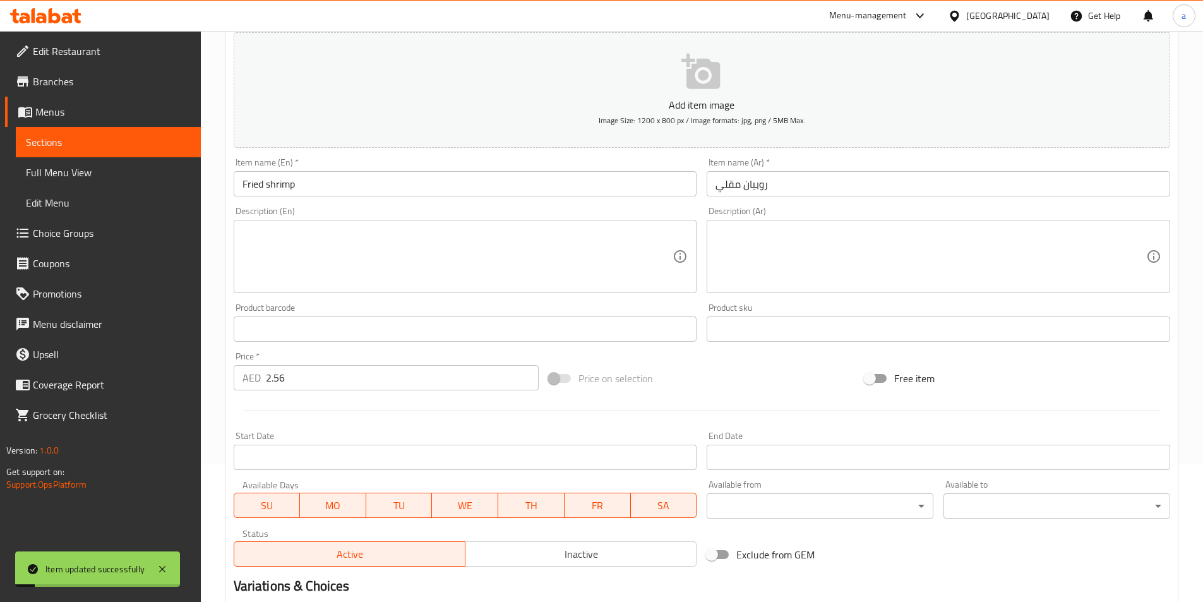
scroll to position [0, 0]
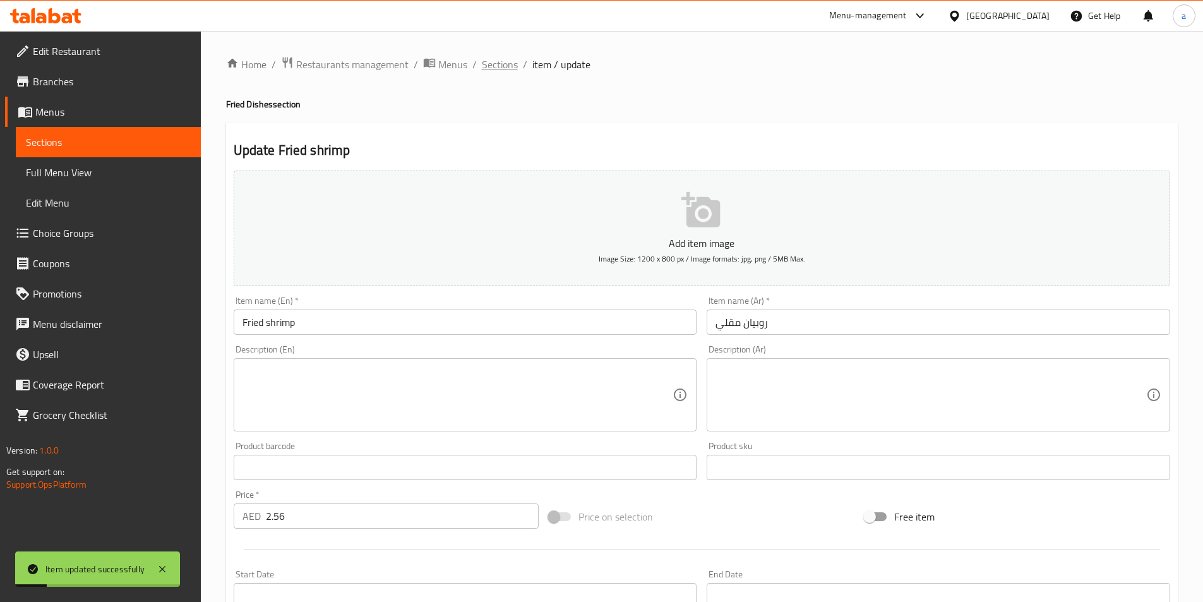
click at [501, 65] on span "Sections" at bounding box center [500, 64] width 36 height 15
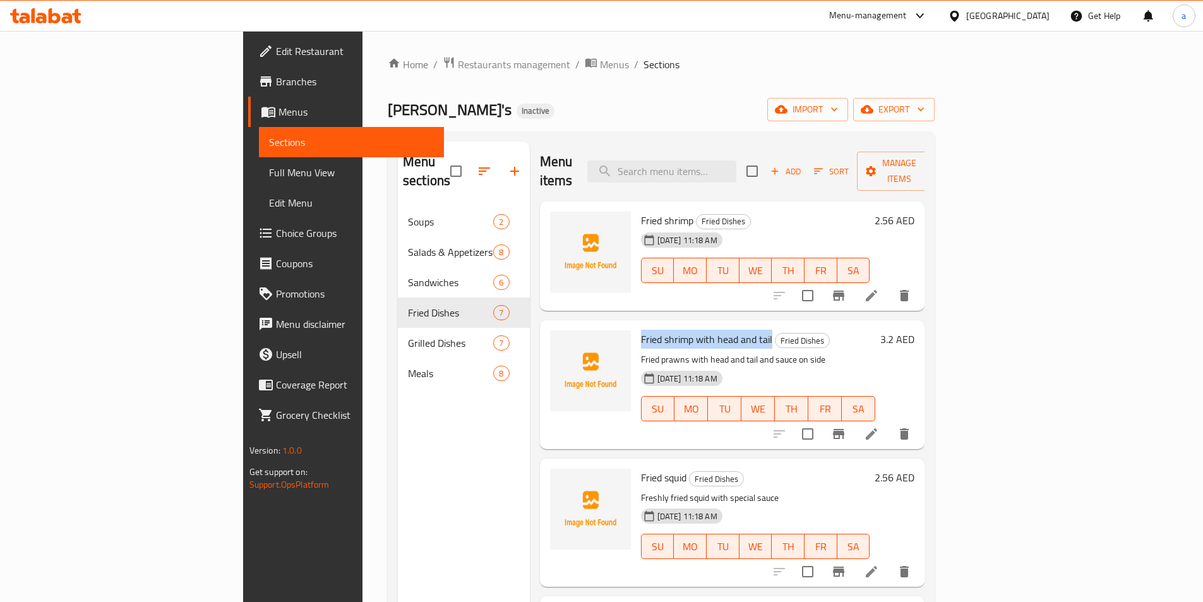
drag, startPoint x: 581, startPoint y: 319, endPoint x: 710, endPoint y: 323, distance: 128.9
click at [710, 330] on h6 "Fried shrimp with head and tail Fried Dishes" at bounding box center [758, 339] width 235 height 18
copy span "Fried shrimp with head and tail"
drag, startPoint x: 582, startPoint y: 455, endPoint x: 626, endPoint y: 456, distance: 43.6
click at [641, 468] on span "Fried squid" at bounding box center [663, 477] width 45 height 19
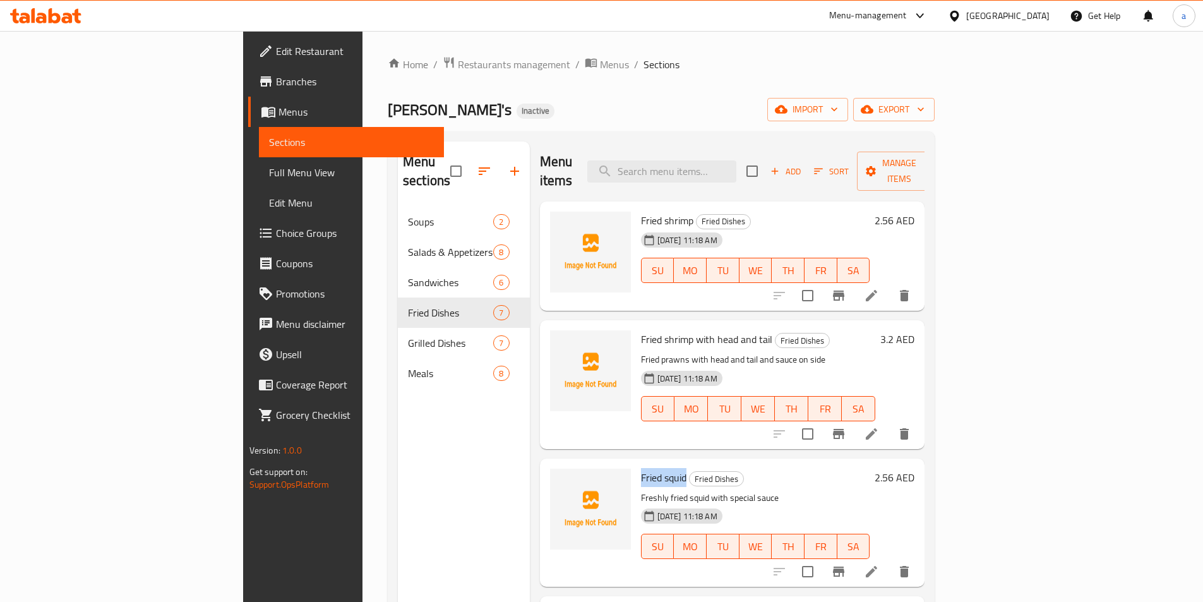
copy span "Fried squid"
click at [745, 468] on h6 "Fried squid Fried Dishes" at bounding box center [755, 477] width 229 height 18
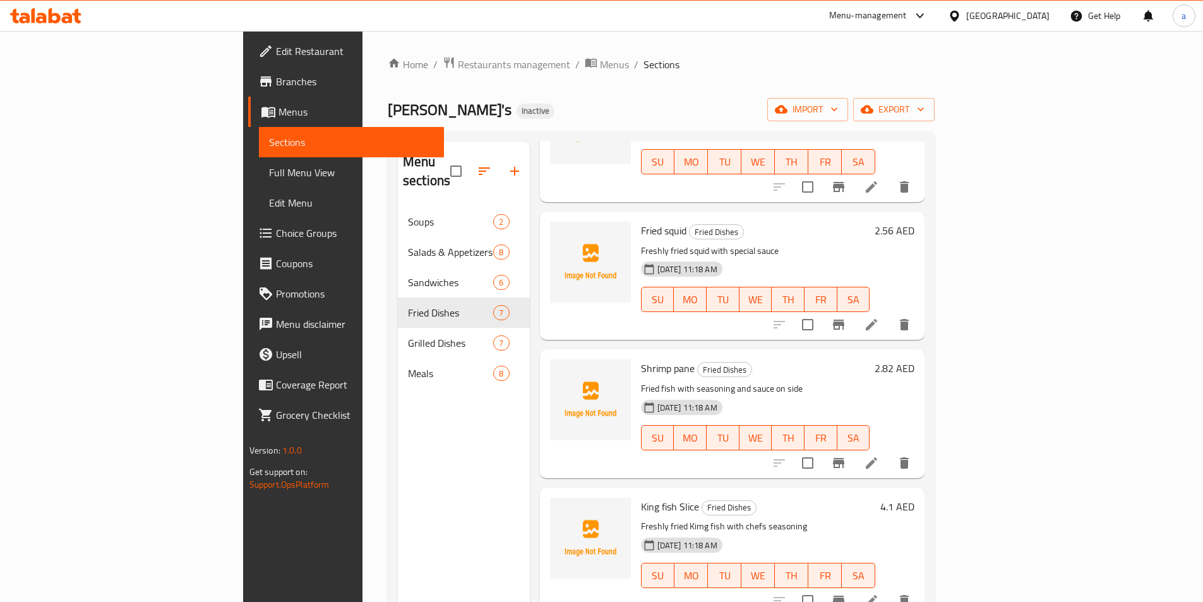
scroll to position [253, 0]
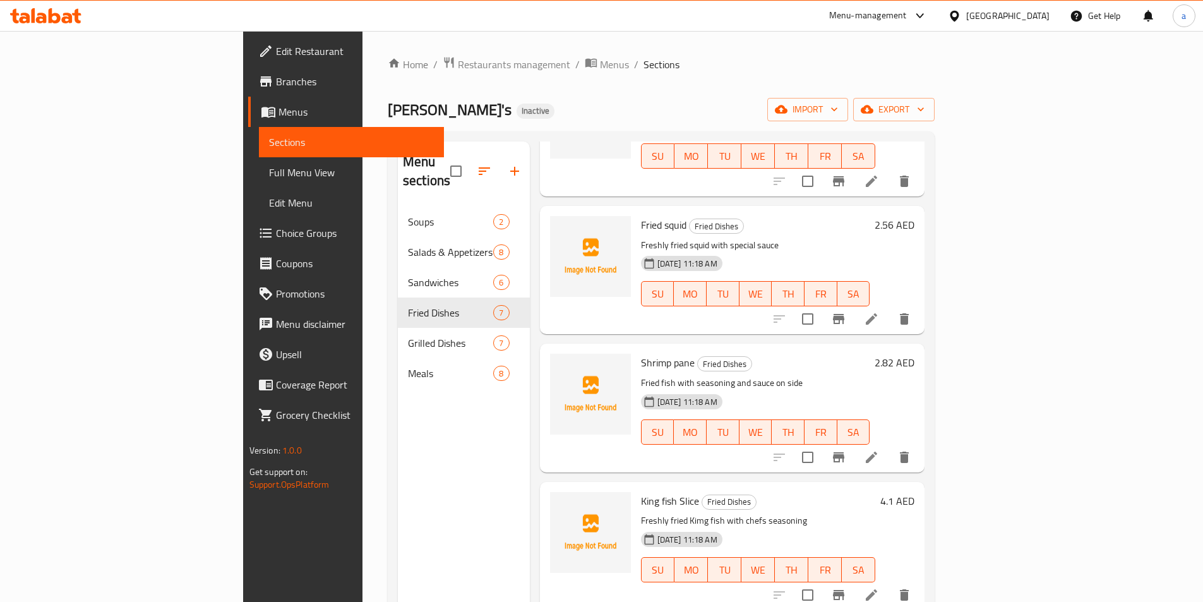
click at [641, 375] on p "Fried fish with seasoning and sauce on side" at bounding box center [755, 383] width 229 height 16
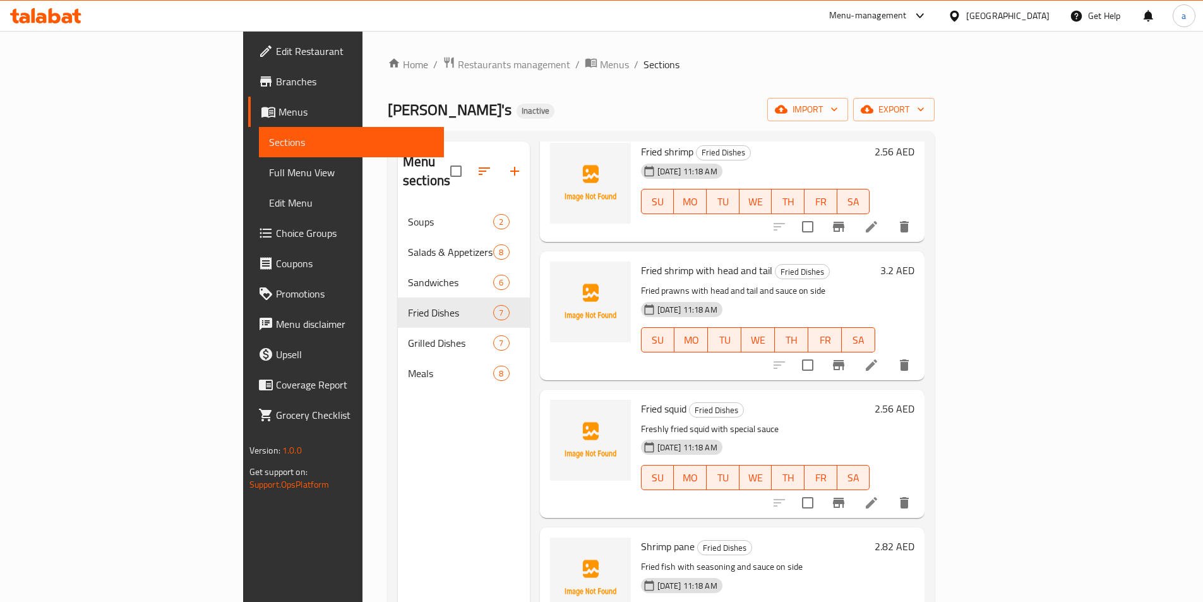
scroll to position [0, 0]
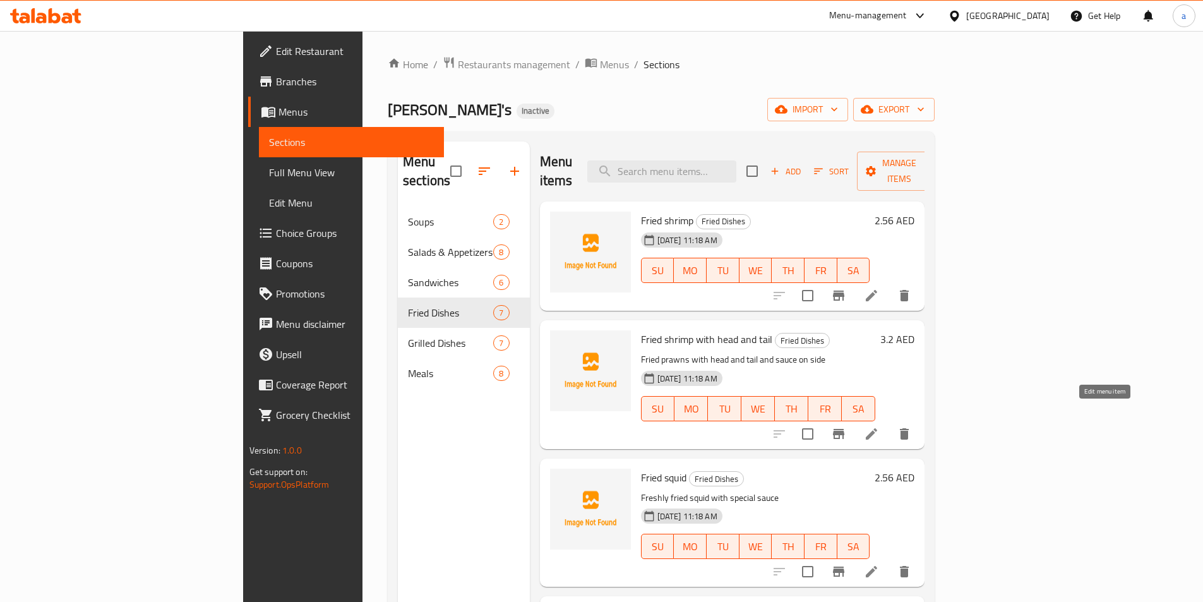
click at [879, 426] on icon at bounding box center [871, 433] width 15 height 15
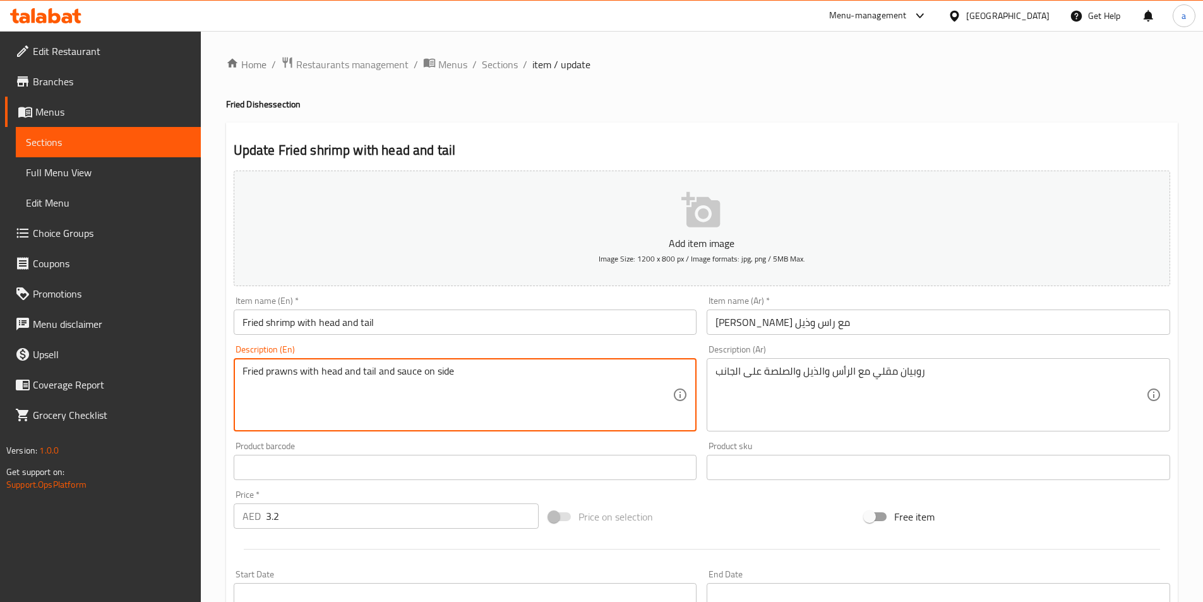
drag, startPoint x: 470, startPoint y: 374, endPoint x: 165, endPoint y: 362, distance: 304.5
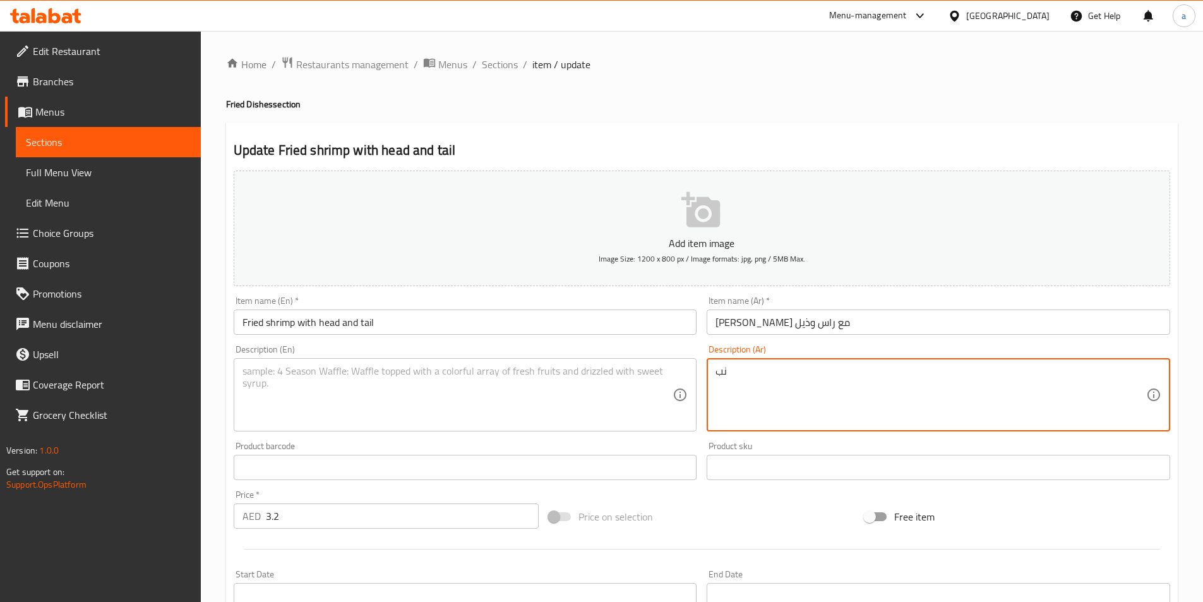
type textarea "ب"
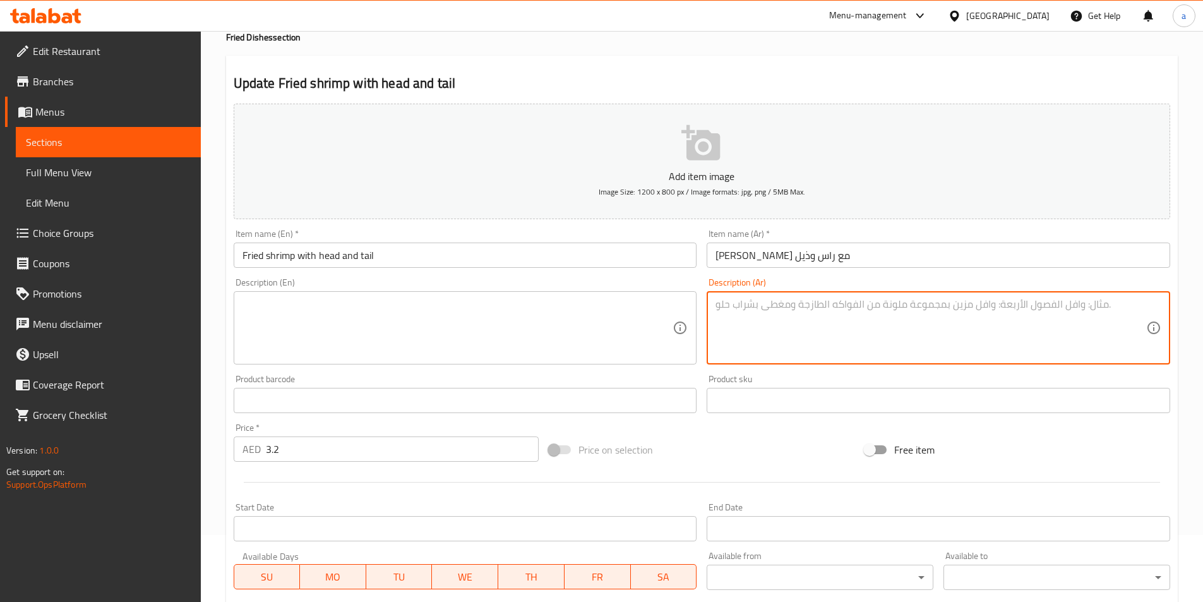
scroll to position [290, 0]
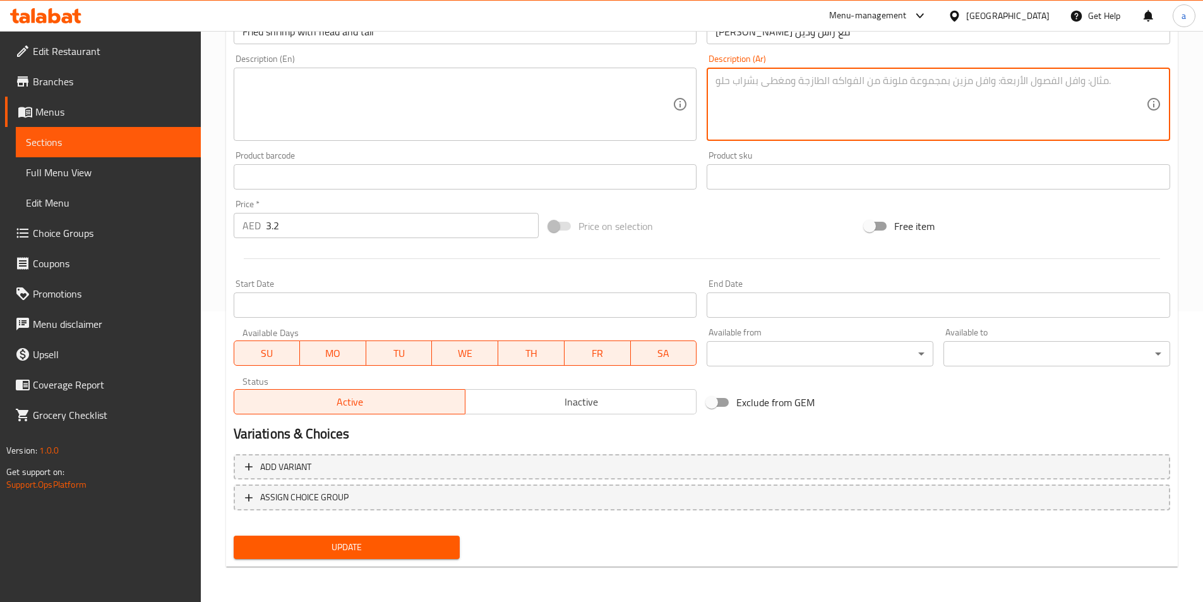
click at [415, 558] on button "Update" at bounding box center [347, 546] width 227 height 23
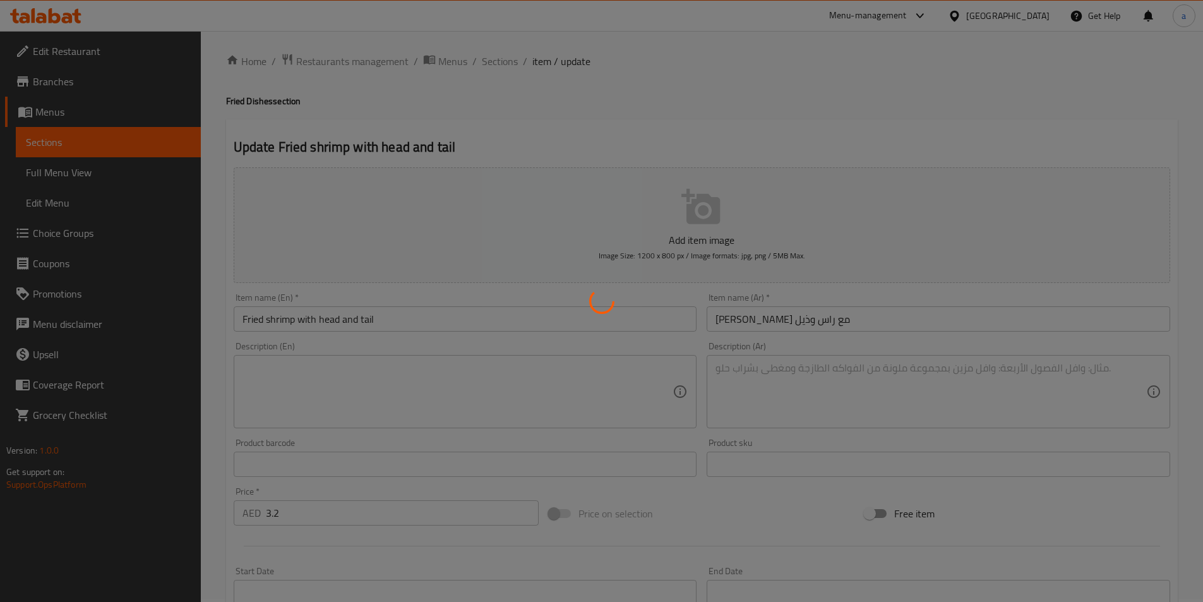
scroll to position [0, 0]
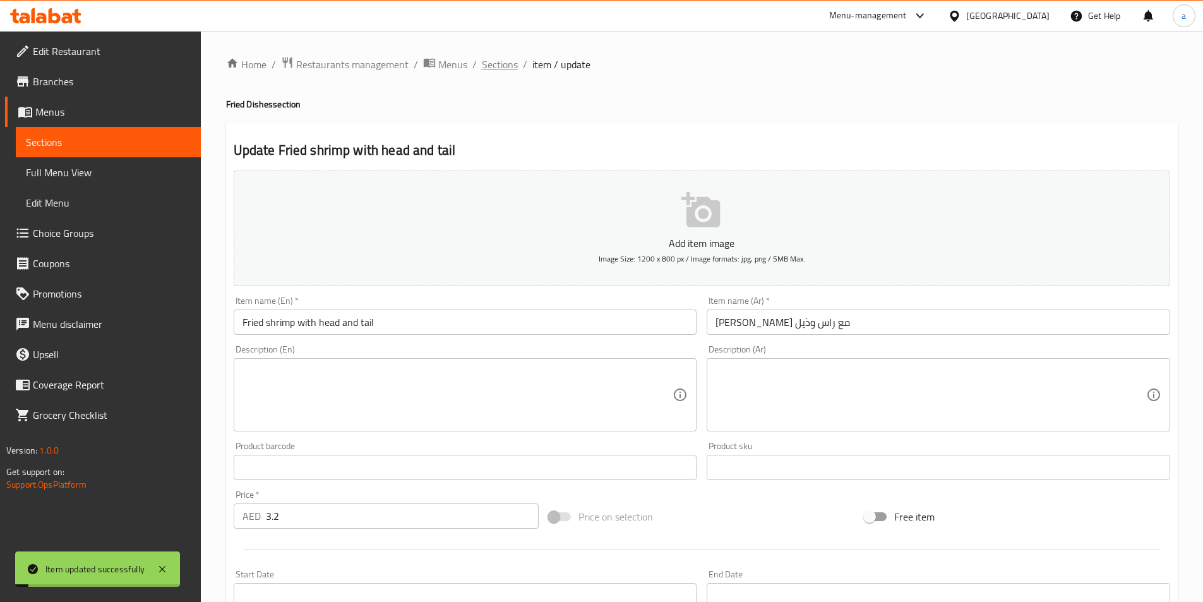
click at [486, 66] on span "Sections" at bounding box center [500, 64] width 36 height 15
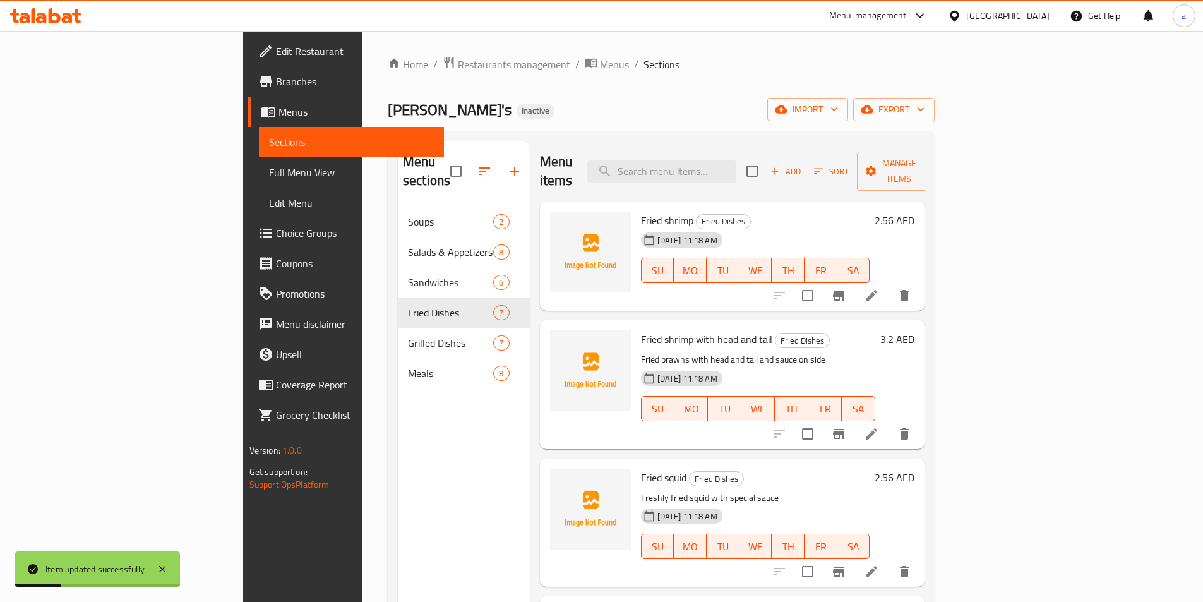
click at [705, 352] on p "Fried prawns with head and tail and sauce on side" at bounding box center [758, 360] width 235 height 16
click at [879, 426] on icon at bounding box center [871, 433] width 15 height 15
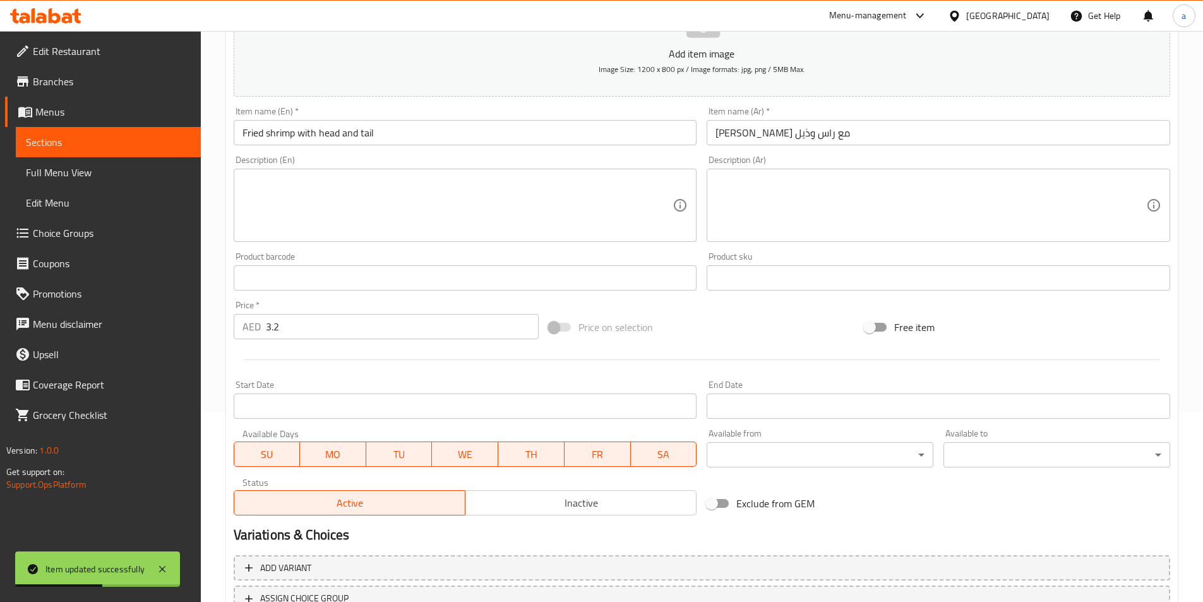
scroll to position [290, 0]
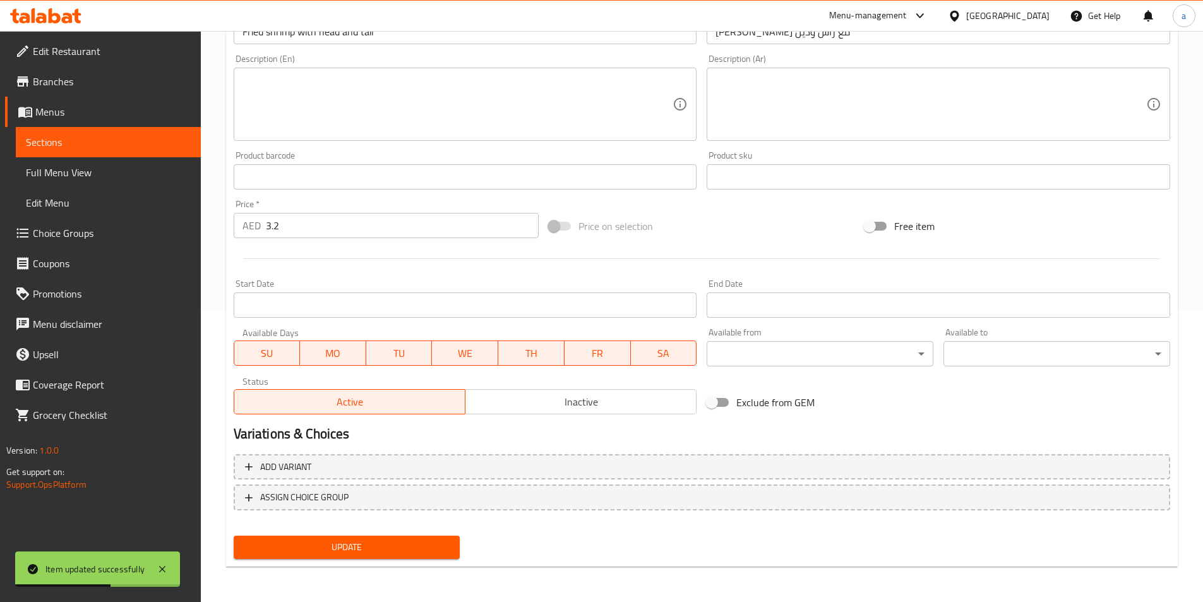
click at [359, 551] on span "Update" at bounding box center [347, 547] width 206 height 16
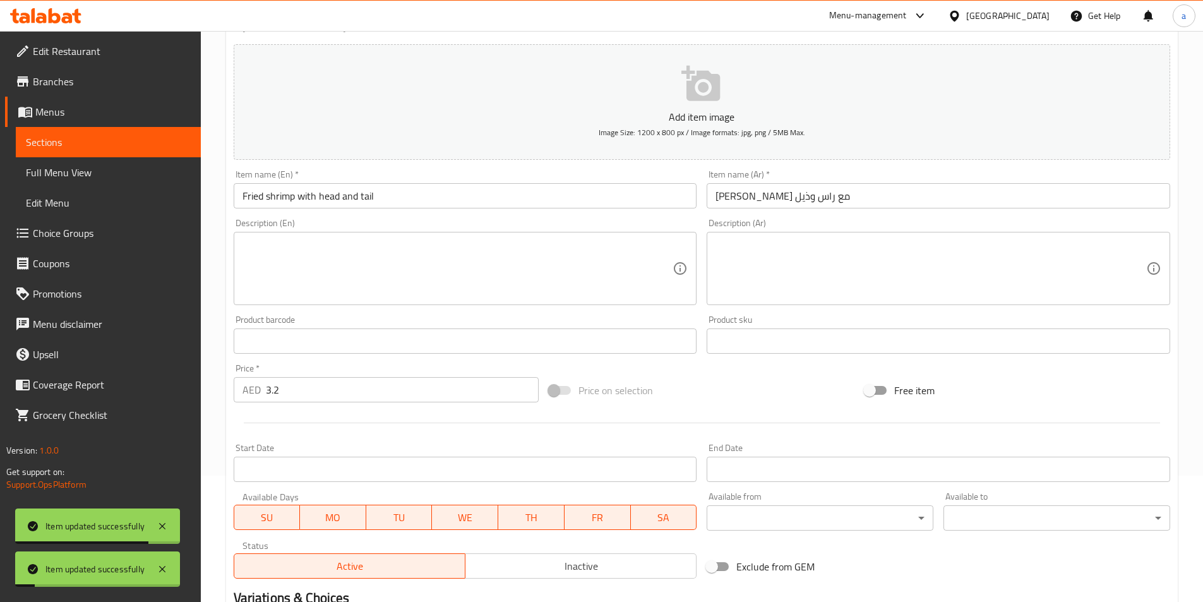
scroll to position [0, 0]
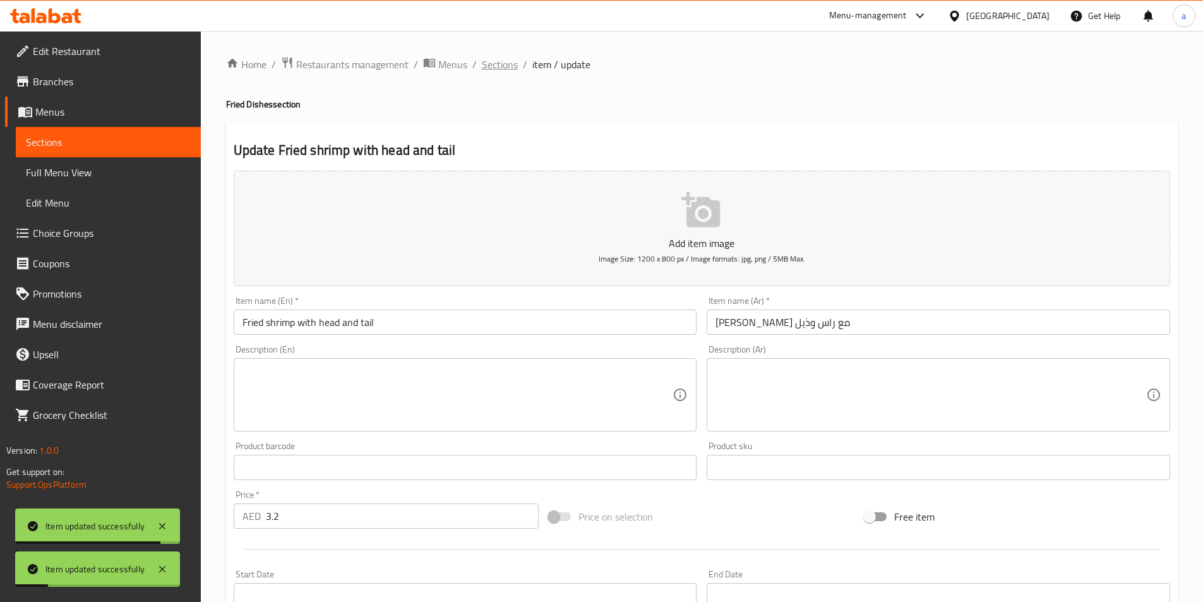
click at [492, 57] on span "Sections" at bounding box center [500, 64] width 36 height 15
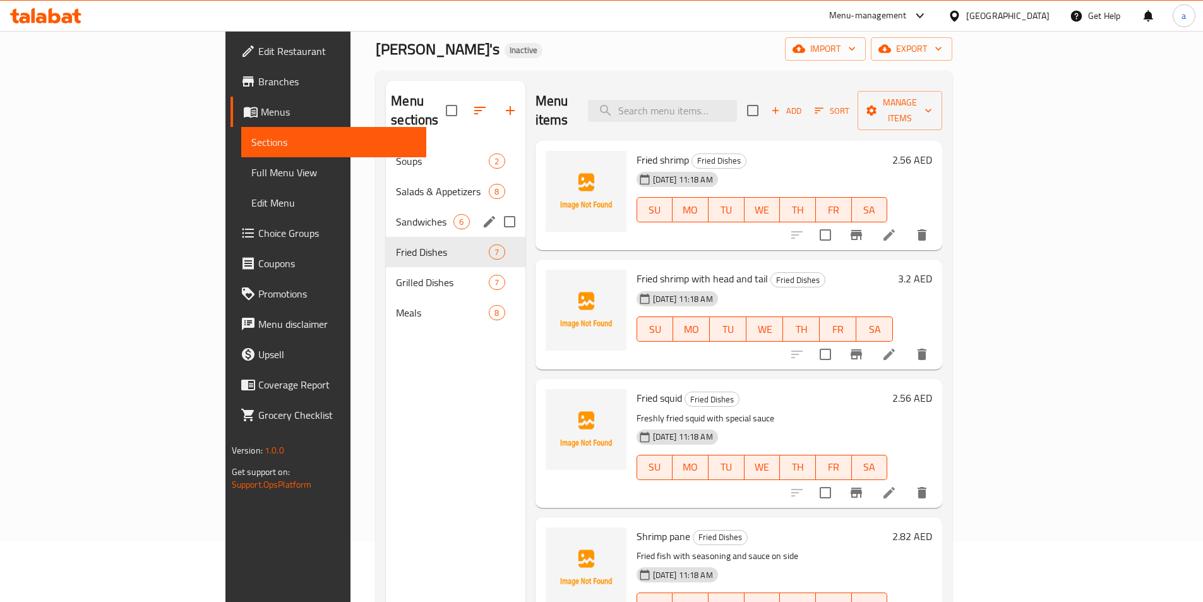
scroll to position [126, 0]
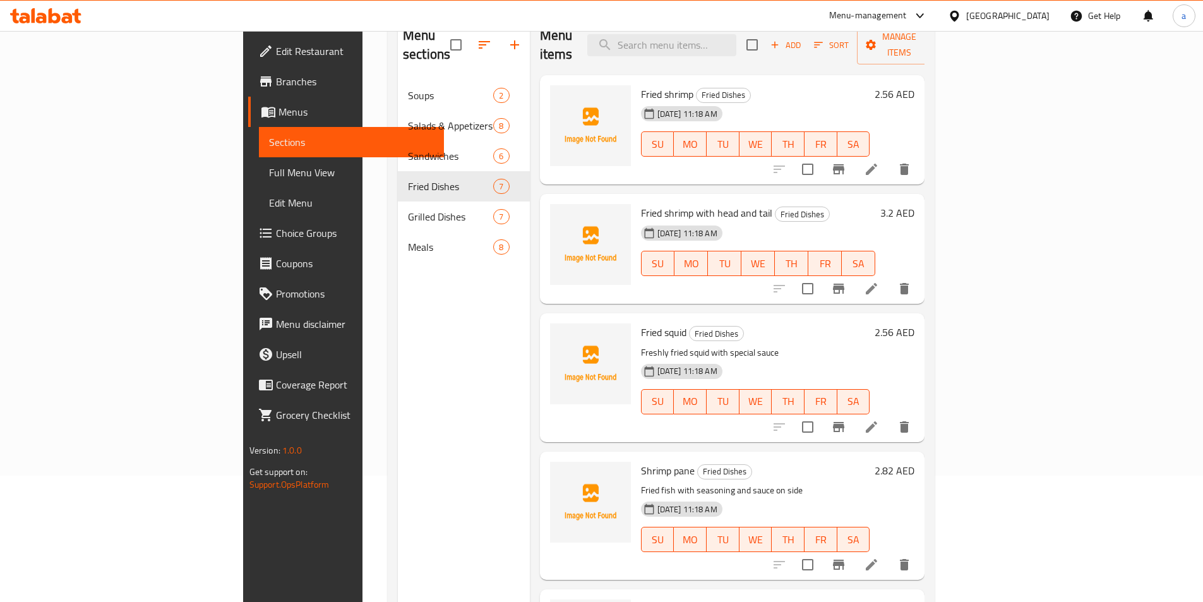
click at [879, 419] on icon at bounding box center [871, 426] width 15 height 15
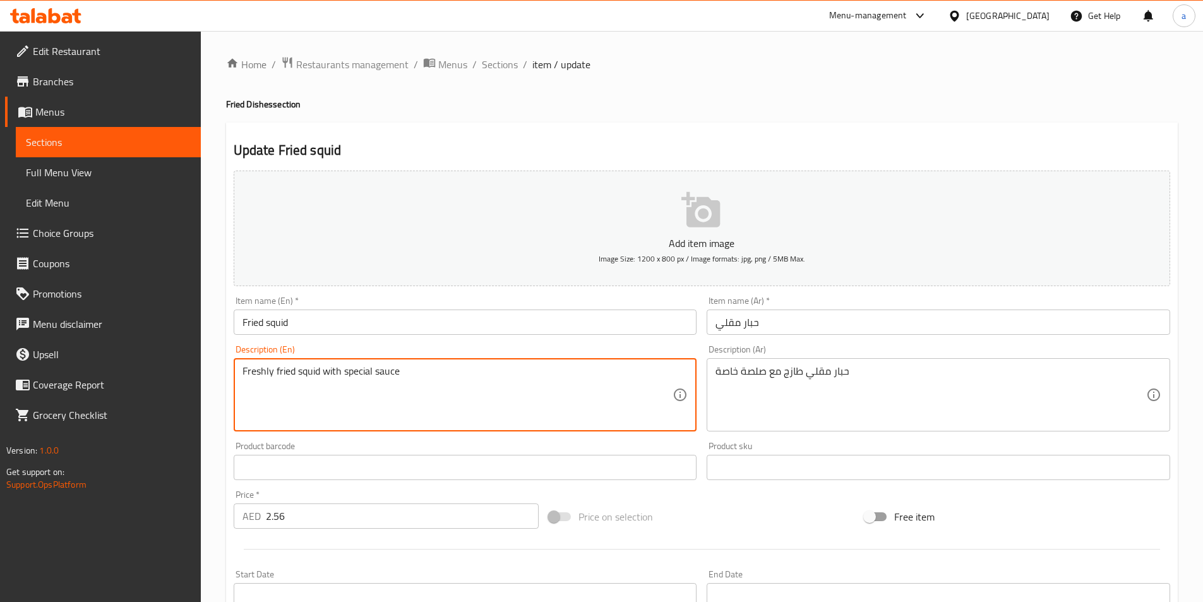
drag, startPoint x: 400, startPoint y: 375, endPoint x: 122, endPoint y: 379, distance: 277.8
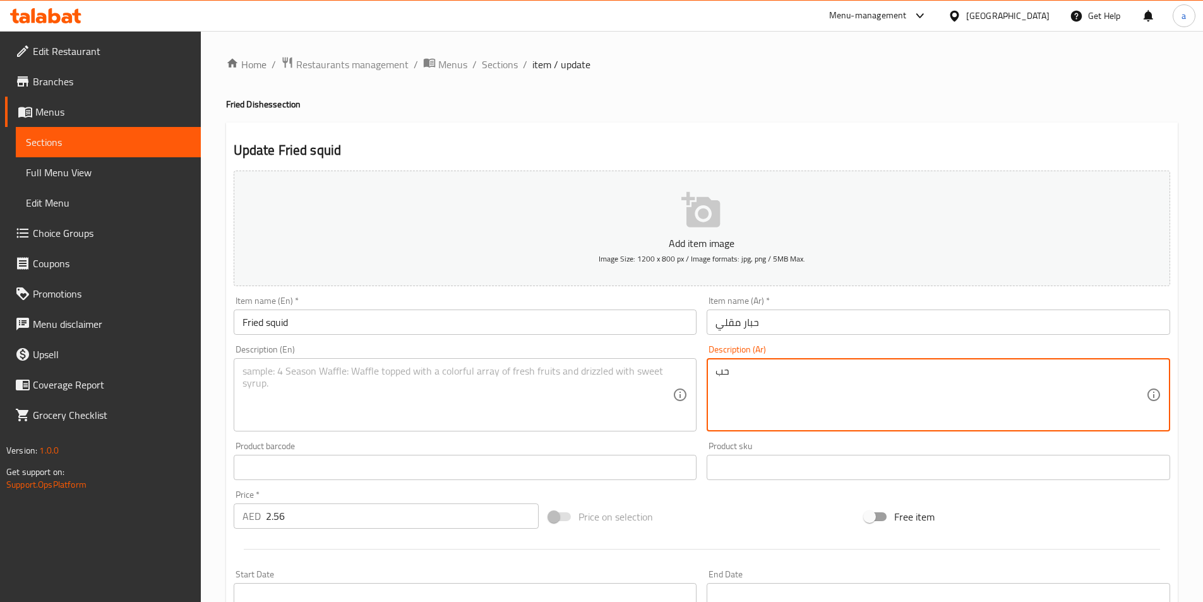
type textarea "ح"
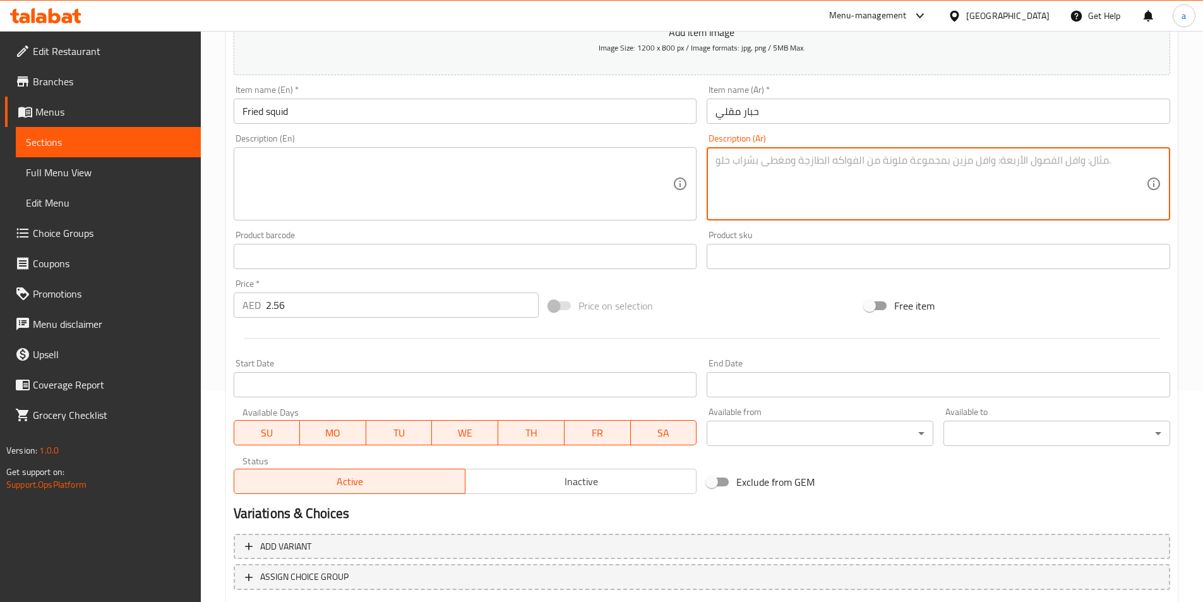
scroll to position [290, 0]
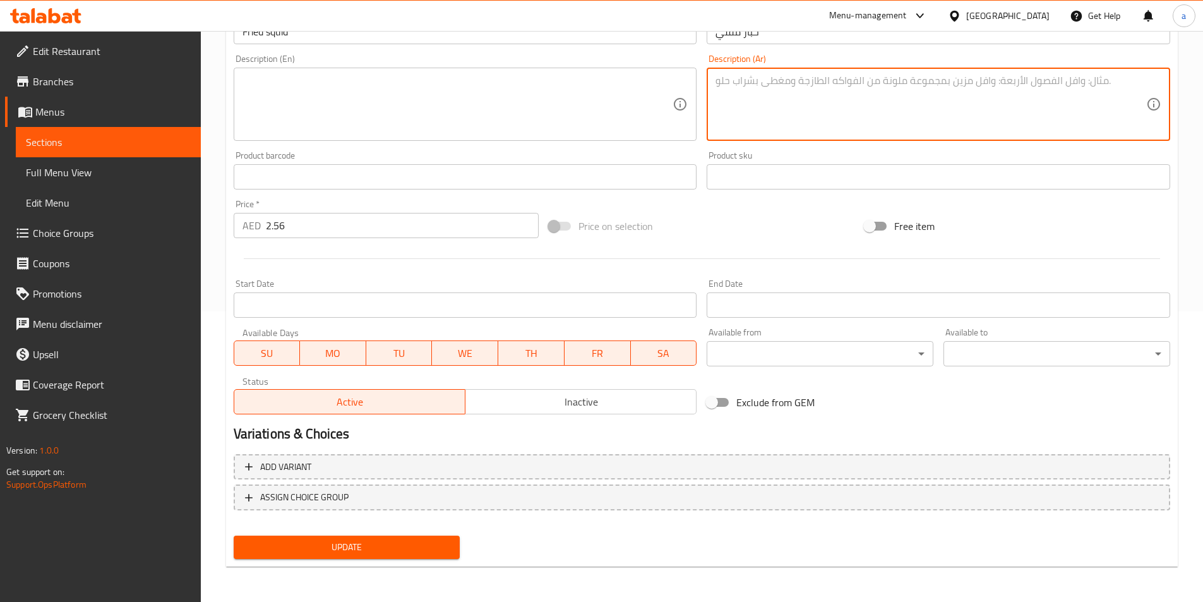
click at [386, 550] on span "Update" at bounding box center [347, 547] width 206 height 16
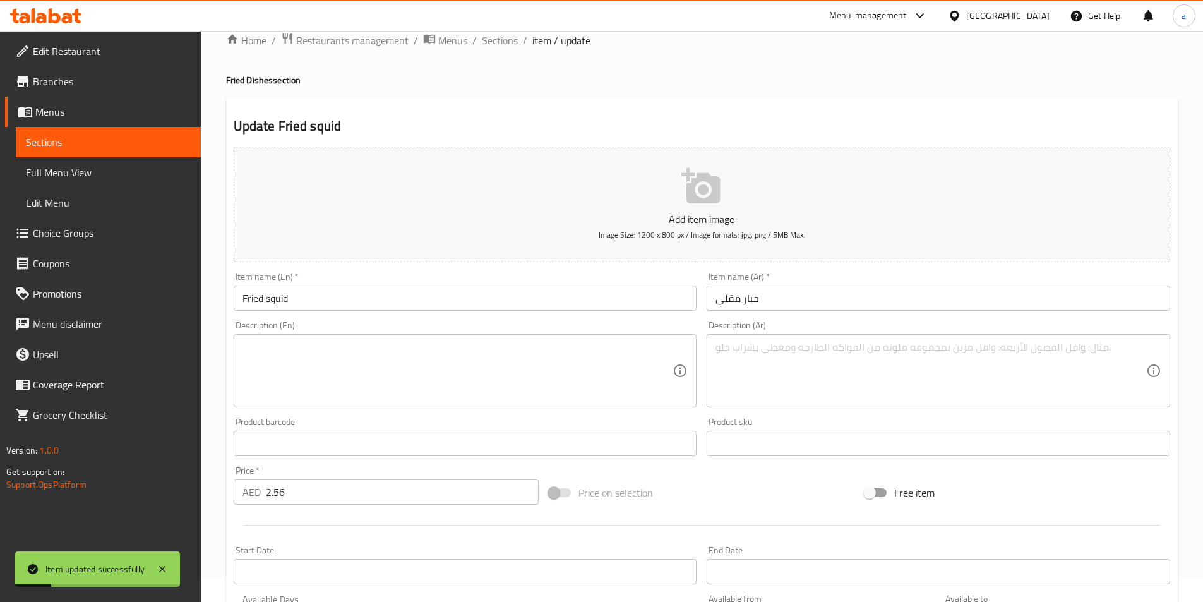
scroll to position [0, 0]
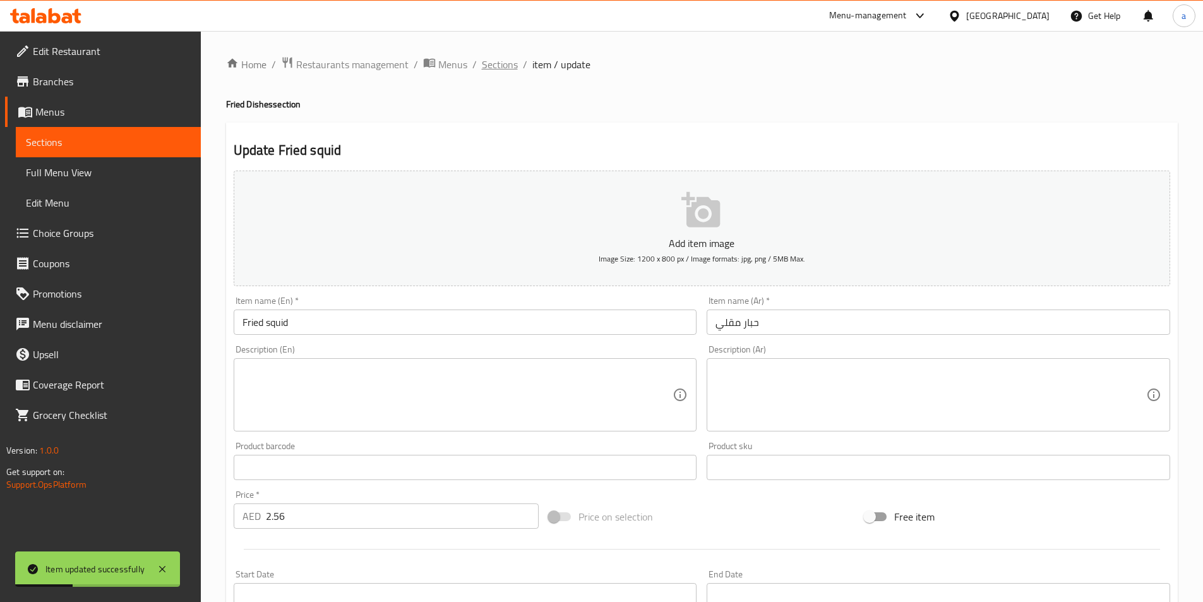
click at [494, 66] on span "Sections" at bounding box center [500, 64] width 36 height 15
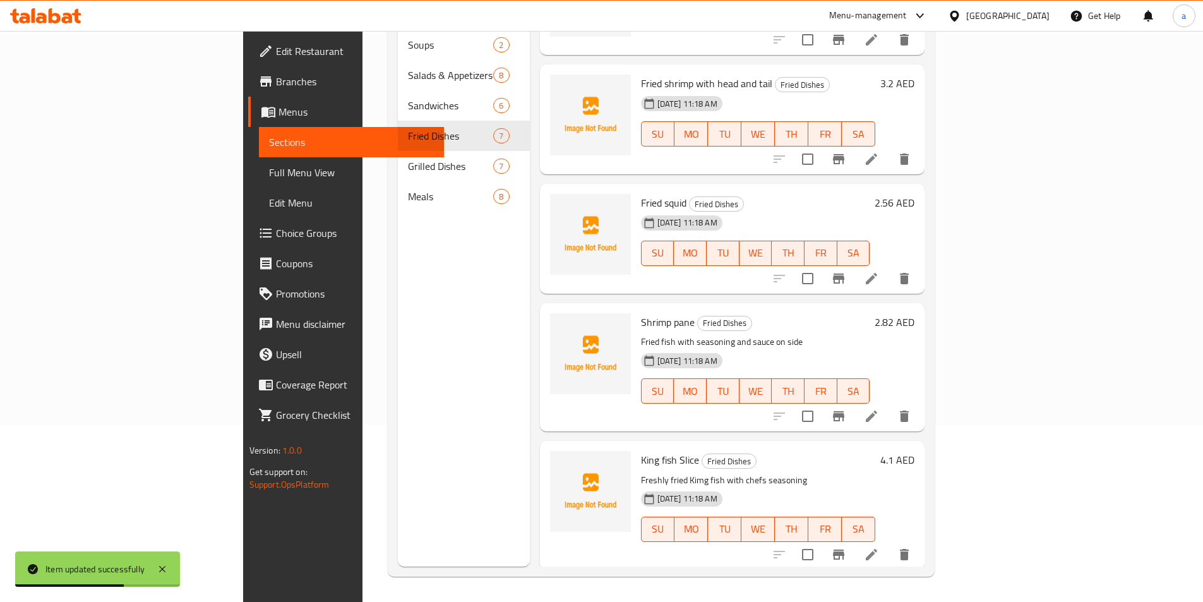
scroll to position [189, 0]
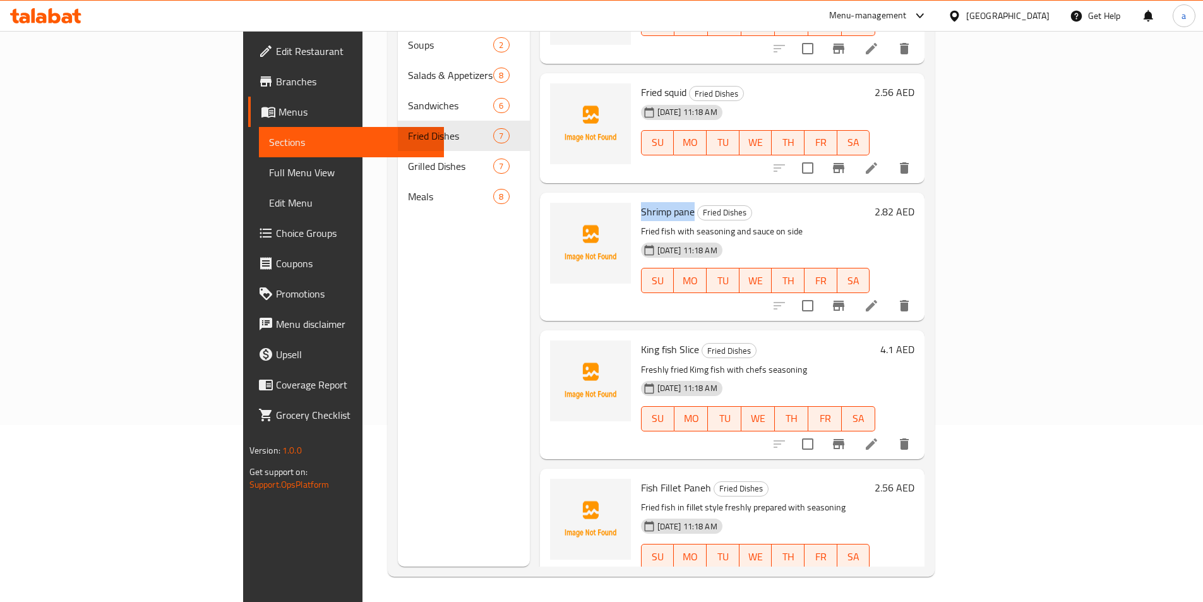
drag, startPoint x: 579, startPoint y: 193, endPoint x: 627, endPoint y: 199, distance: 47.8
click at [641, 202] on span "Shrimp pane" at bounding box center [668, 211] width 54 height 19
copy span "Shrimp pane"
click at [877, 300] on icon at bounding box center [870, 305] width 11 height 11
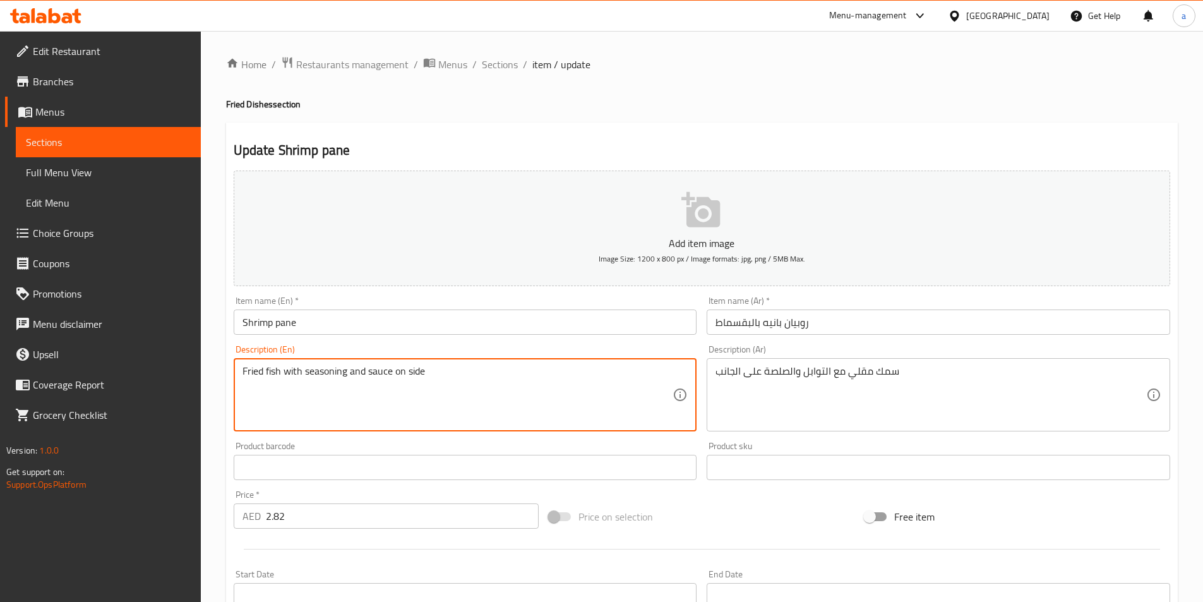
click at [466, 381] on textarea "Fried fish with seasoning and sauce on side" at bounding box center [457, 395] width 431 height 60
paste textarea "Shrimp pane, onion, fresh parsley, fresh cilantro, spices, bread crumbs, egg, a…"
type textarea "Shrimp pane, onion, fresh parsley, fresh cilantro, spices, bread crumbs, egg, a…"
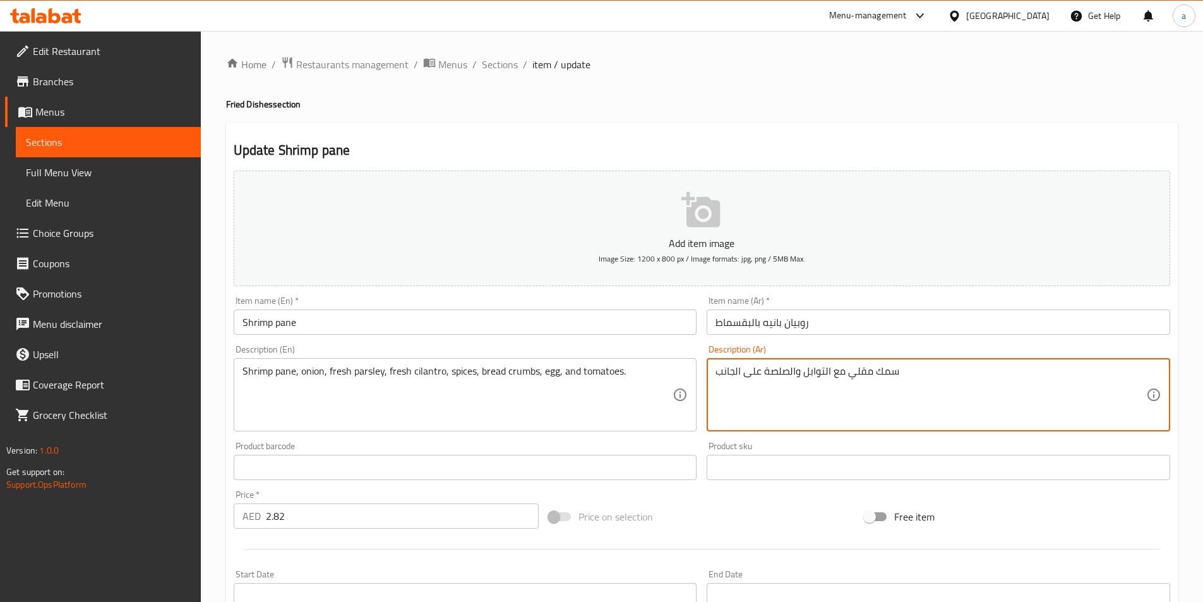
drag, startPoint x: 933, startPoint y: 374, endPoint x: 711, endPoint y: 381, distance: 221.7
paste textarea "روبيان بانيه، بصل، بقدونس طازج، كزبرة طازجة، بهارات، بقسماط، بيض وطماطم"
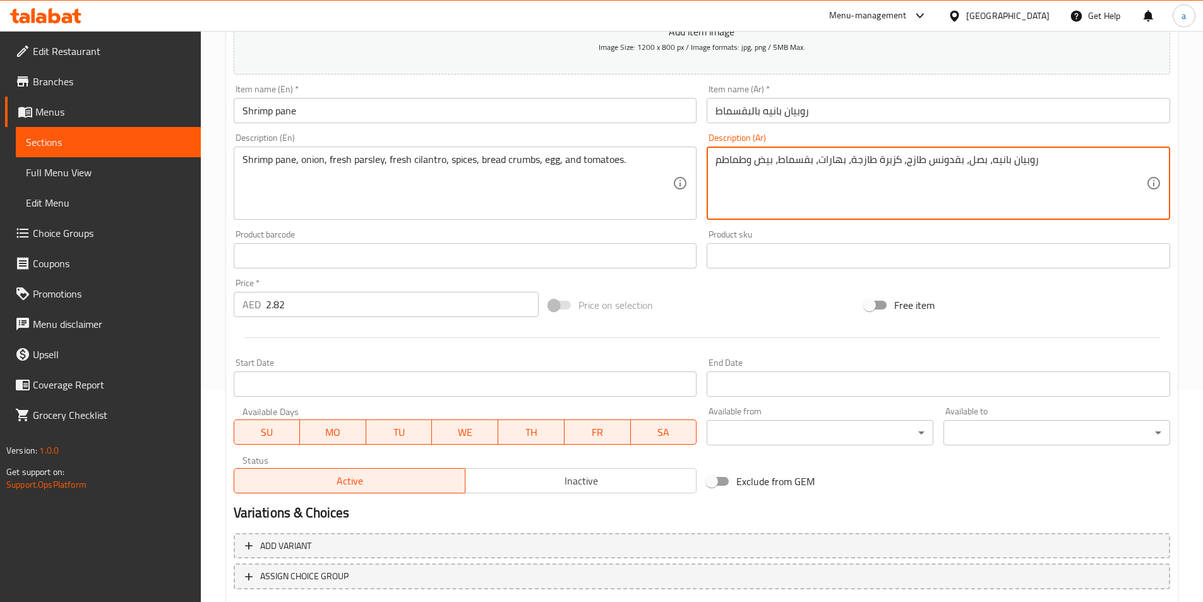
scroll to position [290, 0]
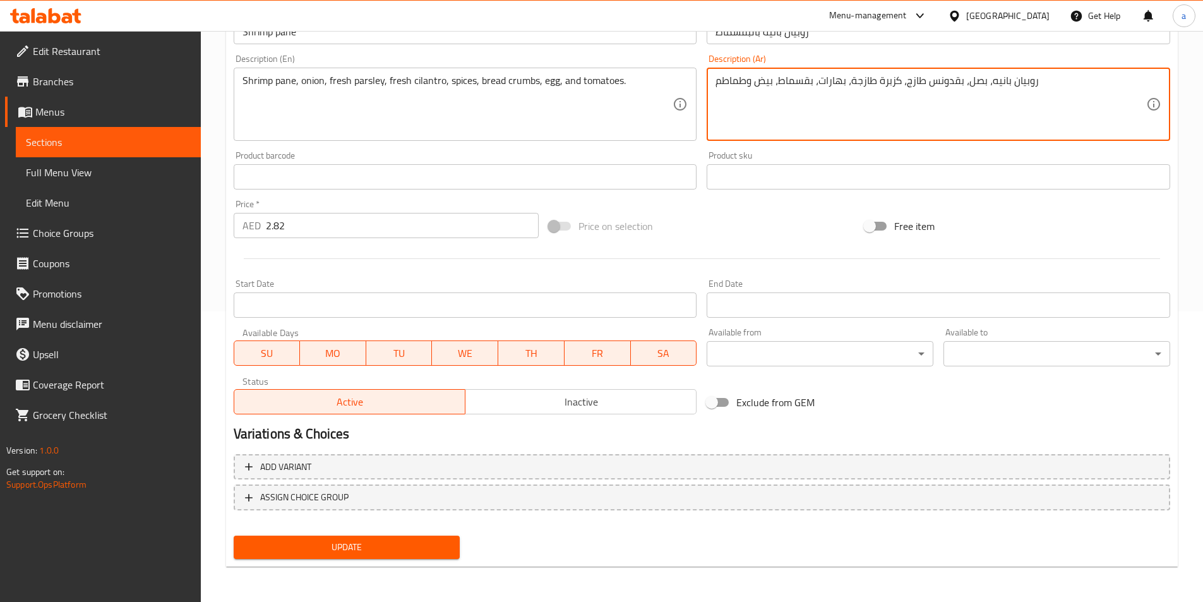
type textarea "روبيان بانيه، بصل، بقدونس طازج، كزبرة طازجة، بهارات، بقسماط، بيض وطماطم"
click at [365, 552] on span "Update" at bounding box center [347, 547] width 206 height 16
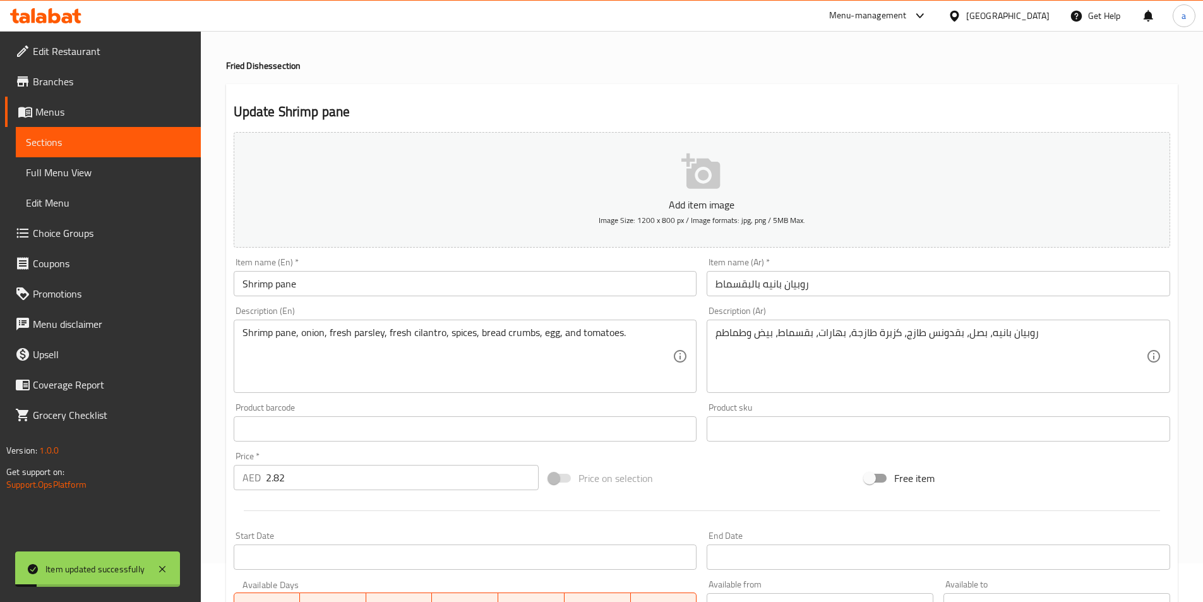
scroll to position [0, 0]
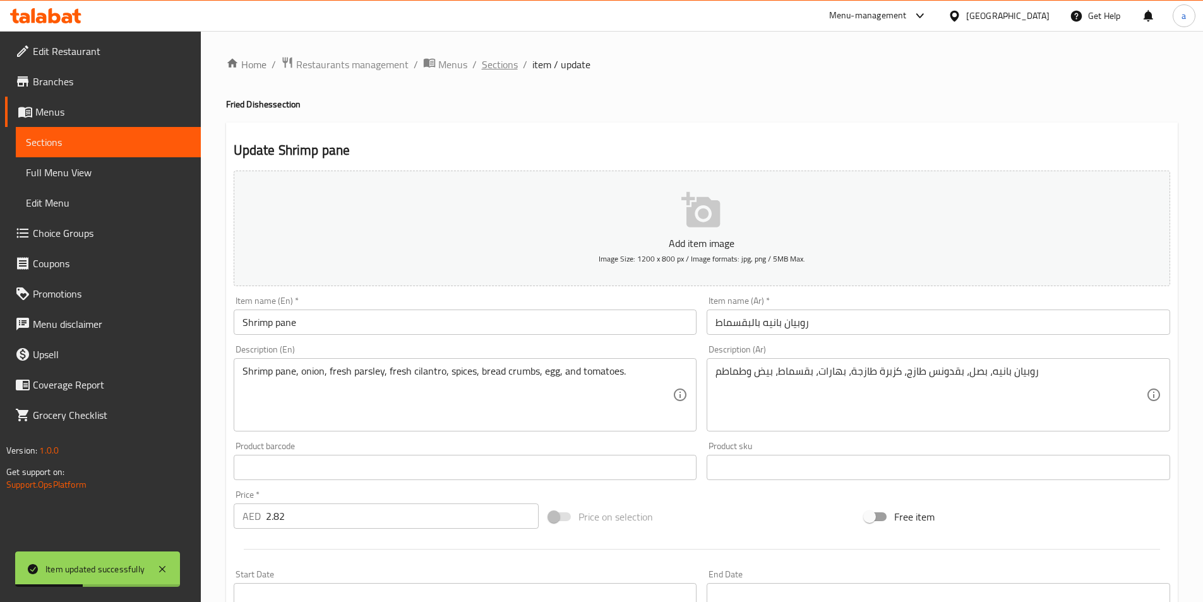
click at [492, 59] on span "Sections" at bounding box center [500, 64] width 36 height 15
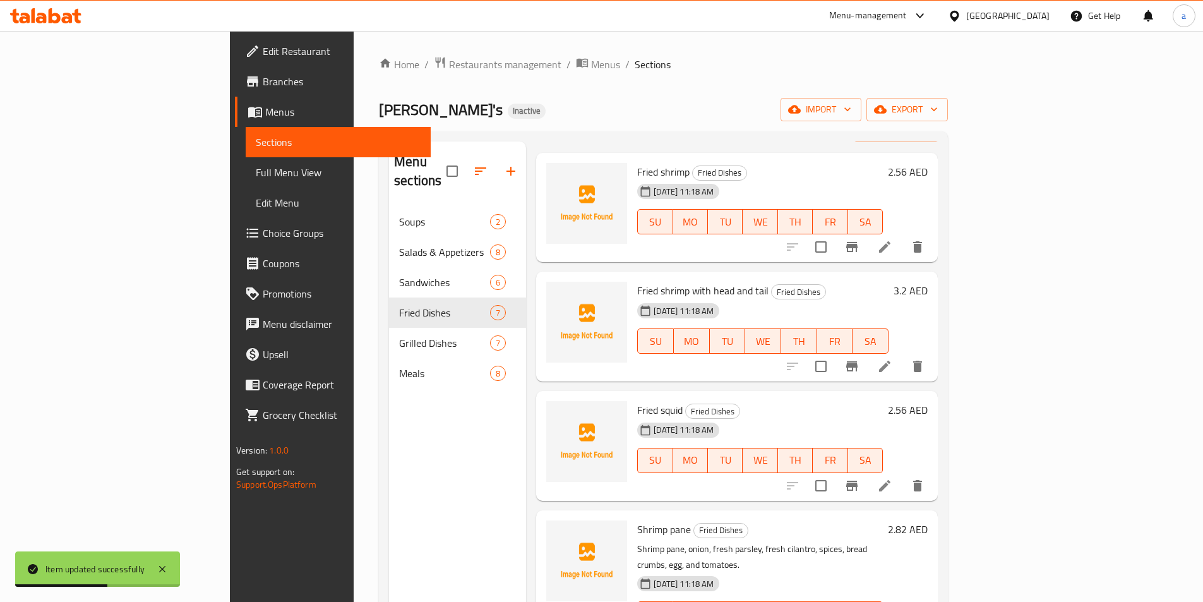
scroll to position [63, 0]
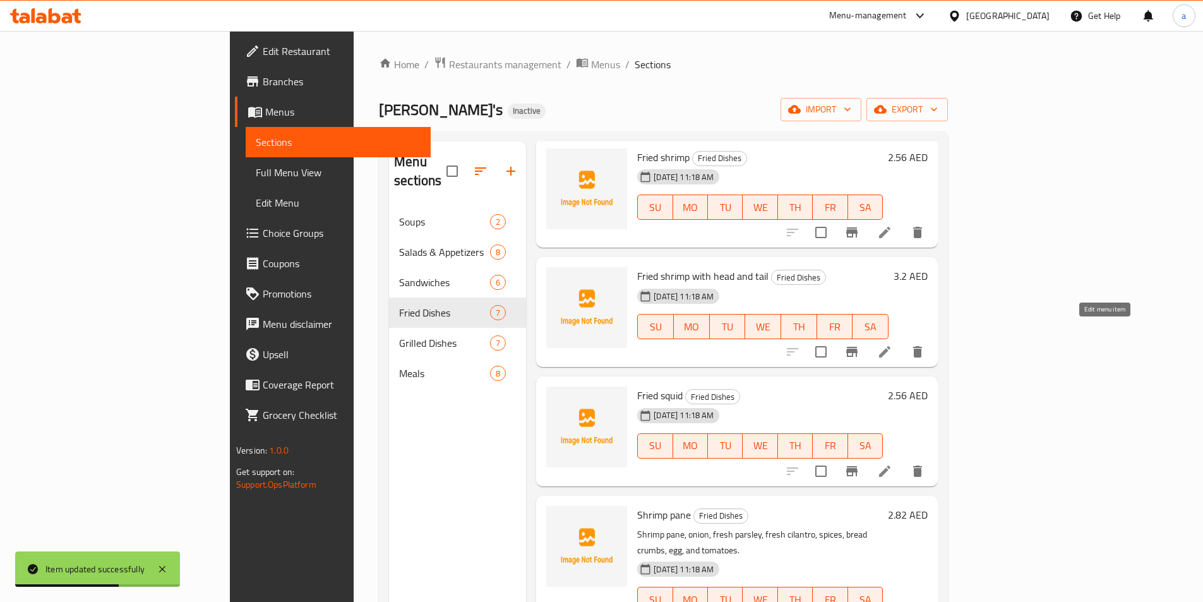
click at [892, 344] on icon at bounding box center [884, 351] width 15 height 15
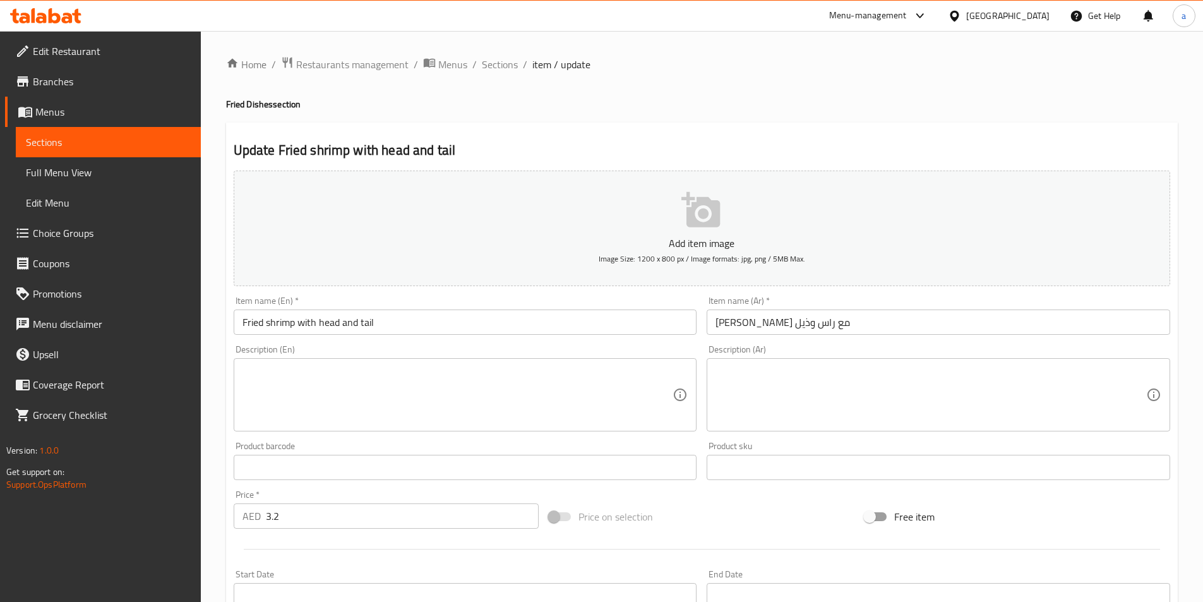
click at [374, 377] on textarea at bounding box center [457, 395] width 431 height 60
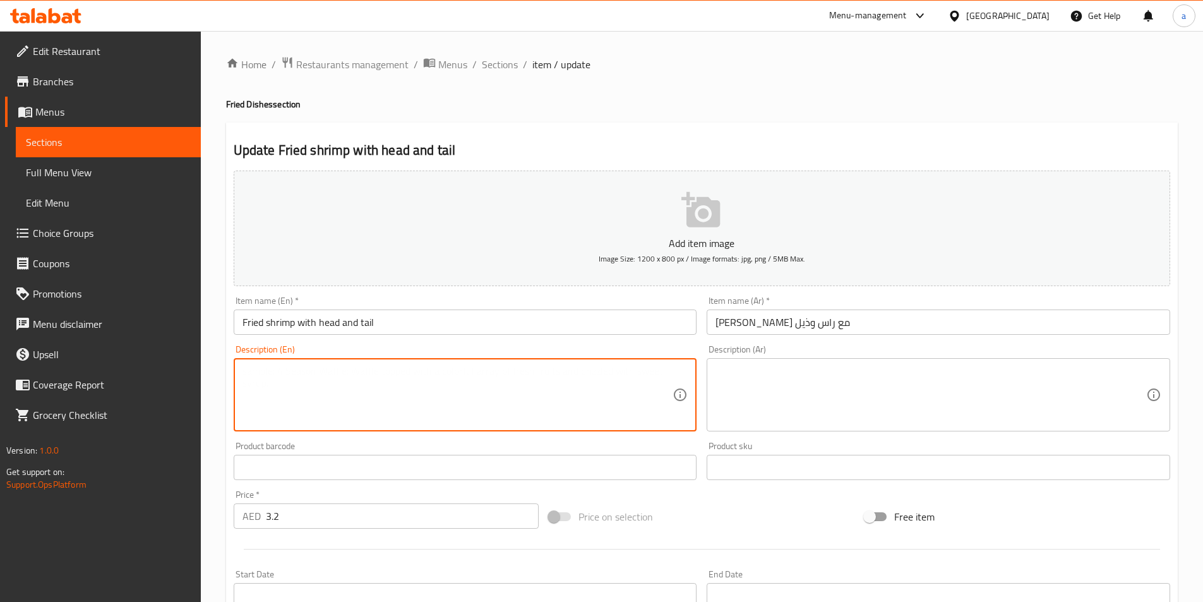
paste textarea "Fried prawns with head and tail and sauce on side"
type textarea "Fried prawns with head and tail and sauce on side"
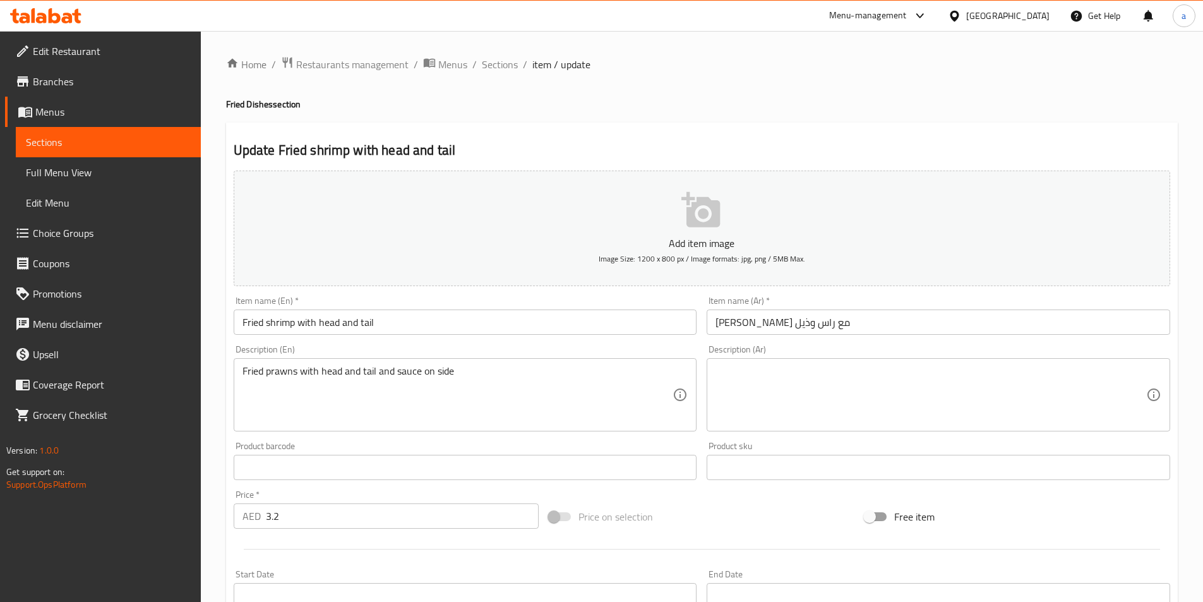
click at [881, 377] on textarea at bounding box center [930, 395] width 431 height 60
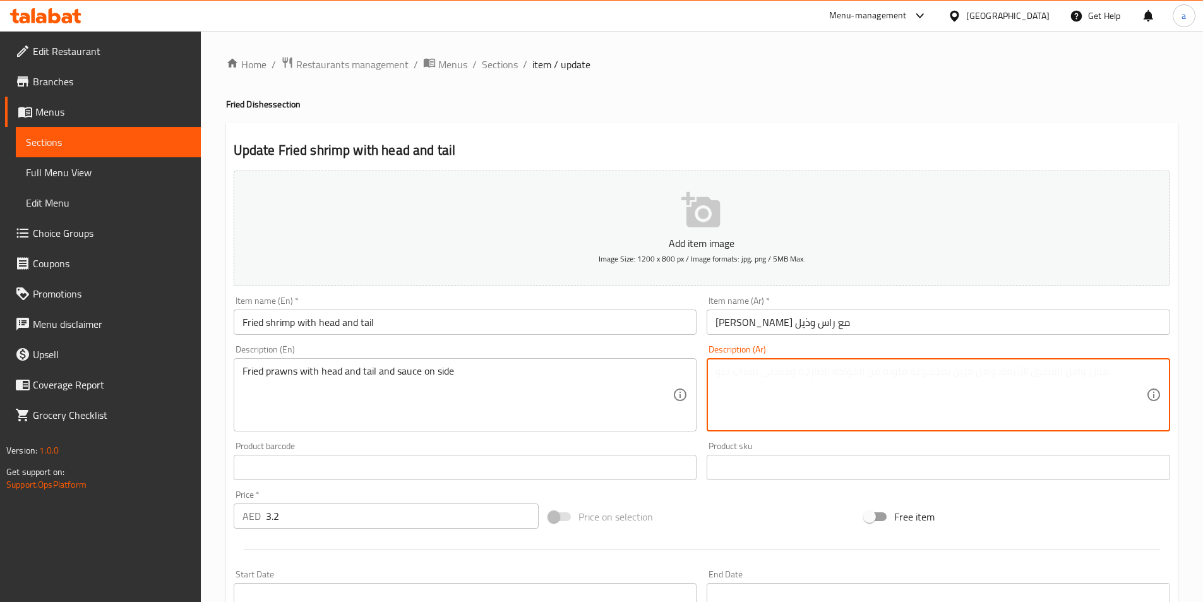
paste textarea "روبيان مقلي مع الرأس والذيل والصلصة على الجانب"
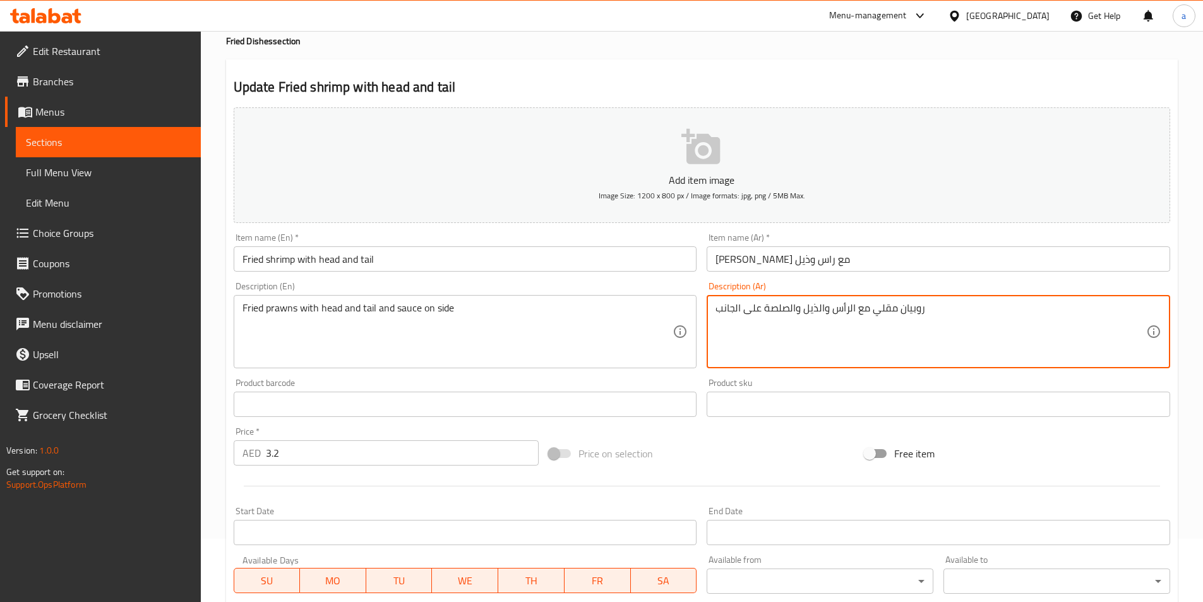
type textarea "روبيان مقلي مع الرأس والذيل والصلصة على الجانب"
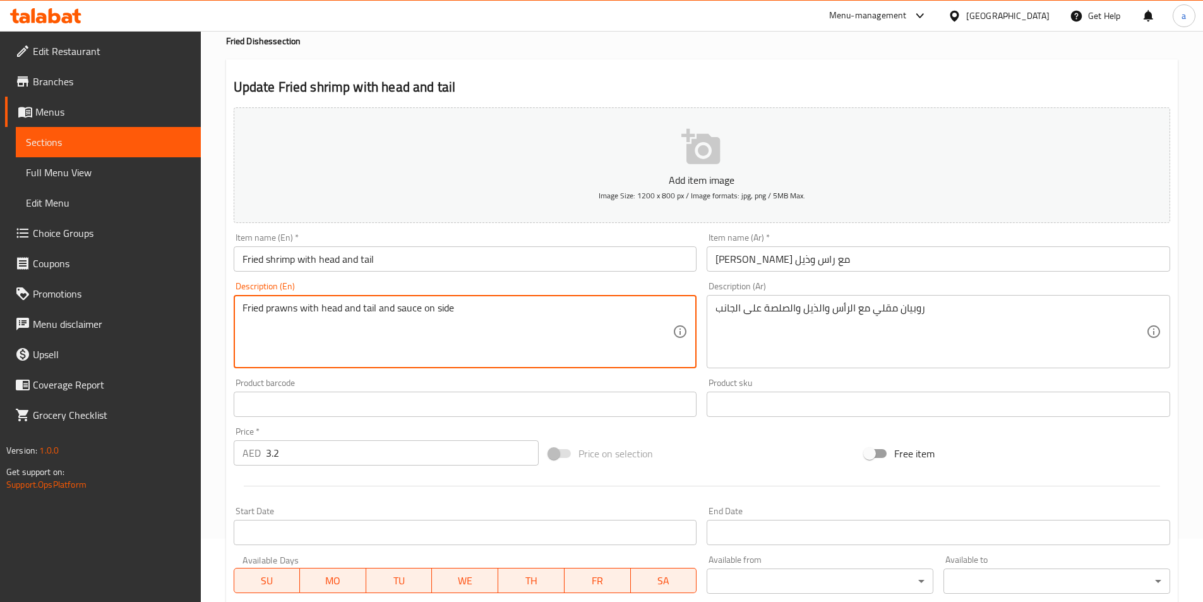
click at [288, 308] on textarea "Fried prawns with head and tail and sauce on side" at bounding box center [457, 332] width 431 height 60
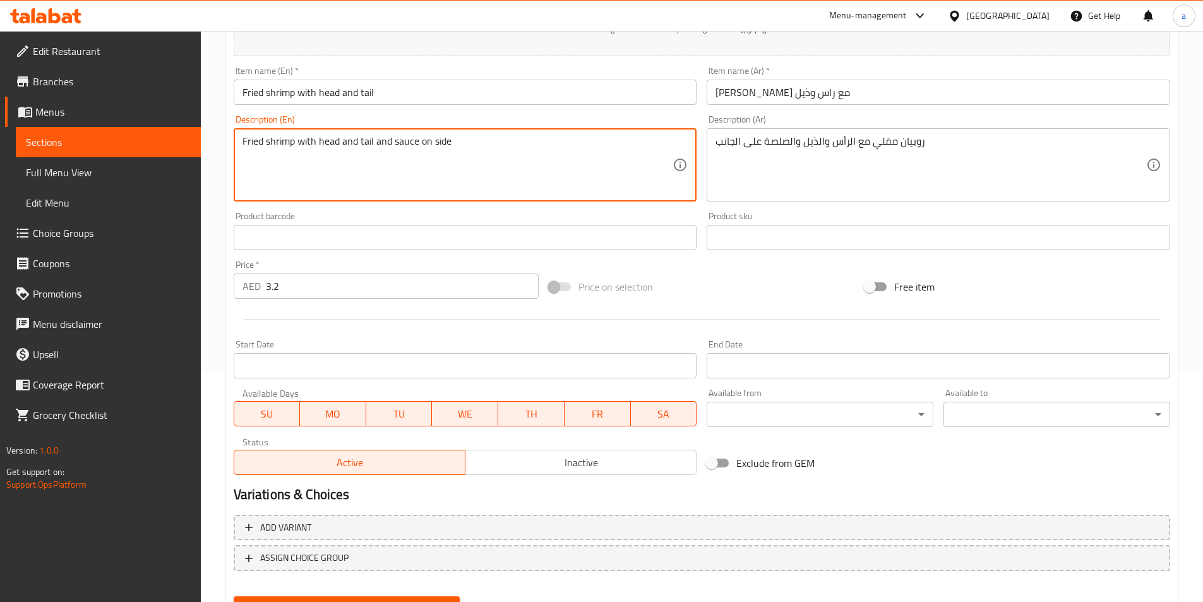
scroll to position [290, 0]
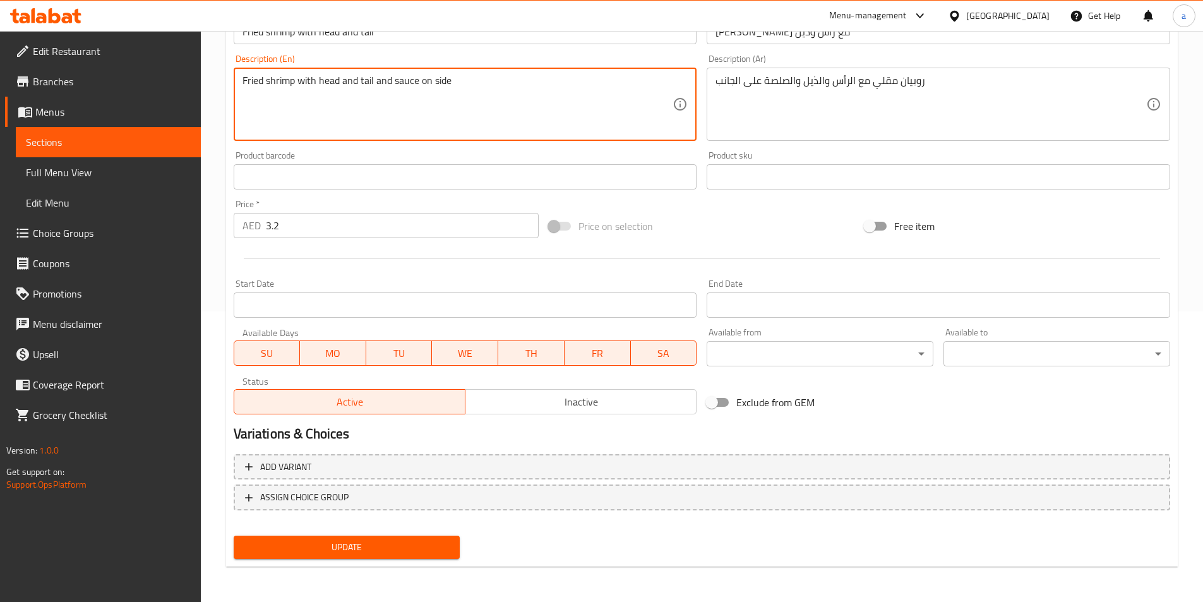
type textarea "Fried shrimp with head and tail and sauce on side"
click at [294, 550] on span "Update" at bounding box center [347, 547] width 206 height 16
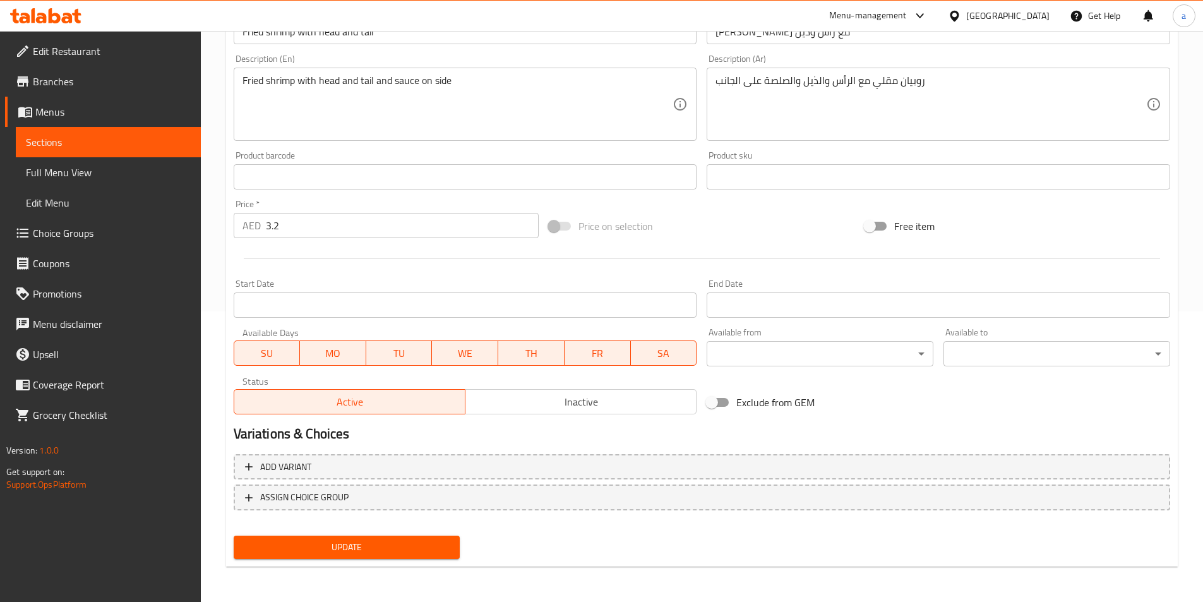
click at [394, 556] on button "Update" at bounding box center [347, 546] width 227 height 23
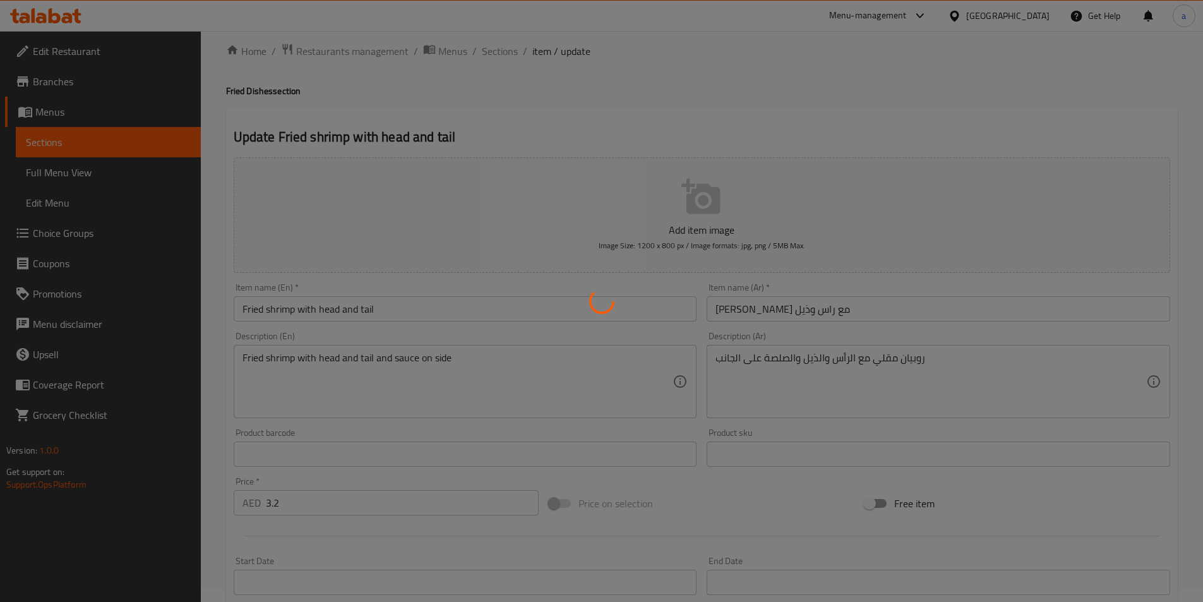
scroll to position [0, 0]
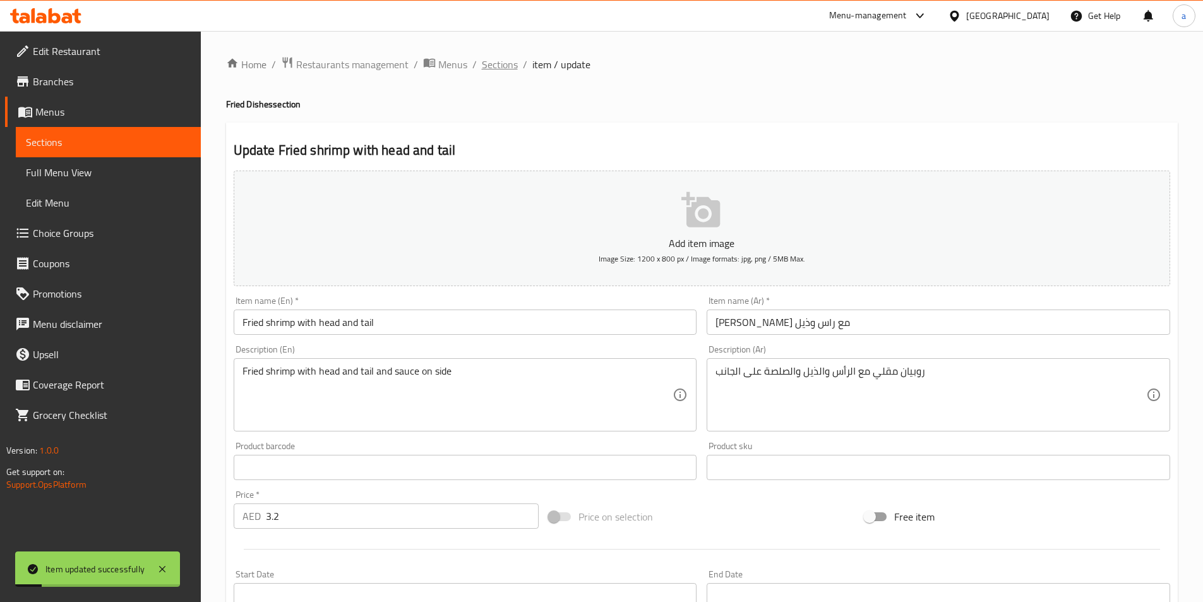
click at [506, 66] on span "Sections" at bounding box center [500, 64] width 36 height 15
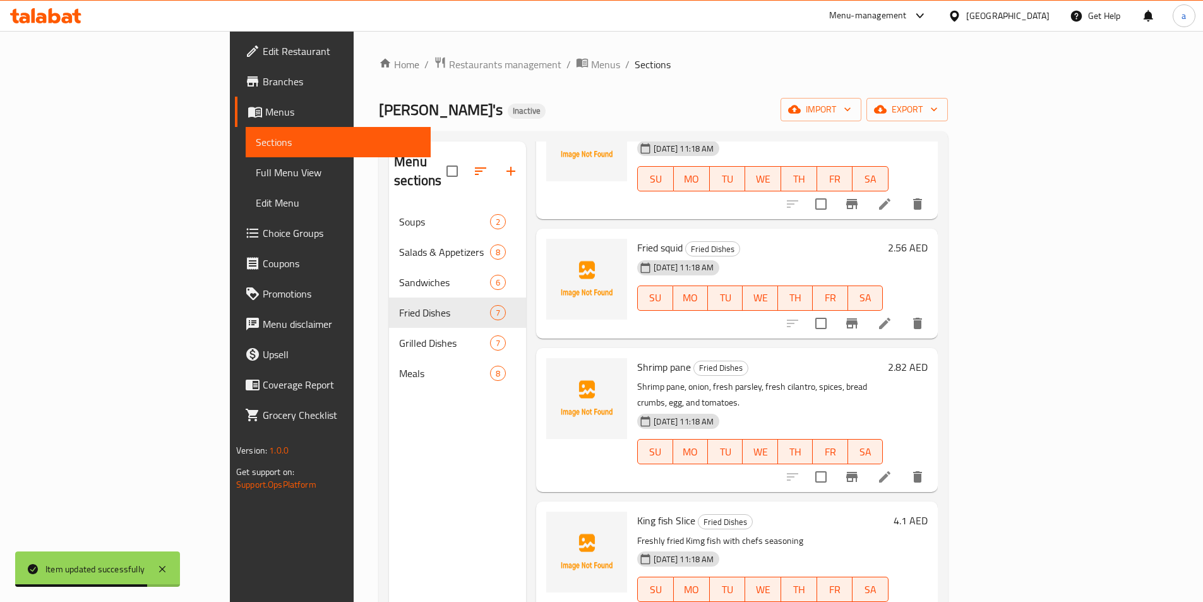
scroll to position [253, 0]
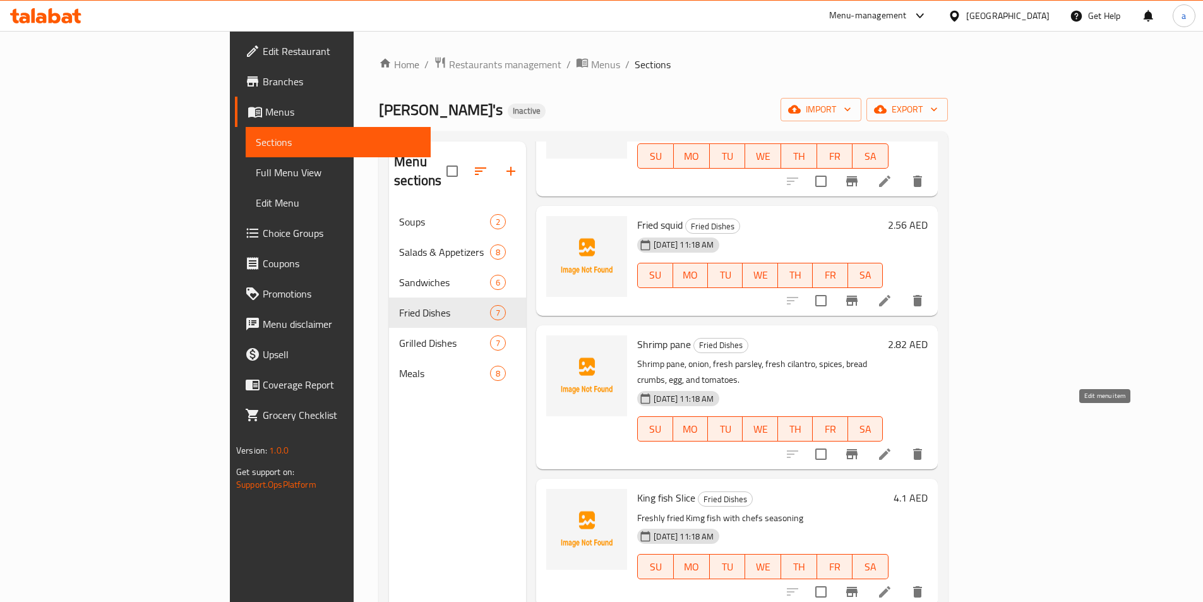
click at [892, 446] on icon at bounding box center [884, 453] width 15 height 15
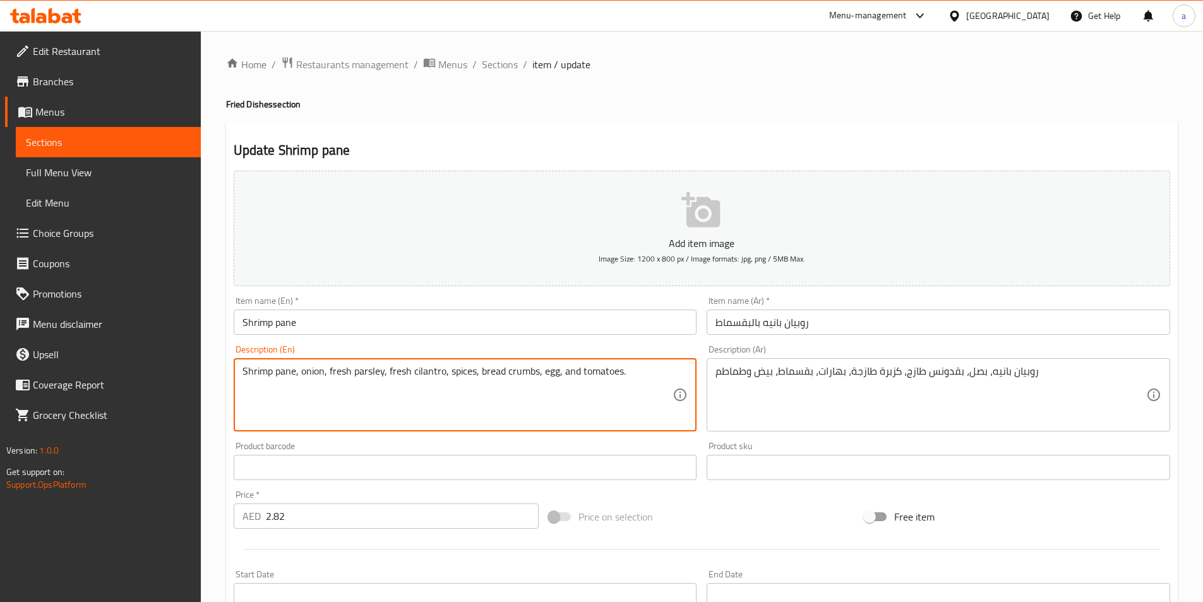
drag, startPoint x: 653, startPoint y: 369, endPoint x: 602, endPoint y: 374, distance: 51.4
click at [602, 374] on textarea "Shrimp pane, onion, fresh parsley, fresh cilantro, spices, bread crumbs, egg, a…" at bounding box center [457, 395] width 431 height 60
drag, startPoint x: 633, startPoint y: 369, endPoint x: 224, endPoint y: 342, distance: 410.0
click at [224, 342] on div "Home / Restaurants management / Menus / Sections / item / update Fried Dishes s…" at bounding box center [702, 461] width 1002 height 861
paste textarea "سمك مقلي مع التوابل والصلصة على الجانب"
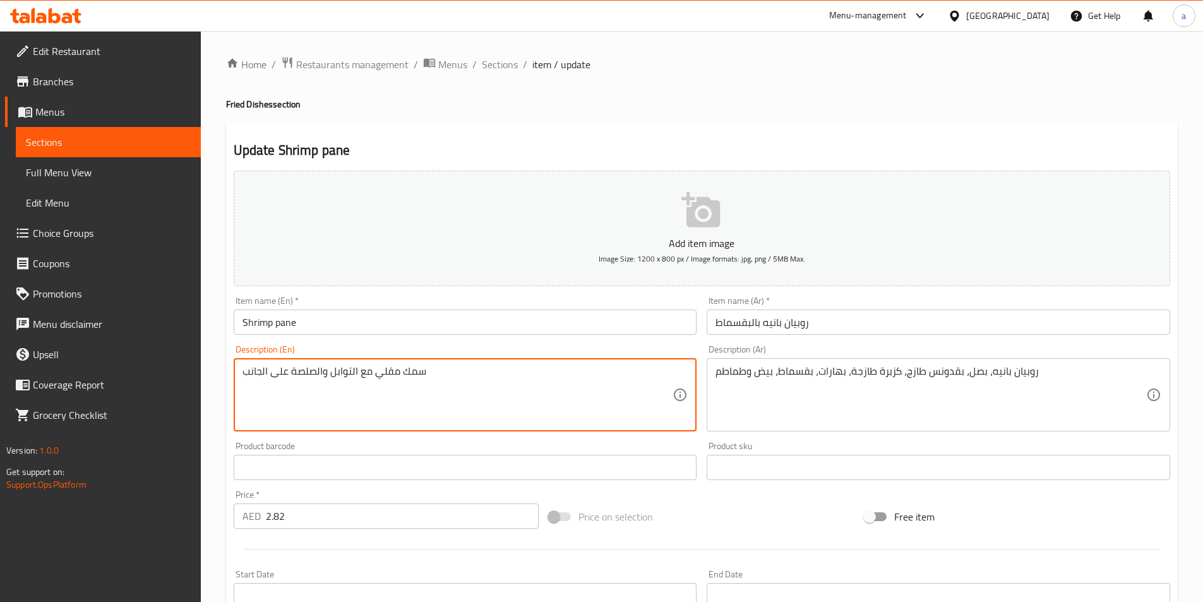
type textarea "سمك مقلي مع التوابل والصلصة على الجانب"
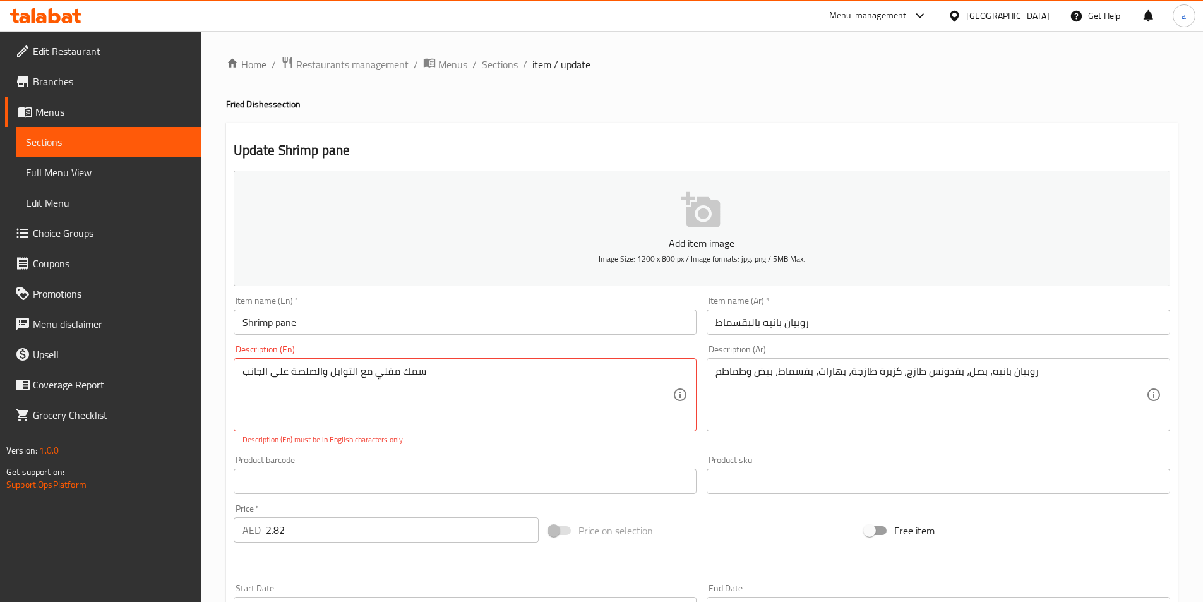
click at [1047, 364] on div "روبيان بانيه، بصل، بقدونس طازج، كزبرة طازجة، بهارات، بقسماط، بيض وطماطم Descrip…" at bounding box center [937, 394] width 463 height 73
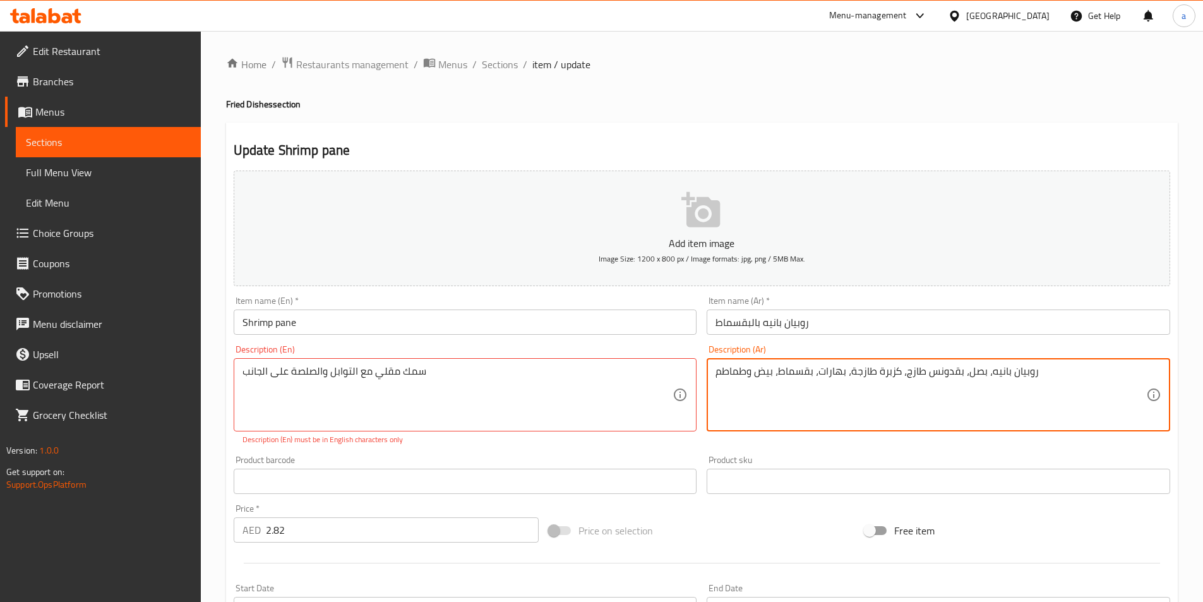
drag, startPoint x: 1051, startPoint y: 384, endPoint x: 672, endPoint y: 385, distance: 379.4
click at [672, 385] on div "Add item image Image Size: 1200 x 800 px / Image formats: jpg, png / 5MB Max. I…" at bounding box center [702, 444] width 946 height 558
paste textarea "Fried fish with seasoning and sauce on side"
type textarea "Fried fish with seasoning and sauce on side"
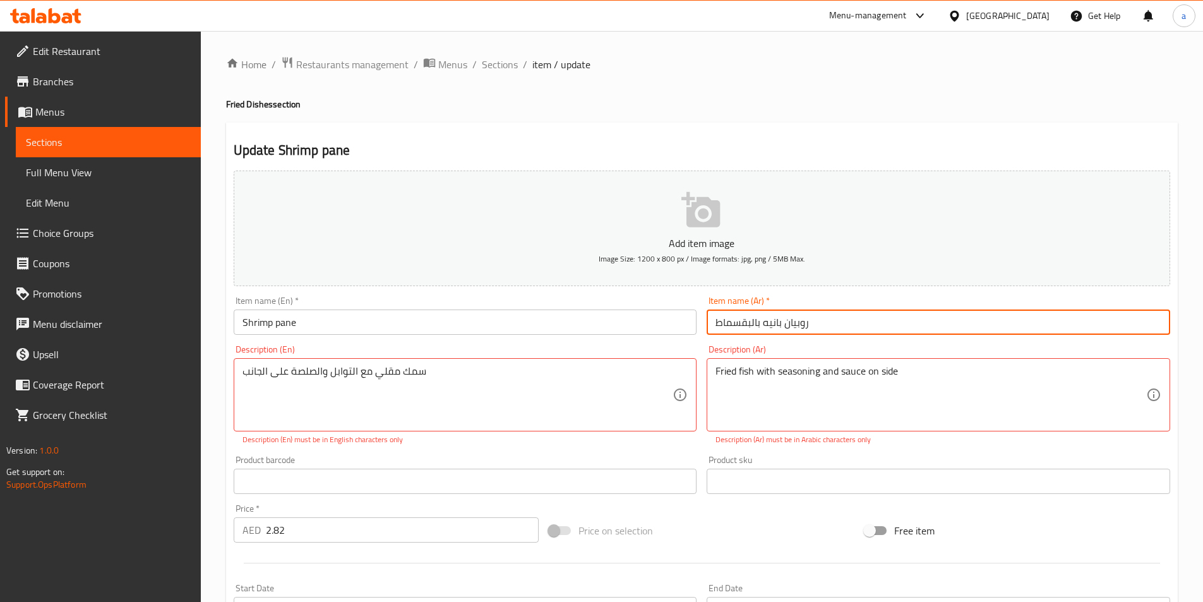
drag, startPoint x: 759, startPoint y: 323, endPoint x: 665, endPoint y: 330, distance: 93.7
click at [665, 330] on div "Add item image Image Size: 1200 x 800 px / Image formats: jpg, png / 5MB Max. I…" at bounding box center [702, 444] width 946 height 558
type input "روبيان بانيه"
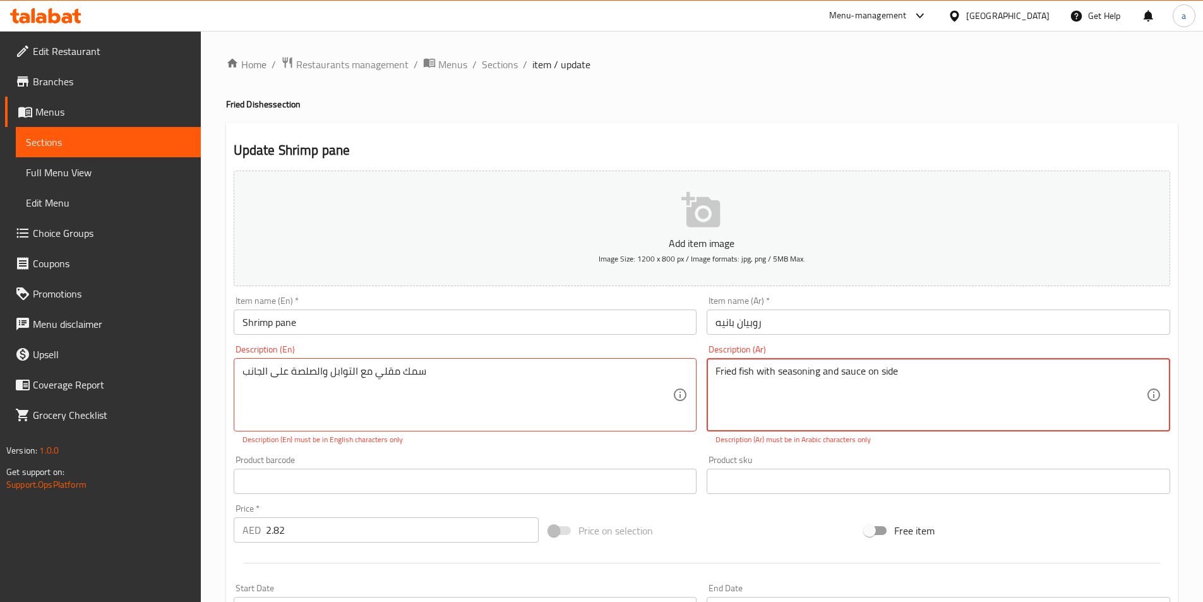
drag, startPoint x: 904, startPoint y: 374, endPoint x: 653, endPoint y: 374, distance: 250.6
paste textarea "سمك مقلي مع التوابل والصلصة على الجانب"
drag, startPoint x: 897, startPoint y: 370, endPoint x: 878, endPoint y: 371, distance: 19.0
click at [878, 371] on textarea "سمك مقلي مع التوابل والصلصة على الجانب" at bounding box center [930, 395] width 431 height 60
type textarea "روبيان مقلي مع التوابل والصلصة على الجانب"
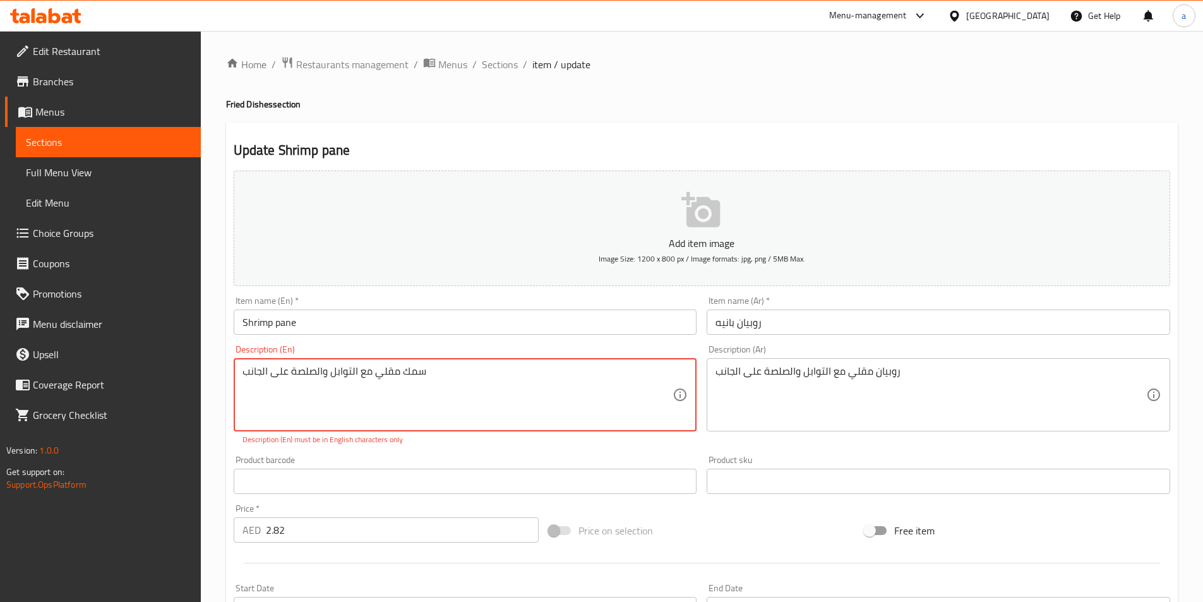
click at [434, 371] on textarea "سمك مقلي مع التوابل والصلصة على الجانب" at bounding box center [457, 395] width 431 height 60
paste textarea "Fried fish with seasoning and sauce on side"
drag, startPoint x: 279, startPoint y: 374, endPoint x: 267, endPoint y: 375, distance: 12.0
click at [267, 375] on textarea "Fried fish with seasoning and sauce on side" at bounding box center [457, 395] width 431 height 60
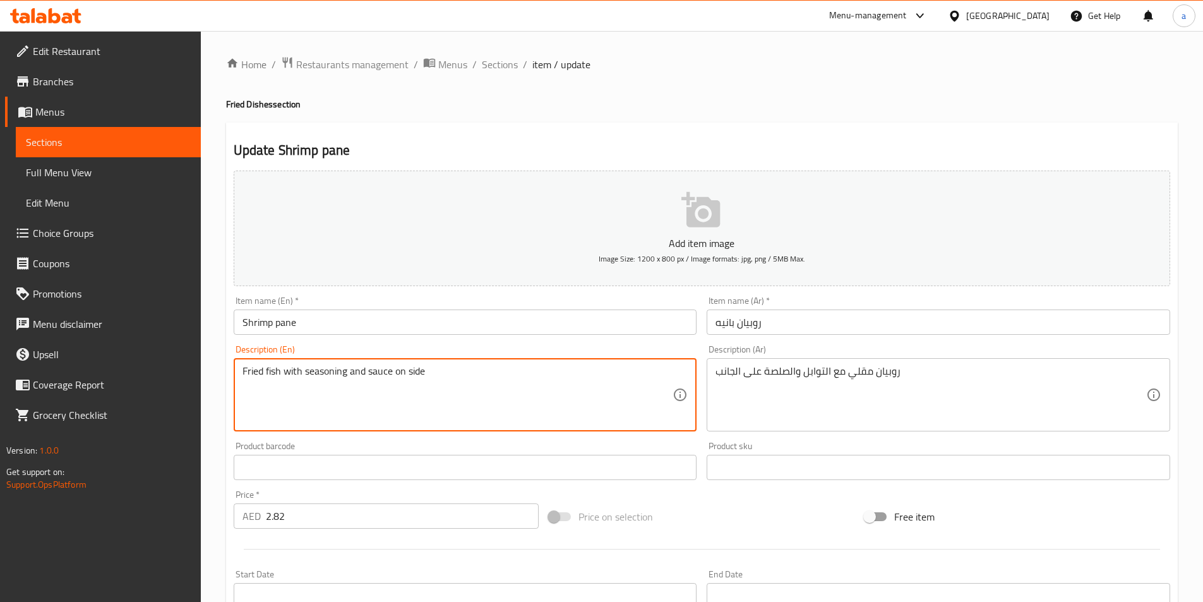
drag, startPoint x: 473, startPoint y: 379, endPoint x: 187, endPoint y: 380, distance: 286.6
click at [187, 380] on div "Edit Restaurant Branches Menus Sections Full Menu View Edit Menu Choice Groups …" at bounding box center [601, 461] width 1203 height 861
drag, startPoint x: 437, startPoint y: 381, endPoint x: 133, endPoint y: 376, distance: 303.7
click at [139, 376] on div "Edit Restaurant Branches Menus Sections Full Menu View Edit Menu Choice Groups …" at bounding box center [601, 461] width 1203 height 861
paste textarea "Shrimp pane, onion, fresh parsley, fresh cilantro, spices, bread crumbs, egg, a…"
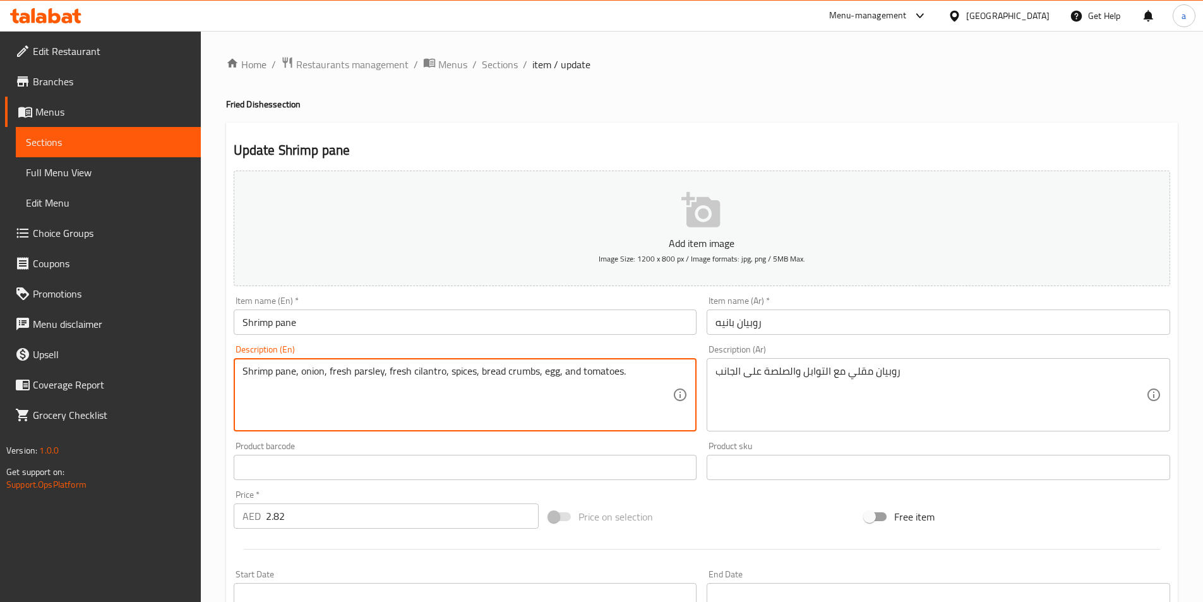
type textarea "Shrimp pane, onion, fresh parsley, fresh cilantro, spices, bread crumbs, egg, a…"
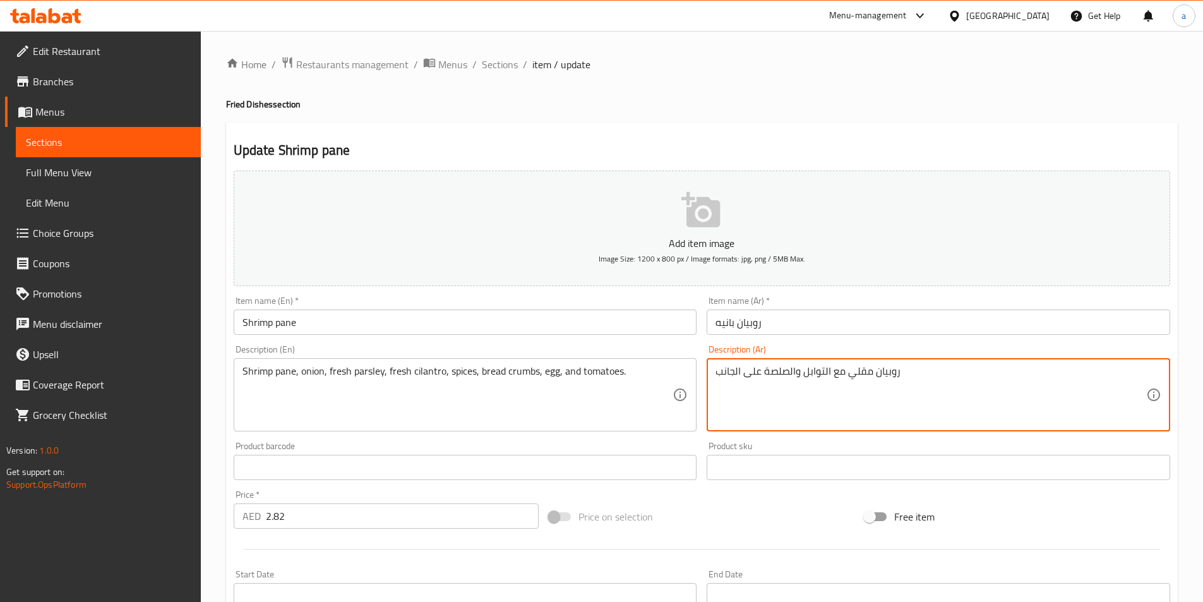
drag, startPoint x: 912, startPoint y: 380, endPoint x: 900, endPoint y: 367, distance: 17.5
click at [814, 371] on textarea "روبيان مقلي مع التوا بل والصلصة على الجانب" at bounding box center [930, 395] width 431 height 60
type textarea "ب"
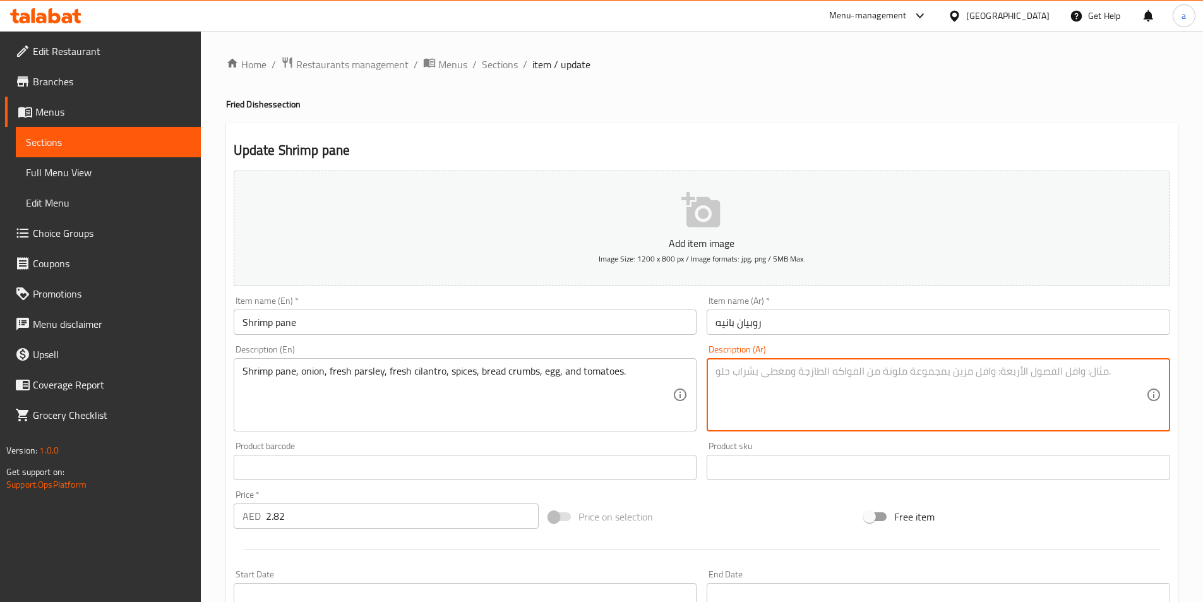
paste textarea "روبيان بانيه، بصل، بقدونس طازج، كزبرة طازجة، بهارات، بقسماط، بيض وطماطم"
type textarea "روبيان بانيه، بصل، بقدونس طازج، كزبرة طازجة، بهارات، بقسماط، بيض وطماطم"
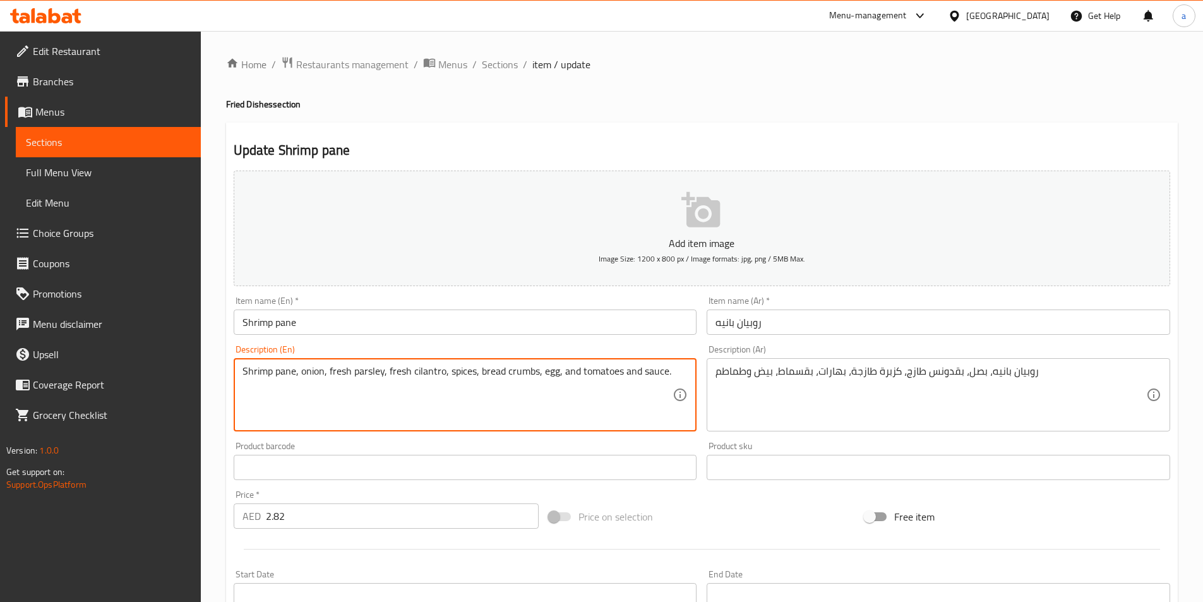
click at [714, 373] on div "روبيان بانيه، بصل، بقدونس طازج، كزبرة طازجة، بهارات، بقسماط، بيض وطماطم Descrip…" at bounding box center [937, 394] width 463 height 73
drag, startPoint x: 663, startPoint y: 371, endPoint x: 622, endPoint y: 378, distance: 41.6
type textarea "Shrimp pane, onion, fresh parsley, fresh cilantro, spices, bread crumbs, egg, a…"
click at [542, 338] on div "Item name (En)   * Shrimp pane Item name (En) *" at bounding box center [465, 315] width 473 height 49
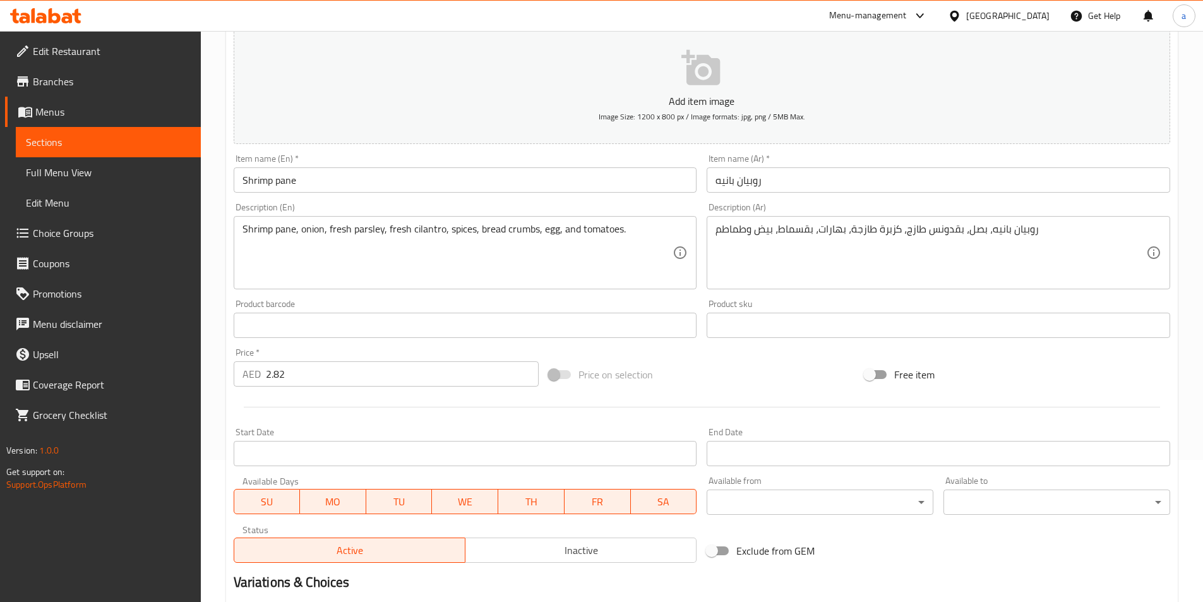
scroll to position [290, 0]
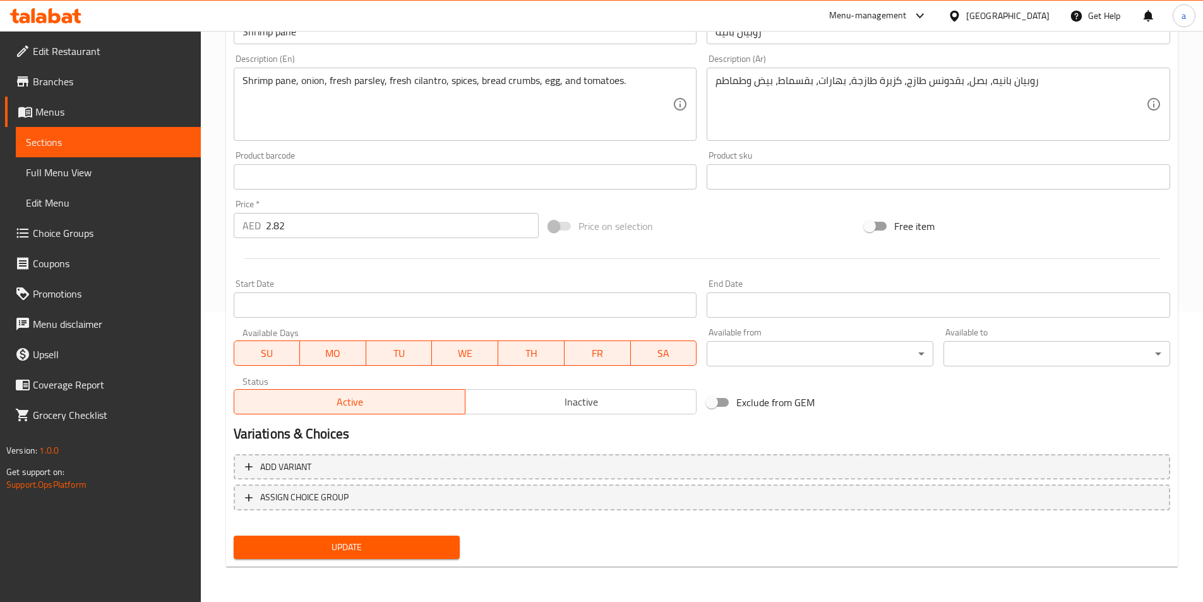
click at [354, 550] on span "Update" at bounding box center [347, 547] width 206 height 16
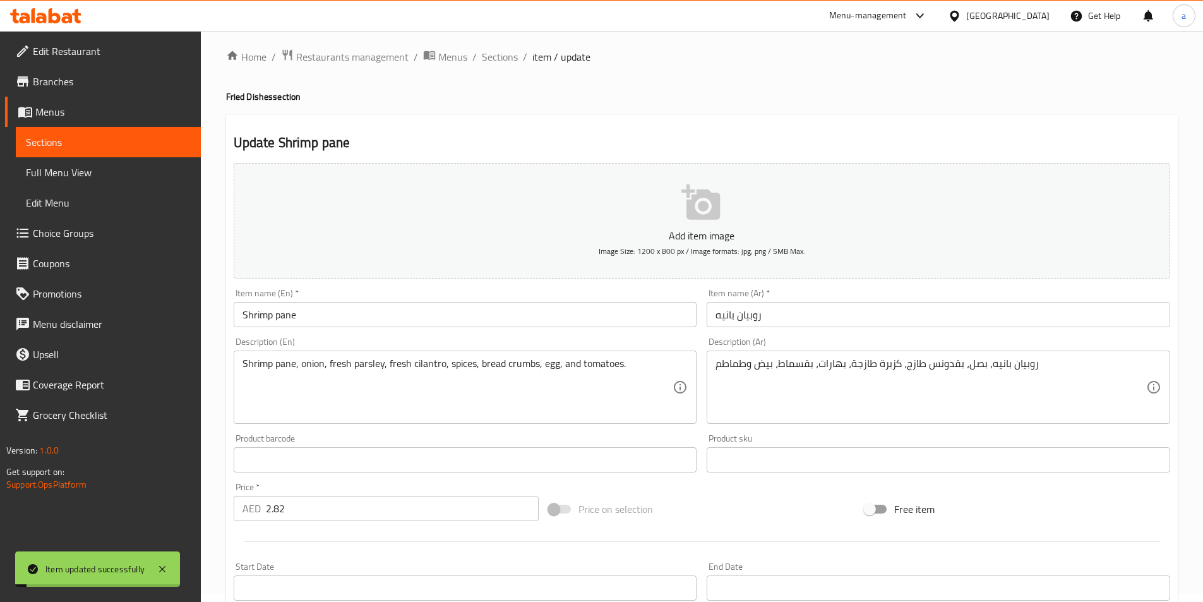
scroll to position [0, 0]
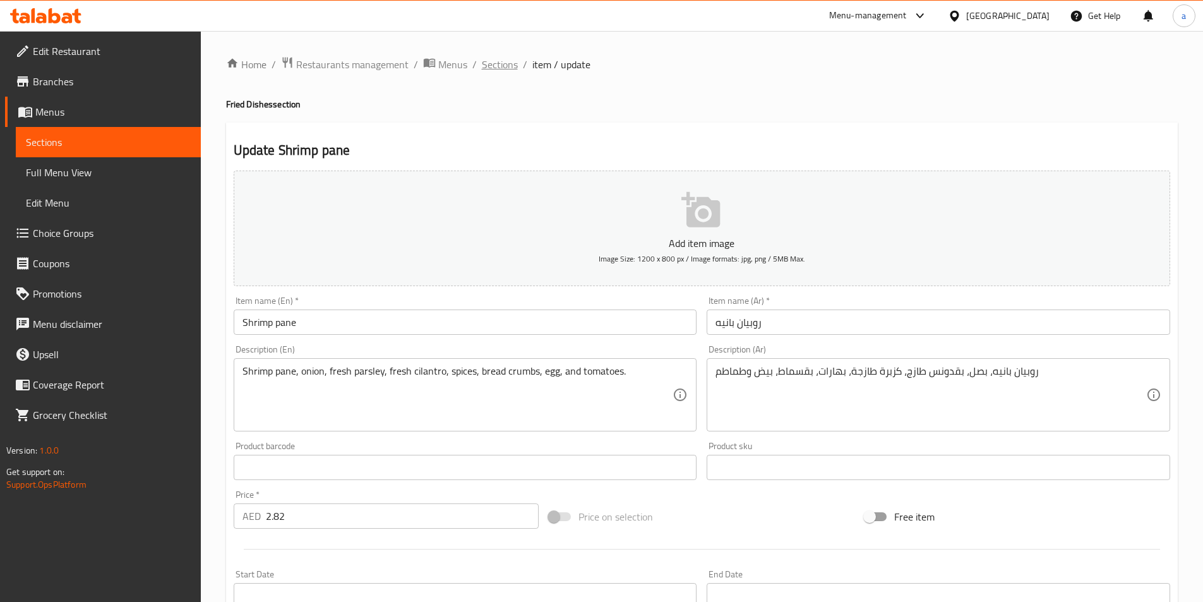
click at [486, 70] on span "Sections" at bounding box center [500, 64] width 36 height 15
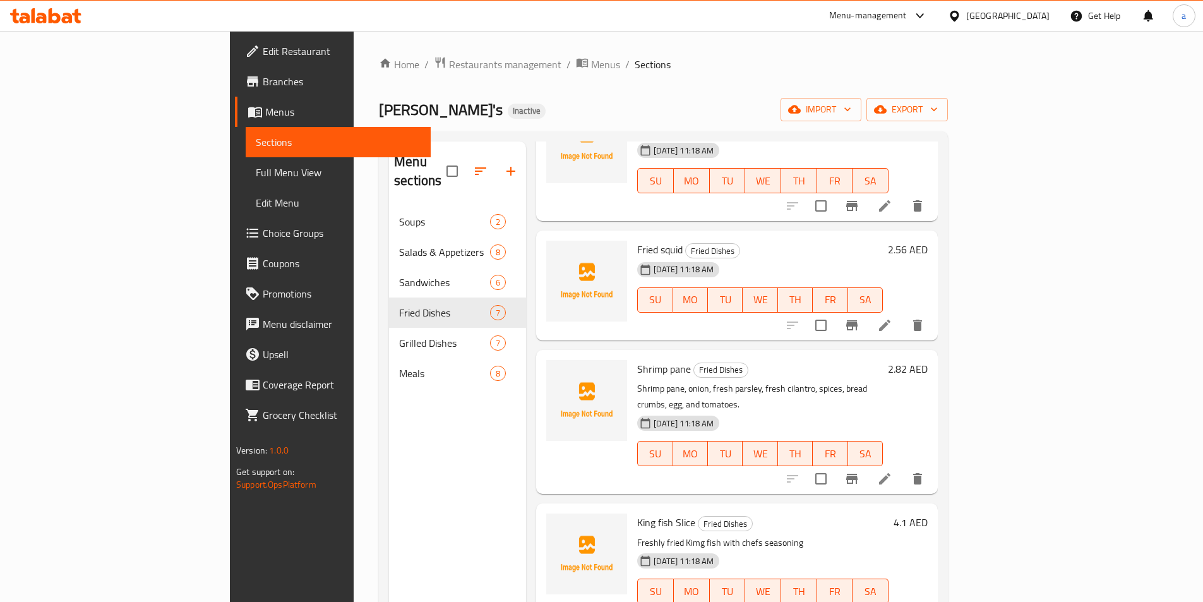
scroll to position [357, 0]
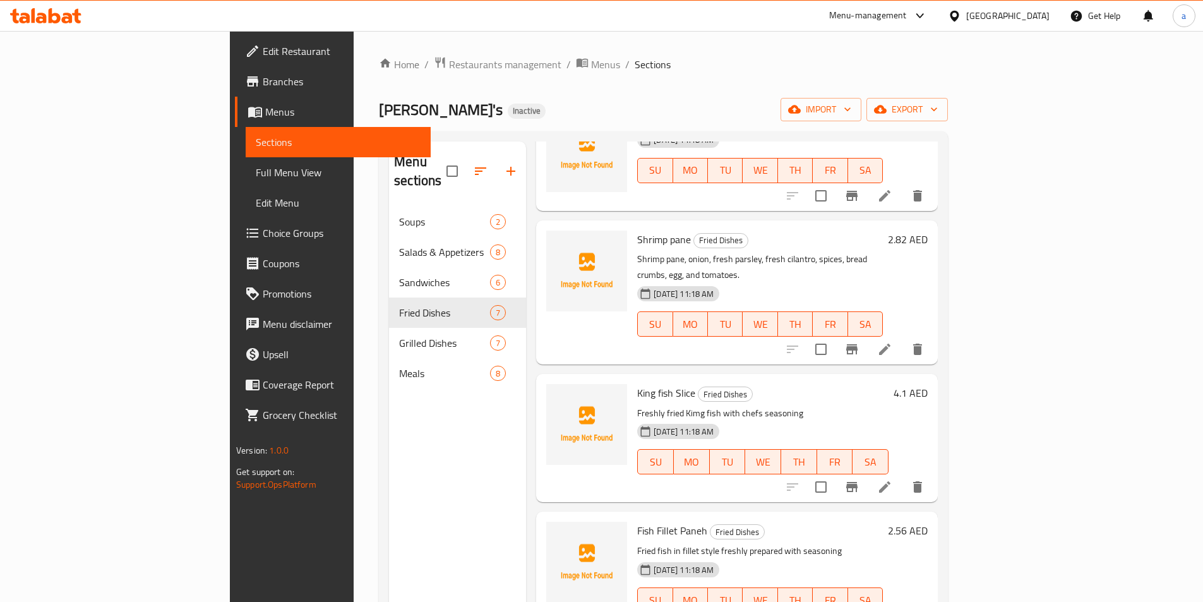
click at [892, 479] on icon at bounding box center [884, 486] width 15 height 15
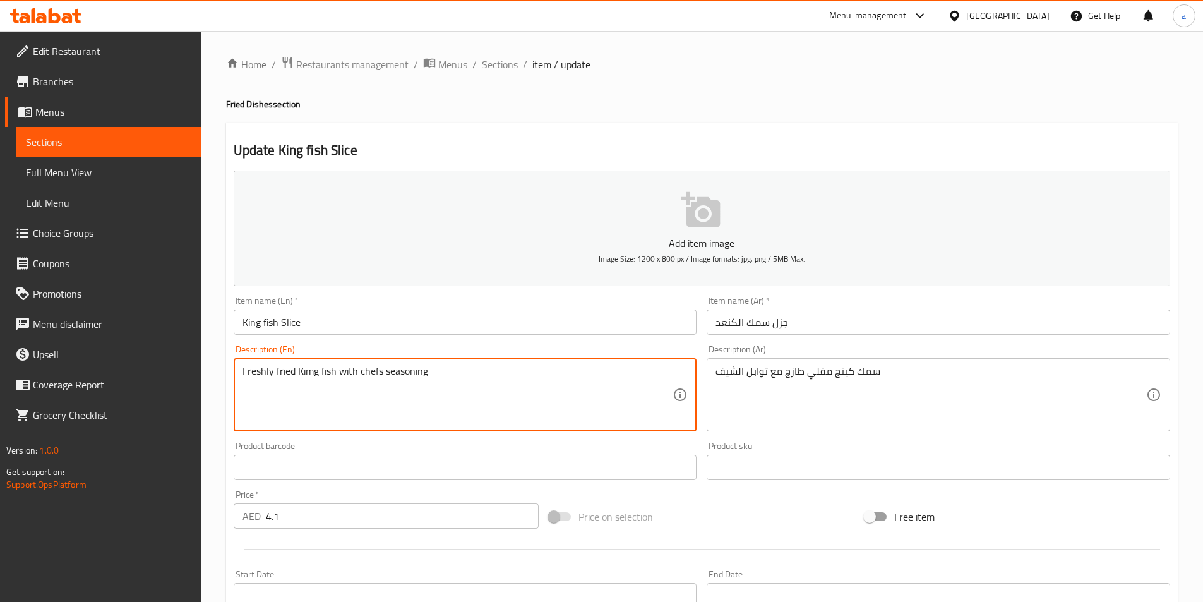
click at [307, 376] on textarea "Freshly fried Kimg fish with chefs seasoning" at bounding box center [457, 395] width 431 height 60
drag, startPoint x: 335, startPoint y: 371, endPoint x: 299, endPoint y: 372, distance: 36.0
click at [299, 372] on textarea "Freshly fried Kimg fish with chefs seasoning" at bounding box center [457, 395] width 431 height 60
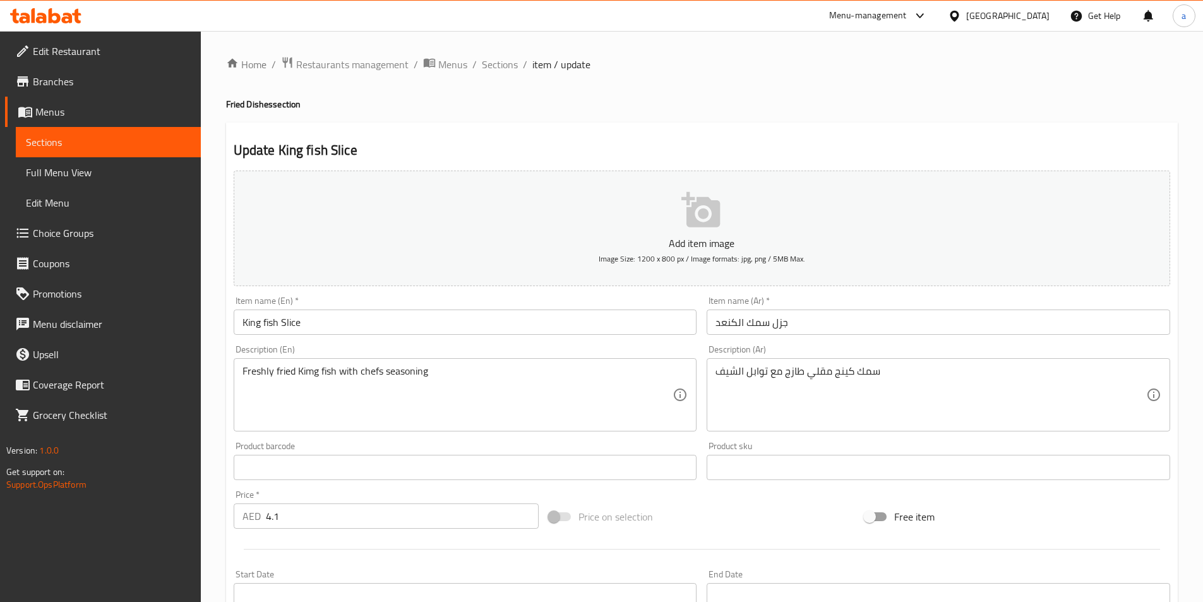
click at [307, 370] on textarea "Freshly fried Kimg fish with chefs seasoning" at bounding box center [457, 395] width 431 height 60
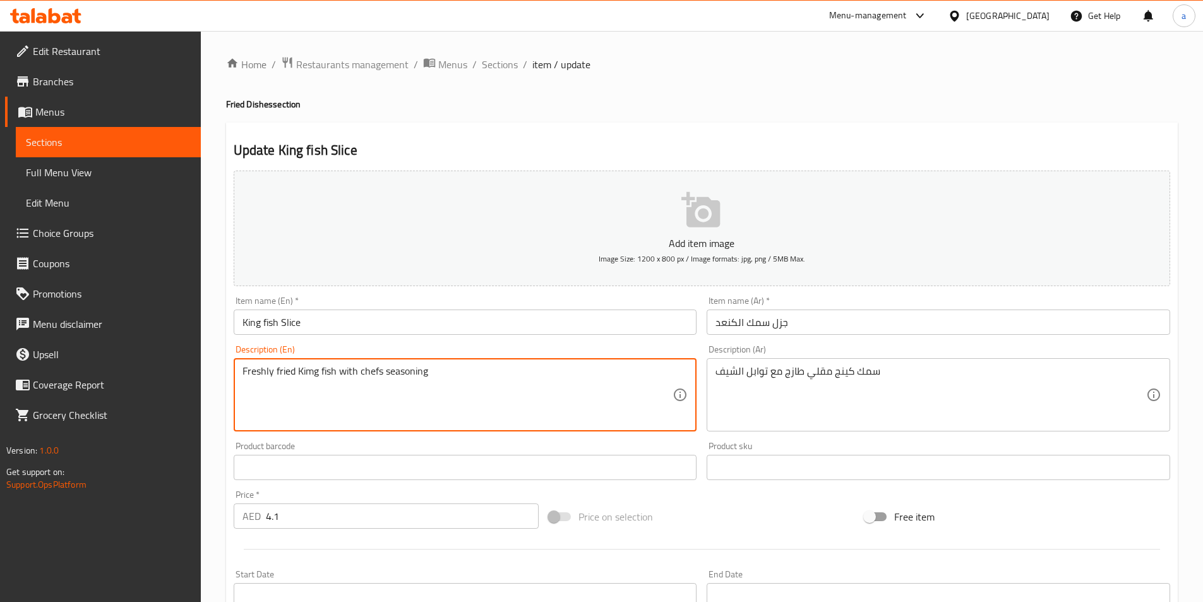
drag, startPoint x: 297, startPoint y: 368, endPoint x: 336, endPoint y: 376, distance: 40.6
click at [336, 376] on textarea "Freshly fried Kimg fish with chefs seasoning" at bounding box center [457, 395] width 431 height 60
drag, startPoint x: 304, startPoint y: 376, endPoint x: 311, endPoint y: 373, distance: 6.8
click at [311, 373] on textarea "Freshly fried Kimg fish with chefs seasoning" at bounding box center [457, 395] width 431 height 60
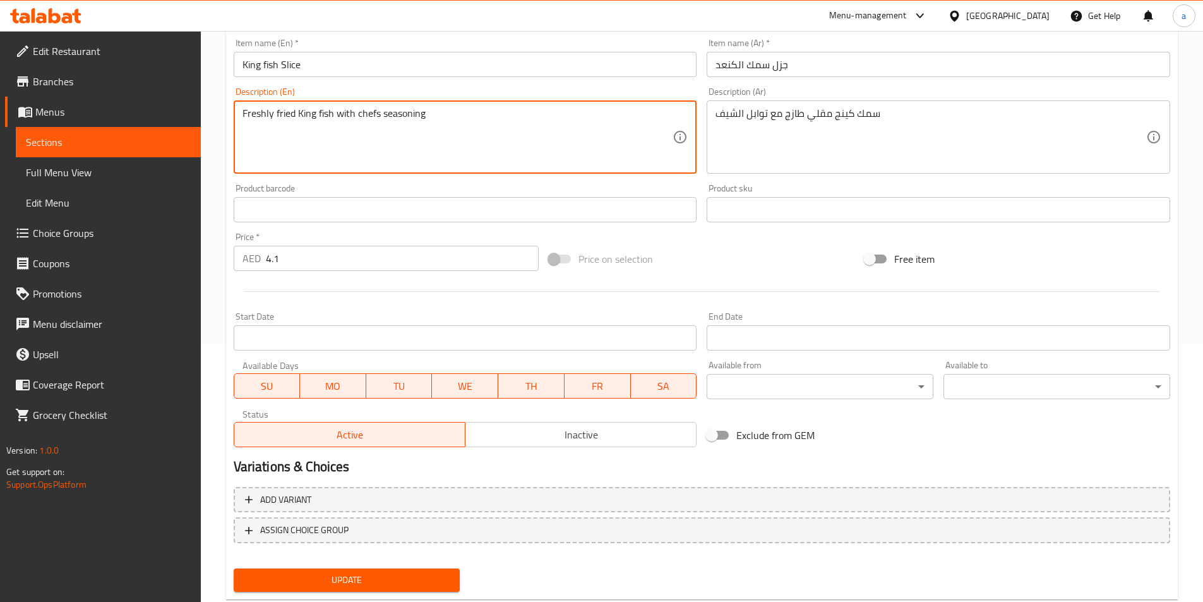
scroll to position [290, 0]
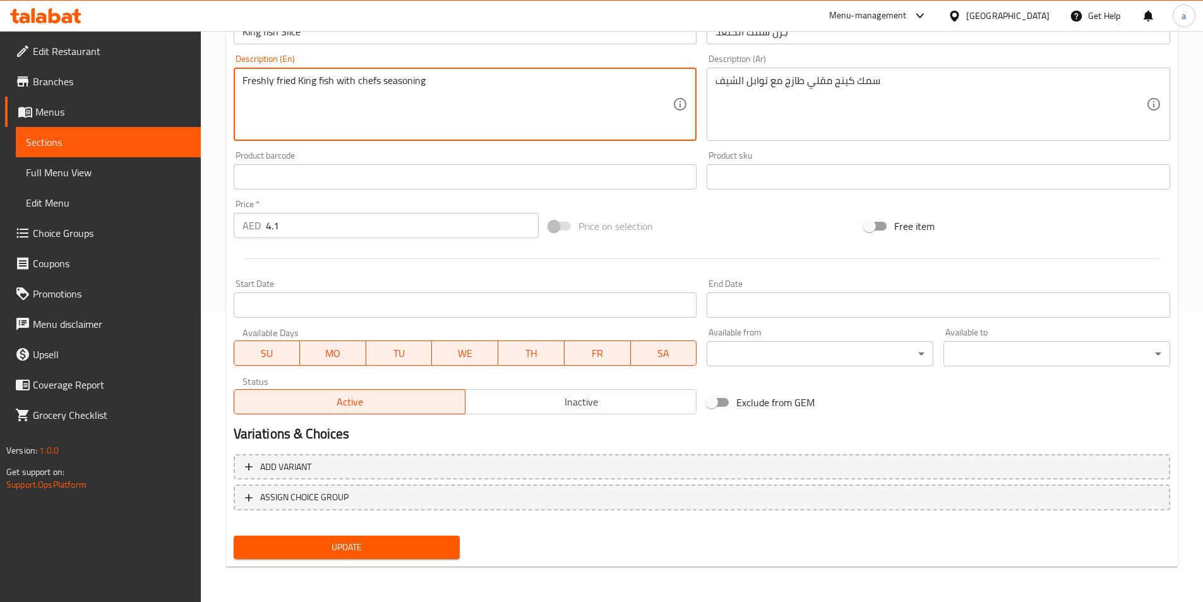
type textarea "Freshly fried King fish with chefs seasoning"
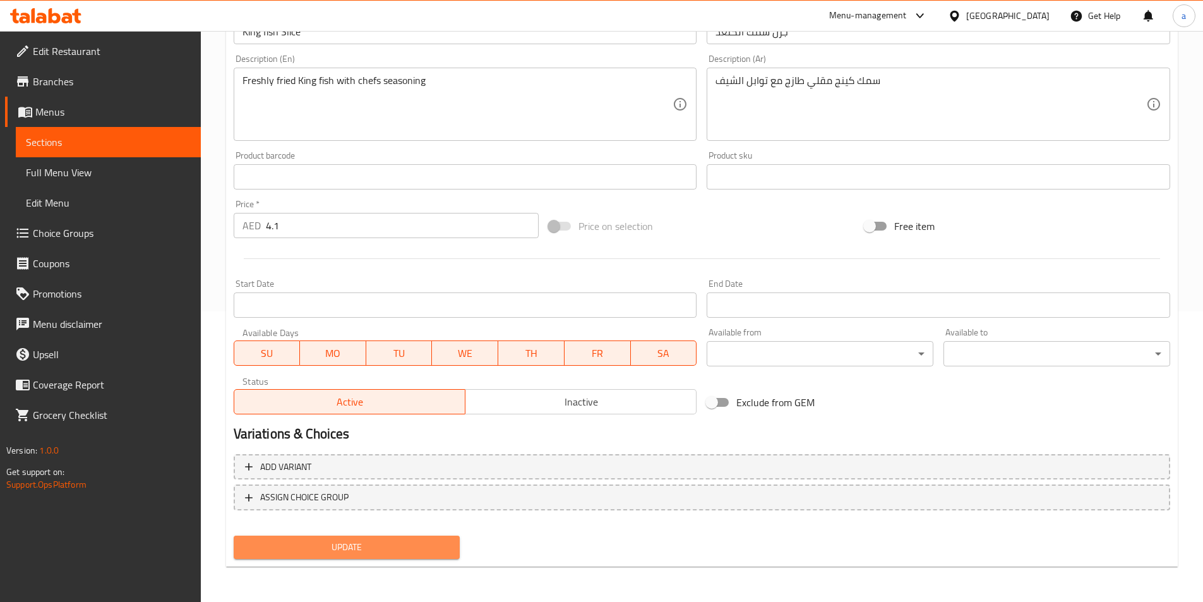
click at [282, 549] on span "Update" at bounding box center [347, 547] width 206 height 16
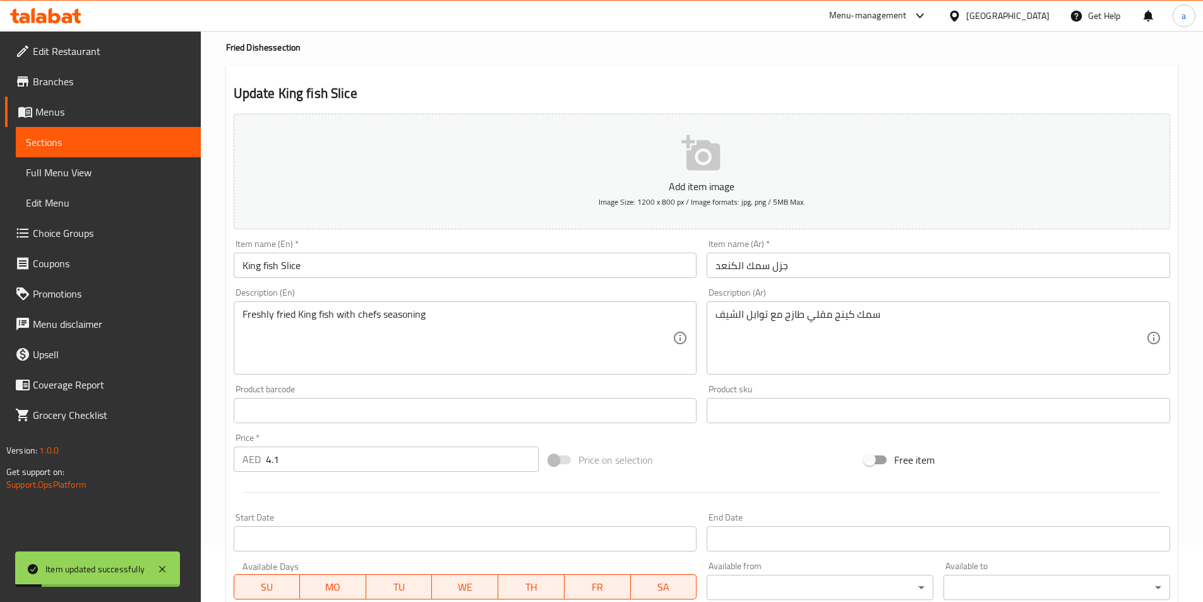
scroll to position [0, 0]
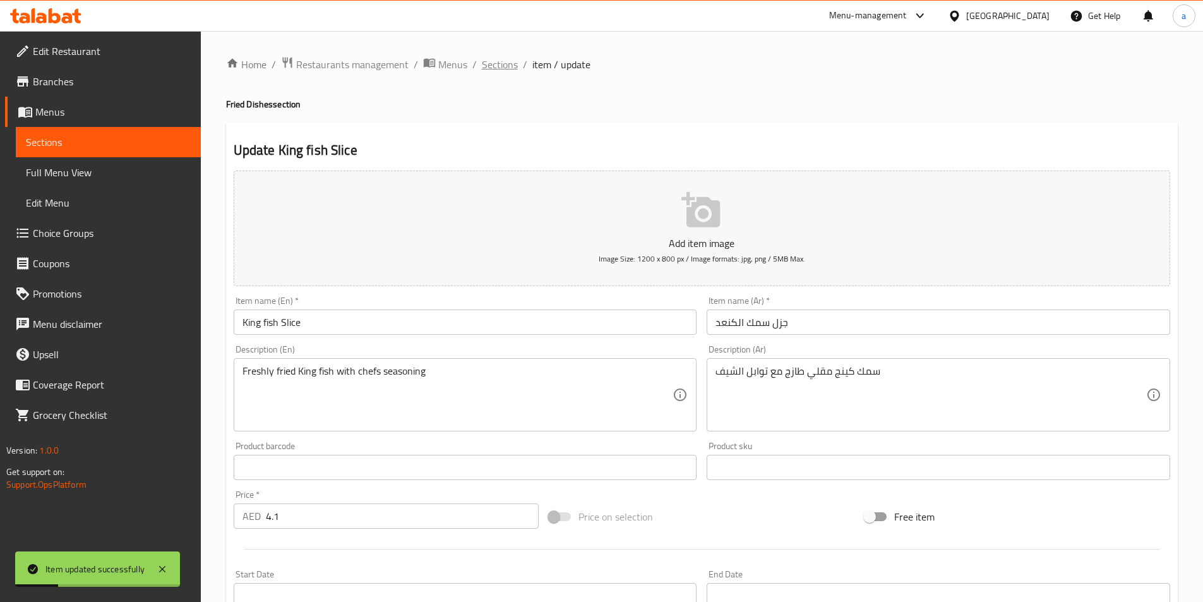
click at [503, 64] on span "Sections" at bounding box center [500, 64] width 36 height 15
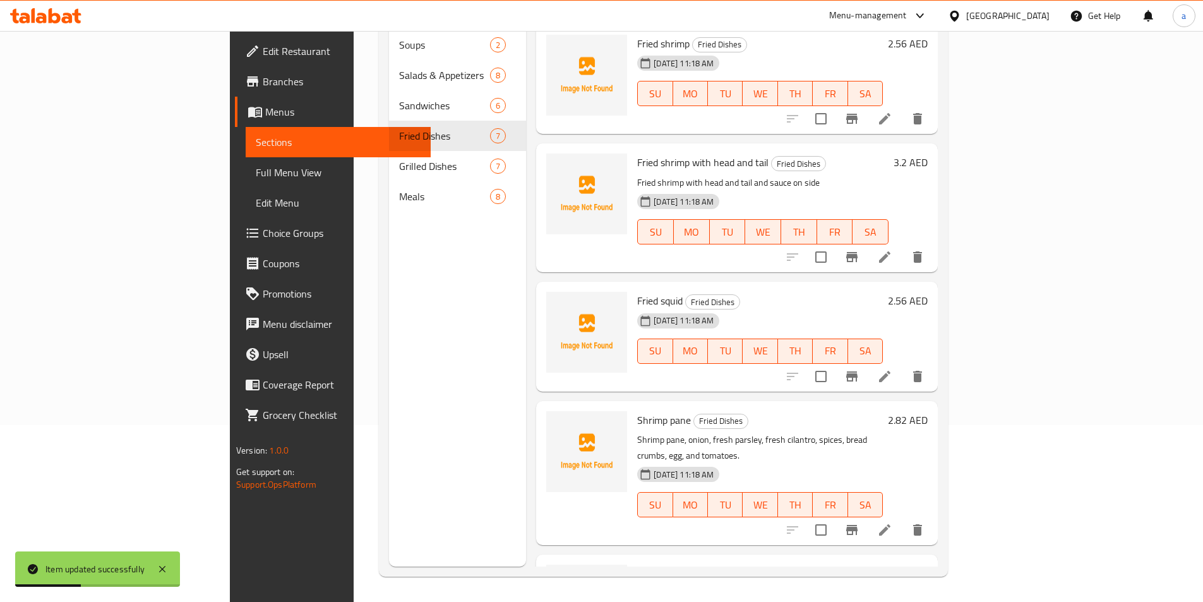
scroll to position [357, 0]
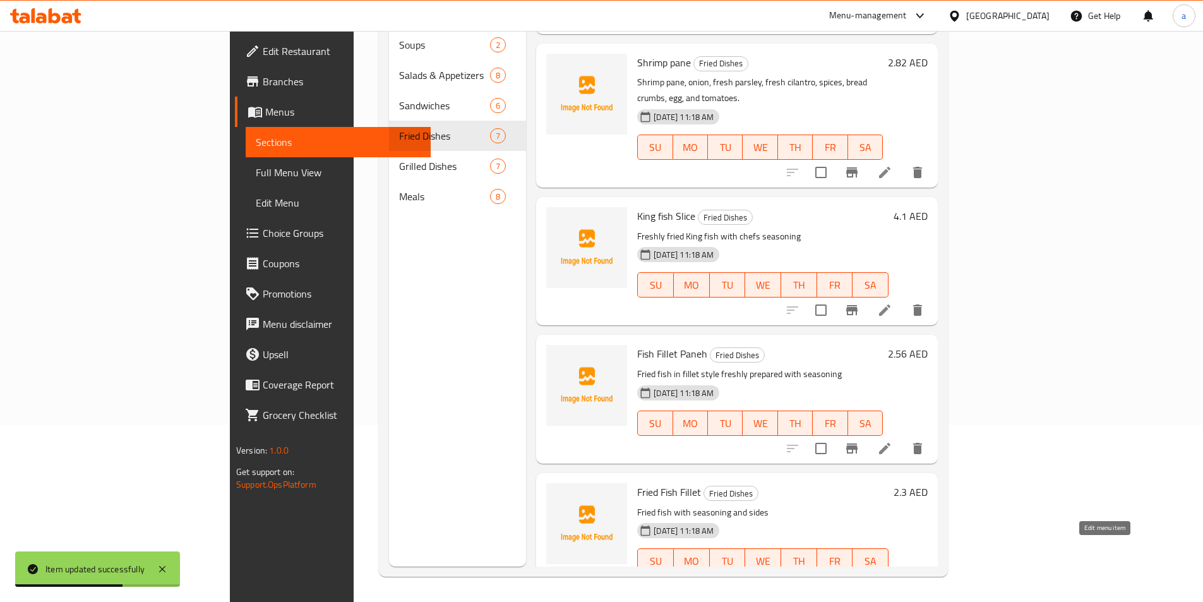
click at [892, 578] on icon at bounding box center [884, 585] width 15 height 15
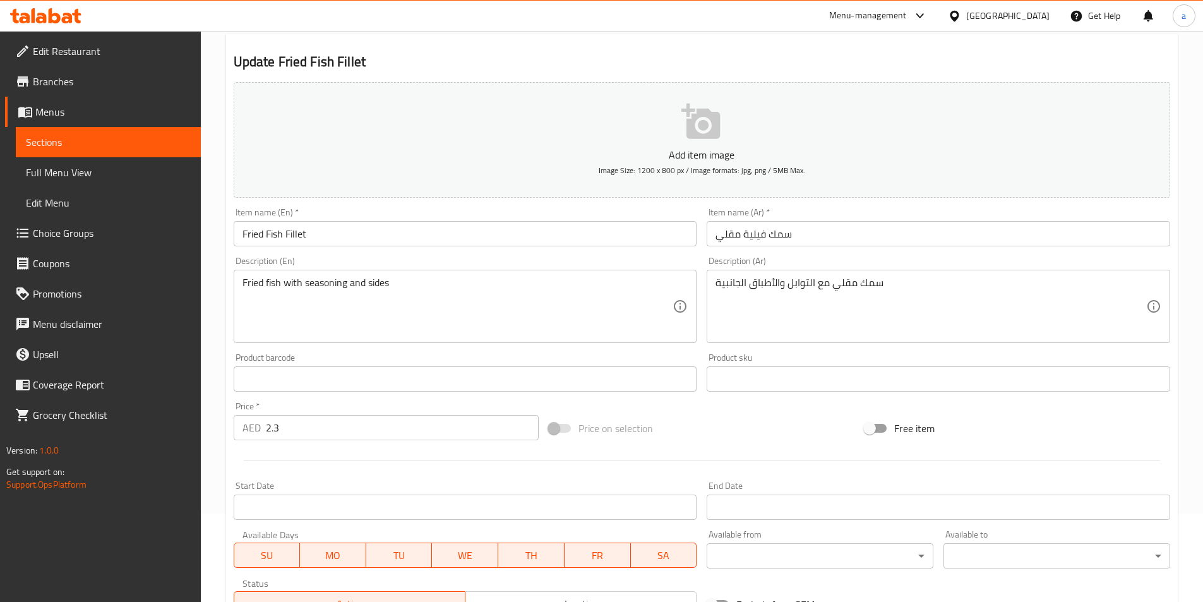
scroll to position [290, 0]
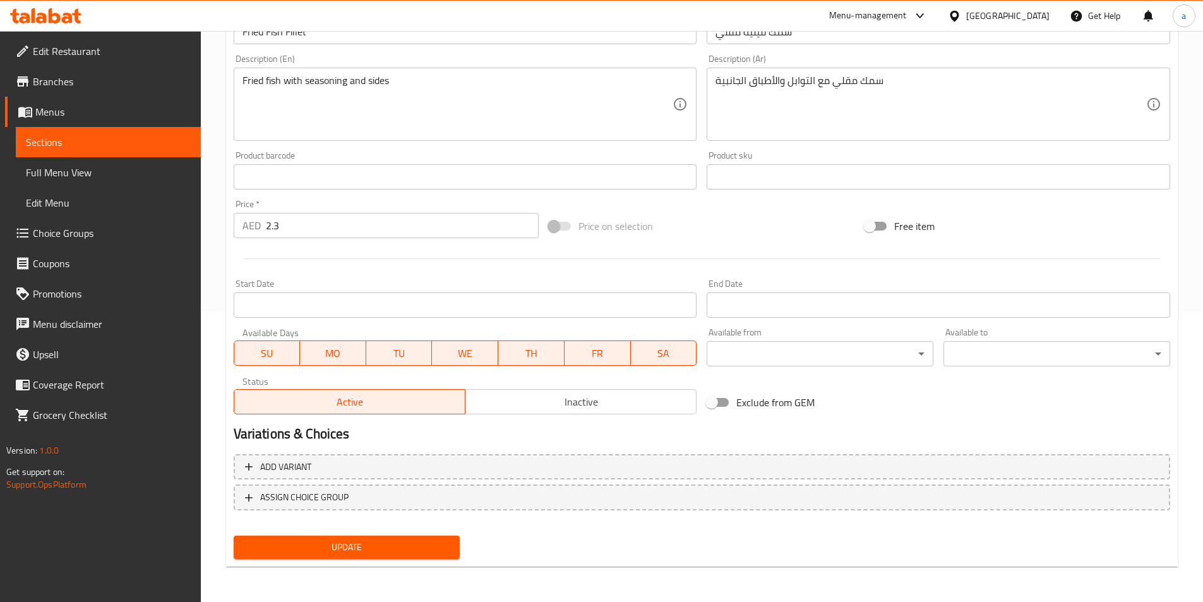
click at [330, 547] on span "Update" at bounding box center [347, 547] width 206 height 16
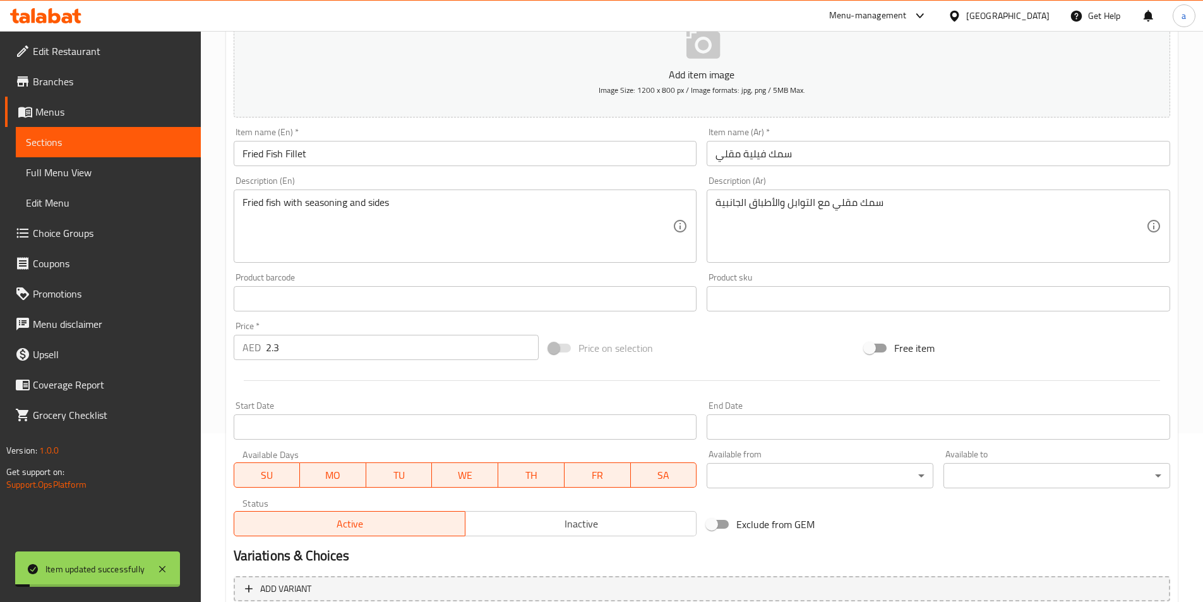
scroll to position [0, 0]
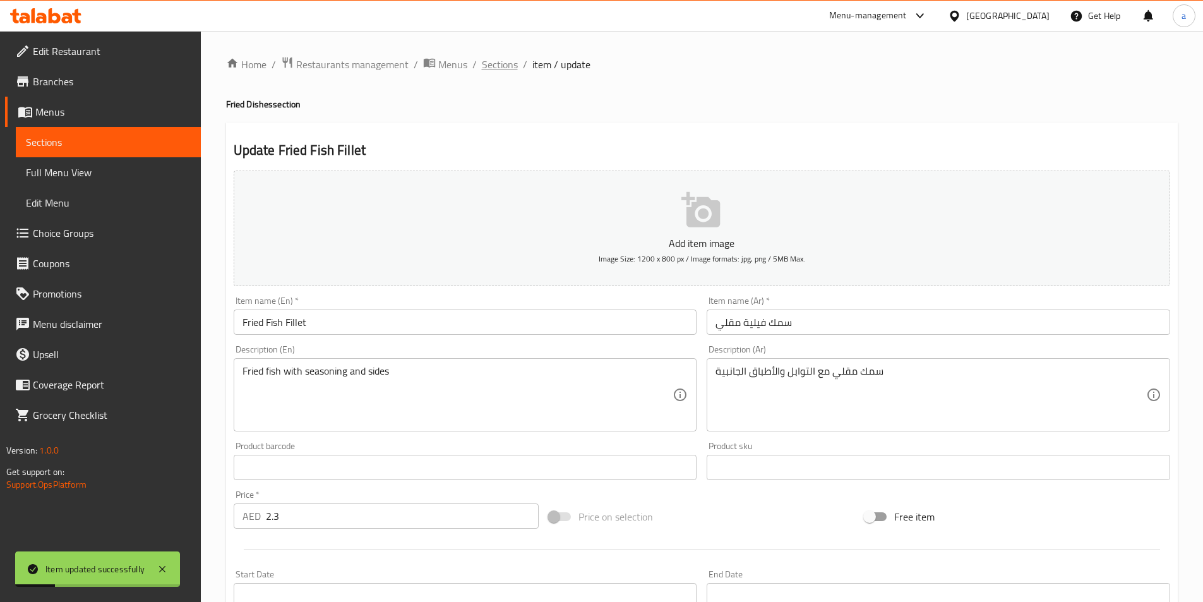
click at [505, 69] on span "Sections" at bounding box center [500, 64] width 36 height 15
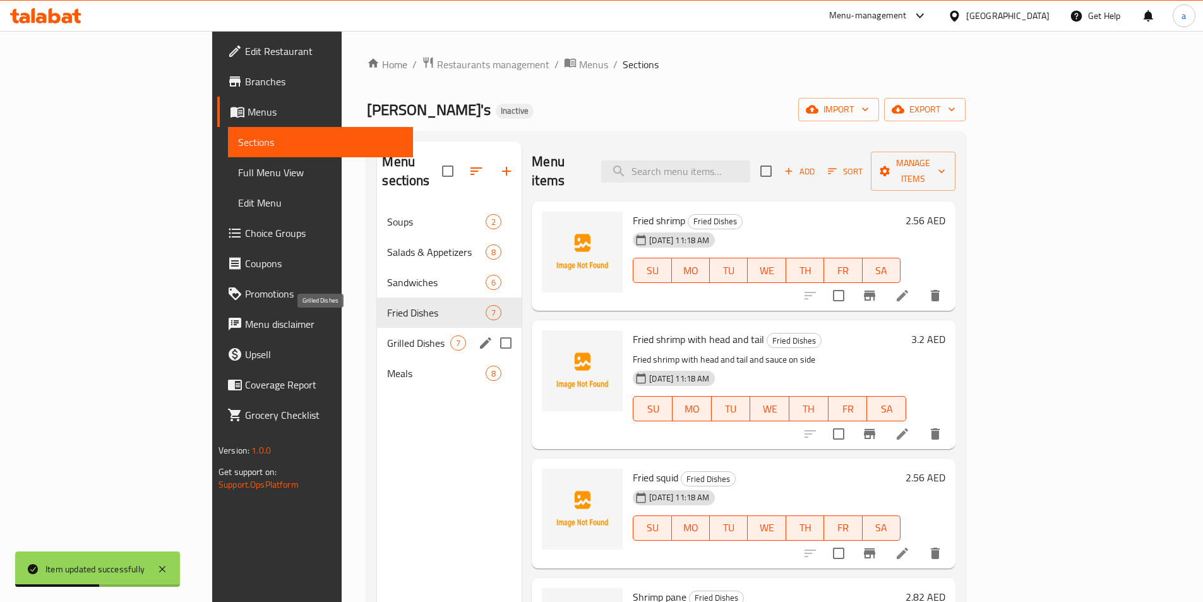
click at [387, 335] on span "Grilled Dishes" at bounding box center [418, 342] width 63 height 15
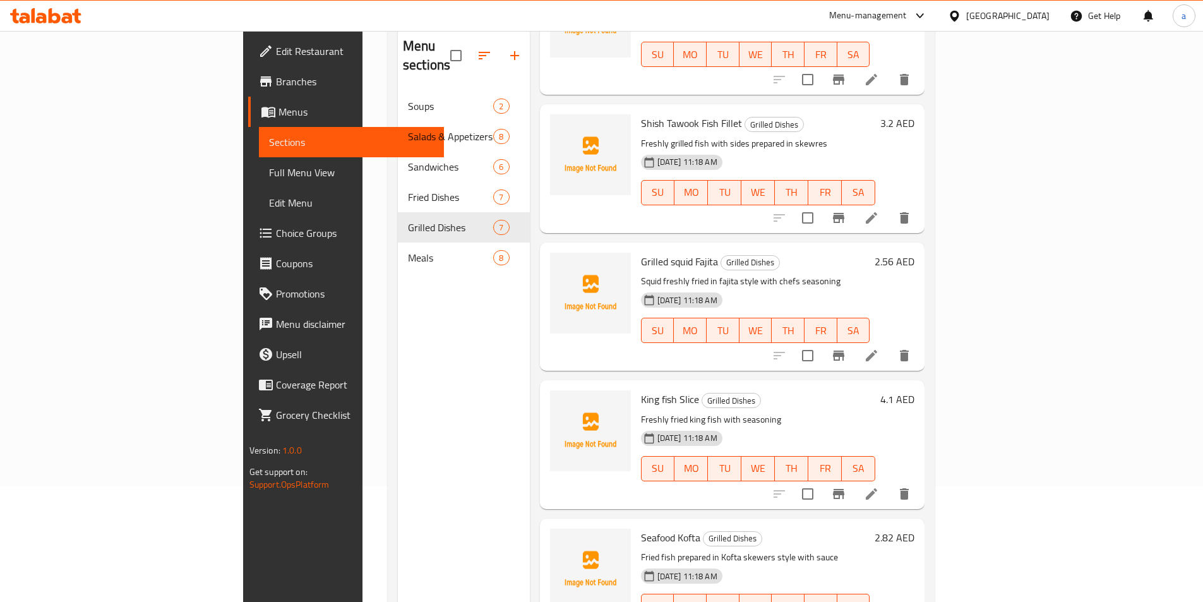
scroll to position [177, 0]
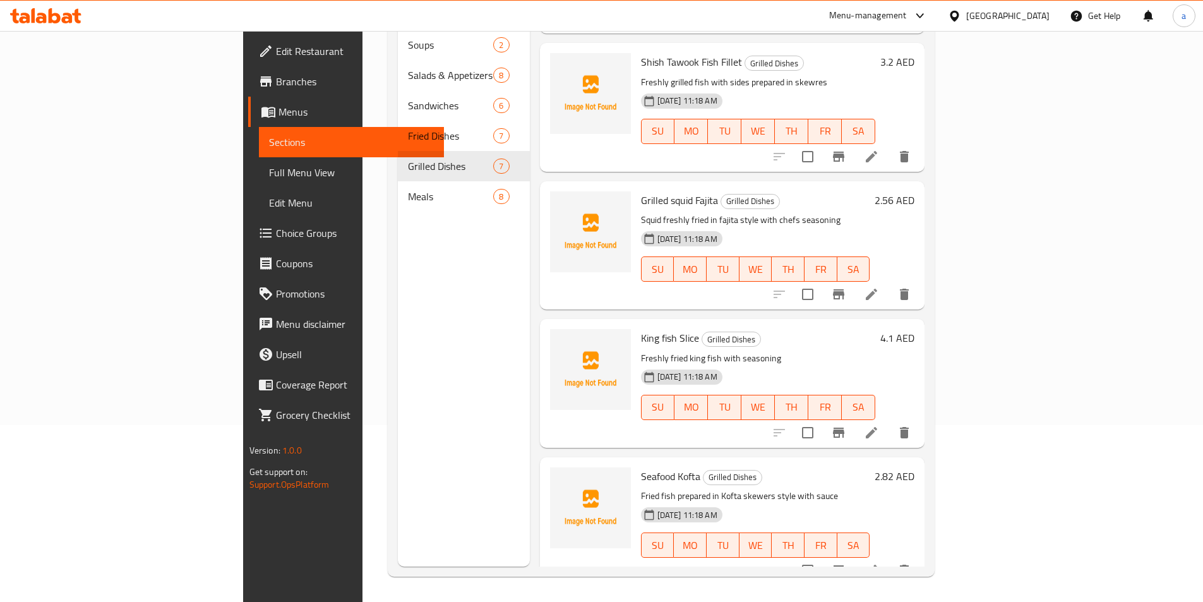
click at [834, 212] on p "Squid freshly fried in fajita style with chefs seasoning" at bounding box center [755, 220] width 229 height 16
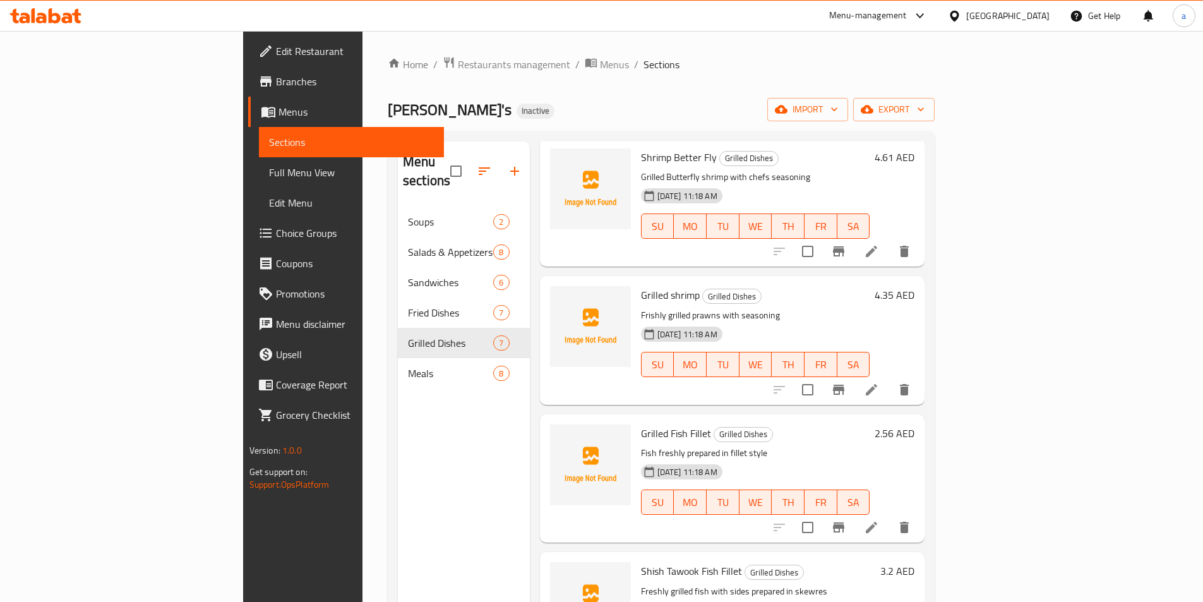
scroll to position [0, 0]
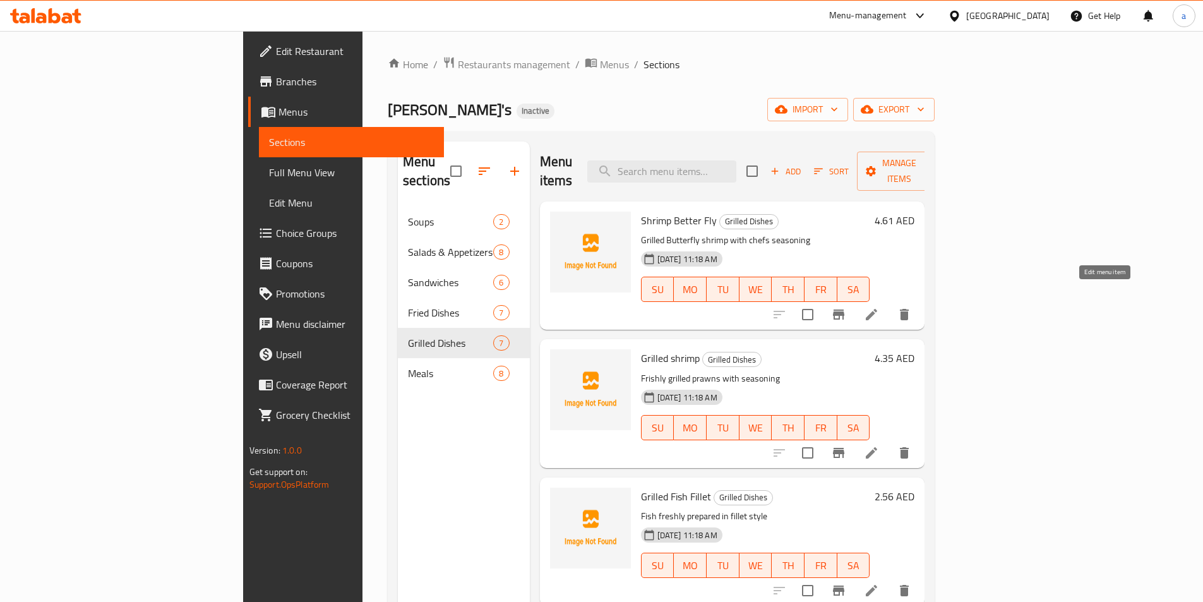
click at [879, 307] on icon at bounding box center [871, 314] width 15 height 15
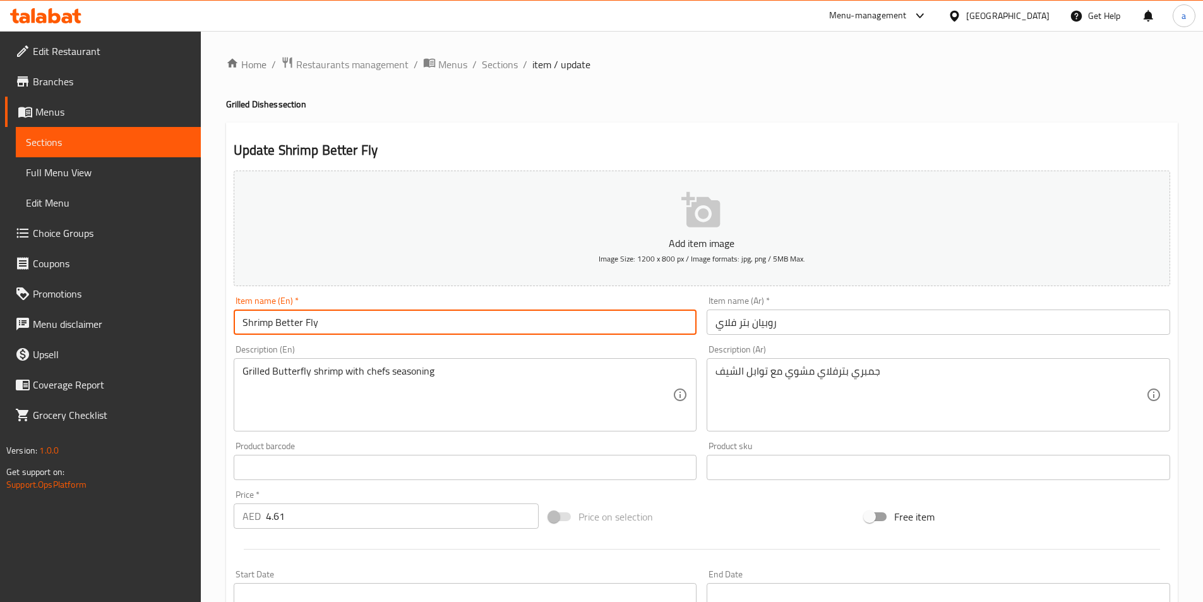
click at [282, 327] on input "Shrimp Better Fly" at bounding box center [465, 321] width 463 height 25
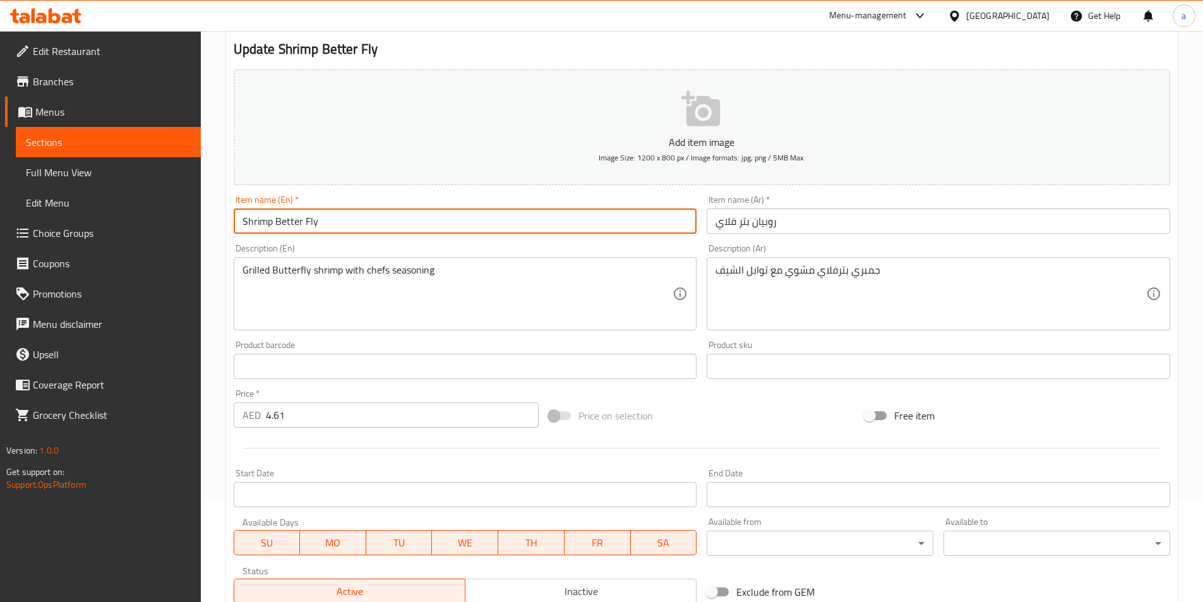
scroll to position [290, 0]
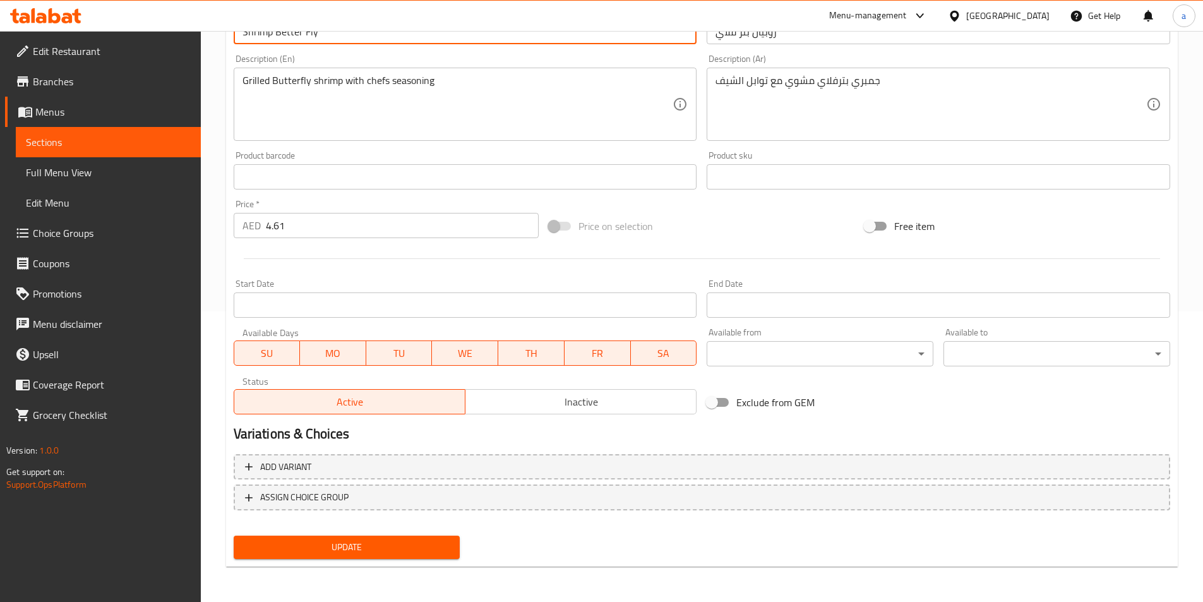
click at [365, 544] on span "Update" at bounding box center [347, 547] width 206 height 16
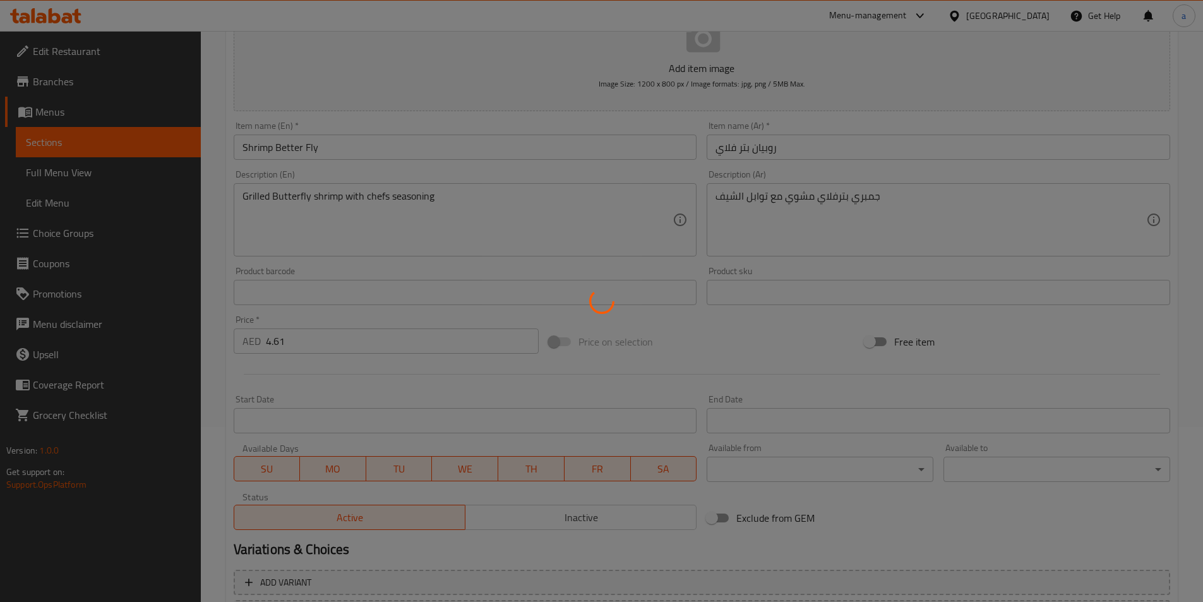
scroll to position [0, 0]
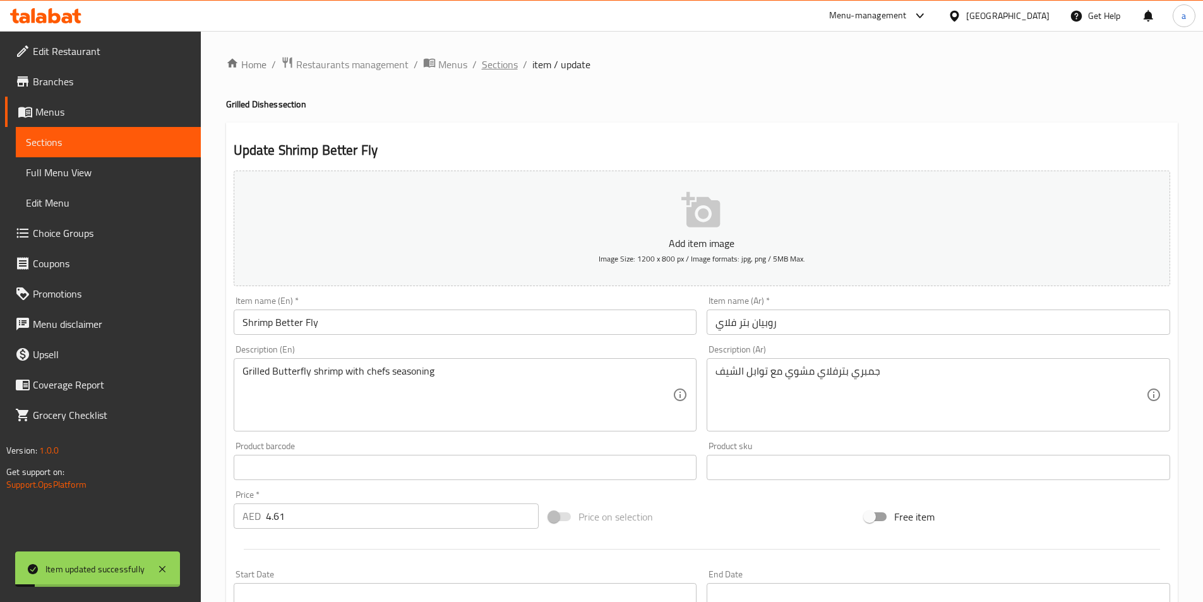
click at [504, 64] on span "Sections" at bounding box center [500, 64] width 36 height 15
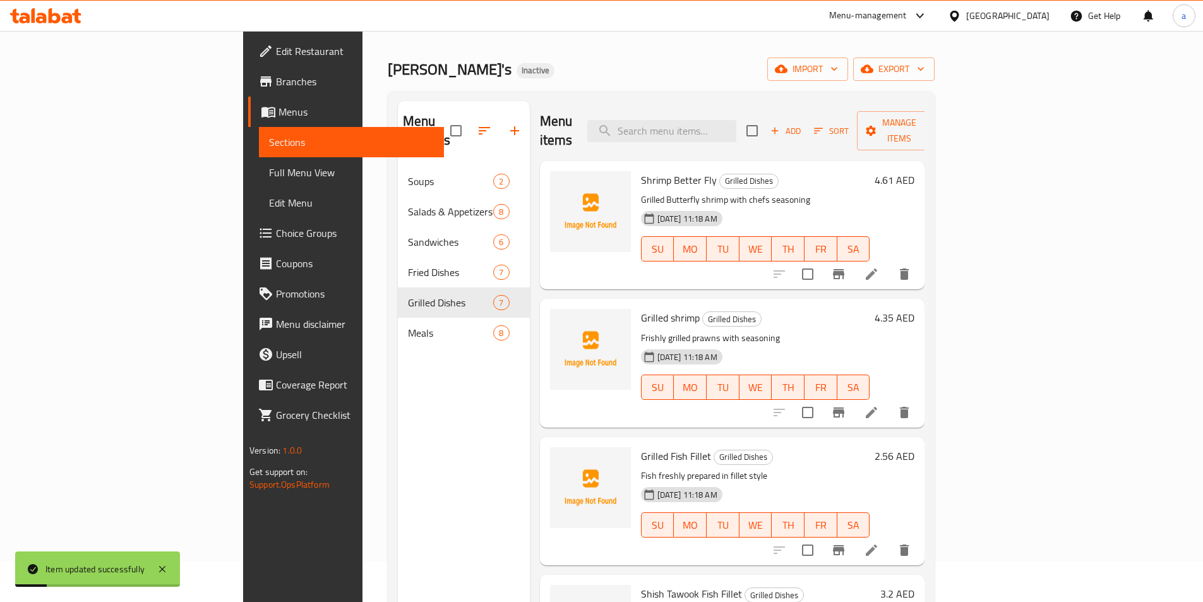
scroll to position [63, 0]
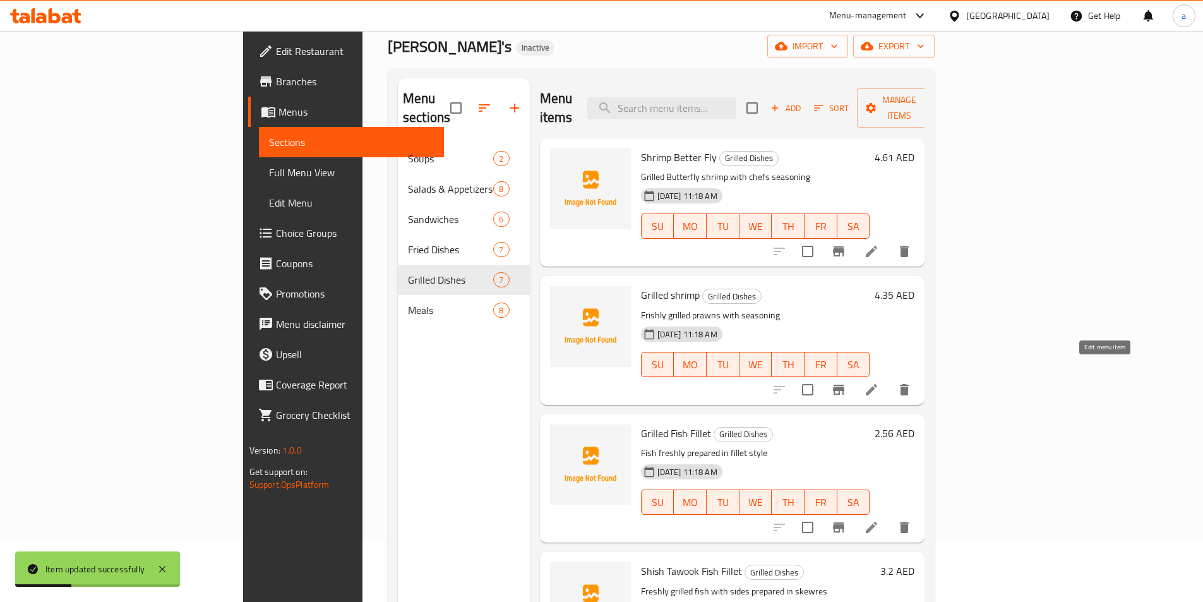
click at [877, 384] on icon at bounding box center [870, 389] width 11 height 11
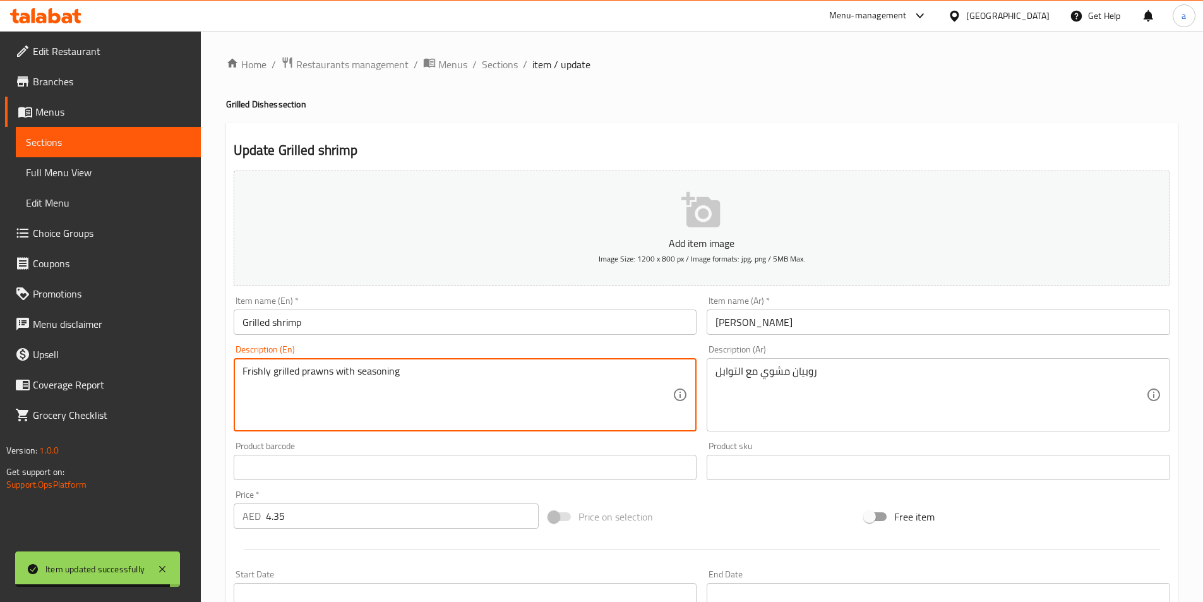
click at [292, 323] on input "Grilled shrimp" at bounding box center [465, 321] width 463 height 25
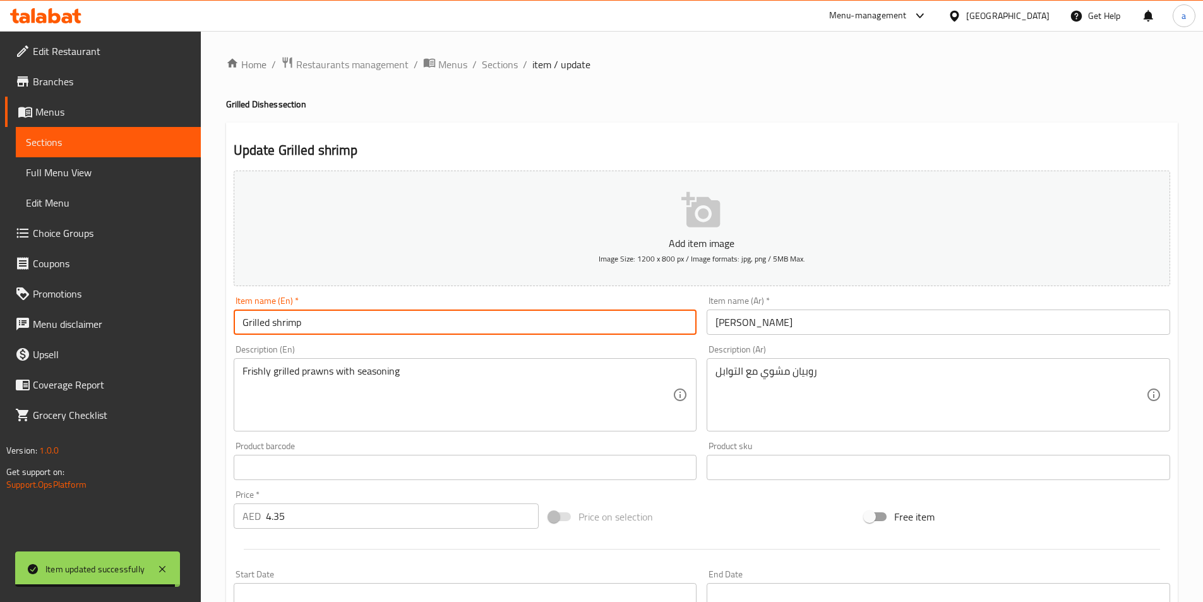
click at [292, 323] on input "Grilled shrimp" at bounding box center [465, 321] width 463 height 25
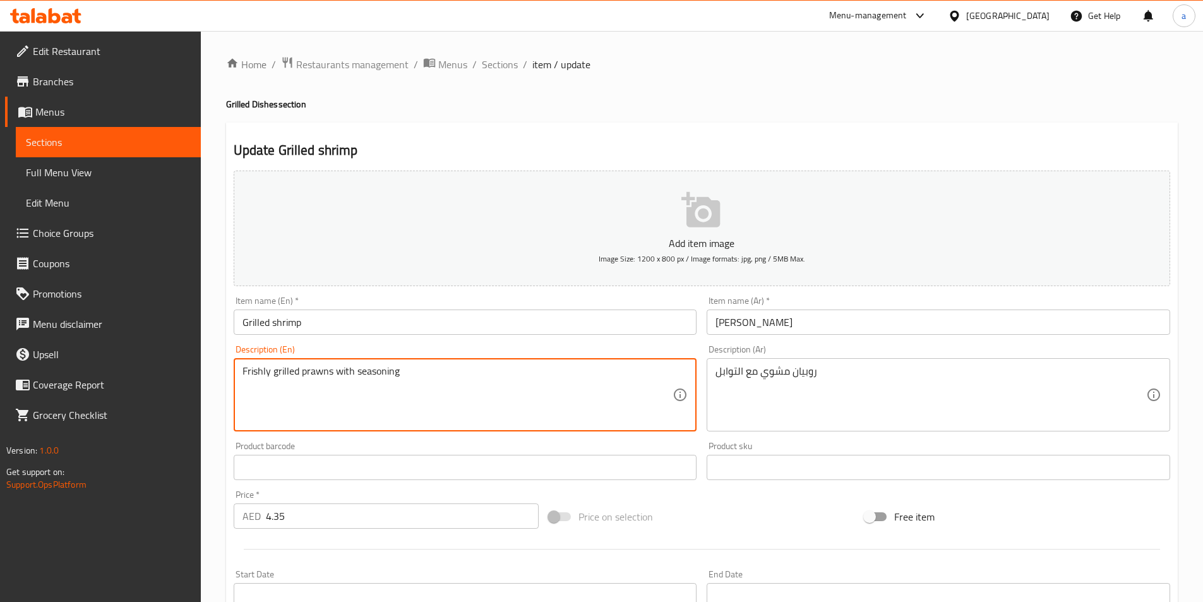
drag, startPoint x: 404, startPoint y: 376, endPoint x: 252, endPoint y: 355, distance: 153.5
click at [345, 403] on textarea "Frishly grilled prawns with seasoning" at bounding box center [457, 395] width 431 height 60
click at [256, 378] on textarea "Frishly grilled prawns with seasoning" at bounding box center [457, 395] width 431 height 60
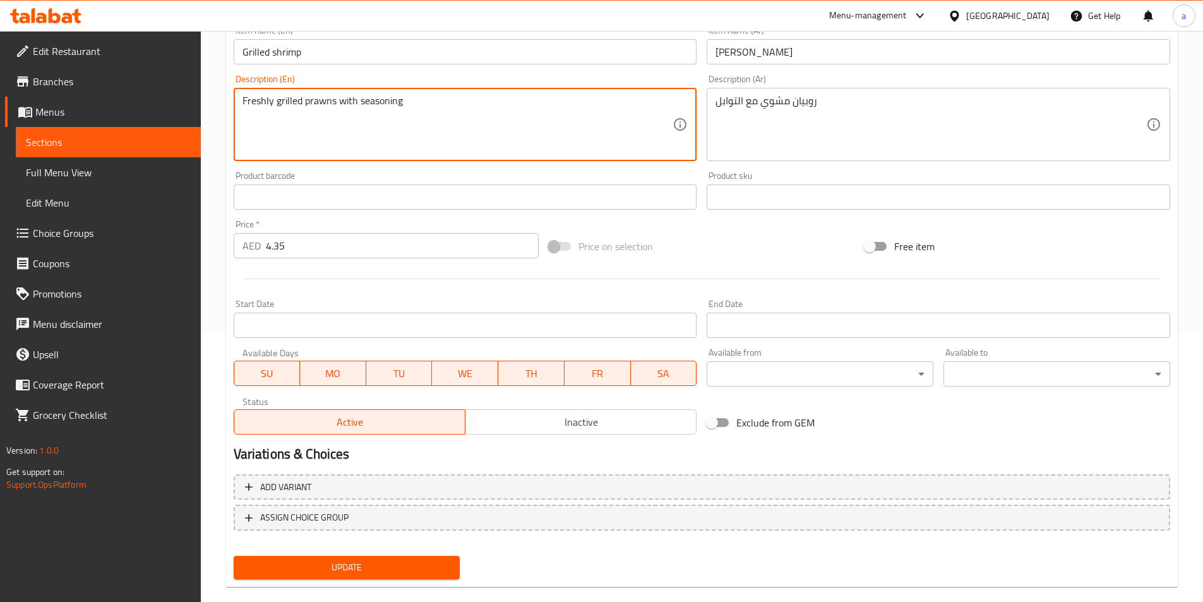
scroll to position [290, 0]
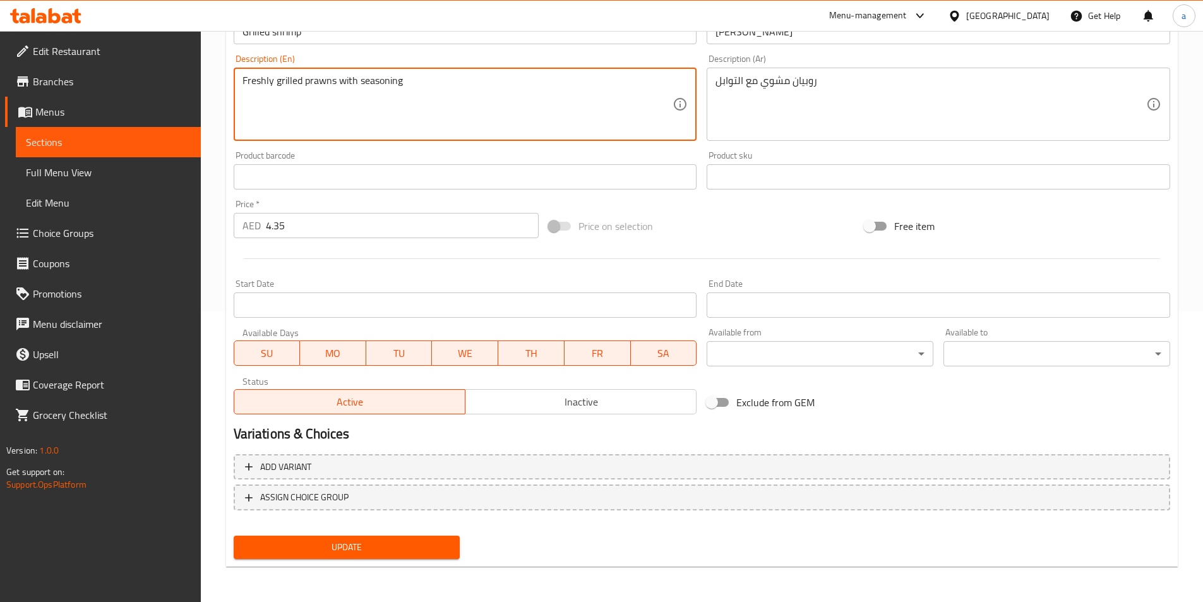
type textarea "Freshly grilled prawns with seasoning"
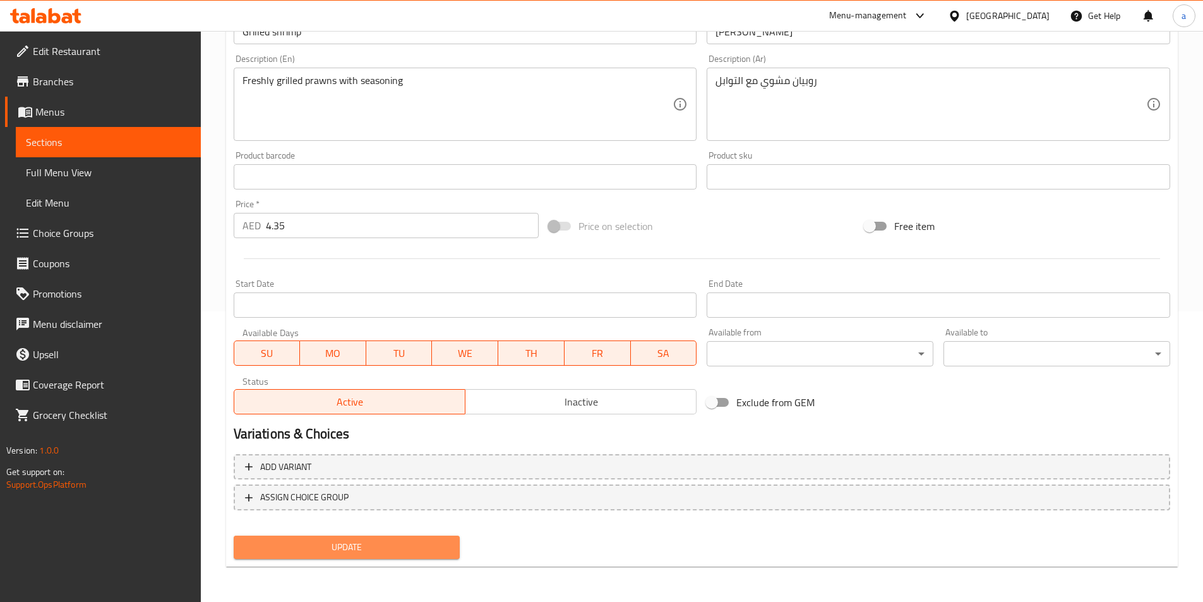
click at [362, 550] on span "Update" at bounding box center [347, 547] width 206 height 16
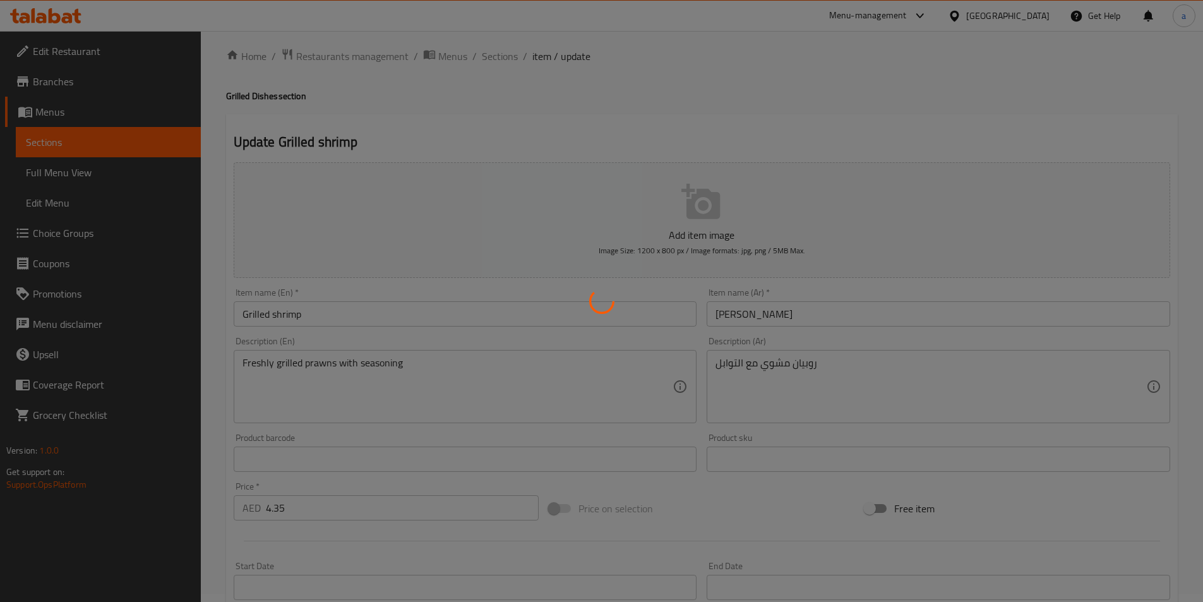
scroll to position [0, 0]
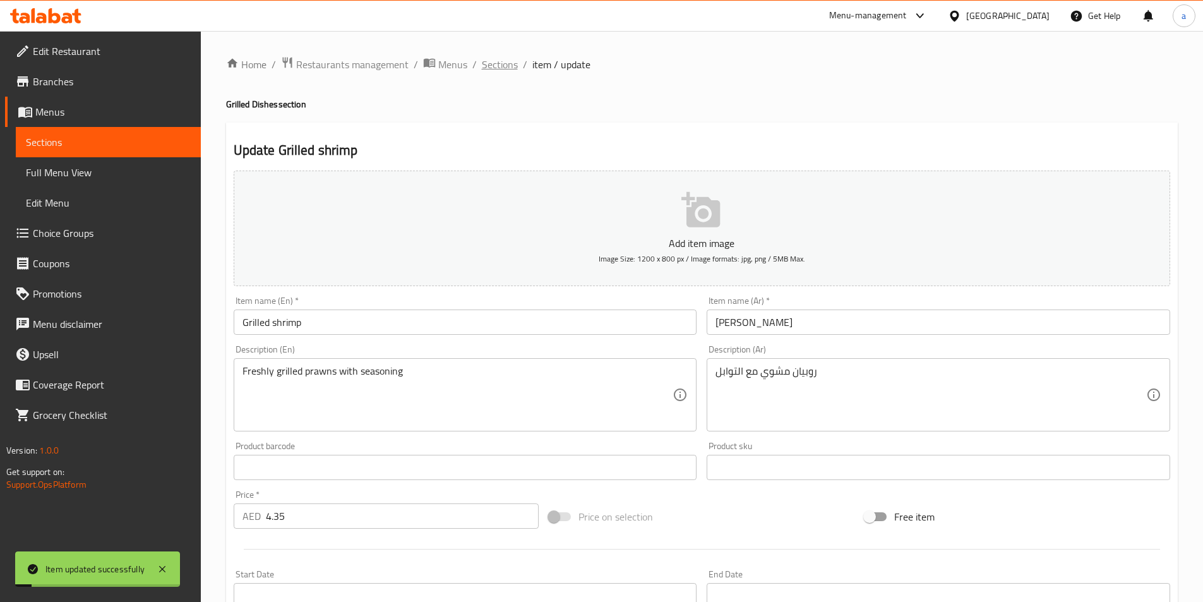
click at [505, 67] on span "Sections" at bounding box center [500, 64] width 36 height 15
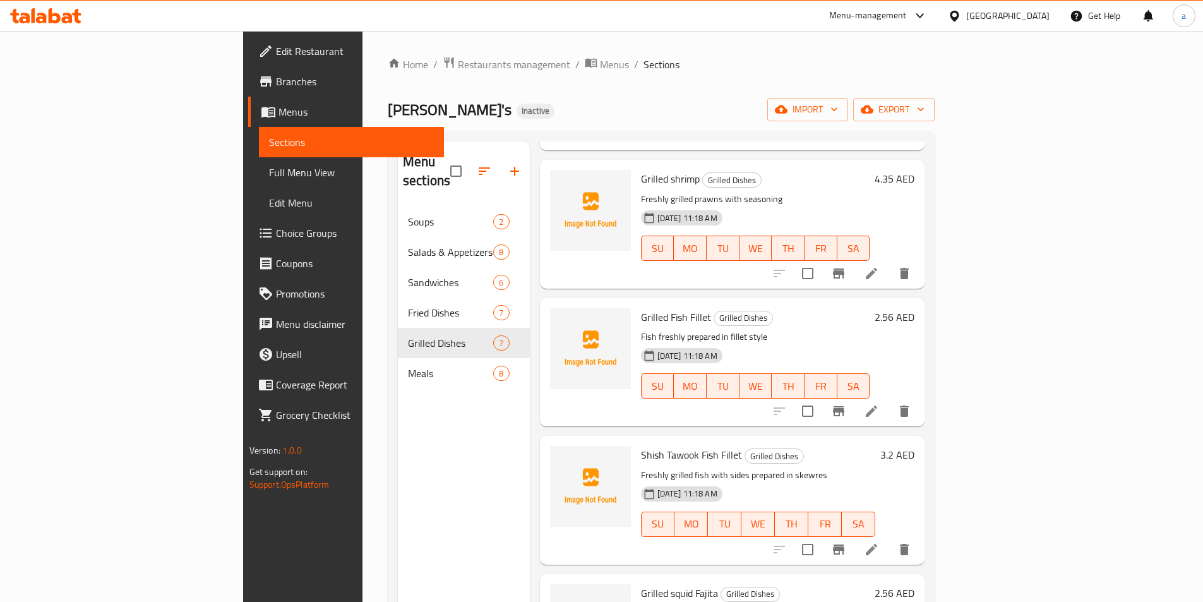
scroll to position [253, 0]
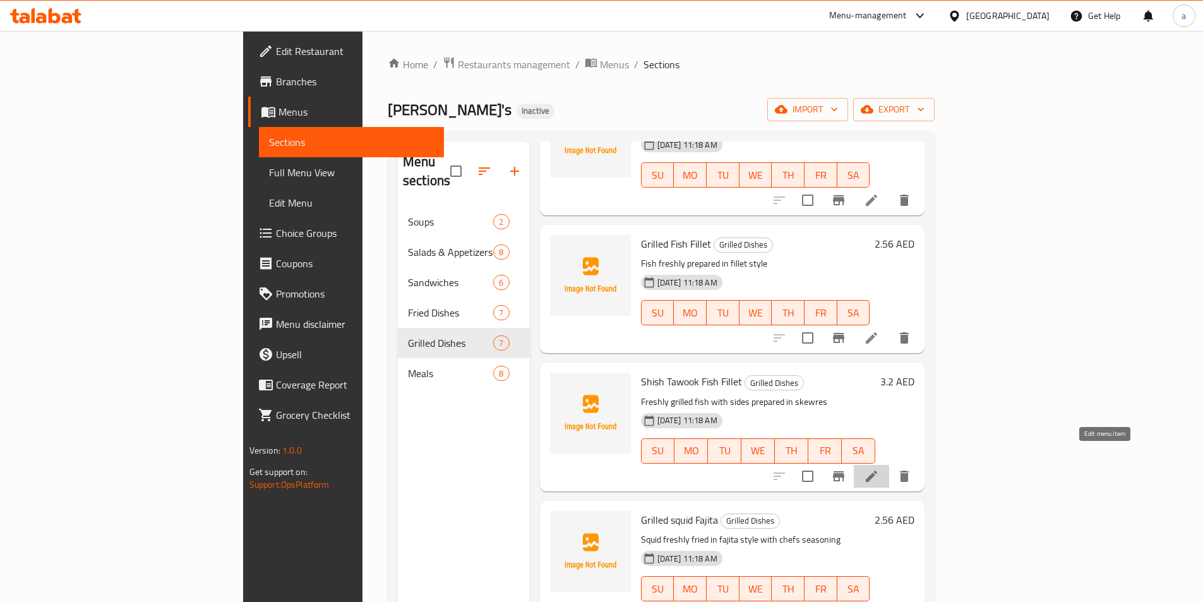
click at [879, 468] on icon at bounding box center [871, 475] width 15 height 15
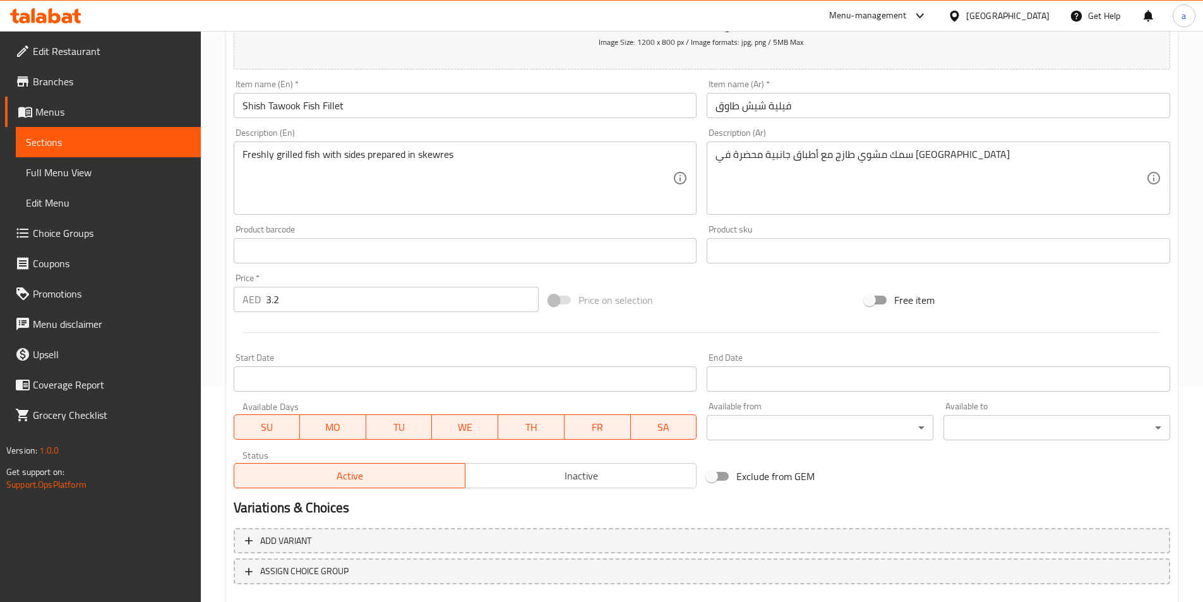
scroll to position [290, 0]
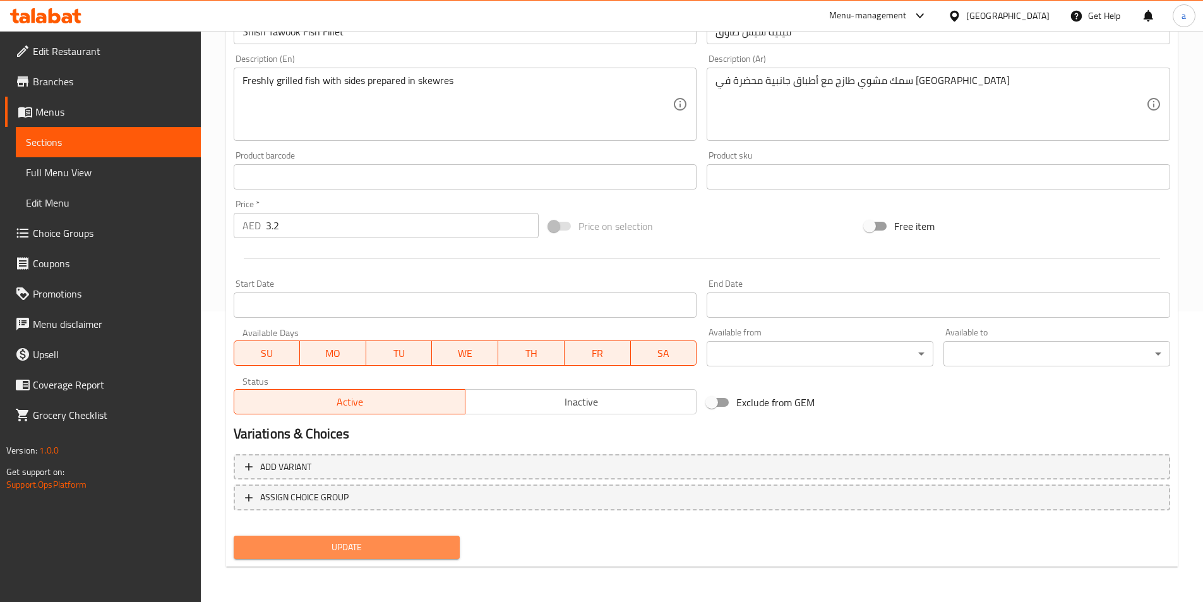
click at [441, 543] on span "Update" at bounding box center [347, 547] width 206 height 16
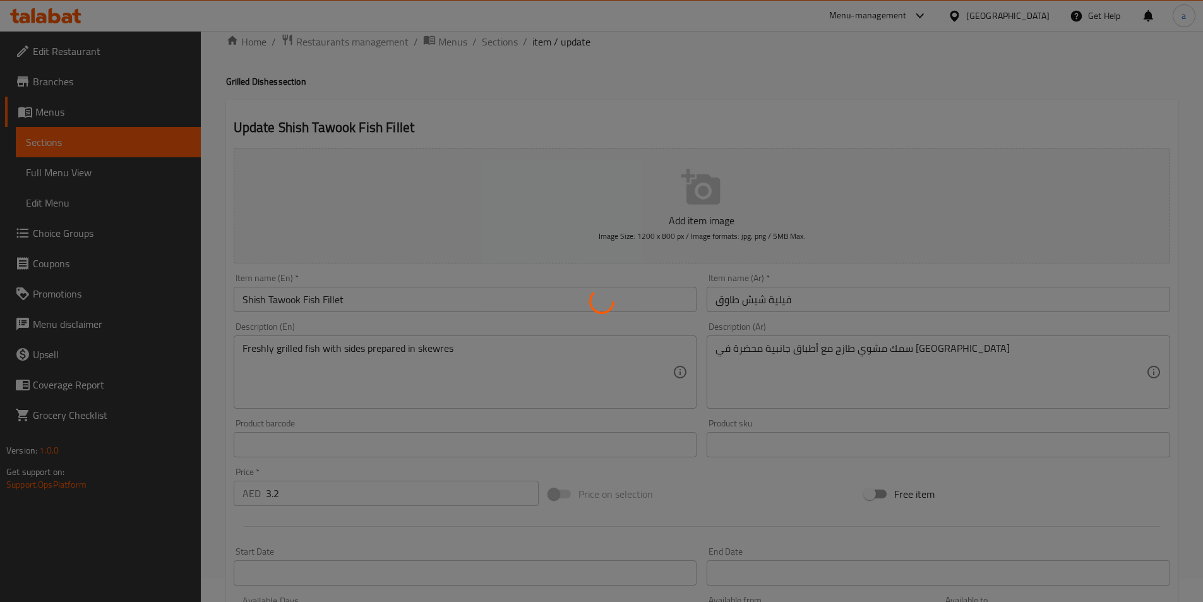
scroll to position [0, 0]
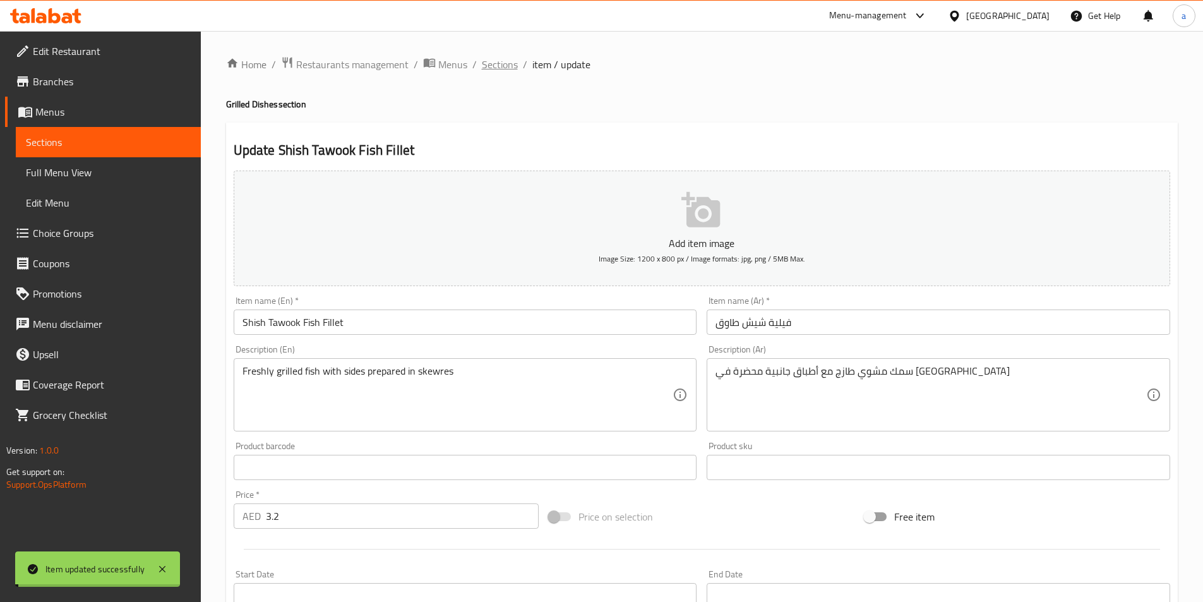
click at [499, 65] on span "Sections" at bounding box center [500, 64] width 36 height 15
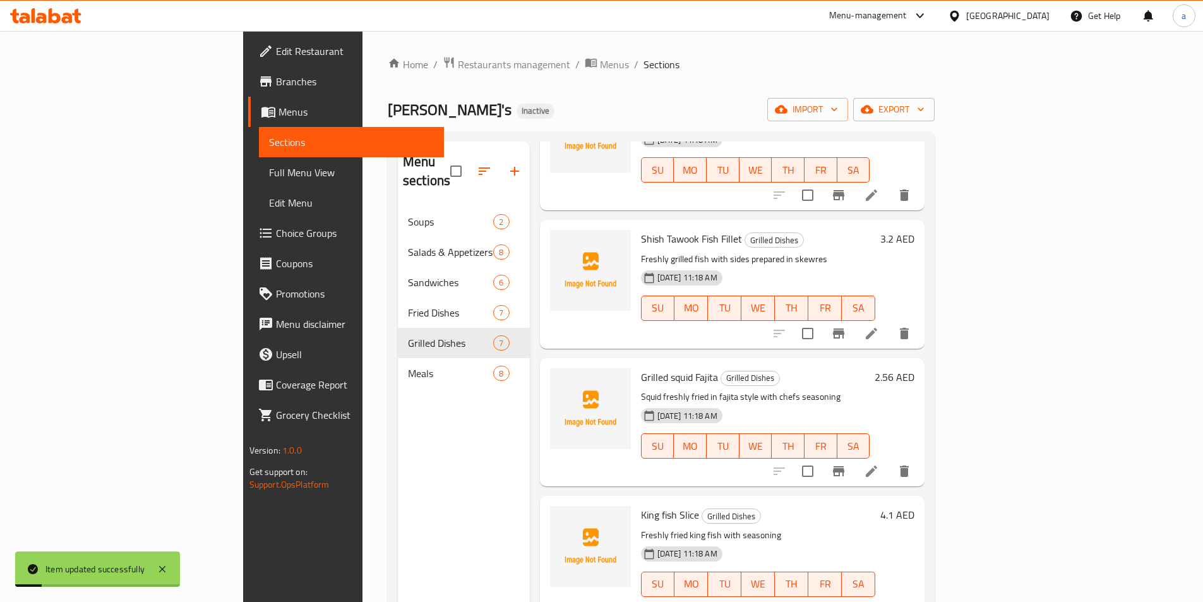
scroll to position [177, 0]
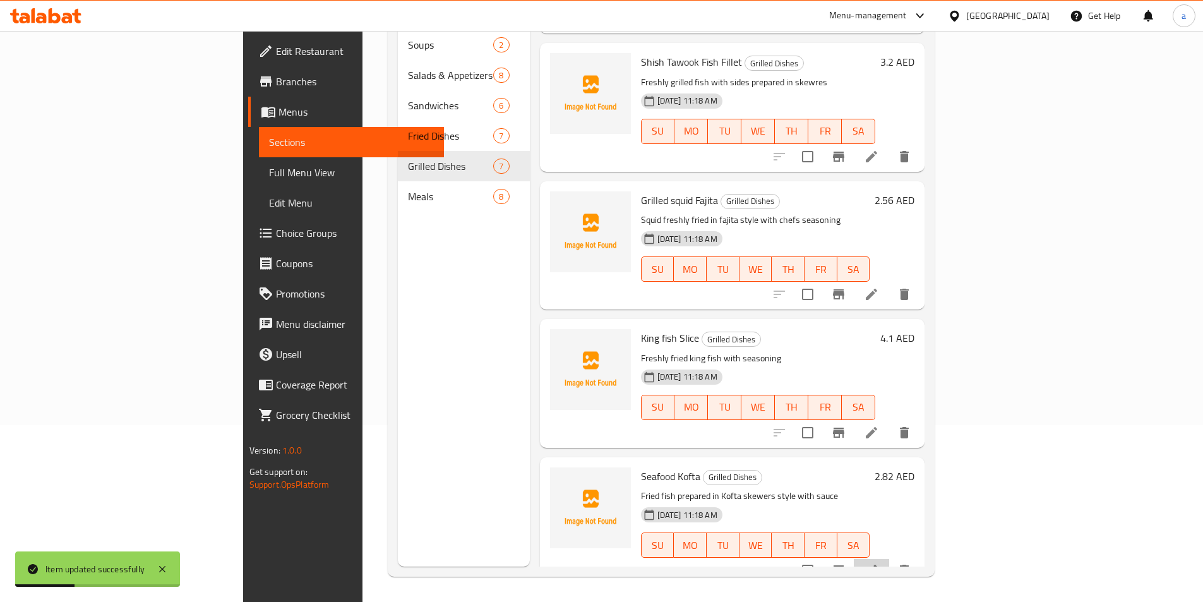
click at [877, 564] on icon at bounding box center [870, 569] width 11 height 11
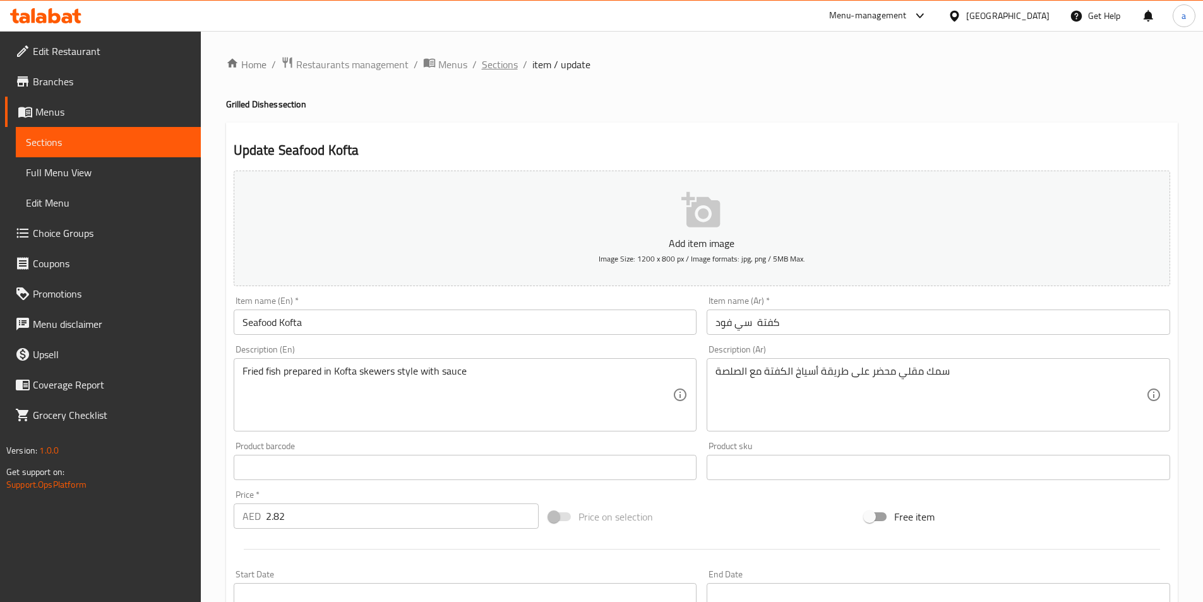
click at [508, 64] on span "Sections" at bounding box center [500, 64] width 36 height 15
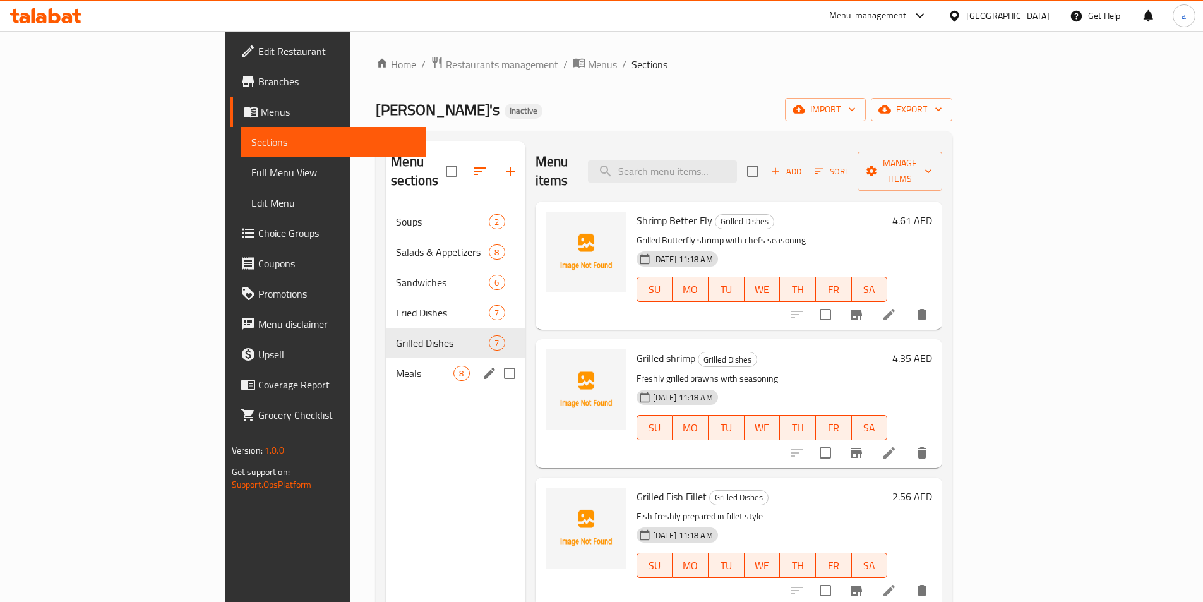
click at [386, 358] on div "Meals 8" at bounding box center [455, 373] width 139 height 30
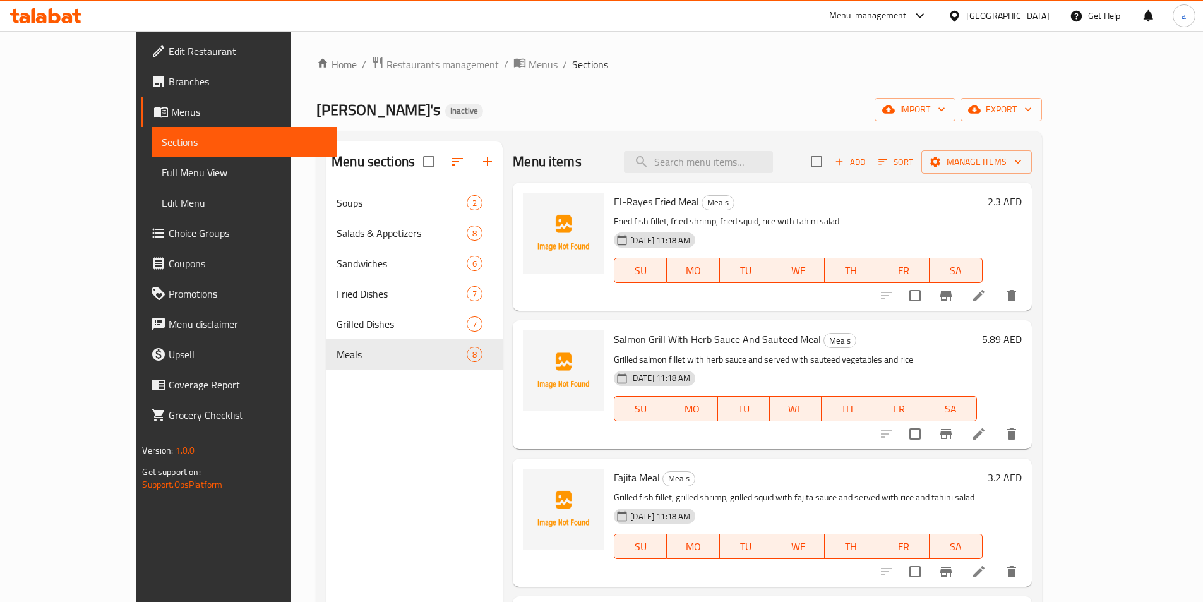
click at [996, 292] on li at bounding box center [978, 295] width 35 height 23
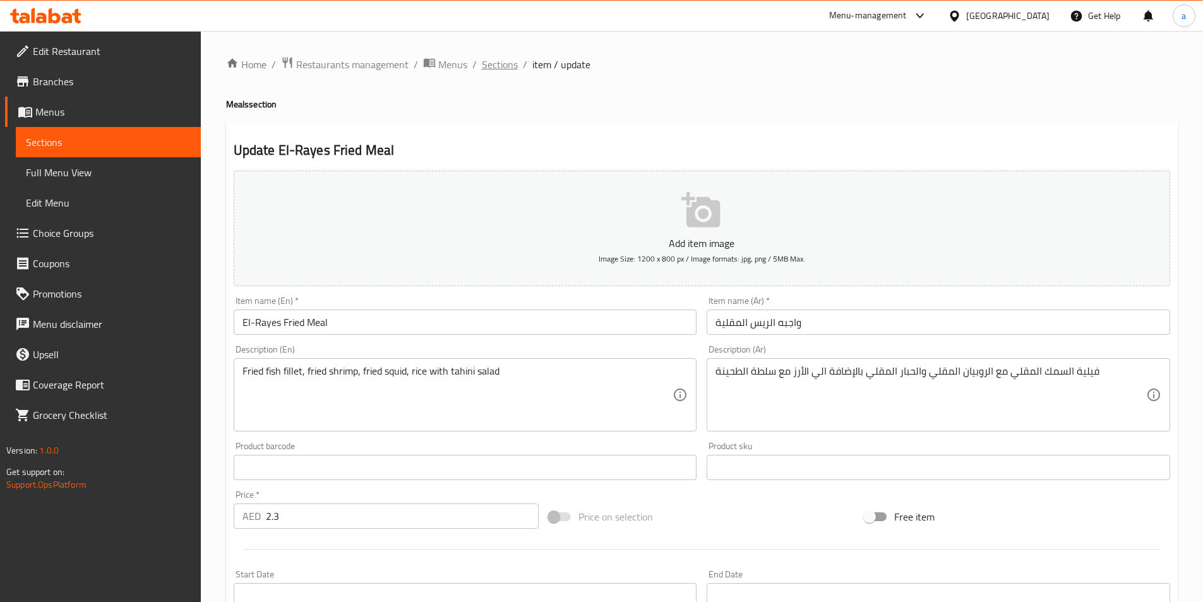
click at [502, 72] on span "Sections" at bounding box center [500, 64] width 36 height 15
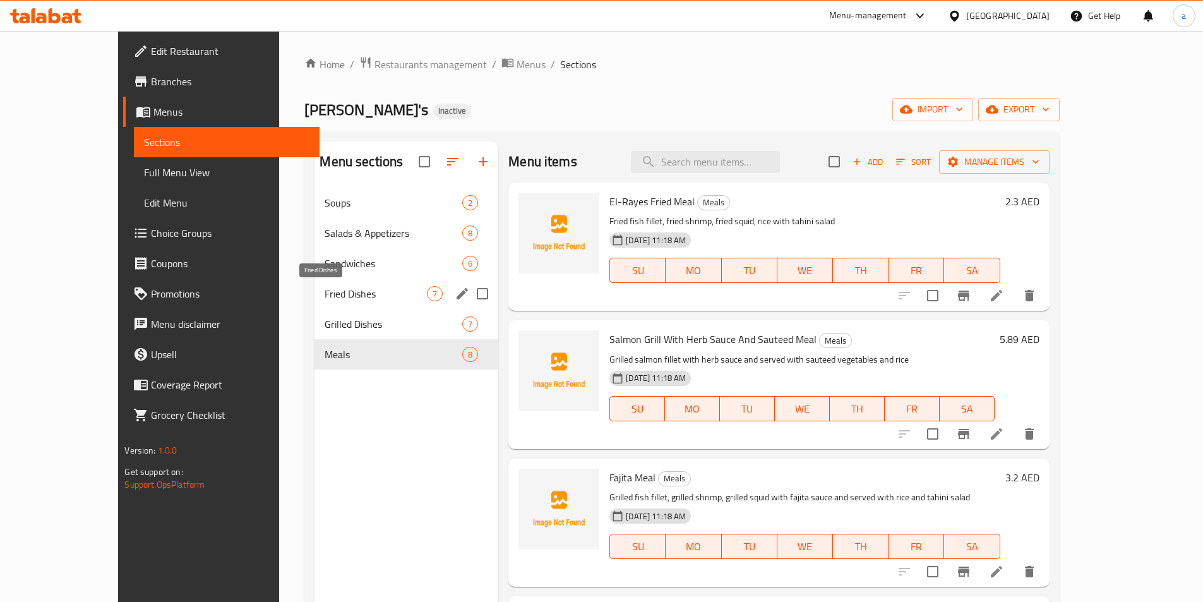
click at [324, 299] on span "Fried Dishes" at bounding box center [375, 293] width 102 height 15
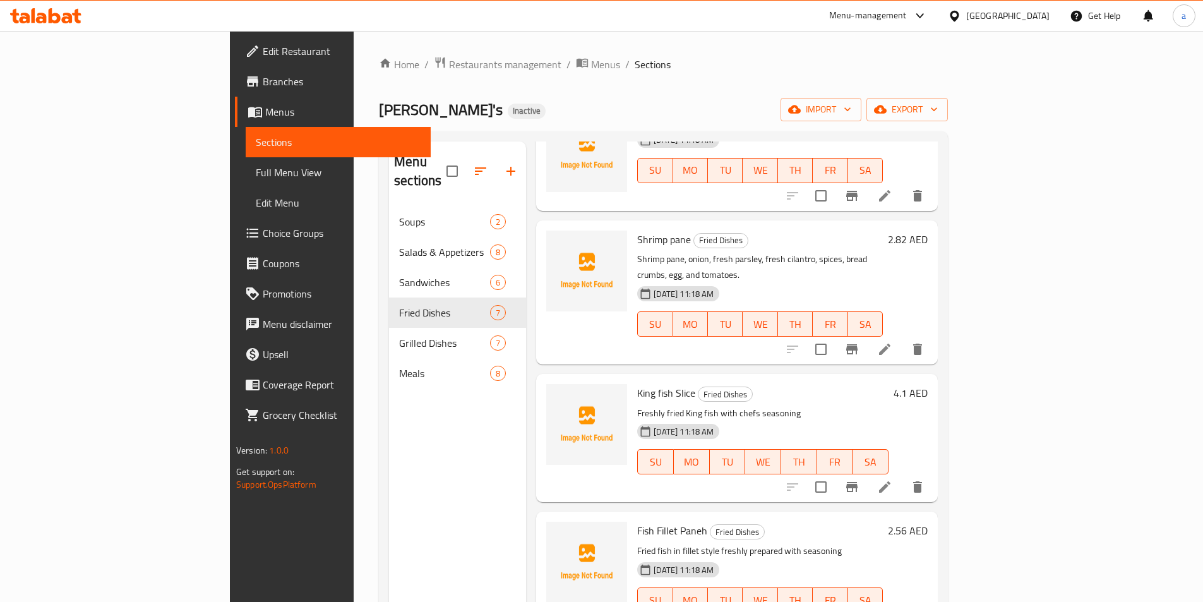
scroll to position [177, 0]
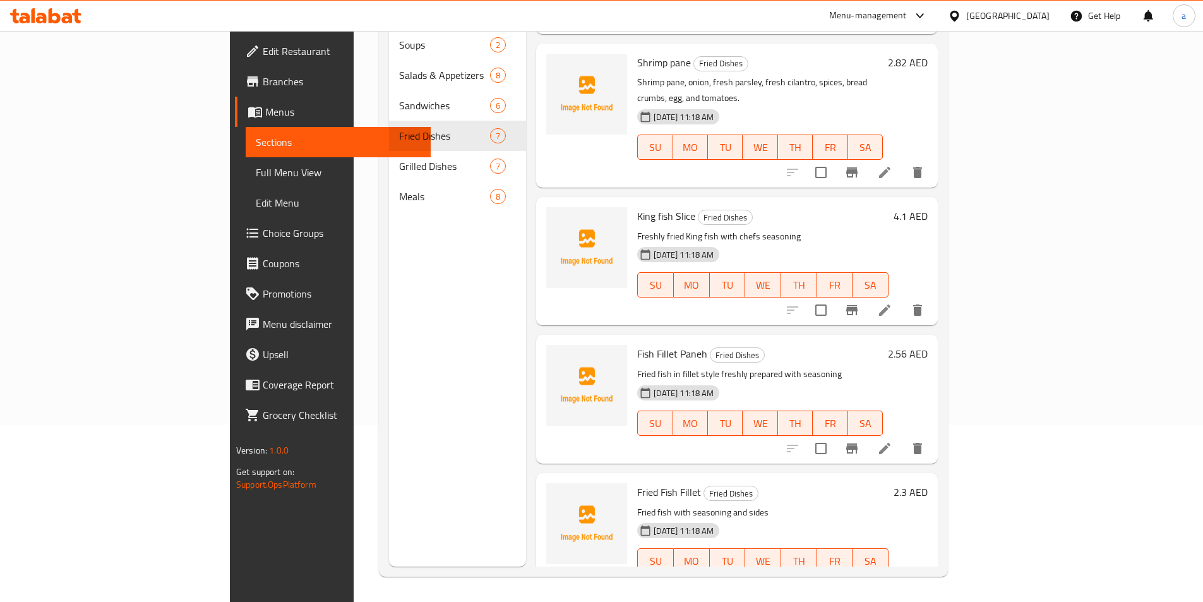
click at [902, 299] on li at bounding box center [884, 310] width 35 height 23
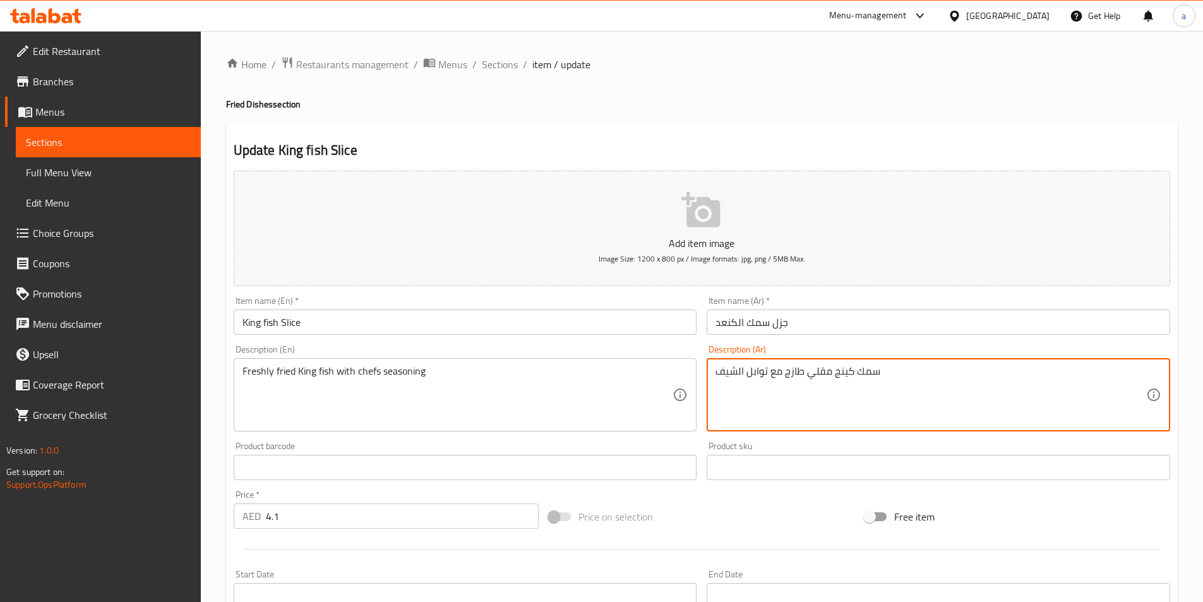
drag, startPoint x: 847, startPoint y: 372, endPoint x: 833, endPoint y: 374, distance: 14.6
click at [833, 374] on textarea "سمك كينج مقلي طازج مع توابل الشيف" at bounding box center [930, 395] width 431 height 60
click at [853, 373] on textarea "سمك كنعد مقلي طازج مع توابل الشيف" at bounding box center [930, 395] width 431 height 60
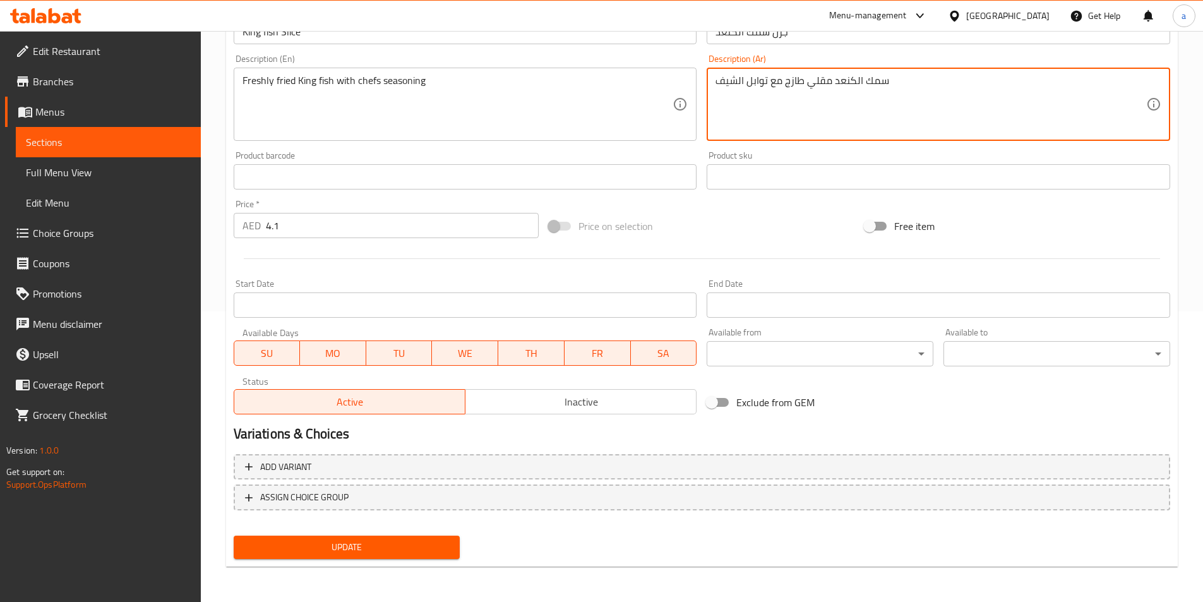
type textarea "سمك الكنعد مقلي طازج مع توابل الشيف"
click at [389, 552] on span "Update" at bounding box center [347, 547] width 206 height 16
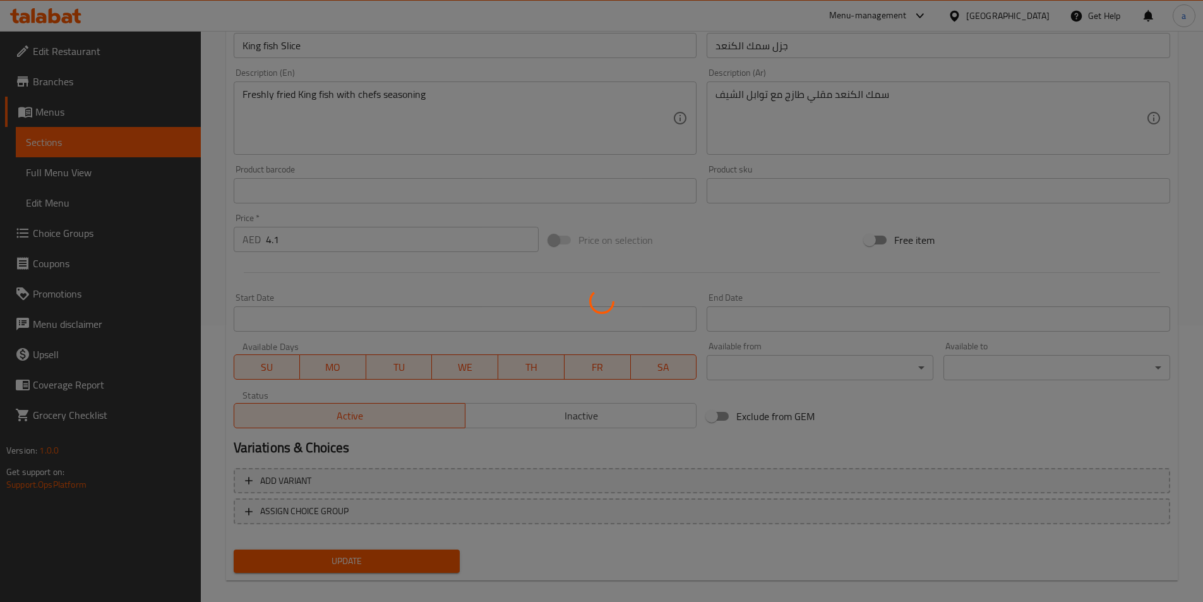
scroll to position [0, 0]
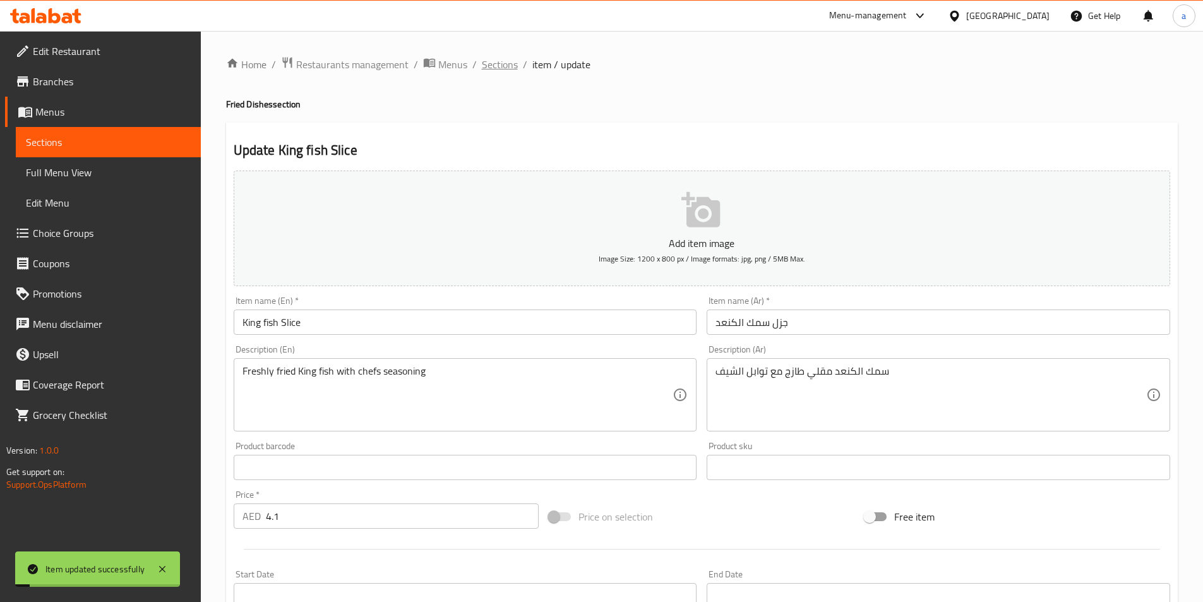
click at [497, 71] on span "Sections" at bounding box center [500, 64] width 36 height 15
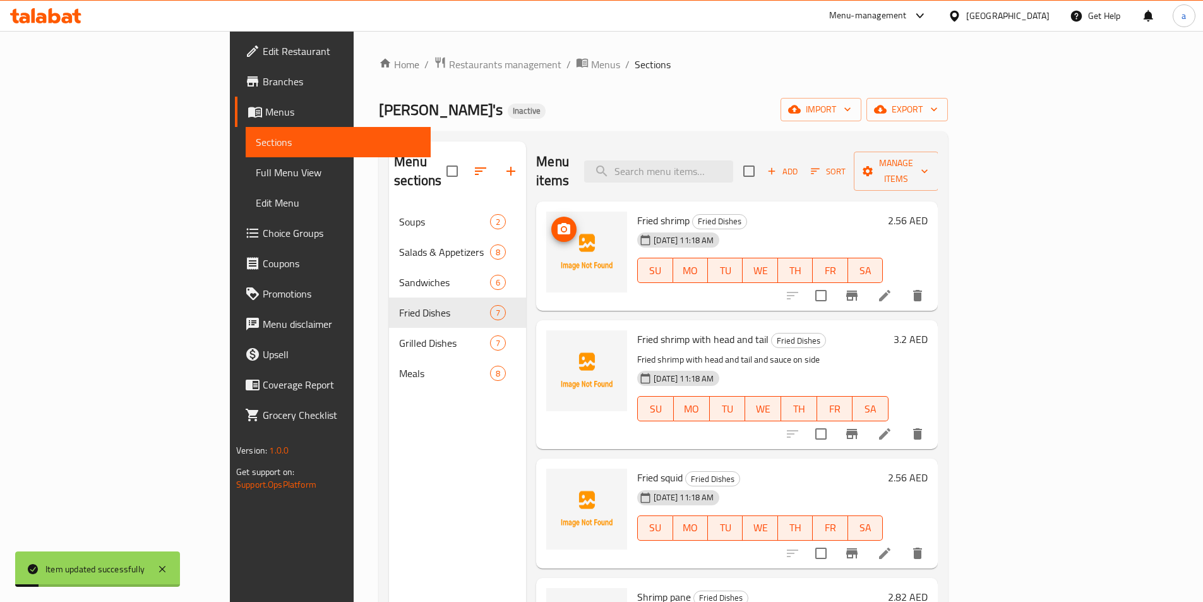
scroll to position [177, 0]
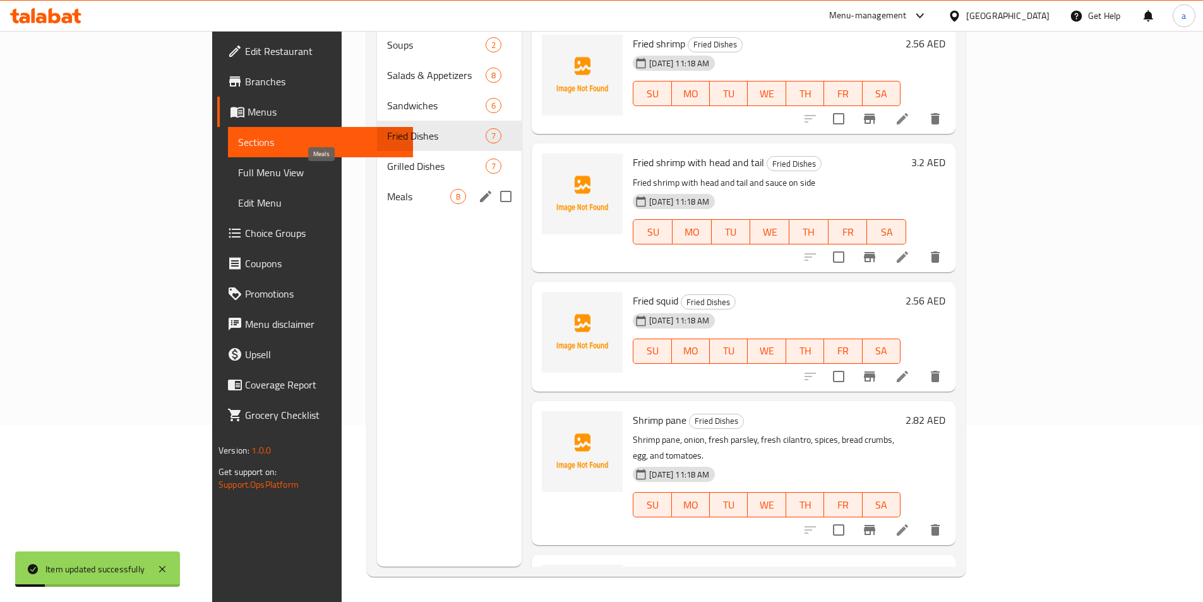
click at [387, 189] on span "Meals" at bounding box center [418, 196] width 63 height 15
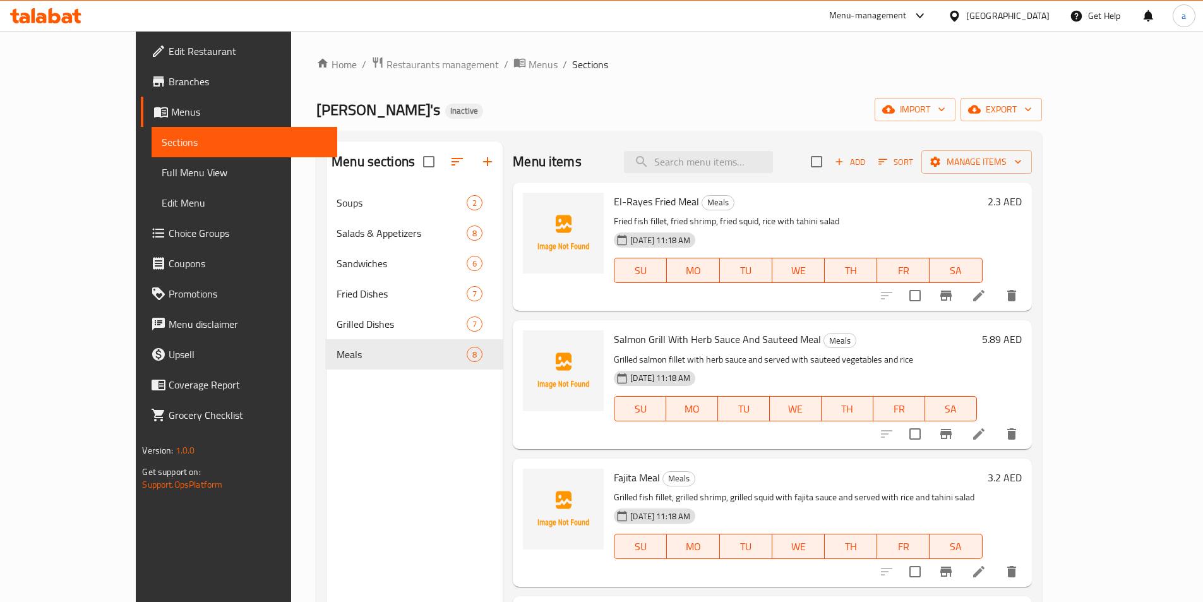
click at [996, 294] on li at bounding box center [978, 295] width 35 height 23
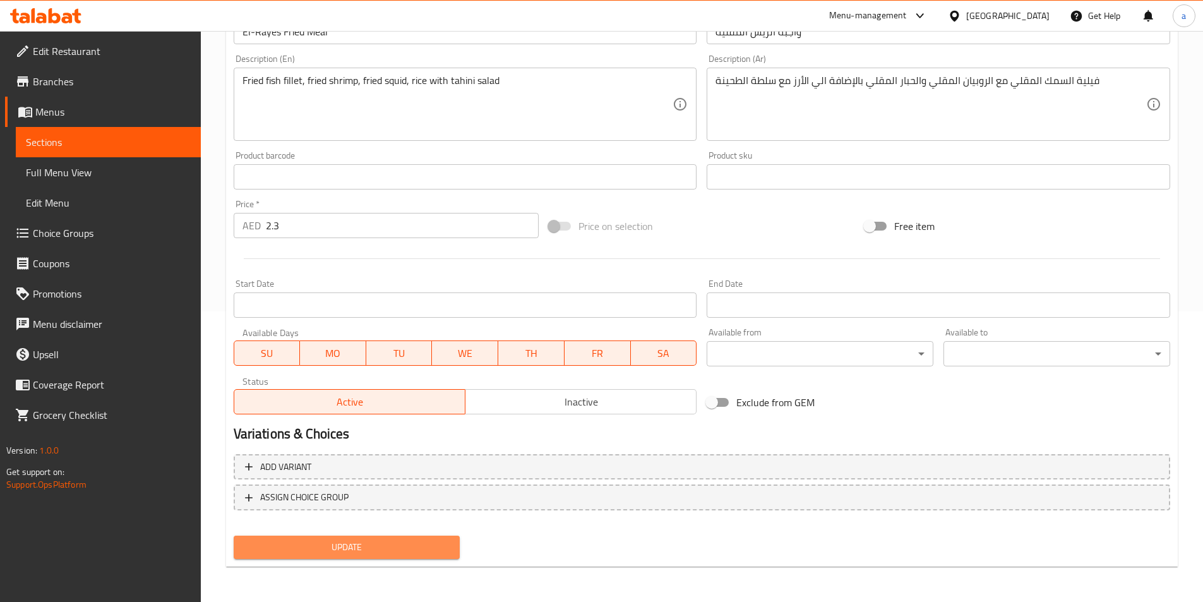
click at [345, 547] on span "Update" at bounding box center [347, 547] width 206 height 16
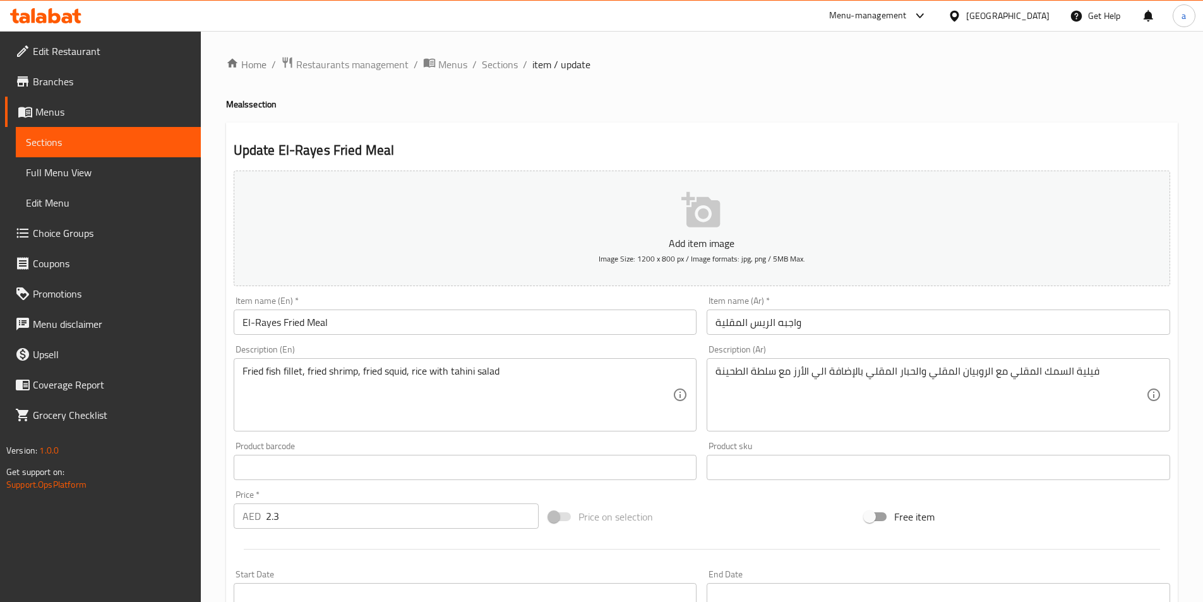
click at [562, 347] on div "Description (En) Fried fish fillet, fried shrimp, fried squid, rice with tahini…" at bounding box center [465, 388] width 463 height 86
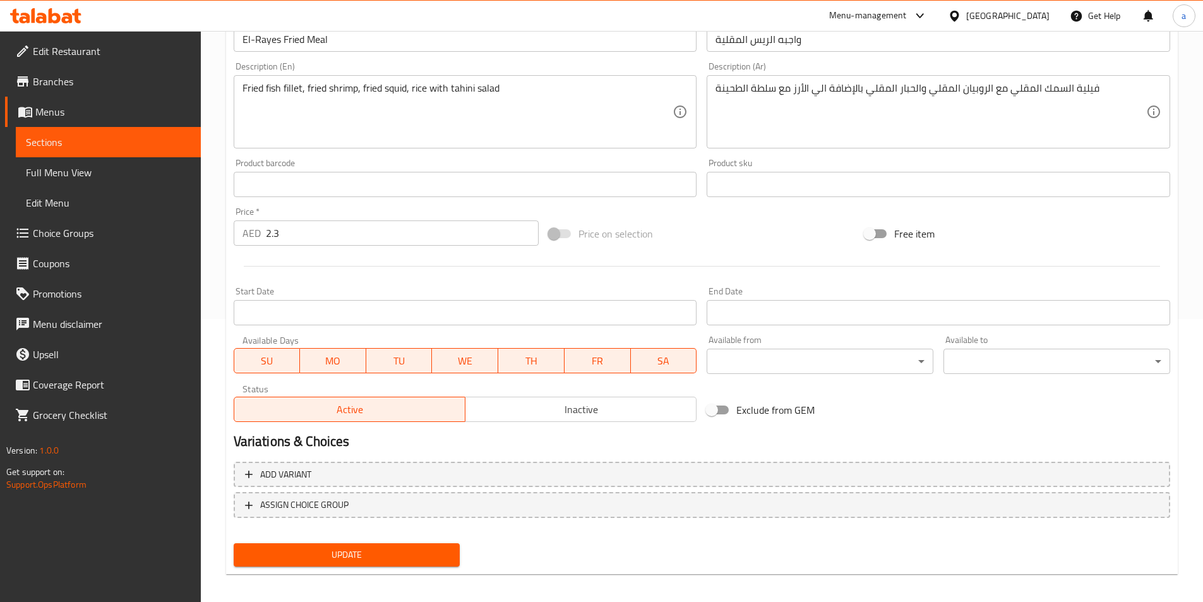
scroll to position [290, 0]
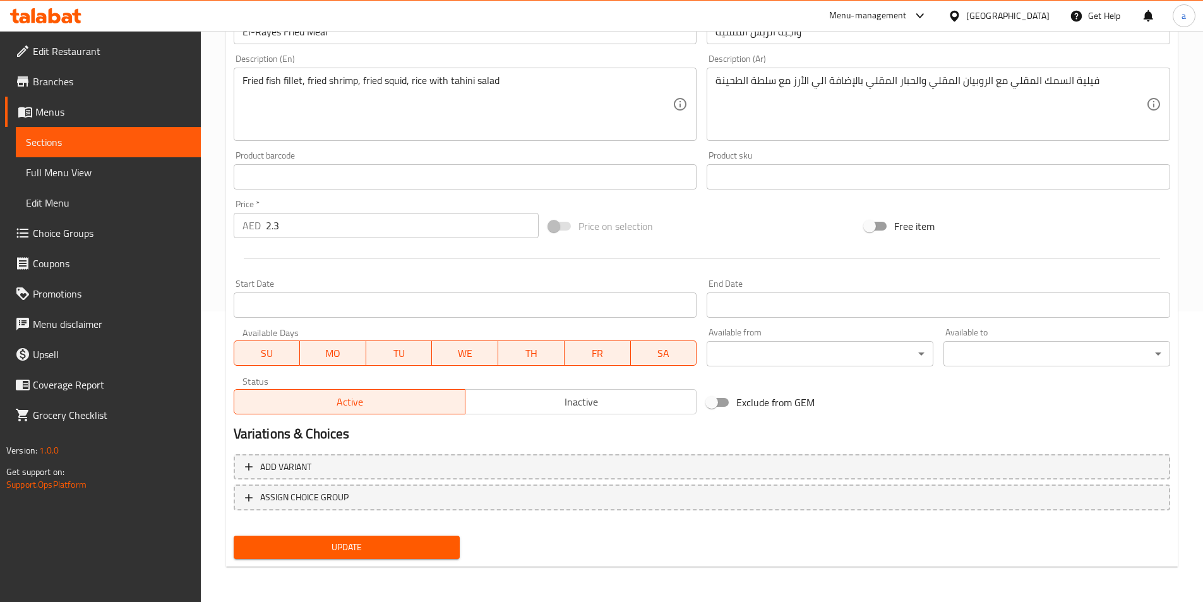
click at [302, 547] on span "Update" at bounding box center [347, 547] width 206 height 16
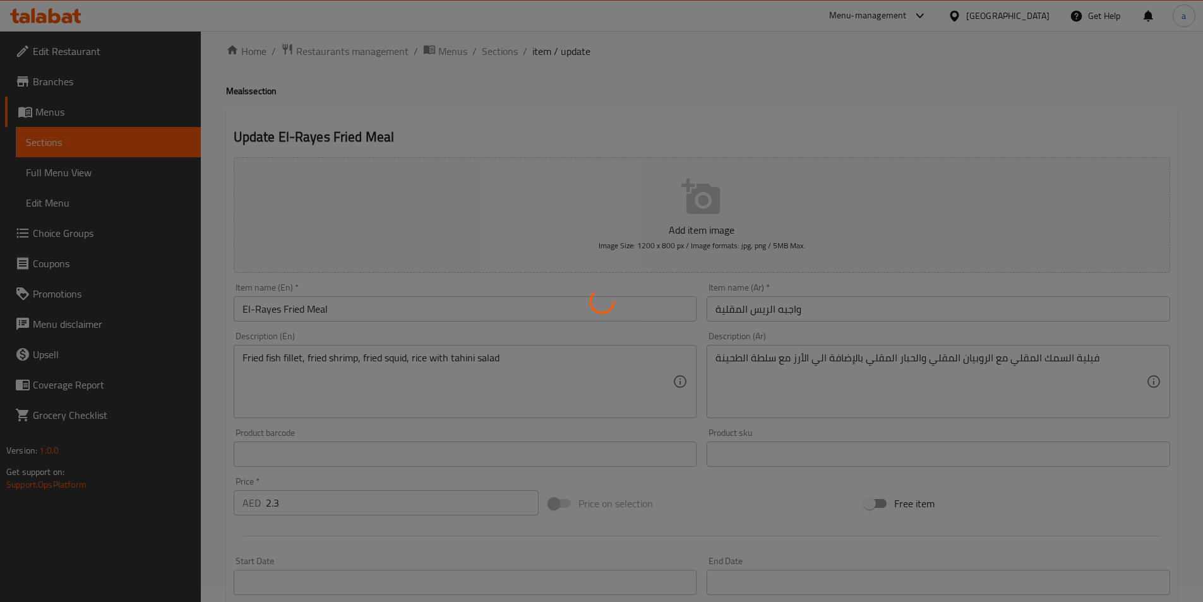
scroll to position [0, 0]
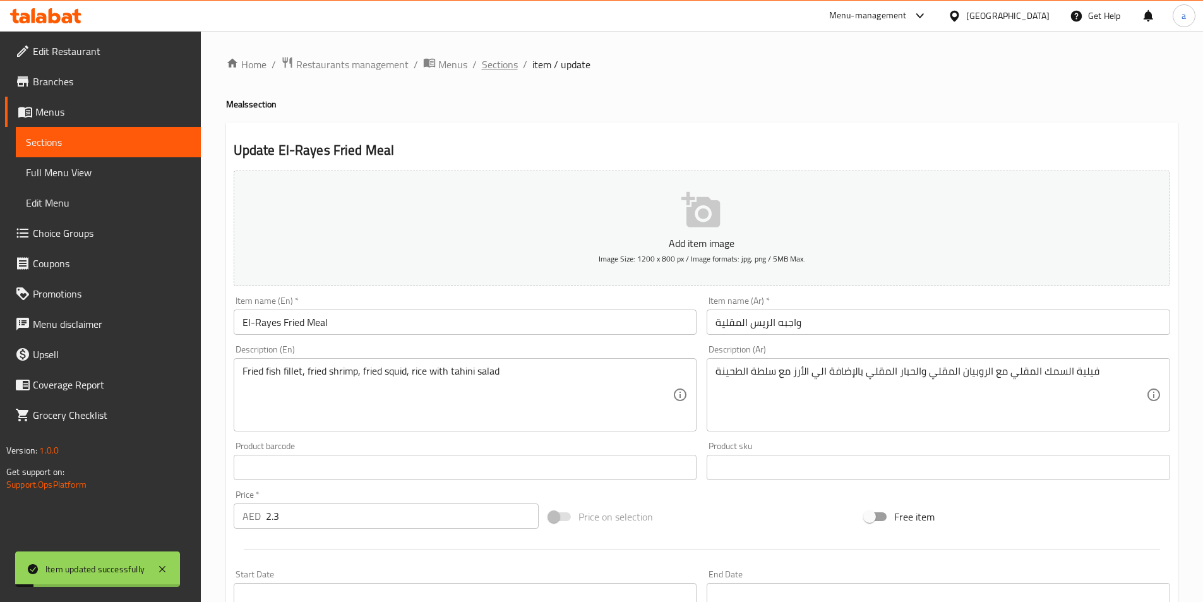
click at [502, 68] on span "Sections" at bounding box center [500, 64] width 36 height 15
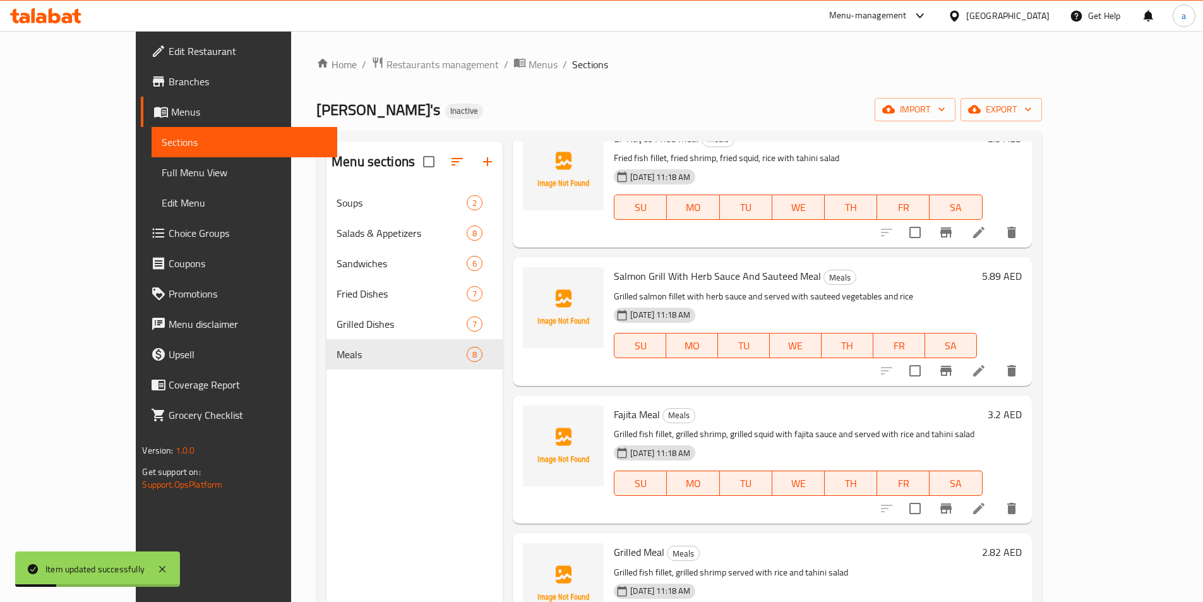
scroll to position [126, 0]
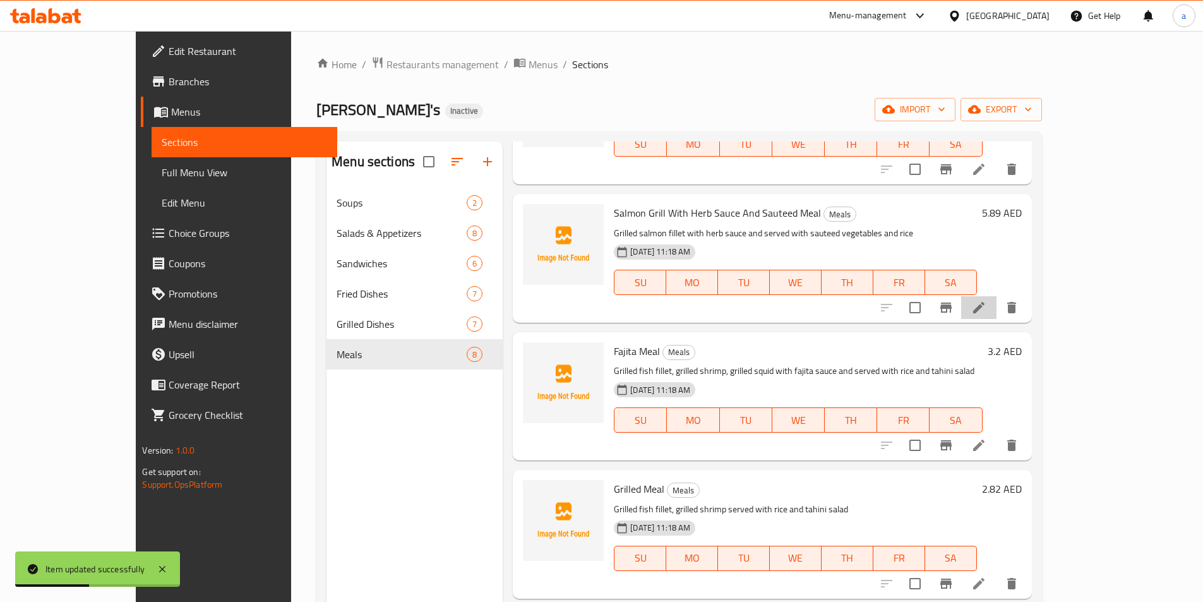
click at [996, 312] on li at bounding box center [978, 307] width 35 height 23
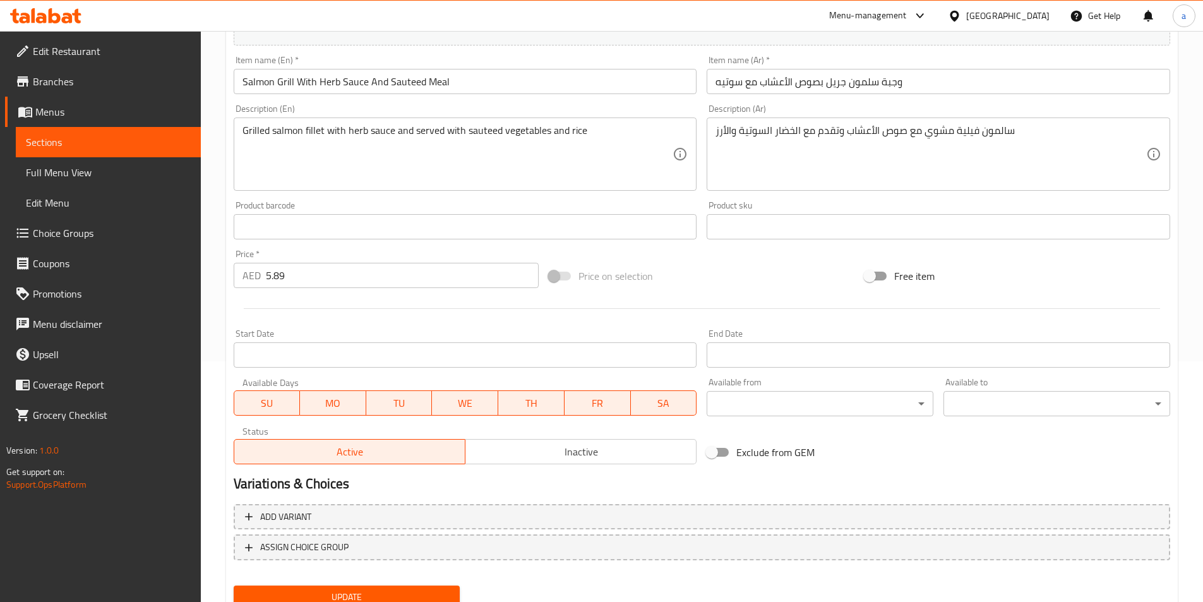
scroll to position [290, 0]
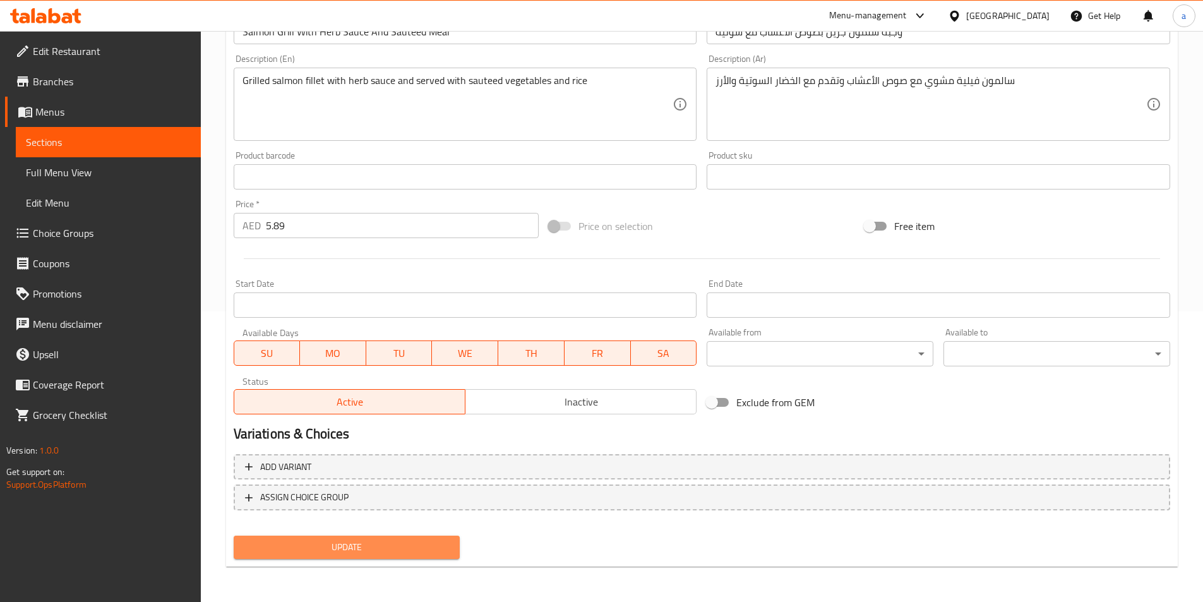
click at [374, 552] on span "Update" at bounding box center [347, 547] width 206 height 16
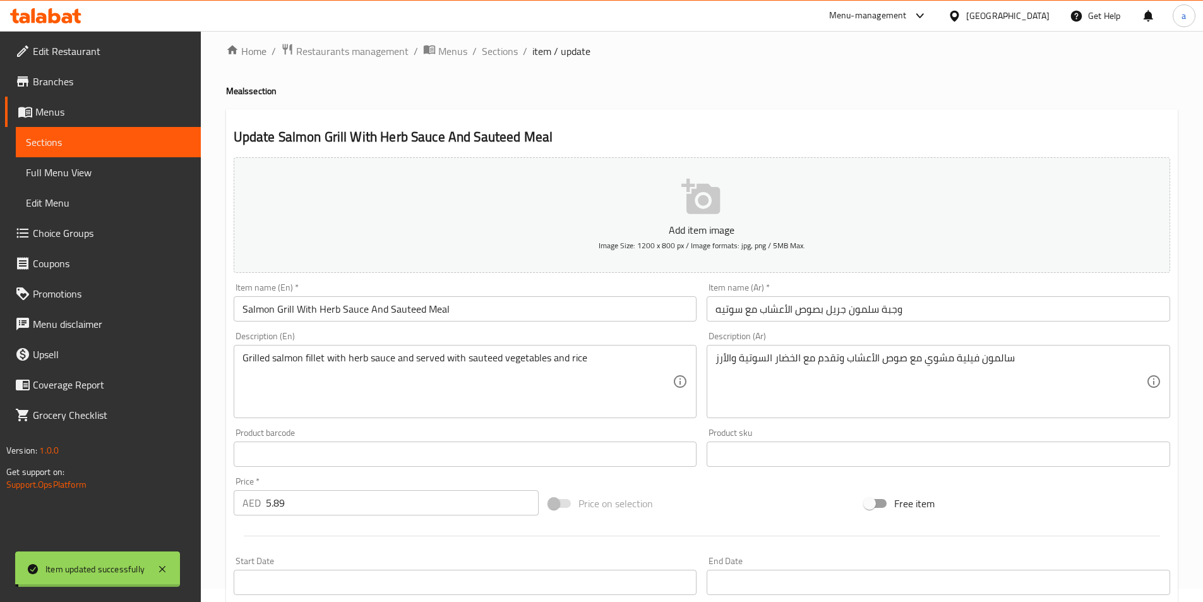
scroll to position [0, 0]
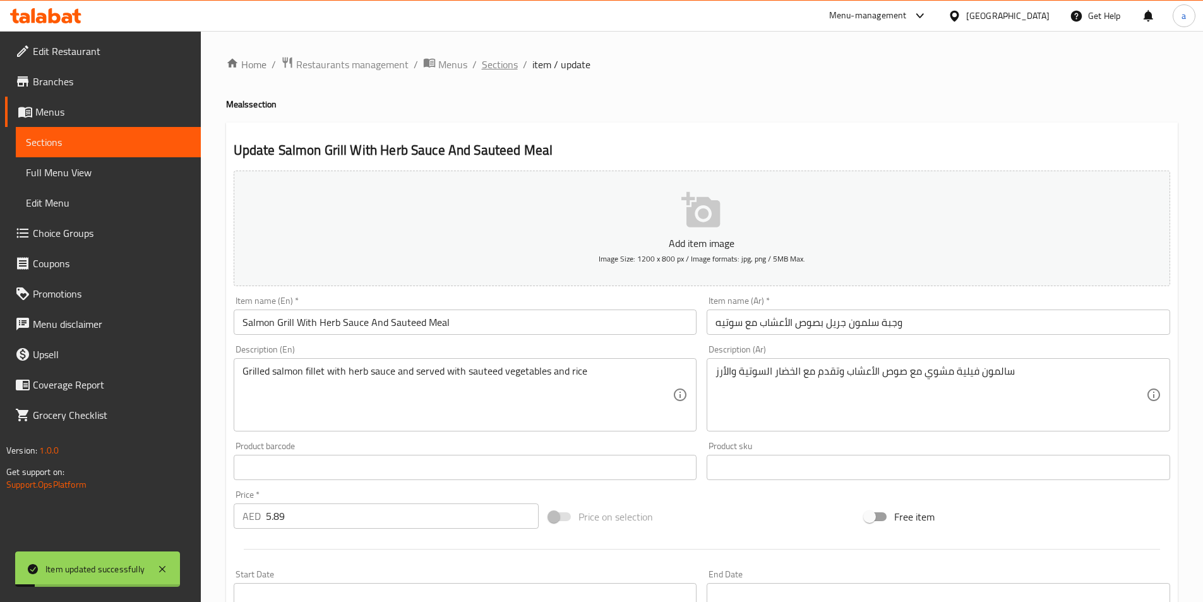
click at [514, 65] on span "Sections" at bounding box center [500, 64] width 36 height 15
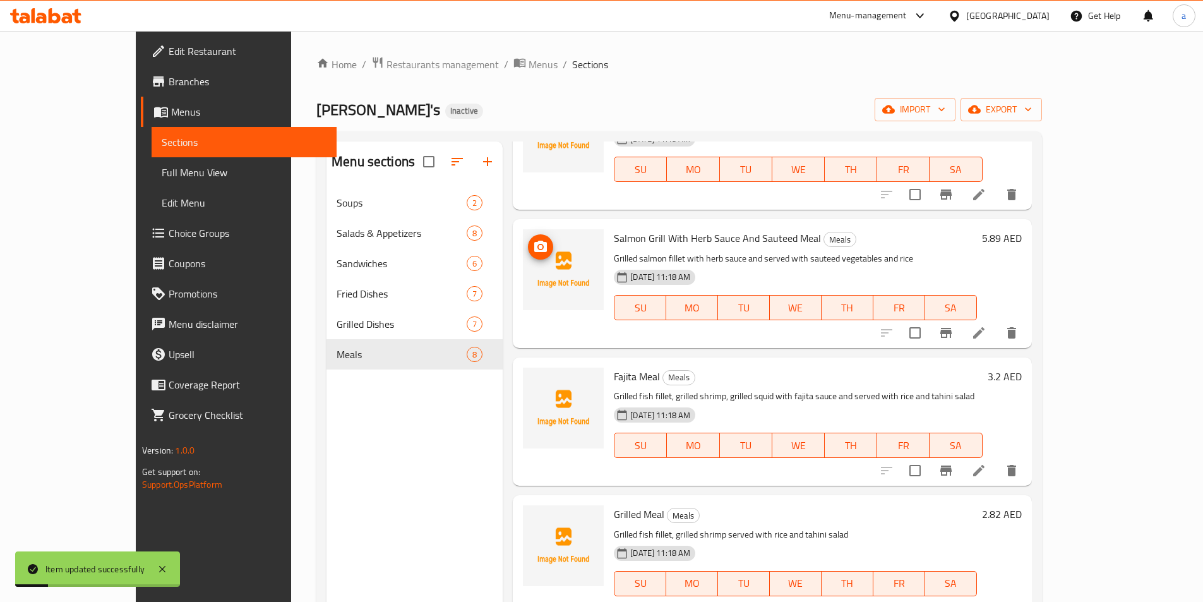
scroll to position [253, 0]
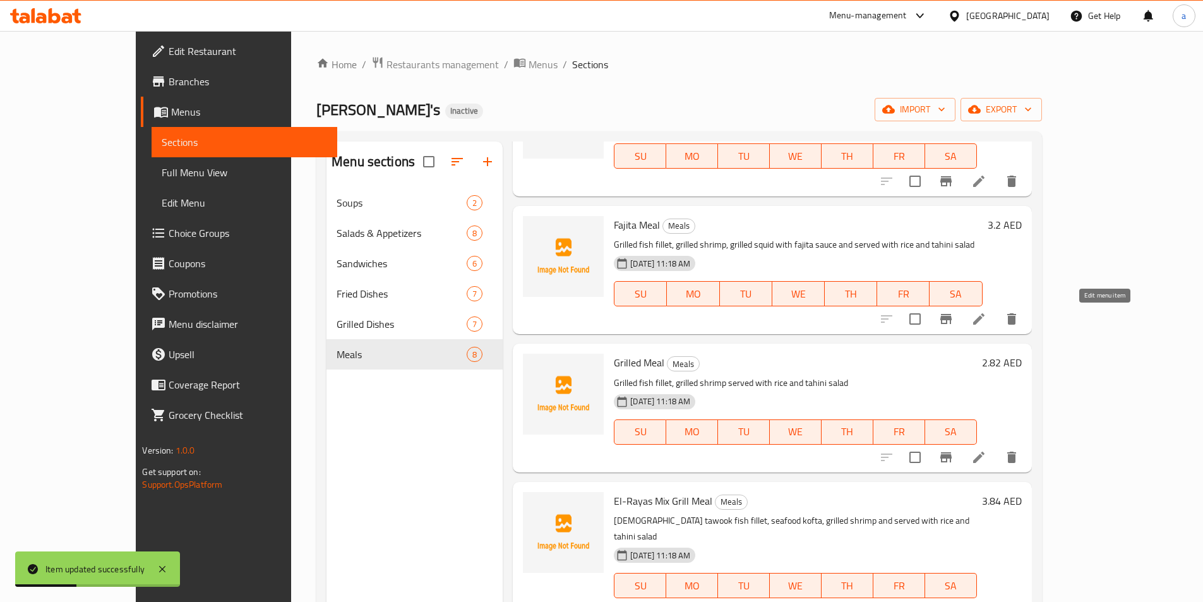
click at [986, 316] on icon at bounding box center [978, 318] width 15 height 15
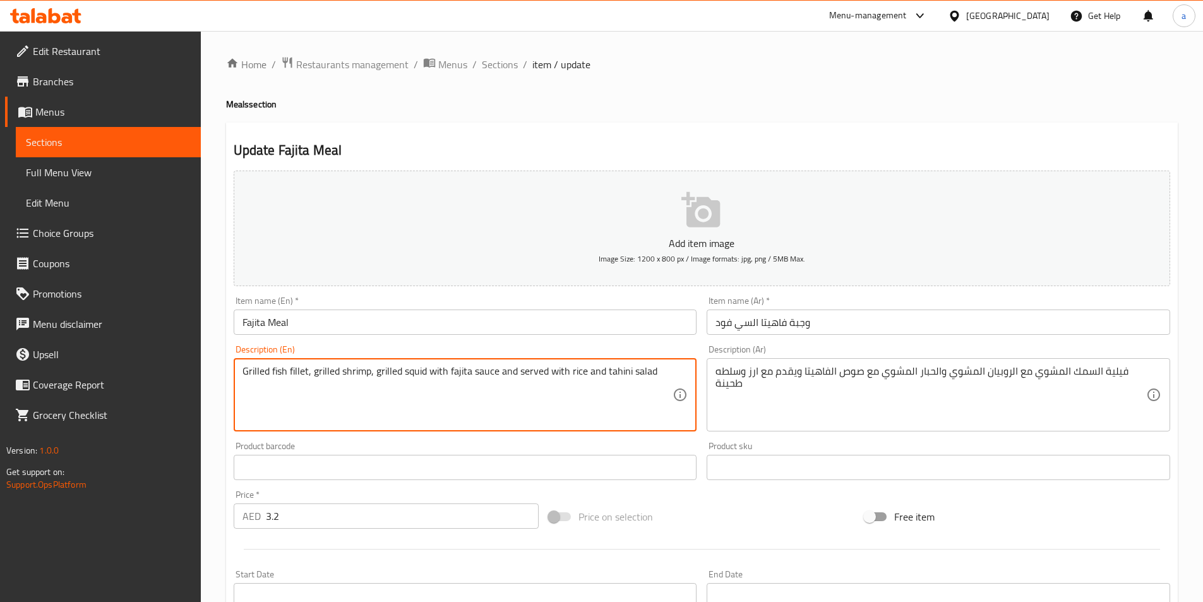
click at [368, 373] on textarea "Grilled fish fillet, grilled shrimp, grilled squid with fajita sauce and served…" at bounding box center [457, 395] width 431 height 60
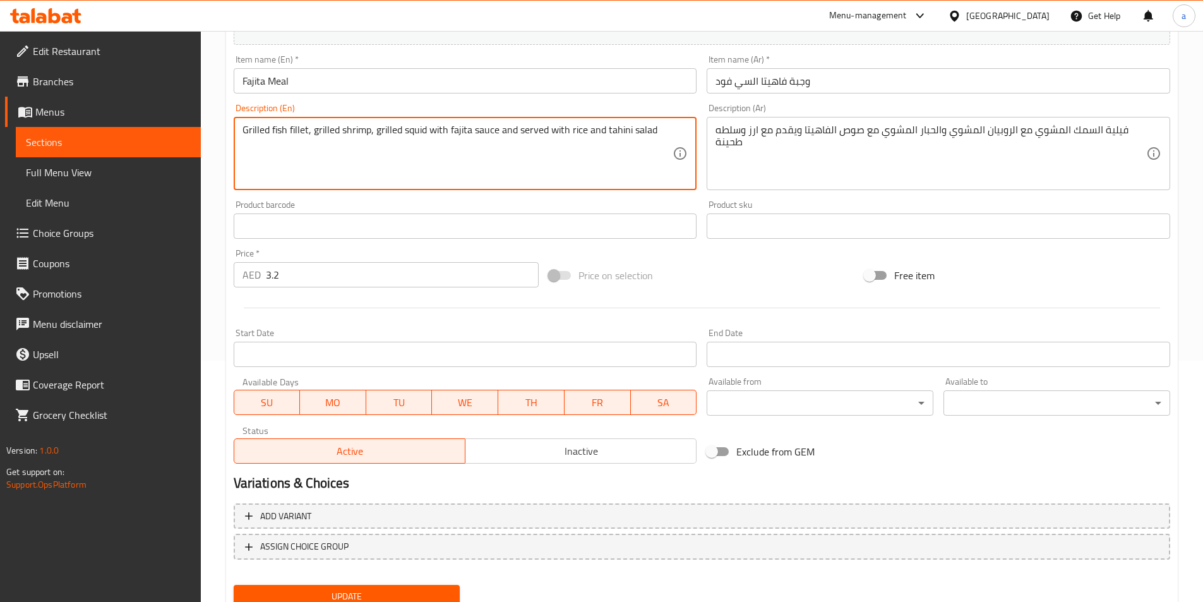
scroll to position [290, 0]
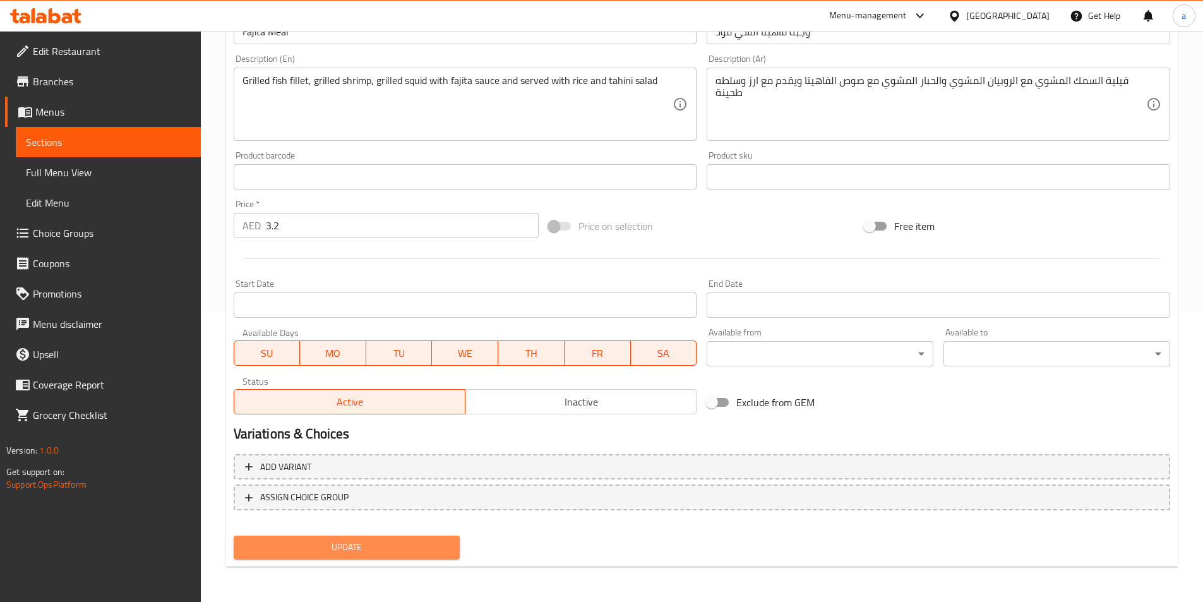
click at [278, 545] on span "Update" at bounding box center [347, 547] width 206 height 16
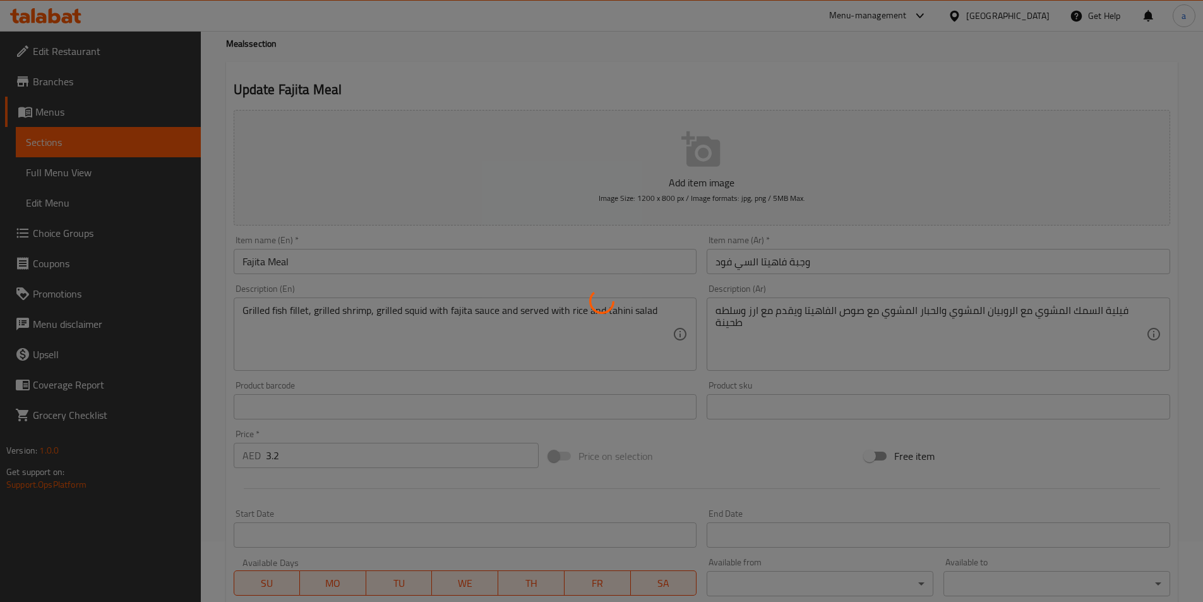
scroll to position [38, 0]
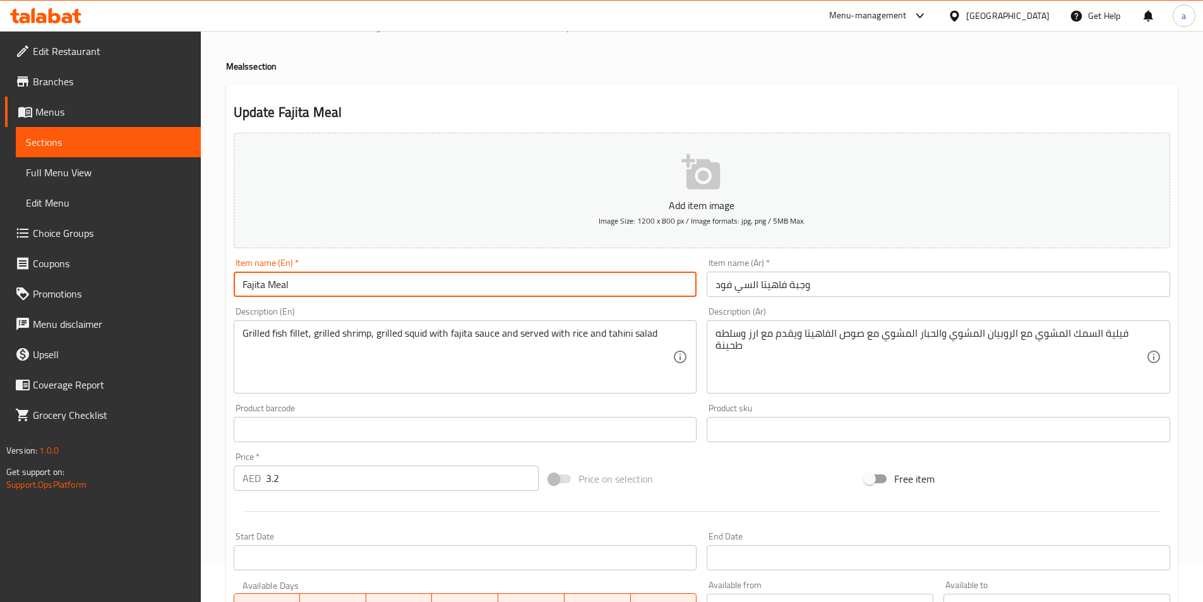
click at [264, 280] on input "Fajita Meal" at bounding box center [465, 283] width 463 height 25
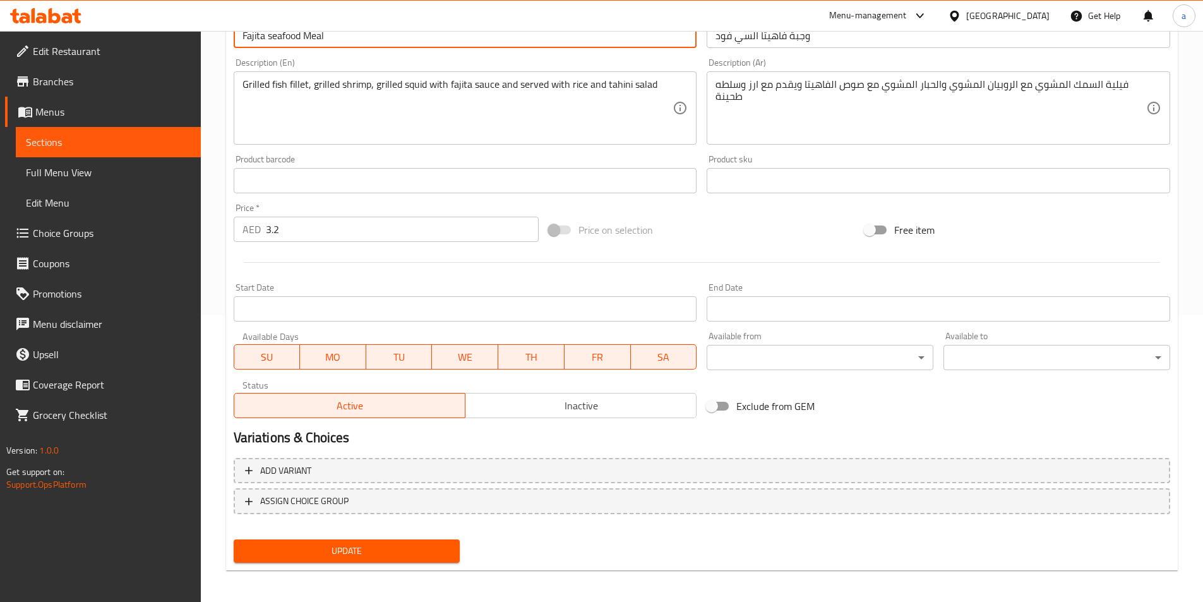
scroll to position [290, 0]
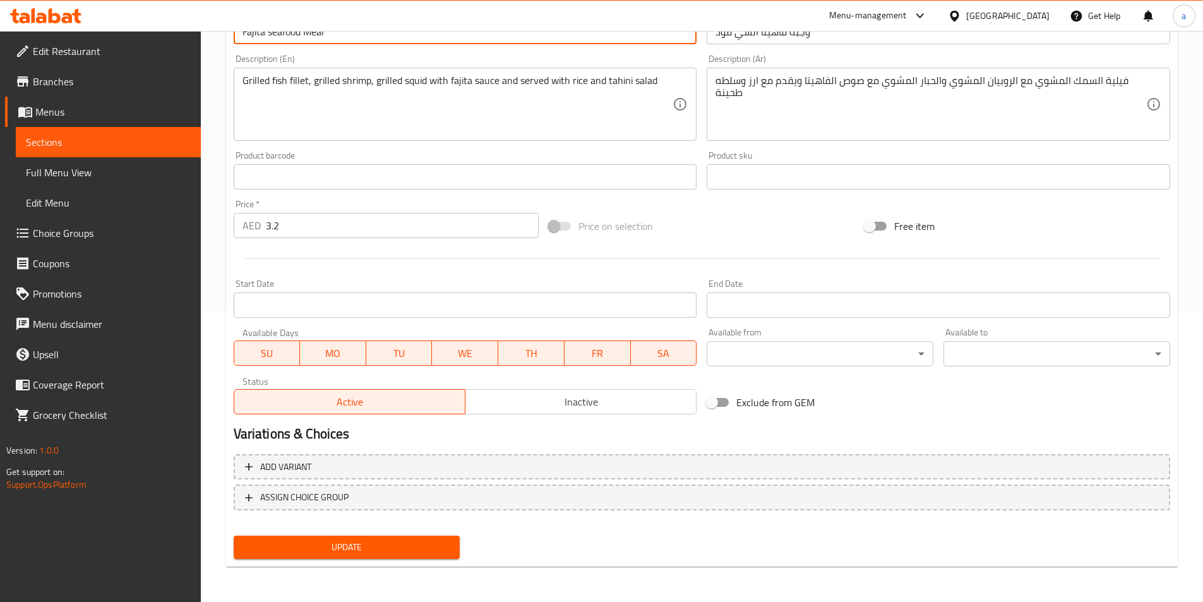
type input "Fajita seafood Meal"
click at [328, 539] on span "Update" at bounding box center [347, 547] width 206 height 16
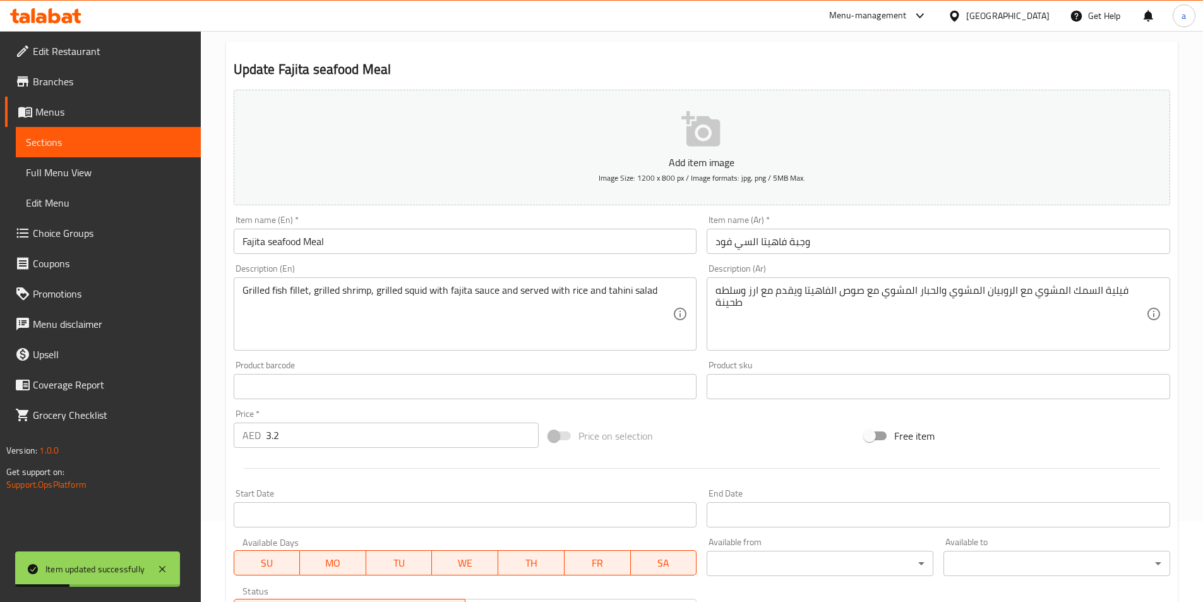
scroll to position [0, 0]
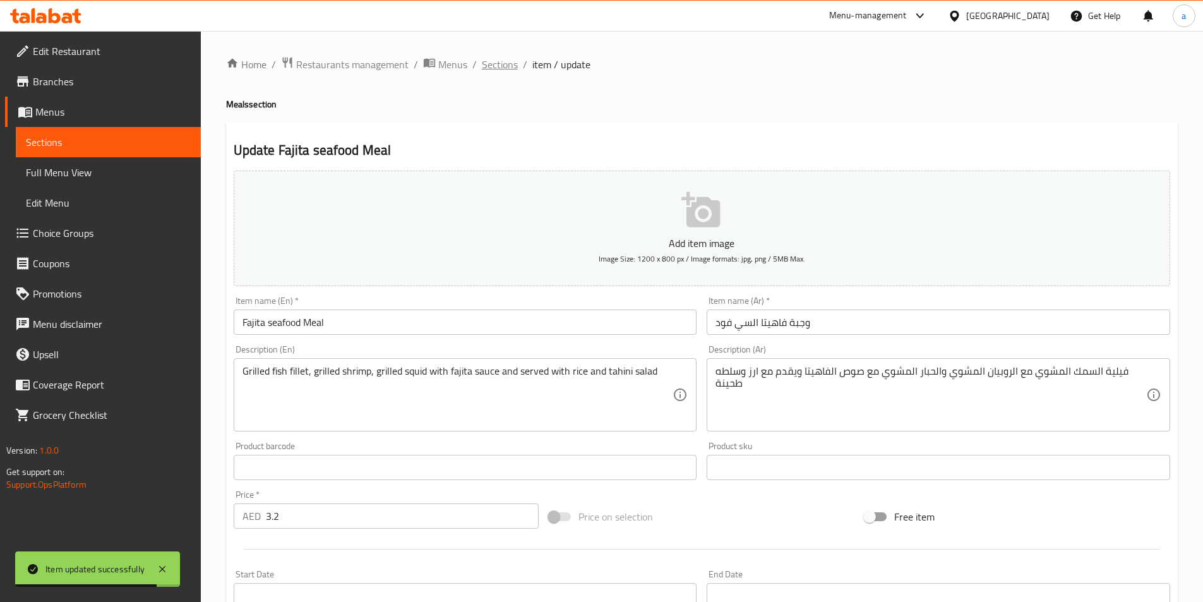
click at [496, 57] on span "Sections" at bounding box center [500, 64] width 36 height 15
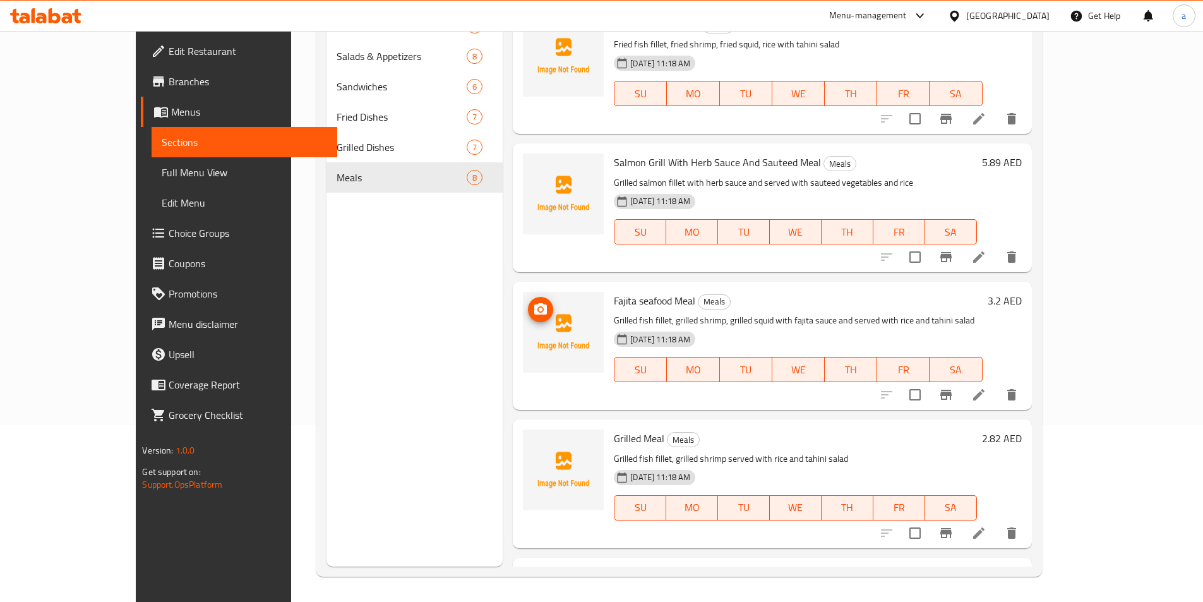
scroll to position [63, 0]
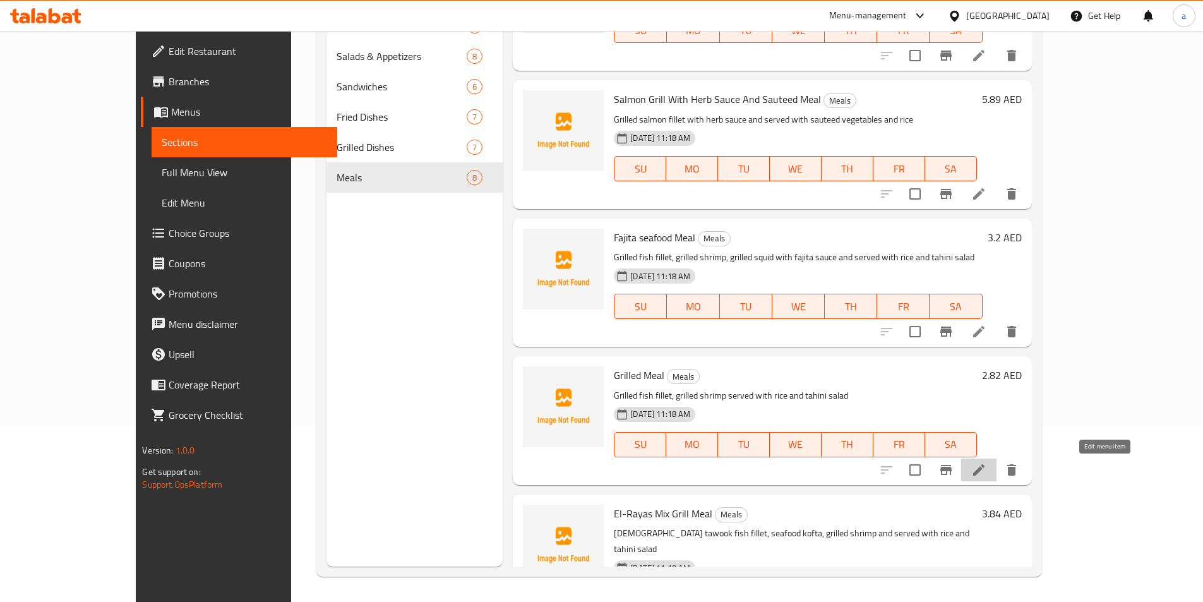
click at [984, 471] on icon at bounding box center [978, 469] width 11 height 11
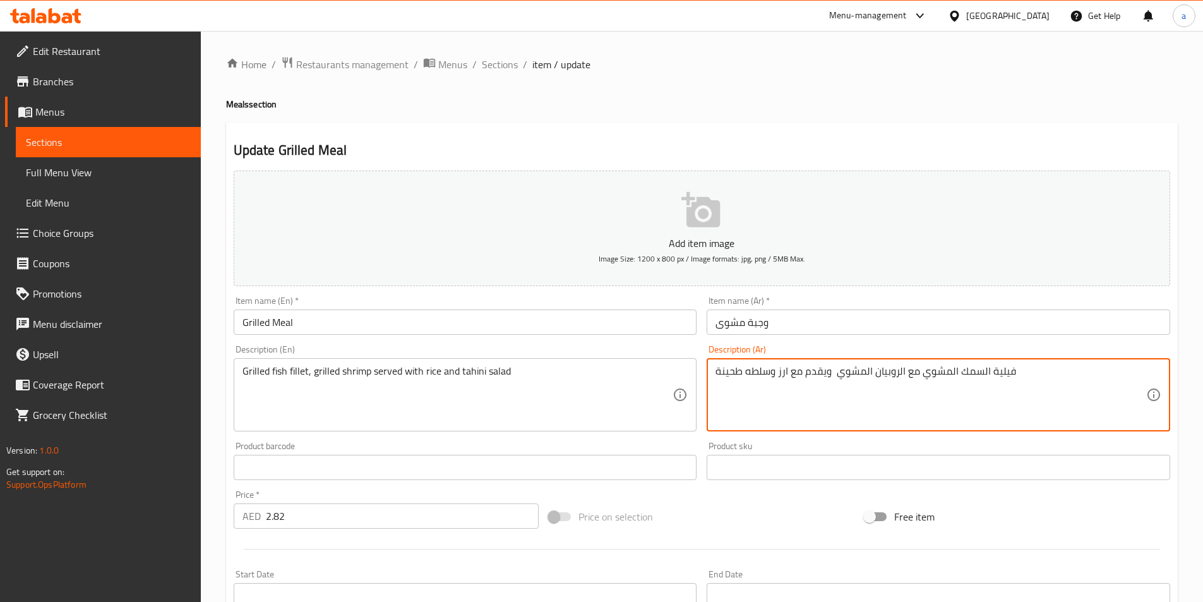
click at [824, 375] on textarea "فيلية السمك المشوي مع الروبيان المشوي ويقدم مع ارز وسلطه طحينة" at bounding box center [930, 395] width 431 height 60
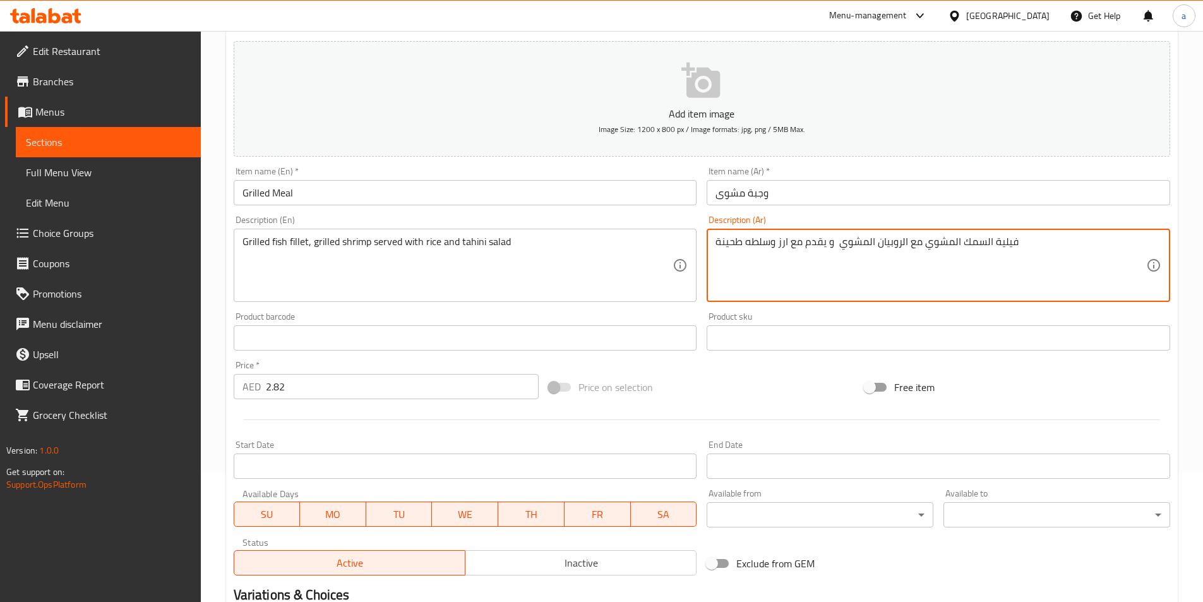
scroll to position [290, 0]
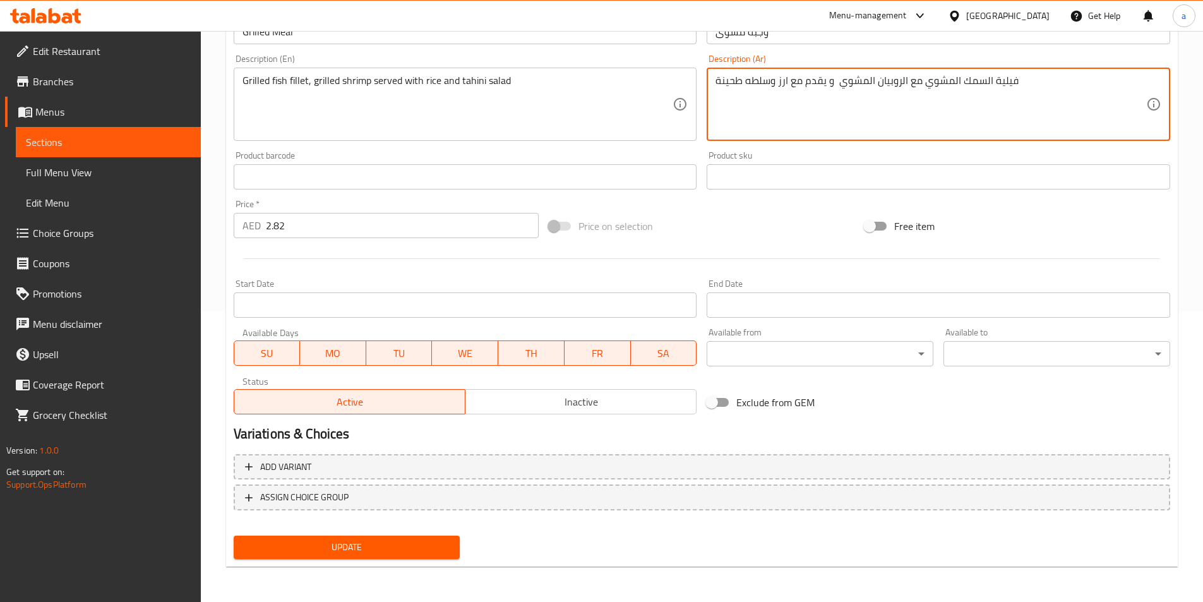
type textarea "فيلية السمك المشوي مع الروبيان المشوي و يقدم مع ارز وسلطه طحينة"
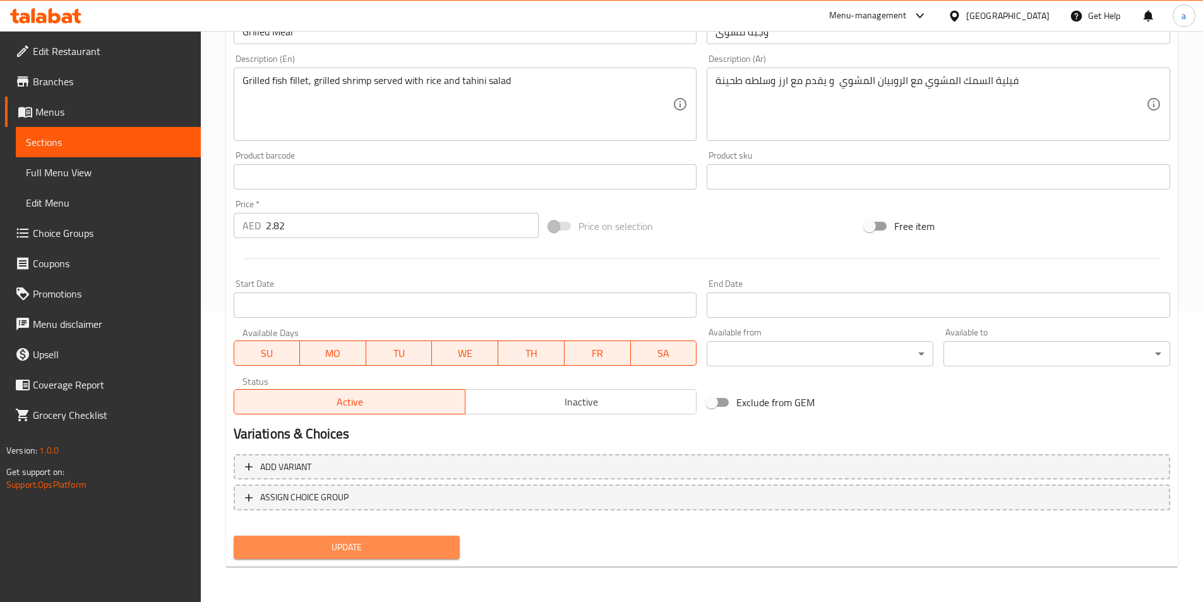
click at [369, 536] on button "Update" at bounding box center [347, 546] width 227 height 23
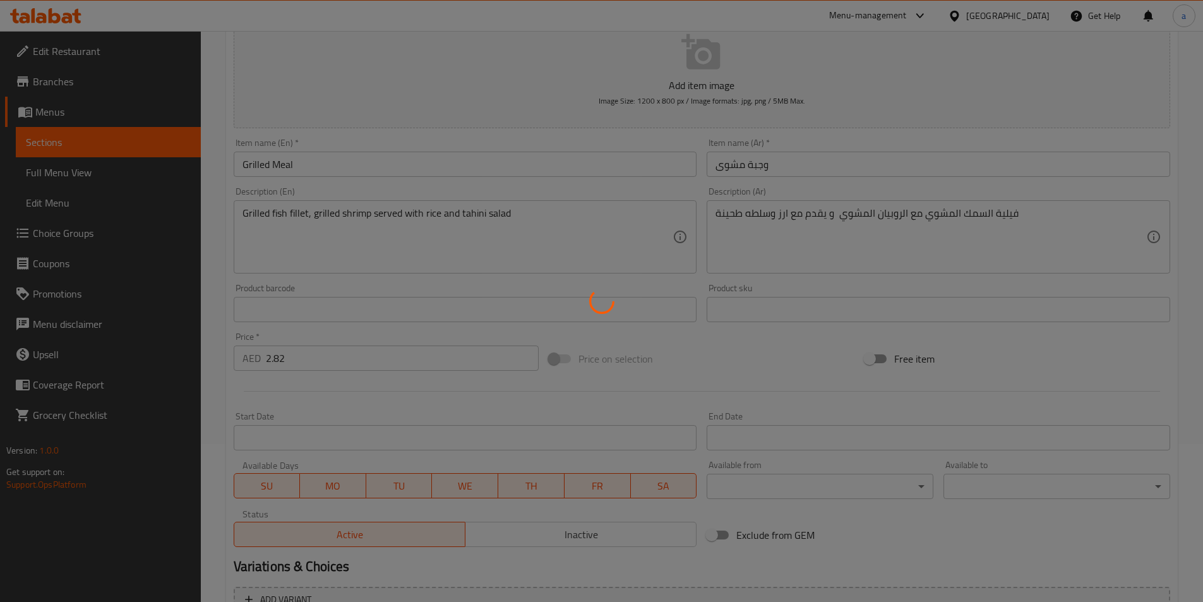
scroll to position [0, 0]
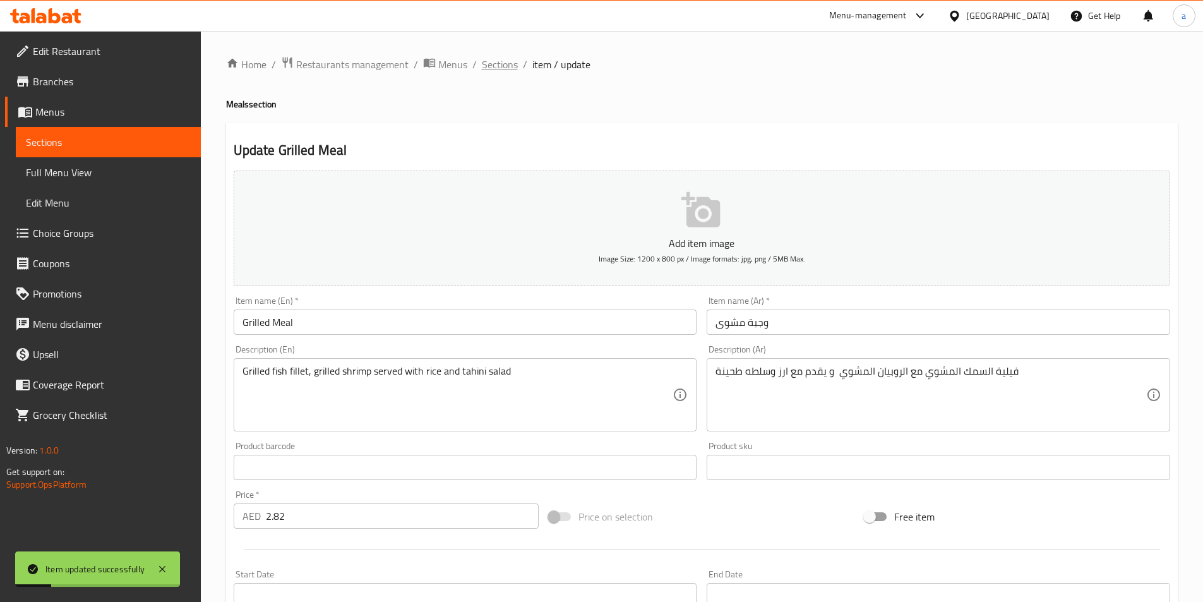
click at [492, 67] on span "Sections" at bounding box center [500, 64] width 36 height 15
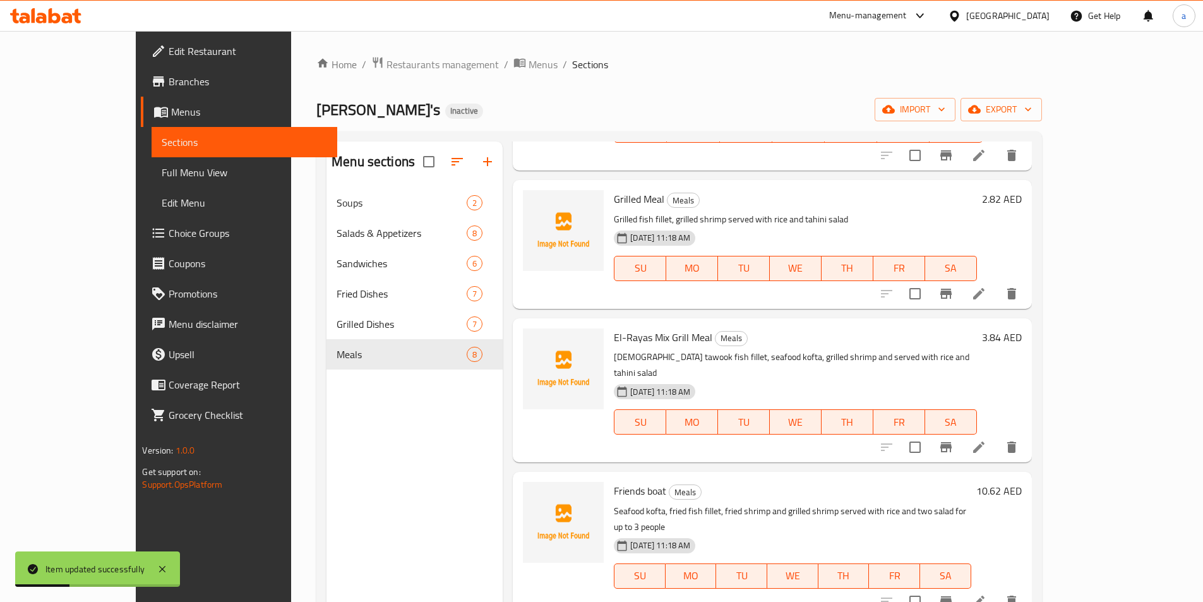
scroll to position [442, 0]
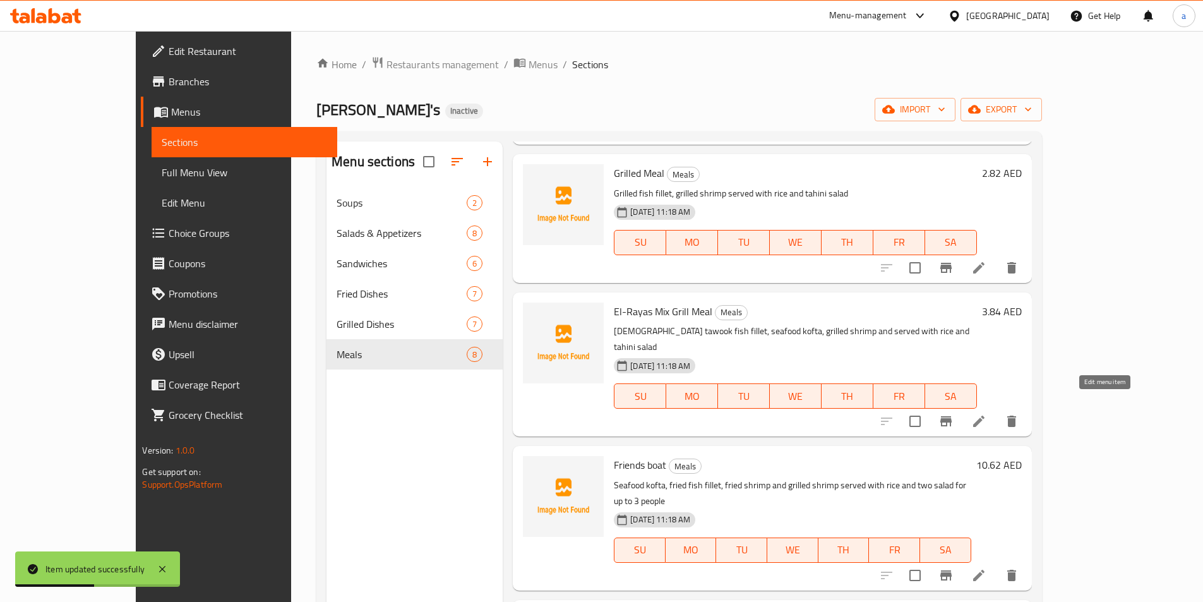
click at [986, 413] on icon at bounding box center [978, 420] width 15 height 15
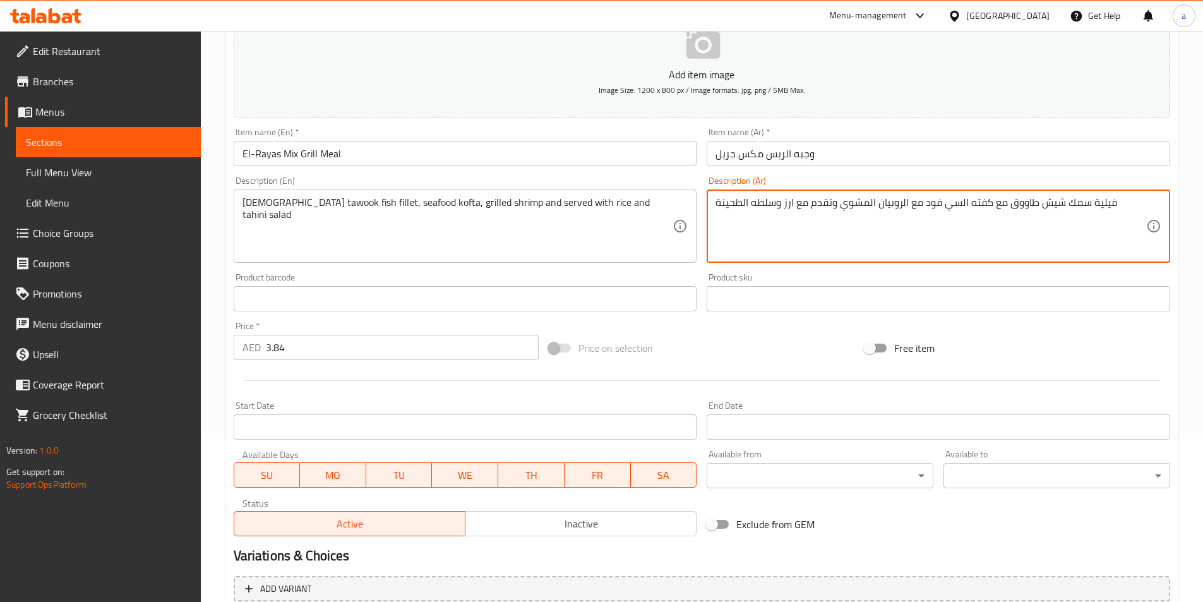
scroll to position [290, 0]
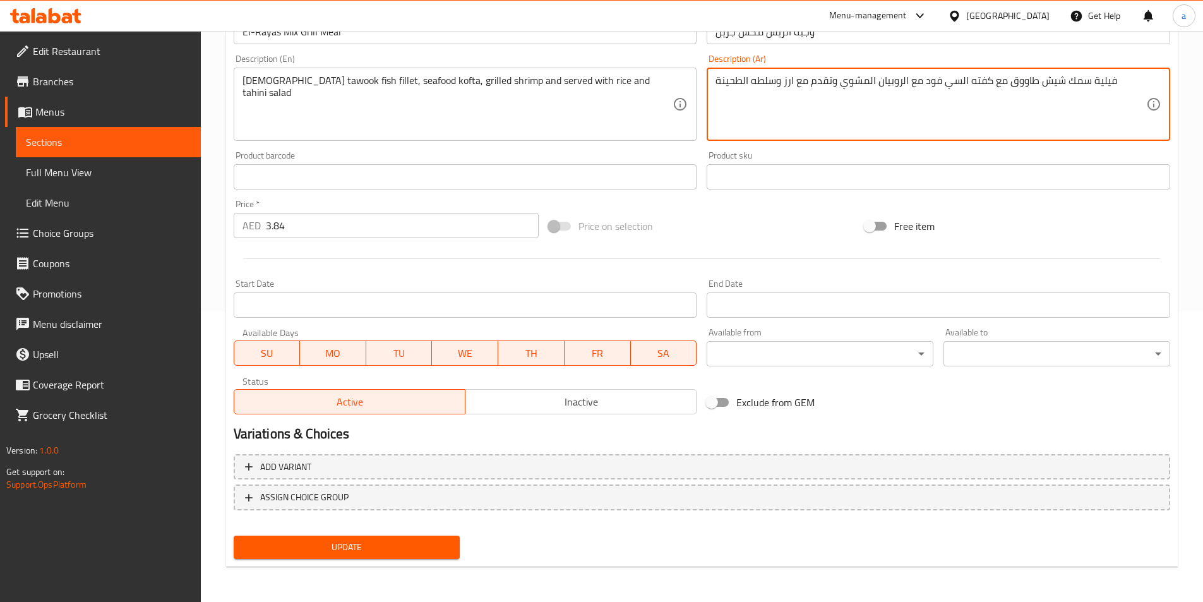
type textarea "فيلية سمك شيش طاووق مع كفته السي فود مع الروبيان المشوي وتقدم مع ارز وسلطه الطح…"
click at [402, 552] on span "Update" at bounding box center [347, 547] width 206 height 16
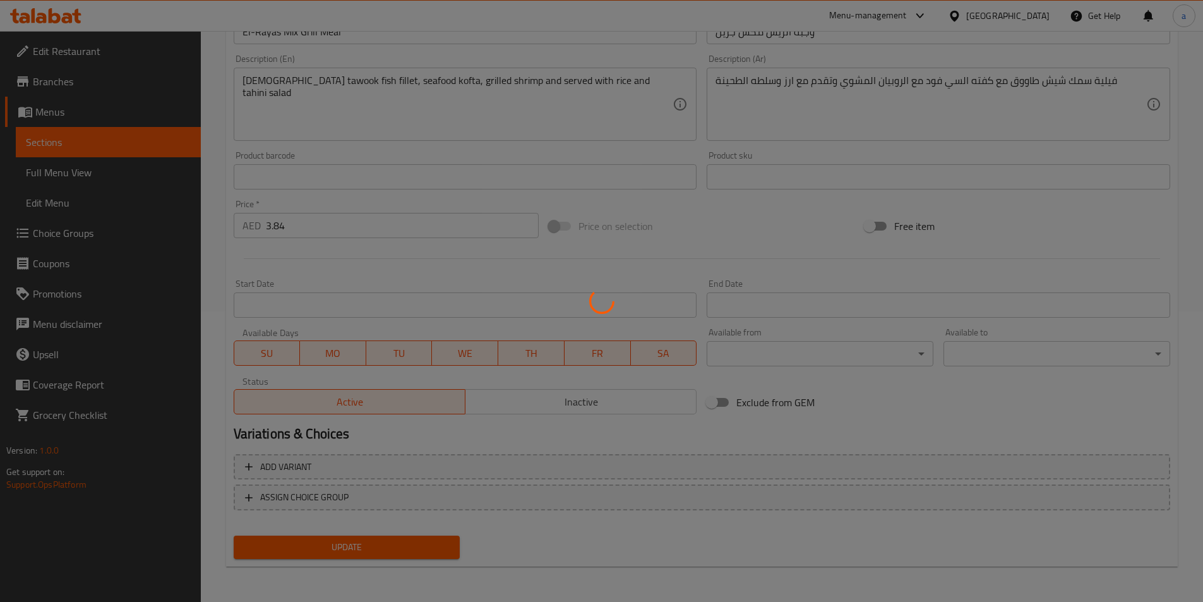
scroll to position [0, 0]
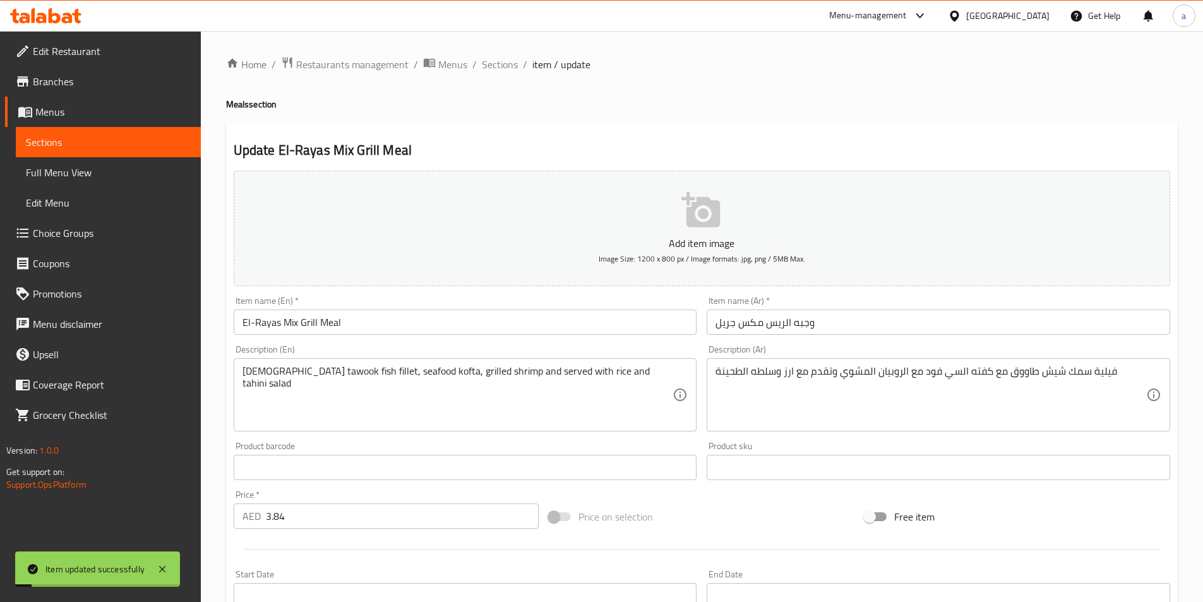
click at [511, 67] on span "Sections" at bounding box center [500, 64] width 36 height 15
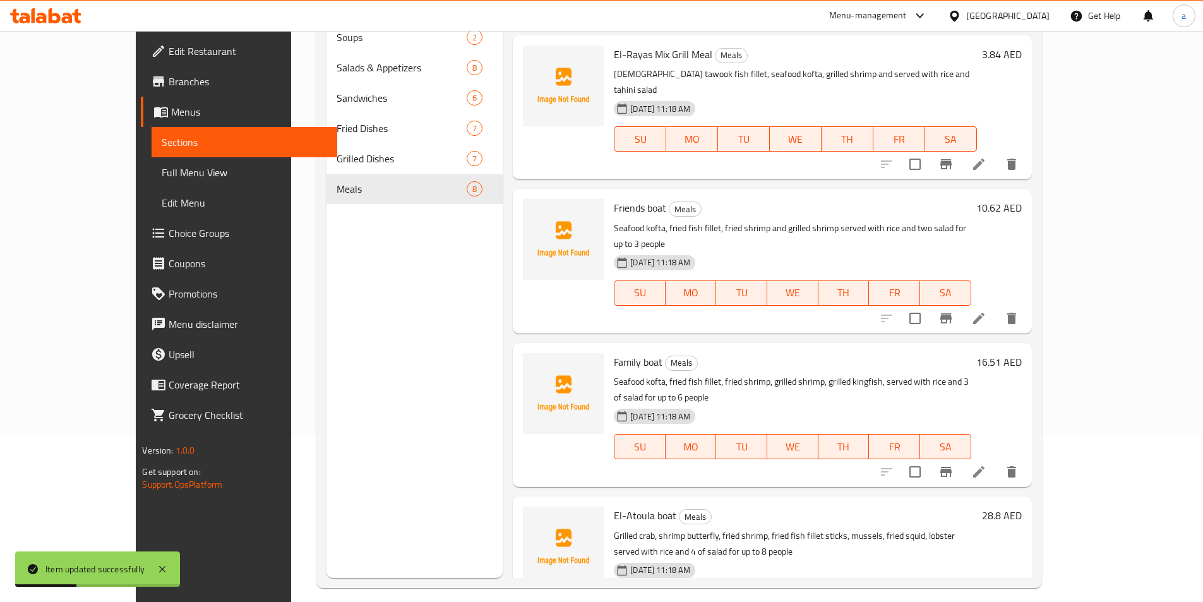
scroll to position [177, 0]
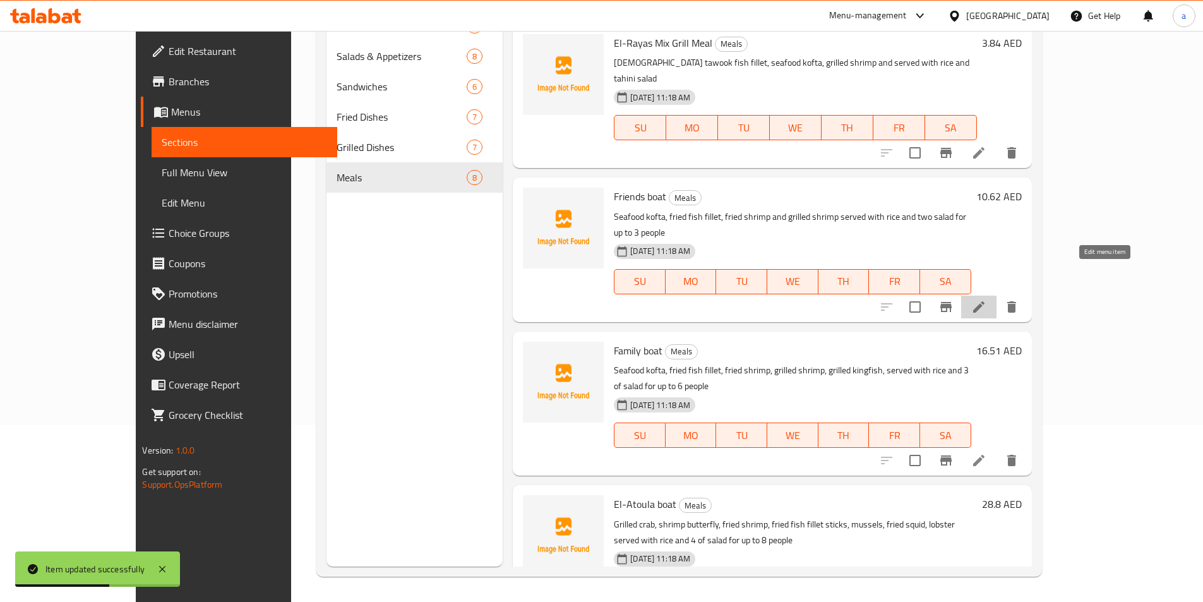
click at [986, 299] on icon at bounding box center [978, 306] width 15 height 15
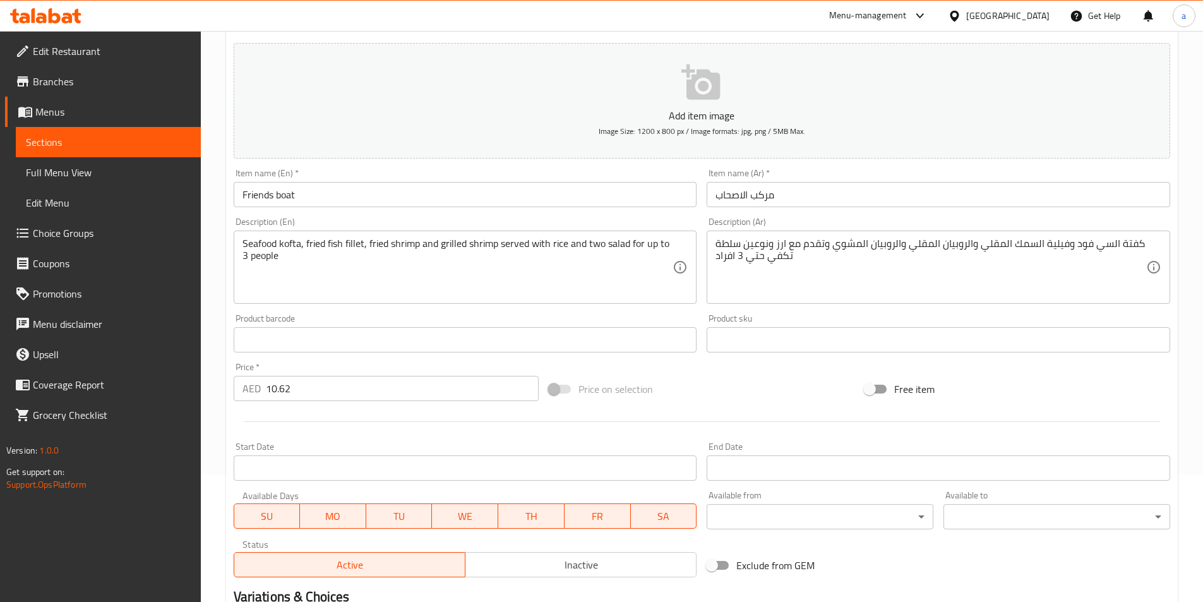
scroll to position [290, 0]
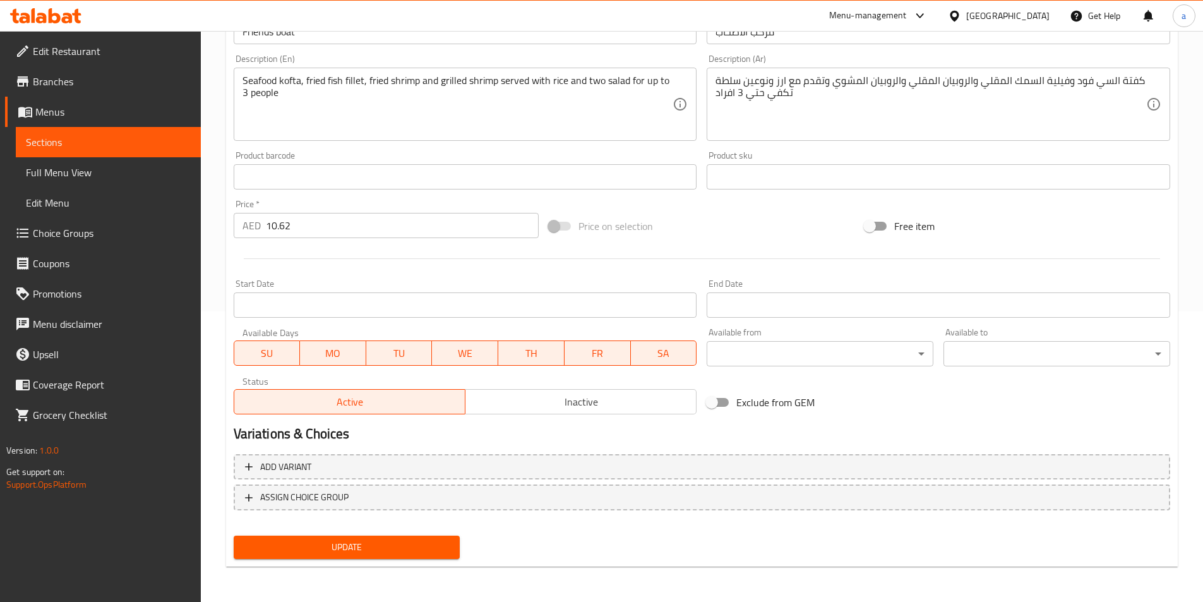
click at [362, 540] on span "Update" at bounding box center [347, 547] width 206 height 16
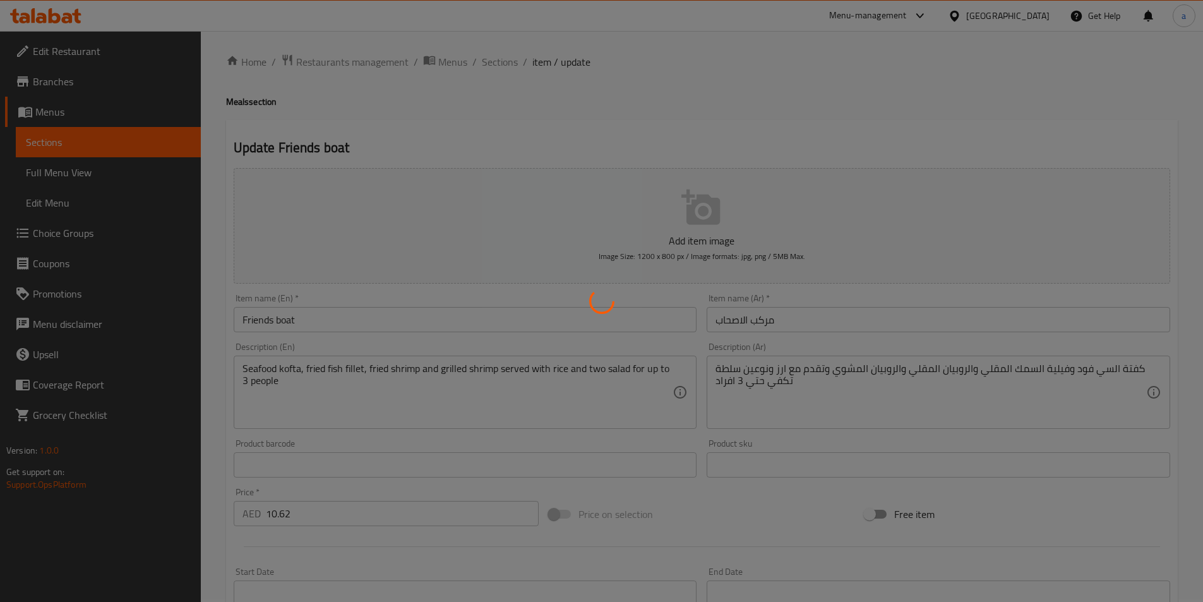
scroll to position [0, 0]
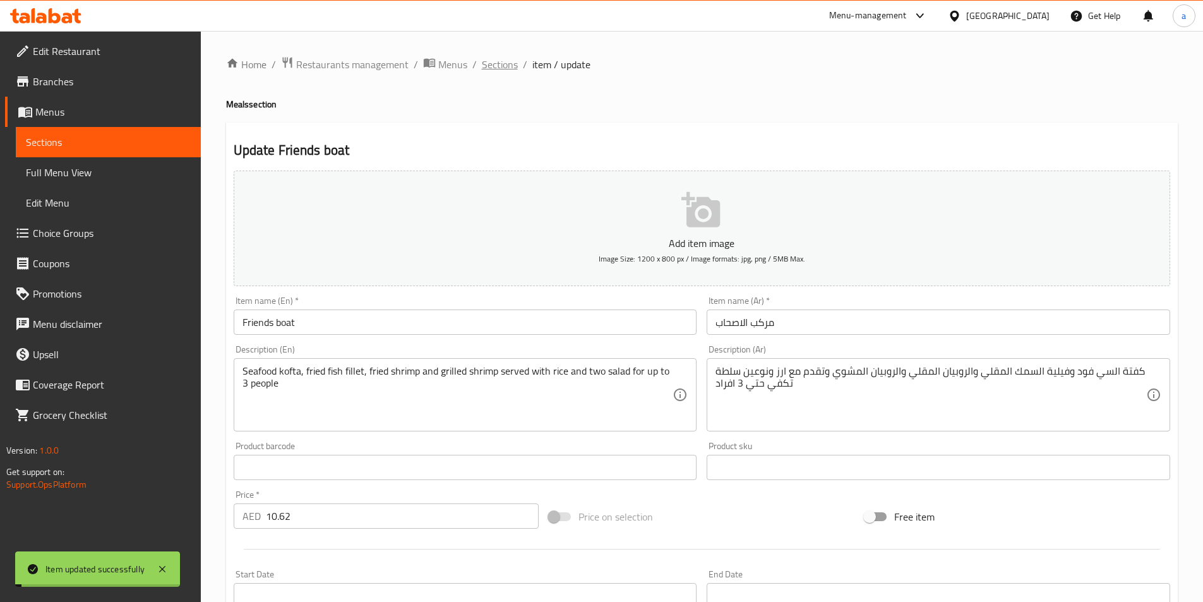
click at [502, 64] on span "Sections" at bounding box center [500, 64] width 36 height 15
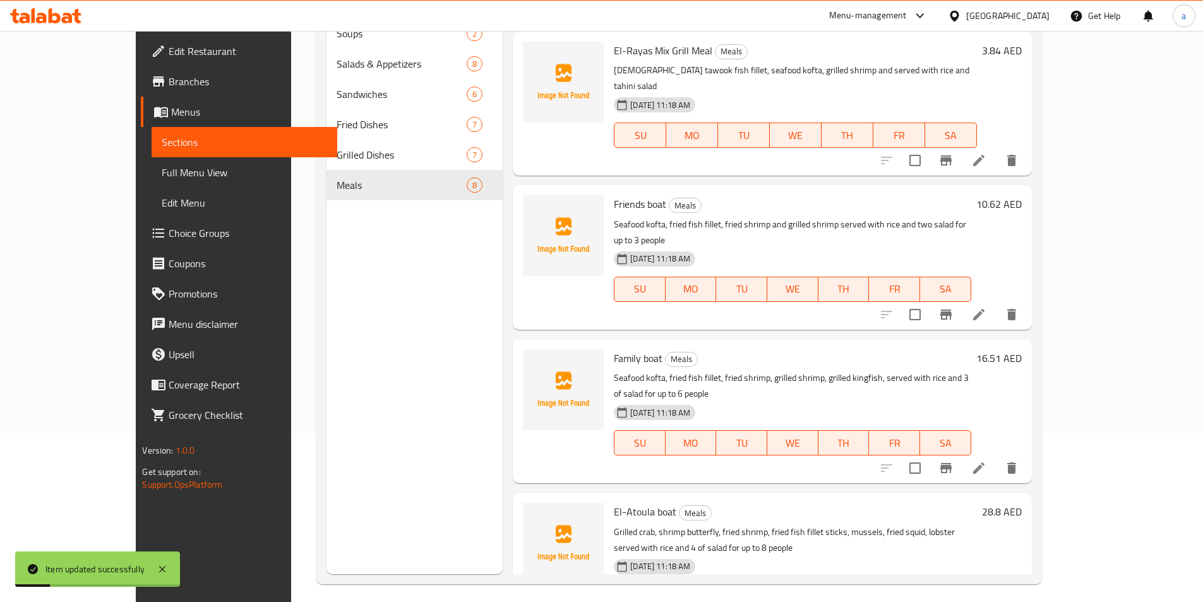
scroll to position [177, 0]
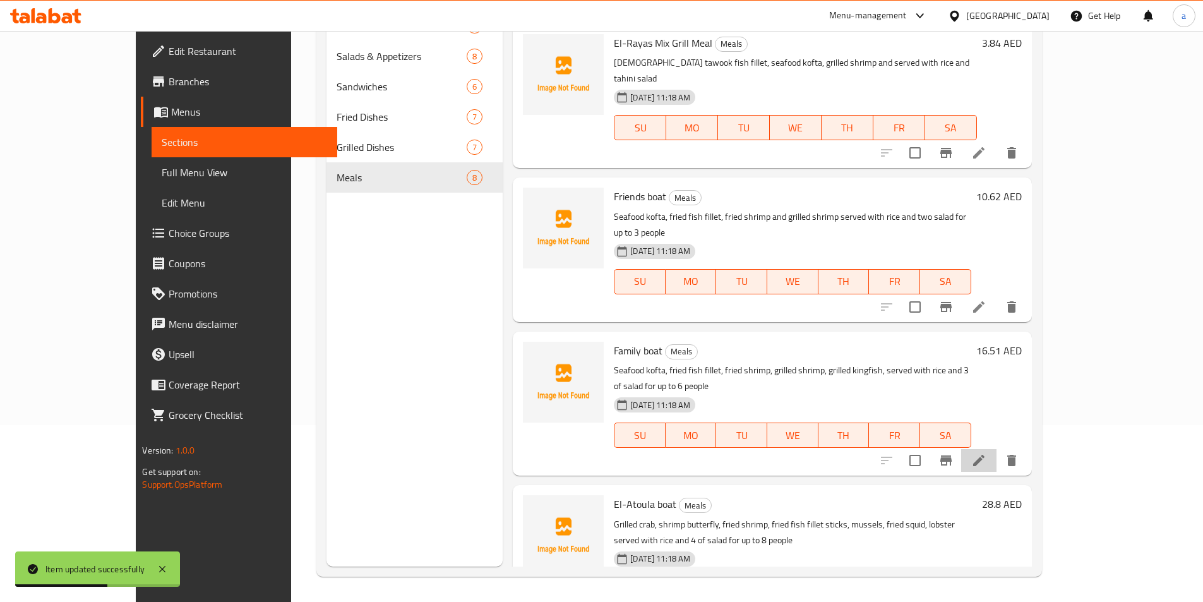
click at [996, 449] on li at bounding box center [978, 460] width 35 height 23
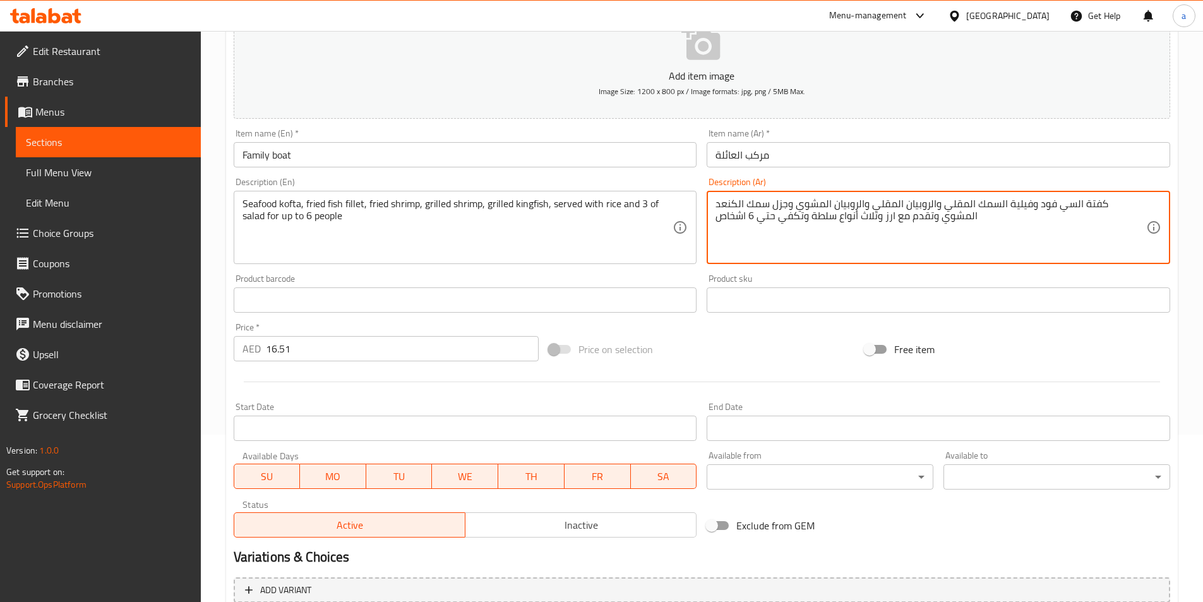
scroll to position [290, 0]
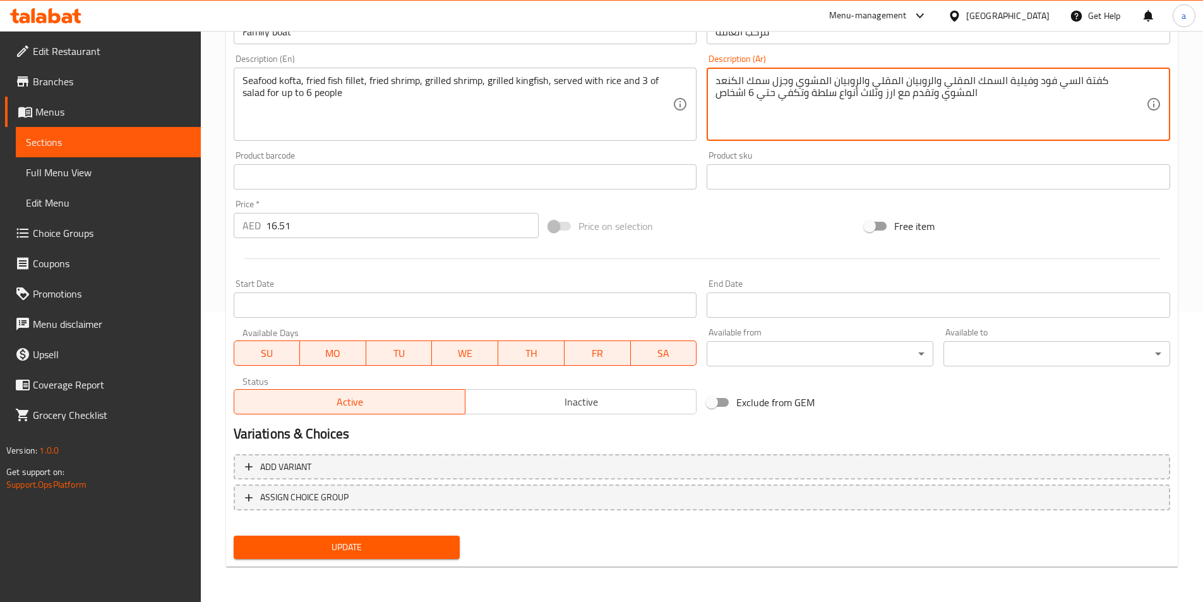
type textarea "كفتة السي فود وفيلية السمك المقلي والروبيان المقلي والروبيان المشوي وجزل سمك ال…"
click at [375, 540] on span "Update" at bounding box center [347, 547] width 206 height 16
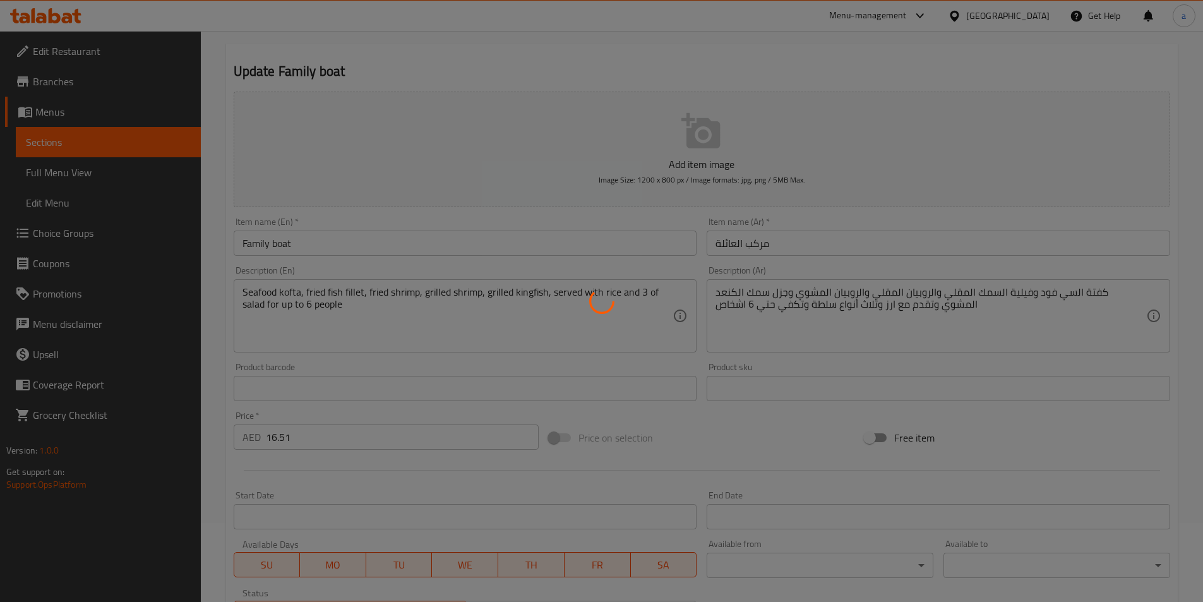
scroll to position [0, 0]
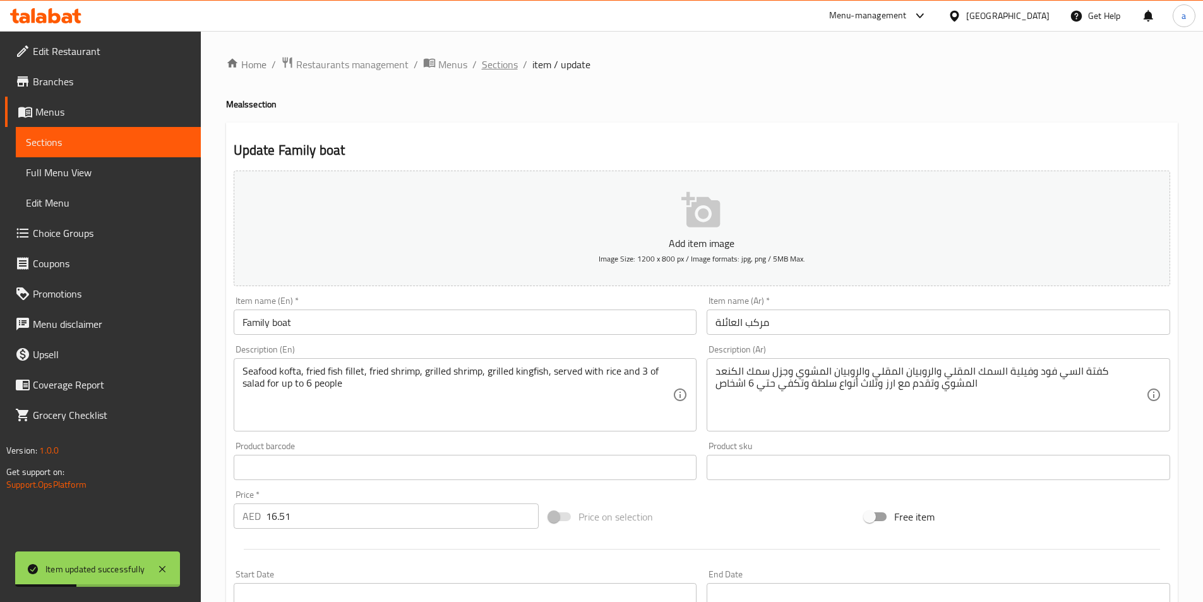
click at [501, 65] on span "Sections" at bounding box center [500, 64] width 36 height 15
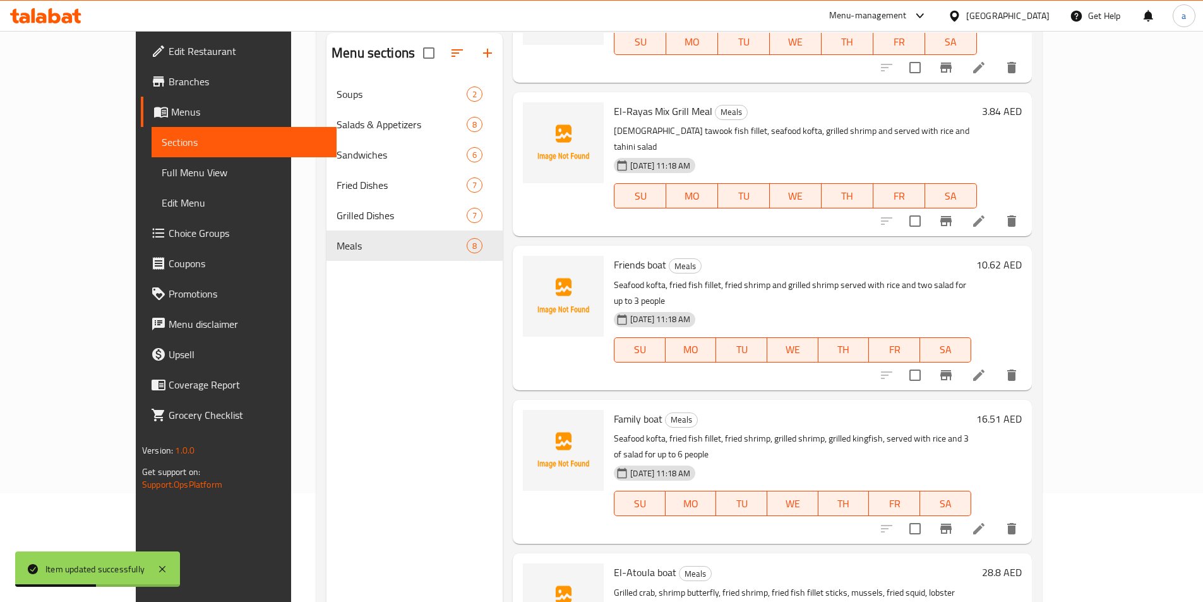
scroll to position [177, 0]
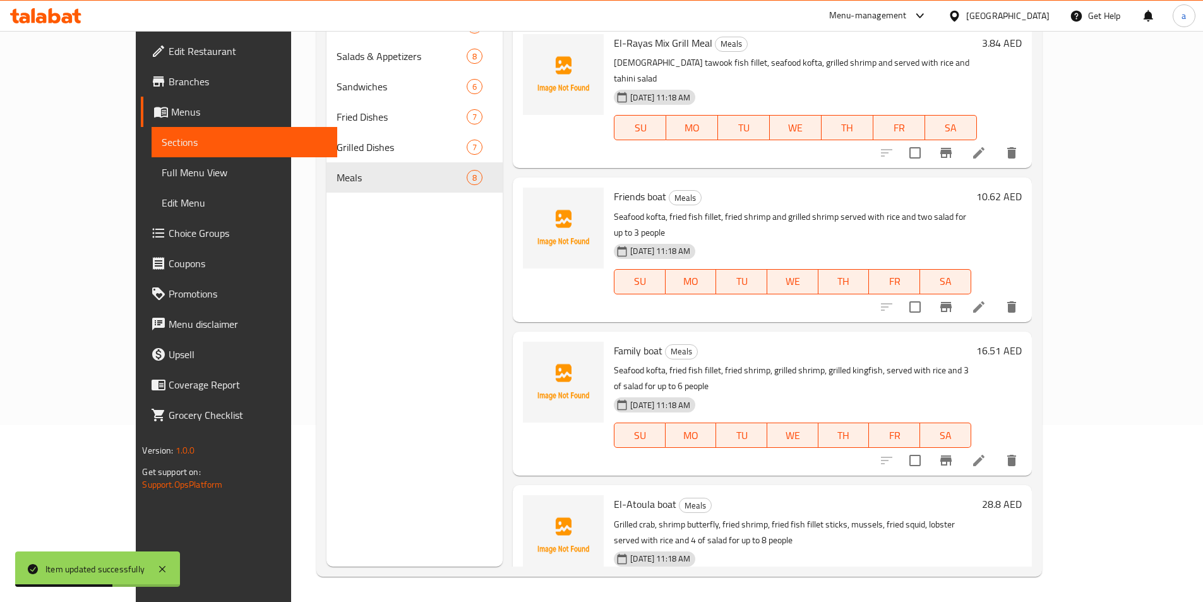
click at [986, 601] on icon at bounding box center [978, 614] width 15 height 15
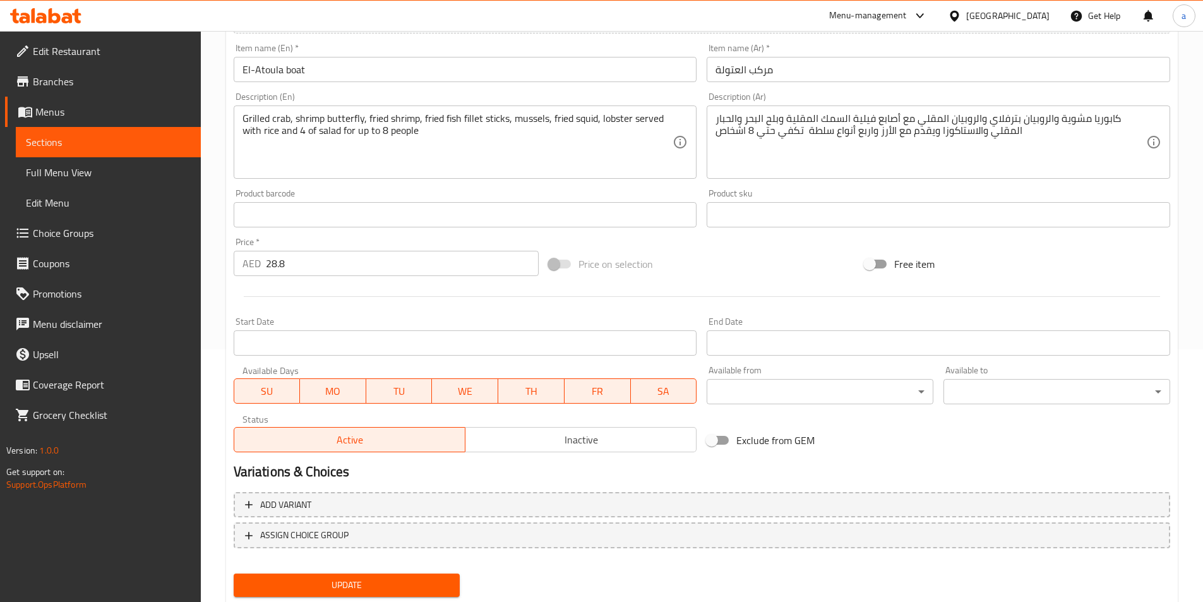
scroll to position [290, 0]
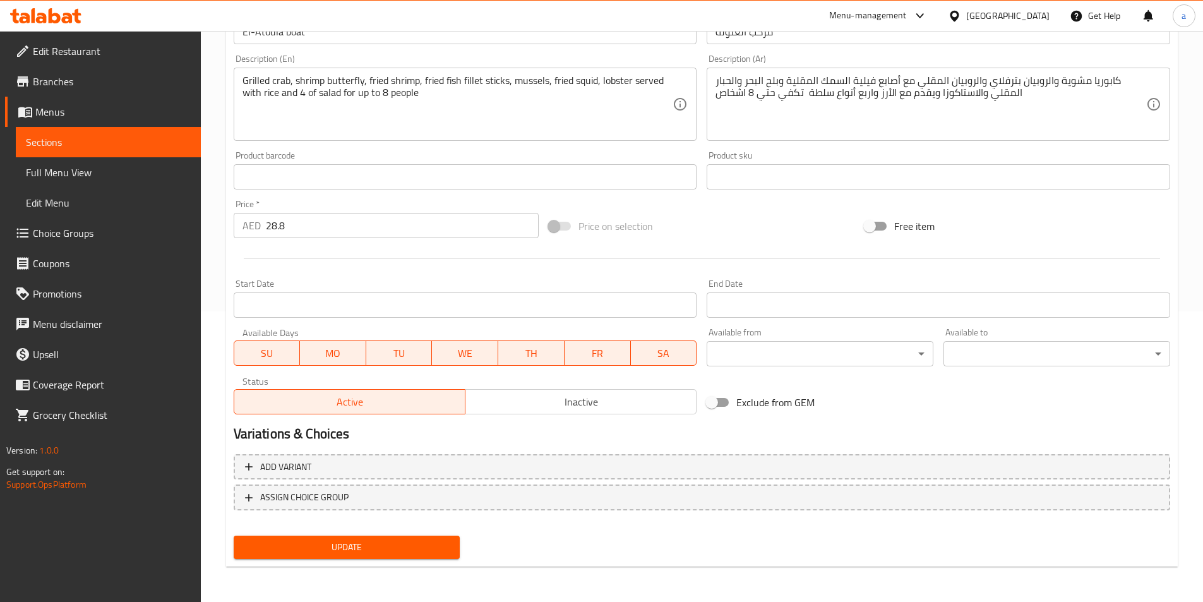
click at [412, 538] on button "Update" at bounding box center [347, 546] width 227 height 23
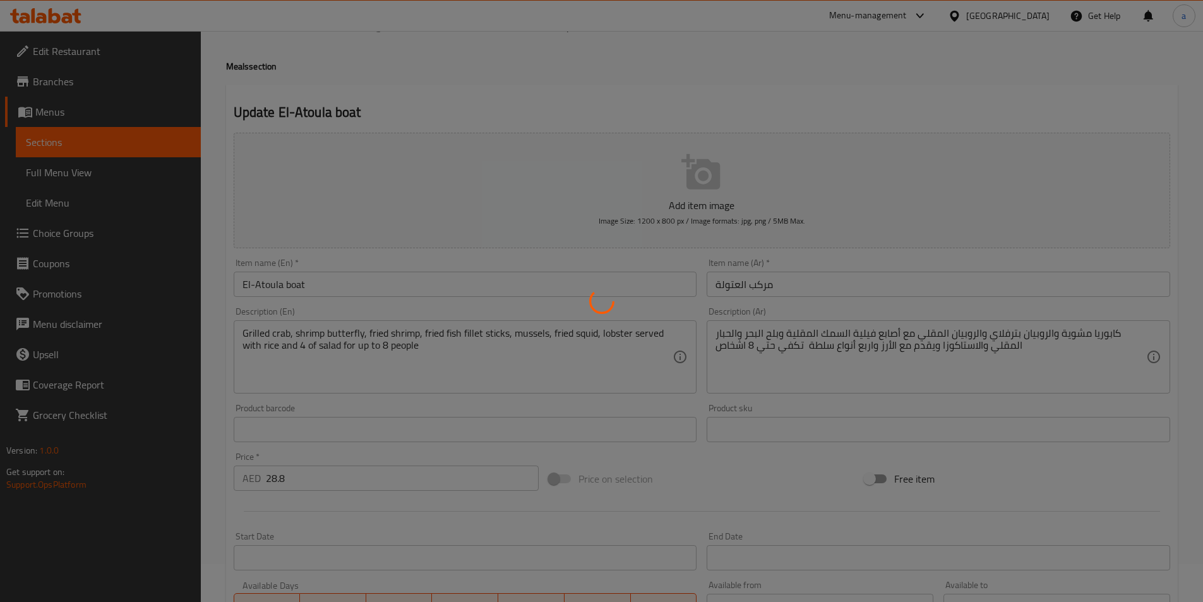
scroll to position [0, 0]
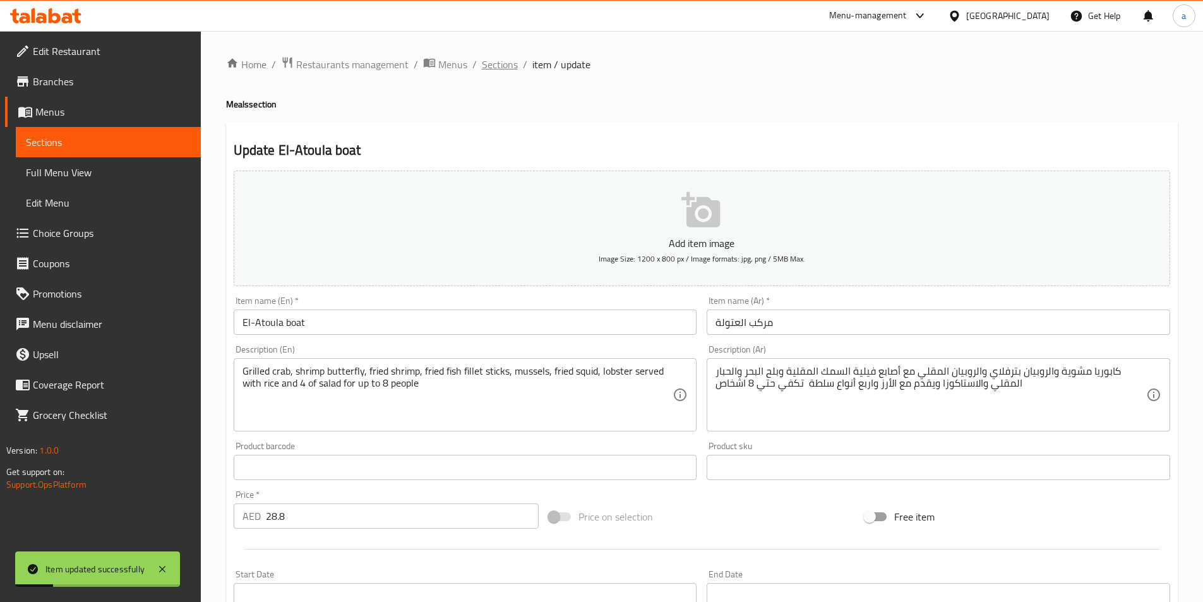
click at [490, 60] on span "Sections" at bounding box center [500, 64] width 36 height 15
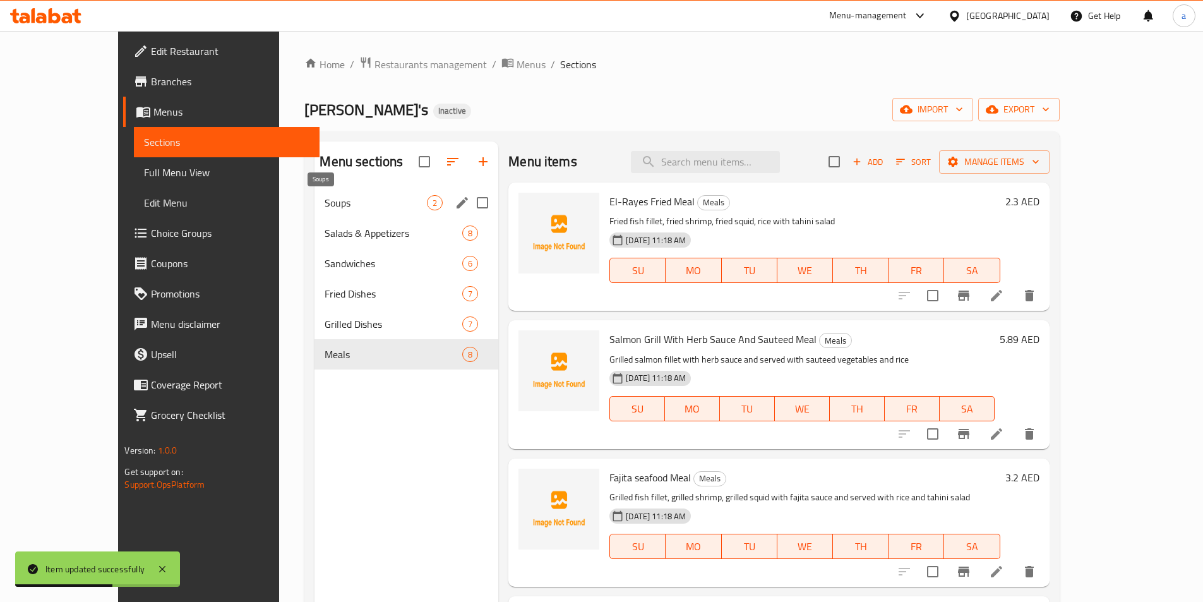
click at [324, 197] on span "Soups" at bounding box center [375, 202] width 102 height 15
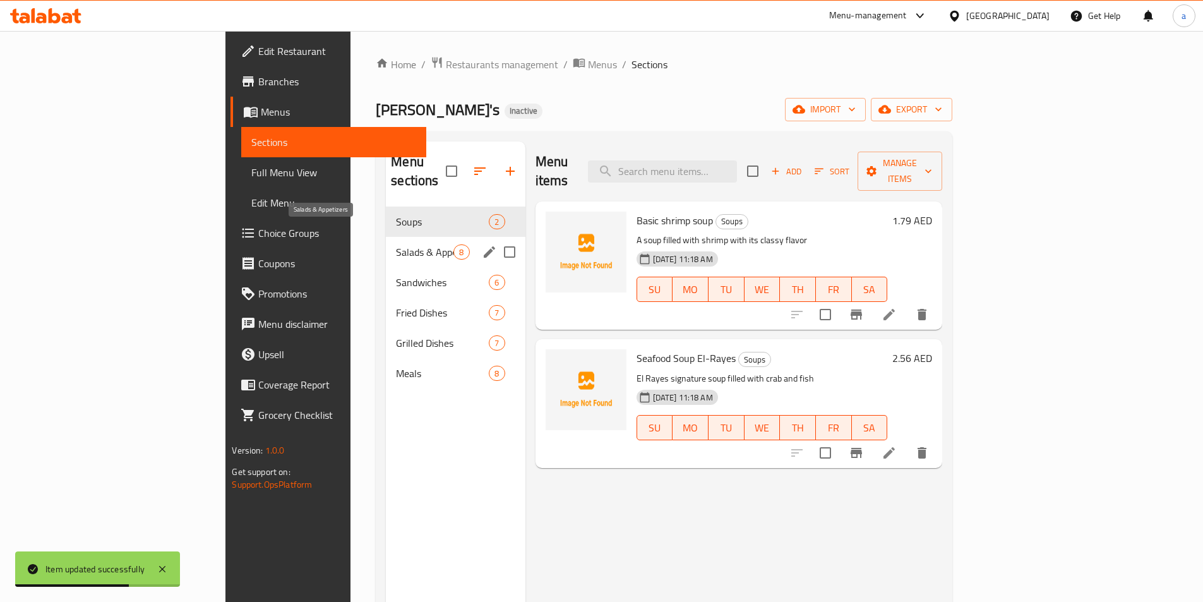
click at [396, 244] on span "Salads & Appetizers" at bounding box center [424, 251] width 57 height 15
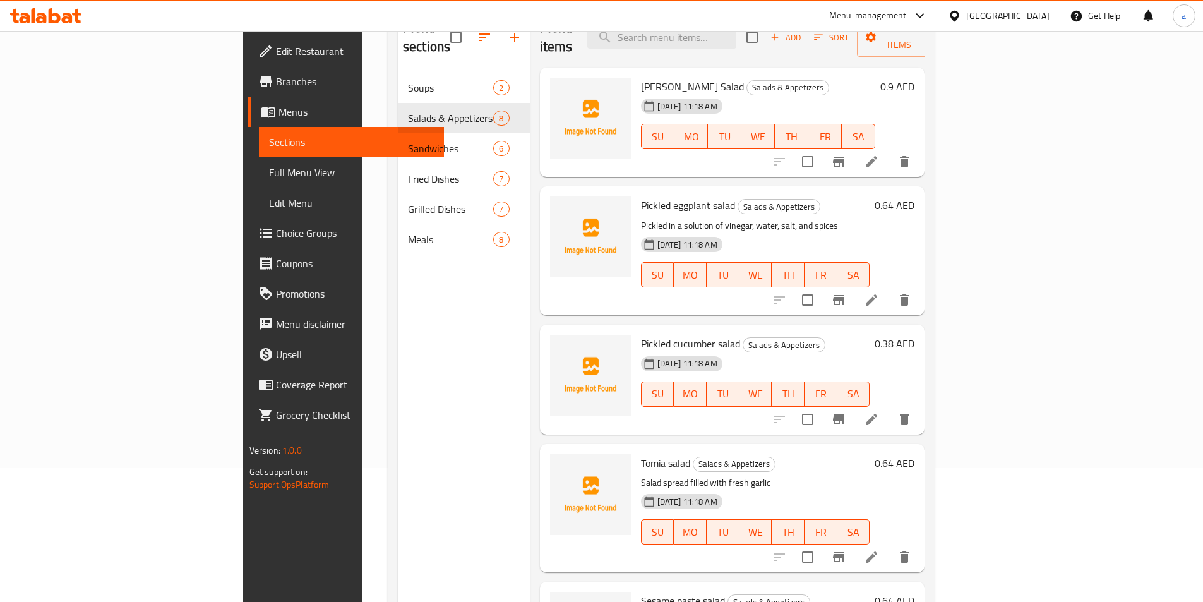
scroll to position [114, 0]
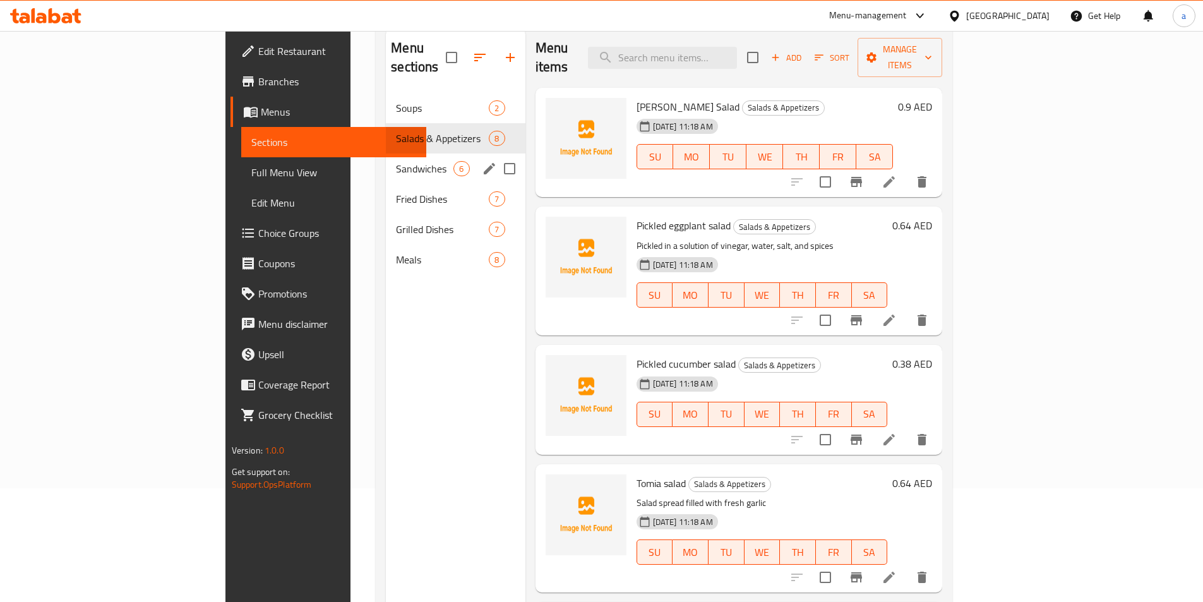
click at [396, 161] on span "Sandwiches" at bounding box center [424, 168] width 57 height 15
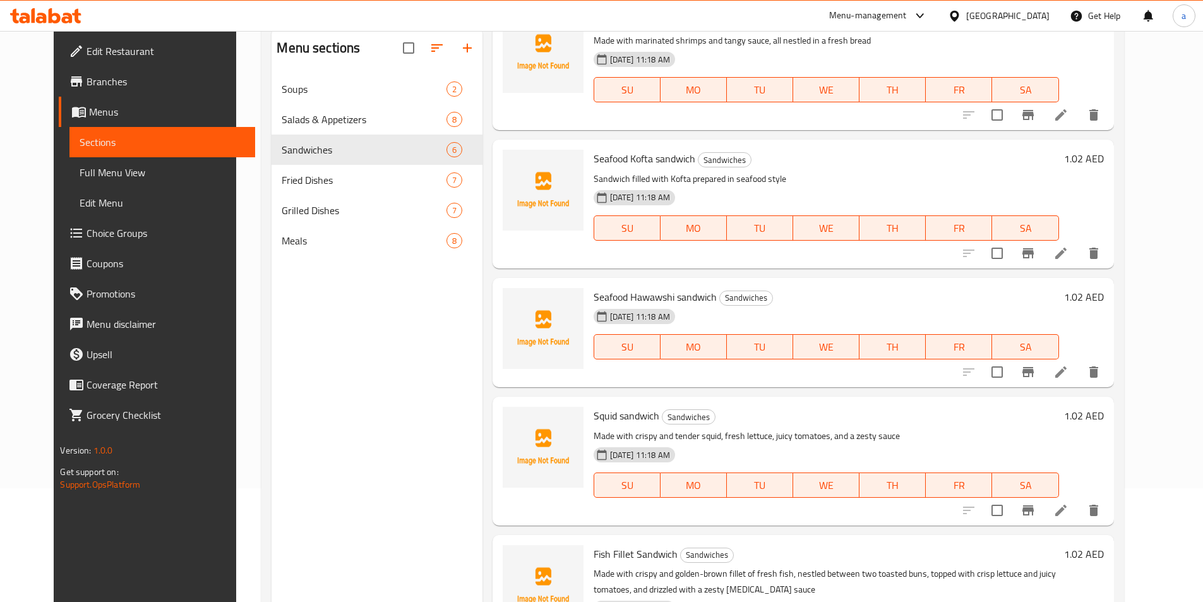
scroll to position [235, 0]
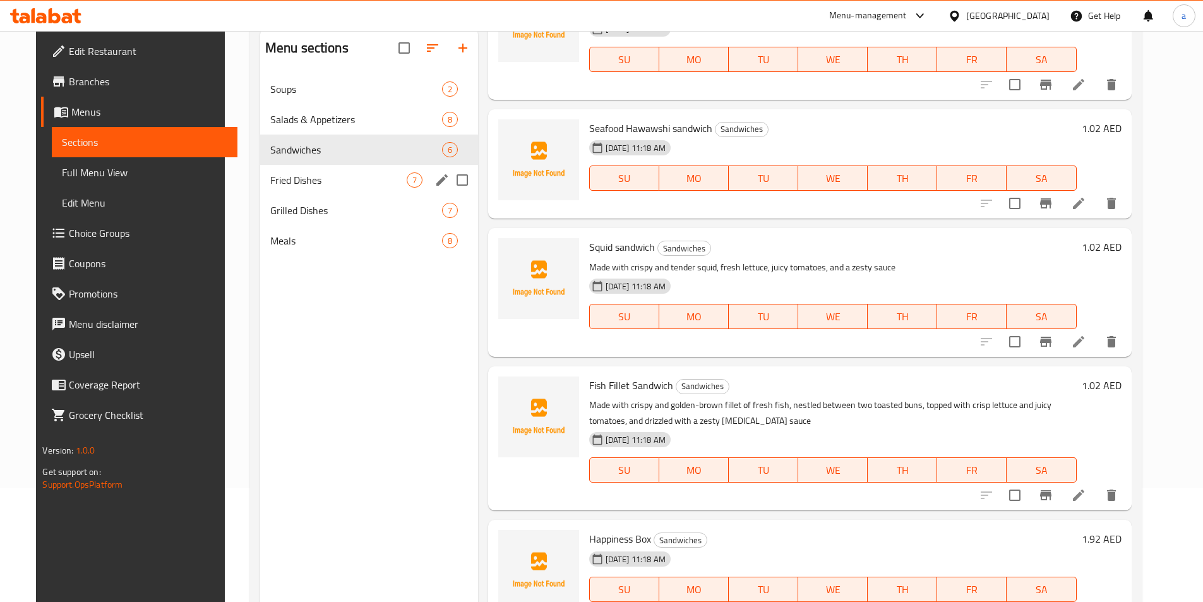
click at [309, 191] on div "Fried Dishes 7" at bounding box center [369, 180] width 218 height 30
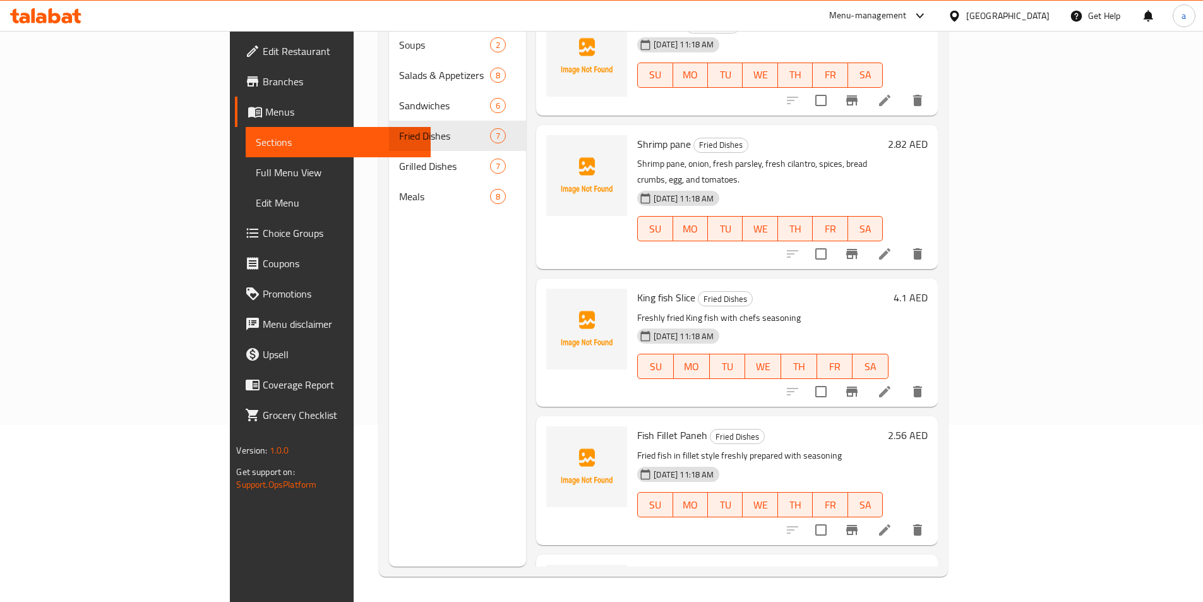
scroll to position [299, 0]
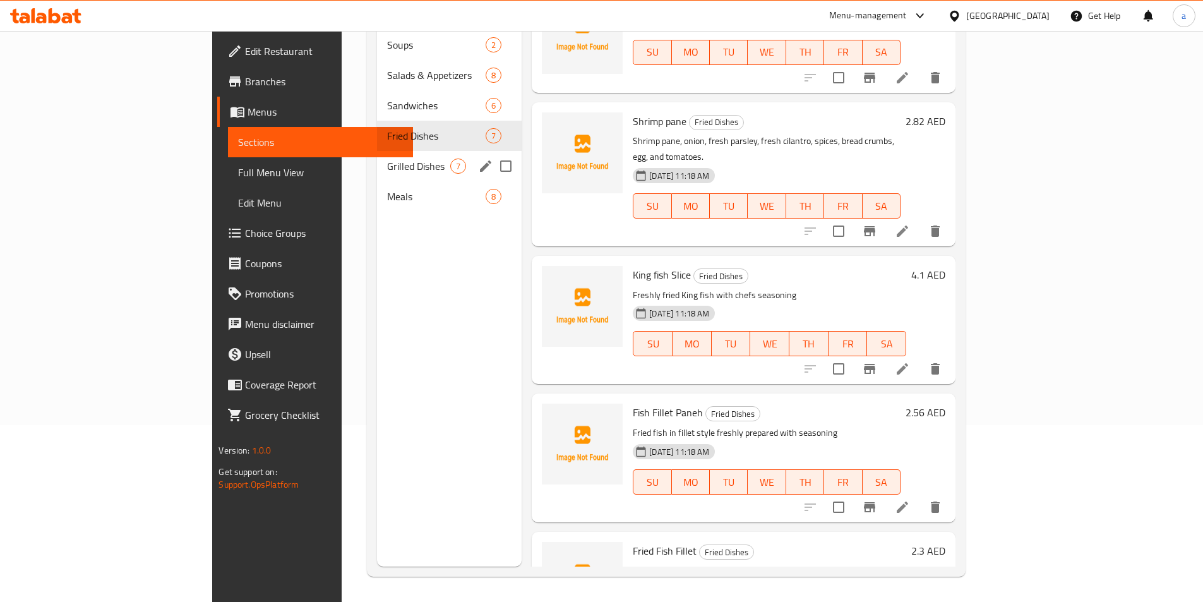
click at [377, 159] on div "Grilled Dishes 7" at bounding box center [449, 166] width 145 height 30
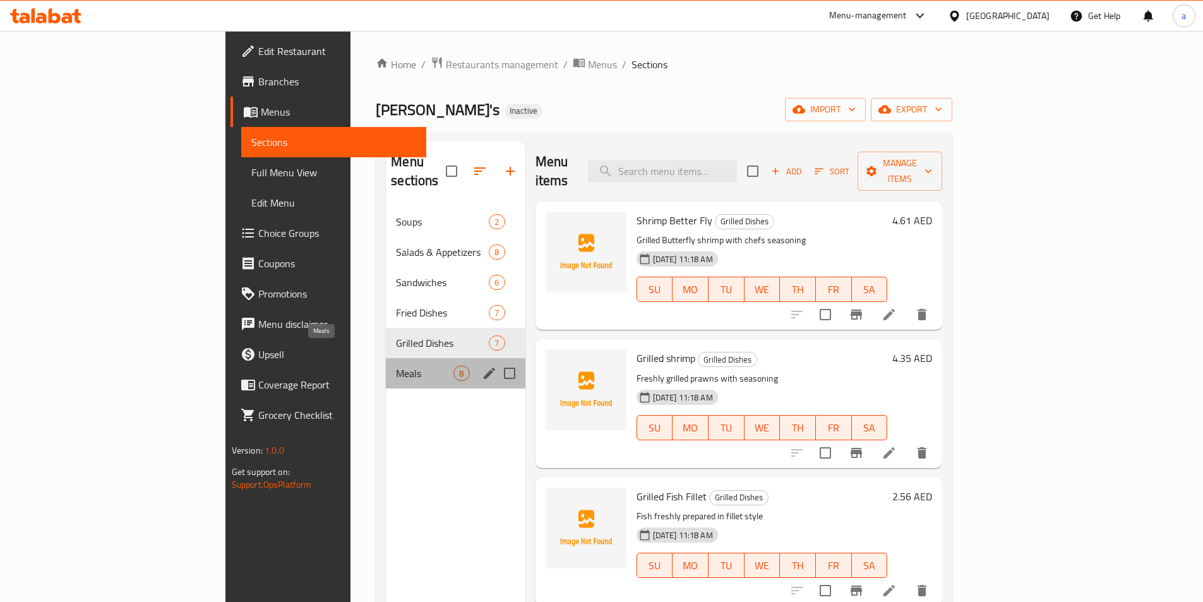
click at [396, 365] on span "Meals" at bounding box center [424, 372] width 57 height 15
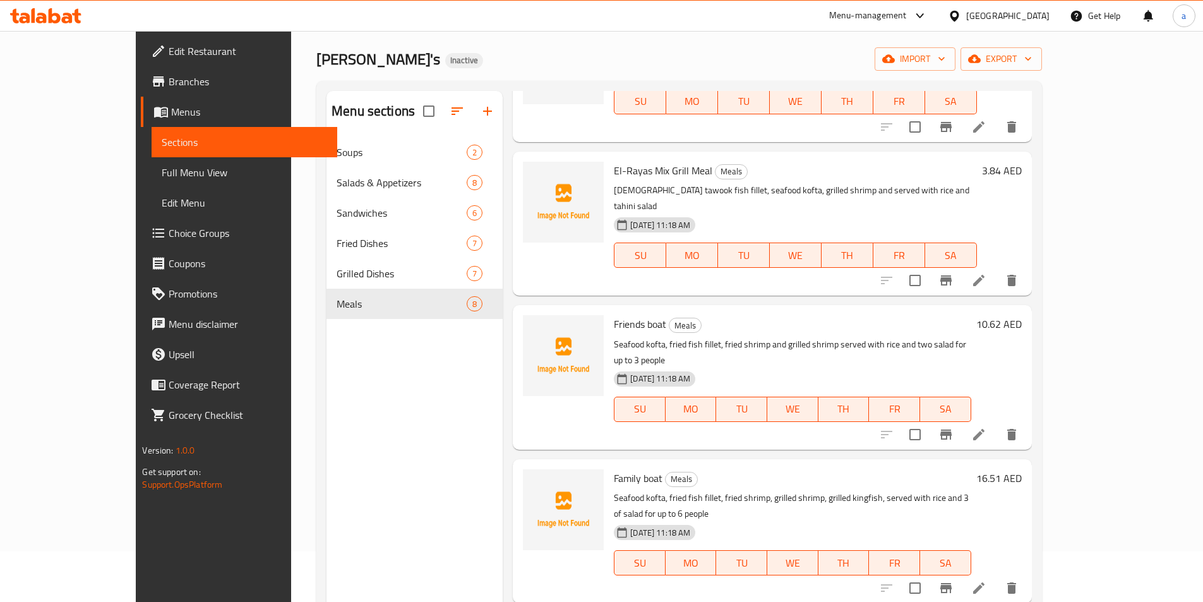
scroll to position [533, 0]
click at [986, 425] on icon at bounding box center [978, 432] width 15 height 15
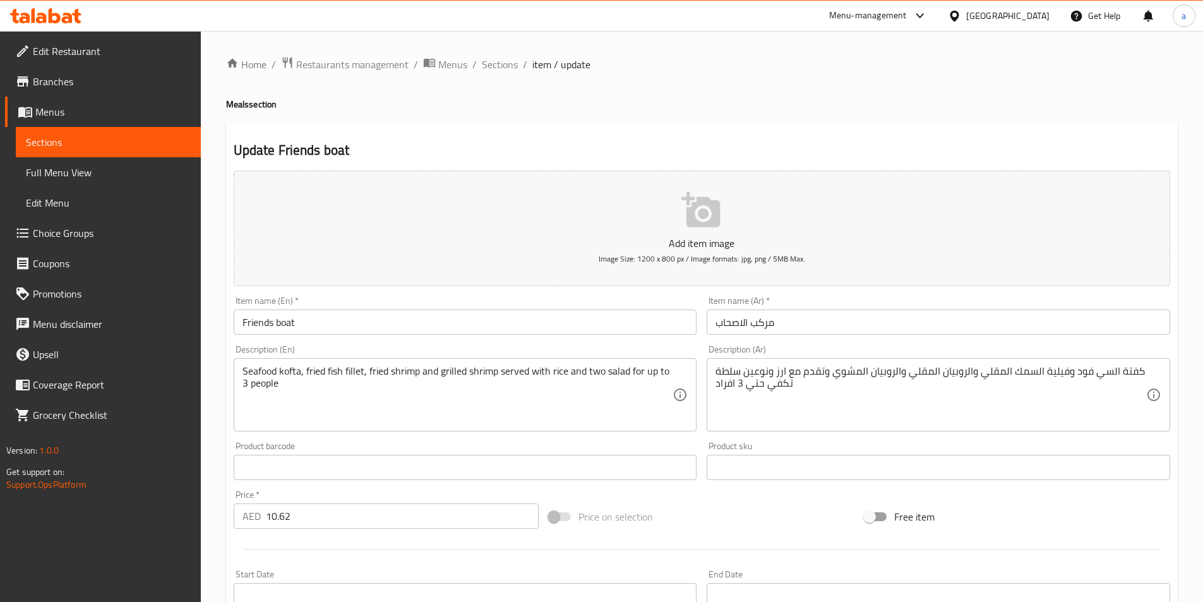
click at [523, 60] on li "/" at bounding box center [525, 64] width 4 height 15
click at [506, 64] on span "Sections" at bounding box center [500, 64] width 36 height 15
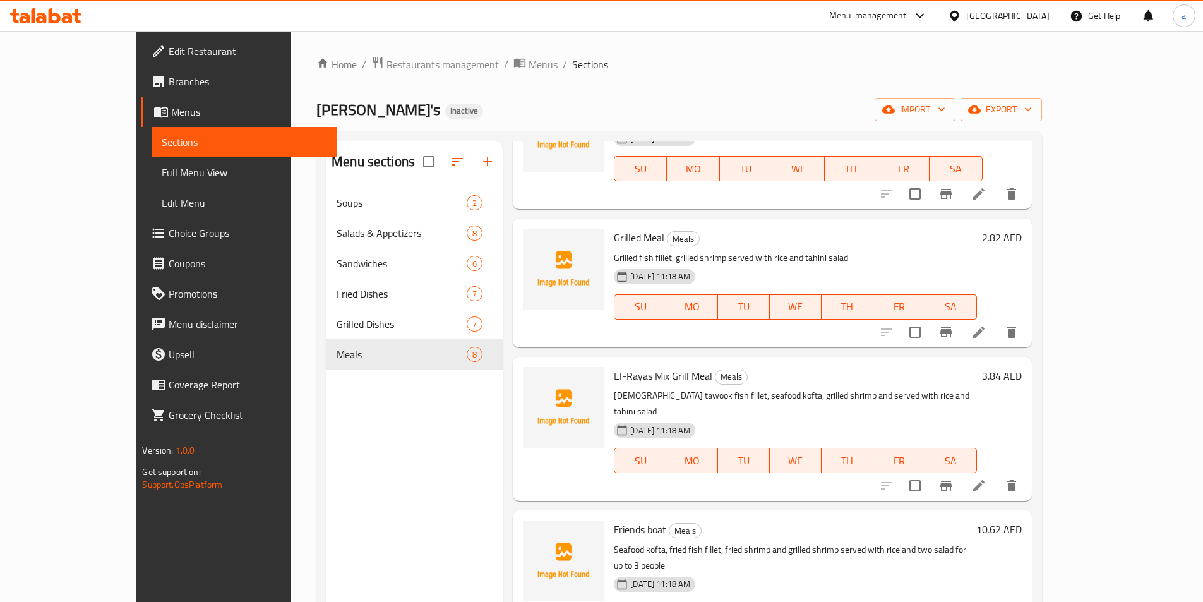
scroll to position [379, 0]
click at [169, 262] on span "Coupons" at bounding box center [248, 263] width 158 height 15
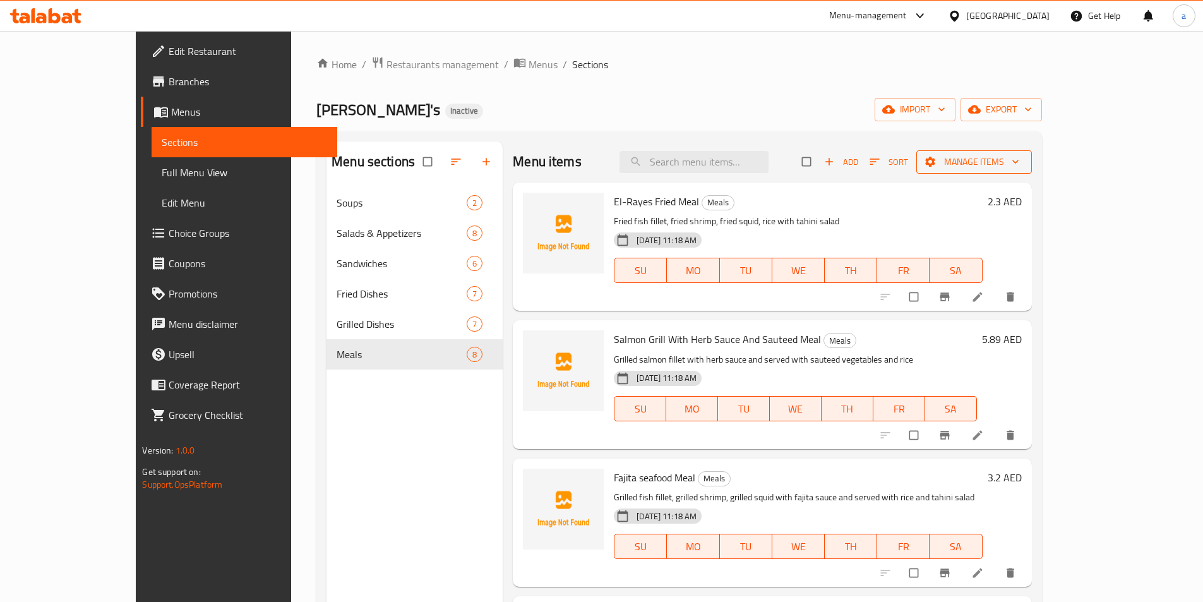
click at [1021, 161] on span "Manage items" at bounding box center [973, 162] width 95 height 16
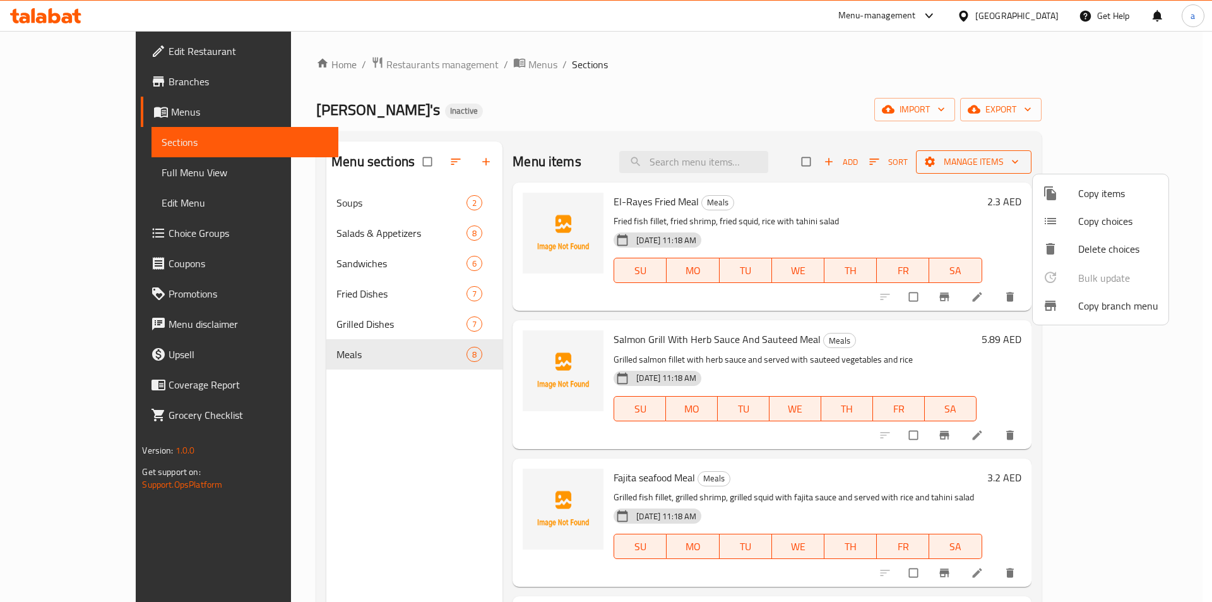
click at [1078, 161] on div at bounding box center [606, 301] width 1212 height 602
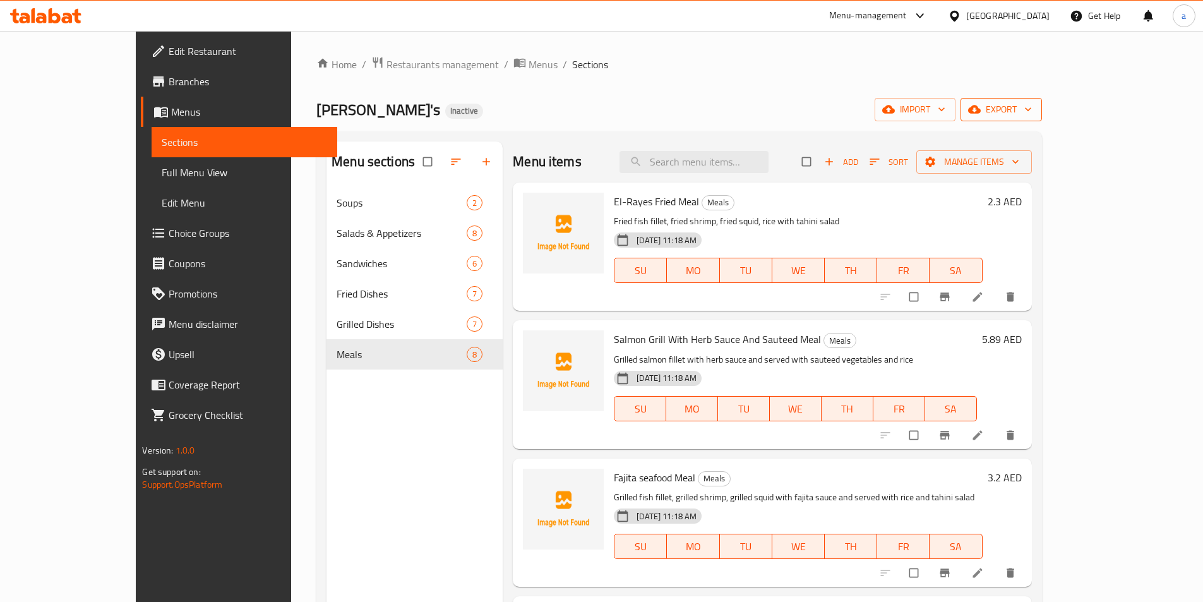
click at [1031, 115] on span "export" at bounding box center [1000, 110] width 61 height 16
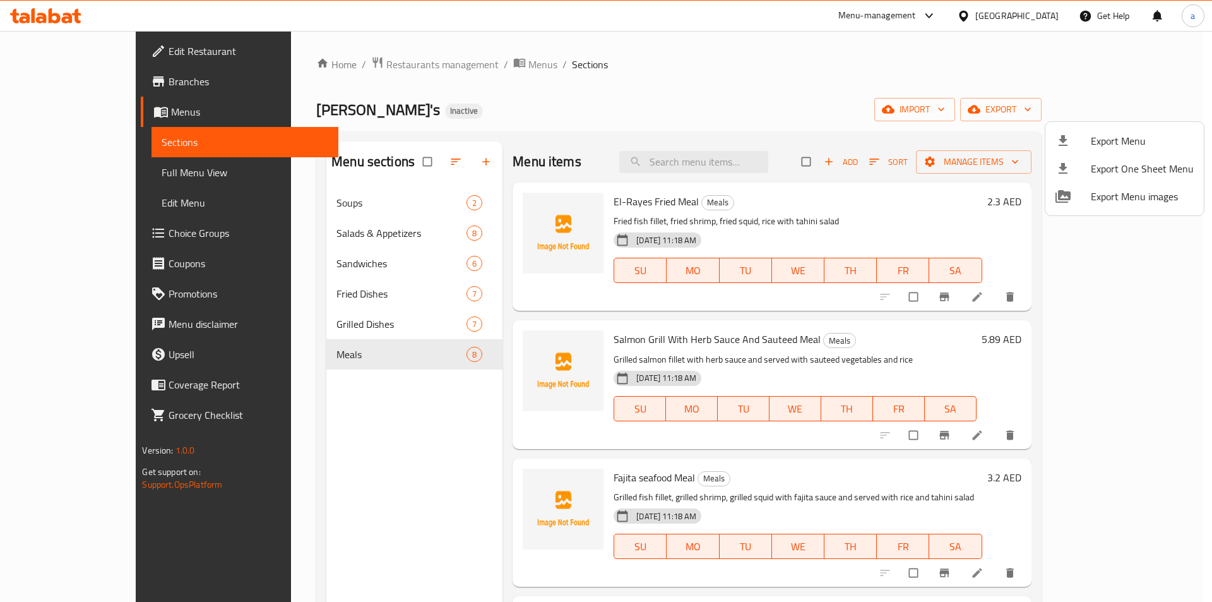
click at [1078, 114] on div at bounding box center [606, 301] width 1212 height 602
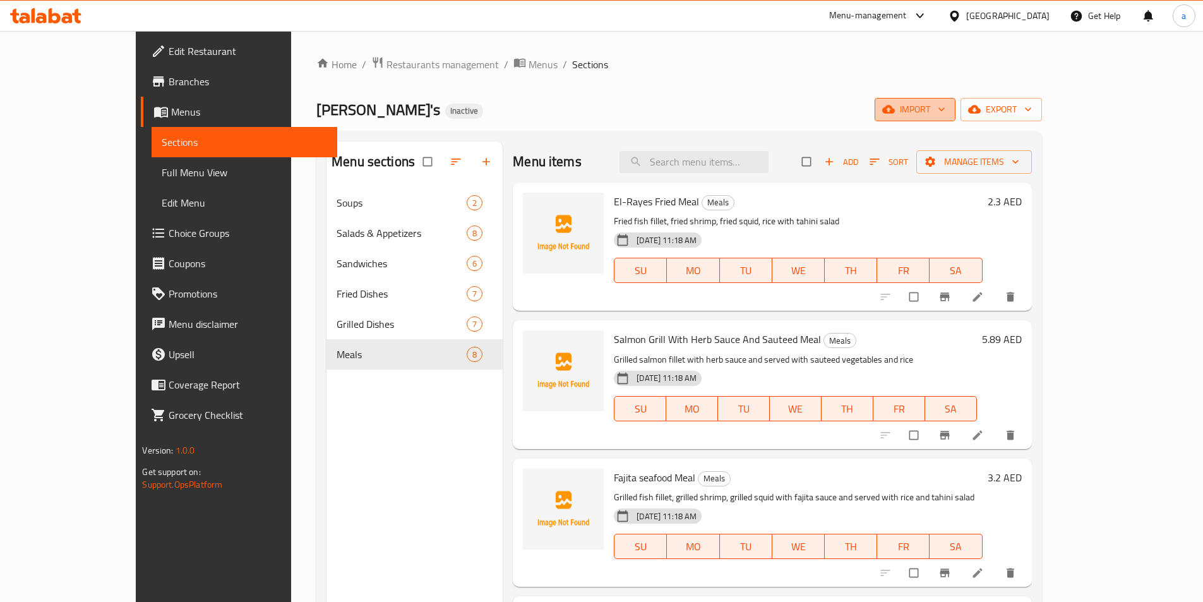
click at [945, 110] on span "import" at bounding box center [914, 110] width 61 height 16
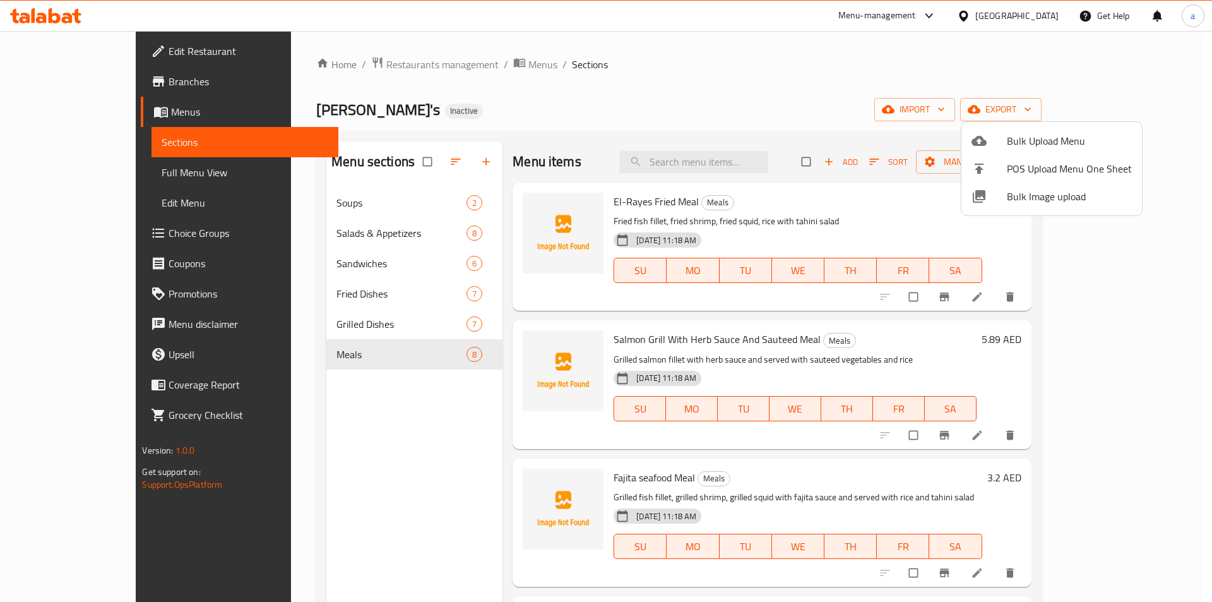
click at [938, 112] on div at bounding box center [606, 301] width 1212 height 602
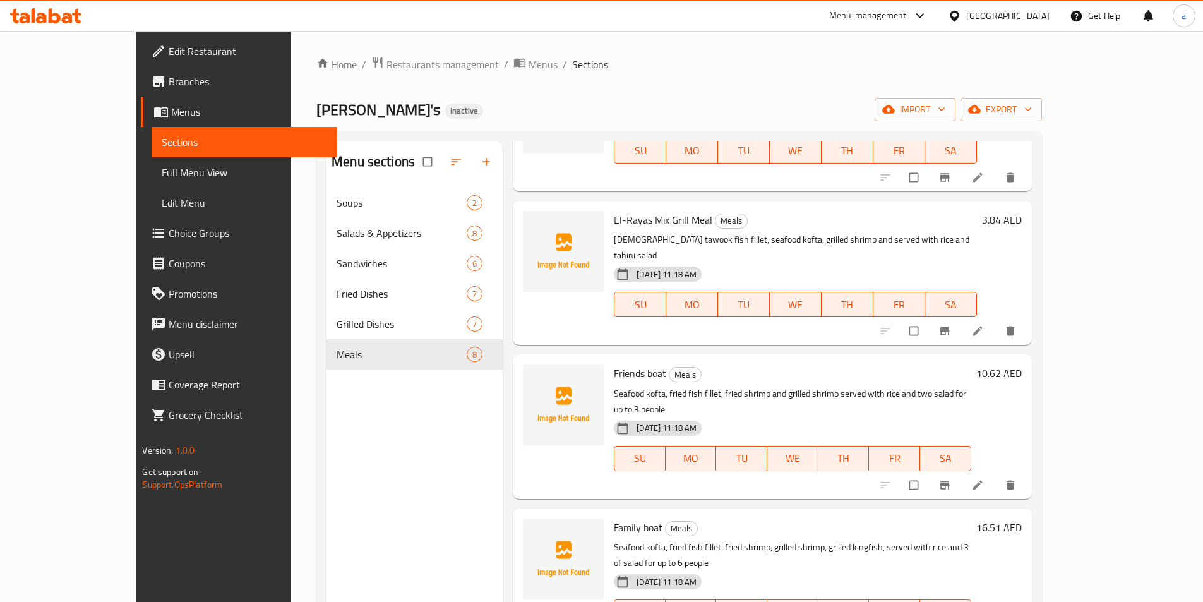
click at [162, 174] on span "Full Menu View" at bounding box center [244, 172] width 165 height 15
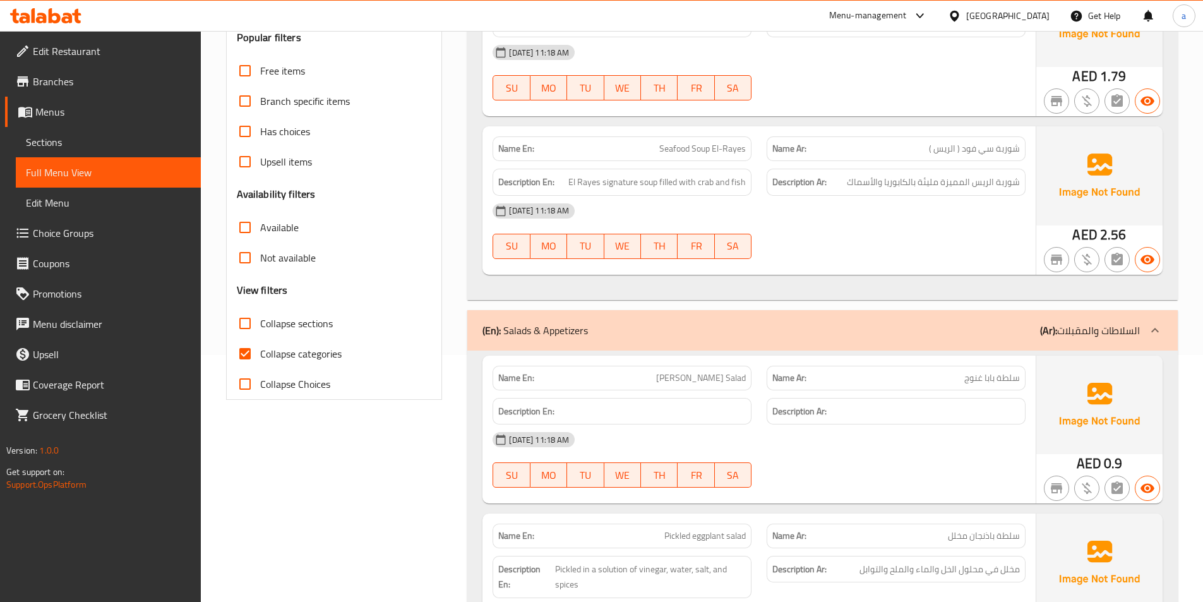
scroll to position [253, 0]
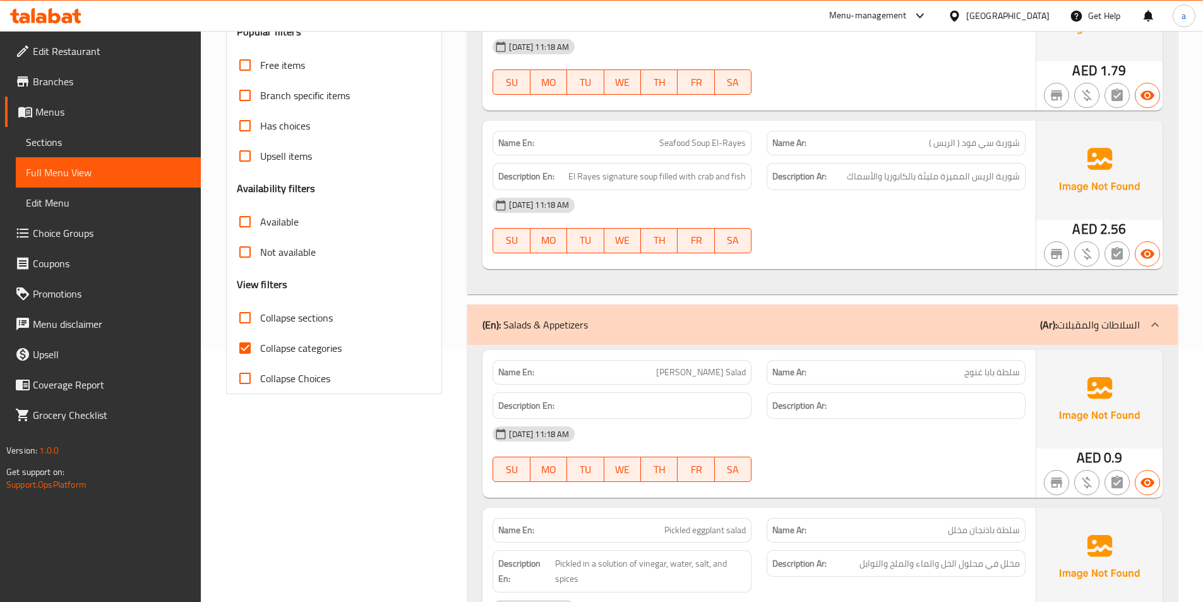
click at [285, 332] on label "Collapse sections" at bounding box center [281, 317] width 103 height 30
click at [260, 332] on input "Collapse sections" at bounding box center [245, 317] width 30 height 30
checkbox input "true"
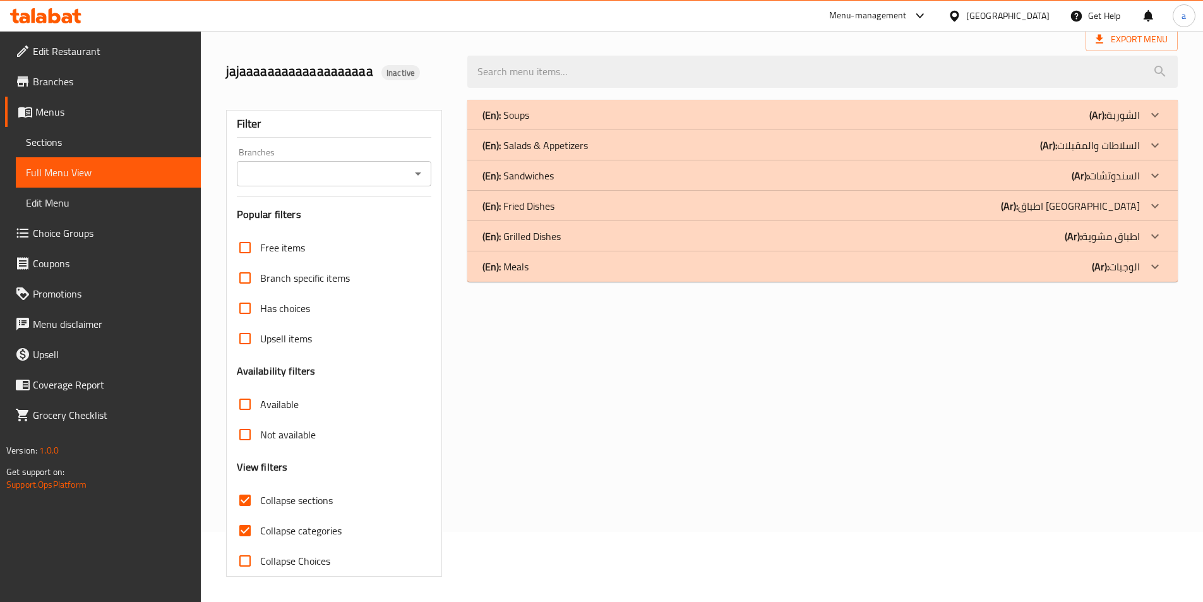
click at [288, 523] on span "Collapse categories" at bounding box center [300, 530] width 81 height 15
click at [260, 515] on input "Collapse categories" at bounding box center [245, 530] width 30 height 30
checkbox input "false"
click at [292, 501] on span "Collapse sections" at bounding box center [296, 499] width 73 height 15
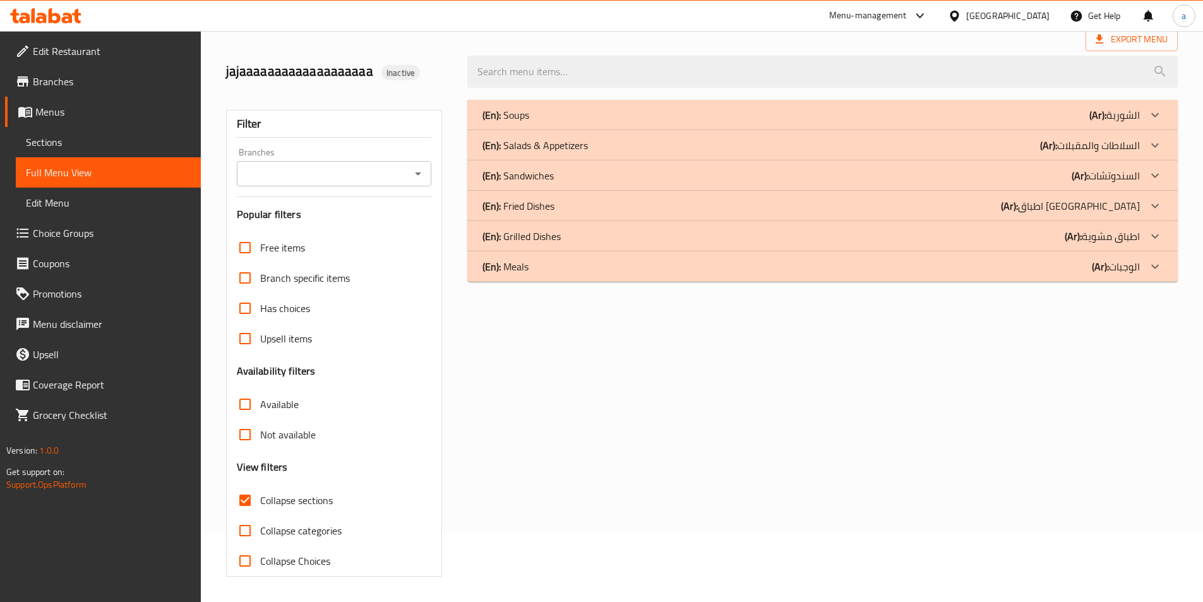
click at [260, 501] on input "Collapse sections" at bounding box center [245, 500] width 30 height 30
checkbox input "false"
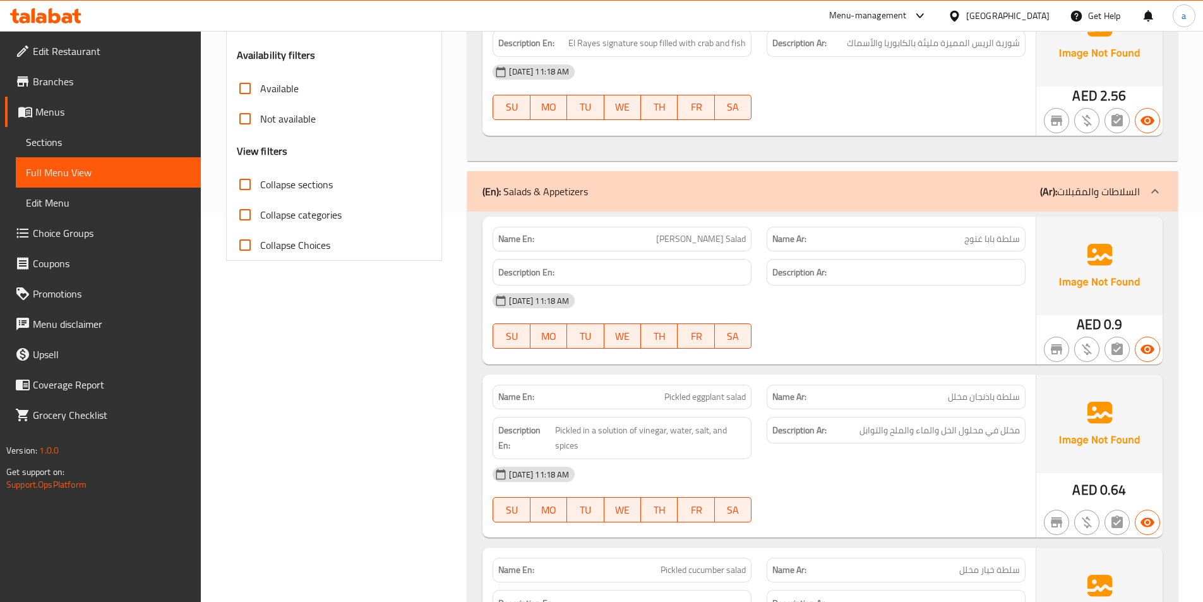
scroll to position [449, 0]
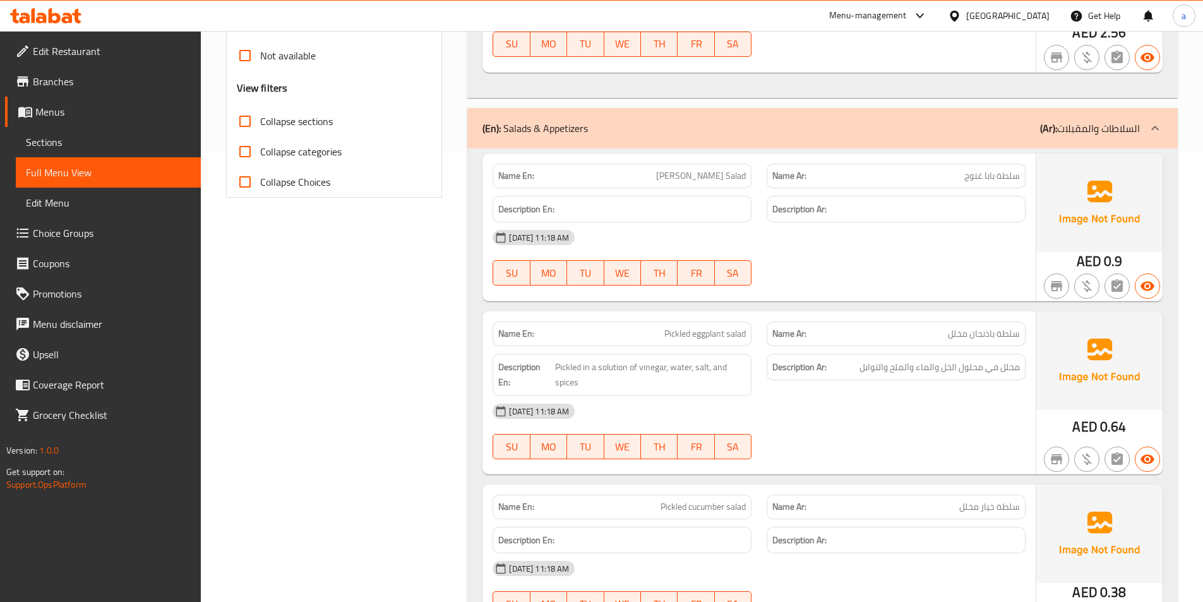
click at [985, 248] on div "[DATE] 11:18 AM" at bounding box center [759, 237] width 548 height 30
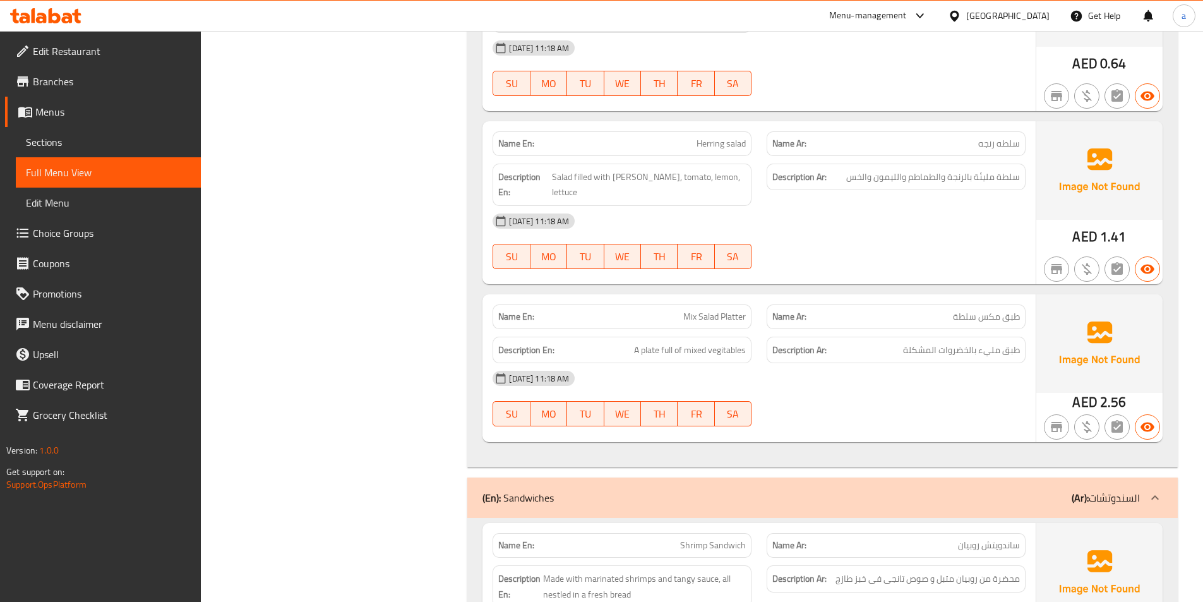
scroll to position [1648, 0]
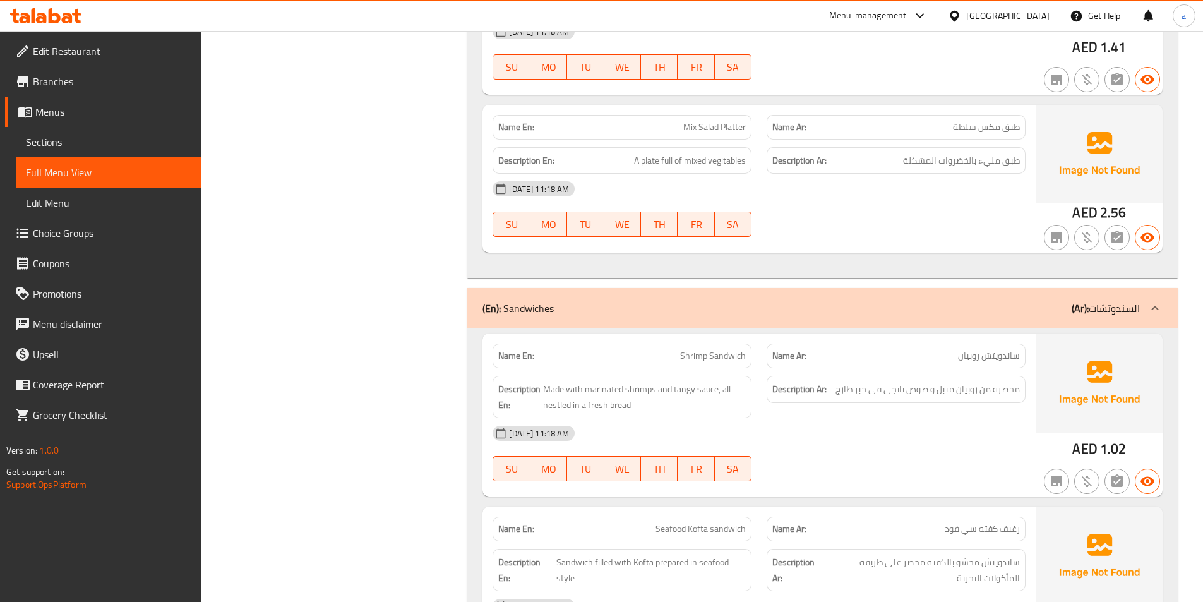
click at [850, 300] on div "(En): Sandwiches (Ar): السندوتشات" at bounding box center [810, 307] width 657 height 15
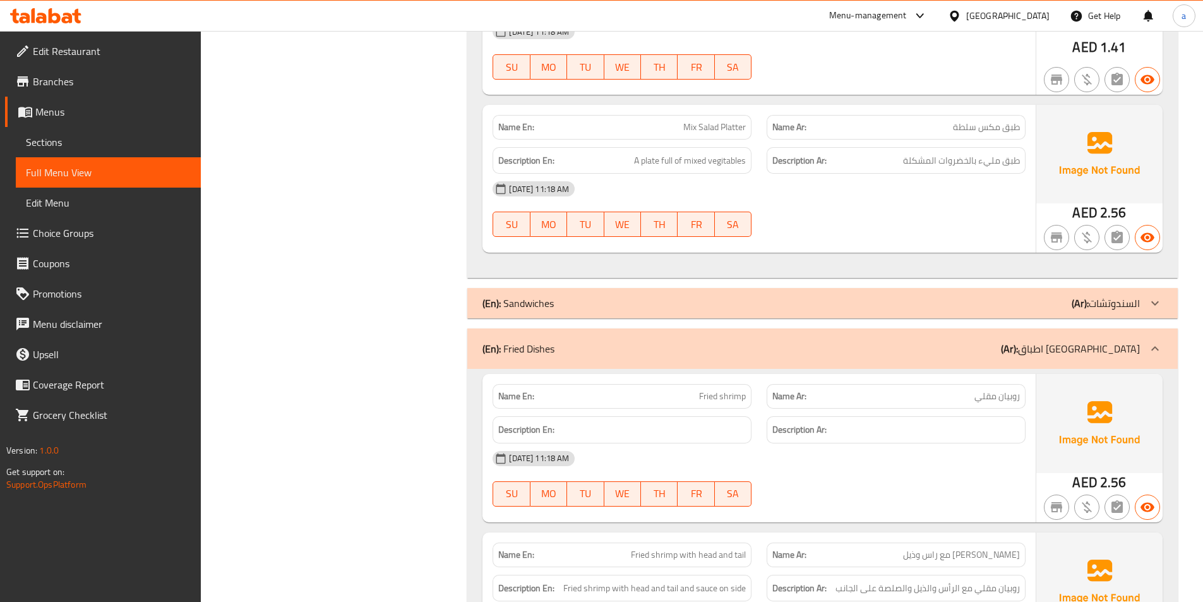
scroll to position [1774, 0]
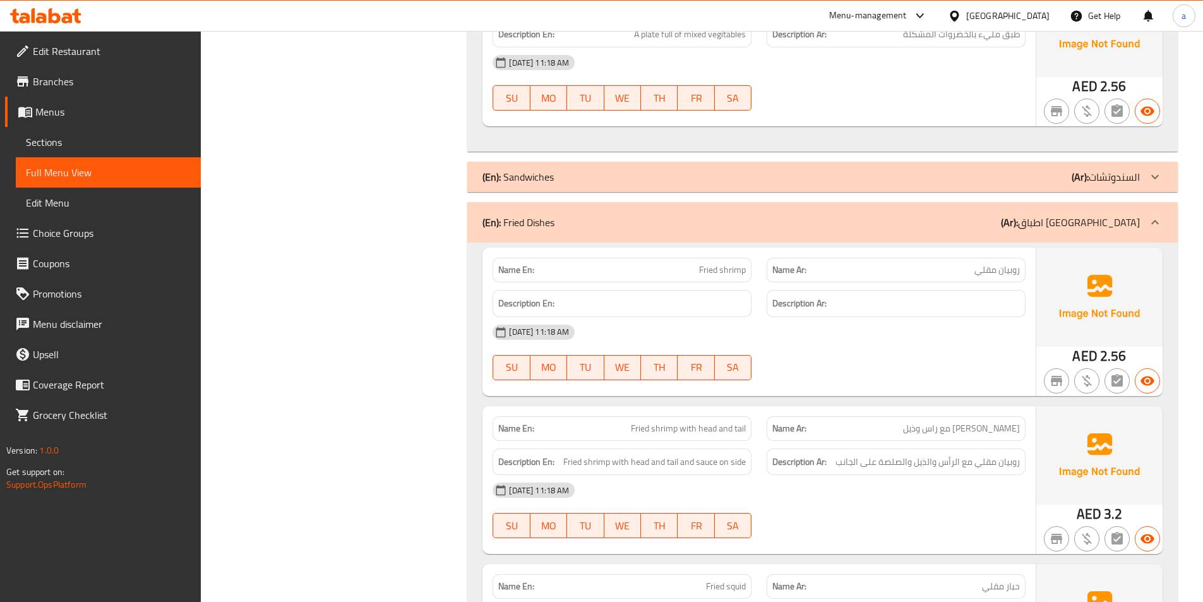
click at [962, 171] on div "(En): Sandwiches (Ar): السندوتشات" at bounding box center [822, 177] width 710 height 30
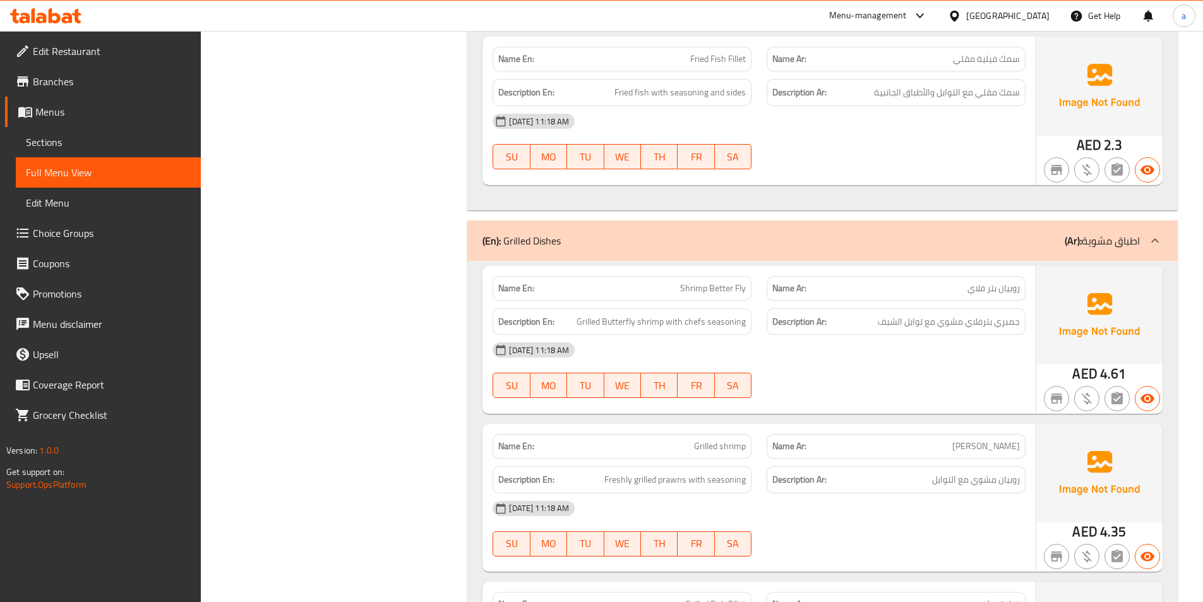
scroll to position [4047, 0]
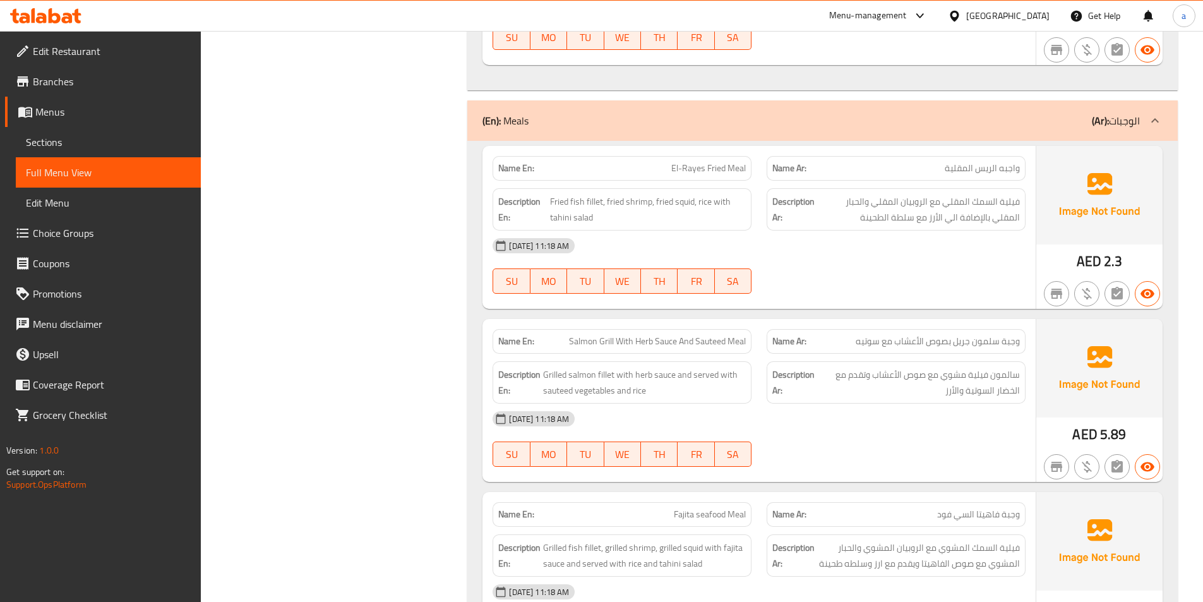
scroll to position [5373, 0]
click at [836, 266] on div "[DATE] 11:18 AM SU MO TU WE TH FR SA" at bounding box center [759, 267] width 548 height 71
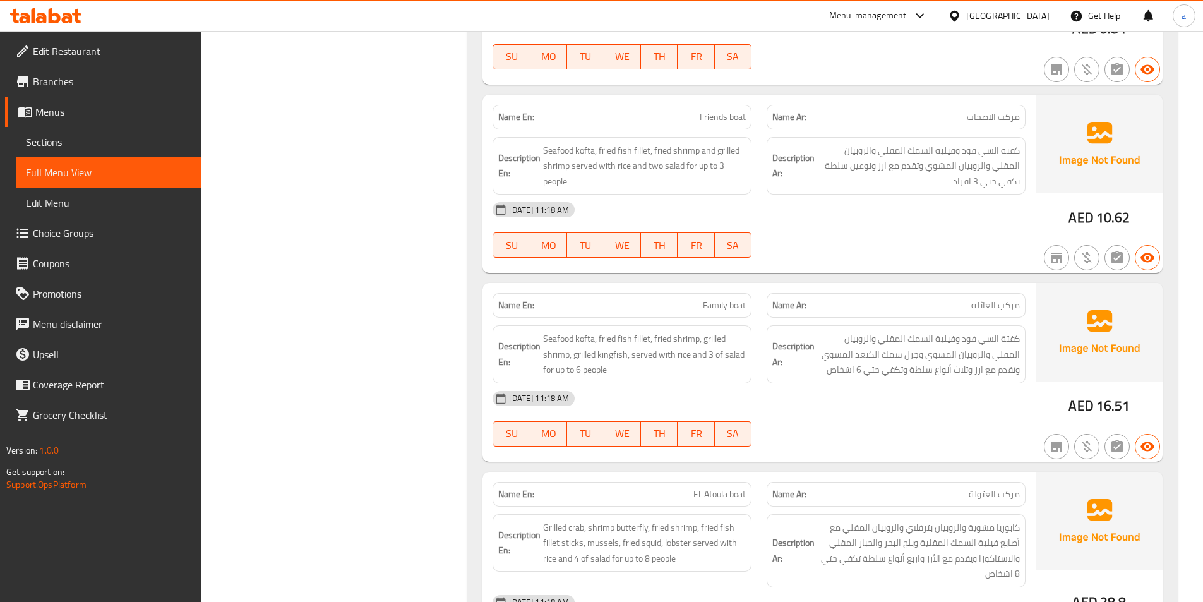
scroll to position [6389, 0]
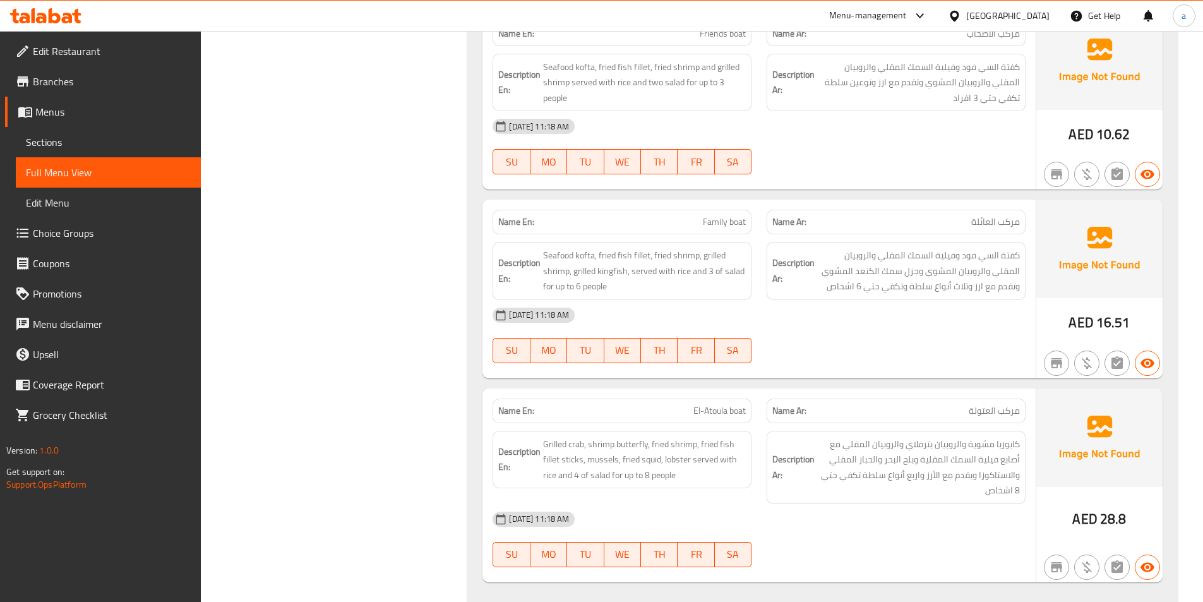
click at [919, 504] on div "[DATE] 11:18 AM" at bounding box center [759, 519] width 548 height 30
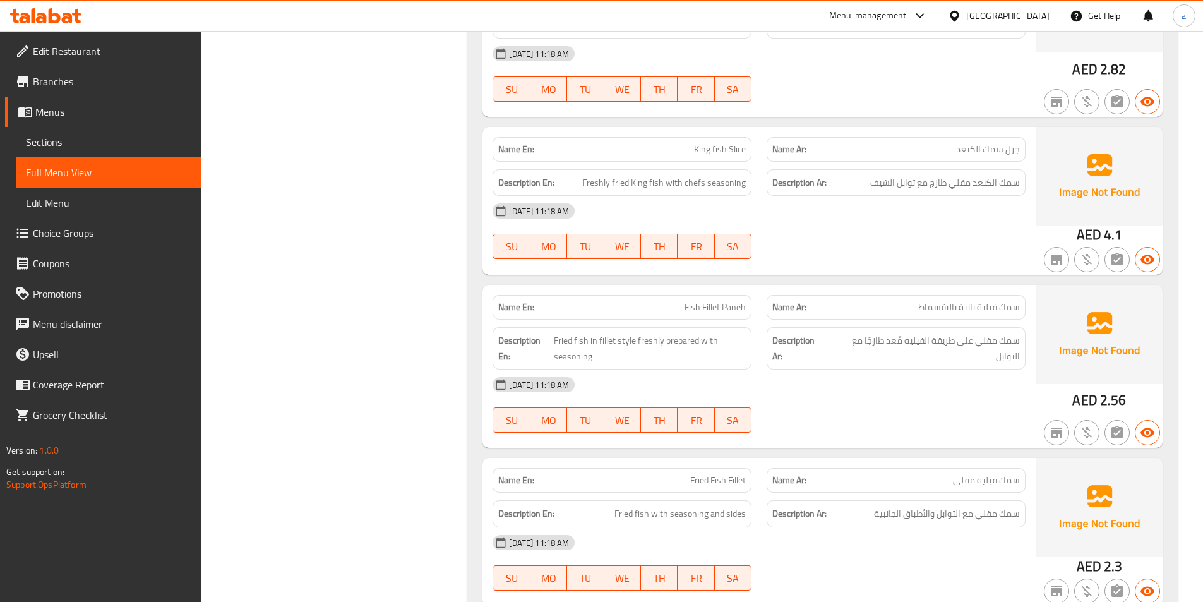
scroll to position [3548, 0]
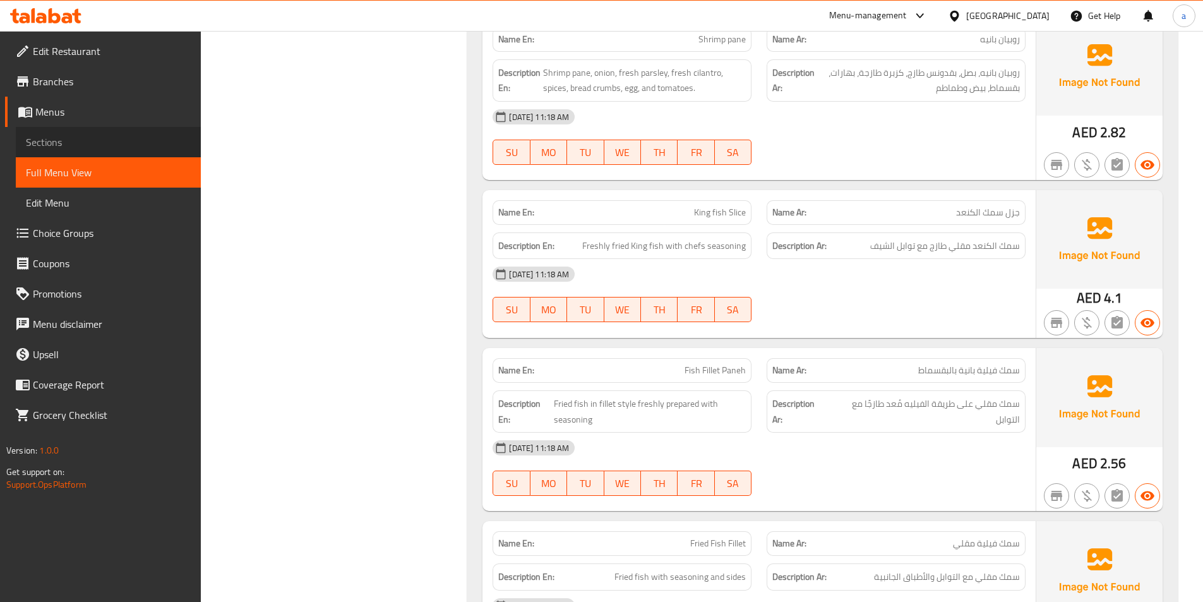
click at [77, 143] on span "Sections" at bounding box center [108, 141] width 165 height 15
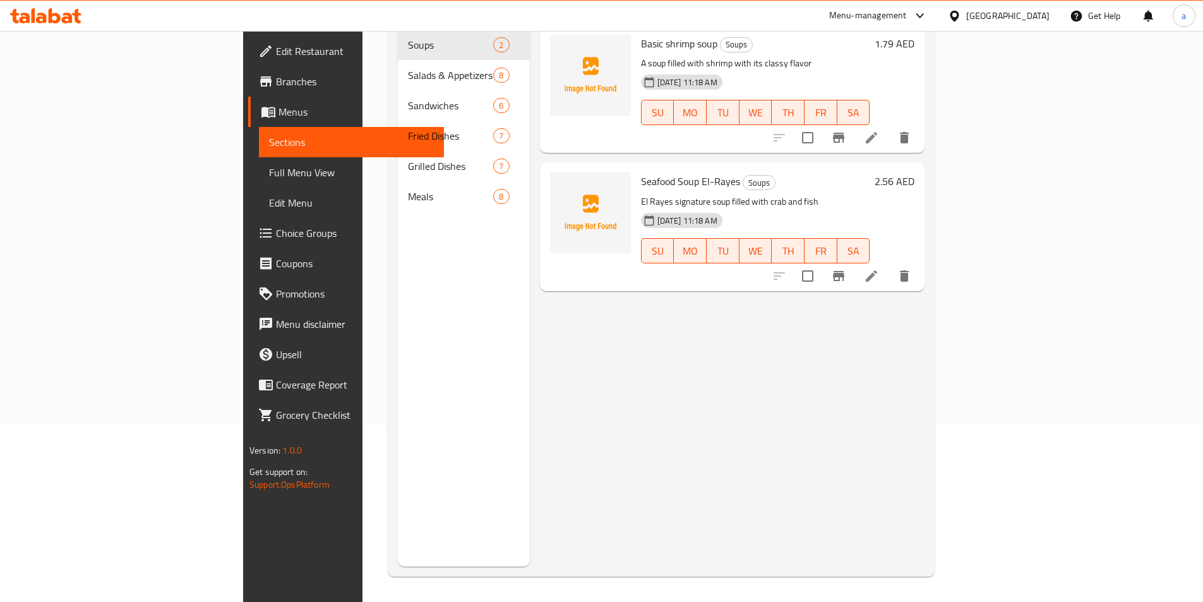
click at [278, 108] on span "Menus" at bounding box center [355, 111] width 155 height 15
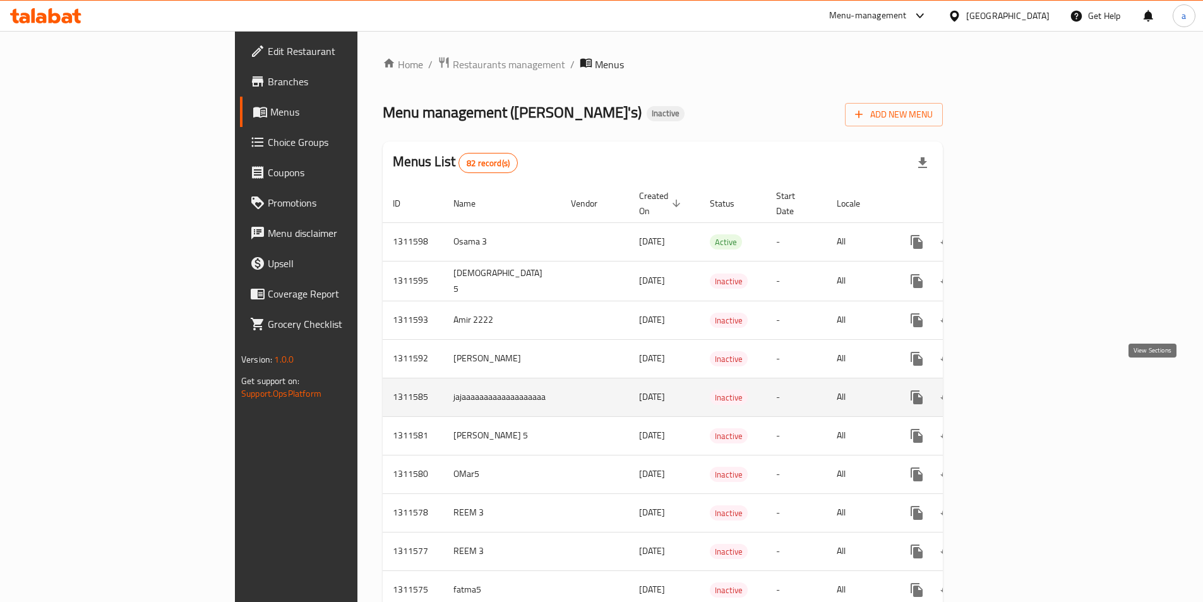
click at [1015, 389] on icon "enhanced table" at bounding box center [1007, 396] width 15 height 15
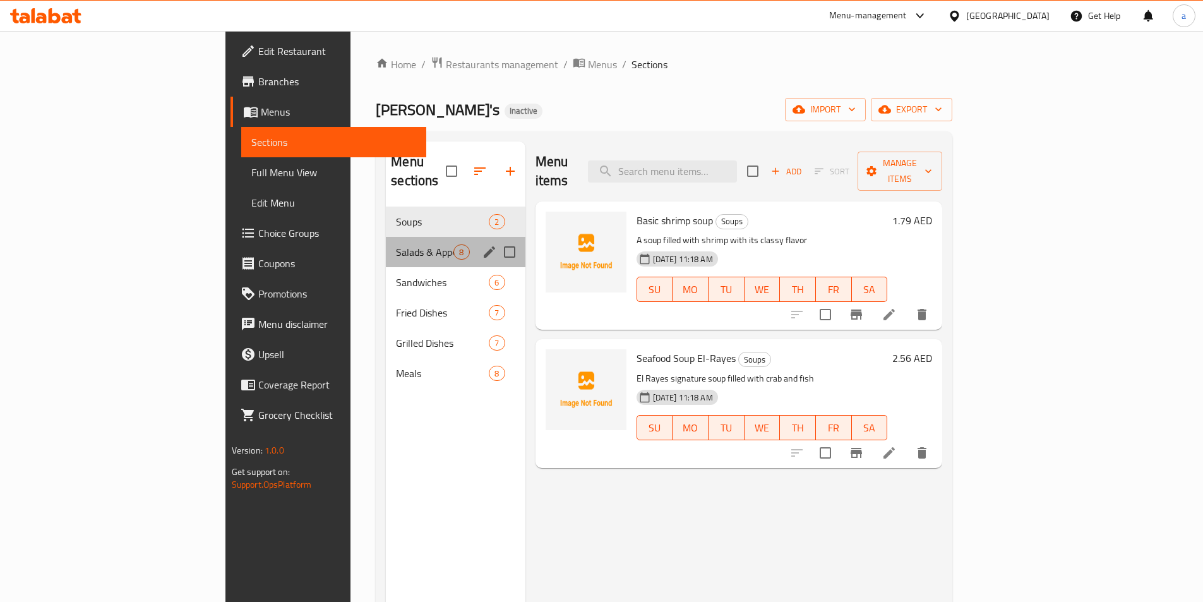
click at [386, 242] on div "Salads & Appetizers 8" at bounding box center [455, 252] width 139 height 30
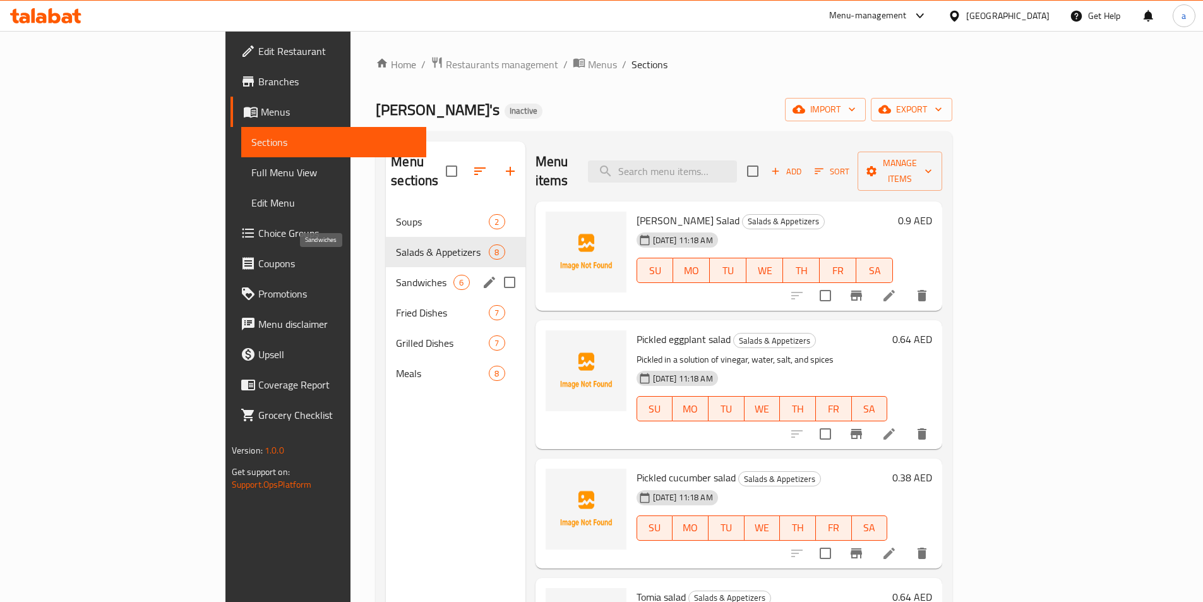
click at [396, 275] on span "Sandwiches" at bounding box center [424, 282] width 57 height 15
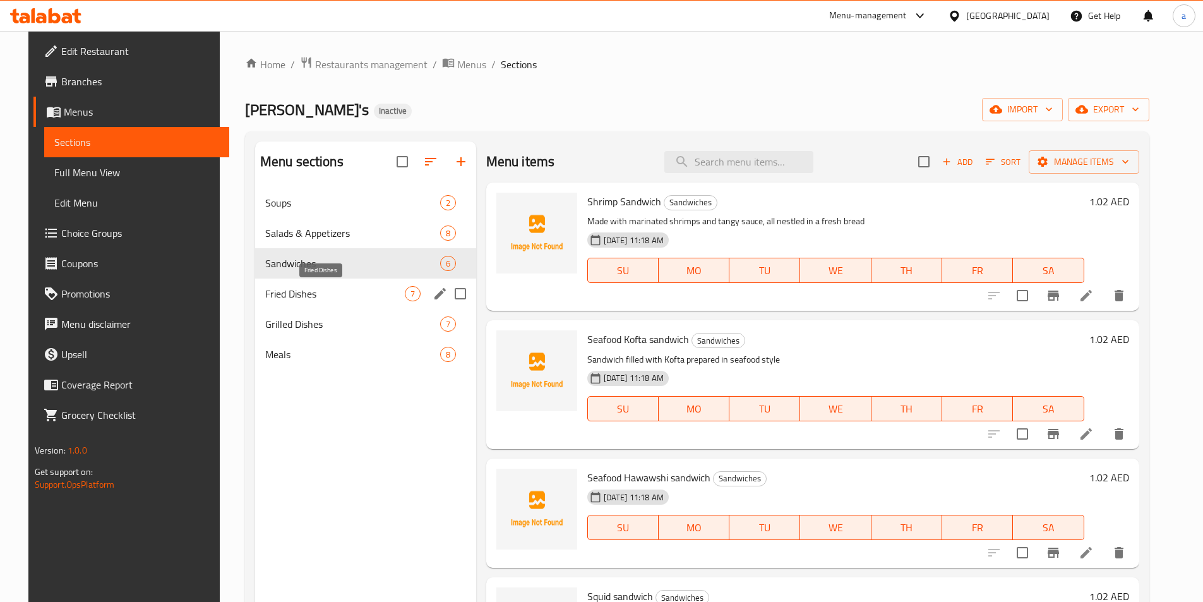
click at [324, 294] on span "Fried Dishes" at bounding box center [335, 293] width 140 height 15
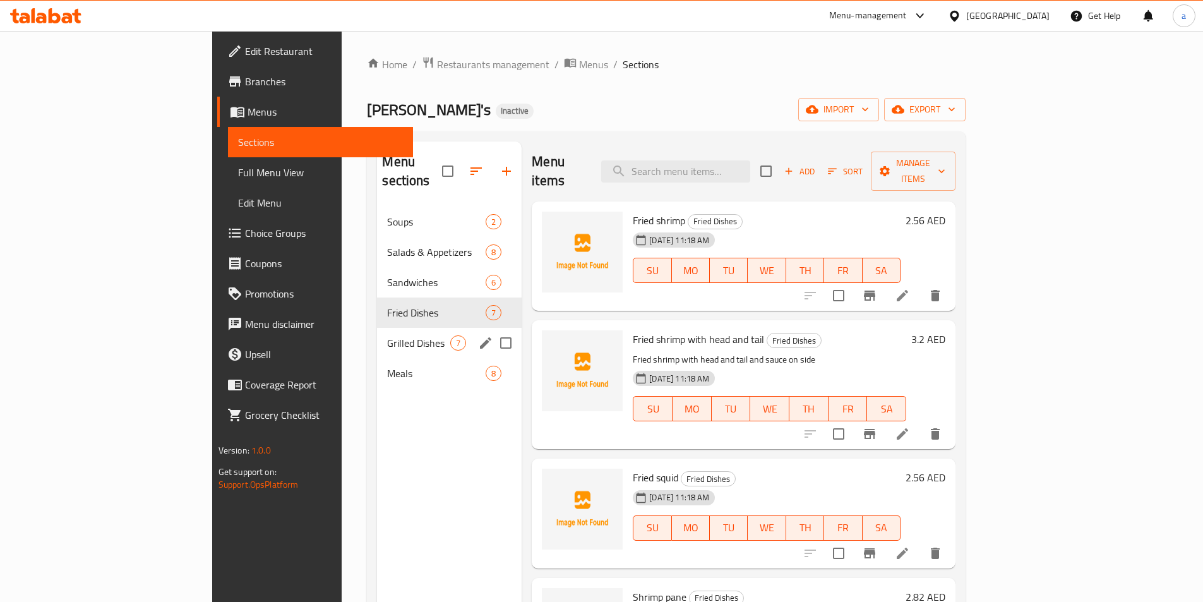
click at [377, 328] on div "Grilled Dishes 7" at bounding box center [449, 343] width 145 height 30
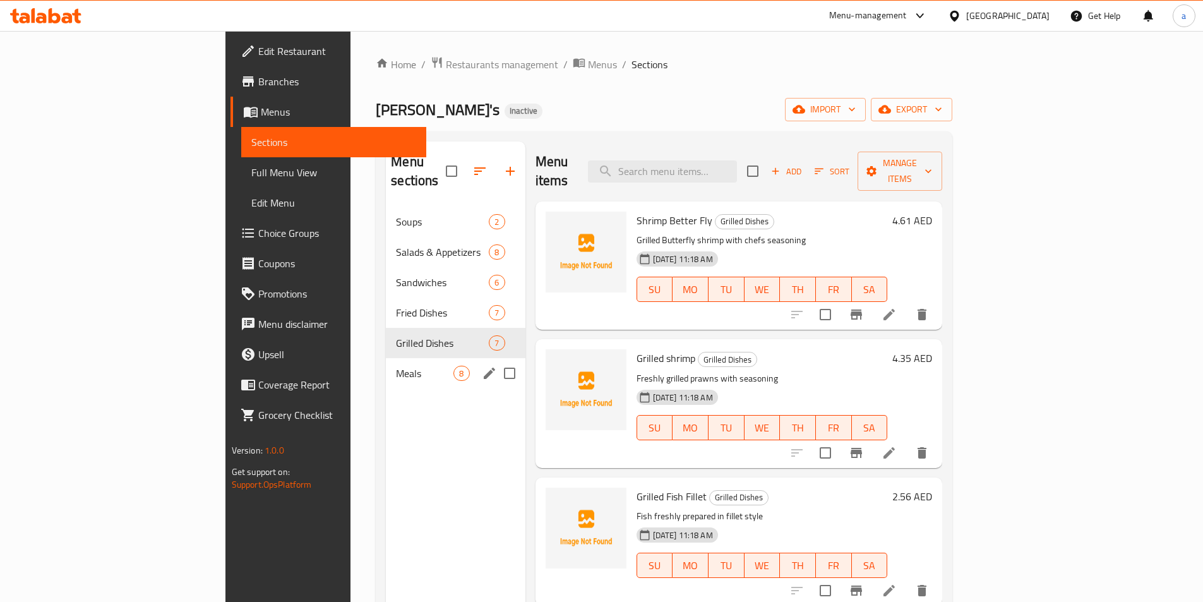
click at [386, 358] on div "Meals 8" at bounding box center [455, 373] width 139 height 30
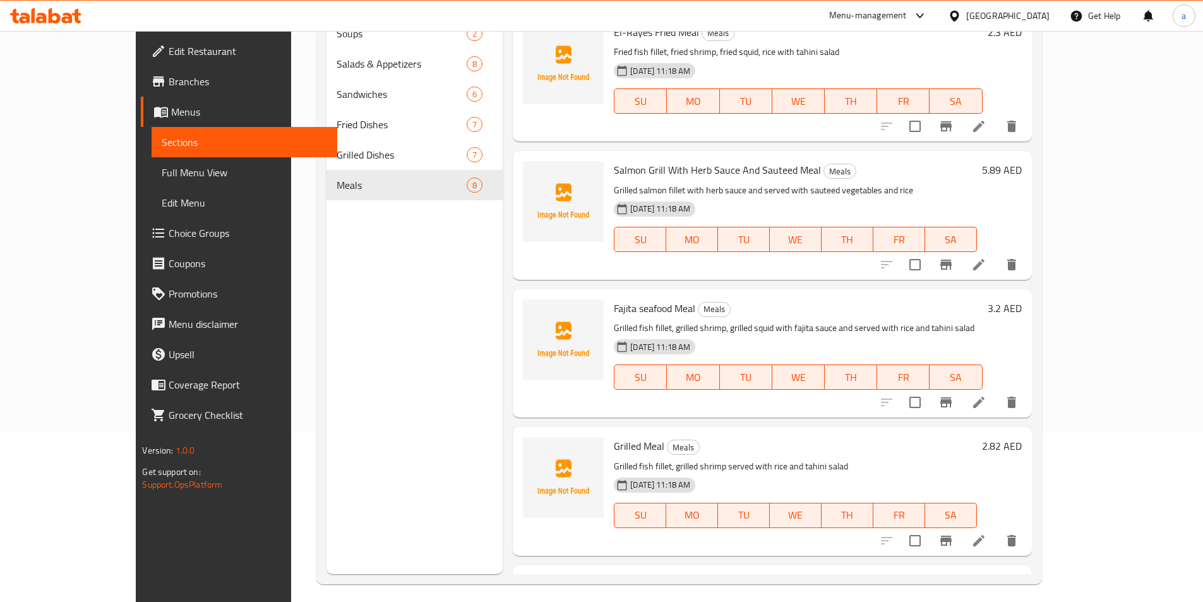
scroll to position [177, 0]
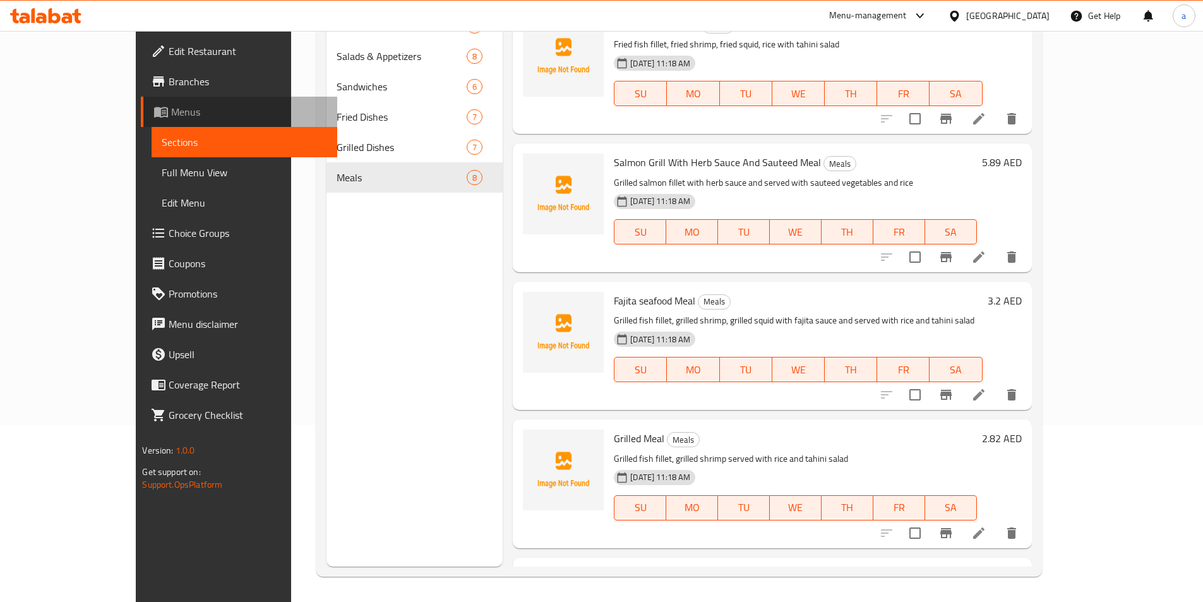
click at [171, 109] on span "Menus" at bounding box center [248, 111] width 155 height 15
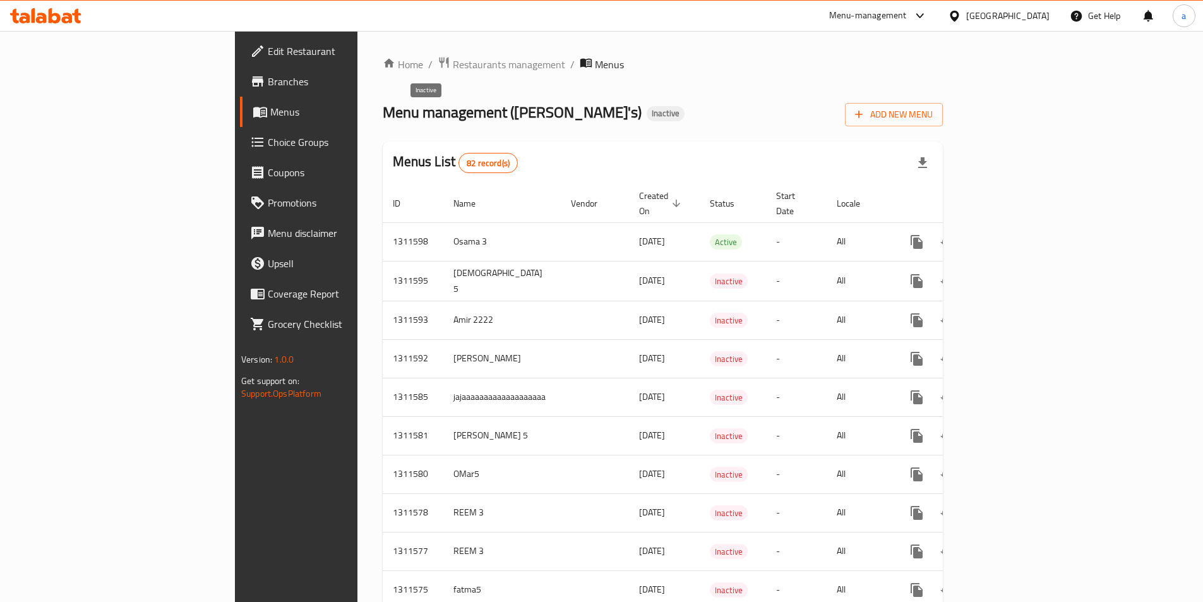
click at [646, 115] on span "Inactive" at bounding box center [665, 113] width 38 height 11
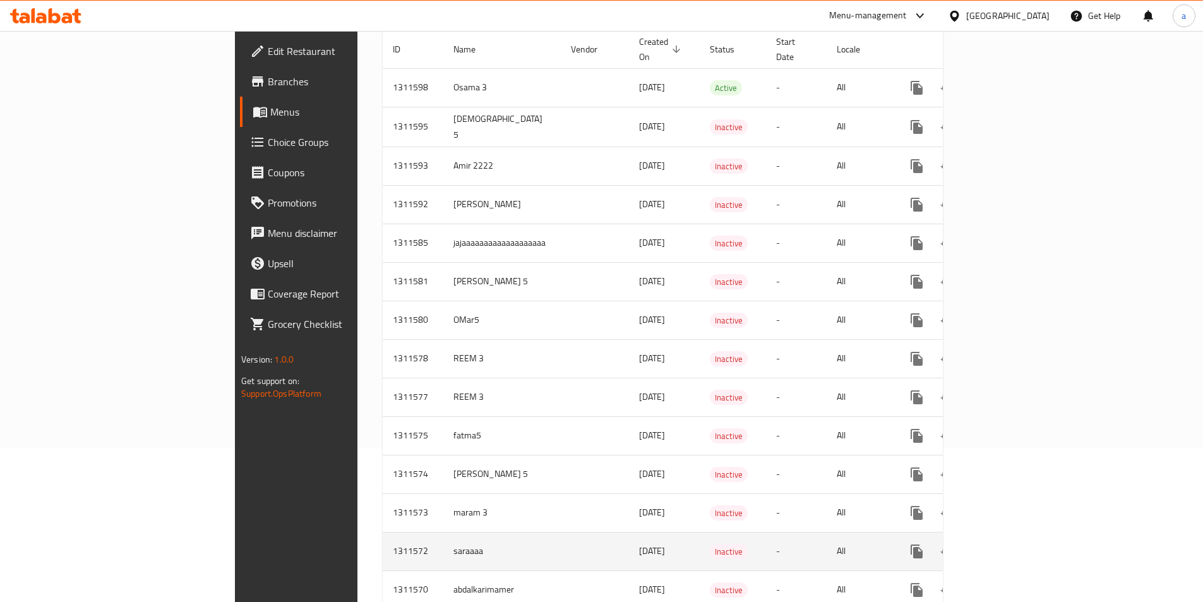
scroll to position [88, 0]
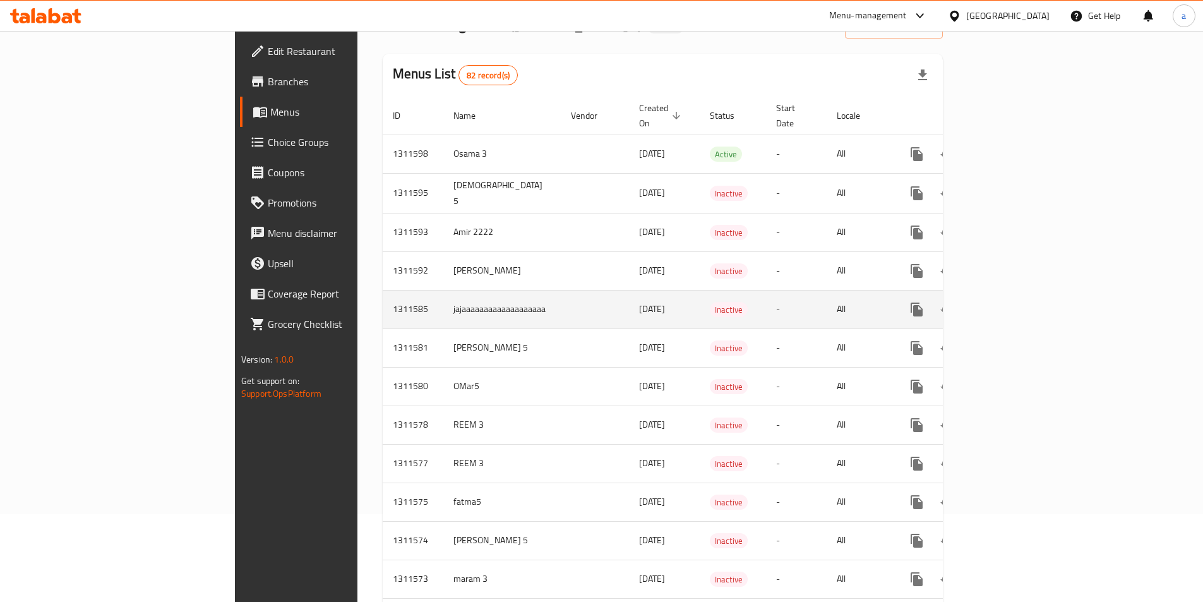
click at [1023, 297] on link "enhanced table" at bounding box center [1007, 309] width 30 height 30
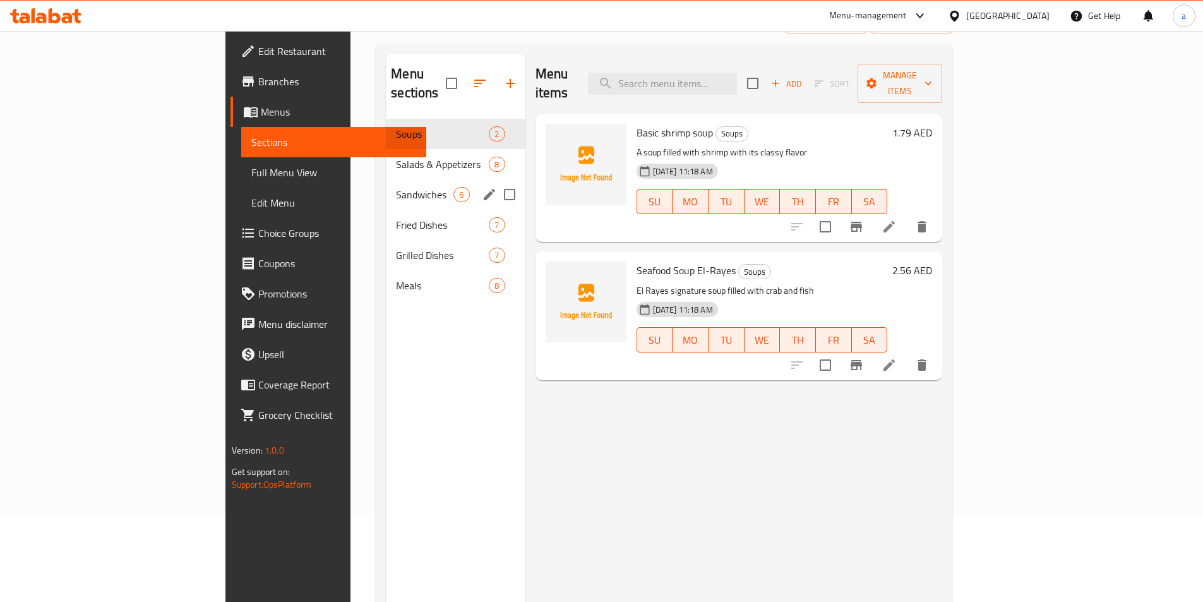
click at [396, 187] on span "Sandwiches" at bounding box center [424, 194] width 57 height 15
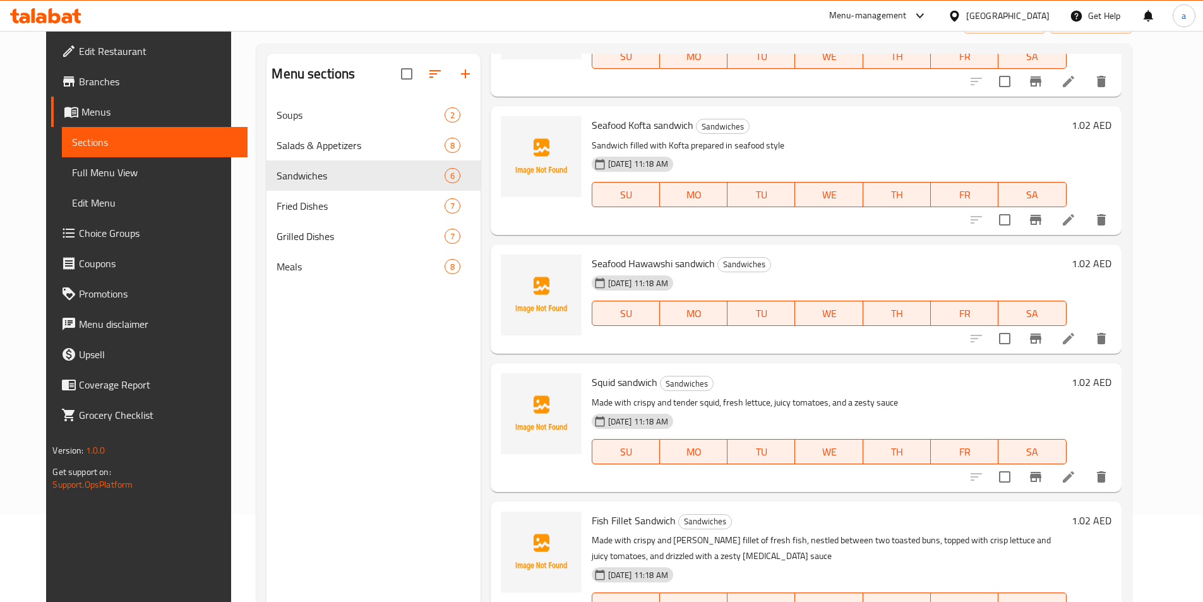
scroll to position [235, 0]
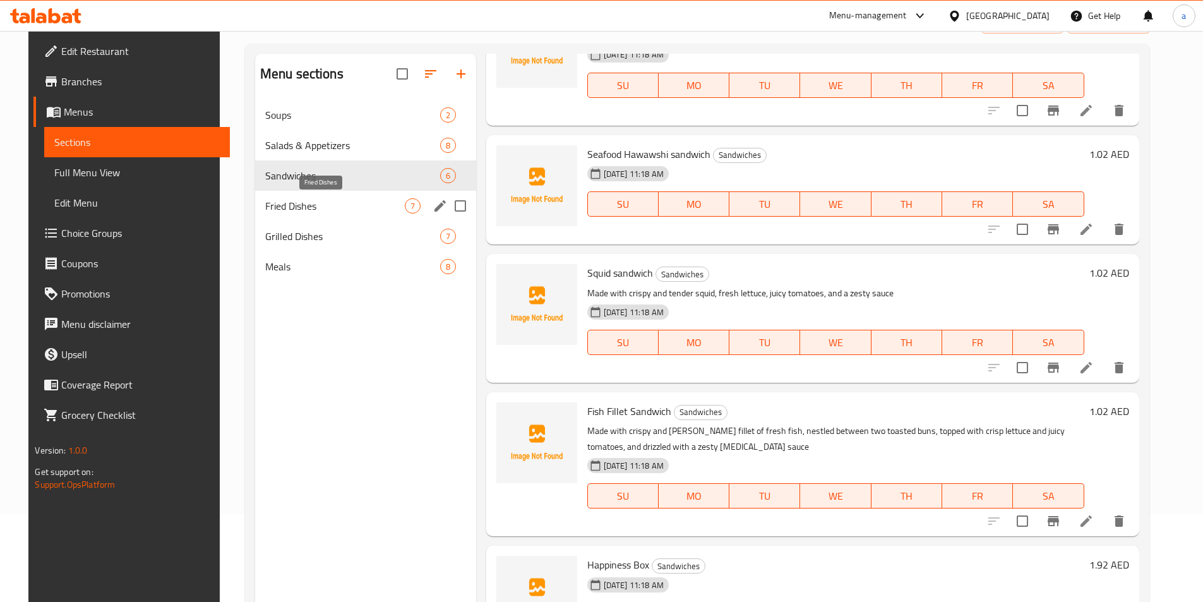
click at [364, 206] on span "Fried Dishes" at bounding box center [335, 205] width 140 height 15
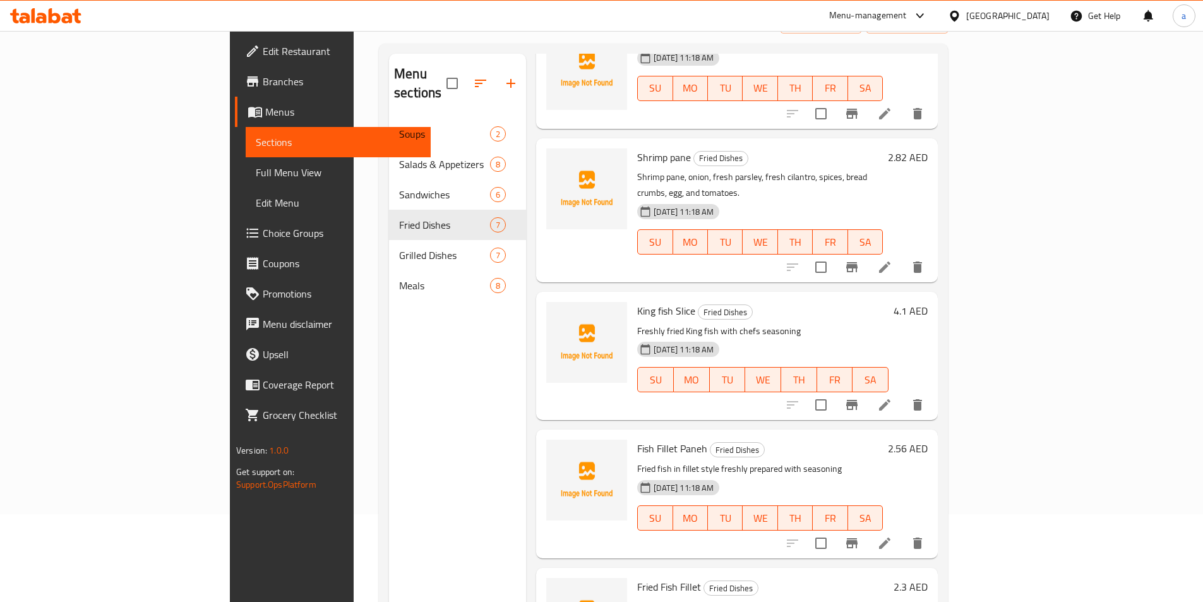
scroll to position [357, 0]
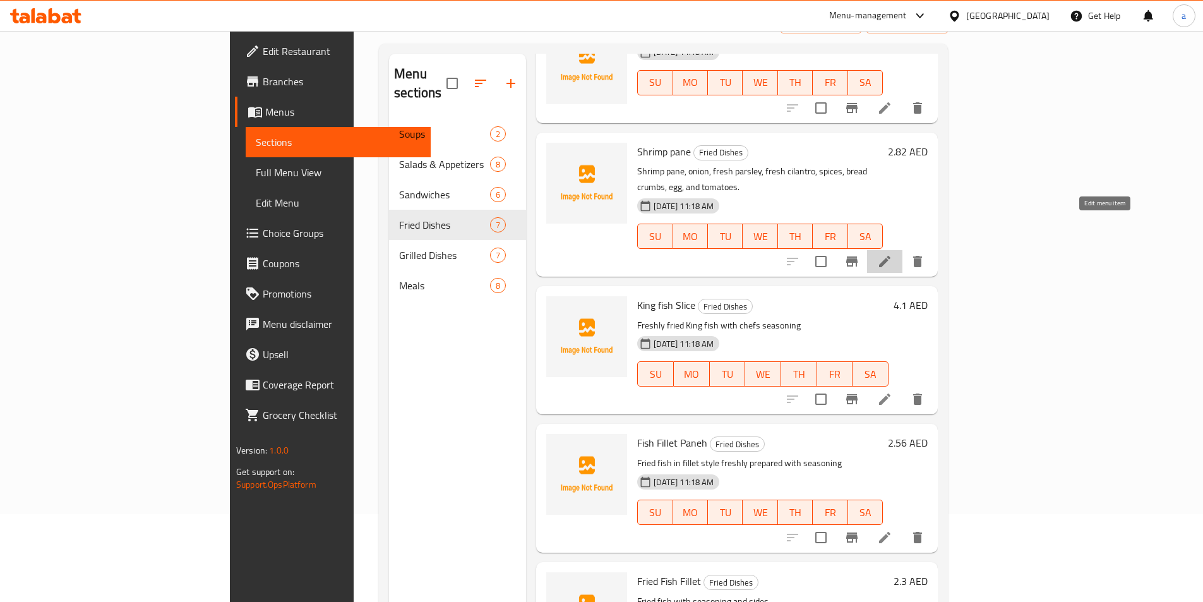
click at [892, 254] on icon at bounding box center [884, 261] width 15 height 15
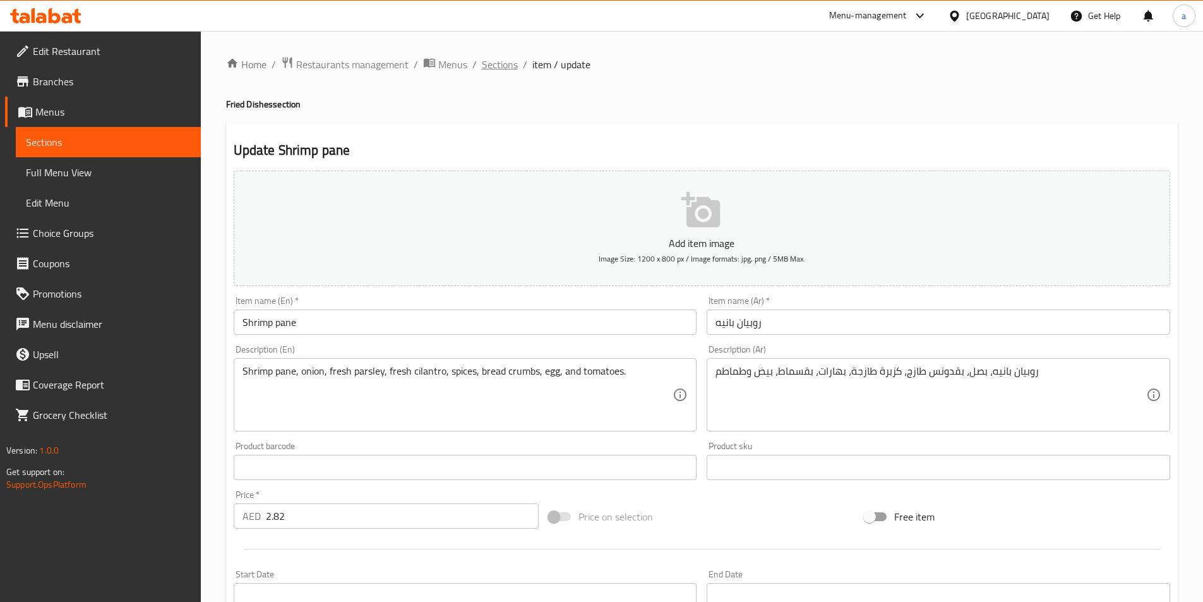
click at [497, 65] on span "Sections" at bounding box center [500, 64] width 36 height 15
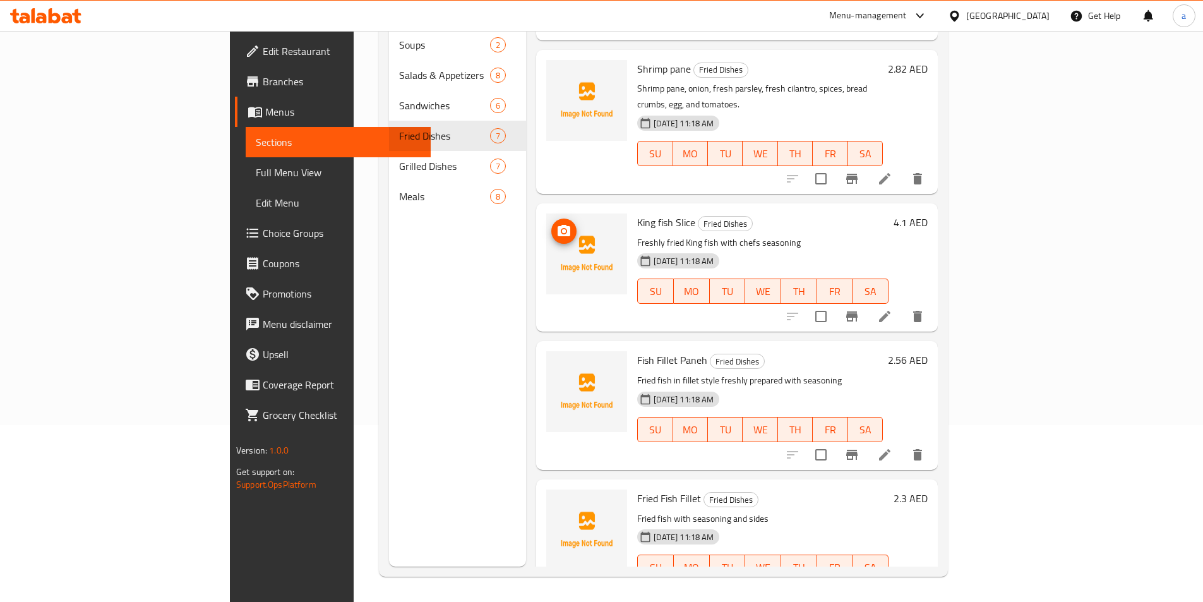
scroll to position [357, 0]
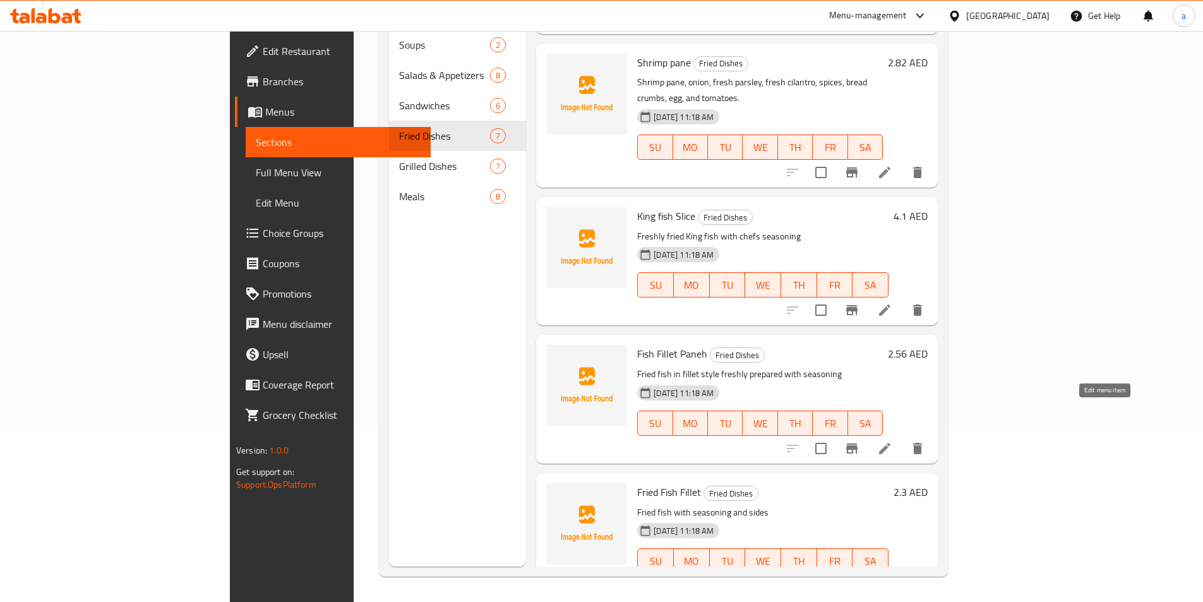
click at [890, 443] on icon at bounding box center [884, 448] width 11 height 11
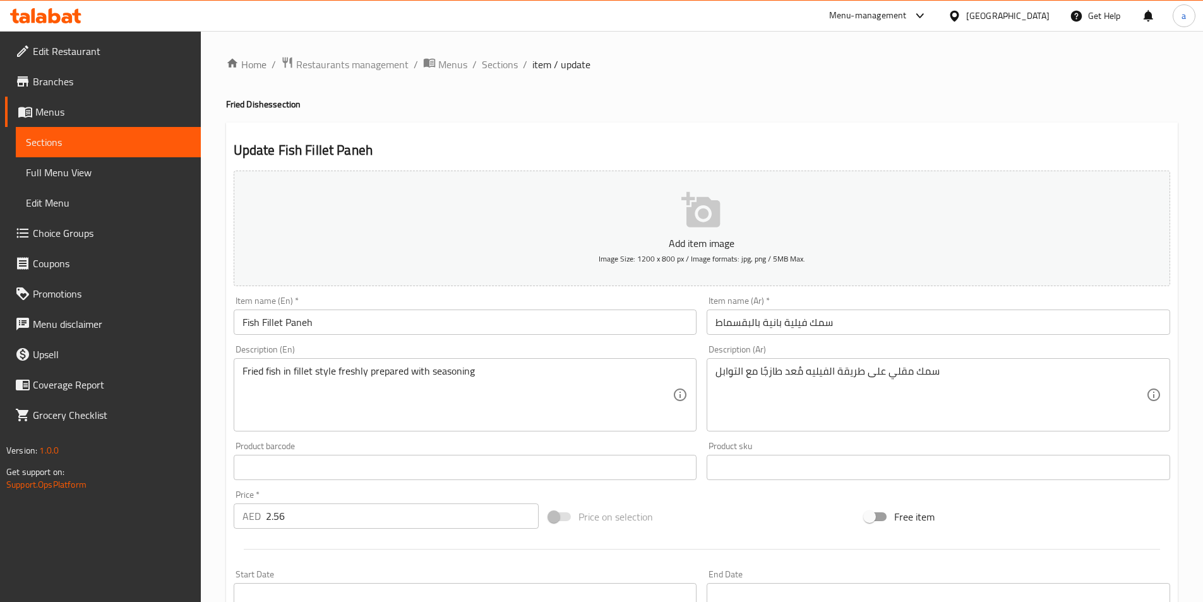
click at [743, 326] on input "سمك فيلية بانية بالبقسماط" at bounding box center [937, 321] width 463 height 25
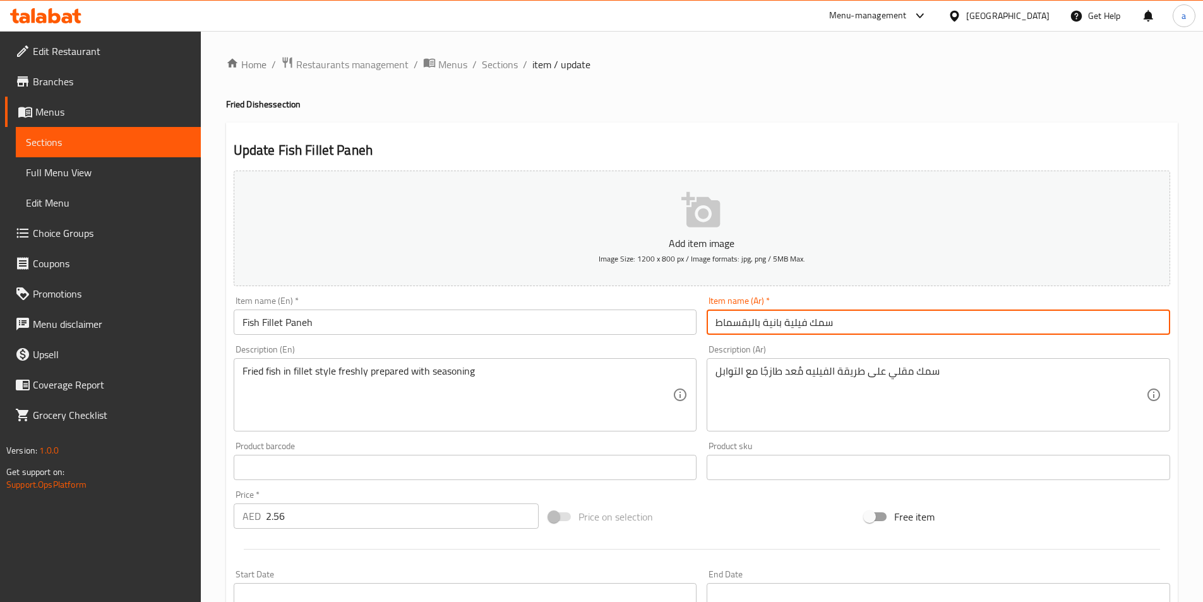
click at [743, 326] on input "سمك فيلية بانية بالبقسماط" at bounding box center [937, 321] width 463 height 25
click at [506, 65] on span "Sections" at bounding box center [500, 64] width 36 height 15
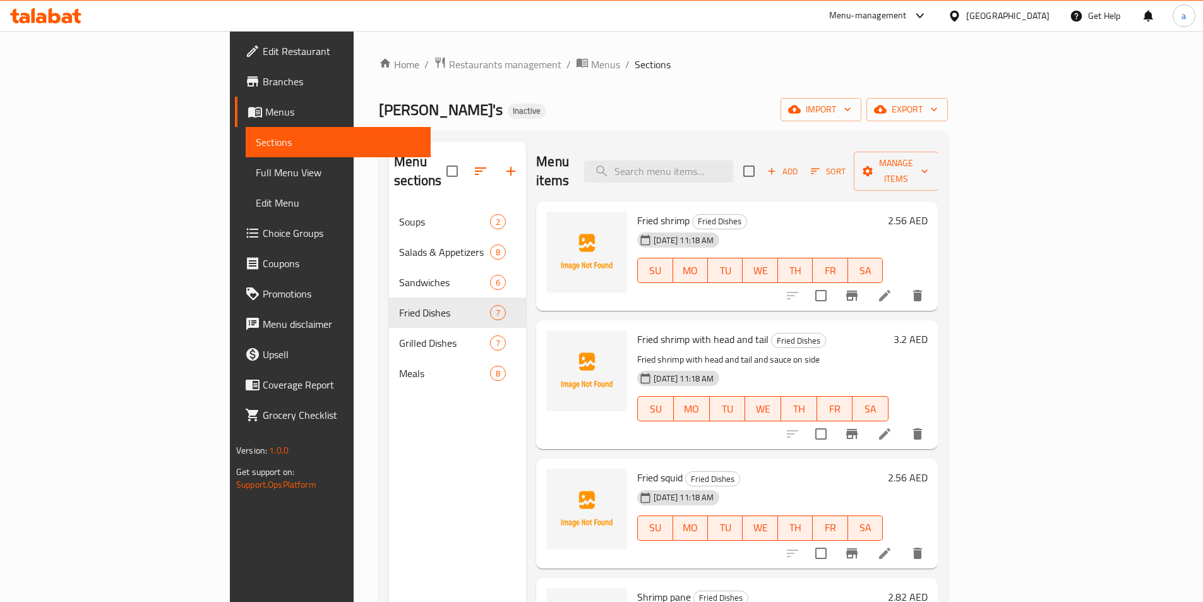
scroll to position [253, 0]
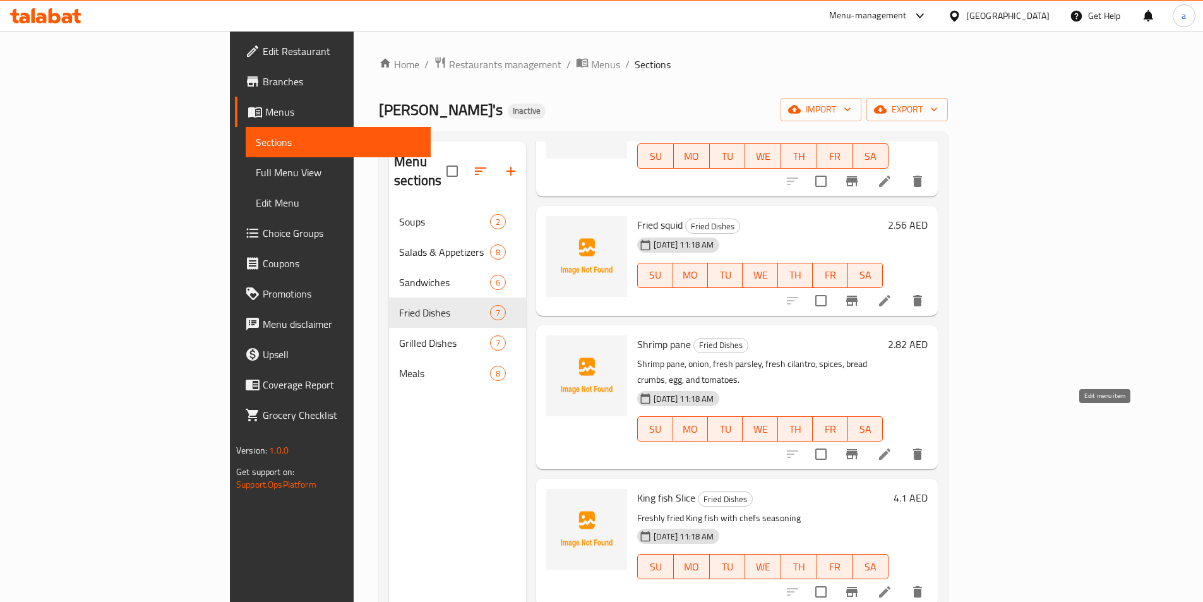
click at [892, 446] on icon at bounding box center [884, 453] width 15 height 15
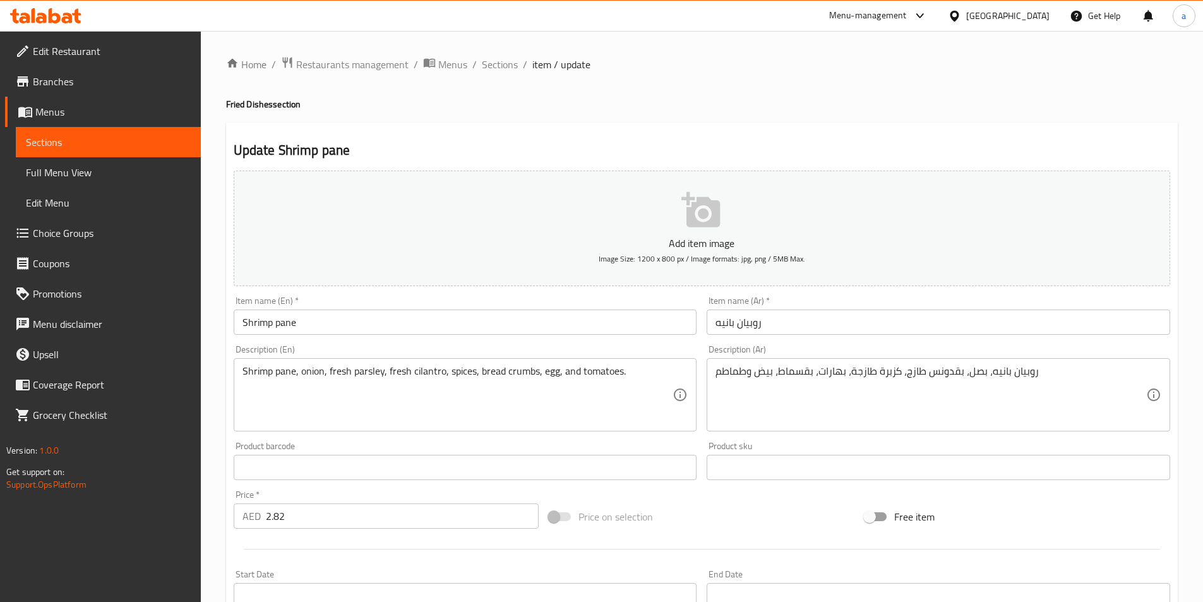
click at [716, 324] on input "روبيان بانيه" at bounding box center [937, 321] width 463 height 25
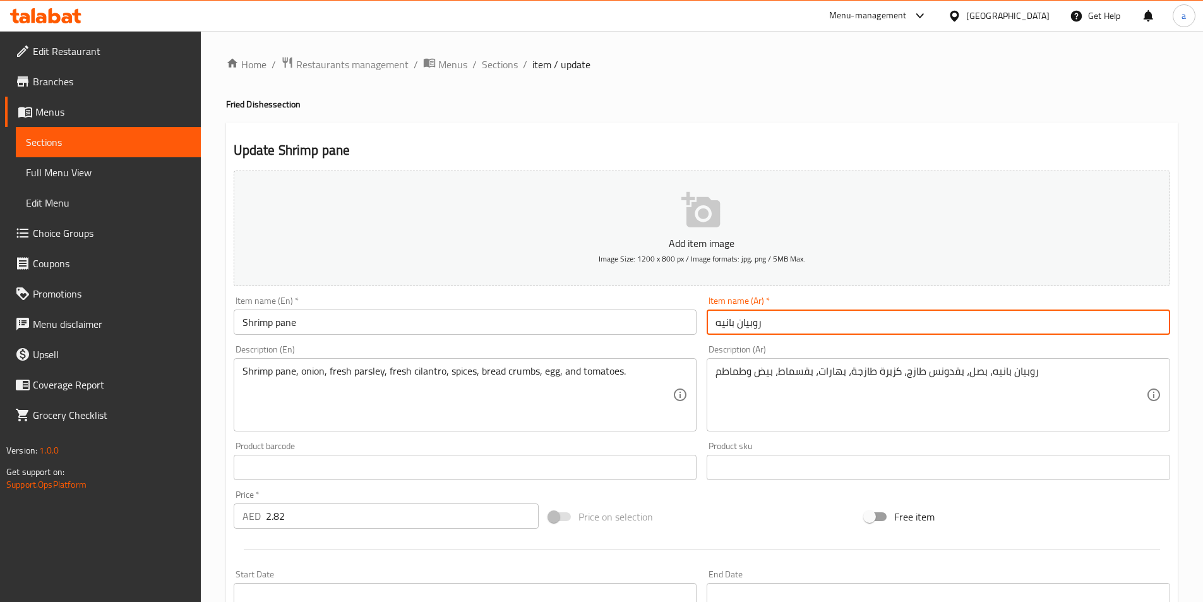
type input "روبيان بانيه بالبقسماط"
click at [829, 346] on div "Description (Ar) روبيان بانيه، بصل، بقدونس طازج، كزبرة طازجة، بهارات، بقسماط، ب…" at bounding box center [937, 388] width 463 height 86
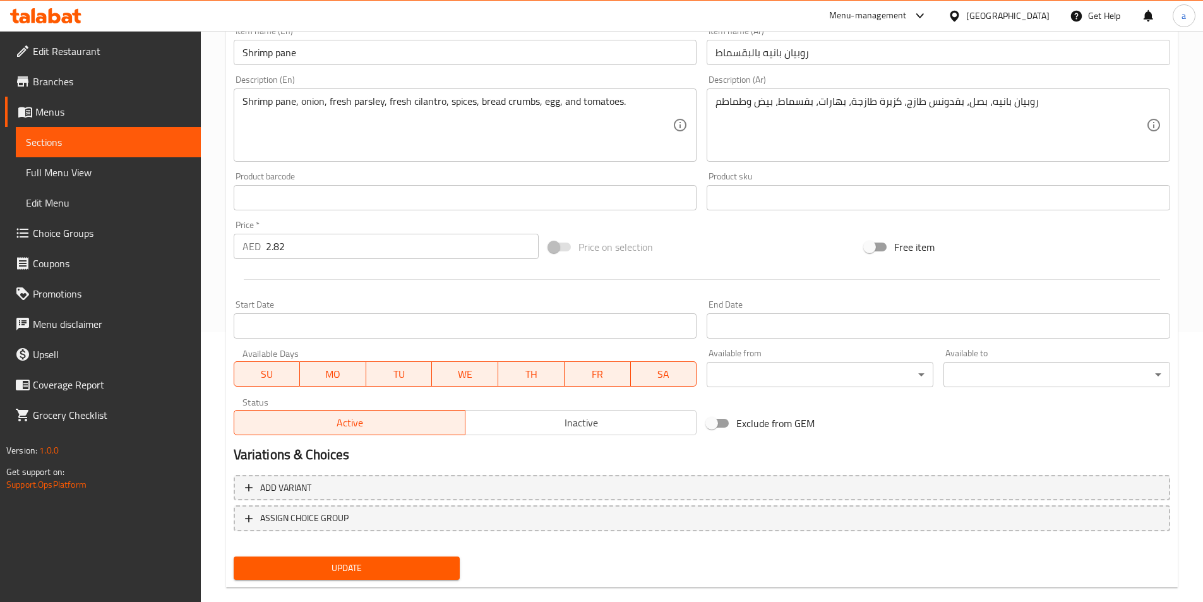
scroll to position [290, 0]
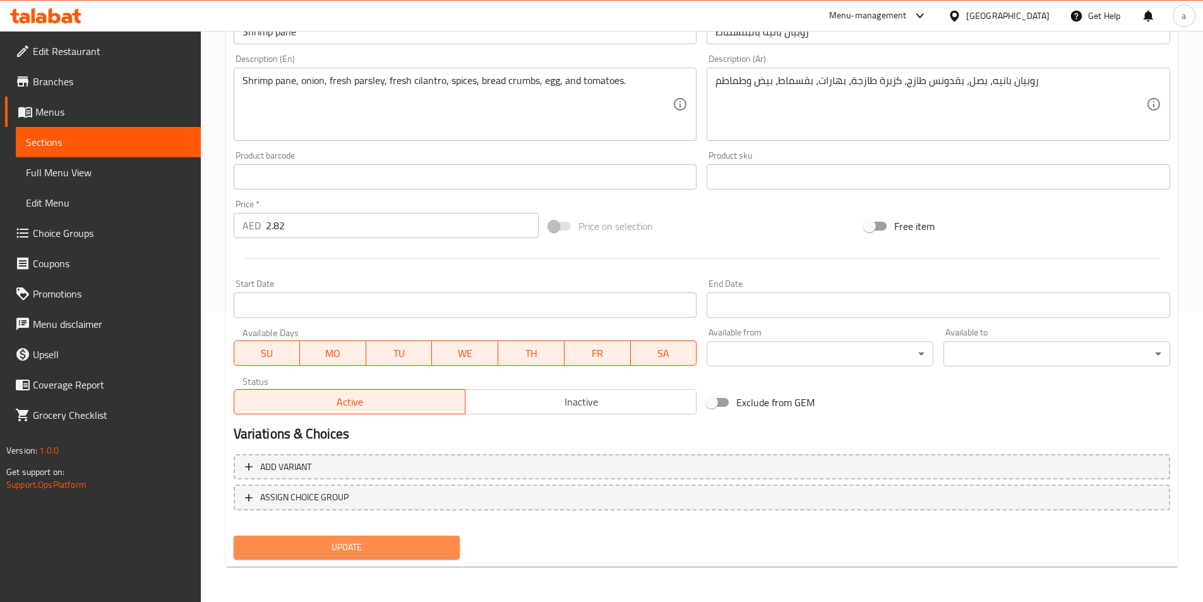
click at [390, 545] on span "Update" at bounding box center [347, 547] width 206 height 16
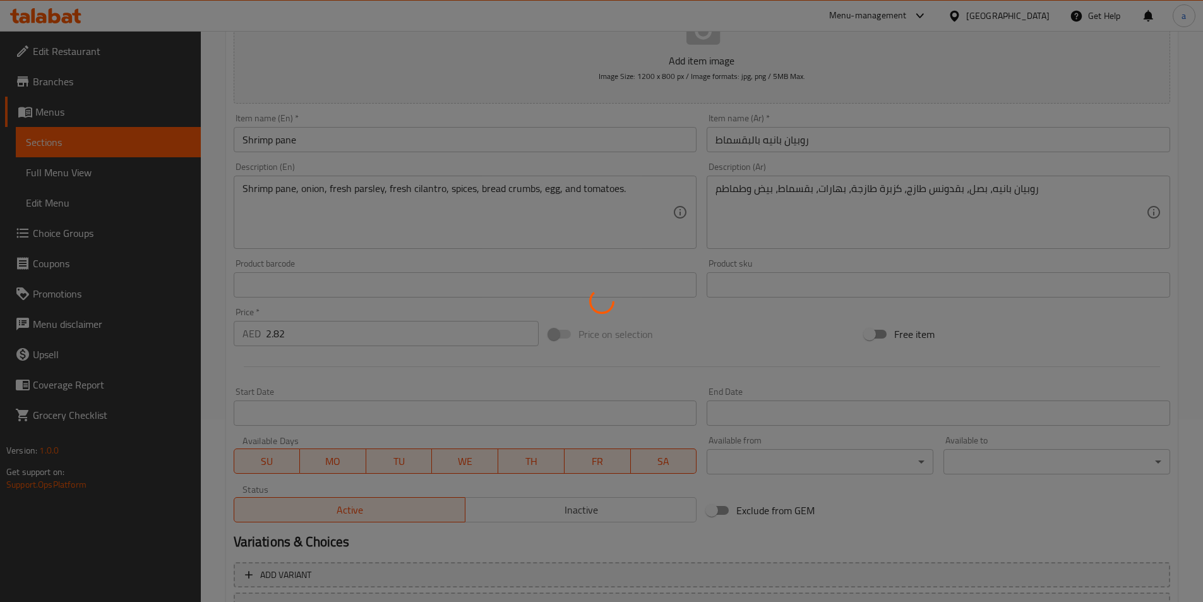
scroll to position [0, 0]
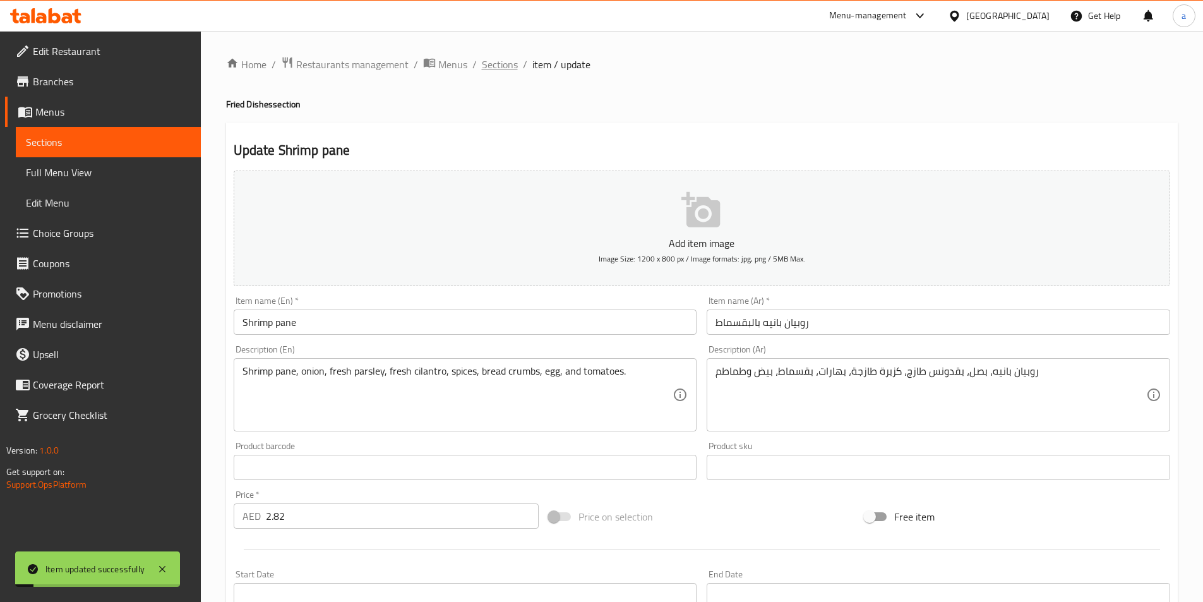
click at [485, 62] on span "Sections" at bounding box center [500, 64] width 36 height 15
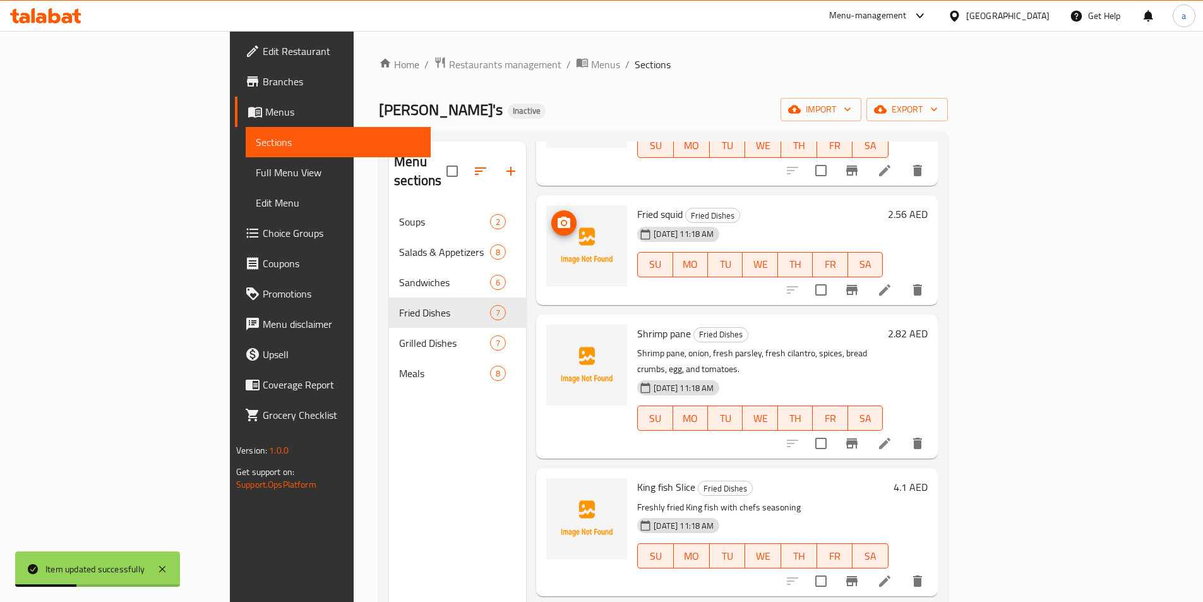
scroll to position [231, 0]
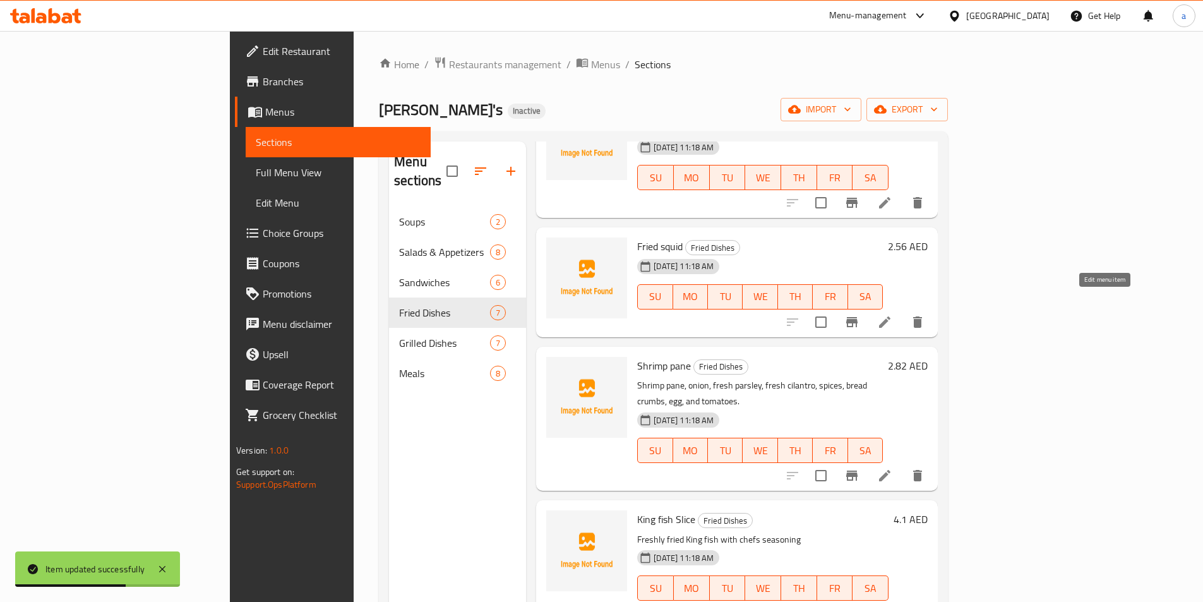
click at [892, 314] on icon at bounding box center [884, 321] width 15 height 15
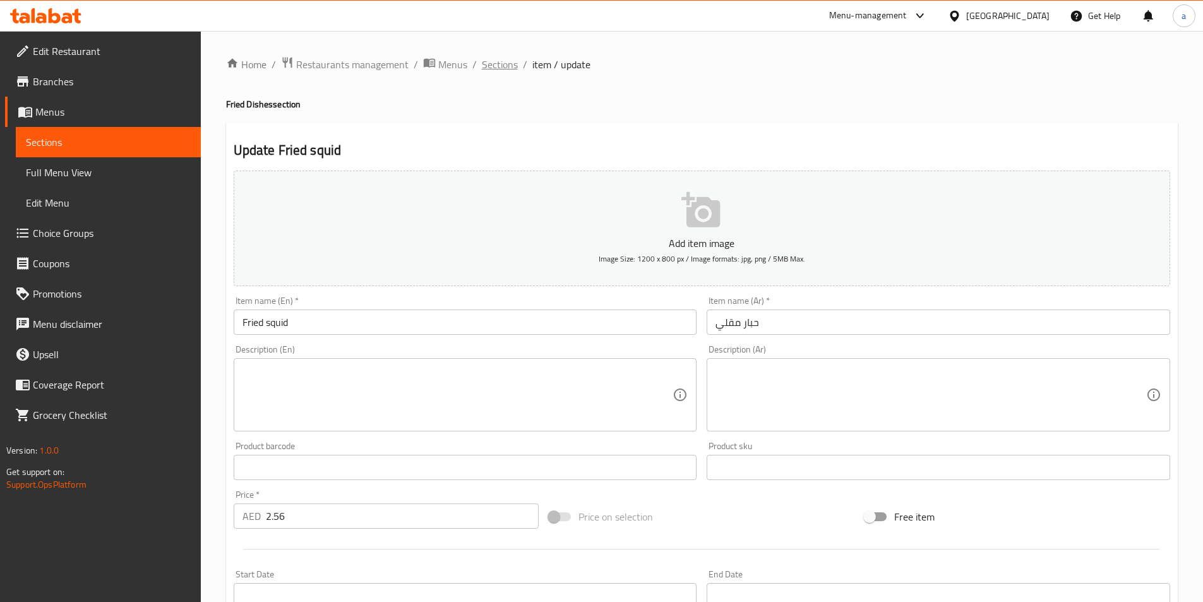
click at [491, 64] on span "Sections" at bounding box center [500, 64] width 36 height 15
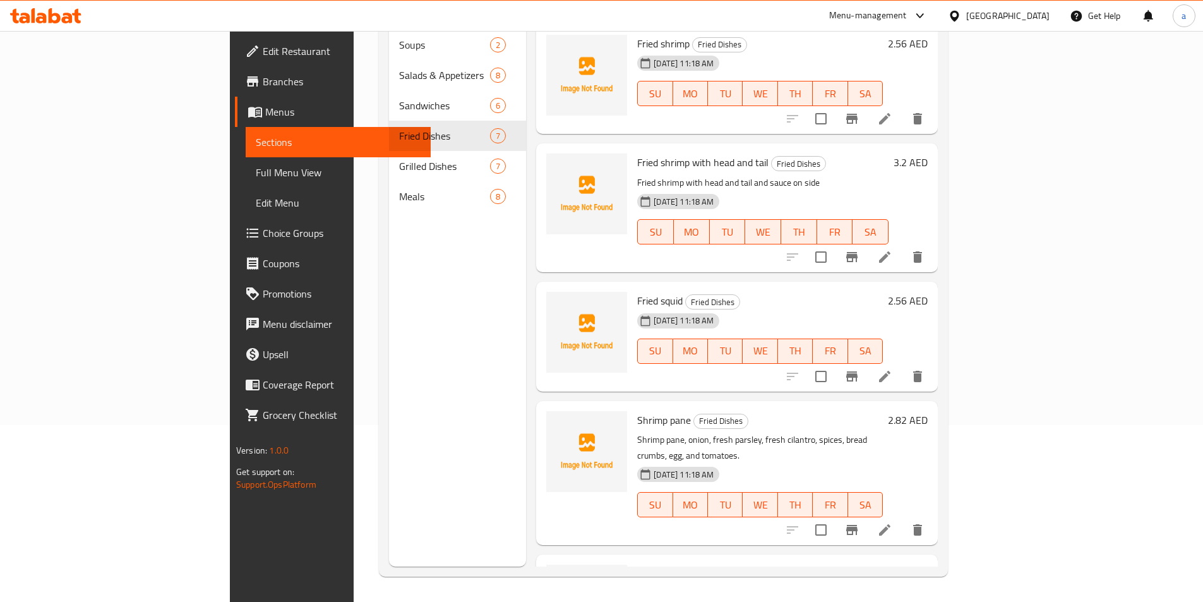
scroll to position [253, 0]
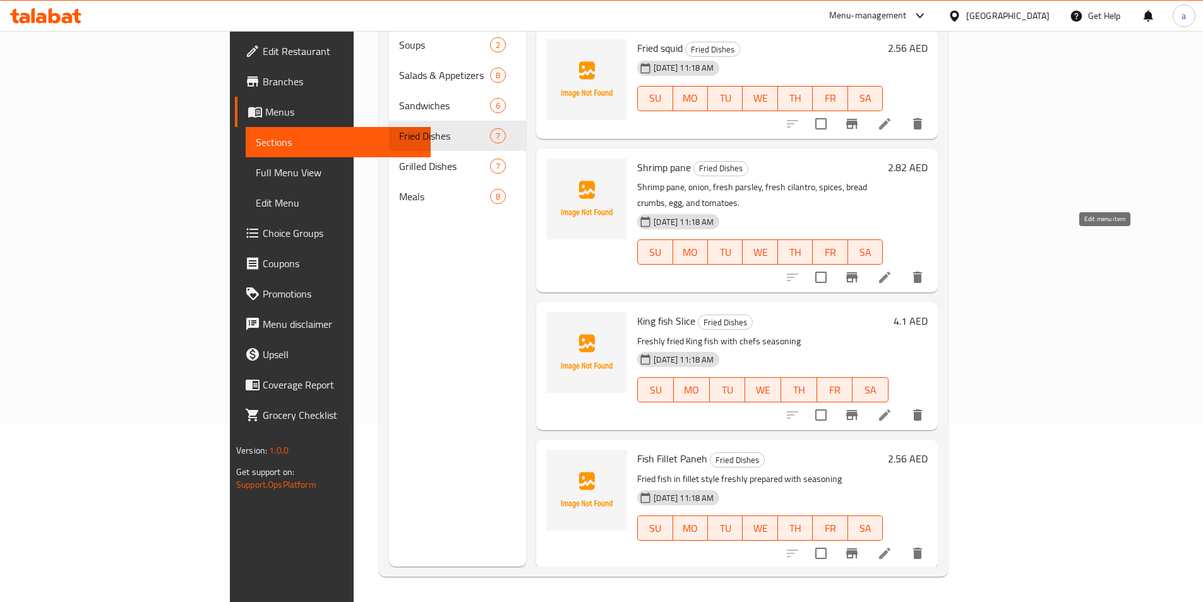
click at [892, 270] on icon at bounding box center [884, 277] width 15 height 15
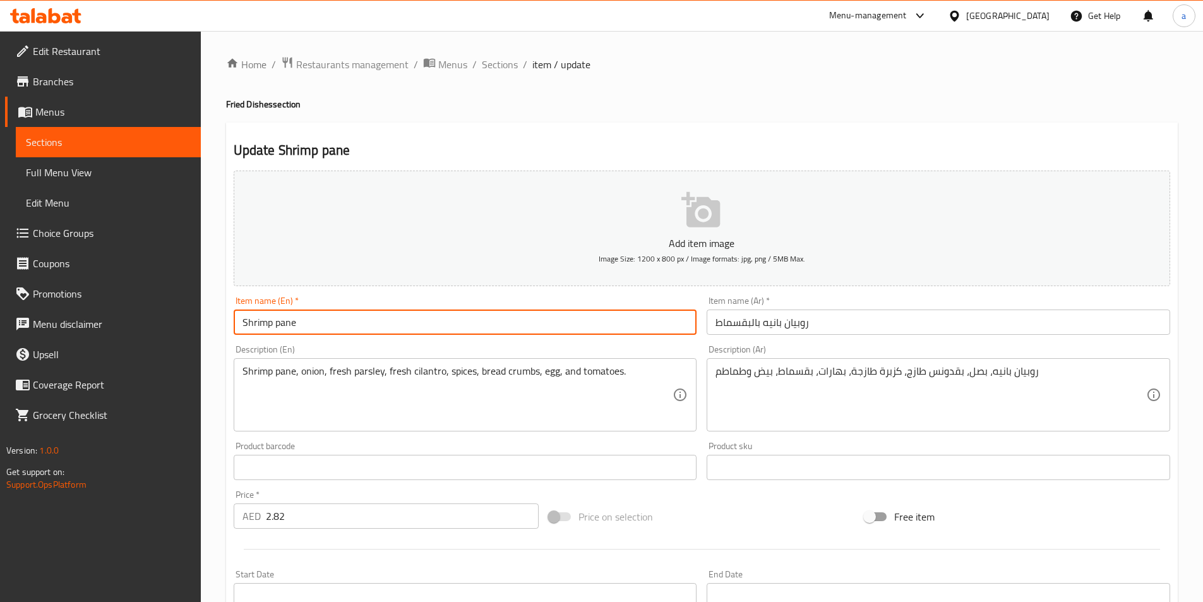
click at [303, 319] on input "Shrimp pane" at bounding box center [465, 321] width 463 height 25
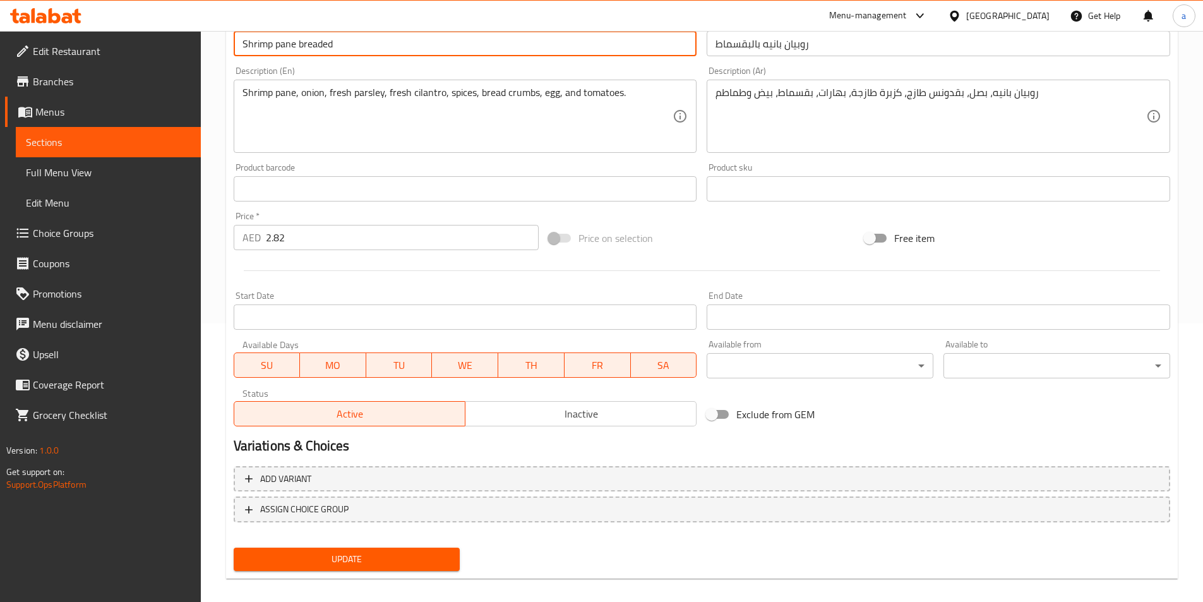
scroll to position [290, 0]
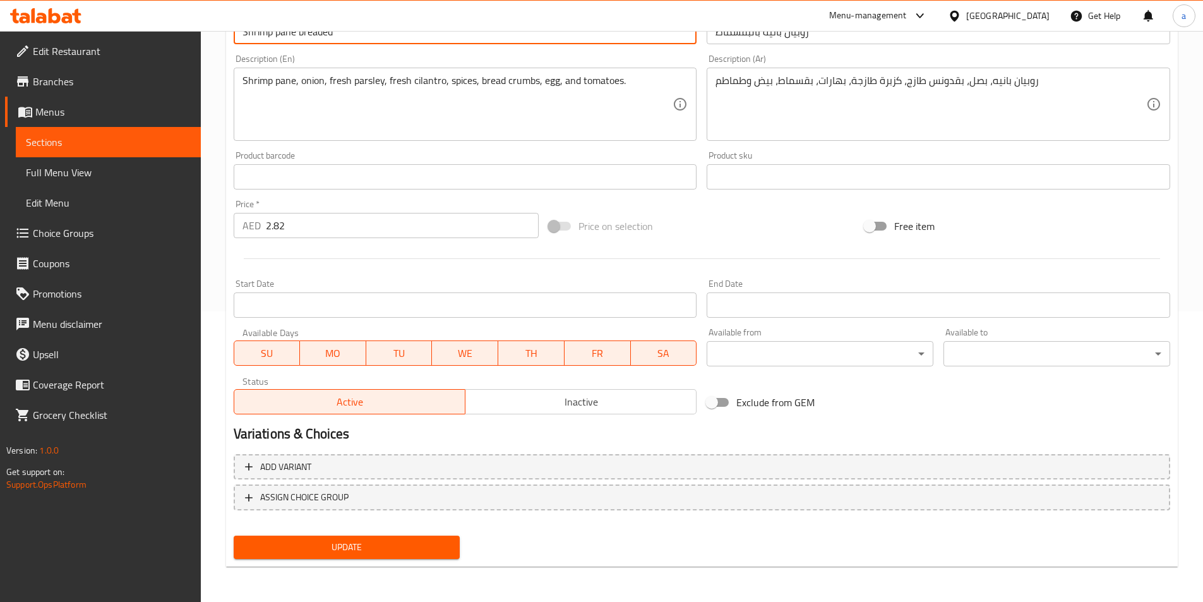
type input "Shrimp pane breaded"
click at [446, 550] on span "Update" at bounding box center [347, 547] width 206 height 16
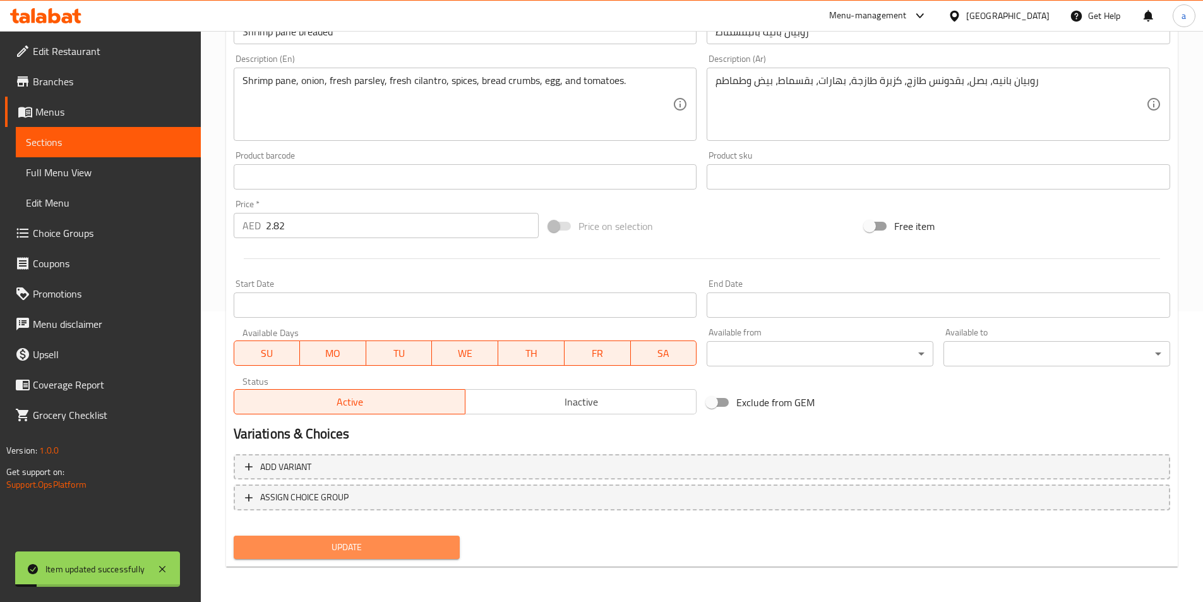
click at [407, 559] on button "Update" at bounding box center [347, 546] width 227 height 23
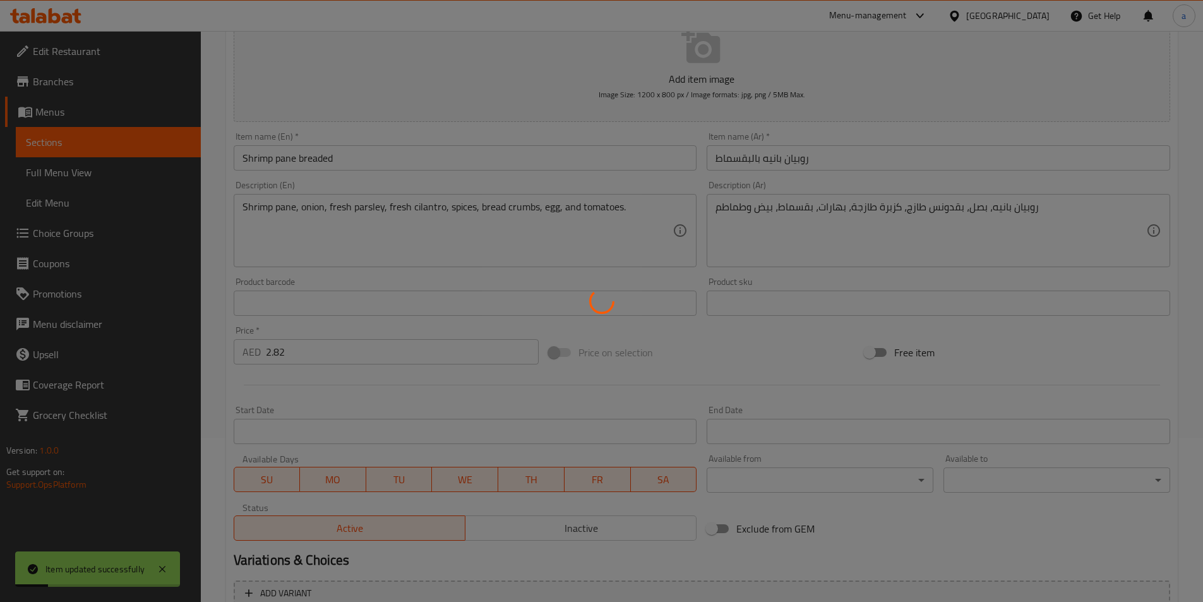
scroll to position [0, 0]
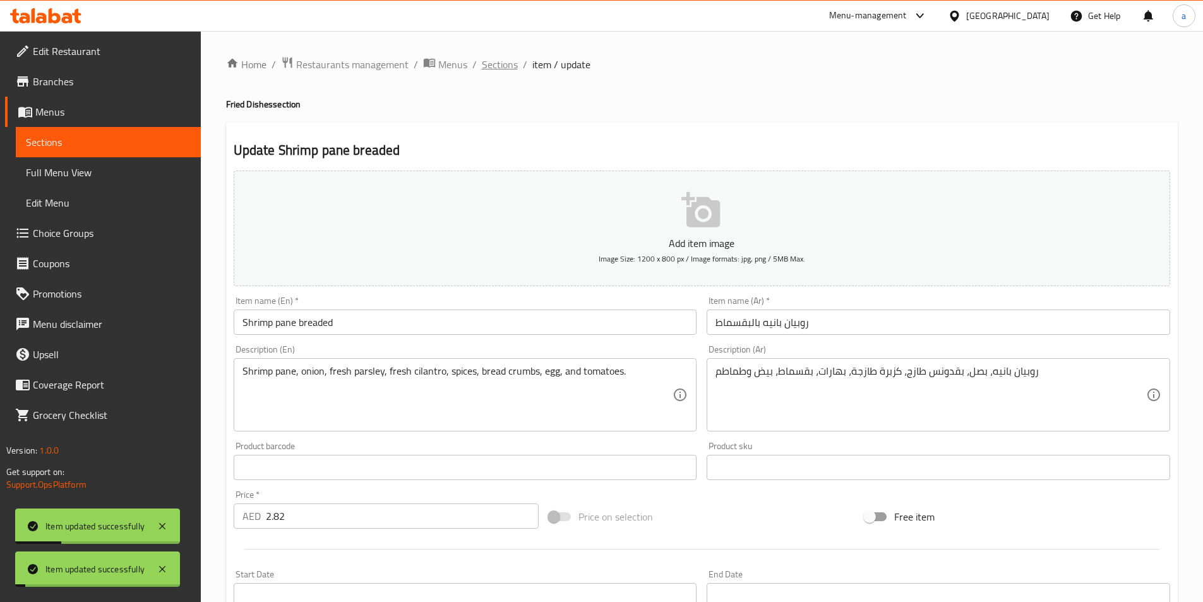
click at [499, 60] on span "Sections" at bounding box center [500, 64] width 36 height 15
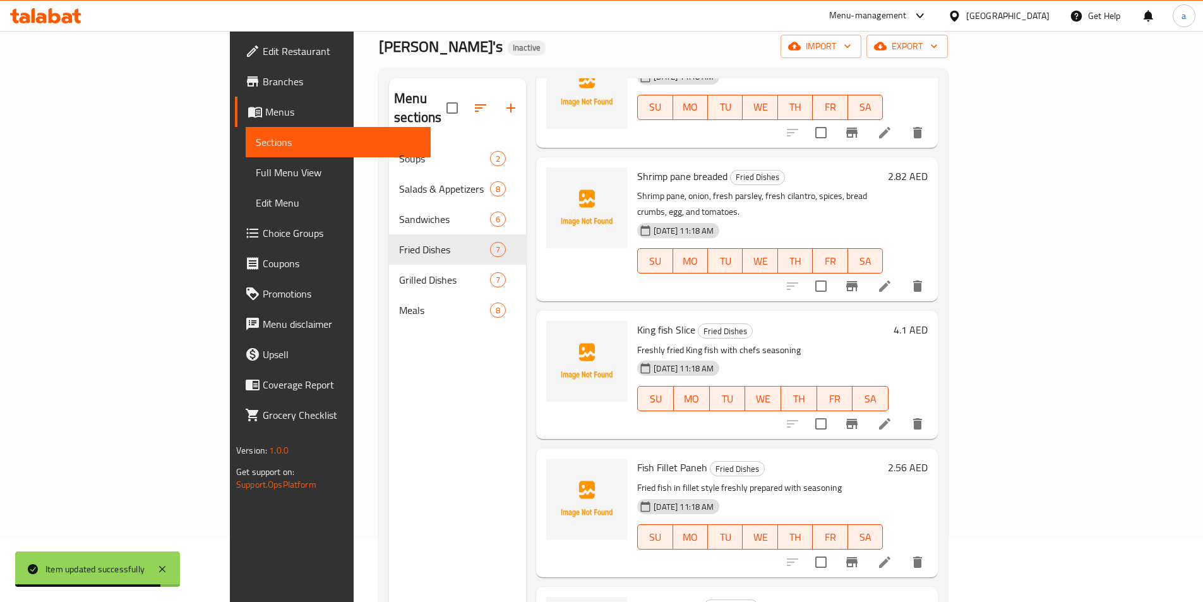
scroll to position [177, 0]
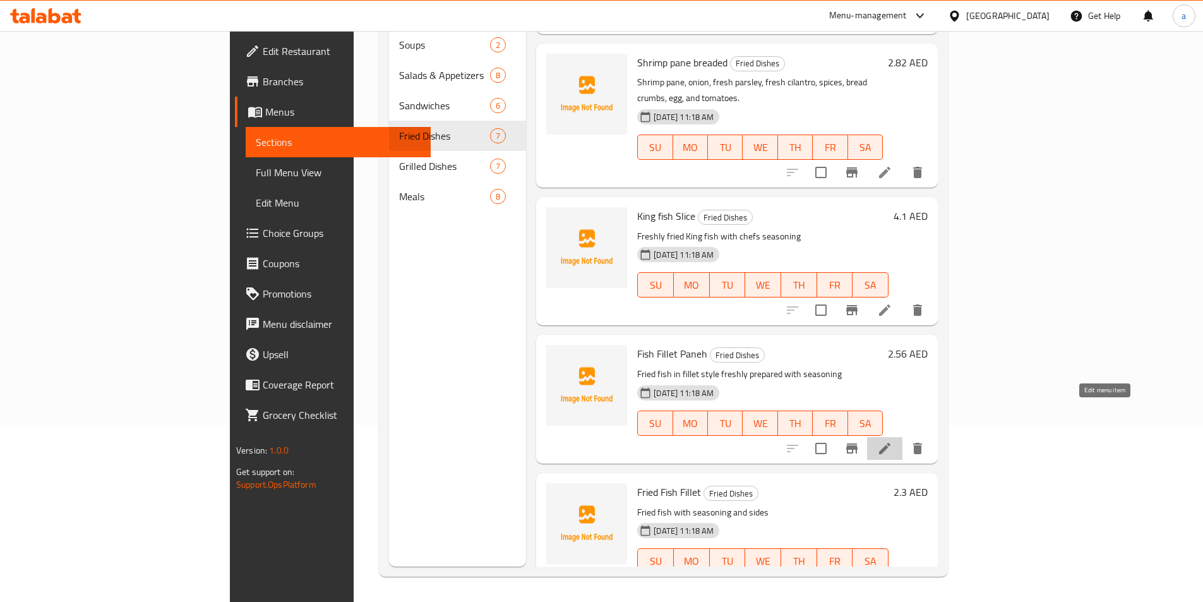
click at [892, 441] on icon at bounding box center [884, 448] width 15 height 15
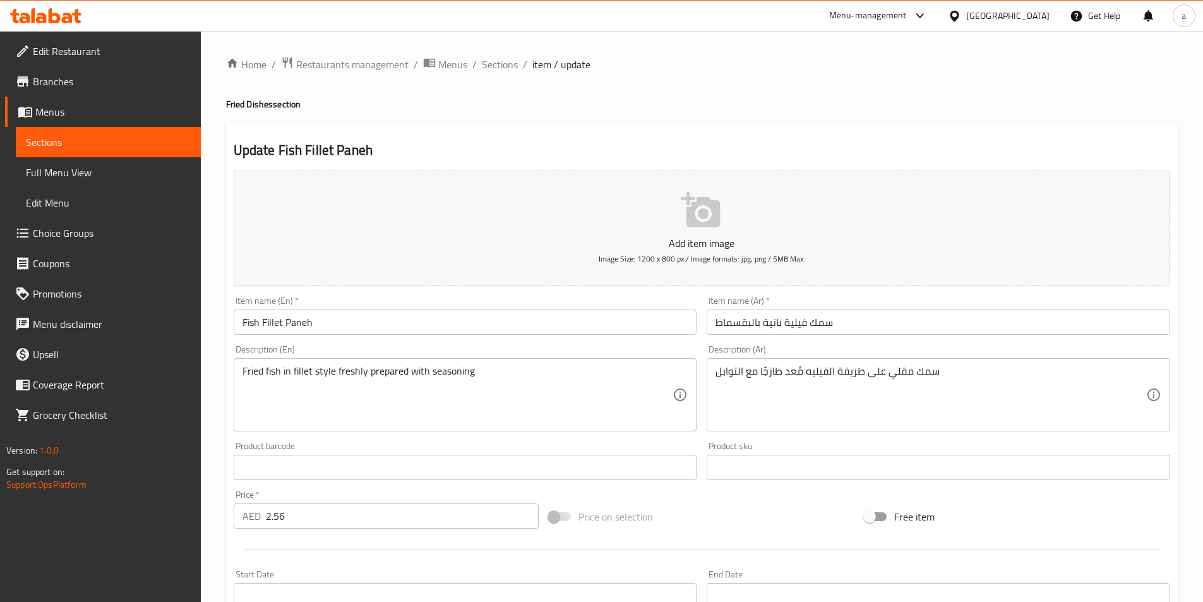
click at [557, 322] on input "Fish Fillet Paneh" at bounding box center [465, 321] width 463 height 25
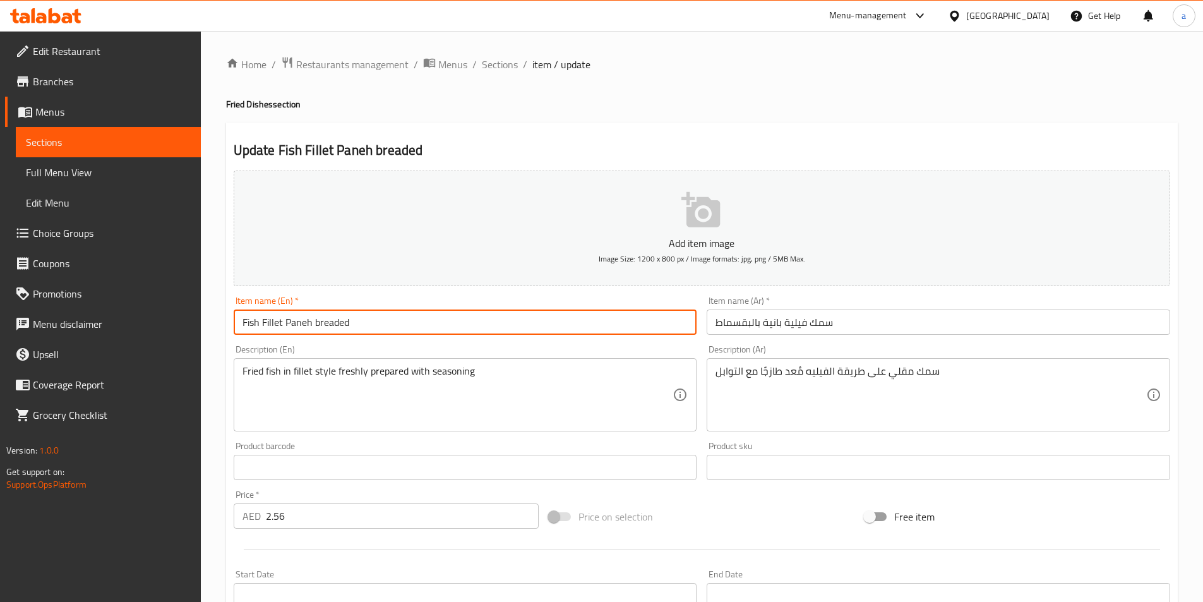
scroll to position [290, 0]
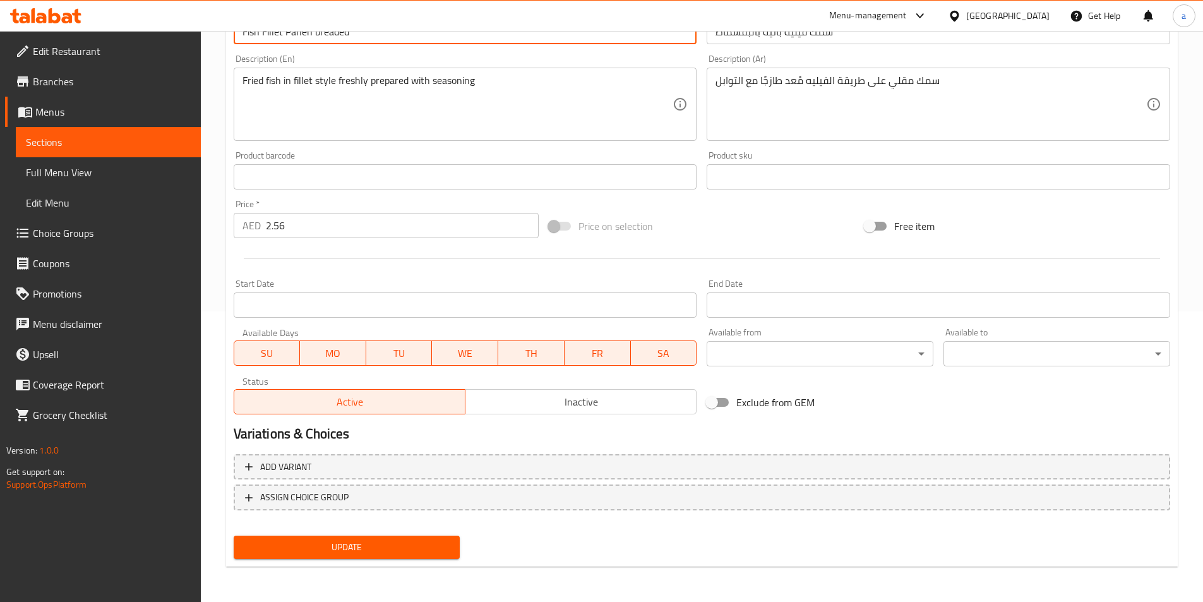
type input "Fish Fillet Paneh breaded"
click at [397, 542] on span "Update" at bounding box center [347, 547] width 206 height 16
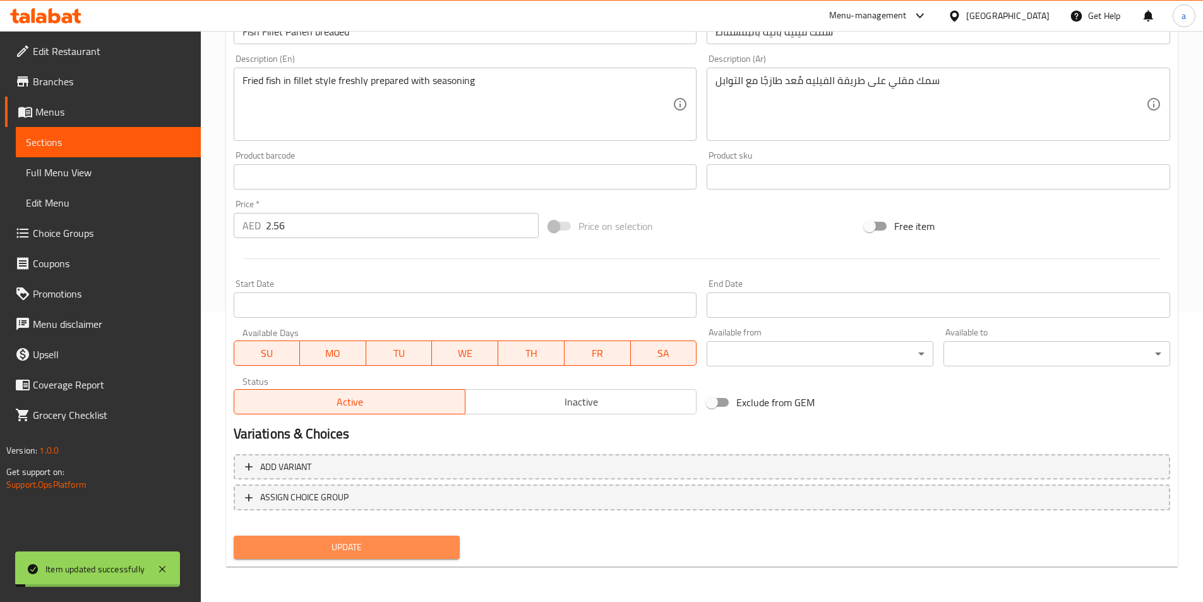
click at [397, 542] on span "Update" at bounding box center [347, 547] width 206 height 16
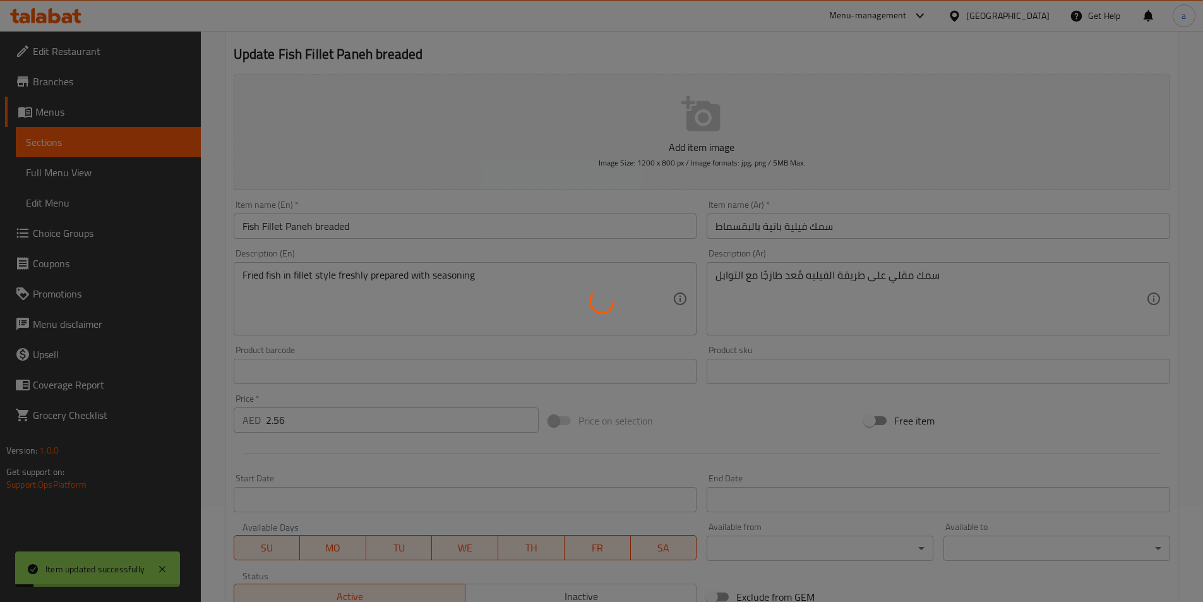
scroll to position [0, 0]
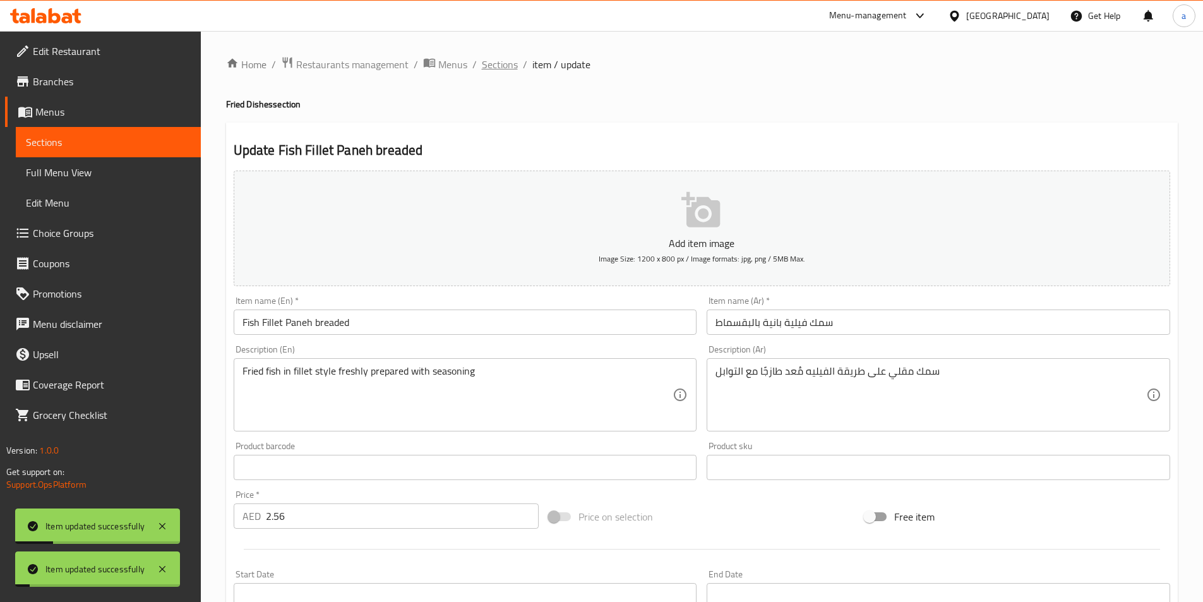
click at [507, 66] on span "Sections" at bounding box center [500, 64] width 36 height 15
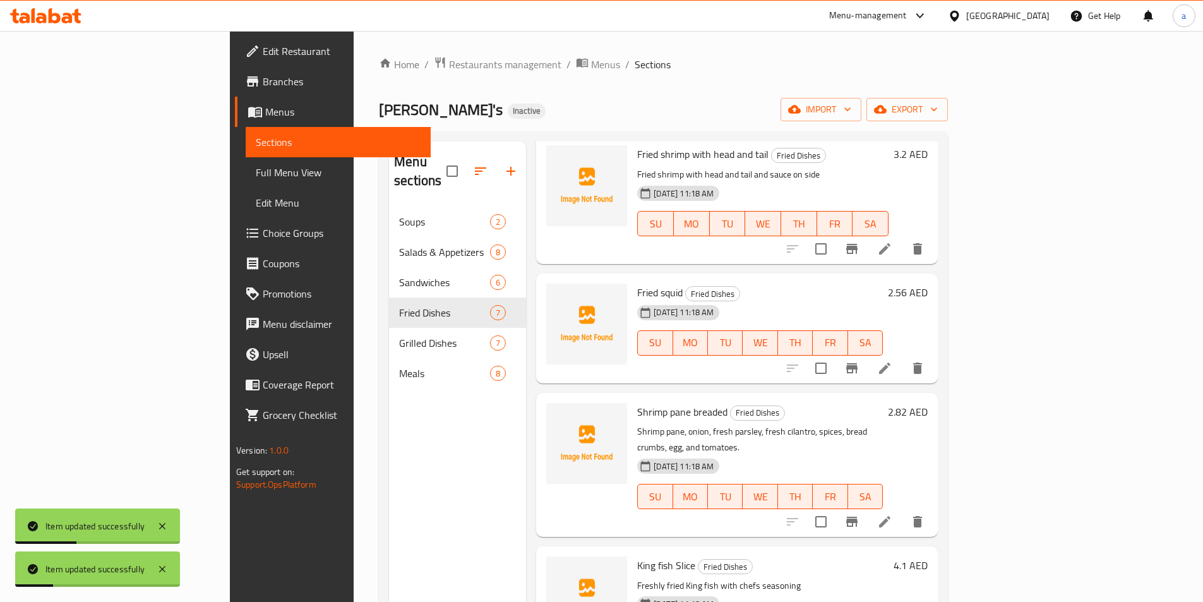
scroll to position [189, 0]
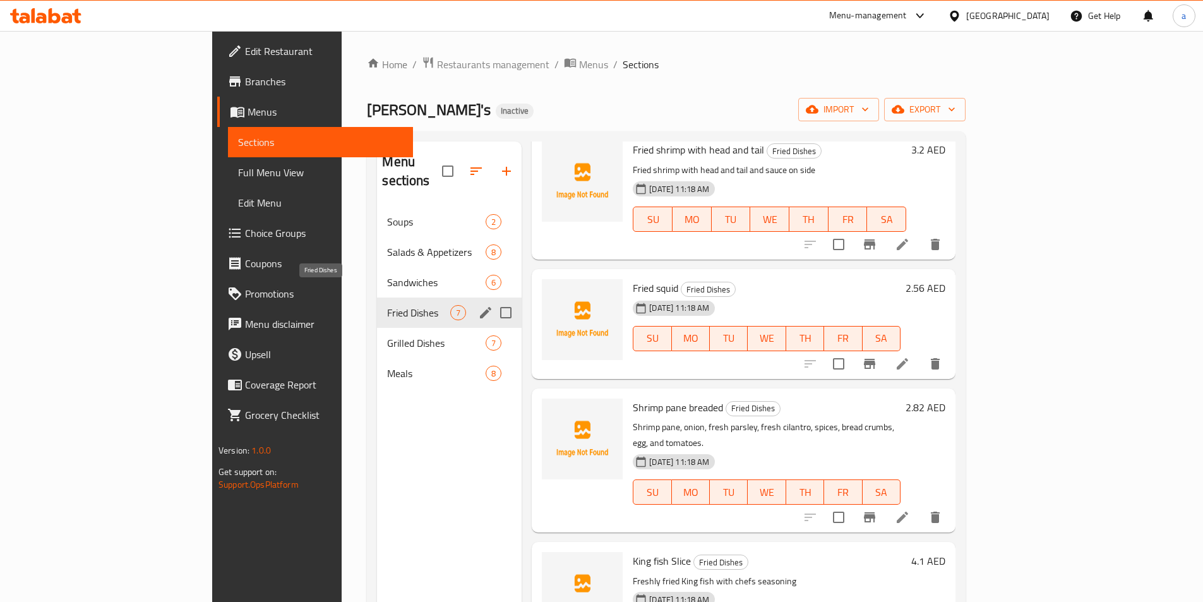
click at [387, 305] on span "Fried Dishes" at bounding box center [418, 312] width 63 height 15
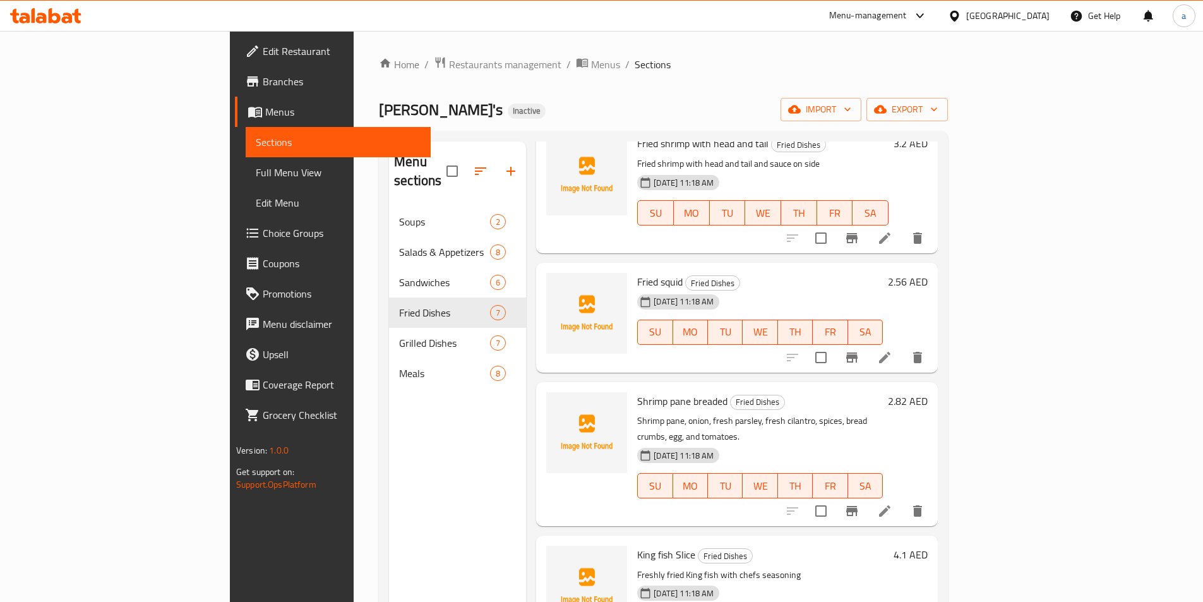
scroll to position [316, 0]
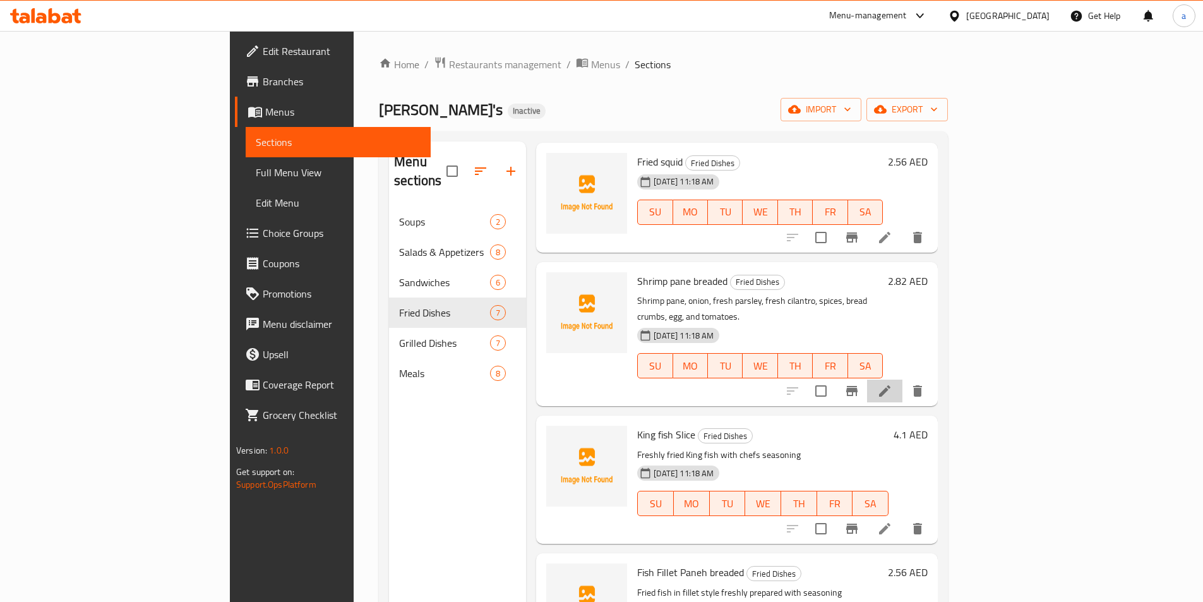
click at [902, 379] on li at bounding box center [884, 390] width 35 height 23
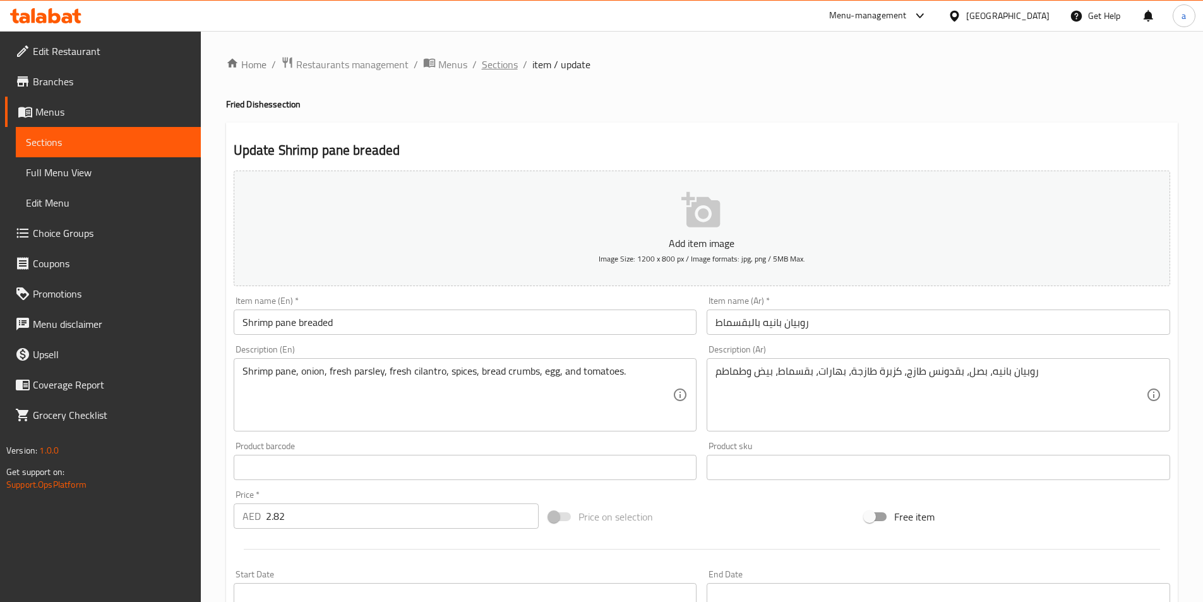
click at [496, 61] on span "Sections" at bounding box center [500, 64] width 36 height 15
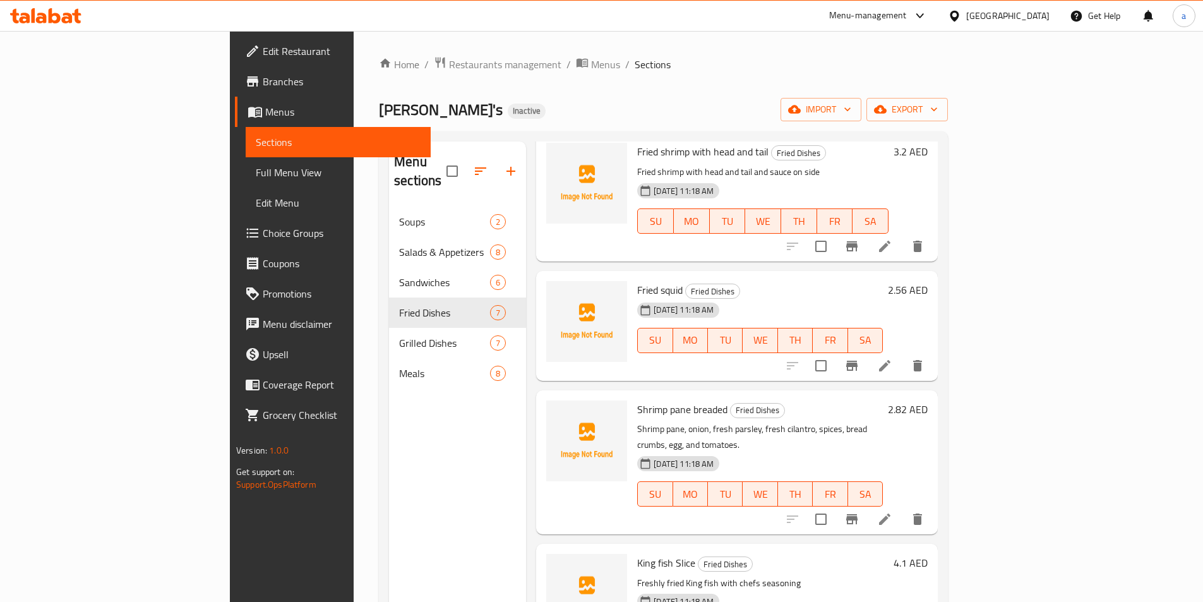
scroll to position [316, 0]
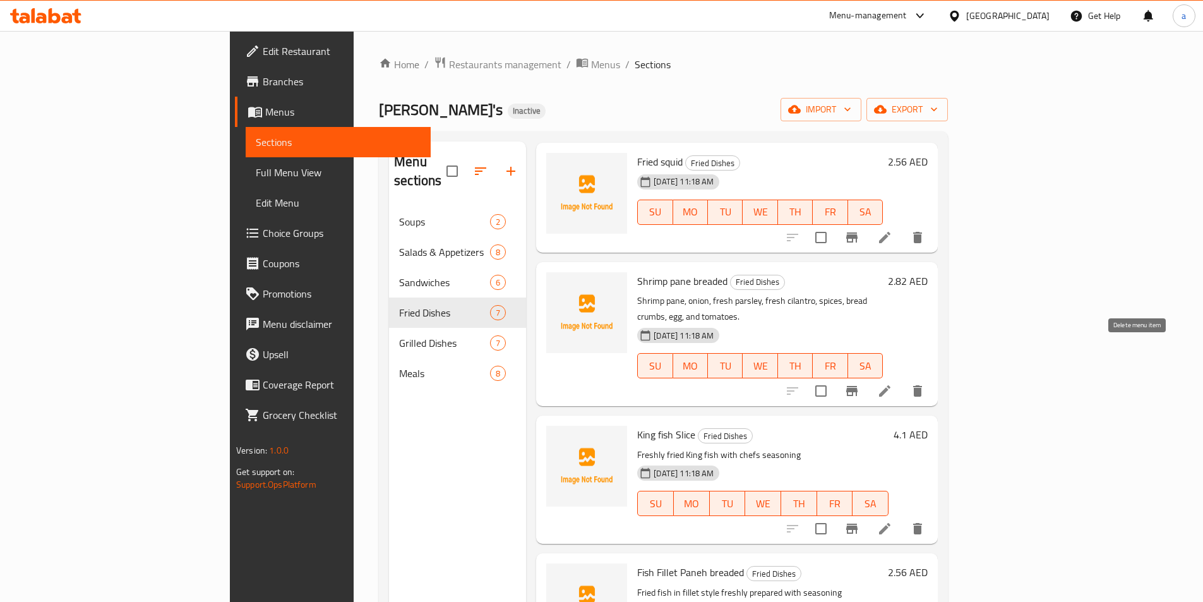
click at [925, 383] on icon "delete" at bounding box center [917, 390] width 15 height 15
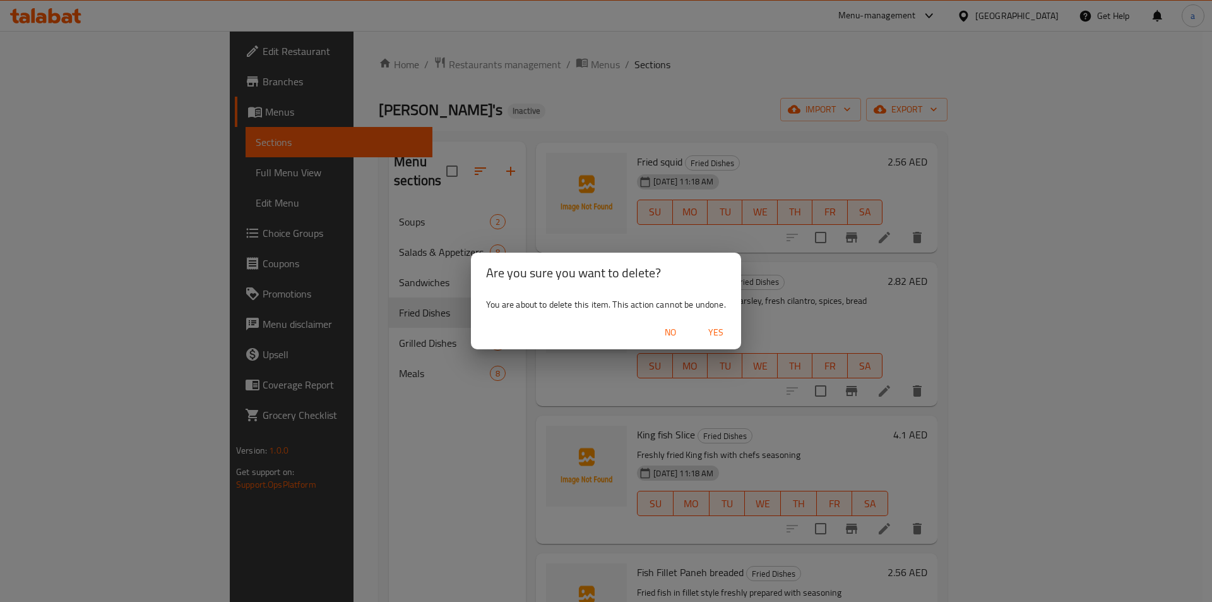
click at [715, 332] on span "Yes" at bounding box center [716, 332] width 30 height 16
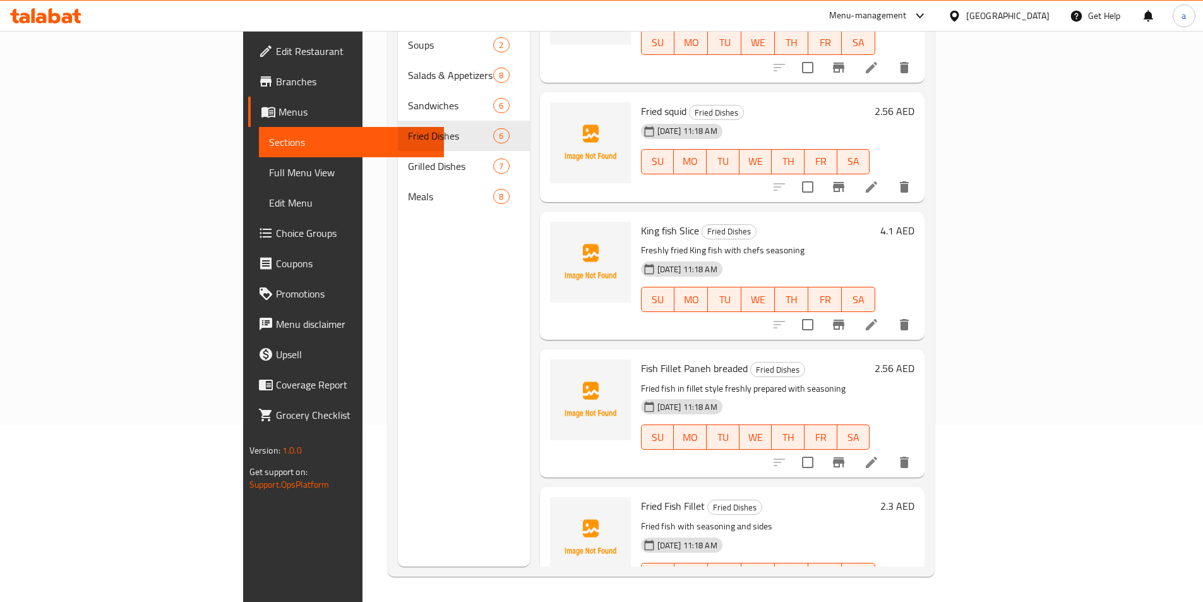
scroll to position [220, 0]
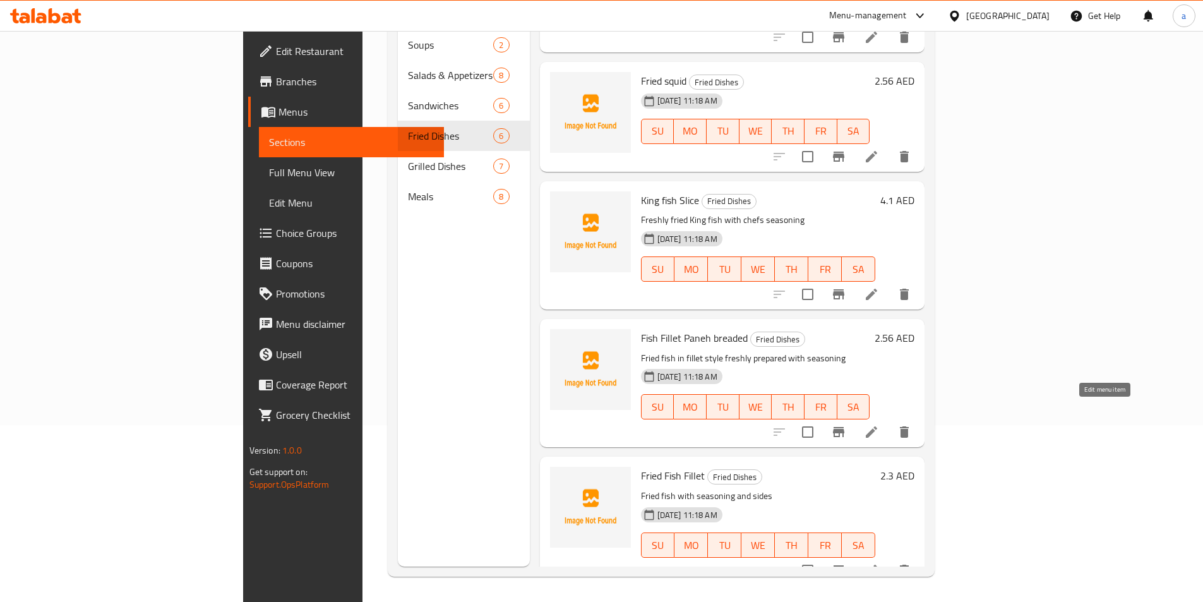
click at [877, 426] on icon at bounding box center [870, 431] width 11 height 11
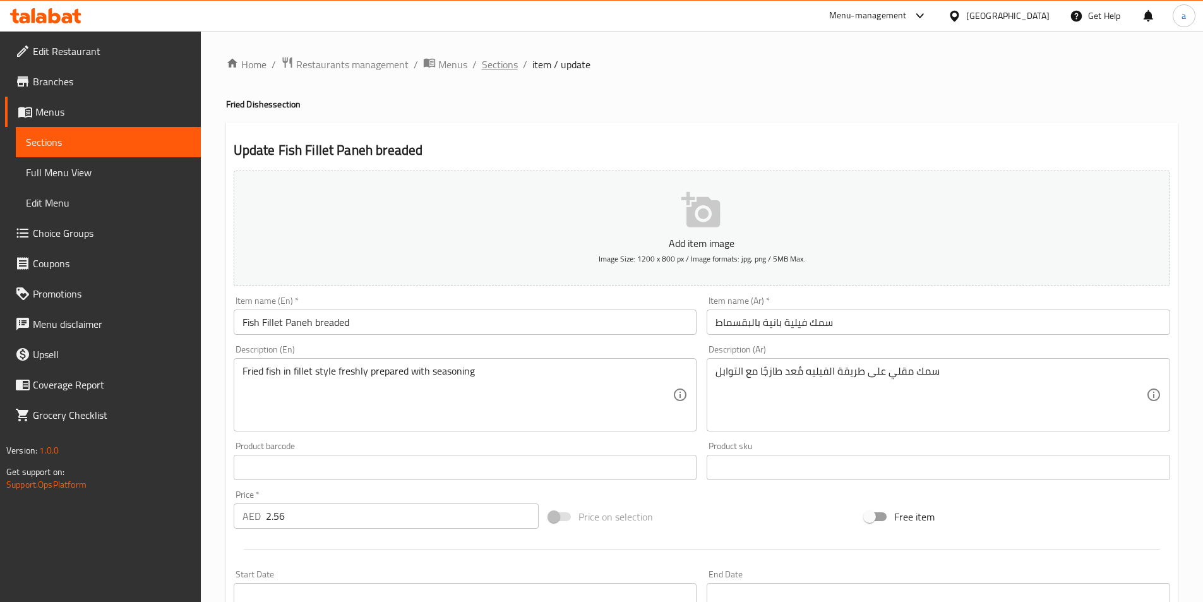
click at [510, 62] on span "Sections" at bounding box center [500, 64] width 36 height 15
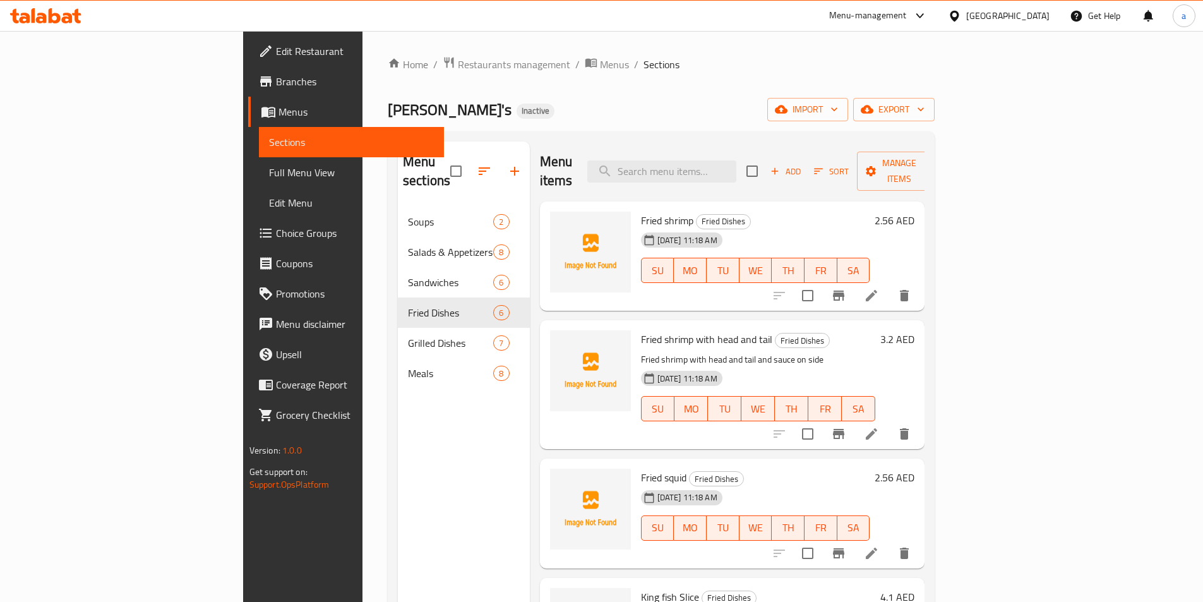
click at [278, 114] on span "Menus" at bounding box center [355, 111] width 155 height 15
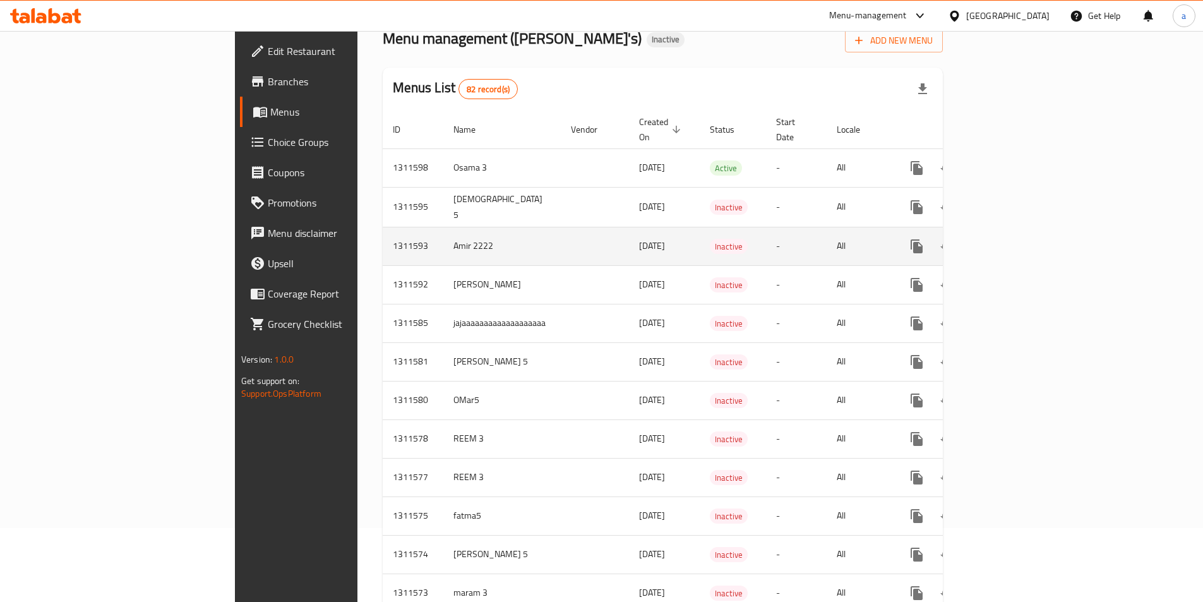
scroll to position [189, 0]
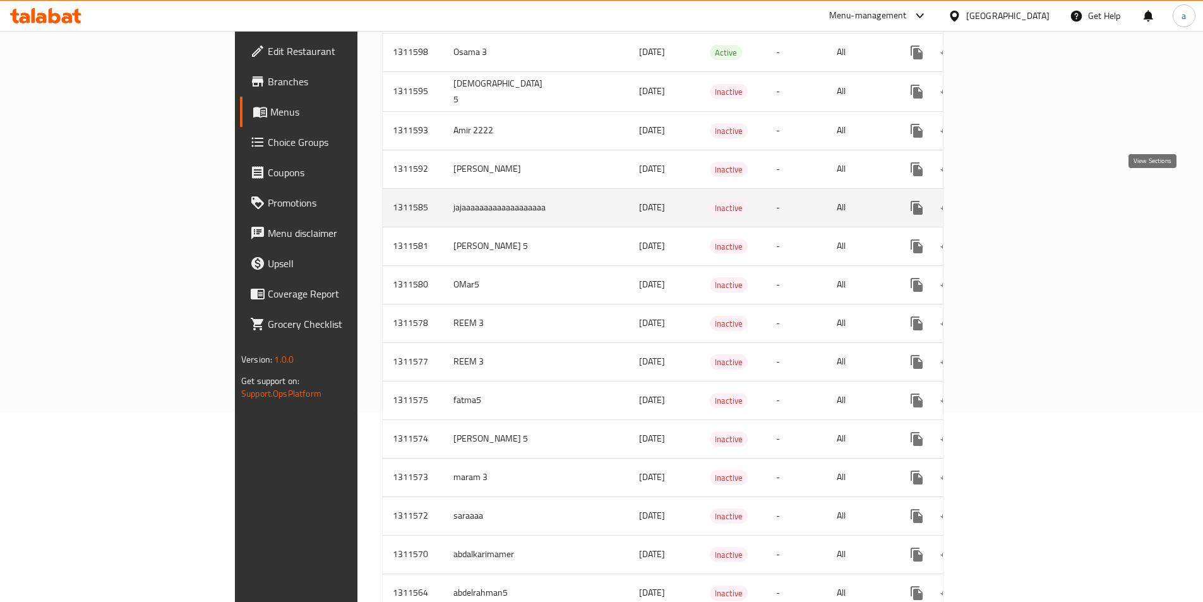
click at [1015, 200] on icon "enhanced table" at bounding box center [1007, 207] width 15 height 15
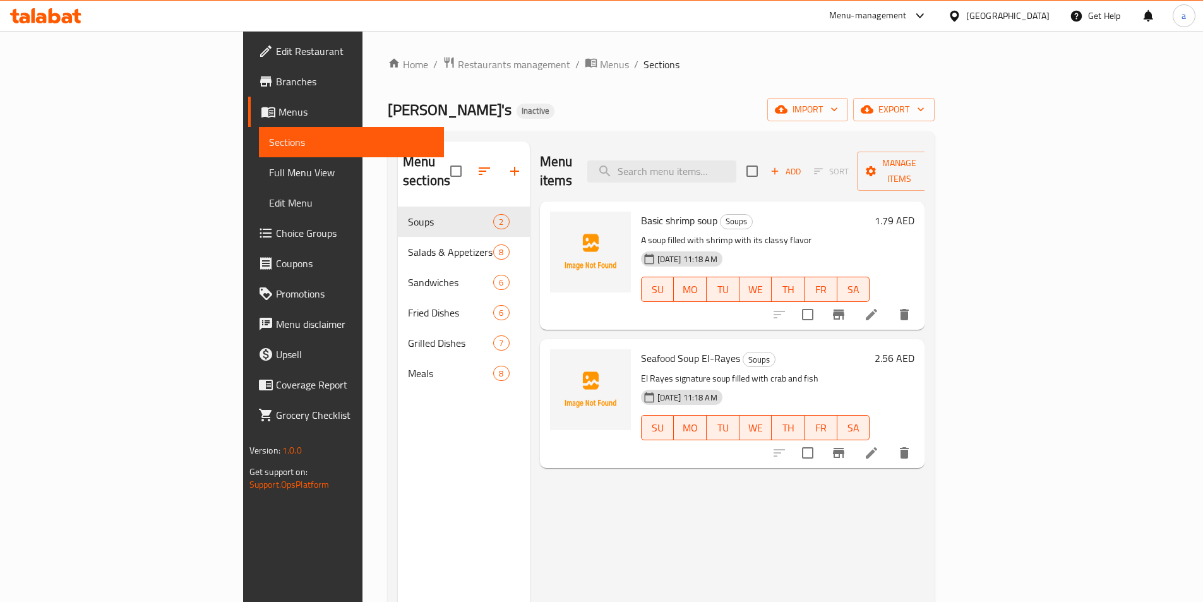
click at [269, 167] on span "Full Menu View" at bounding box center [351, 172] width 165 height 15
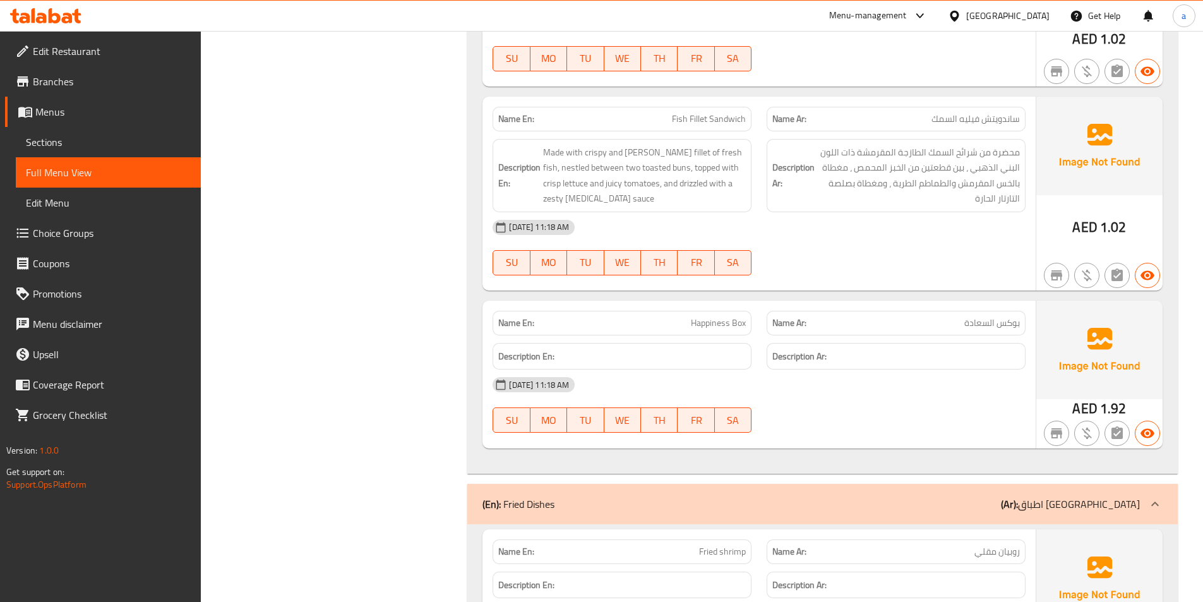
scroll to position [2714, 0]
